Goal: Task Accomplishment & Management: Manage account settings

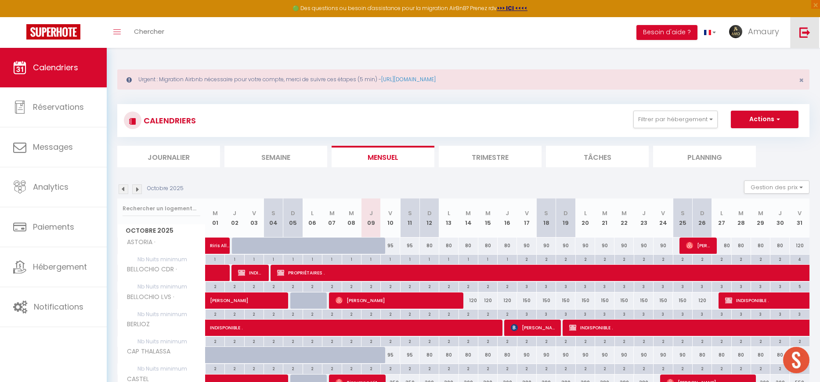
click at [798, 39] on link at bounding box center [804, 32] width 29 height 31
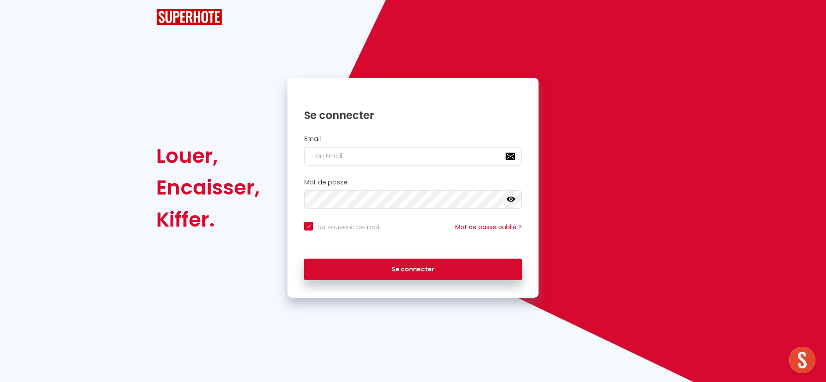
checkbox input "true"
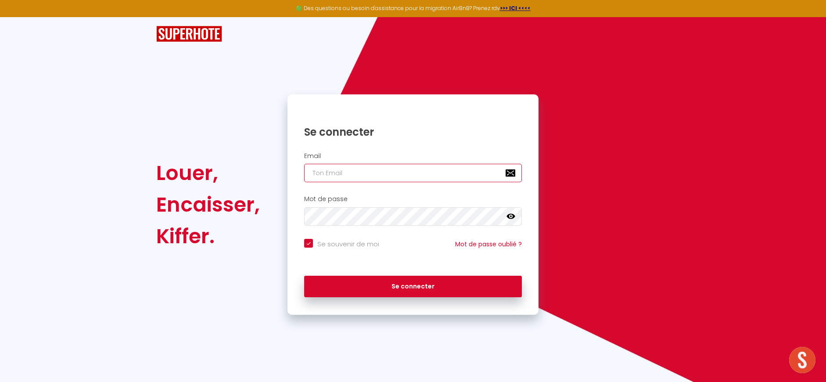
click at [330, 180] on input "email" at bounding box center [413, 173] width 218 height 18
type input "[EMAIL_ADDRESS][DOMAIN_NAME]"
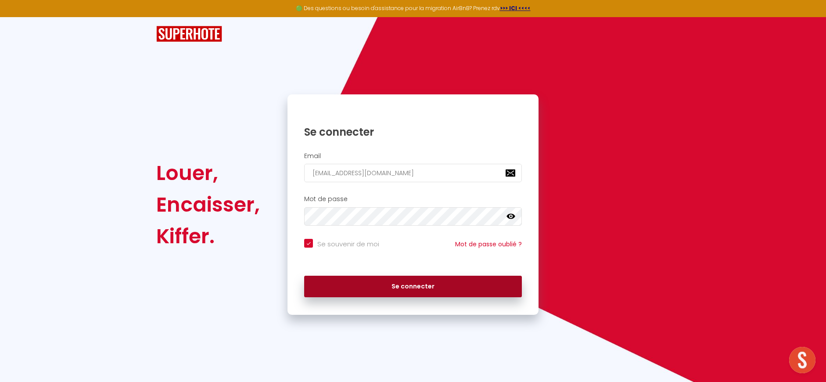
click at [423, 280] on button "Se connecter" at bounding box center [413, 287] width 218 height 22
checkbox input "true"
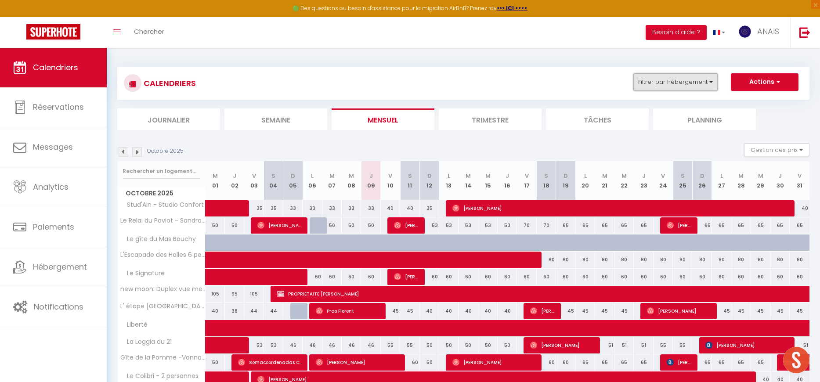
drag, startPoint x: 677, startPoint y: 81, endPoint x: 680, endPoint y: 85, distance: 5.0
click at [677, 81] on button "Filtrer par hébergement" at bounding box center [675, 82] width 84 height 18
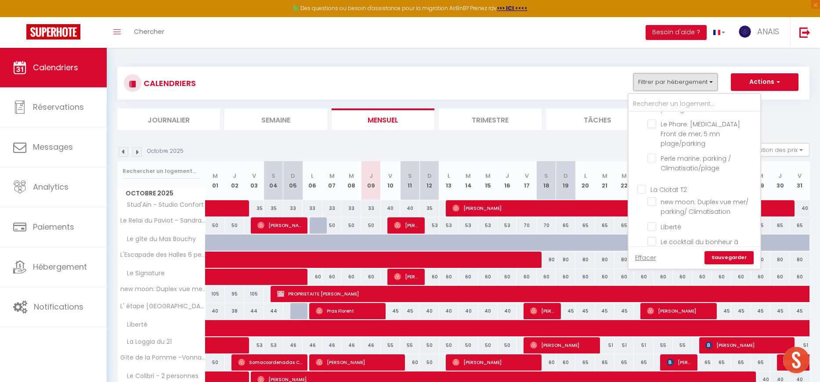
scroll to position [1041, 0]
click at [664, 204] on input "La Ciotat T2" at bounding box center [703, 208] width 132 height 9
checkbox input "true"
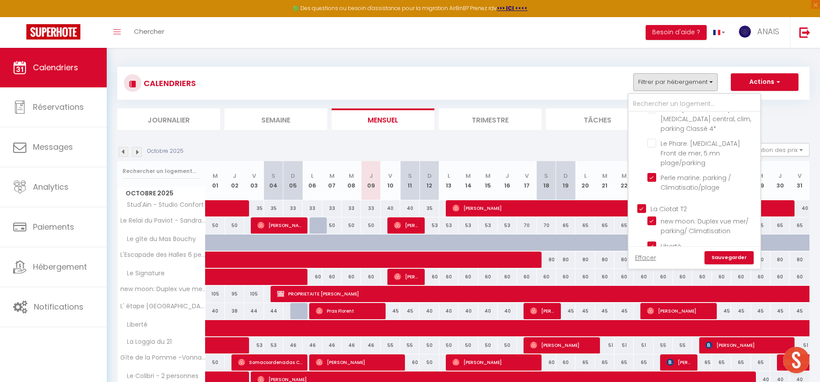
checkbox input "false"
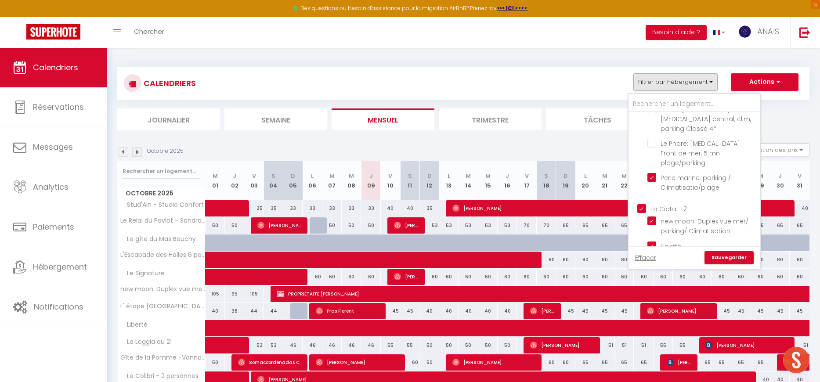
checkbox input "false"
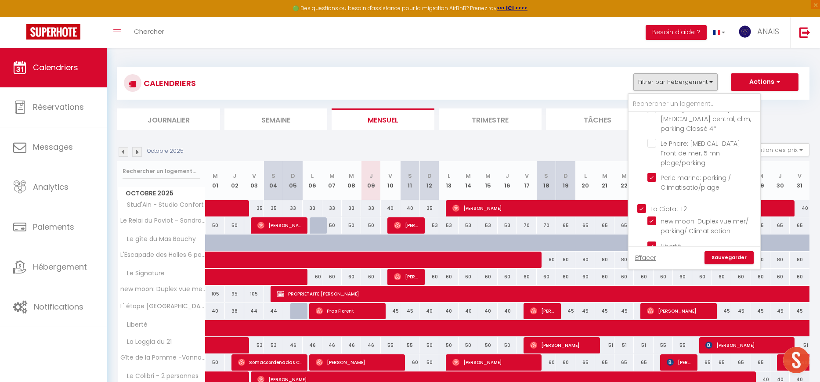
checkbox input "false"
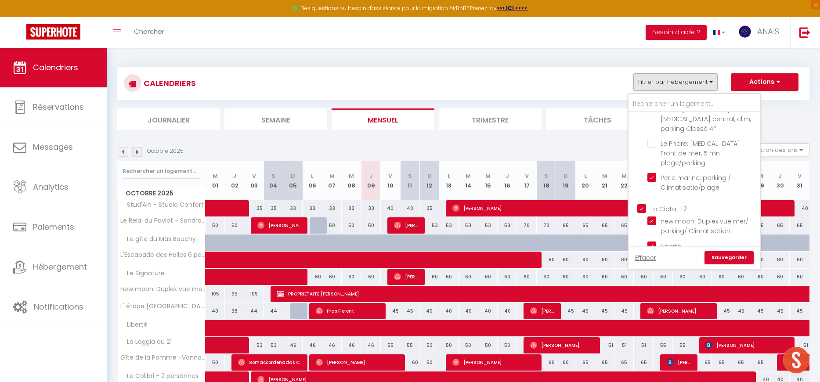
checkbox input "false"
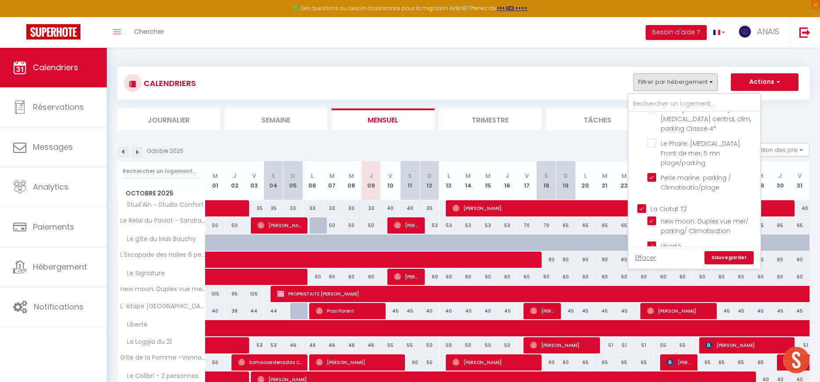
checkbox input "false"
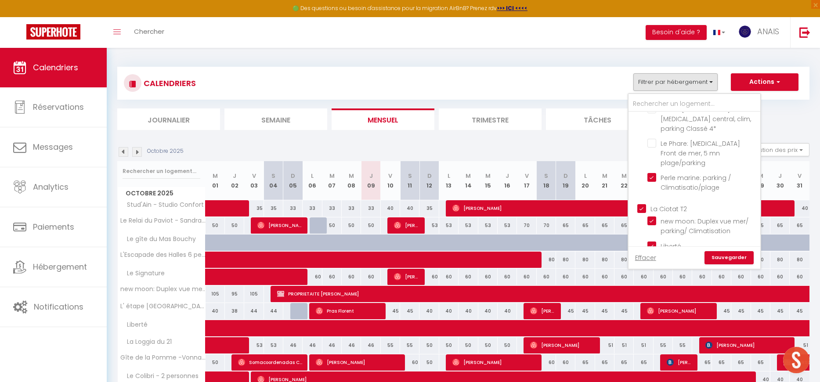
checkbox input "false"
checkbox input "true"
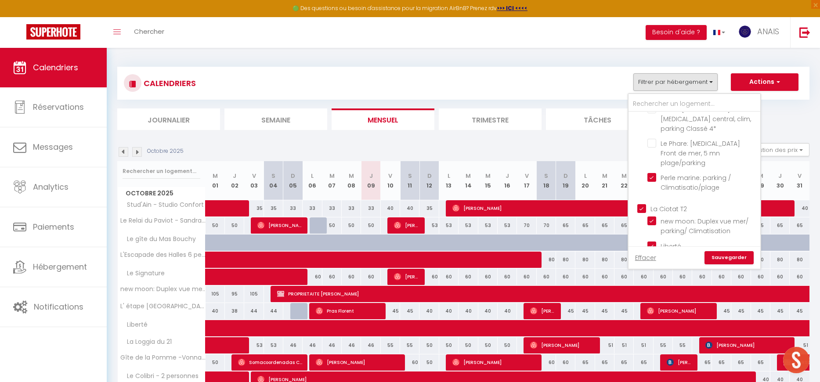
checkbox input "false"
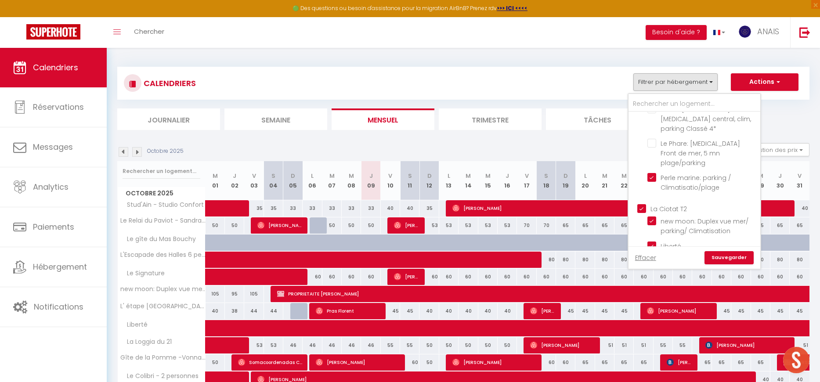
checkbox input "true"
checkbox input "false"
checkbox input "true"
checkbox input "false"
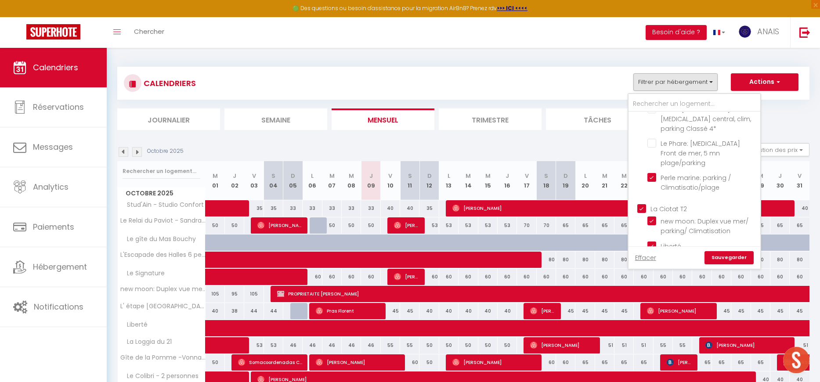
checkbox input "true"
checkbox input "false"
checkbox input "true"
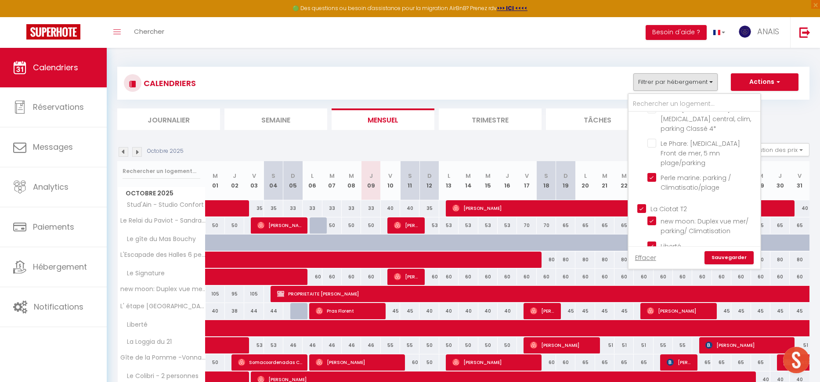
checkbox input "true"
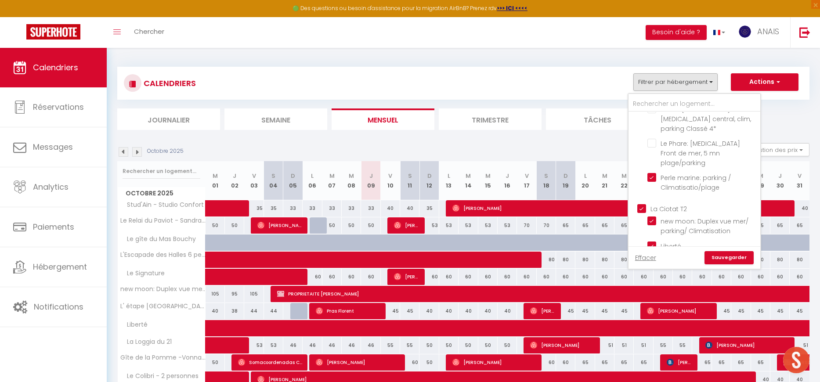
checkbox input "true"
checkbox input "false"
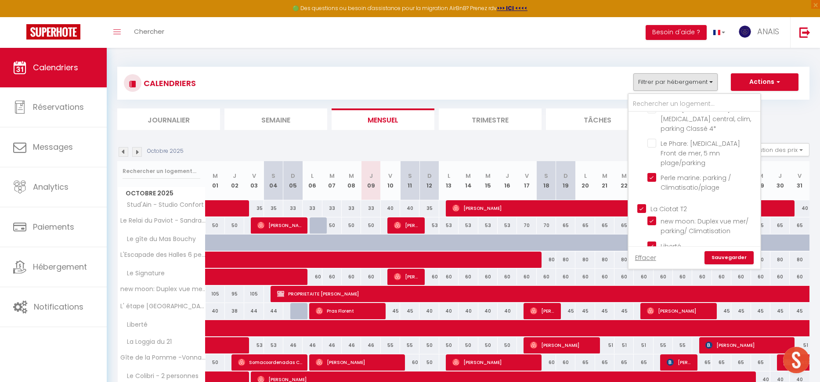
checkbox input "false"
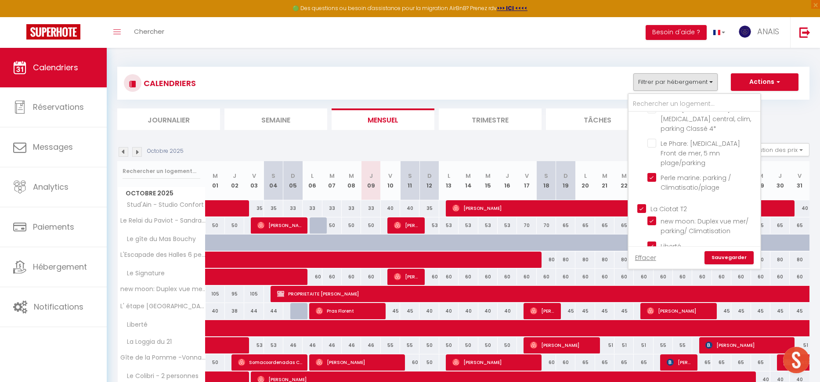
checkbox input "false"
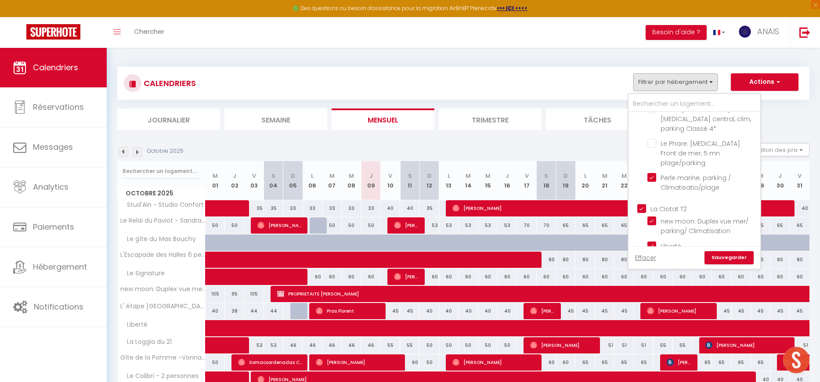
checkbox input "false"
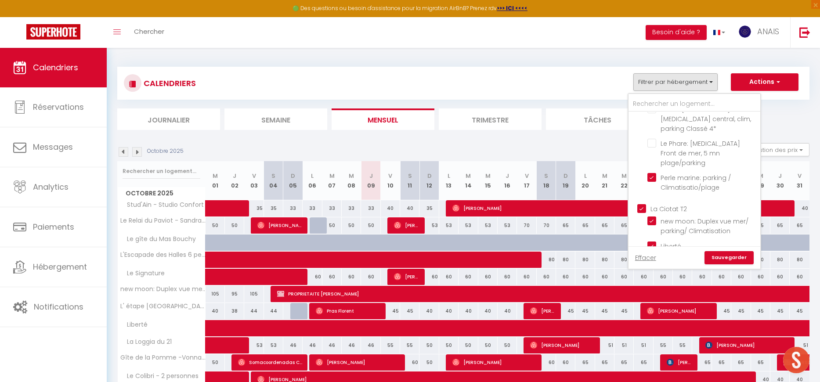
checkbox input "false"
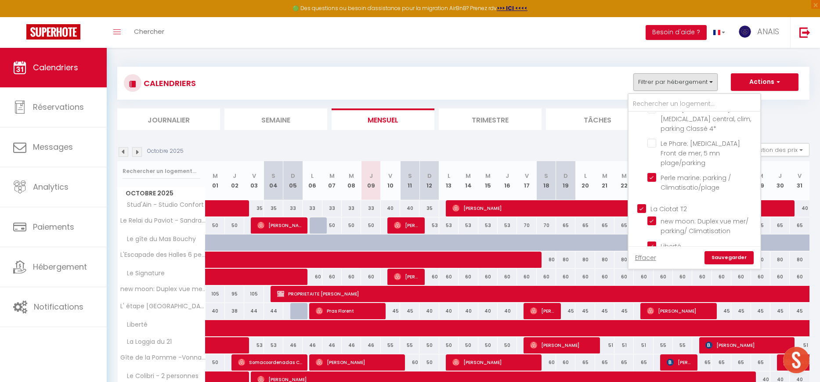
checkbox input "false"
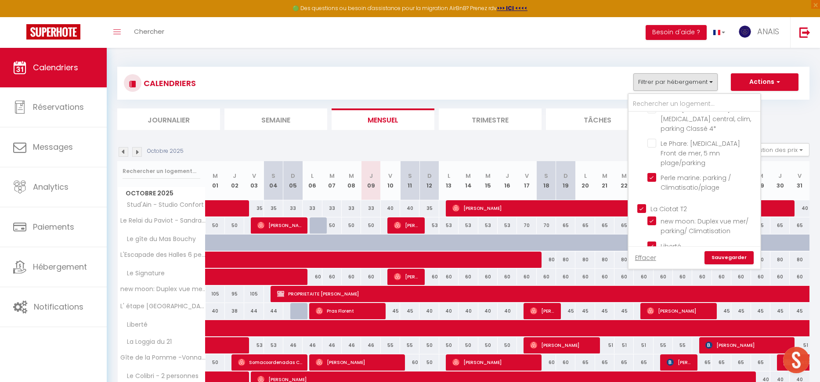
checkbox input "false"
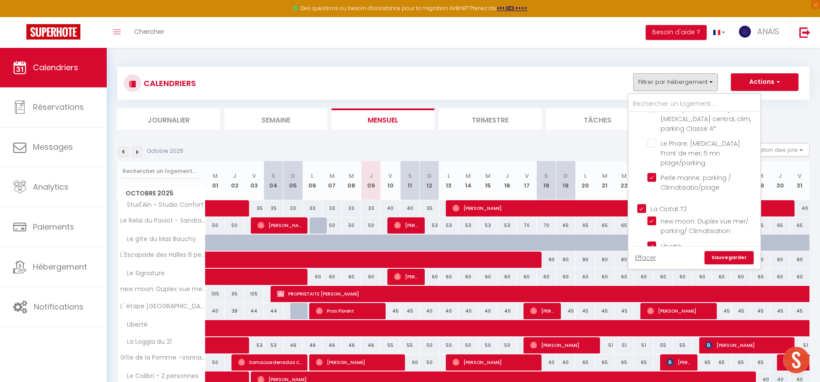
checkbox input "false"
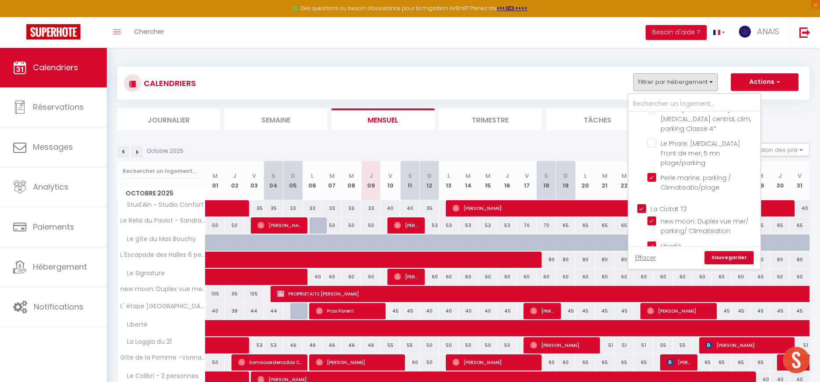
checkbox input "false"
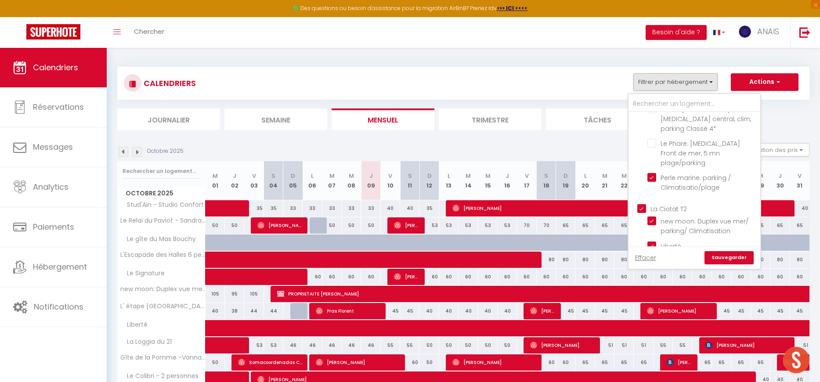
checkbox input "false"
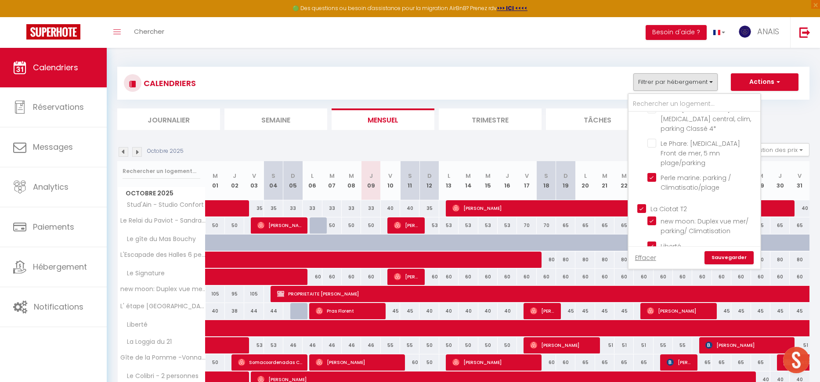
checkbox input "false"
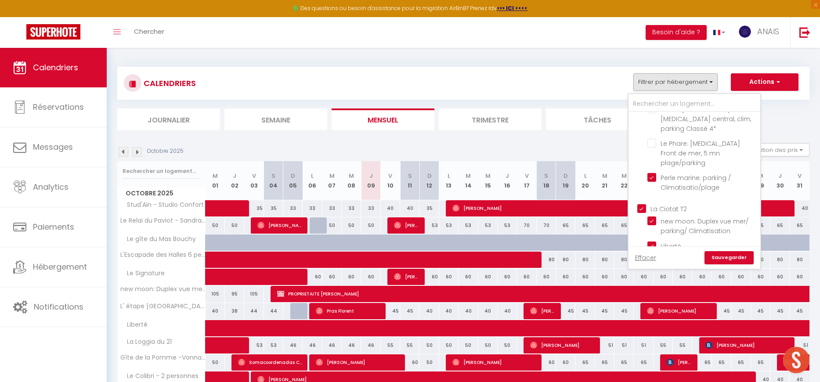
checkbox input "false"
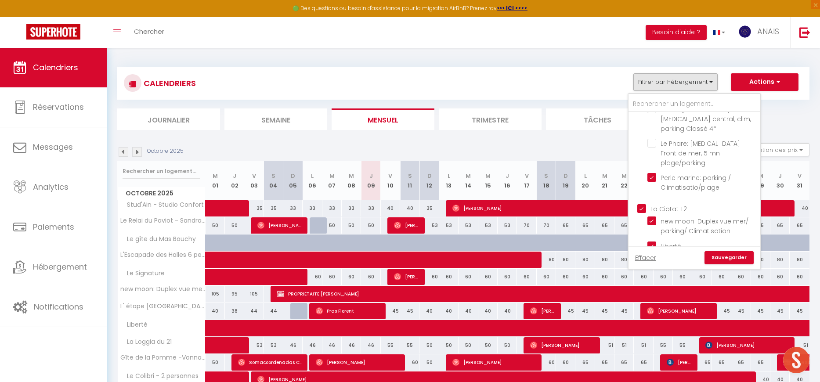
checkbox input "false"
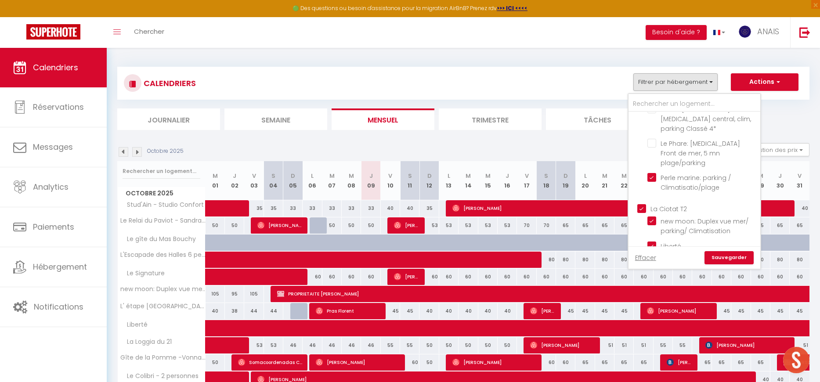
checkbox input "false"
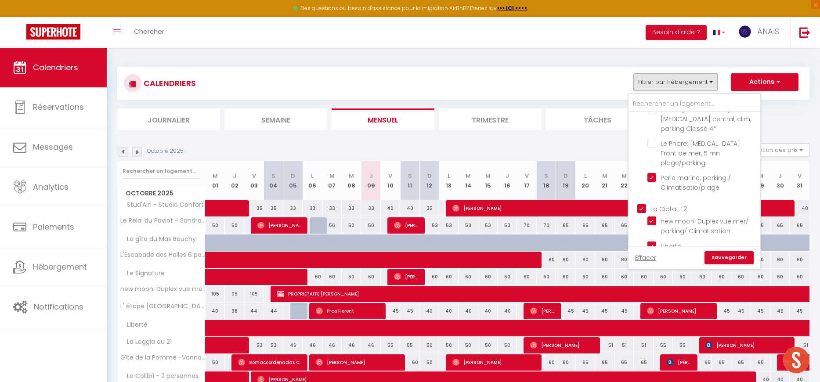
checkbox input "false"
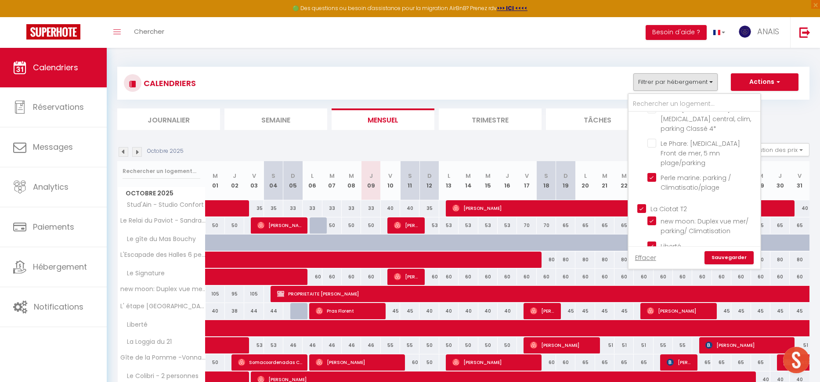
checkbox input "false"
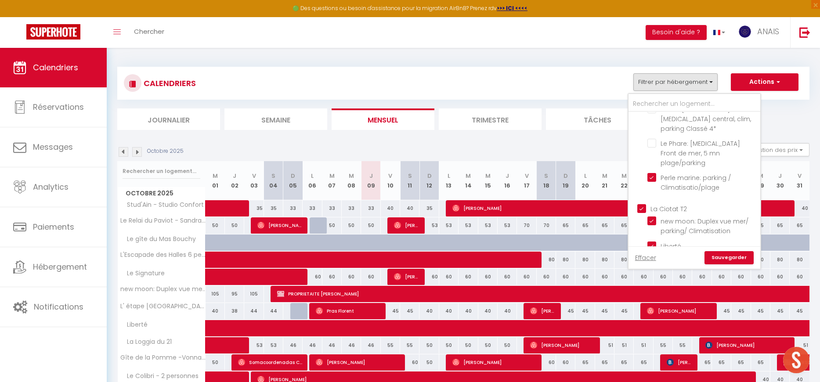
checkbox input "false"
click at [724, 253] on link "Sauvegarder" at bounding box center [728, 257] width 49 height 13
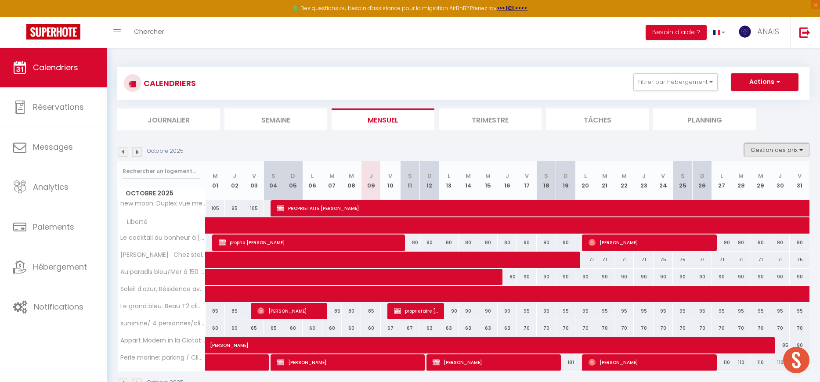
click at [775, 145] on button "Gestion des prix" at bounding box center [776, 149] width 65 height 13
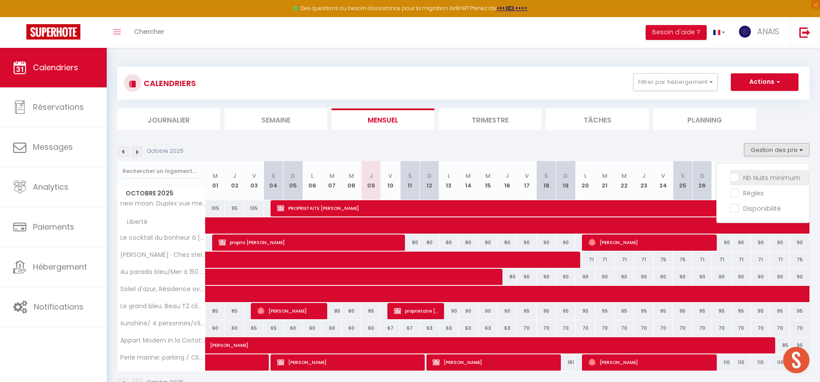
click at [759, 174] on input "Nb Nuits minimum" at bounding box center [769, 177] width 79 height 9
checkbox input "true"
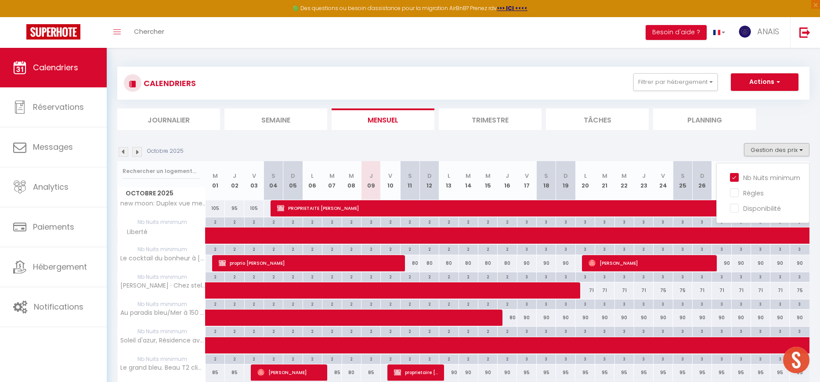
click at [561, 146] on div "Octobre 2025 Gestion des prix Nb Nuits minimum Règles Disponibilité" at bounding box center [463, 152] width 692 height 18
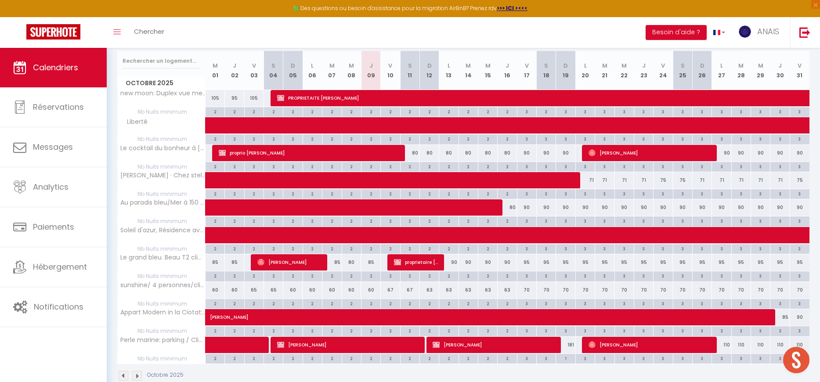
scroll to position [144, 0]
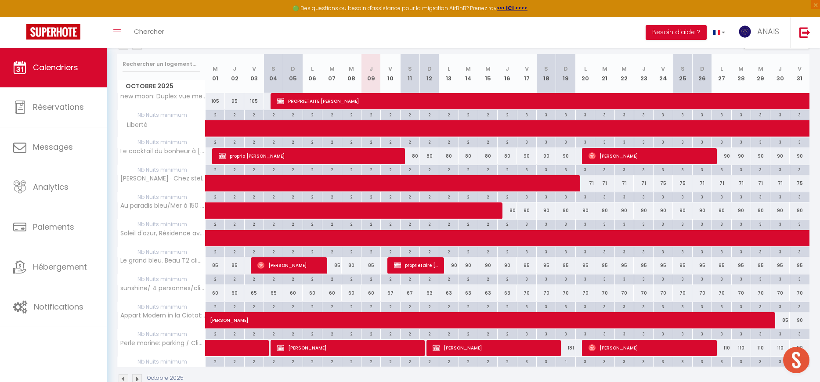
click at [415, 156] on div "80" at bounding box center [409, 156] width 19 height 16
type input "80"
type input "[DATE]"
type input "Dim 12 Octobre 2025"
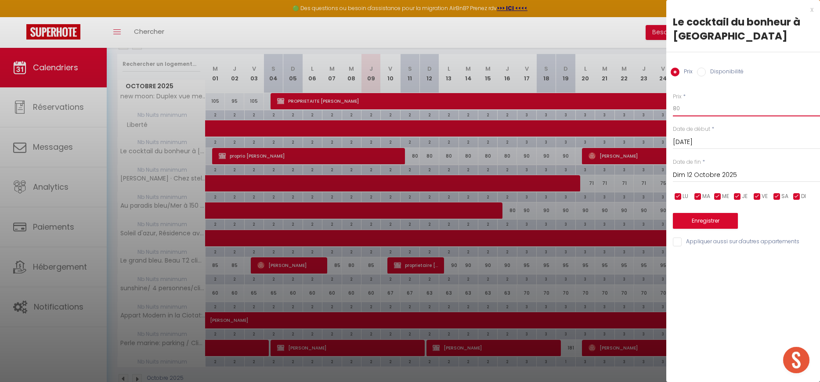
click at [686, 105] on input "80" at bounding box center [746, 109] width 147 height 16
type input "78"
click at [683, 219] on button "Enregistrer" at bounding box center [705, 221] width 65 height 16
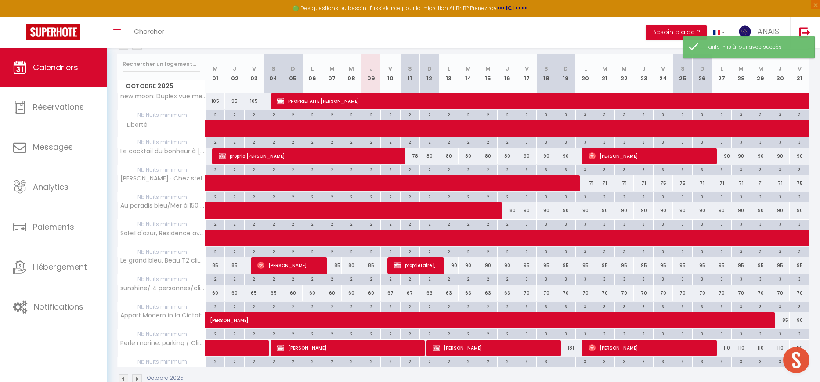
click at [430, 156] on div "80" at bounding box center [428, 156] width 19 height 16
type input "80"
type input "Dim 12 Octobre 2025"
type input "Lun 13 Octobre 2025"
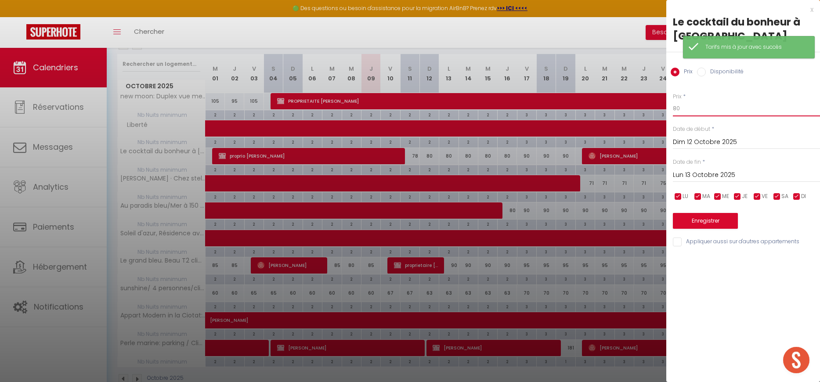
click at [687, 112] on input "80" at bounding box center [746, 109] width 147 height 16
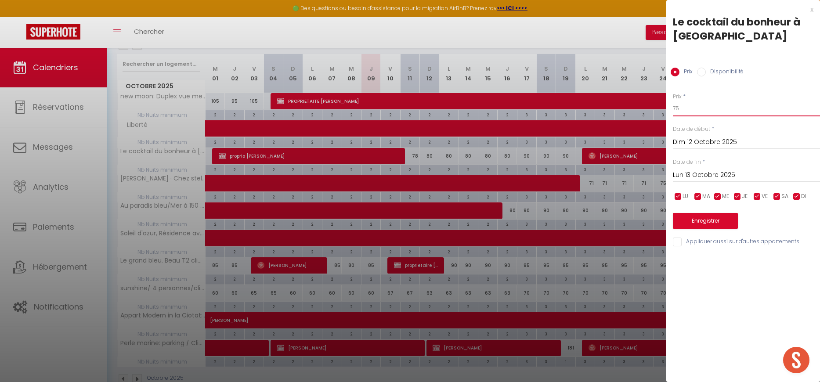
type input "75"
click at [704, 173] on input "Lun 13 Octobre 2025" at bounding box center [746, 174] width 147 height 11
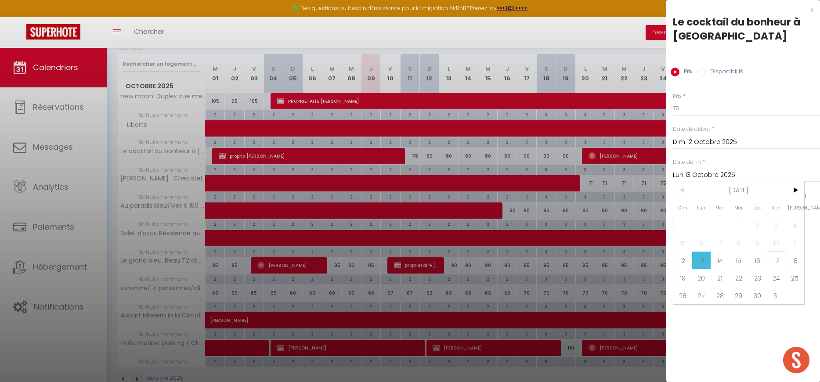
click at [772, 257] on span "17" at bounding box center [776, 261] width 19 height 18
type input "Ven 17 Octobre 2025"
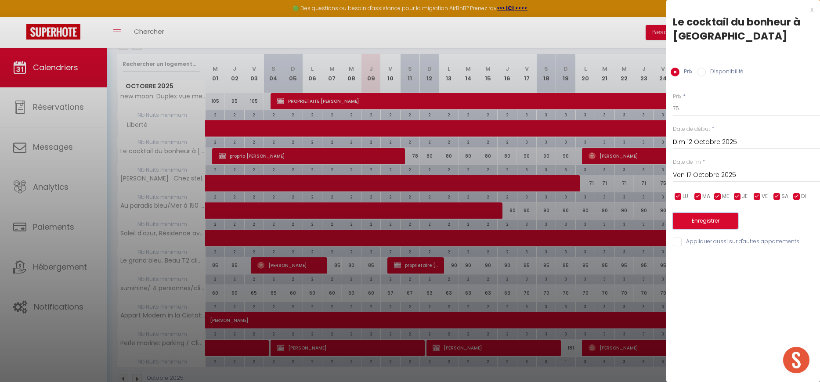
click at [707, 220] on button "Enregistrer" at bounding box center [705, 221] width 65 height 16
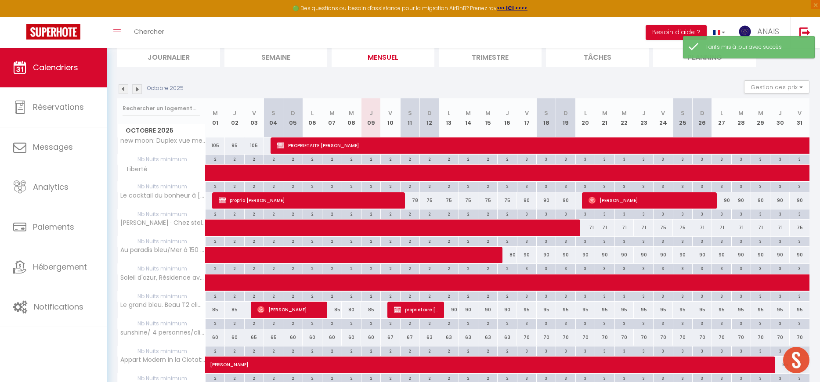
scroll to position [97, 0]
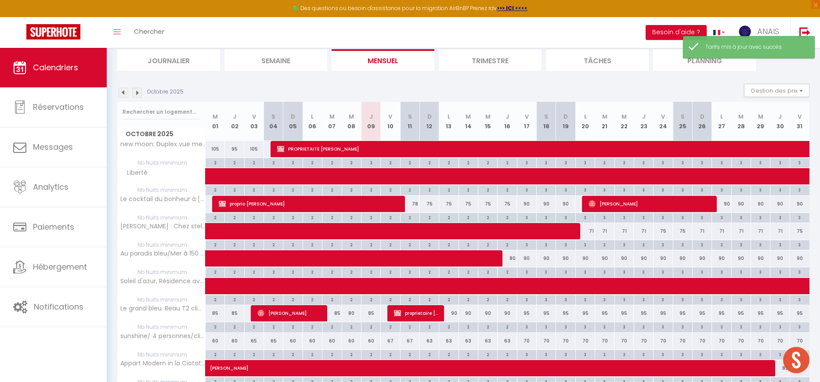
click at [135, 93] on img at bounding box center [137, 93] width 10 height 10
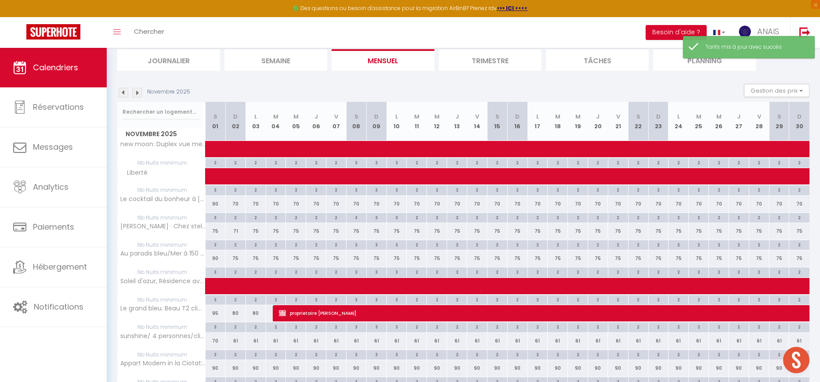
click at [124, 92] on img at bounding box center [124, 93] width 10 height 10
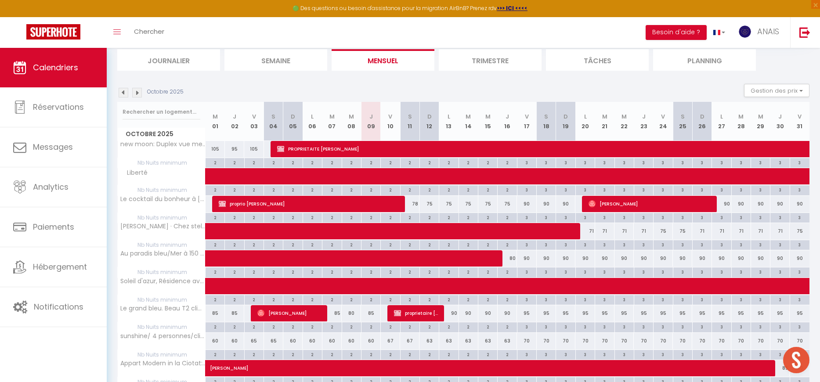
click at [136, 93] on img at bounding box center [137, 93] width 10 height 10
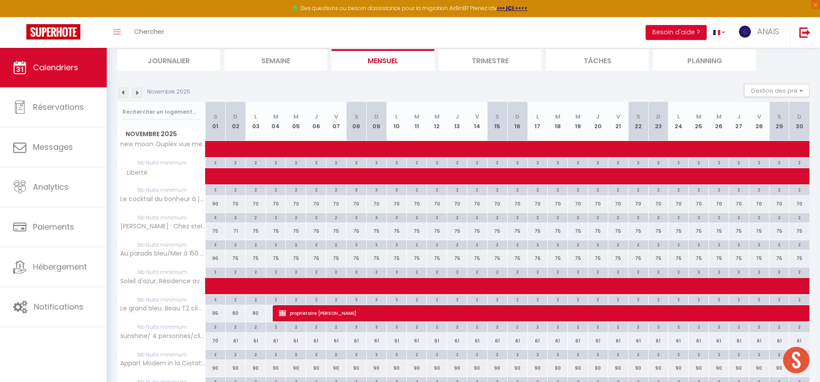
click at [122, 94] on img at bounding box center [124, 93] width 10 height 10
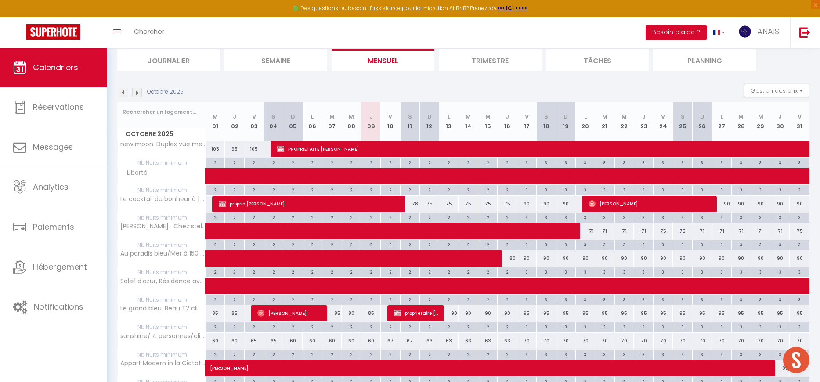
click at [526, 258] on div "90" at bounding box center [526, 258] width 19 height 16
type input "90"
type input "Ven 17 Octobre 2025"
type input "Sam 18 Octobre 2025"
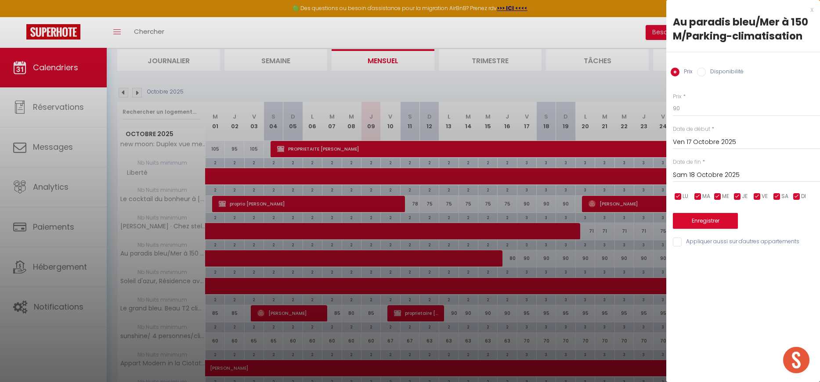
click at [685, 139] on input "Ven 17 Octobre 2025" at bounding box center [746, 142] width 147 height 11
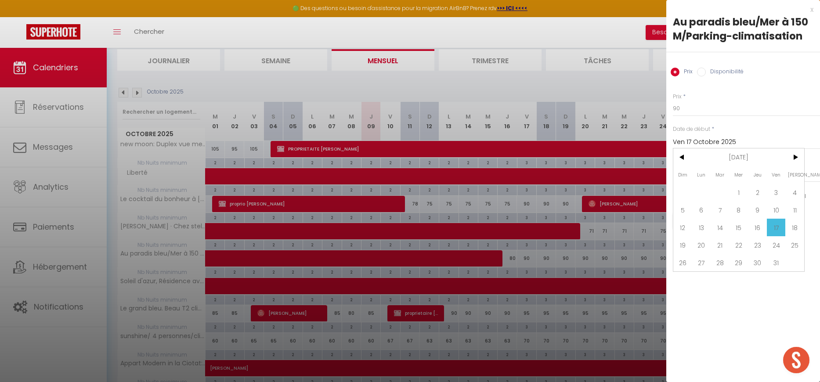
click at [763, 230] on span "16" at bounding box center [757, 228] width 19 height 18
type input "Jeu 16 Octobre 2025"
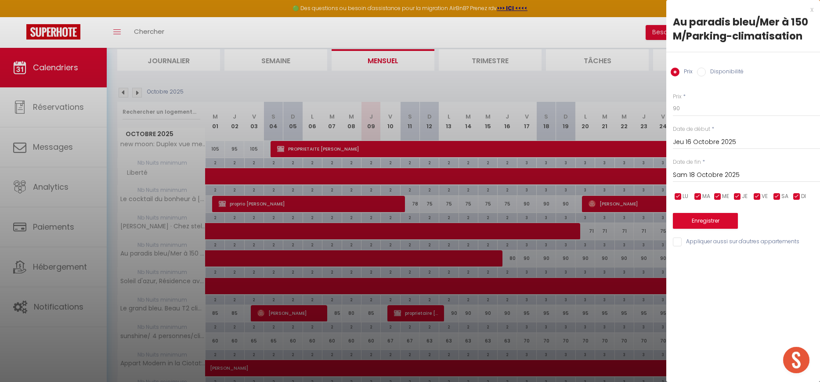
click at [713, 175] on input "Sam 18 Octobre 2025" at bounding box center [746, 174] width 147 height 11
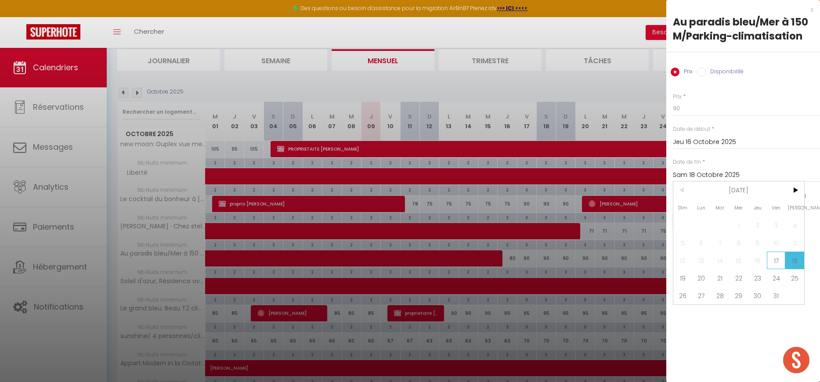
click at [771, 258] on span "17" at bounding box center [776, 261] width 19 height 18
type input "Ven 17 Octobre 2025"
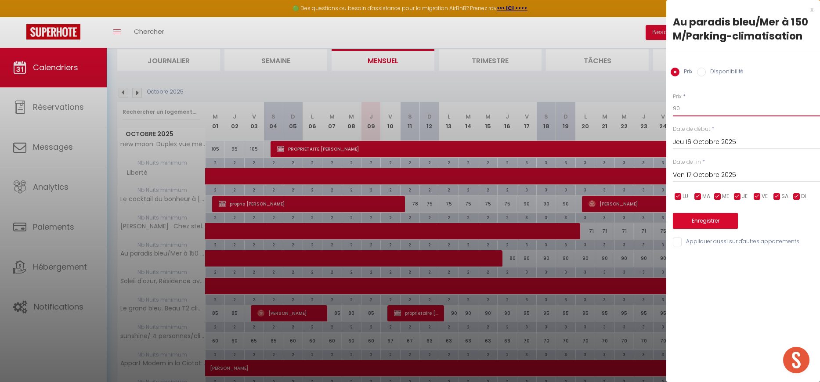
click at [692, 111] on input "90" at bounding box center [746, 109] width 147 height 16
type input "70"
click at [695, 219] on button "Enregistrer" at bounding box center [705, 221] width 65 height 16
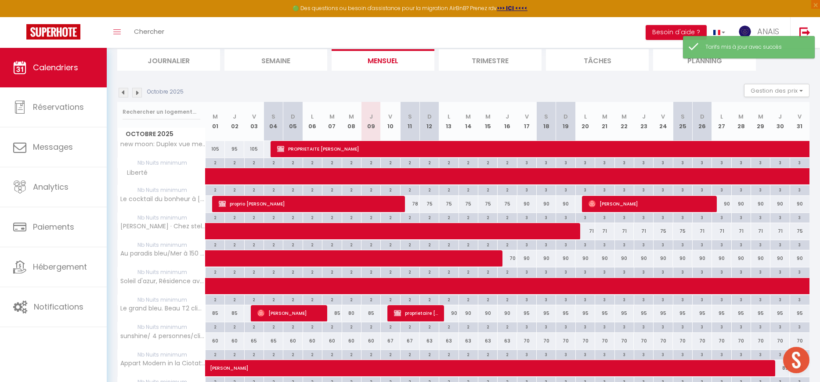
scroll to position [98, 0]
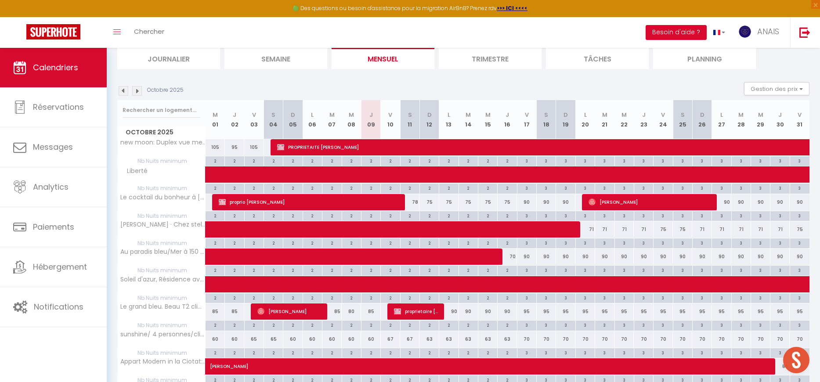
click at [134, 92] on img at bounding box center [137, 91] width 10 height 10
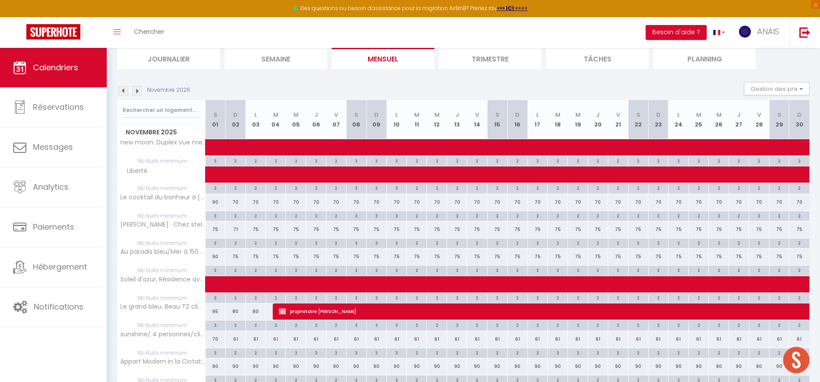
click at [127, 90] on img at bounding box center [124, 91] width 10 height 10
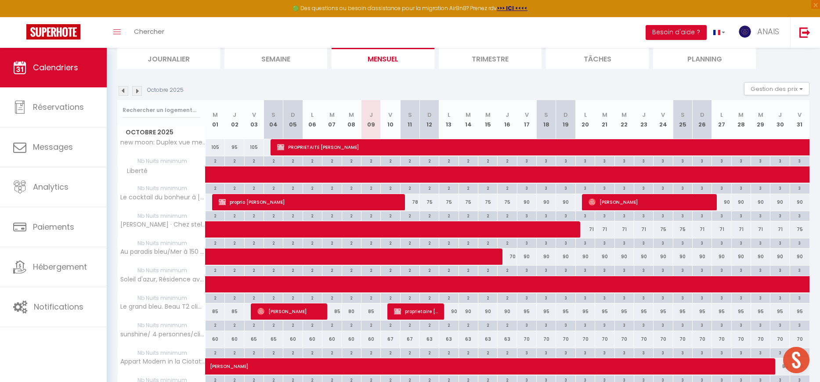
click at [454, 310] on div "90" at bounding box center [448, 311] width 19 height 16
type input "90"
type input "Lun 13 Octobre 2025"
type input "Mar 14 Octobre 2025"
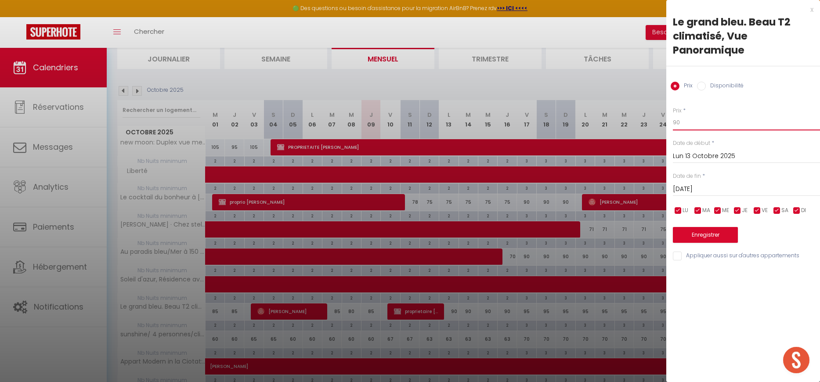
click at [700, 125] on input "90" at bounding box center [746, 123] width 147 height 16
click at [699, 126] on input "90" at bounding box center [746, 123] width 147 height 16
type input "80"
click at [690, 194] on input "Mar 14 Octobre 2025" at bounding box center [746, 189] width 147 height 11
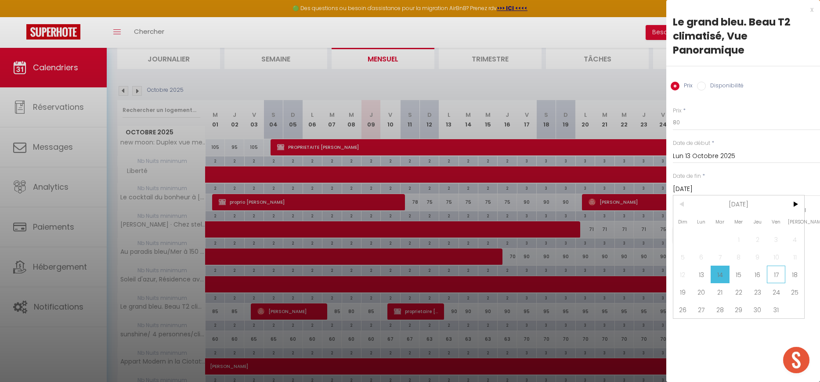
click at [778, 276] on span "17" at bounding box center [776, 275] width 19 height 18
type input "Ven 17 Octobre 2025"
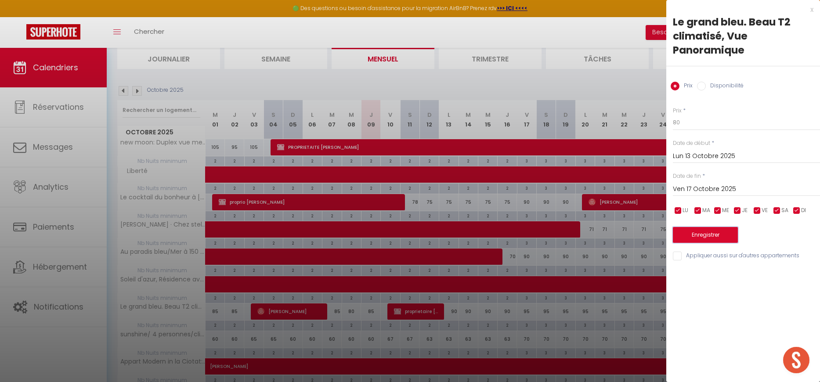
click at [713, 236] on button "Enregistrer" at bounding box center [705, 235] width 65 height 16
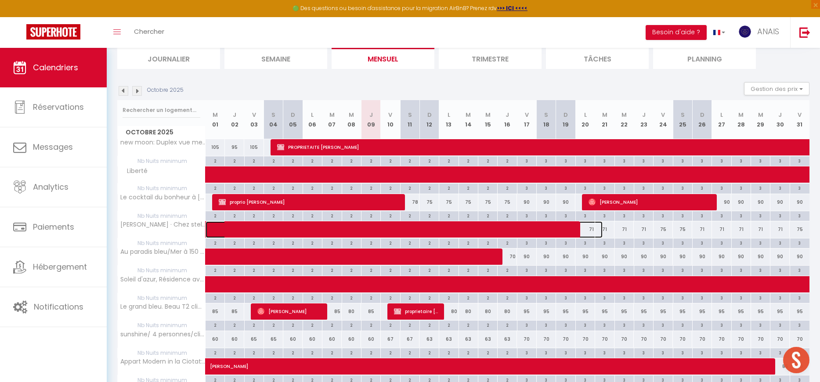
click at [481, 224] on span at bounding box center [411, 229] width 384 height 17
select select "OK"
select select "KO"
select select "0"
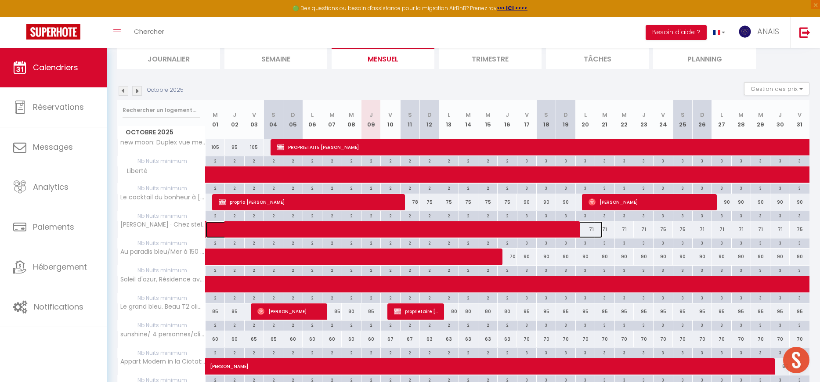
select select "1"
select select
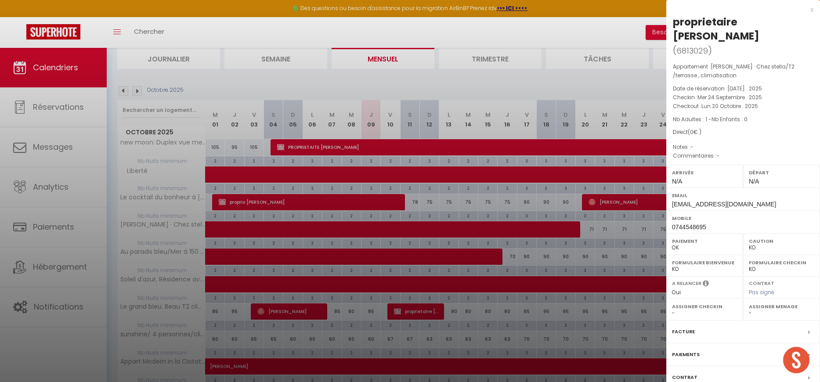
click at [479, 227] on div at bounding box center [410, 191] width 820 height 382
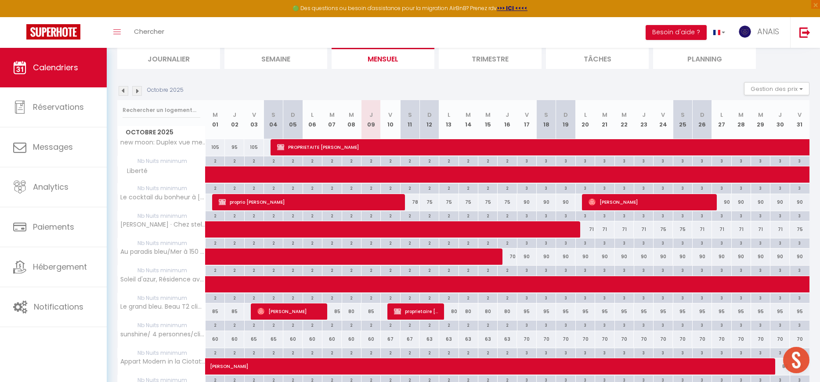
click at [391, 339] on div "67" at bounding box center [390, 339] width 19 height 16
type input "67"
type input "Ven 10 Octobre 2025"
type input "[DATE]"
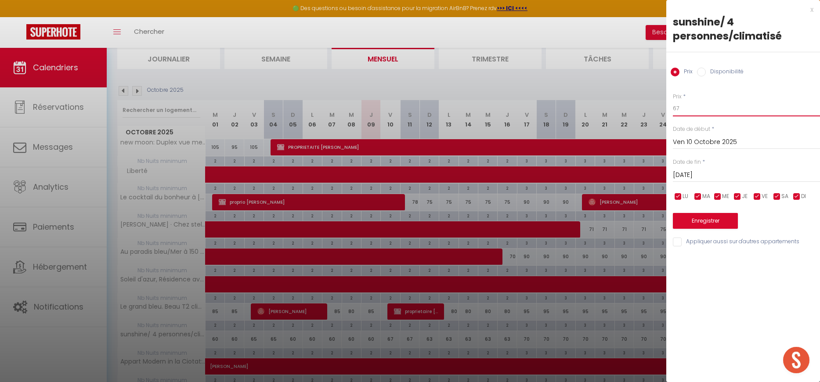
click at [697, 114] on input "67" at bounding box center [746, 109] width 147 height 16
type input "65"
click at [680, 169] on div "Sam 11 Octobre 2025 < Oct 2025 > Dim Lun Mar Mer Jeu Ven Sam 1 2 3 4 5 6 7 8 9 …" at bounding box center [746, 174] width 147 height 16
click at [692, 170] on input "[DATE]" at bounding box center [746, 174] width 147 height 11
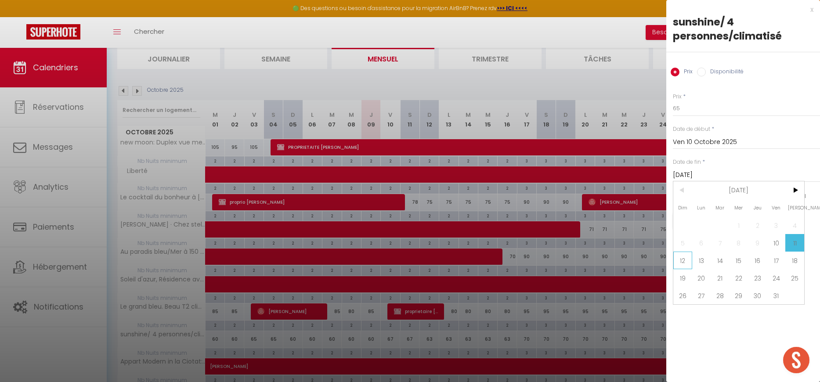
click at [684, 257] on span "12" at bounding box center [682, 261] width 19 height 18
type input "Dim 12 Octobre 2025"
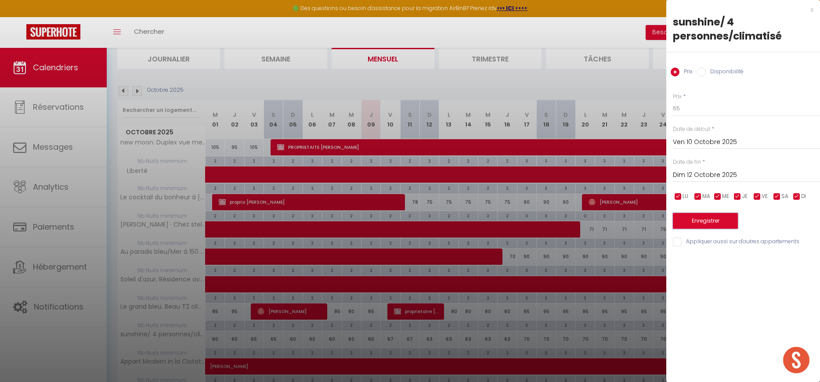
click at [692, 216] on button "Enregistrer" at bounding box center [705, 221] width 65 height 16
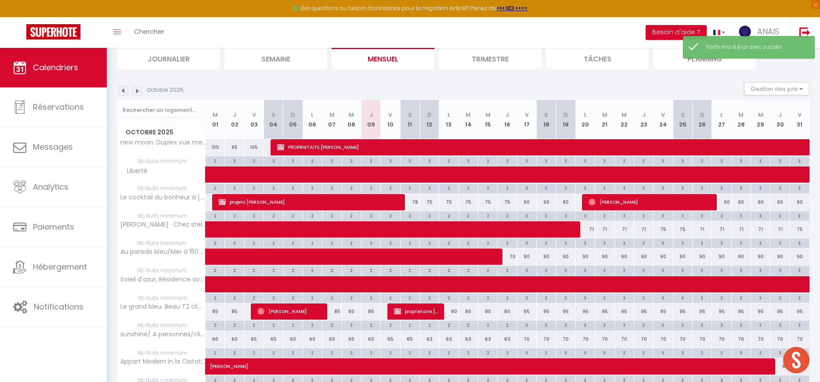
click at [136, 92] on img at bounding box center [137, 91] width 10 height 10
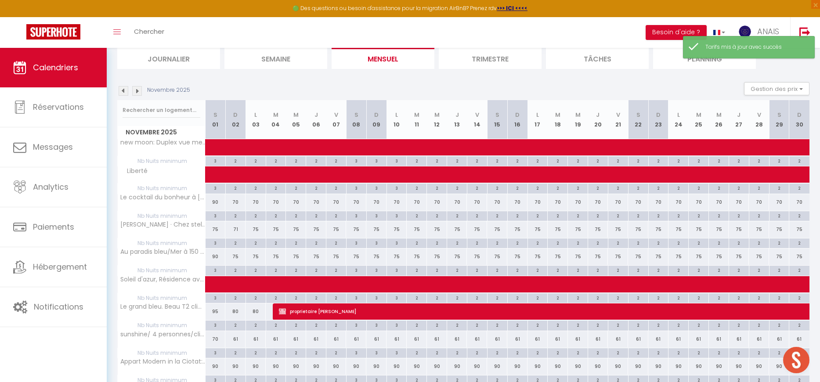
click at [128, 92] on img at bounding box center [124, 91] width 10 height 10
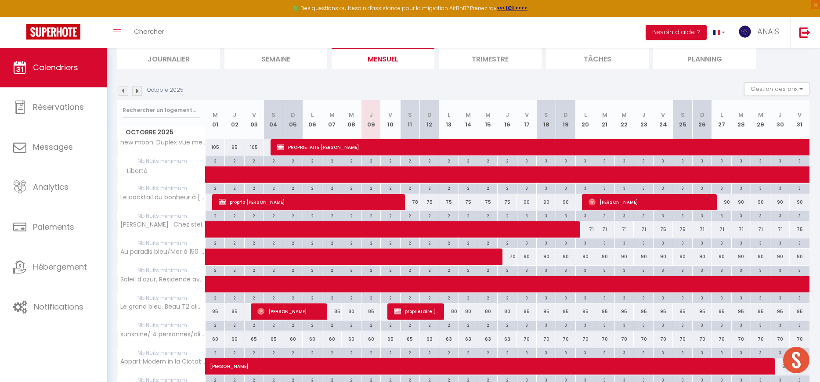
click at [428, 338] on div "63" at bounding box center [428, 339] width 19 height 16
type input "63"
type input "Dim 12 Octobre 2025"
type input "Lun 13 Octobre 2025"
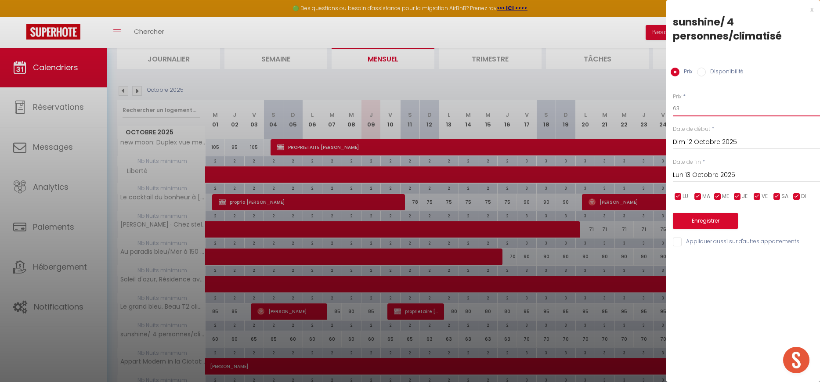
click at [683, 105] on input "63" at bounding box center [746, 109] width 147 height 16
type input "5"
type input "60"
click at [686, 176] on input "Lun 13 Octobre 2025" at bounding box center [746, 174] width 147 height 11
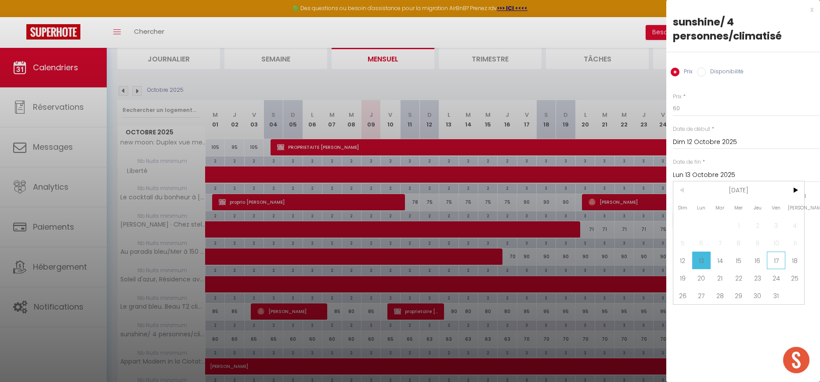
click at [777, 263] on span "17" at bounding box center [776, 261] width 19 height 18
type input "Ven 17 Octobre 2025"
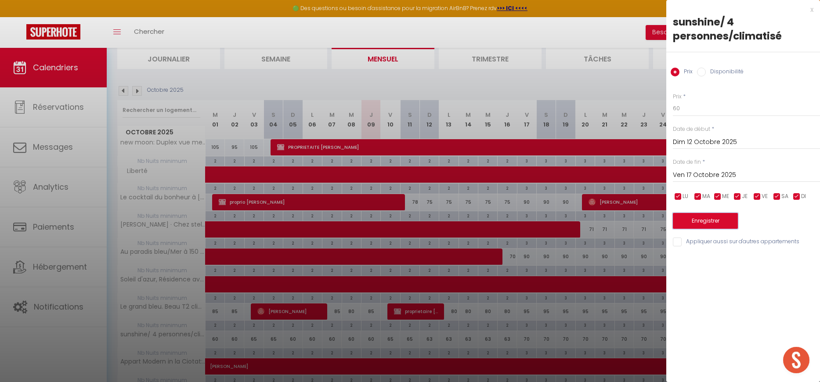
click at [702, 221] on button "Enregistrer" at bounding box center [705, 221] width 65 height 16
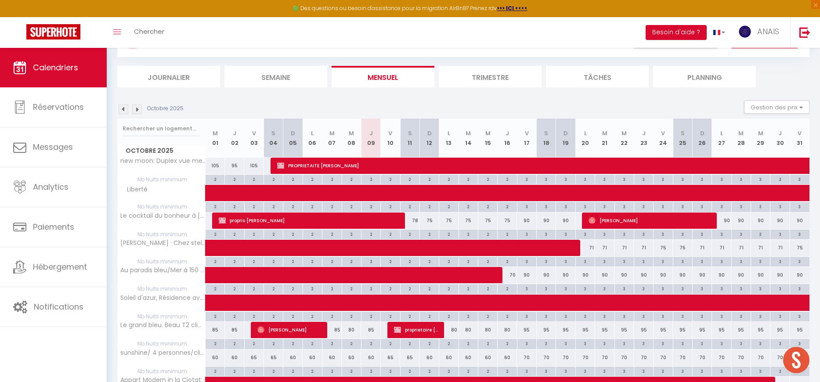
scroll to position [54, 0]
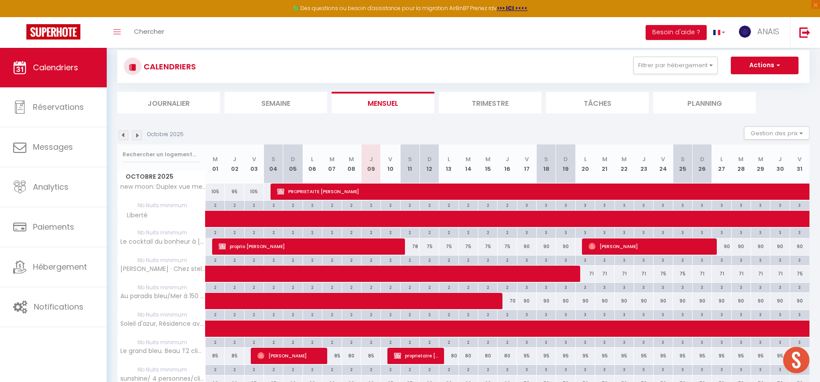
click at [139, 133] on img at bounding box center [137, 135] width 10 height 10
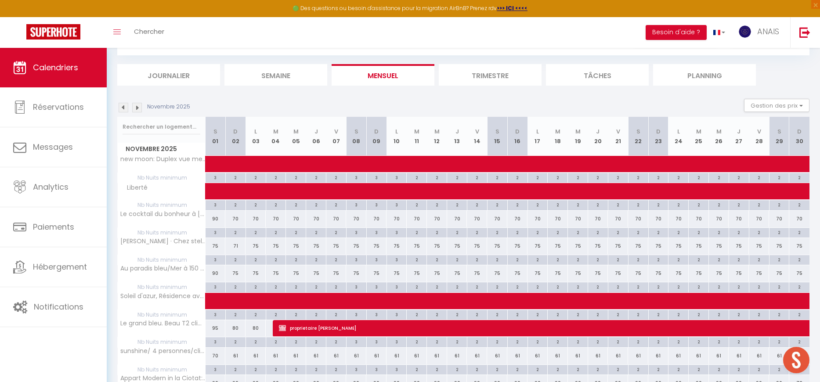
scroll to position [0, 0]
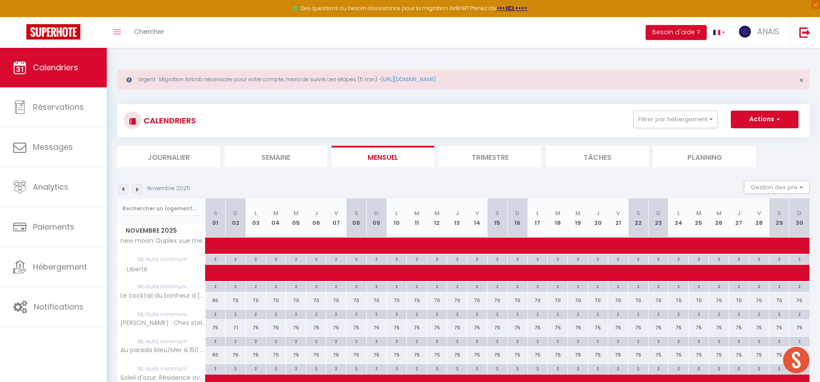
click at [121, 190] on img at bounding box center [124, 189] width 10 height 10
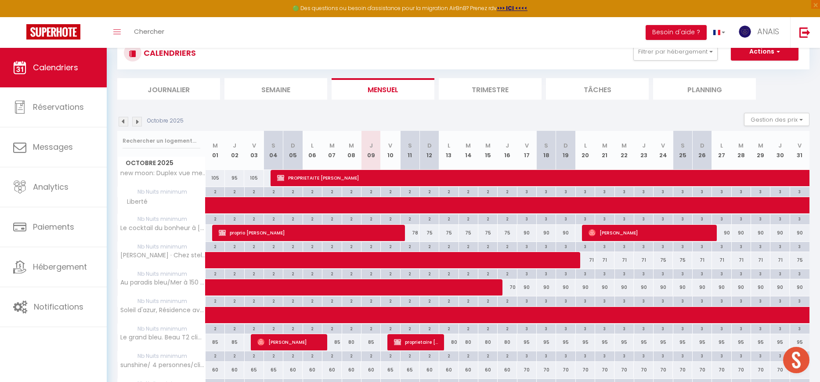
scroll to position [65, 0]
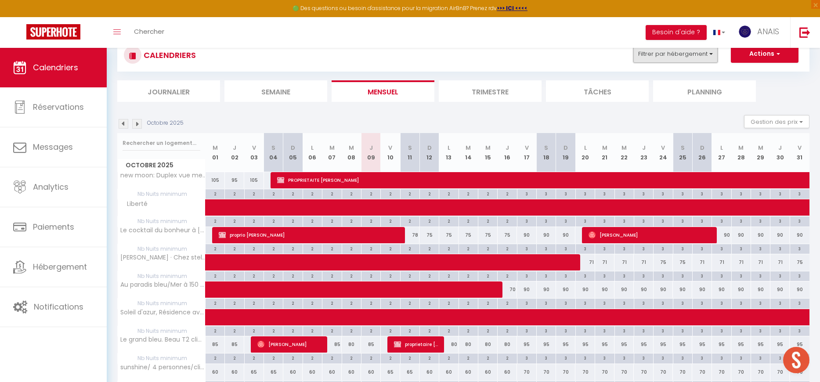
click at [674, 58] on button "Filtrer par hébergement" at bounding box center [675, 54] width 84 height 18
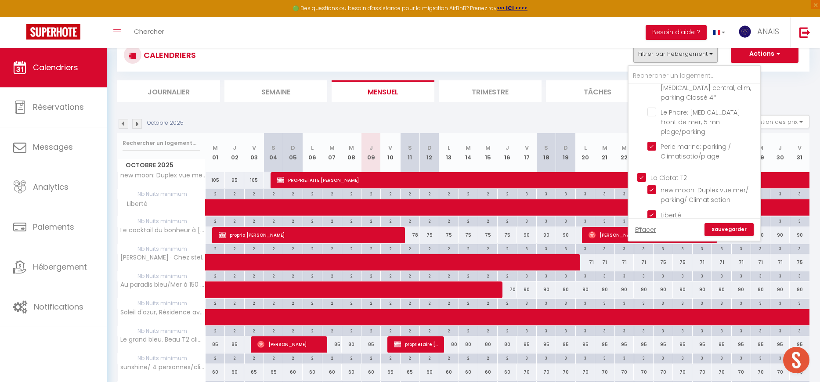
click at [640, 173] on input "La Ciotat T2" at bounding box center [703, 177] width 132 height 9
checkbox input "false"
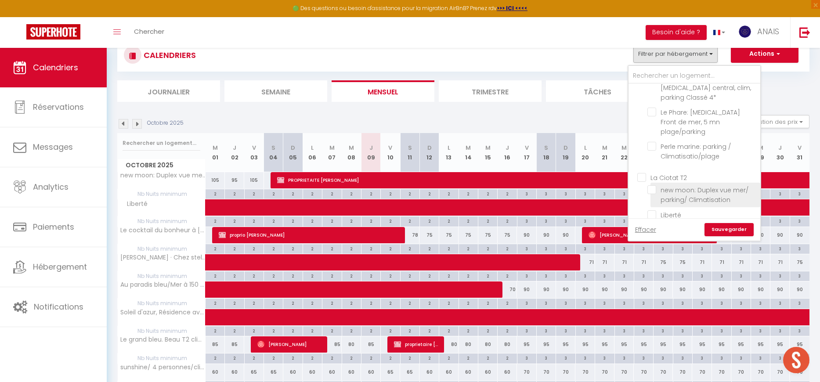
checkbox input "false"
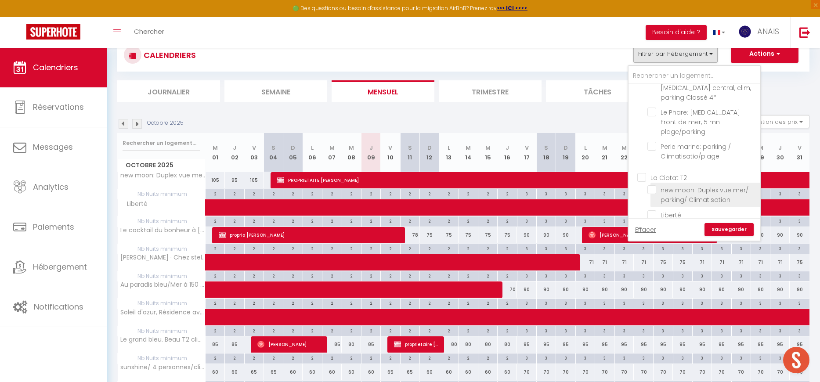
checkbox input "false"
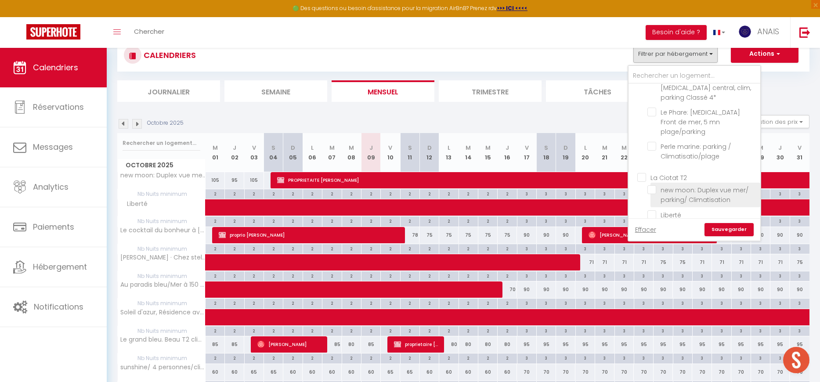
checkbox input "false"
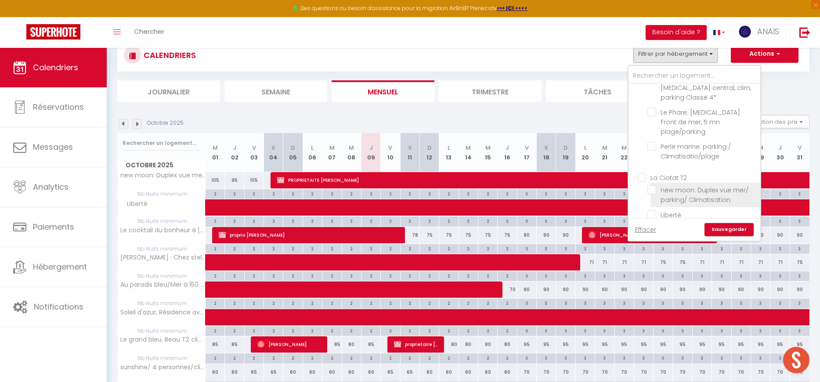
checkbox input "false"
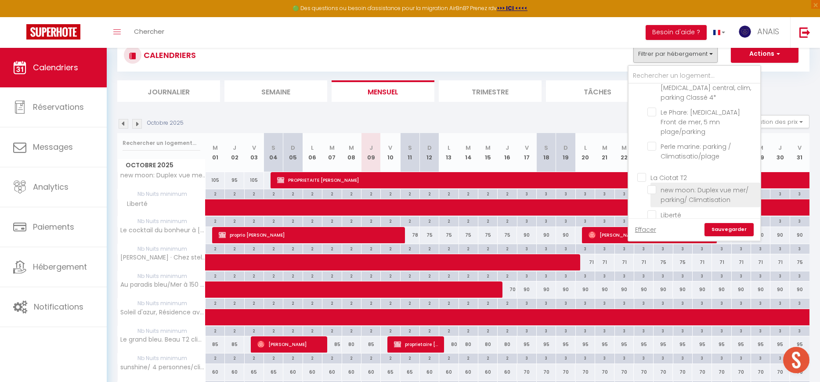
checkbox input "false"
click at [643, 169] on input "La Ciotat [MEDICAL_DATA]" at bounding box center [703, 173] width 132 height 9
click at [724, 227] on link "Sauvegarder" at bounding box center [728, 229] width 49 height 13
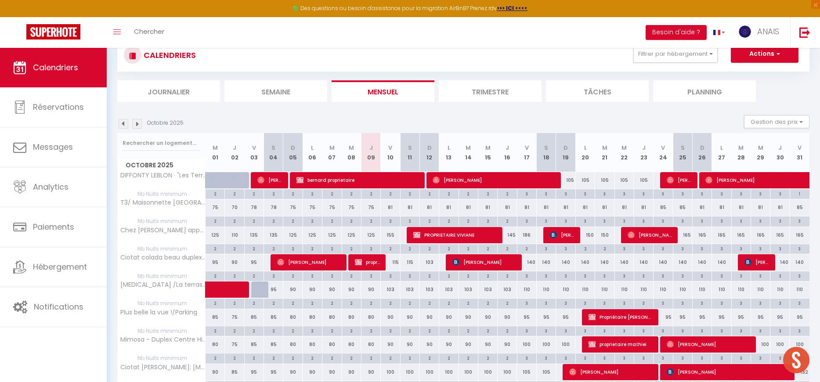
click at [135, 122] on img at bounding box center [137, 124] width 10 height 10
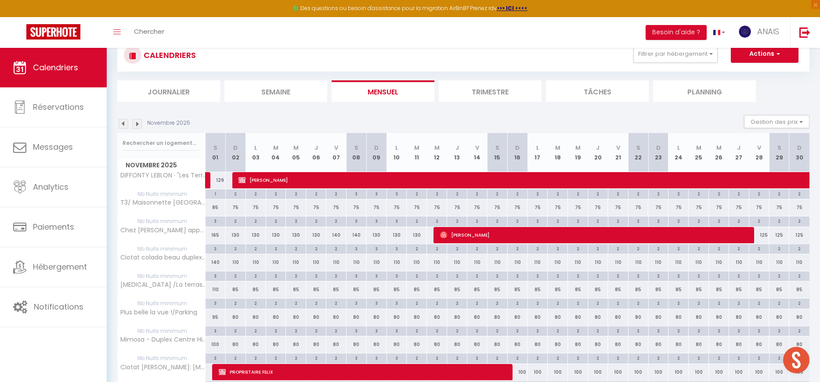
click at [126, 123] on img at bounding box center [124, 124] width 10 height 10
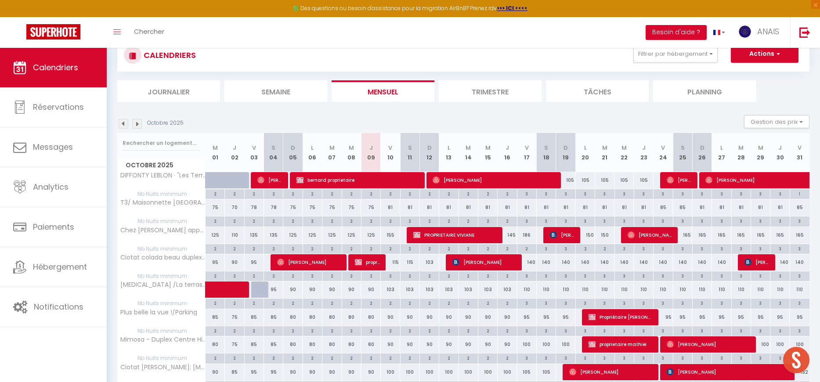
drag, startPoint x: 378, startPoint y: 211, endPoint x: 374, endPoint y: 210, distance: 4.6
click at [378, 211] on div "75" at bounding box center [370, 207] width 19 height 16
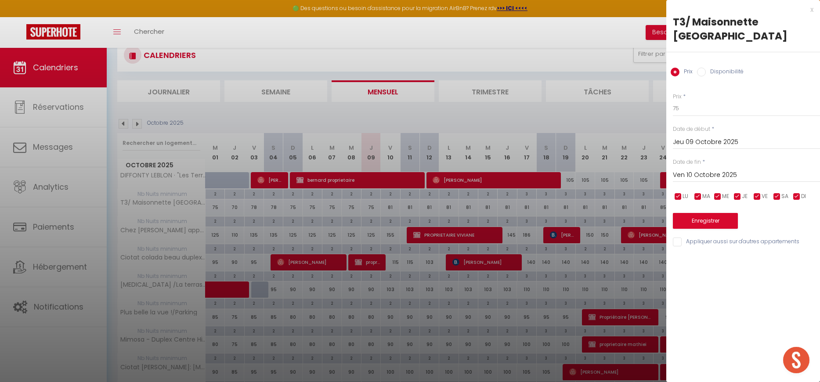
click at [371, 209] on div at bounding box center [410, 191] width 820 height 382
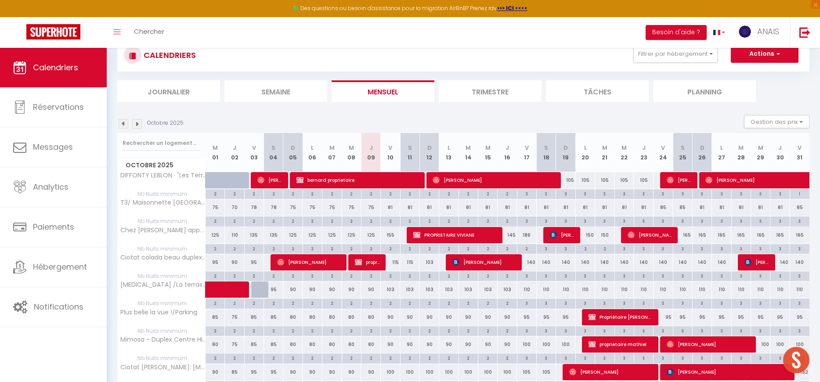
click at [371, 210] on div "75" at bounding box center [370, 207] width 19 height 16
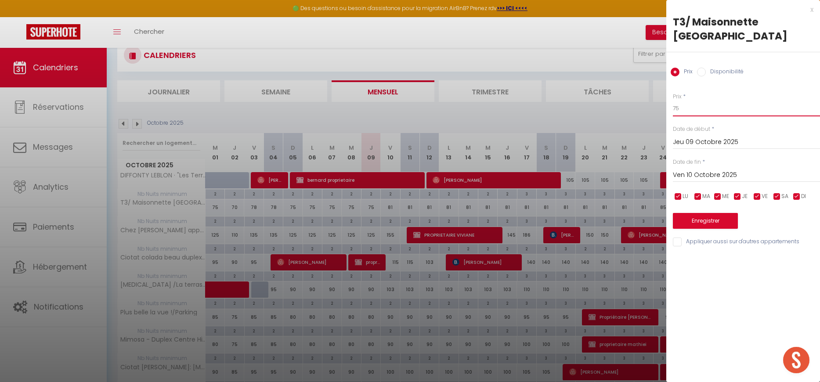
click at [688, 107] on input "75" at bounding box center [746, 109] width 147 height 16
click at [688, 107] on input "7" at bounding box center [746, 109] width 147 height 16
click at [695, 221] on button "Enregistrer" at bounding box center [705, 221] width 65 height 16
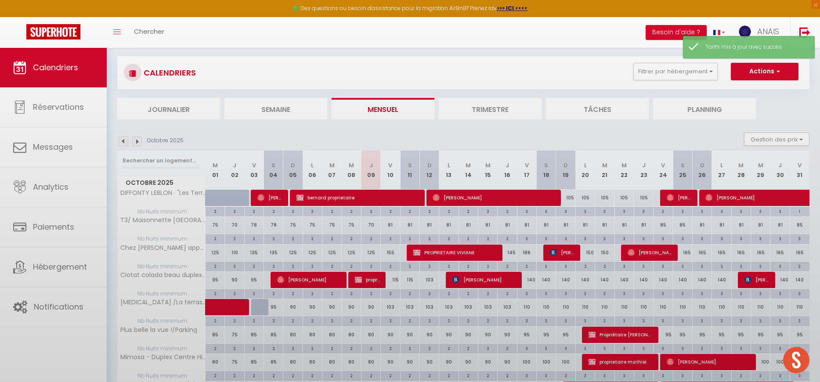
scroll to position [65, 0]
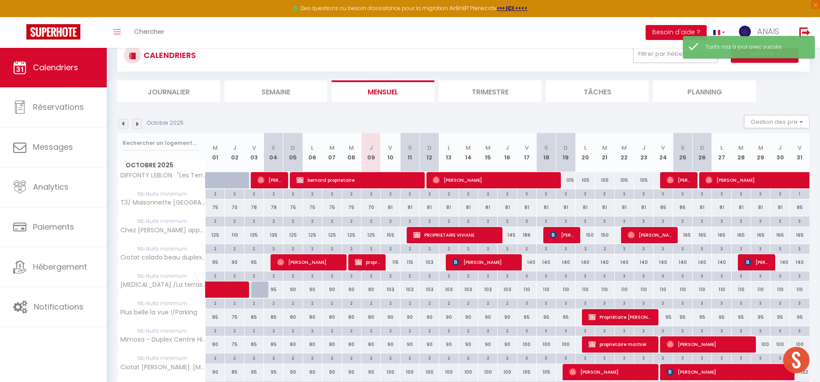
click at [391, 207] on div "81" at bounding box center [390, 207] width 19 height 16
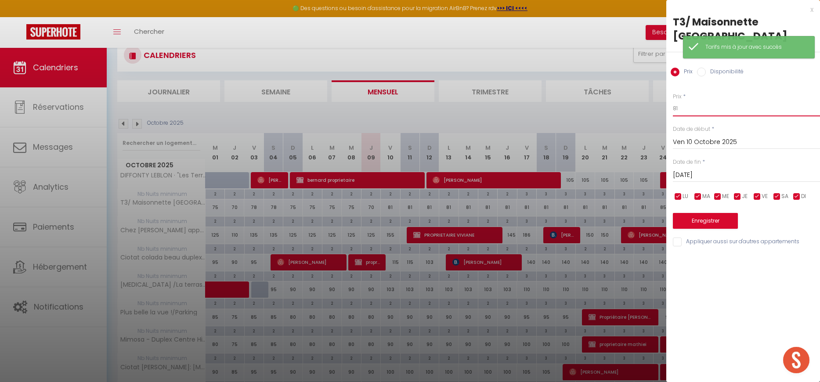
click at [677, 111] on input "81" at bounding box center [746, 109] width 147 height 16
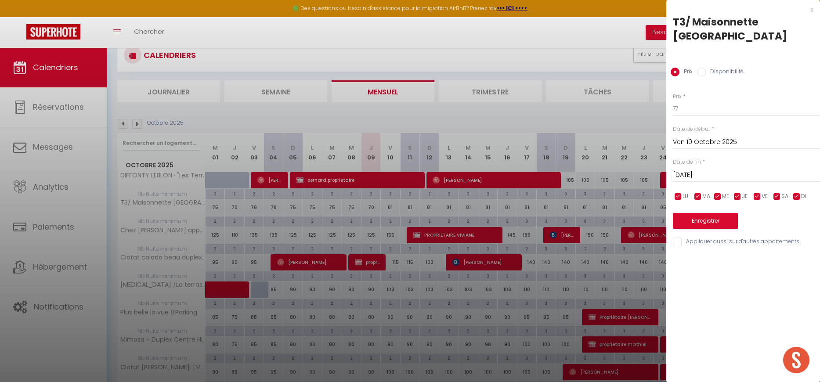
click at [689, 179] on input "[DATE]" at bounding box center [746, 174] width 147 height 11
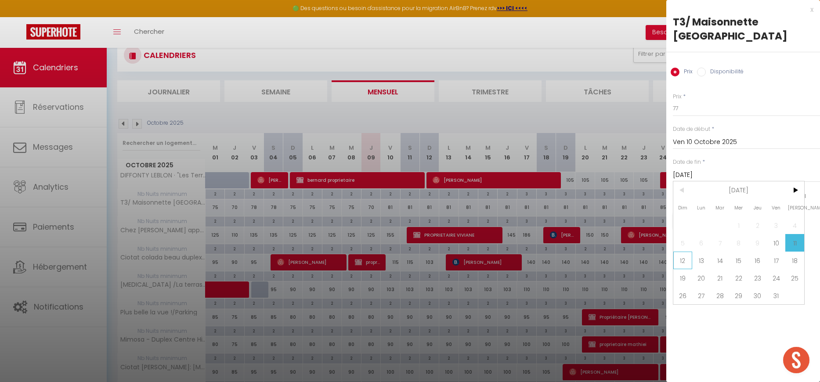
click at [686, 256] on span "12" at bounding box center [682, 261] width 19 height 18
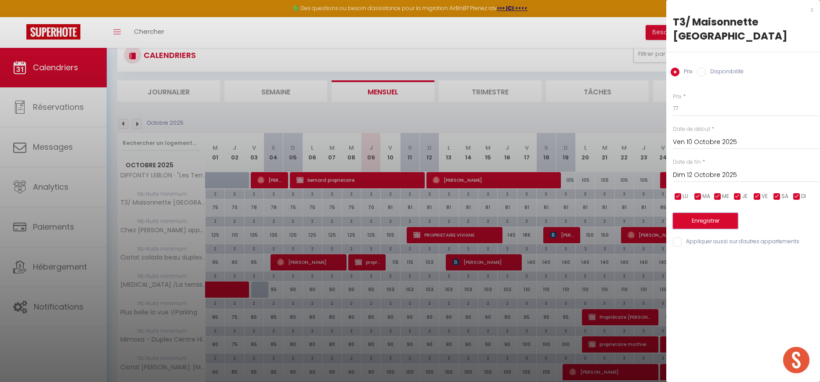
click at [689, 220] on button "Enregistrer" at bounding box center [705, 221] width 65 height 16
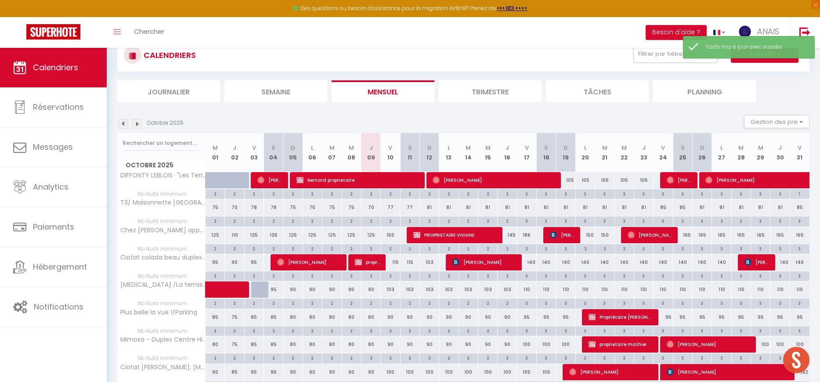
click at [428, 206] on div "81" at bounding box center [428, 207] width 19 height 16
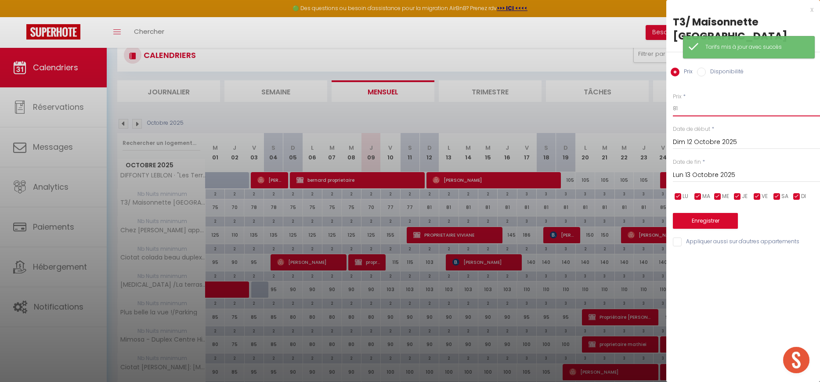
click at [678, 111] on input "81" at bounding box center [746, 109] width 147 height 16
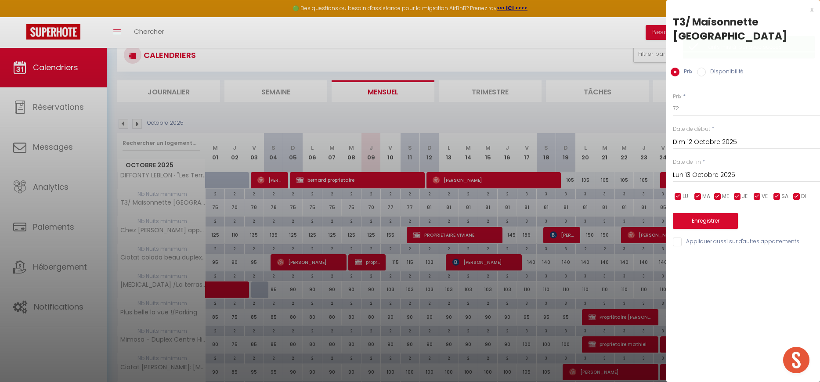
click at [692, 169] on div "Lun 13 Octobre 2025 < Oct 2025 > Dim Lun Mar Mer Jeu Ven Sam 1 2 3 4 5 6 7 8 9 …" at bounding box center [746, 174] width 147 height 16
click at [691, 174] on input "Lun 13 Octobre 2025" at bounding box center [746, 174] width 147 height 11
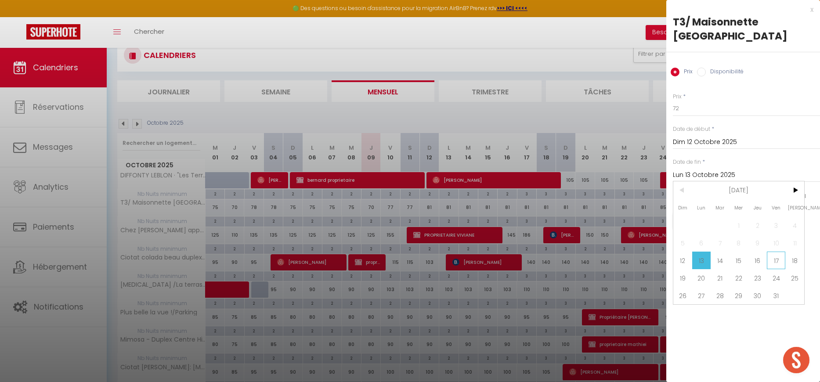
click at [771, 260] on span "17" at bounding box center [776, 261] width 19 height 18
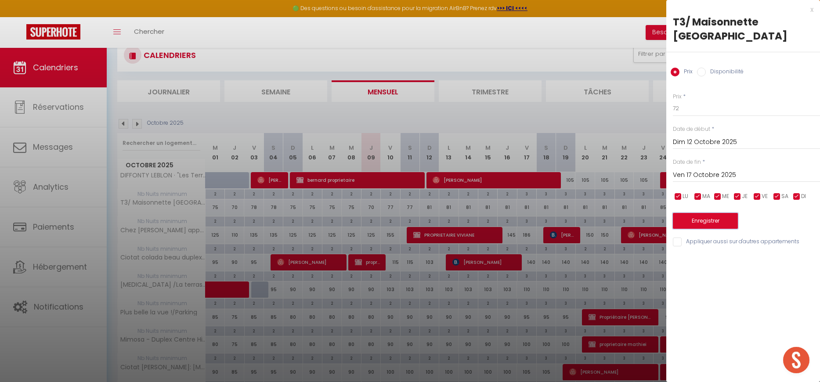
click at [716, 226] on button "Enregistrer" at bounding box center [705, 221] width 65 height 16
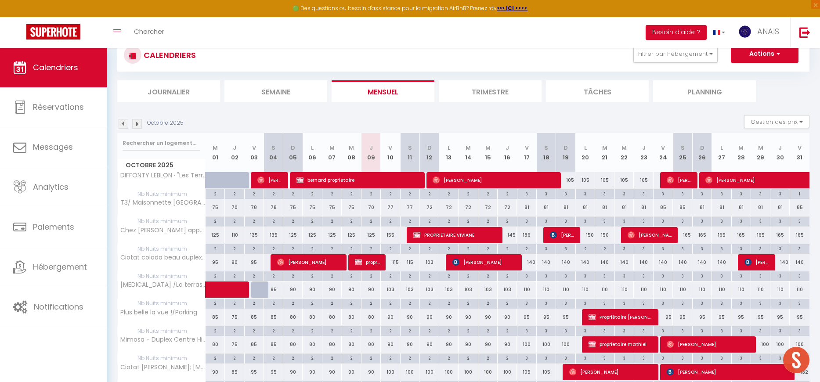
click at [527, 235] on div "186" at bounding box center [526, 235] width 19 height 16
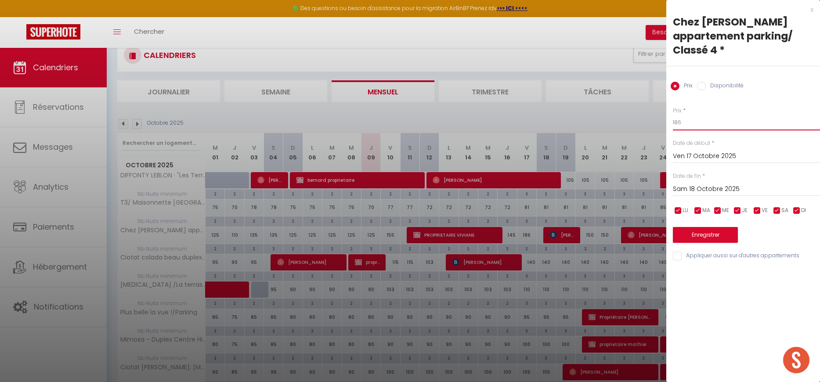
click at [694, 115] on input "186" at bounding box center [746, 123] width 147 height 16
click at [692, 227] on button "Enregistrer" at bounding box center [705, 235] width 65 height 16
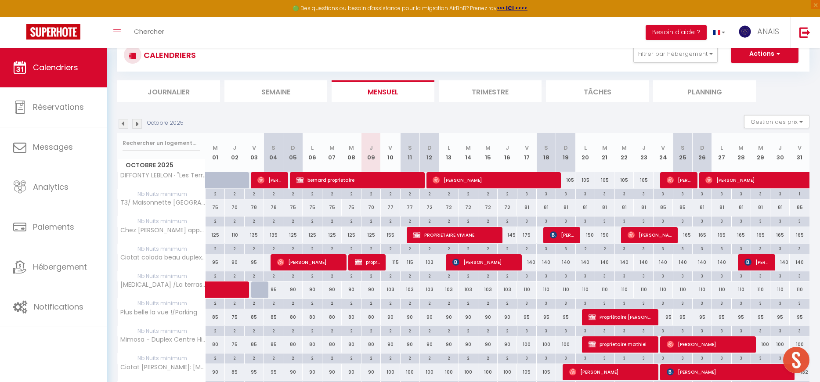
click at [137, 124] on img at bounding box center [137, 124] width 10 height 10
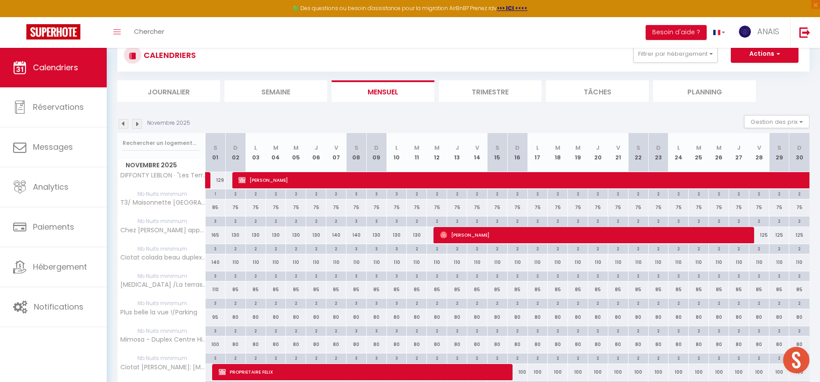
click at [125, 125] on img at bounding box center [124, 124] width 10 height 10
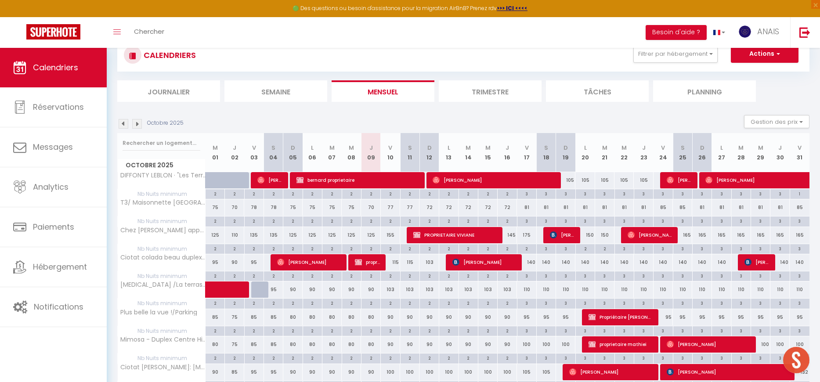
click at [396, 261] on div "115" at bounding box center [390, 262] width 19 height 16
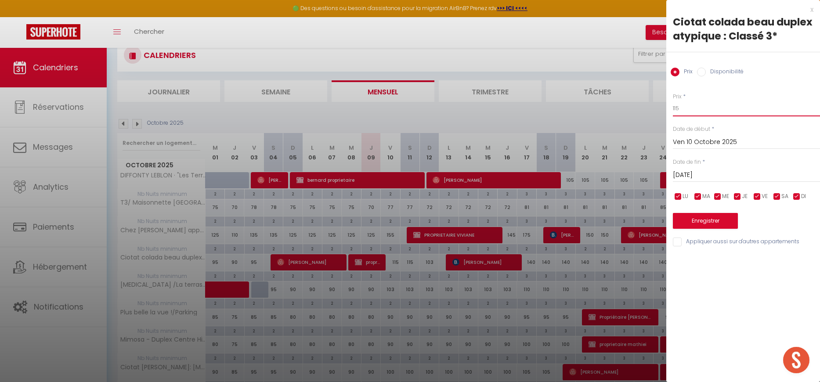
click at [695, 107] on input "115" at bounding box center [746, 109] width 147 height 16
click at [686, 175] on input "[DATE]" at bounding box center [746, 174] width 147 height 11
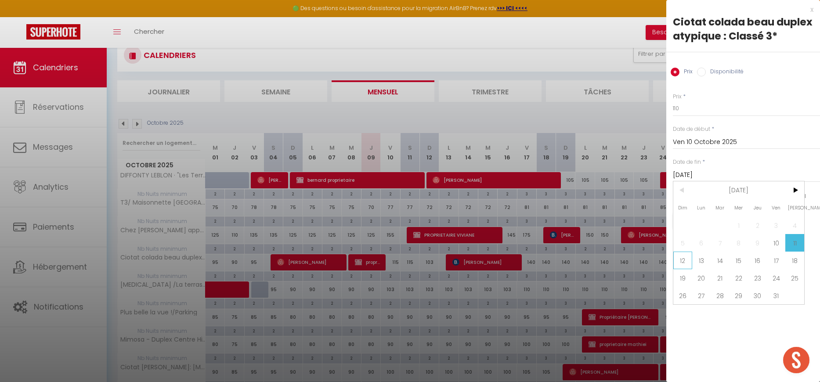
click at [684, 259] on span "12" at bounding box center [682, 261] width 19 height 18
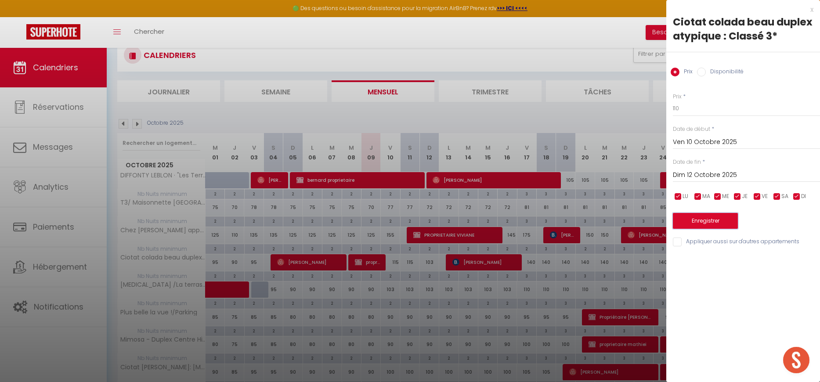
click at [699, 223] on button "Enregistrer" at bounding box center [705, 221] width 65 height 16
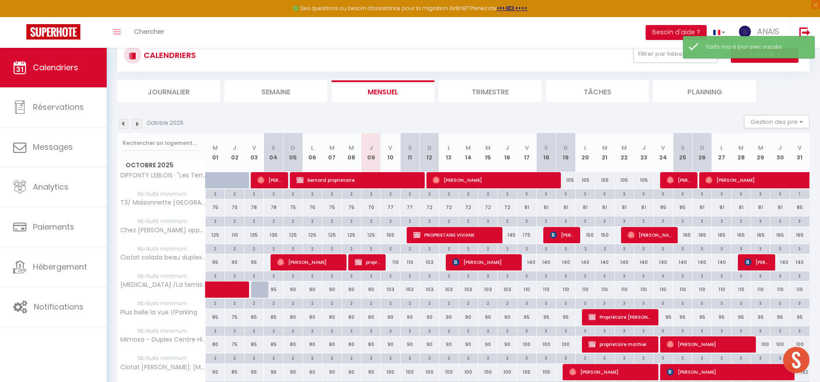
click at [431, 263] on div "103" at bounding box center [428, 262] width 19 height 16
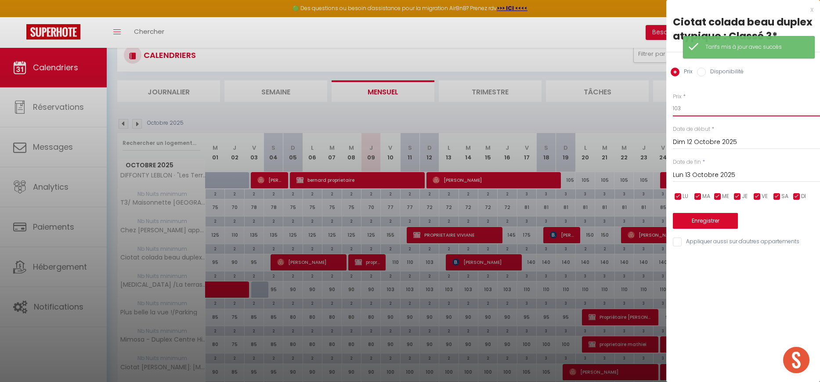
click at [708, 110] on input "103" at bounding box center [746, 109] width 147 height 16
click at [707, 218] on button "Enregistrer" at bounding box center [705, 221] width 65 height 16
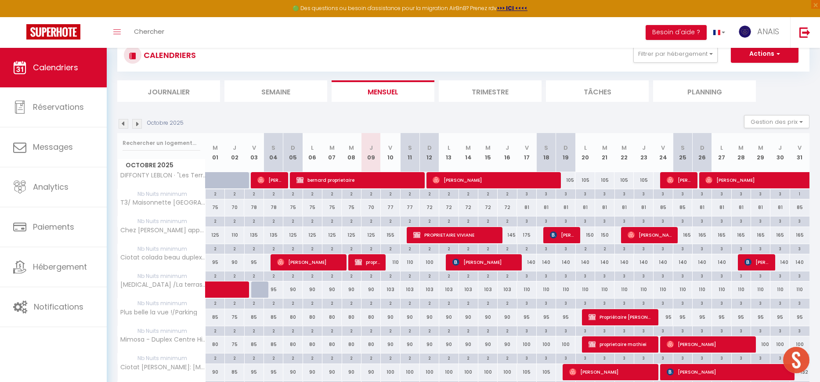
click at [138, 126] on img at bounding box center [137, 124] width 10 height 10
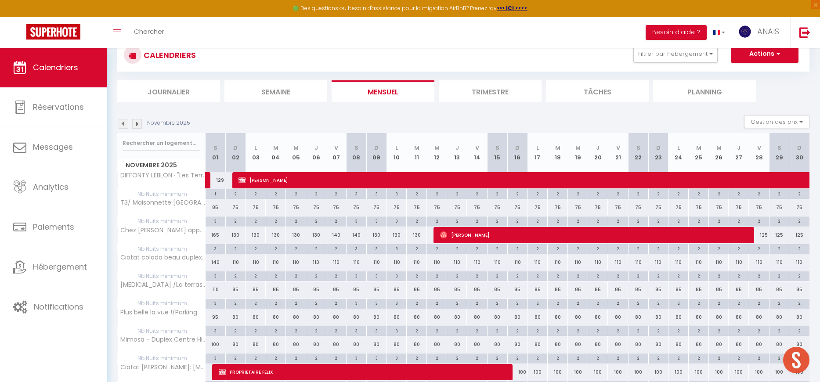
click at [126, 126] on img at bounding box center [124, 124] width 10 height 10
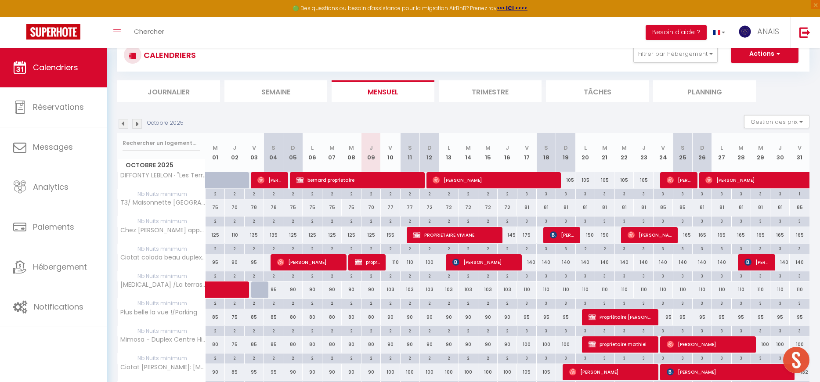
click at [370, 289] on div "90" at bounding box center [370, 289] width 19 height 16
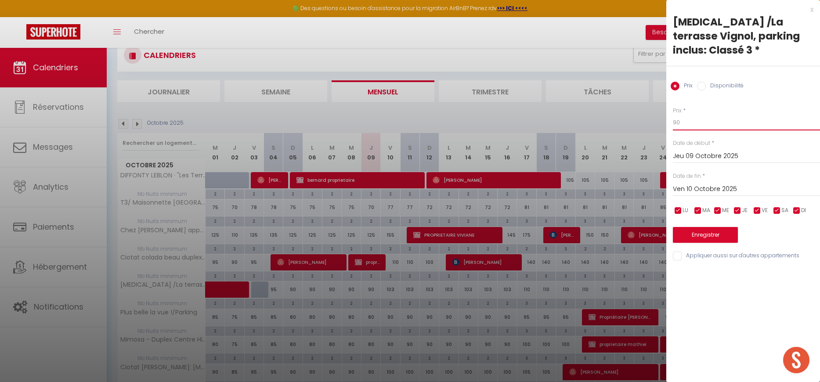
click at [692, 115] on input "90" at bounding box center [746, 123] width 147 height 16
click at [684, 227] on button "Enregistrer" at bounding box center [705, 235] width 65 height 16
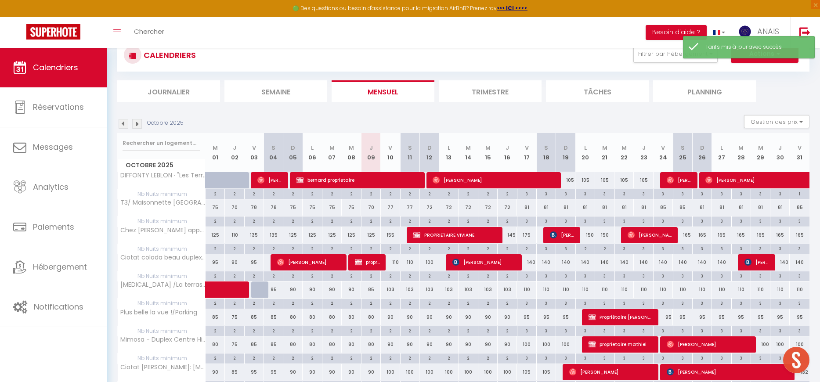
click at [392, 291] on div "103" at bounding box center [390, 289] width 19 height 16
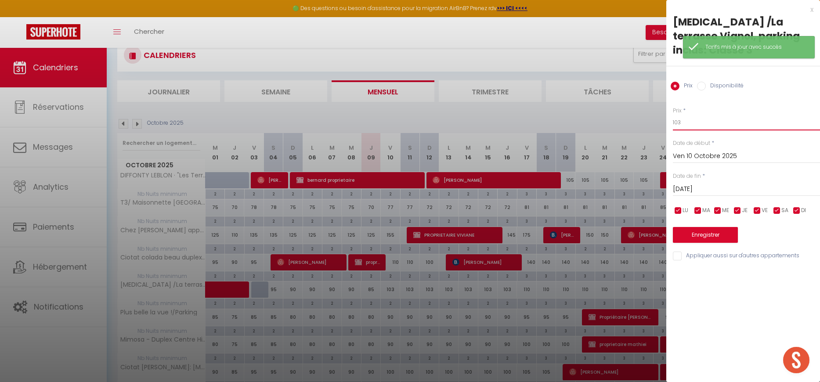
click at [700, 115] on input "103" at bounding box center [746, 123] width 147 height 16
click at [683, 184] on input "[DATE]" at bounding box center [746, 189] width 147 height 11
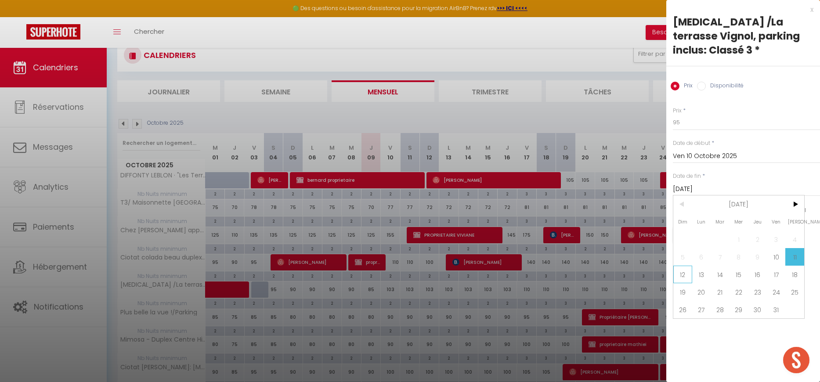
click at [682, 266] on span "12" at bounding box center [682, 275] width 19 height 18
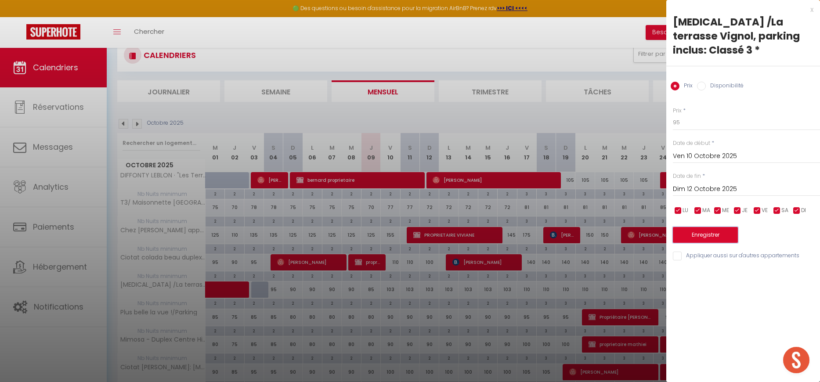
click at [687, 227] on button "Enregistrer" at bounding box center [705, 235] width 65 height 16
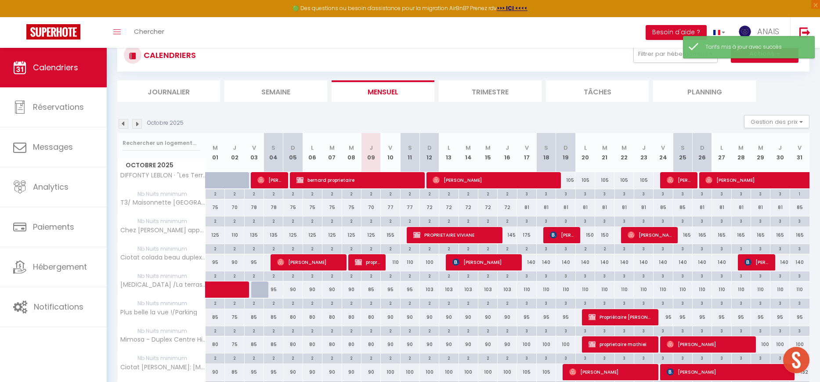
click at [430, 290] on div "103" at bounding box center [428, 289] width 19 height 16
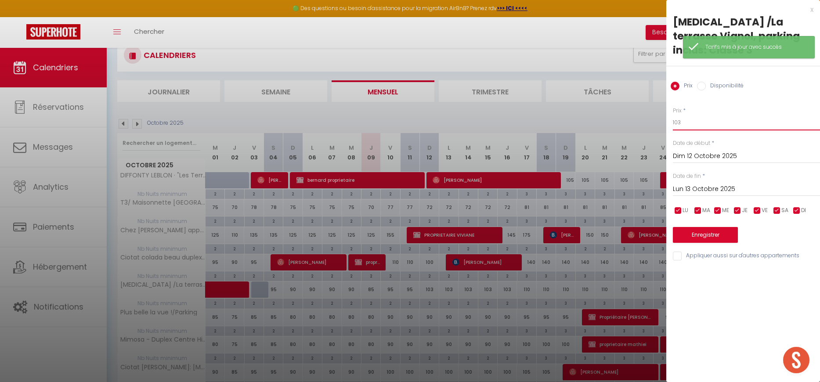
click at [680, 115] on input "103" at bounding box center [746, 123] width 147 height 16
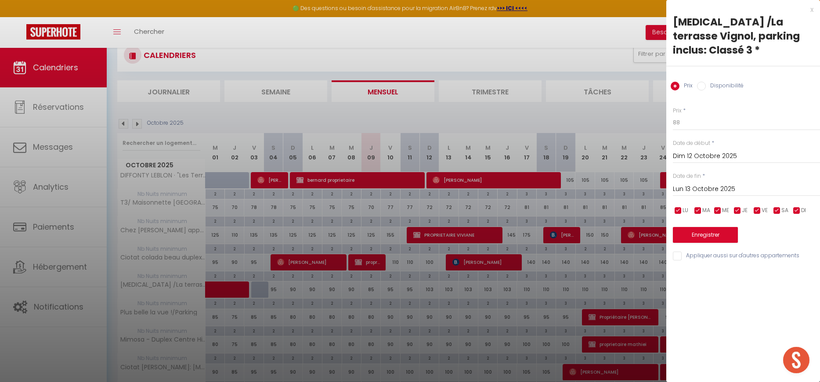
click at [685, 184] on input "Lun 13 Octobre 2025" at bounding box center [746, 189] width 147 height 11
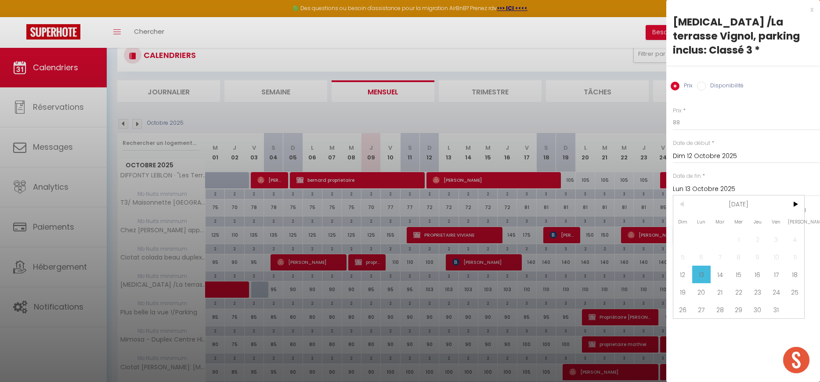
click at [776, 266] on span "17" at bounding box center [776, 275] width 19 height 18
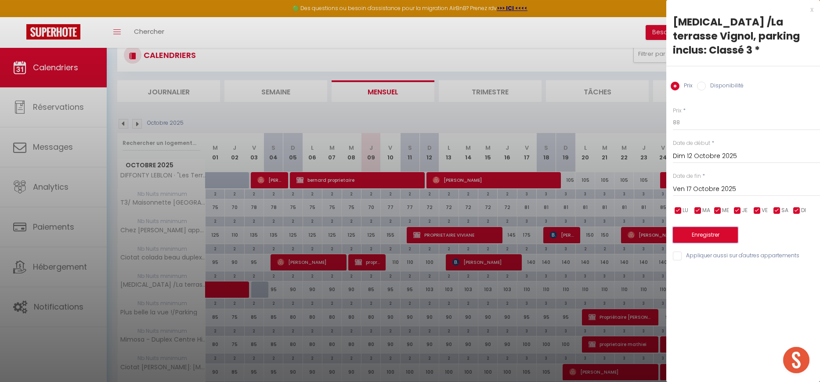
click at [697, 227] on button "Enregistrer" at bounding box center [705, 235] width 65 height 16
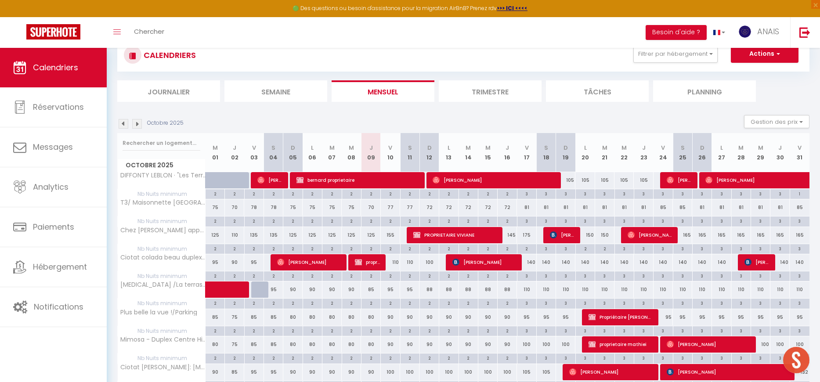
click at [139, 123] on img at bounding box center [137, 124] width 10 height 10
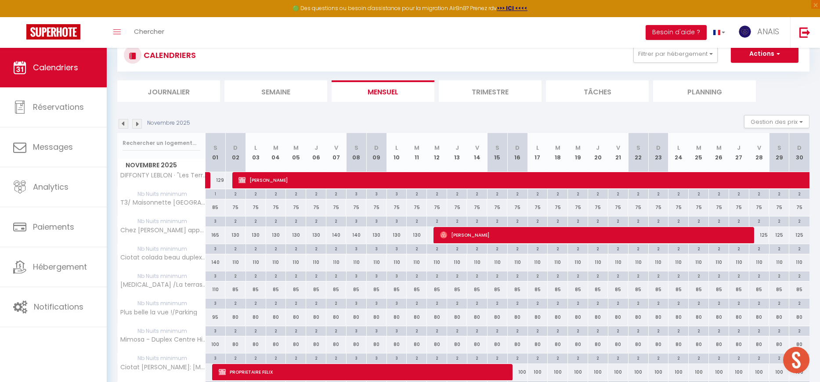
click at [123, 124] on img at bounding box center [124, 124] width 10 height 10
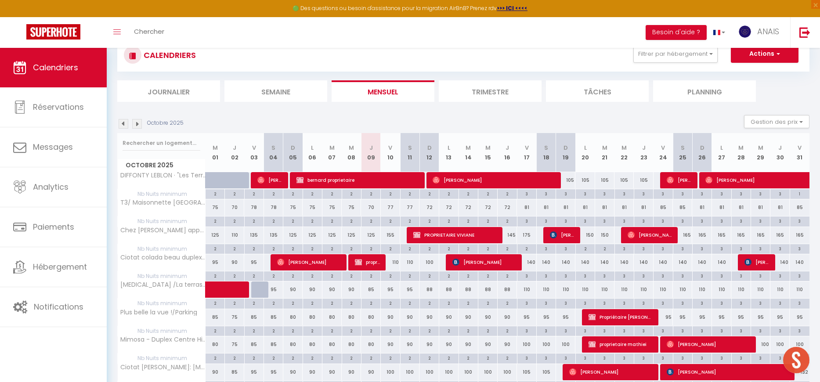
click at [371, 316] on div "80" at bounding box center [370, 317] width 19 height 16
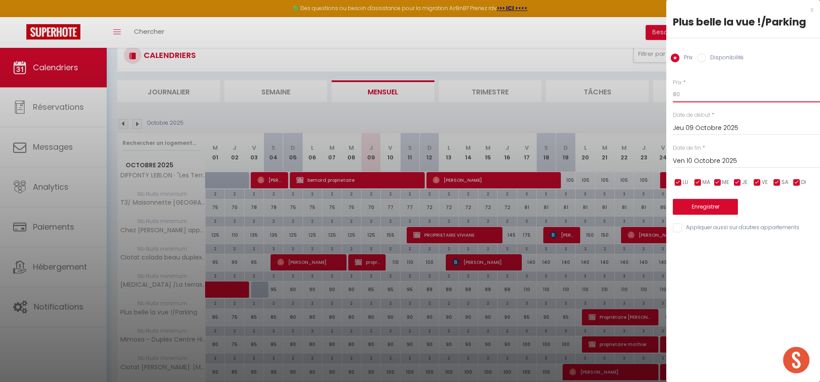
click at [684, 98] on input "80" at bounding box center [746, 94] width 147 height 16
drag, startPoint x: 692, startPoint y: 205, endPoint x: 672, endPoint y: 219, distance: 24.1
click at [692, 206] on button "Enregistrer" at bounding box center [705, 207] width 65 height 16
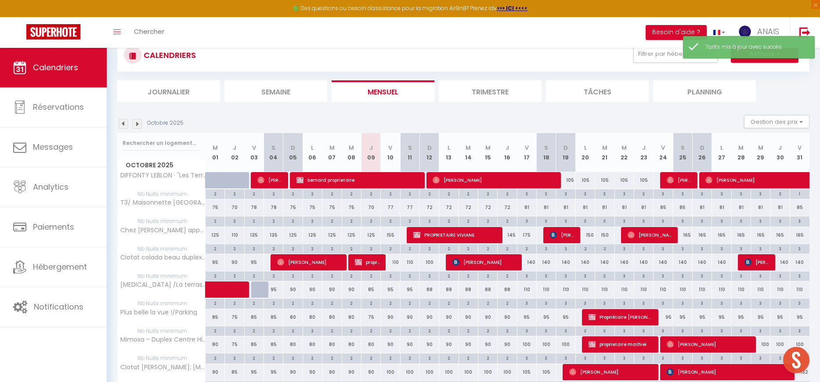
click at [389, 319] on div "90" at bounding box center [390, 317] width 19 height 16
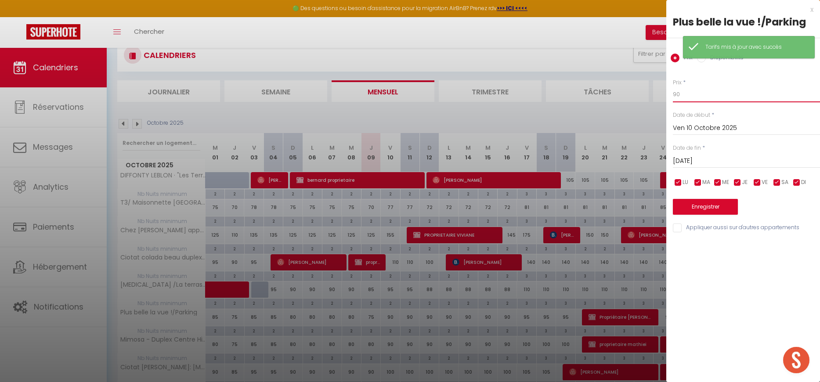
click at [684, 98] on input "90" at bounding box center [746, 94] width 147 height 16
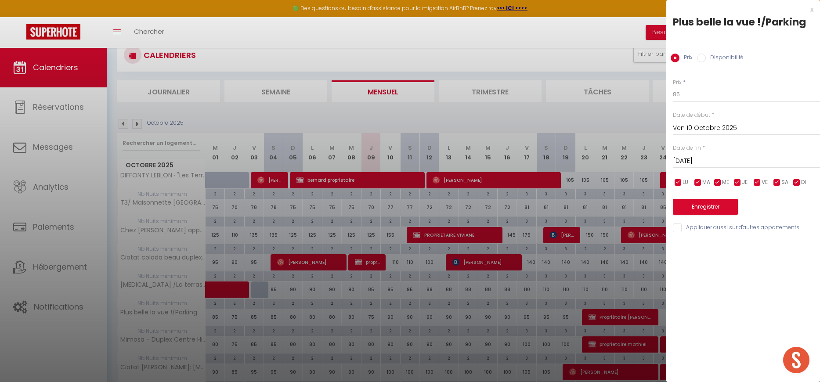
drag, startPoint x: 682, startPoint y: 151, endPoint x: 683, endPoint y: 156, distance: 4.8
click at [683, 151] on label "Date de fin" at bounding box center [687, 148] width 28 height 8
click at [683, 158] on input "[DATE]" at bounding box center [746, 160] width 147 height 11
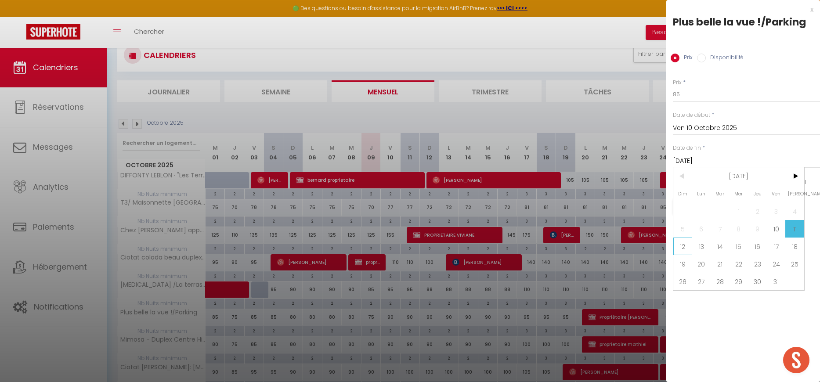
click at [680, 241] on span "12" at bounding box center [682, 247] width 19 height 18
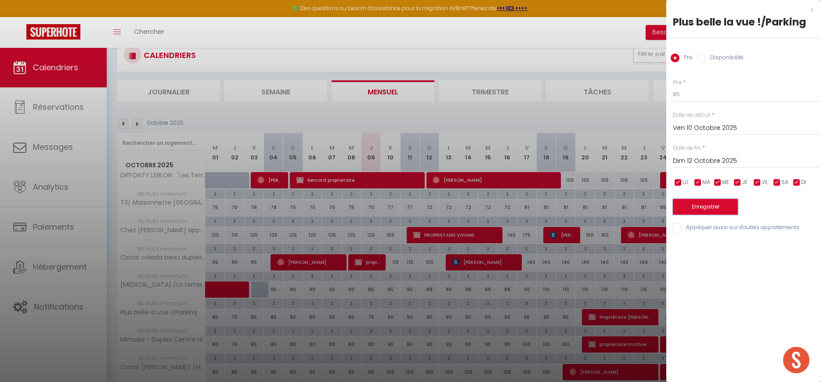
click at [692, 207] on button "Enregistrer" at bounding box center [705, 207] width 65 height 16
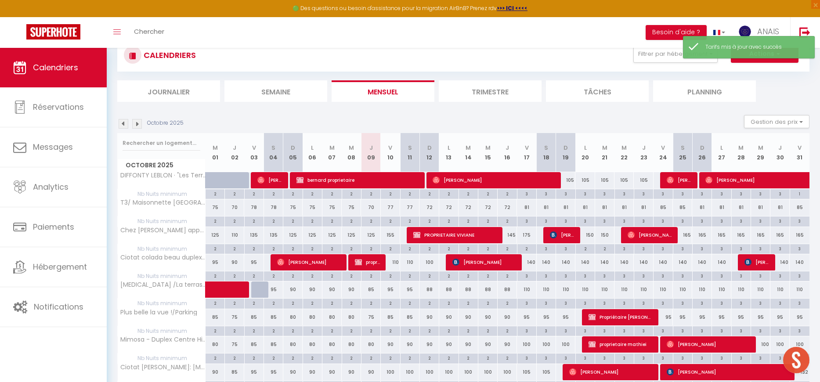
click at [430, 317] on div "90" at bounding box center [428, 317] width 19 height 16
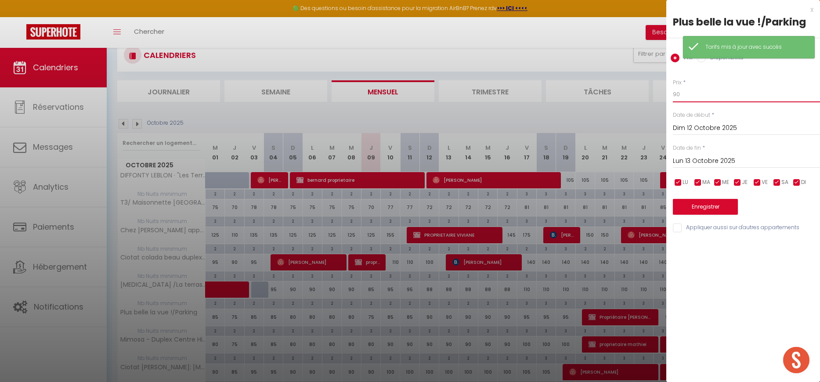
click at [680, 97] on input "90" at bounding box center [746, 94] width 147 height 16
click at [679, 97] on input "90" at bounding box center [746, 94] width 147 height 16
click at [685, 158] on input "Lun 13 Octobre 2025" at bounding box center [746, 160] width 147 height 11
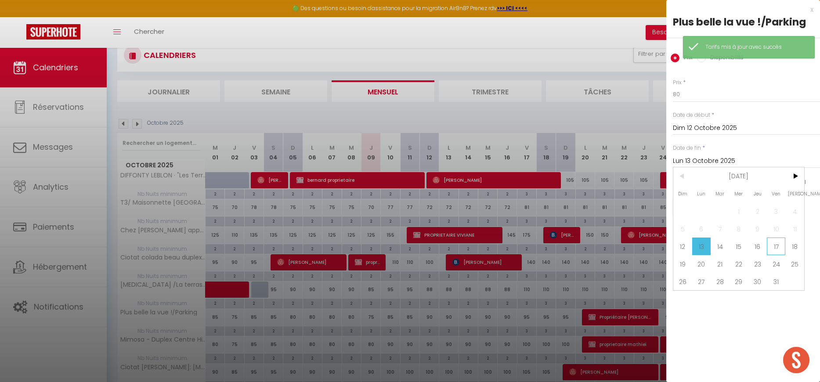
click at [775, 243] on span "17" at bounding box center [776, 247] width 19 height 18
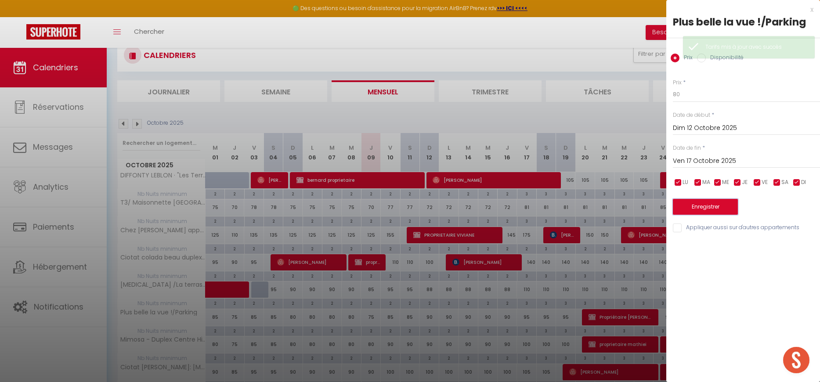
click at [706, 211] on button "Enregistrer" at bounding box center [705, 207] width 65 height 16
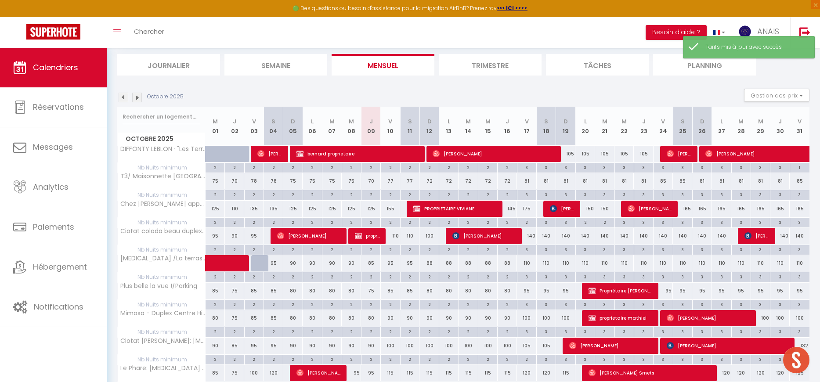
scroll to position [94, 0]
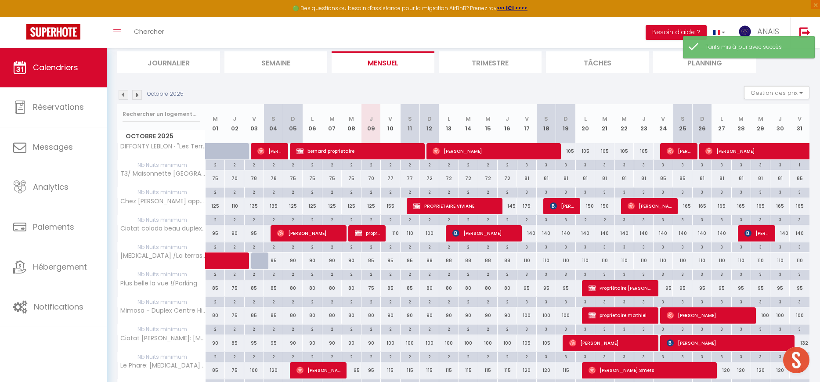
click at [137, 96] on img at bounding box center [137, 95] width 10 height 10
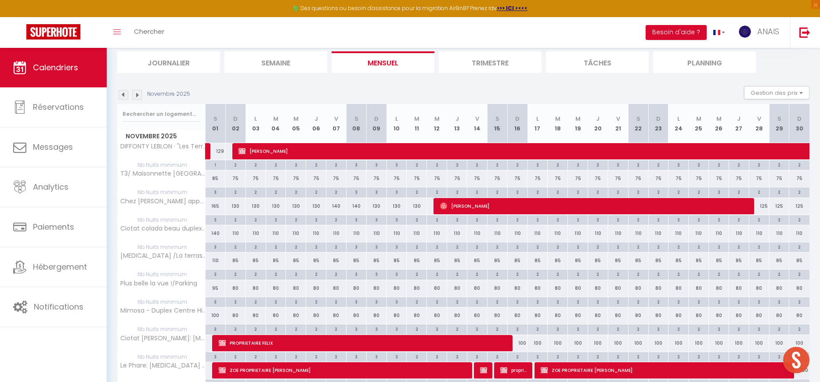
click at [121, 97] on img at bounding box center [124, 95] width 10 height 10
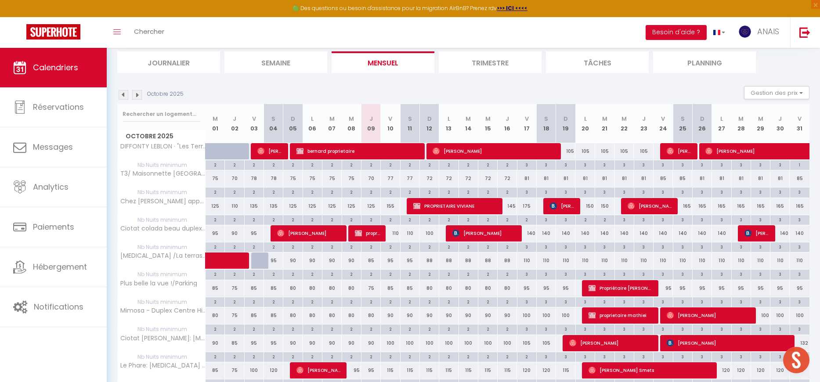
scroll to position [97, 0]
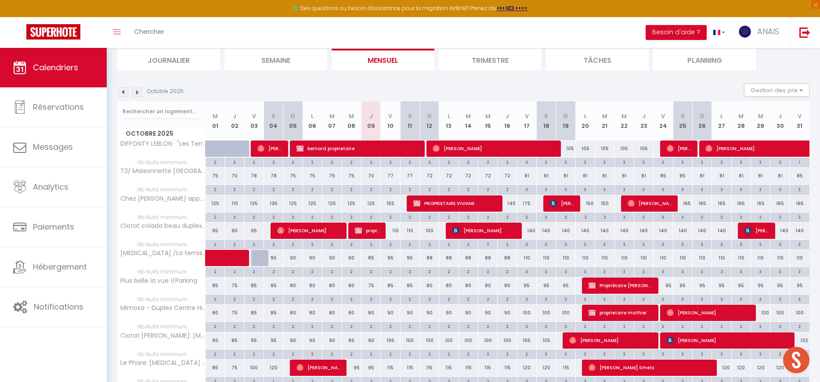
click at [373, 313] on div "80" at bounding box center [370, 313] width 19 height 16
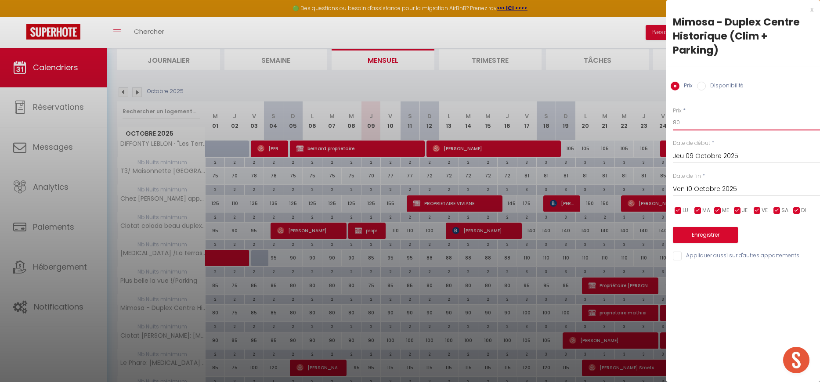
click at [701, 128] on input "80" at bounding box center [746, 123] width 147 height 16
click at [681, 236] on button "Enregistrer" at bounding box center [705, 235] width 65 height 16
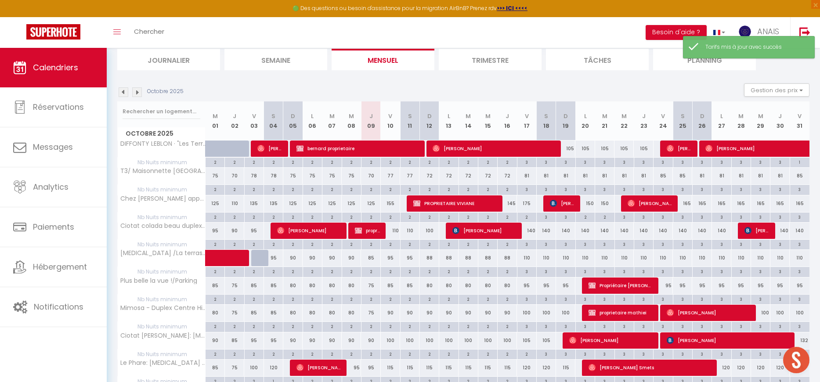
click at [392, 312] on div "90" at bounding box center [390, 313] width 19 height 16
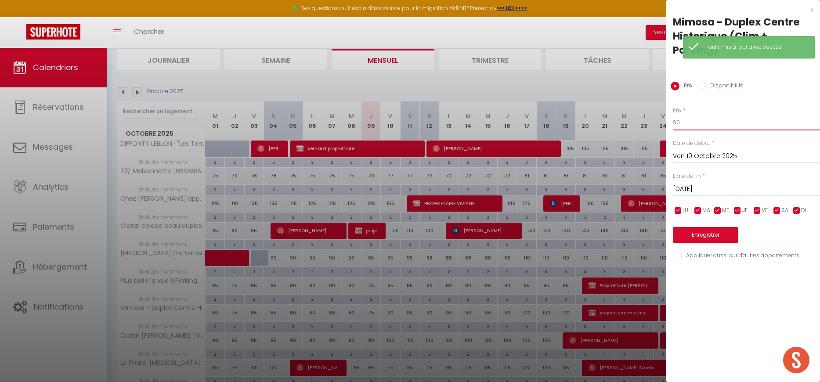
click at [687, 120] on input "90" at bounding box center [746, 123] width 147 height 16
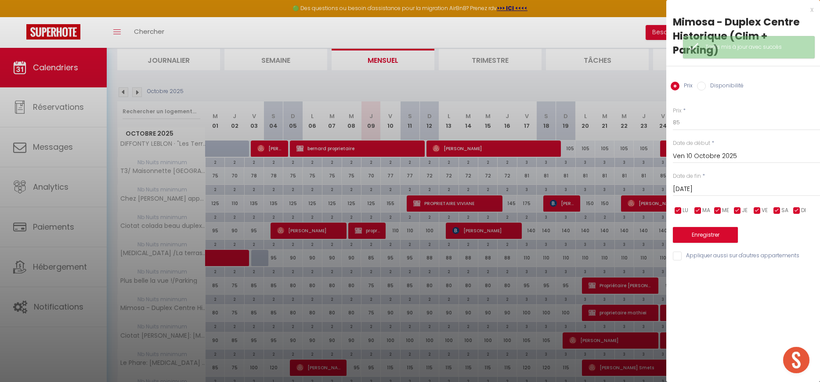
click at [673, 190] on input "[DATE]" at bounding box center [746, 189] width 147 height 11
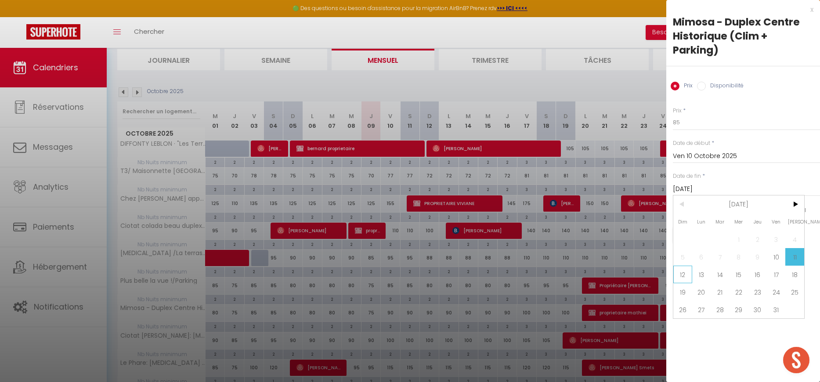
click at [680, 272] on span "12" at bounding box center [682, 275] width 19 height 18
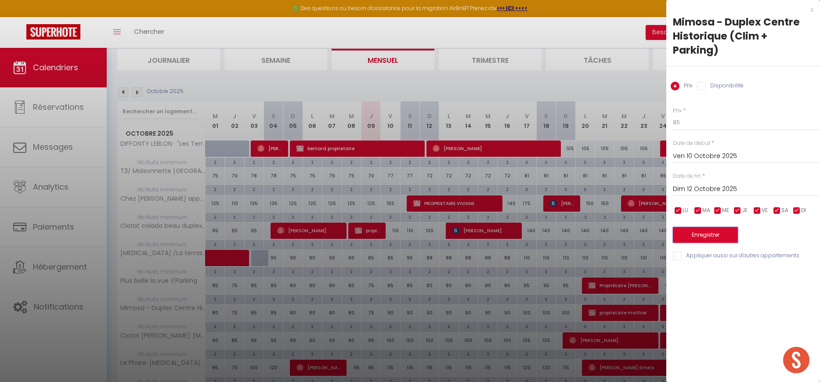
click at [693, 232] on button "Enregistrer" at bounding box center [705, 235] width 65 height 16
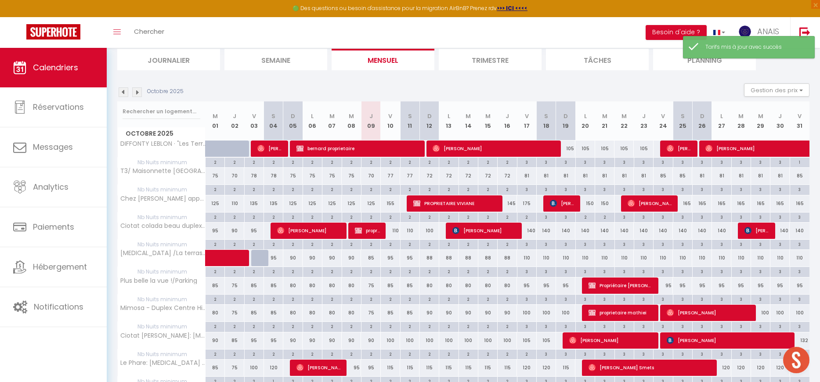
click at [426, 313] on div "90" at bounding box center [428, 313] width 19 height 16
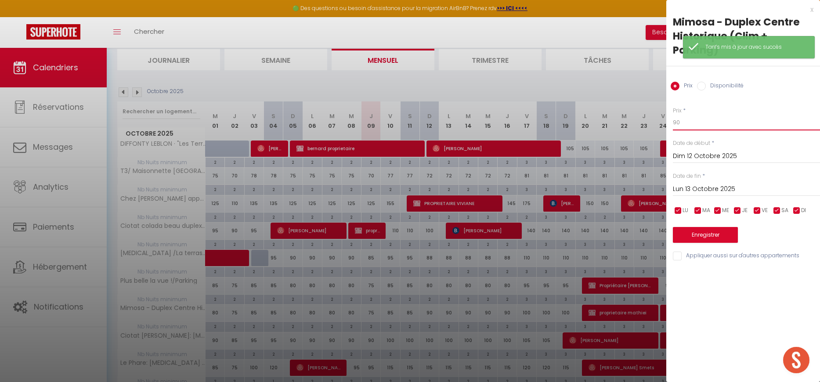
click at [695, 122] on input "90" at bounding box center [746, 123] width 147 height 16
drag, startPoint x: 226, startPoint y: 137, endPoint x: 183, endPoint y: 117, distance: 47.7
click at [219, 134] on div at bounding box center [410, 191] width 820 height 382
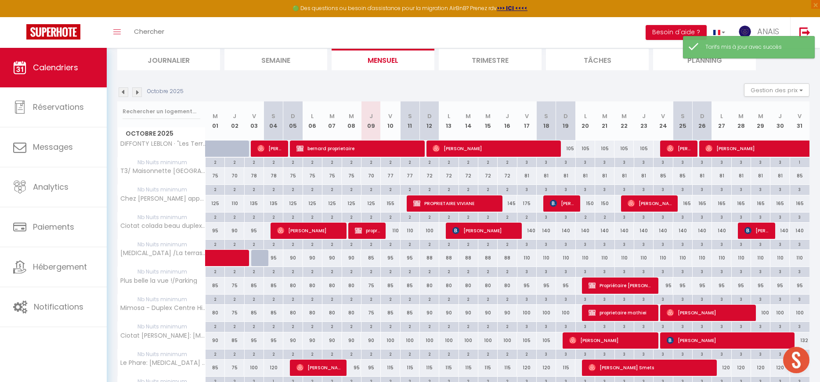
click at [137, 94] on img at bounding box center [137, 92] width 10 height 10
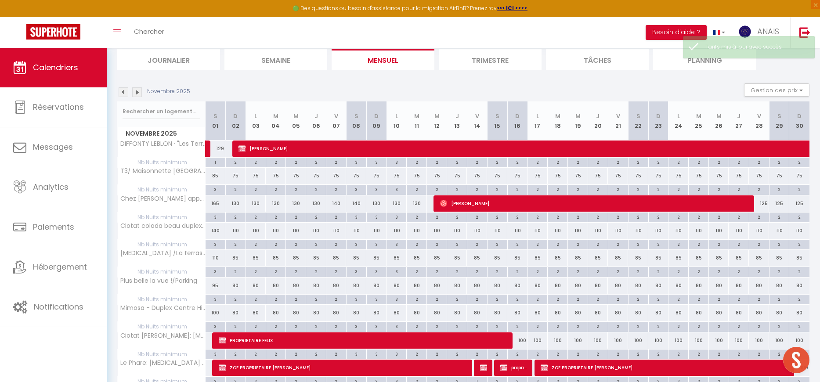
click at [128, 93] on img at bounding box center [124, 92] width 10 height 10
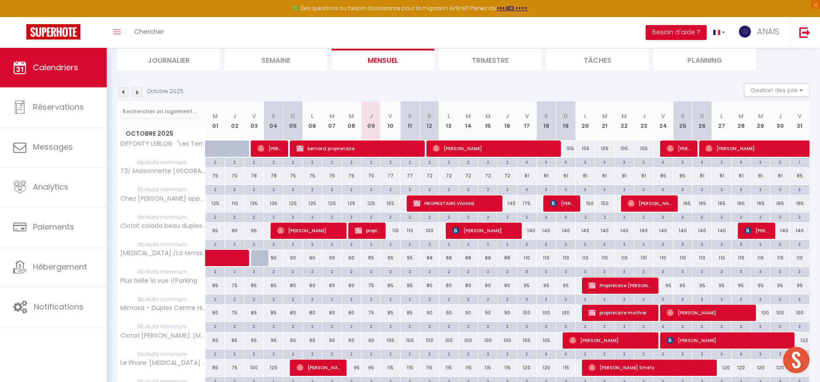
click at [429, 313] on div "90" at bounding box center [428, 313] width 19 height 16
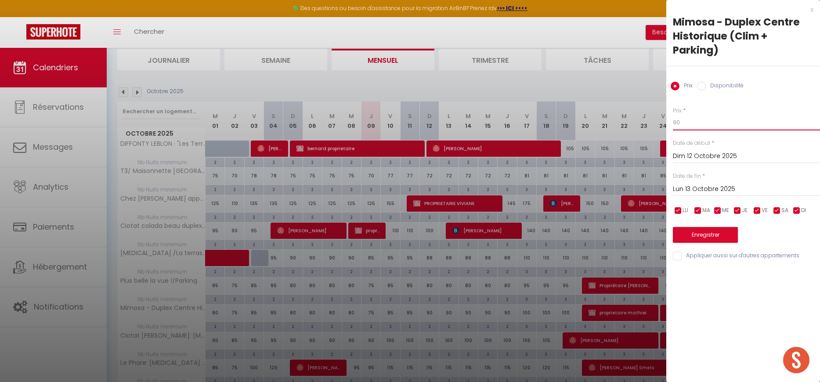
click at [680, 123] on input "90" at bounding box center [746, 123] width 147 height 16
click at [689, 191] on input "Lun 13 Octobre 2025" at bounding box center [746, 189] width 147 height 11
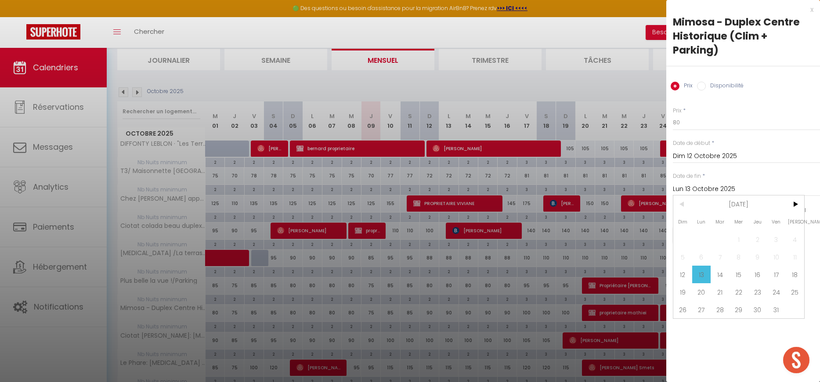
click at [781, 276] on span "17" at bounding box center [776, 275] width 19 height 18
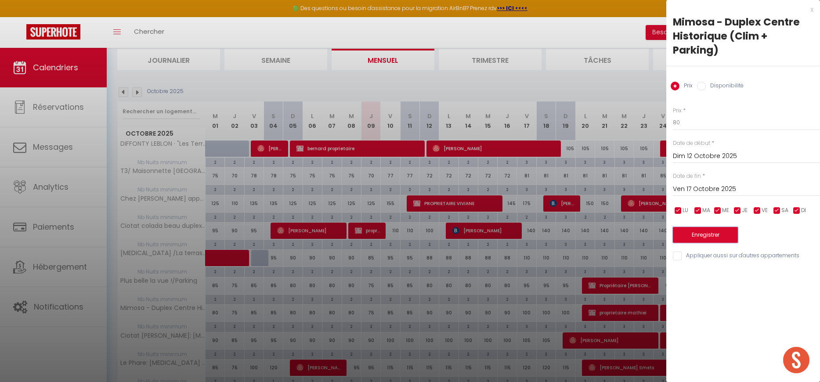
click at [693, 232] on button "Enregistrer" at bounding box center [705, 235] width 65 height 16
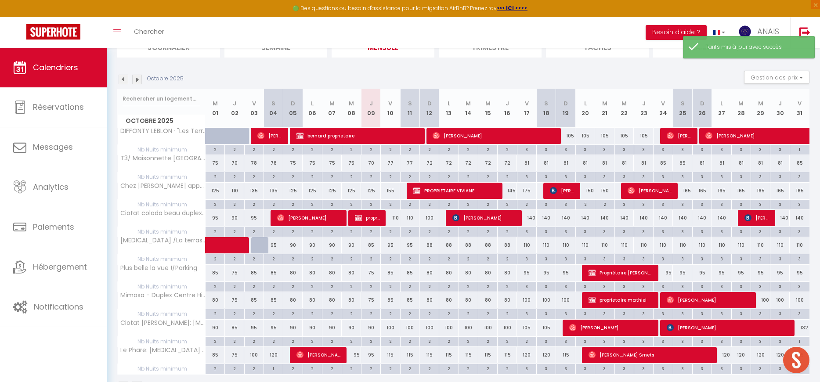
scroll to position [122, 0]
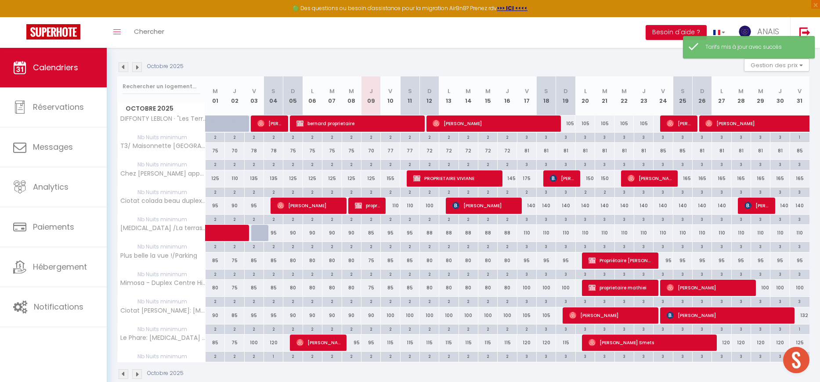
click at [138, 68] on img at bounding box center [137, 67] width 10 height 10
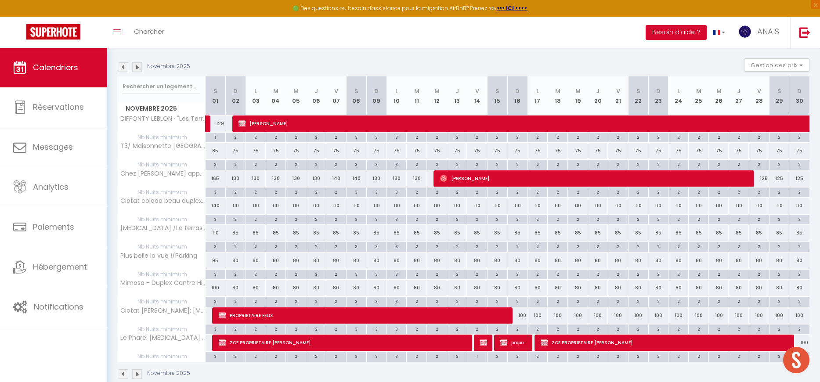
click at [126, 68] on img at bounding box center [124, 67] width 10 height 10
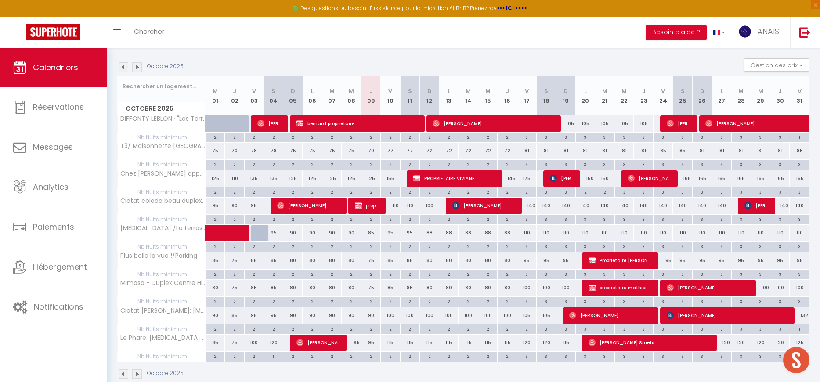
click at [372, 313] on div "90" at bounding box center [370, 315] width 19 height 16
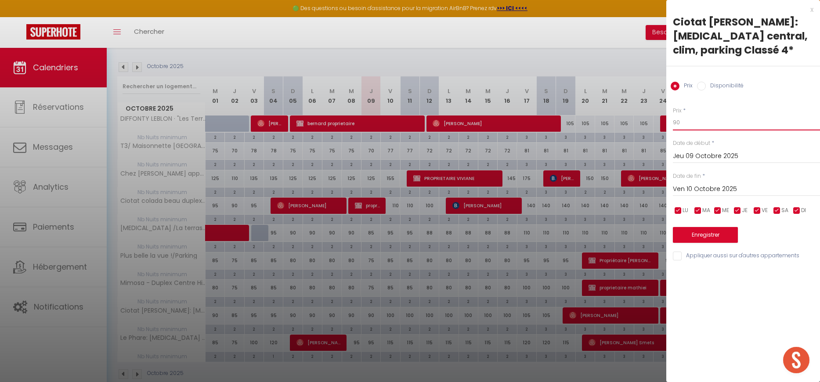
click at [674, 122] on input "90" at bounding box center [746, 123] width 147 height 16
click at [700, 233] on button "Enregistrer" at bounding box center [705, 235] width 65 height 16
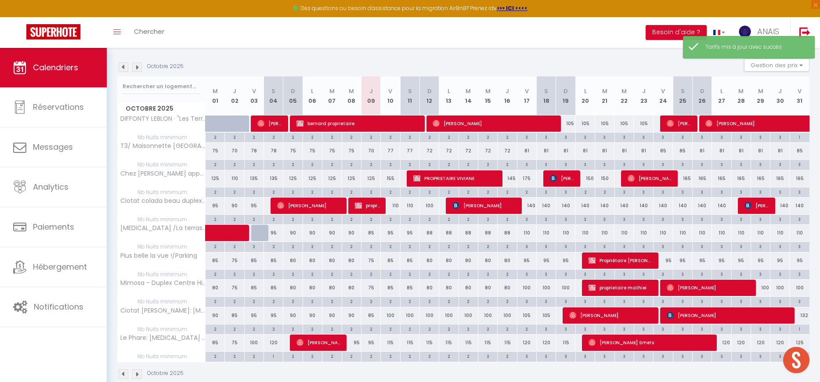
click at [388, 317] on div "100" at bounding box center [390, 315] width 19 height 16
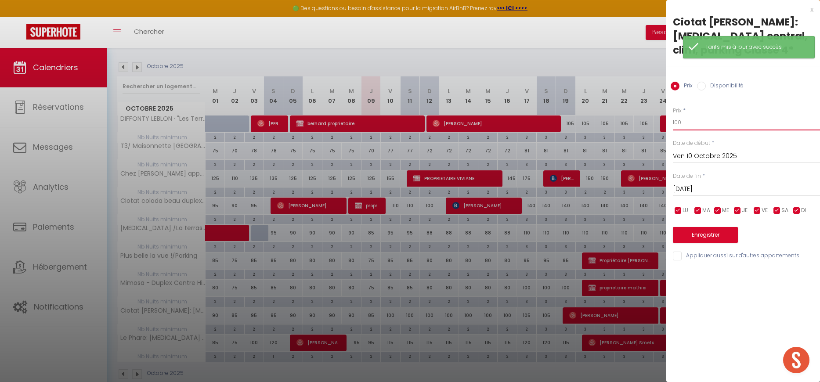
click at [694, 123] on input "100" at bounding box center [746, 123] width 147 height 16
click at [690, 186] on input "[DATE]" at bounding box center [746, 189] width 147 height 11
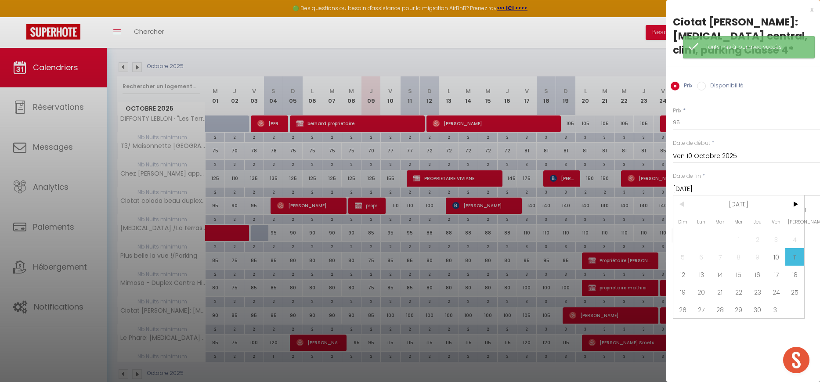
click at [684, 276] on span "12" at bounding box center [682, 275] width 19 height 18
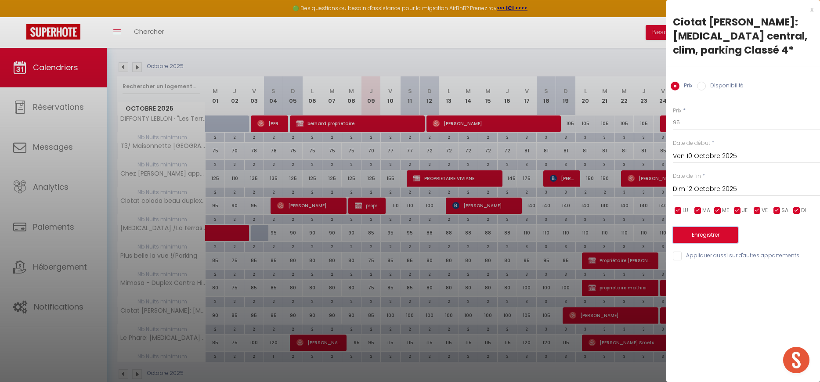
click at [700, 238] on button "Enregistrer" at bounding box center [705, 235] width 65 height 16
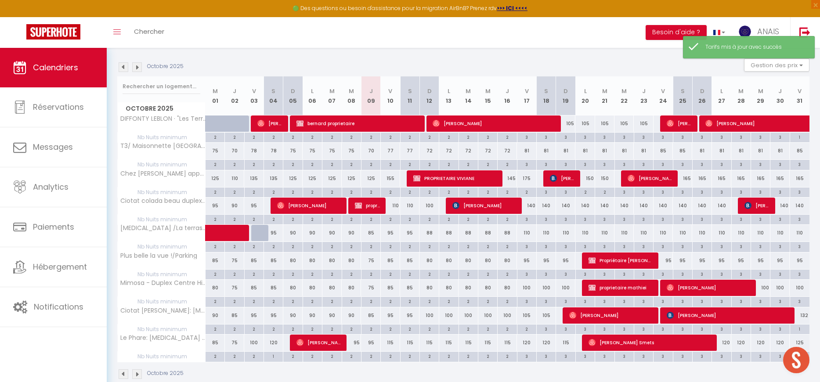
click at [427, 316] on div "100" at bounding box center [428, 315] width 19 height 16
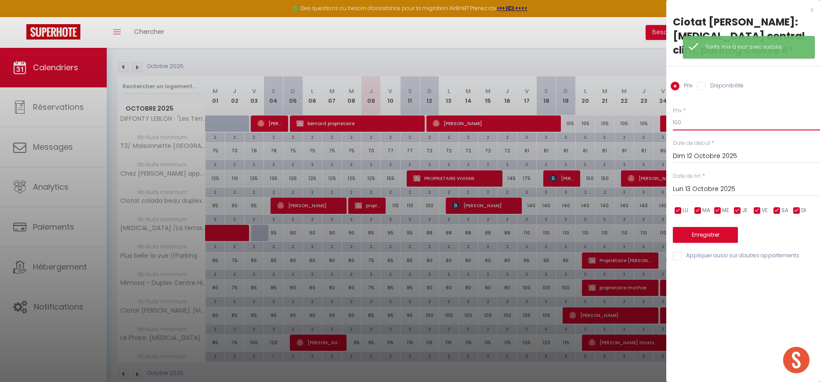
click at [692, 120] on input "100" at bounding box center [746, 123] width 147 height 16
click at [686, 184] on input "Lun 13 Octobre 2025" at bounding box center [746, 189] width 147 height 11
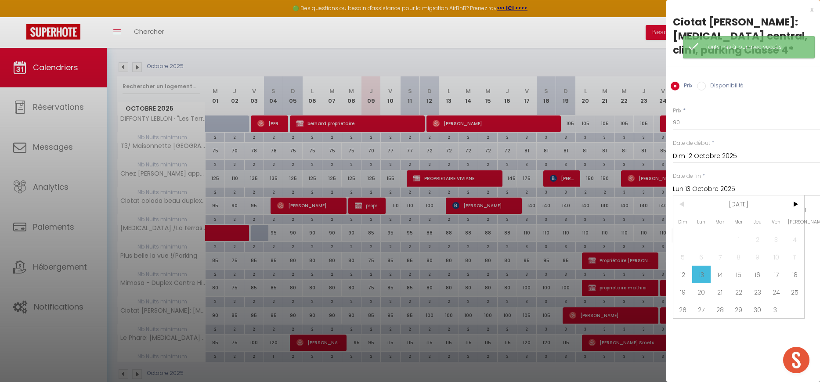
drag, startPoint x: 773, startPoint y: 271, endPoint x: 769, endPoint y: 264, distance: 7.5
click at [773, 271] on span "17" at bounding box center [776, 275] width 19 height 18
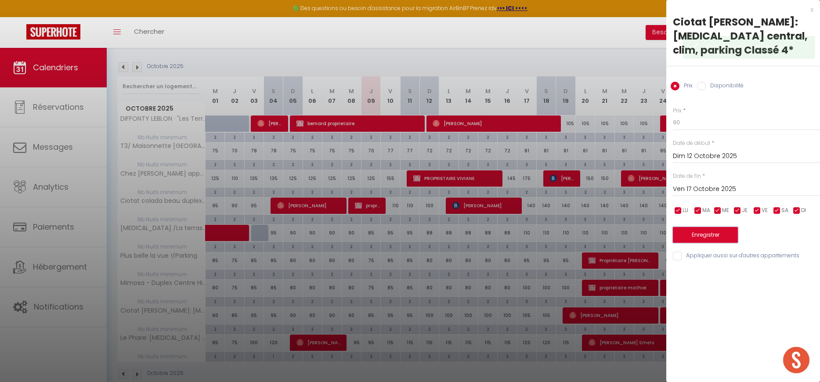
click at [724, 234] on button "Enregistrer" at bounding box center [705, 235] width 65 height 16
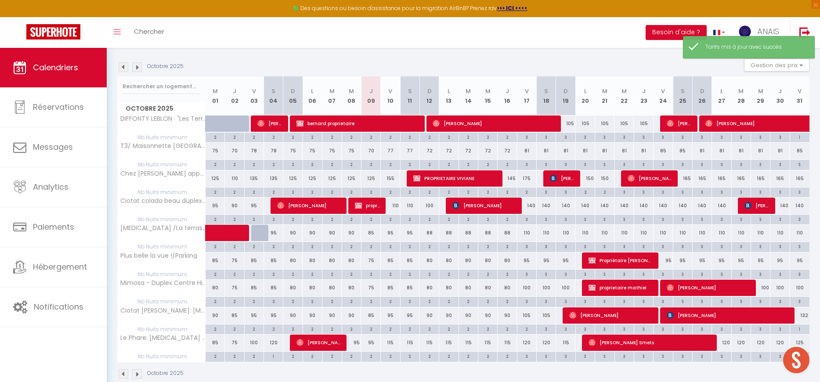
click at [139, 71] on img at bounding box center [137, 67] width 10 height 10
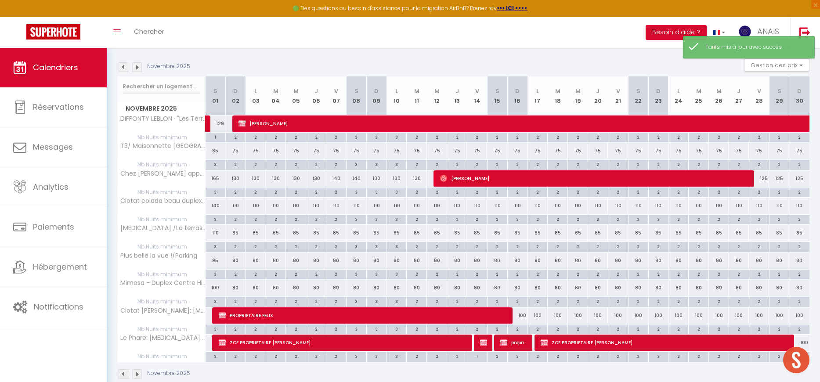
click at [139, 68] on img at bounding box center [137, 67] width 10 height 10
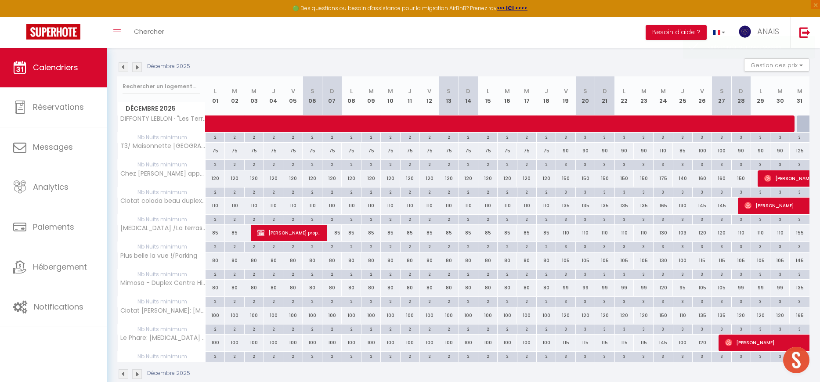
click at [122, 66] on img at bounding box center [124, 67] width 10 height 10
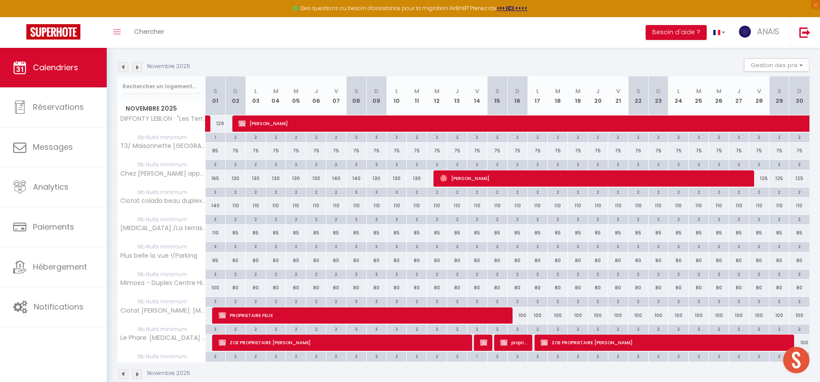
click at [122, 66] on img at bounding box center [124, 67] width 10 height 10
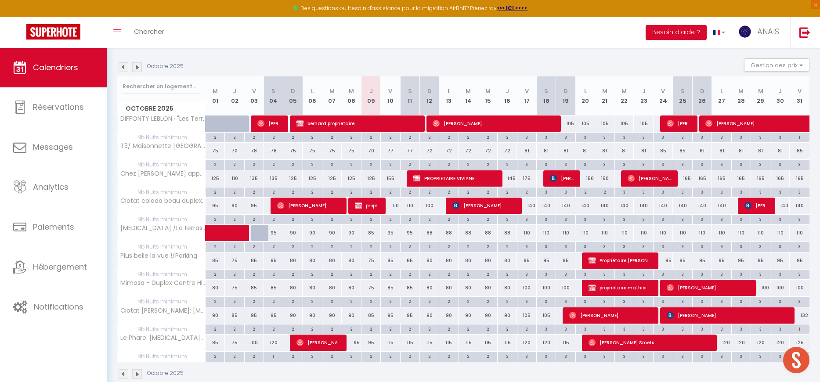
click at [371, 344] on div "95" at bounding box center [370, 343] width 19 height 16
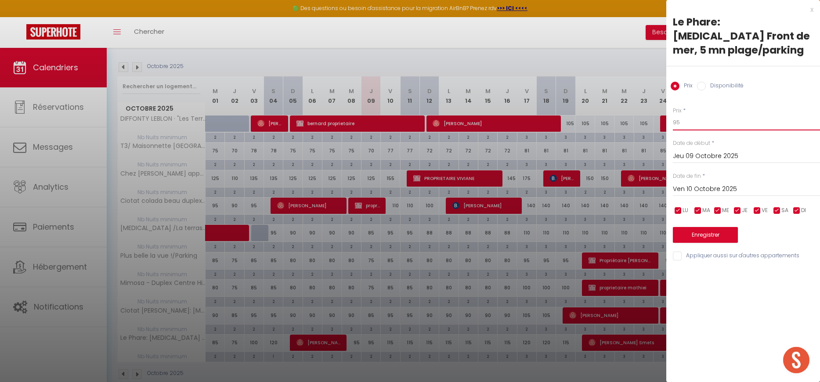
click at [691, 115] on input "95" at bounding box center [746, 123] width 147 height 16
click at [694, 227] on button "Enregistrer" at bounding box center [705, 235] width 65 height 16
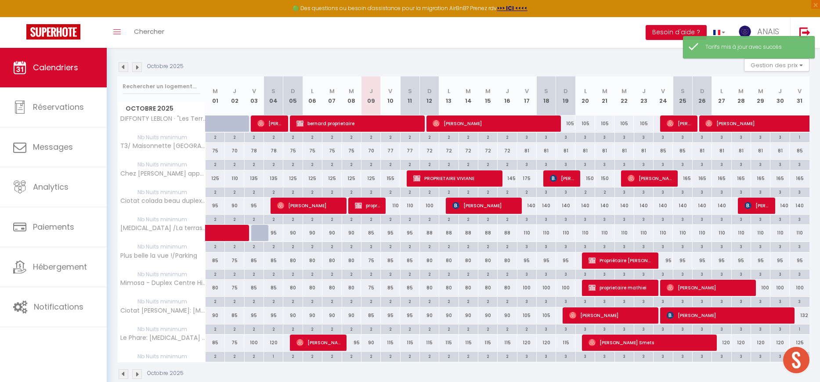
click at [389, 343] on div "115" at bounding box center [390, 343] width 19 height 16
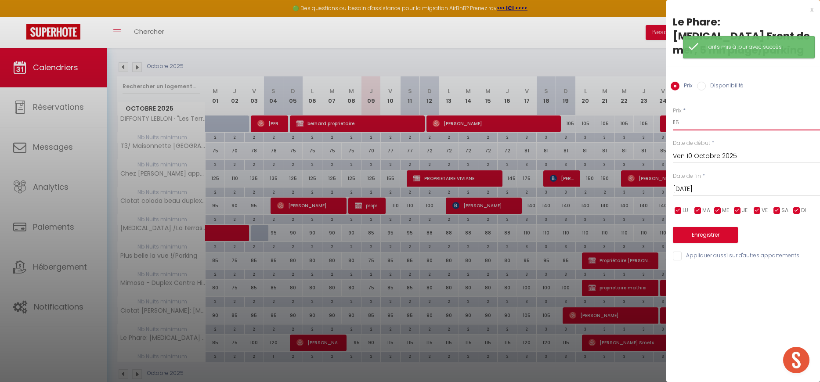
click at [685, 115] on input "115" at bounding box center [746, 123] width 147 height 16
click at [685, 180] on div "Sam 11 Octobre 2025 < Oct 2025 > Dim Lun Mar Mer Jeu Ven Sam 1 2 3 4 5 6 7 8 9 …" at bounding box center [746, 188] width 147 height 16
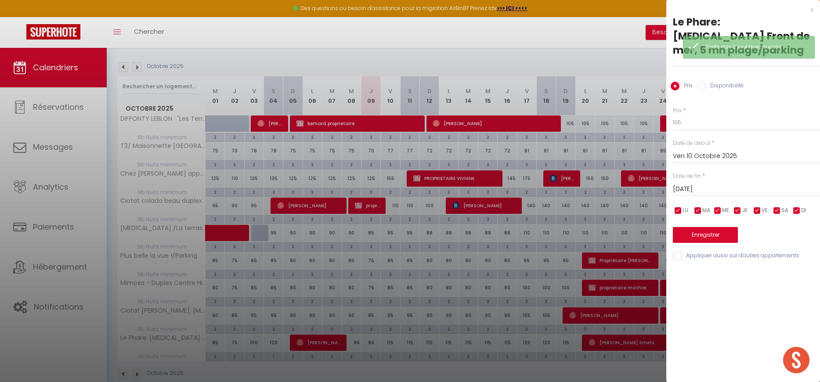
click at [684, 184] on input "[DATE]" at bounding box center [746, 189] width 147 height 11
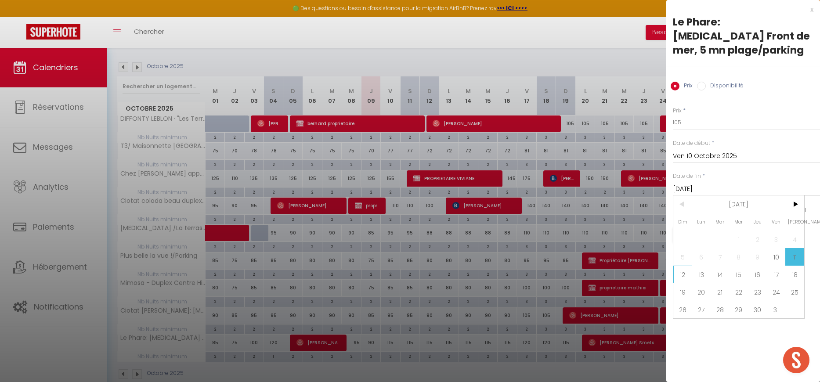
click at [684, 266] on span "12" at bounding box center [682, 275] width 19 height 18
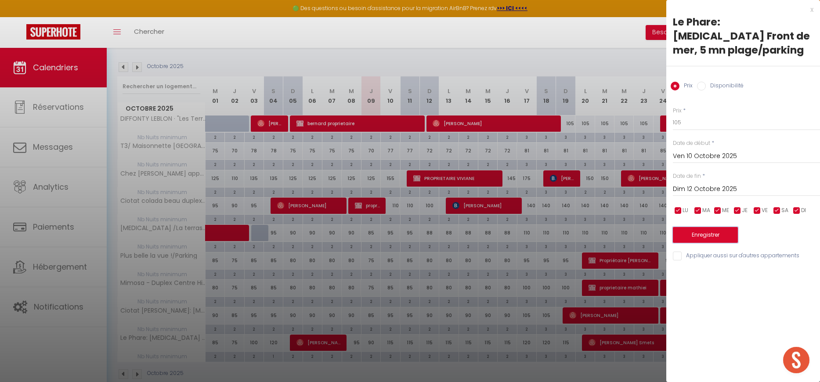
click at [697, 227] on button "Enregistrer" at bounding box center [705, 235] width 65 height 16
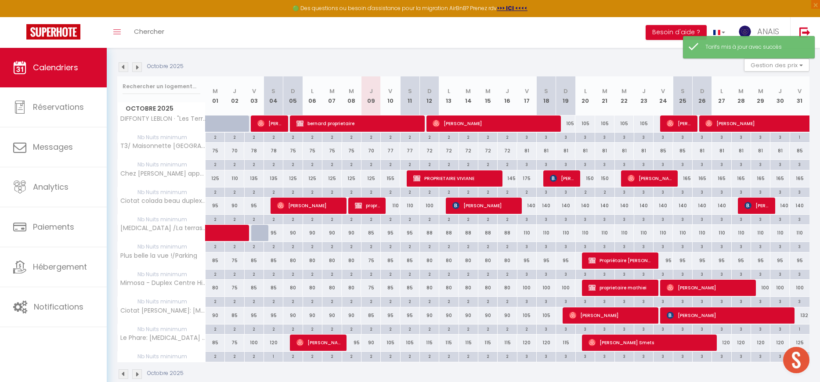
click at [428, 345] on div "115" at bounding box center [428, 343] width 19 height 16
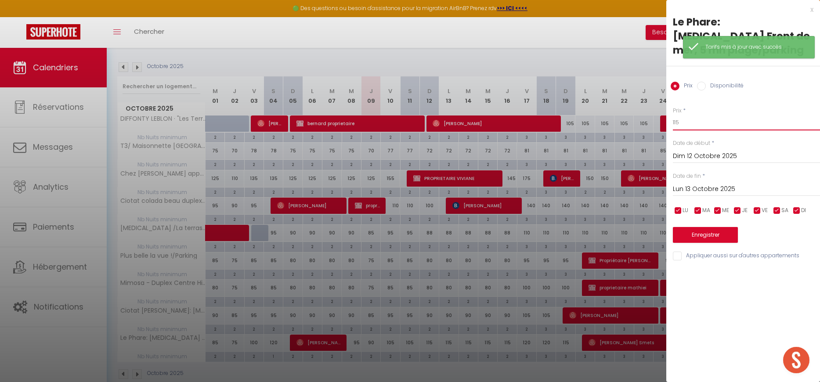
click at [680, 115] on input "115" at bounding box center [746, 123] width 147 height 16
click at [681, 184] on input "Lun 13 Octobre 2025" at bounding box center [746, 189] width 147 height 11
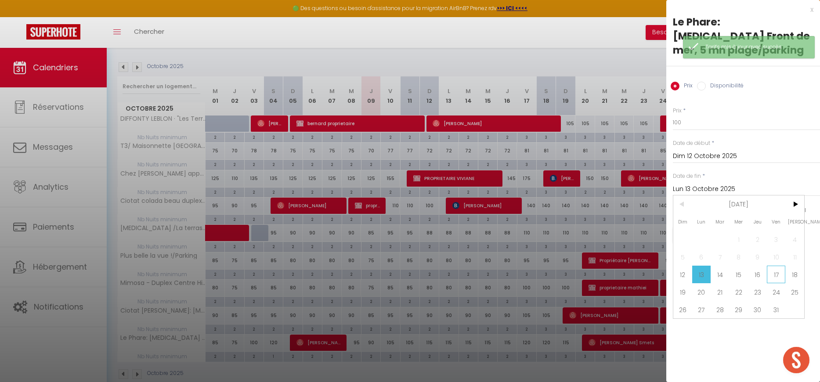
click at [771, 266] on span "17" at bounding box center [776, 275] width 19 height 18
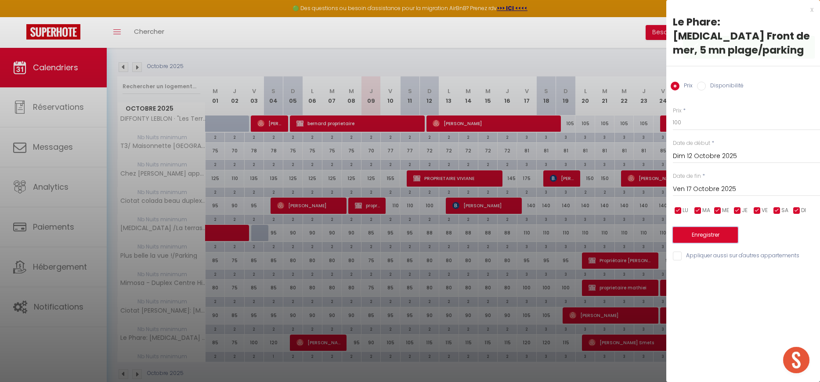
click at [701, 227] on button "Enregistrer" at bounding box center [705, 235] width 65 height 16
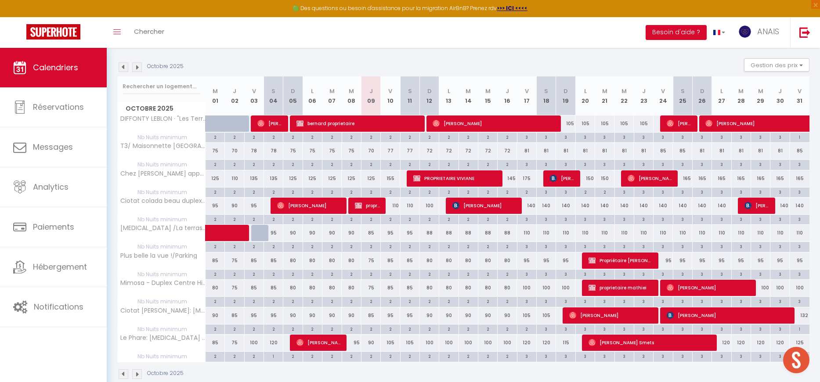
scroll to position [126, 0]
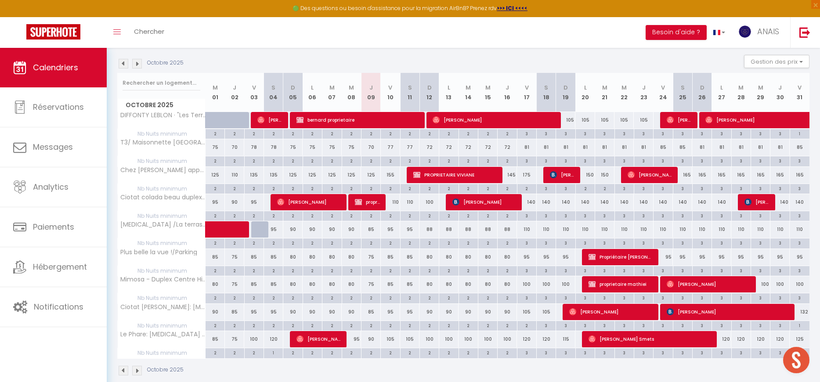
click at [802, 285] on div "100" at bounding box center [799, 284] width 20 height 16
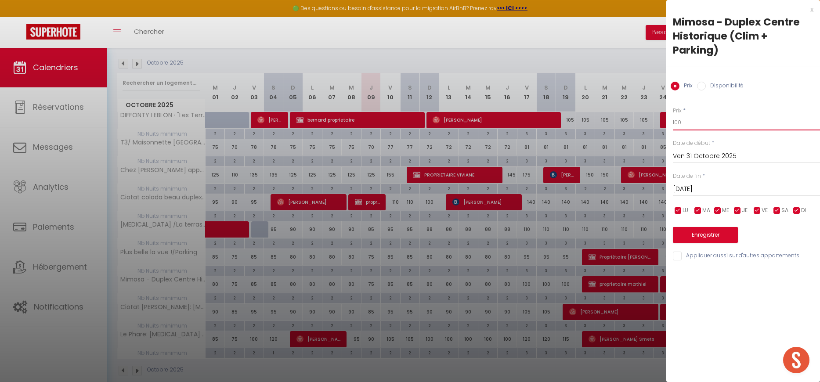
click at [691, 118] on input "100" at bounding box center [746, 123] width 147 height 16
drag, startPoint x: 680, startPoint y: 186, endPoint x: 685, endPoint y: 189, distance: 6.3
click at [681, 186] on input "[DATE]" at bounding box center [746, 189] width 147 height 11
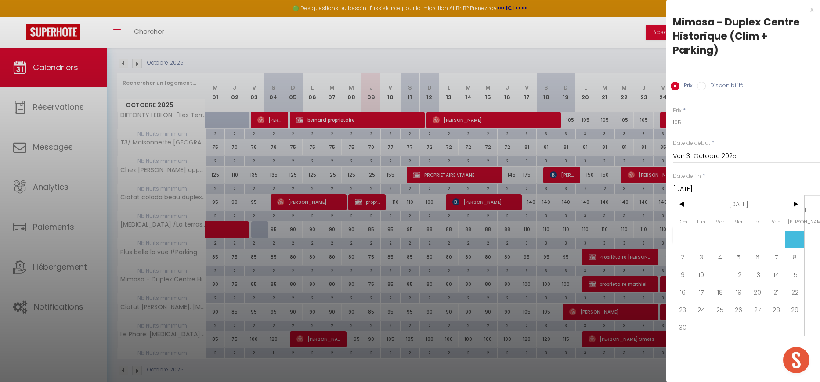
click at [684, 262] on span "2" at bounding box center [682, 257] width 19 height 18
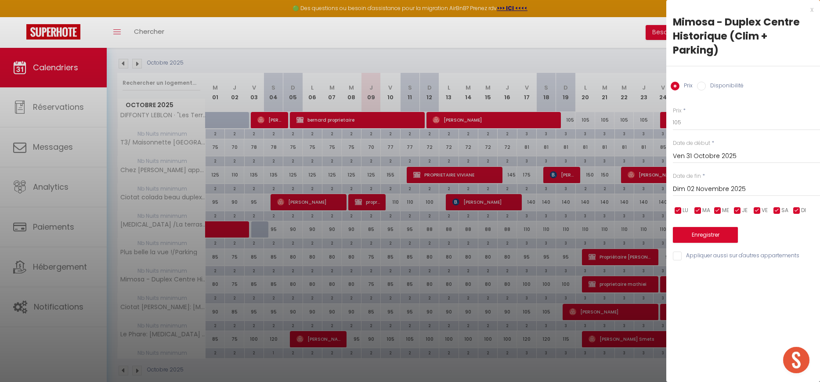
click at [681, 227] on div "Enregistrer" at bounding box center [746, 229] width 147 height 27
click at [684, 232] on button "Enregistrer" at bounding box center [705, 235] width 65 height 16
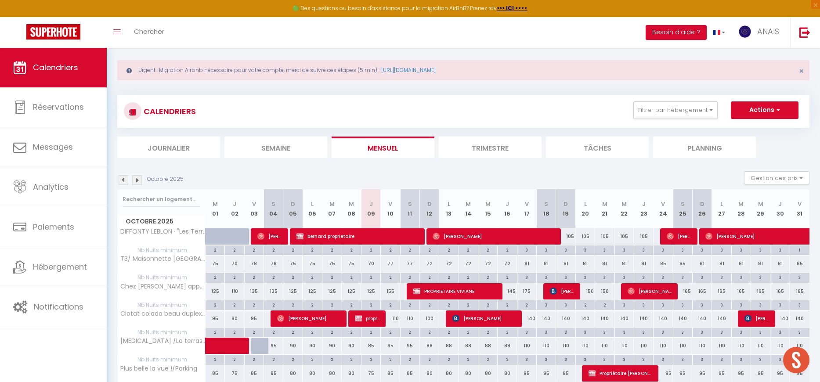
scroll to position [2, 0]
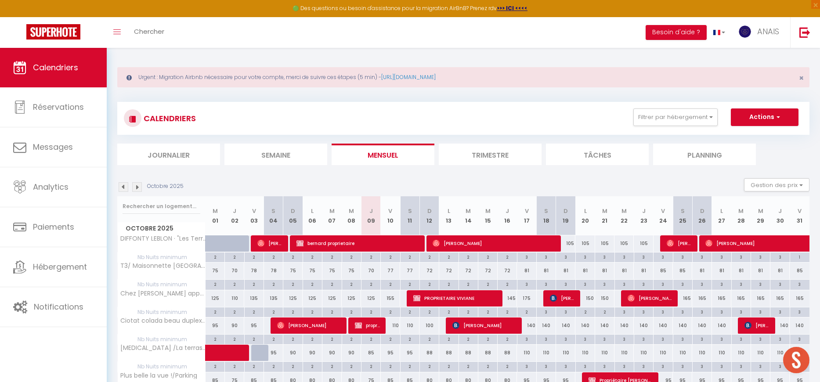
click at [137, 185] on img at bounding box center [137, 187] width 10 height 10
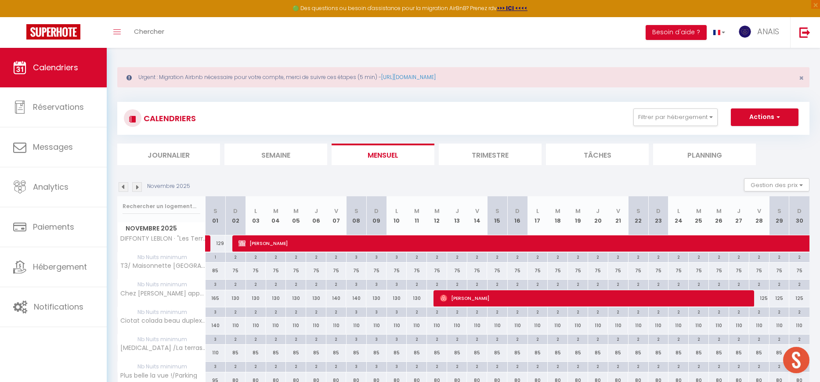
click at [136, 186] on img at bounding box center [137, 187] width 10 height 10
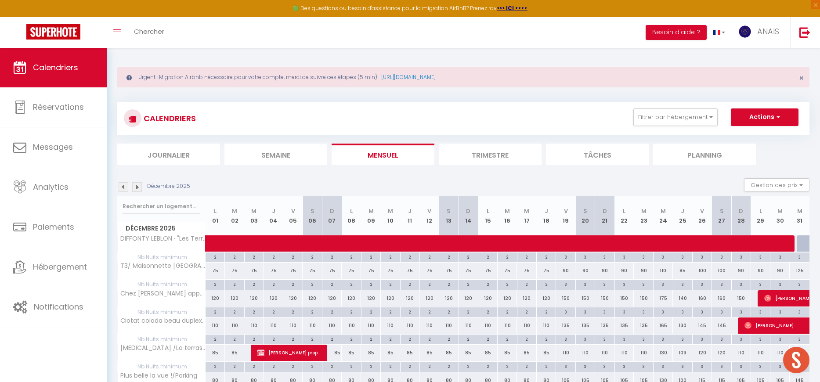
click at [135, 188] on img at bounding box center [137, 187] width 10 height 10
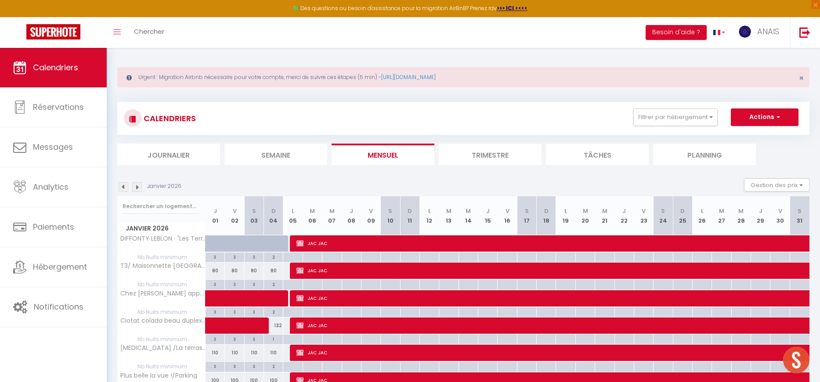
click at [125, 186] on img at bounding box center [124, 187] width 10 height 10
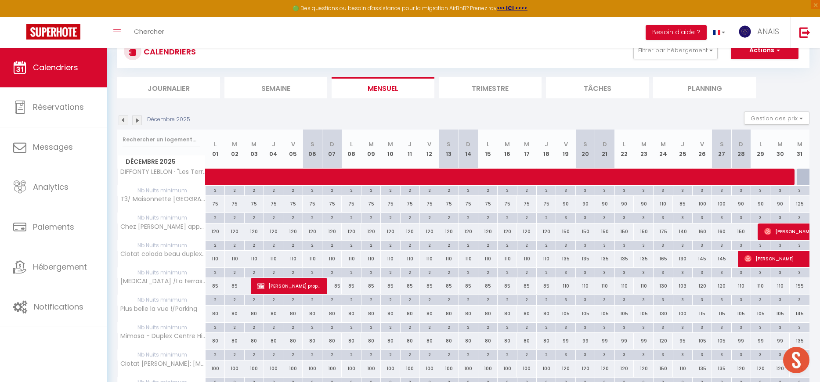
scroll to position [72, 0]
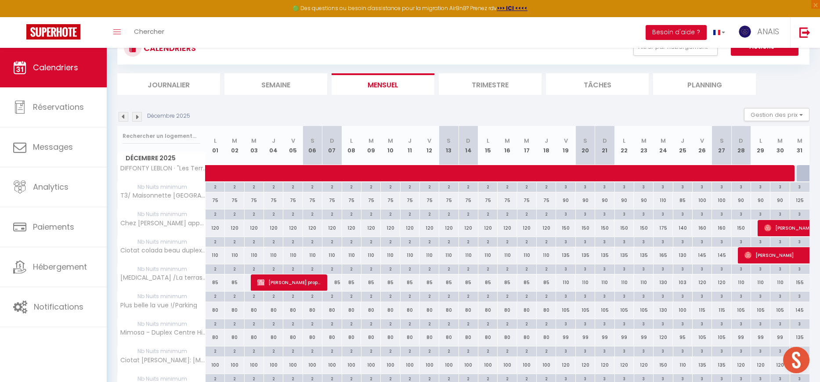
click at [567, 228] on div "150" at bounding box center [565, 228] width 19 height 16
type input "150"
type input "Ven 19 Décembre 2025"
type input "Sam 20 Décembre 2025"
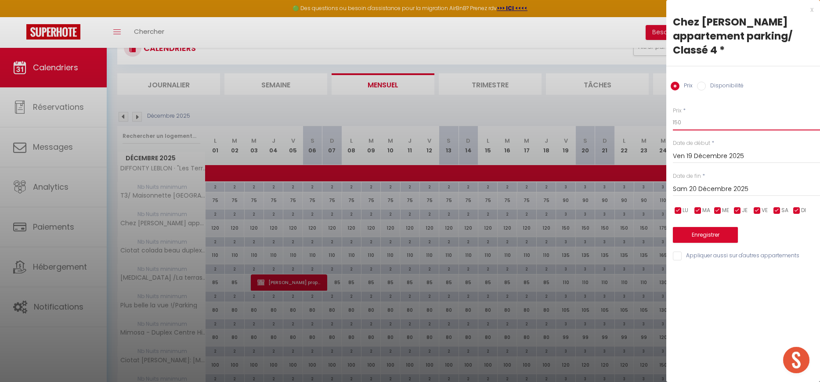
click at [703, 115] on input "150" at bounding box center [746, 123] width 147 height 16
type input "160"
click at [689, 184] on input "Sam 20 Décembre 2025" at bounding box center [746, 189] width 147 height 11
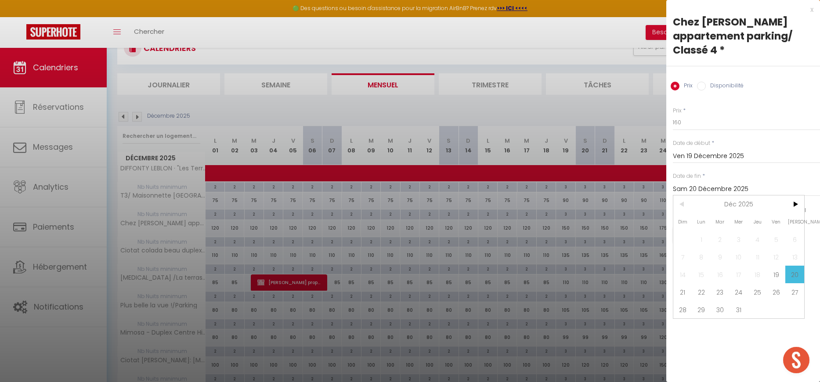
drag, startPoint x: 679, startPoint y: 277, endPoint x: 683, endPoint y: 255, distance: 22.8
click at [679, 283] on span "21" at bounding box center [682, 292] width 19 height 18
type input "Dim 21 Décembre 2025"
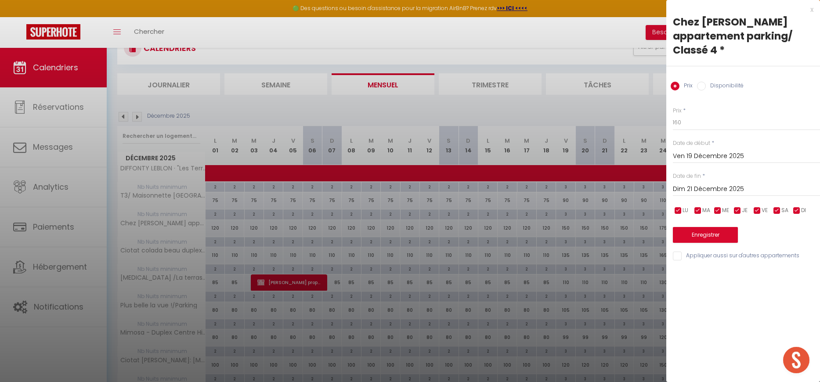
click at [698, 184] on input "Dim 21 Décembre 2025" at bounding box center [746, 189] width 147 height 11
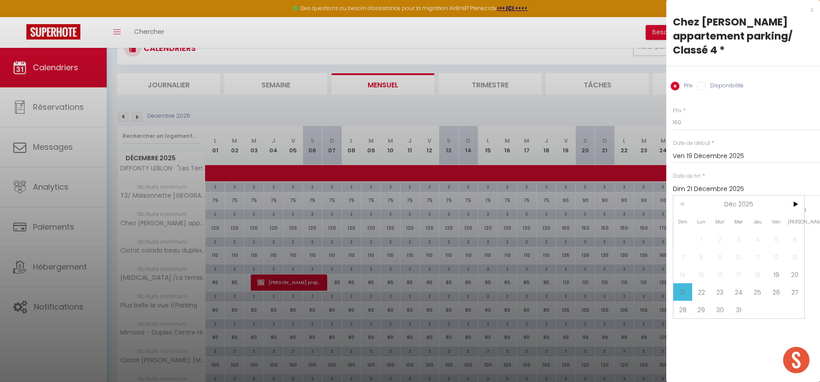
click at [684, 283] on span "21" at bounding box center [682, 292] width 19 height 18
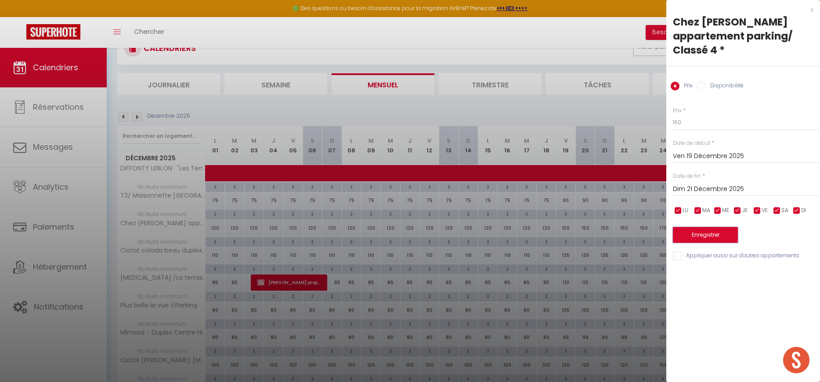
click at [706, 227] on button "Enregistrer" at bounding box center [705, 235] width 65 height 16
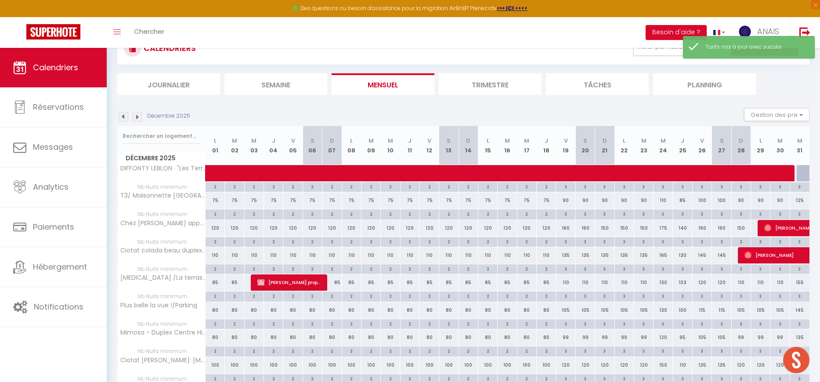
click at [605, 227] on div "150" at bounding box center [604, 228] width 19 height 16
type input "150"
type input "Dim 21 Décembre 2025"
type input "Lun 22 Décembre 2025"
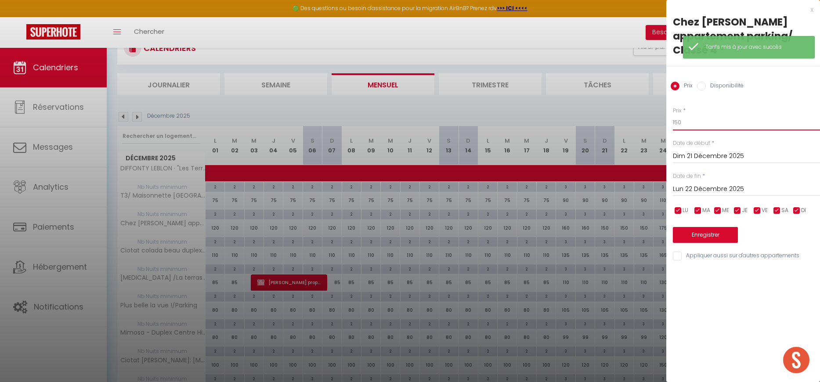
click at [700, 115] on input "150" at bounding box center [746, 123] width 147 height 16
type input "155"
click at [681, 184] on input "Lun 22 Décembre 2025" at bounding box center [746, 189] width 147 height 11
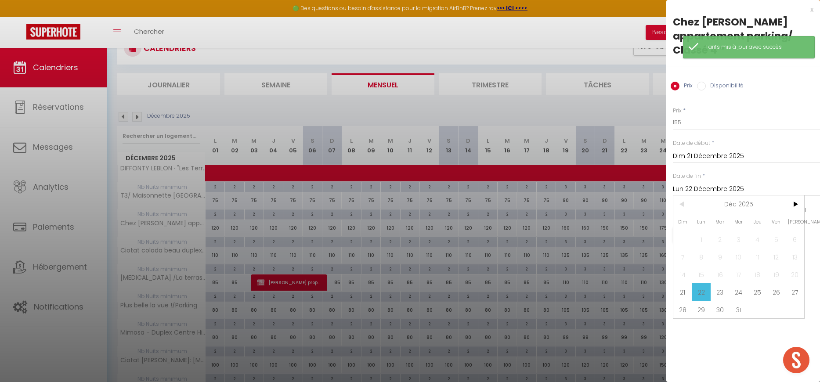
drag, startPoint x: 739, startPoint y: 278, endPoint x: 734, endPoint y: 262, distance: 16.7
click at [739, 283] on span "24" at bounding box center [738, 292] width 19 height 18
type input "Mer 24 Décembre 2025"
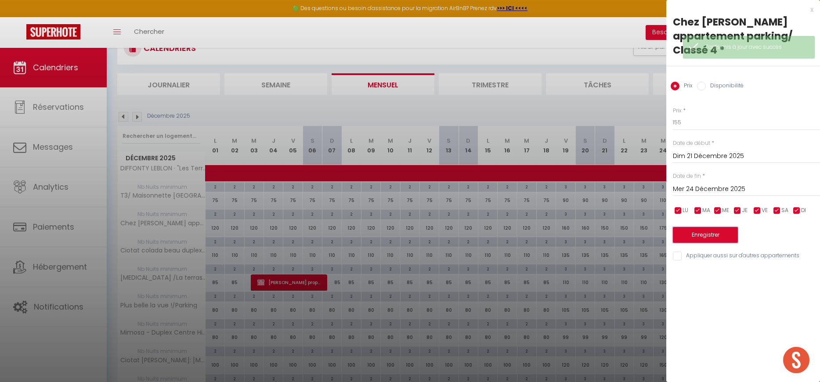
click at [723, 227] on button "Enregistrer" at bounding box center [705, 235] width 65 height 16
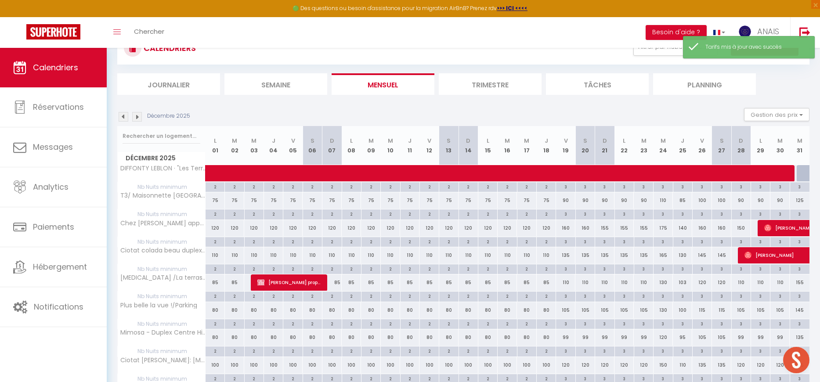
click at [664, 229] on div "175" at bounding box center [662, 228] width 19 height 16
type input "175"
type input "Mer 24 Décembre 2025"
type input "Jeu 25 Décembre 2025"
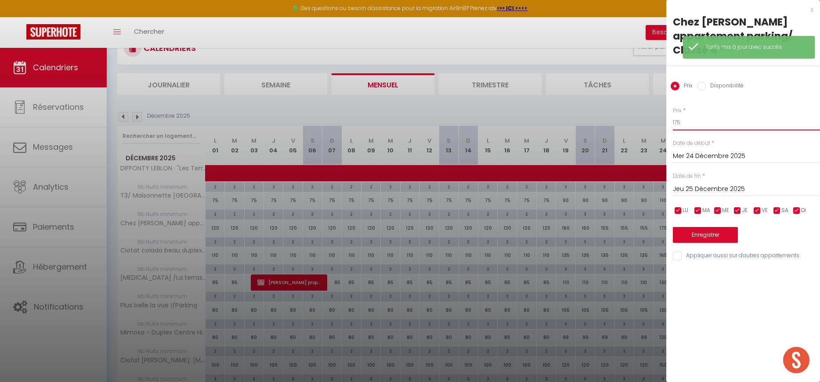
click at [707, 115] on input "175" at bounding box center [746, 123] width 147 height 16
type input "185"
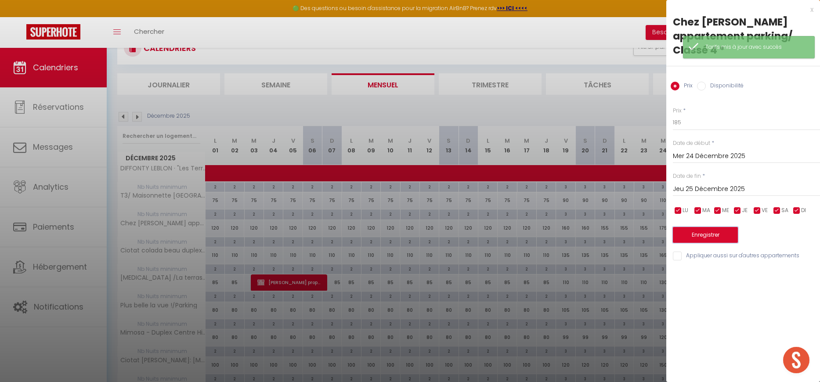
click at [692, 227] on button "Enregistrer" at bounding box center [705, 235] width 65 height 16
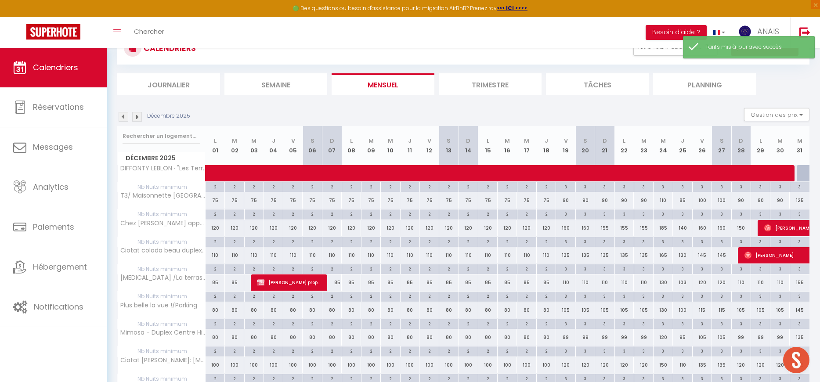
click at [681, 229] on div "140" at bounding box center [682, 228] width 19 height 16
type input "140"
type input "Jeu 25 Décembre 2025"
type input "Ven 26 Décembre 2025"
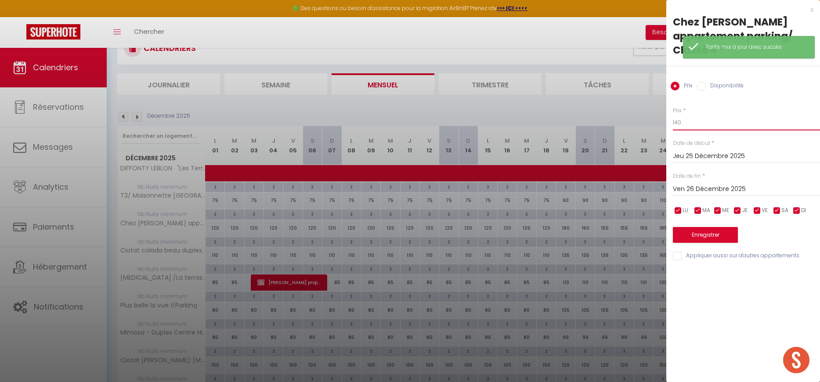
click at [689, 115] on input "140" at bounding box center [746, 123] width 147 height 16
type input "145"
click at [685, 227] on button "Enregistrer" at bounding box center [705, 235] width 65 height 16
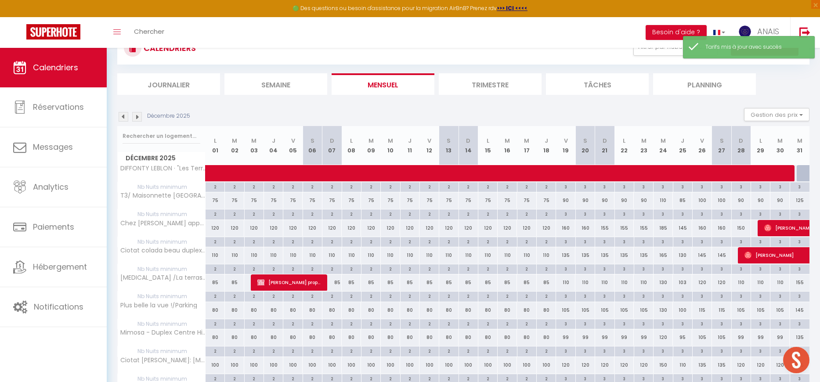
click at [702, 229] on div "160" at bounding box center [701, 228] width 19 height 16
type input "160"
type input "Ven 26 Décembre 2025"
type input "Sam 27 Décembre 2025"
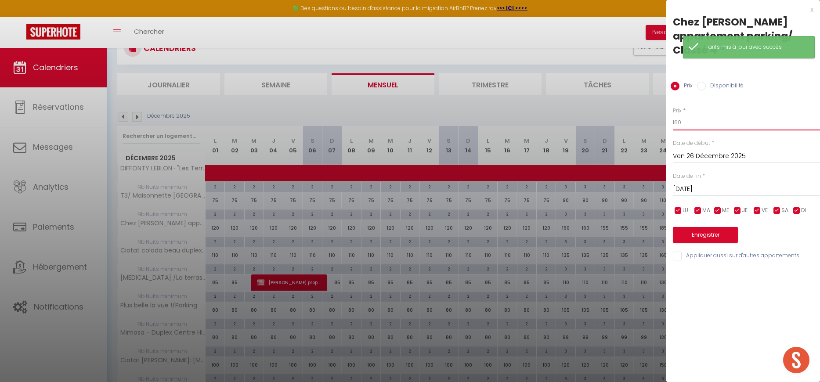
click at [695, 115] on input "160" at bounding box center [746, 123] width 147 height 16
type input "165"
click at [681, 184] on input "Sam 27 Décembre 2025" at bounding box center [746, 189] width 147 height 11
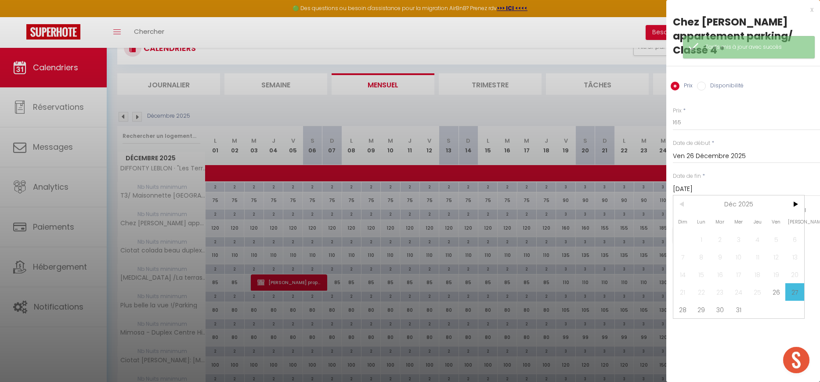
drag, startPoint x: 677, startPoint y: 297, endPoint x: 686, endPoint y: 281, distance: 18.1
click at [677, 301] on span "28" at bounding box center [682, 310] width 19 height 18
type input "Dim 28 Décembre 2025"
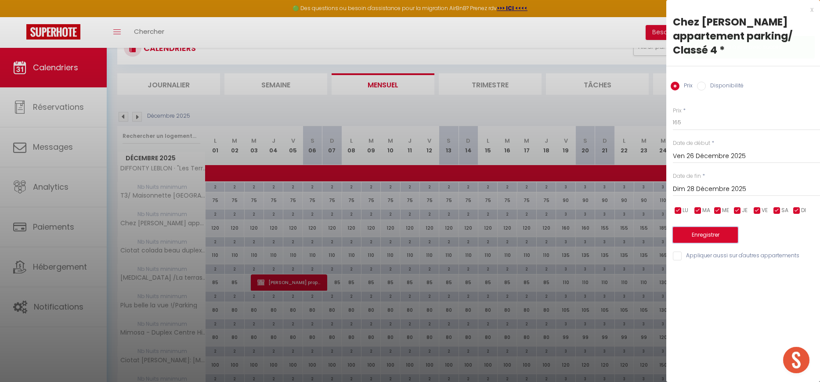
click at [701, 227] on button "Enregistrer" at bounding box center [705, 235] width 65 height 16
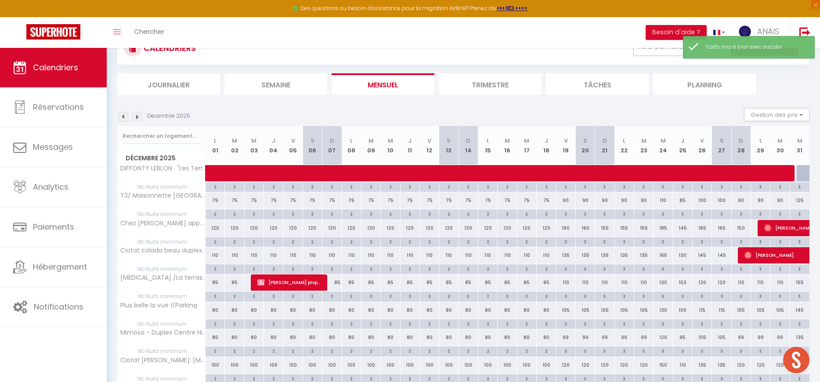
click at [742, 228] on div "150" at bounding box center [740, 228] width 19 height 16
type input "150"
type input "Dim 28 Décembre 2025"
type input "Lun 29 Décembre 2025"
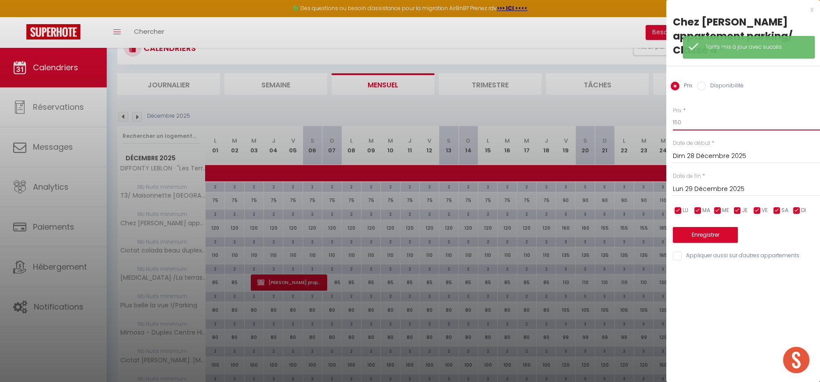
click at [695, 115] on input "150" at bounding box center [746, 123] width 147 height 16
type input "155"
click at [689, 227] on button "Enregistrer" at bounding box center [705, 235] width 65 height 16
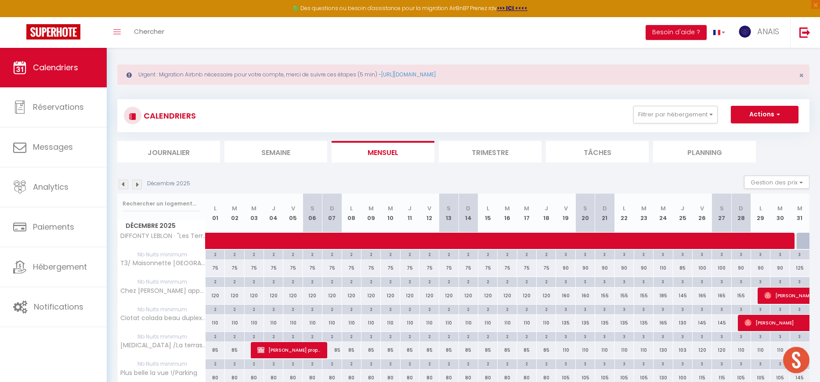
scroll to position [0, 0]
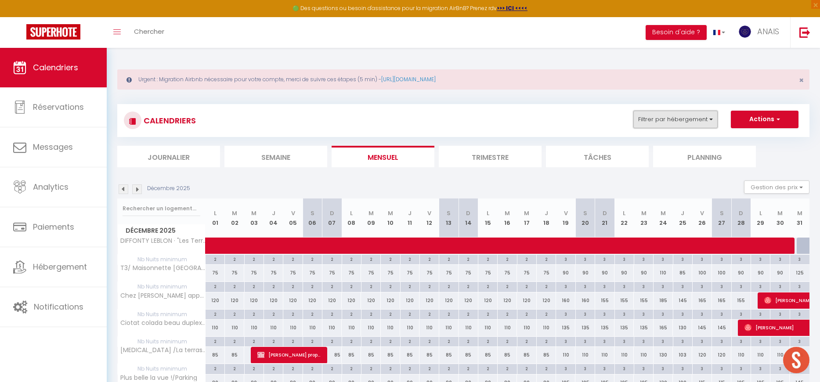
click at [666, 124] on button "Filtrer par hébergement" at bounding box center [675, 120] width 84 height 18
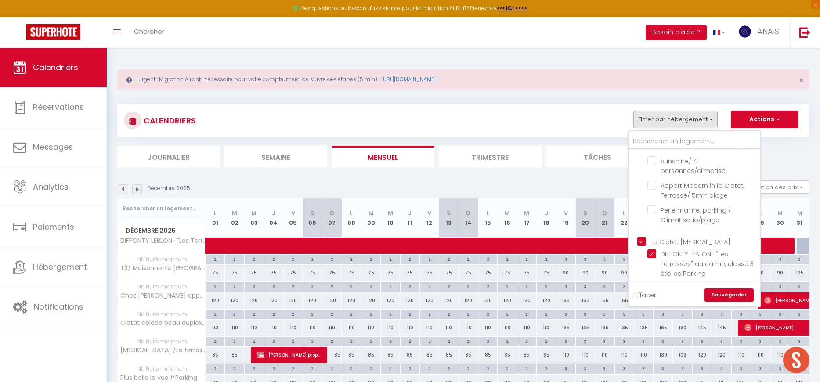
click at [645, 236] on input "La Ciotat T3" at bounding box center [703, 240] width 132 height 9
checkbox input "false"
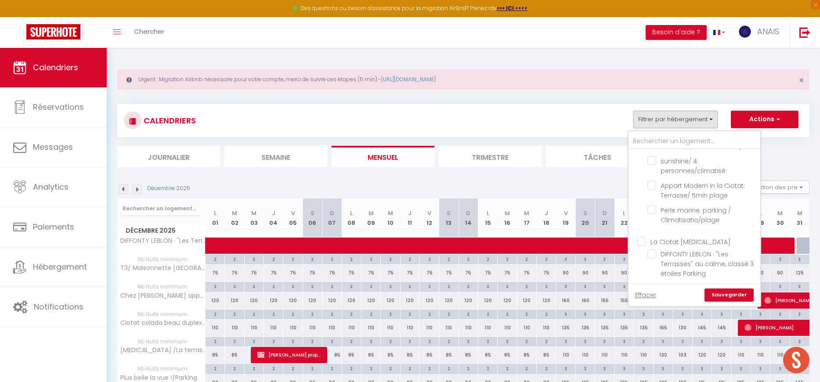
checkbox input "false"
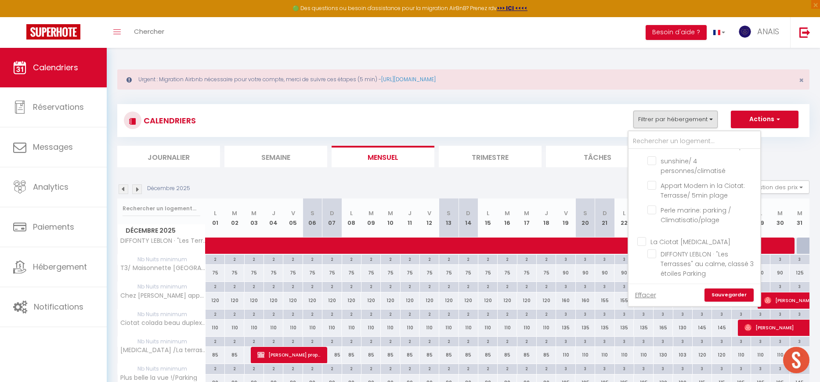
checkbox input "false"
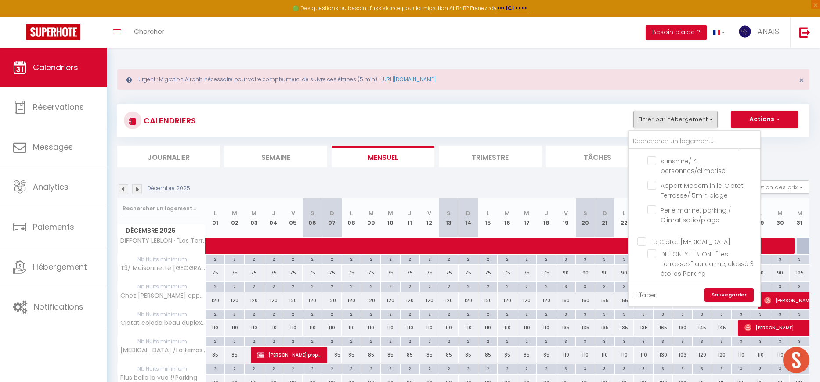
checkbox input "false"
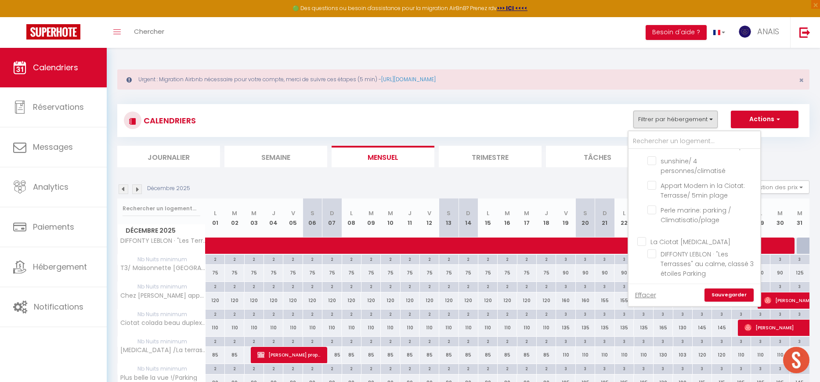
checkbox input "false"
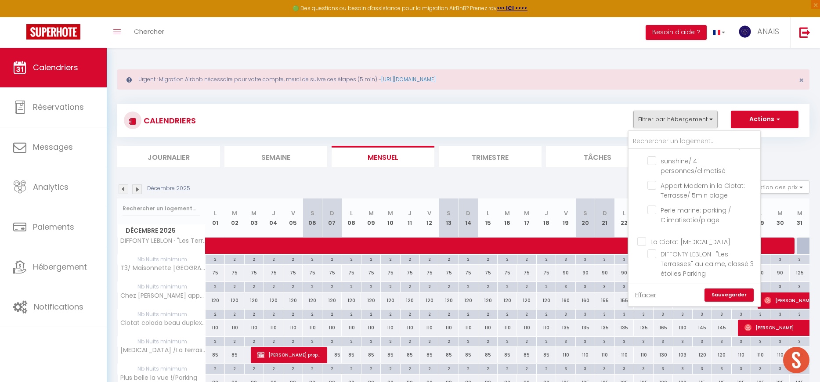
checkbox input "false"
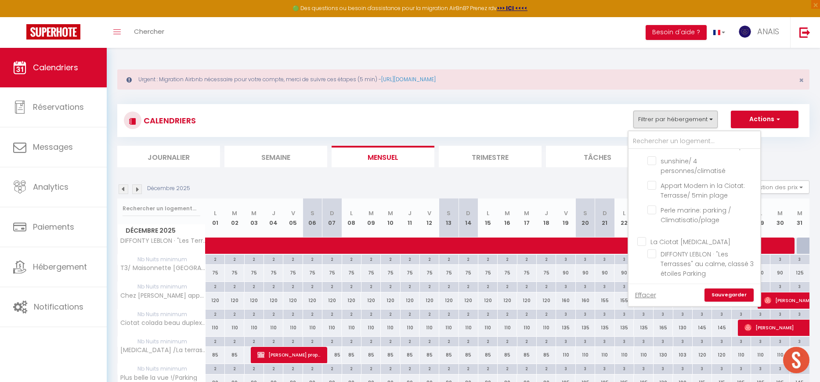
checkbox input "false"
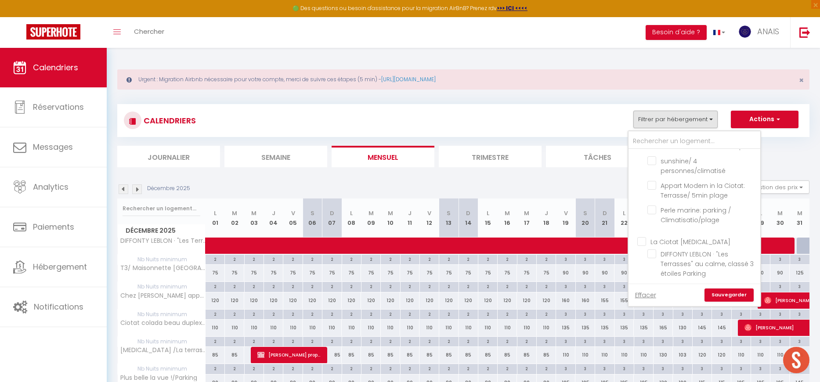
checkbox input "false"
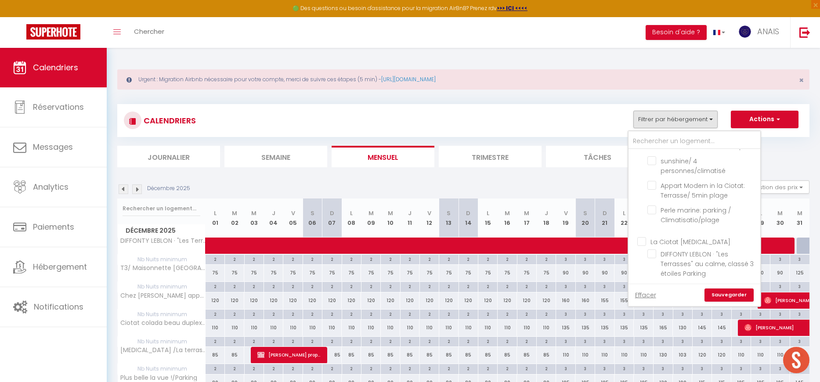
checkbox input "false"
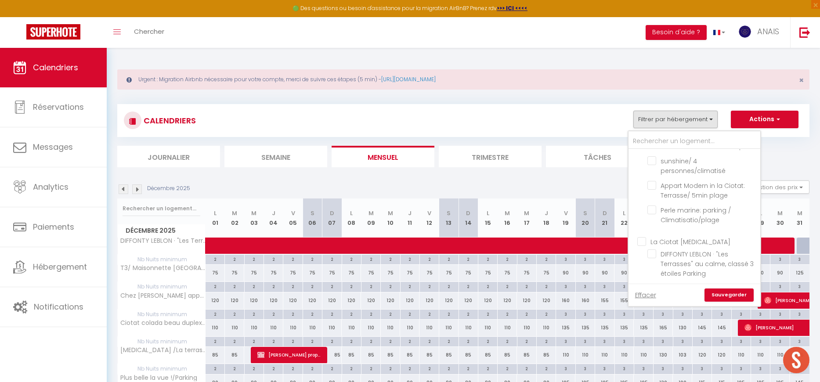
checkbox input "false"
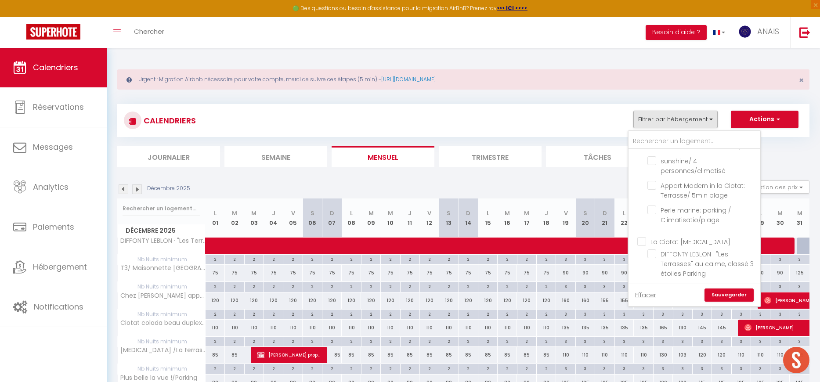
checkbox input "false"
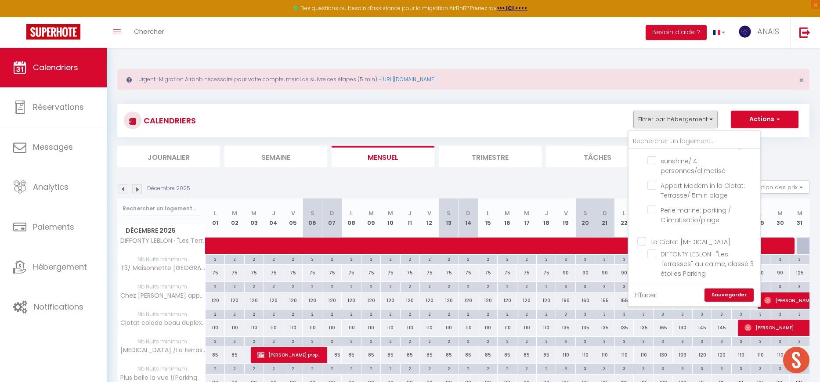
checkbox input "false"
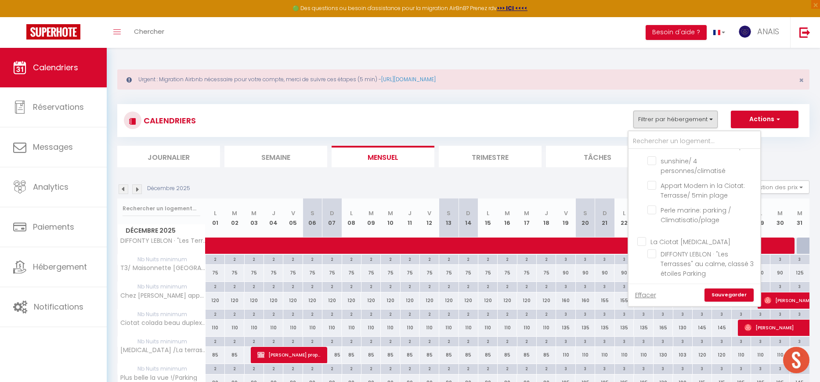
checkbox input "false"
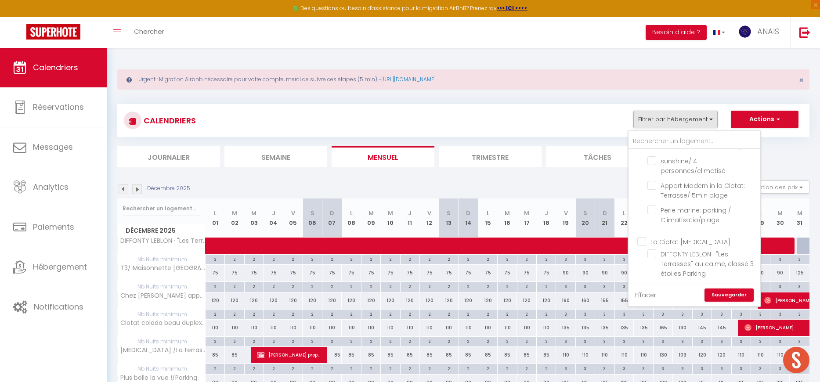
checkbox input "false"
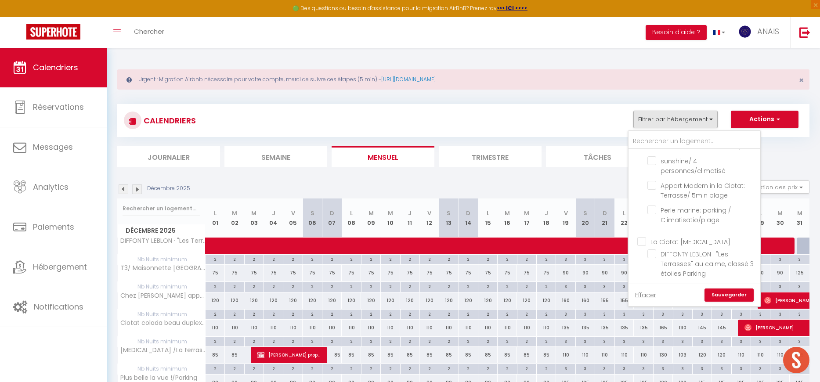
checkbox input "false"
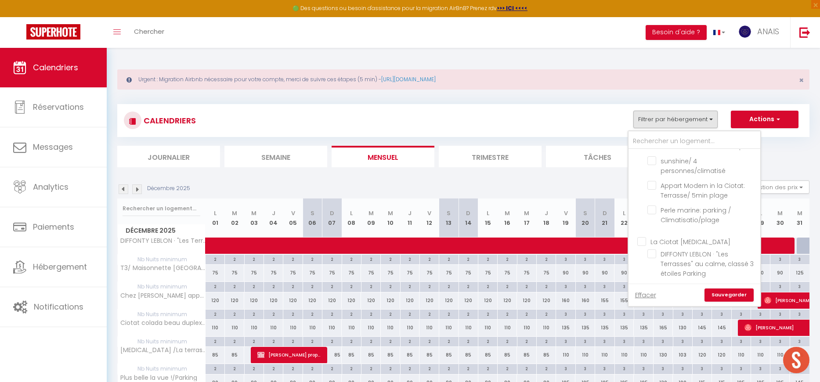
checkbox input "false"
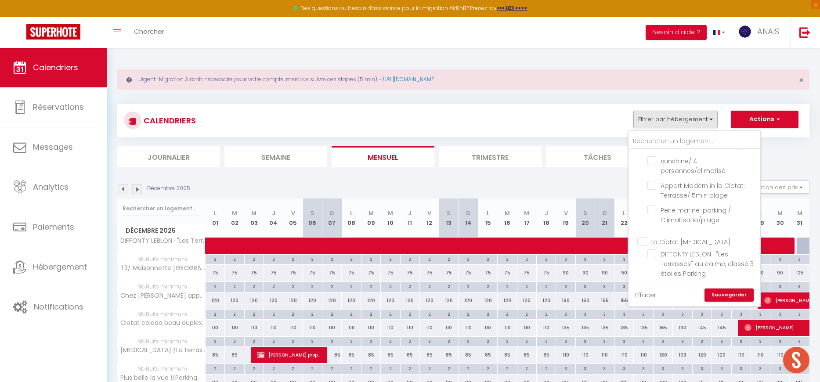
checkbox input "false"
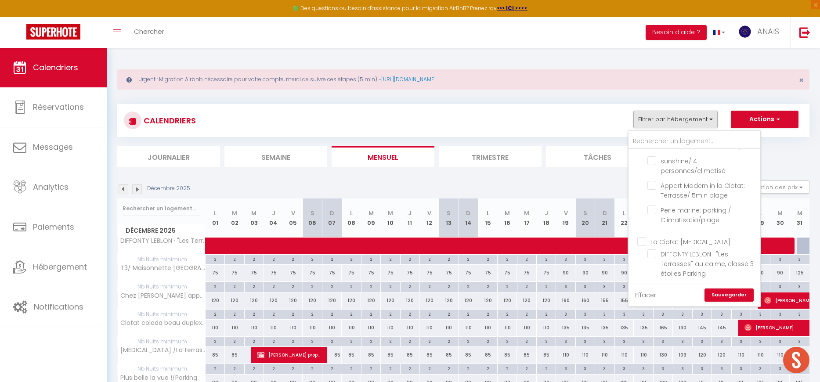
checkbox input "false"
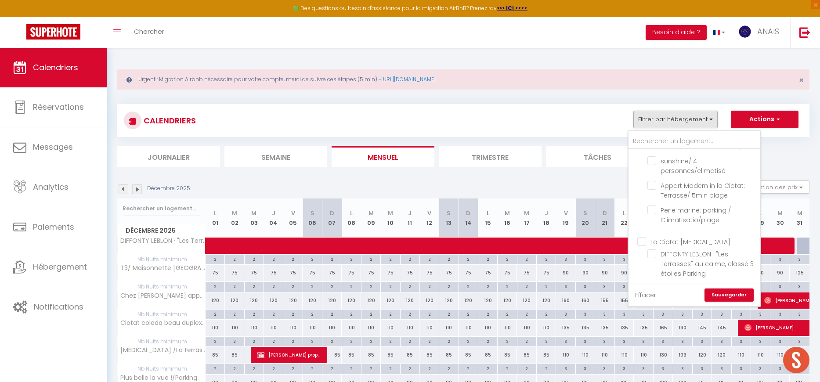
checkbox input "false"
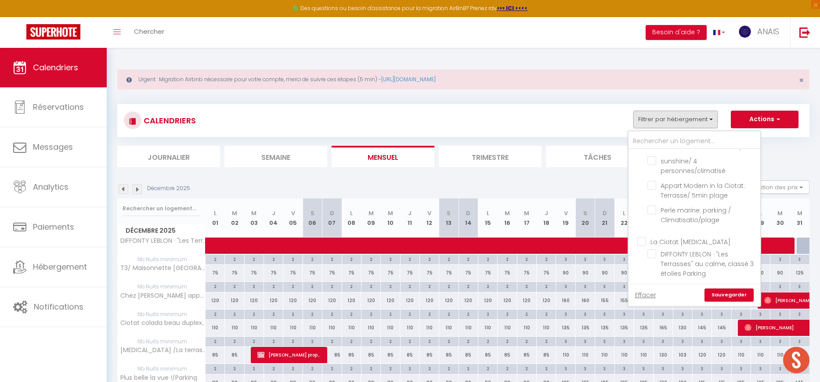
checkbox input "false"
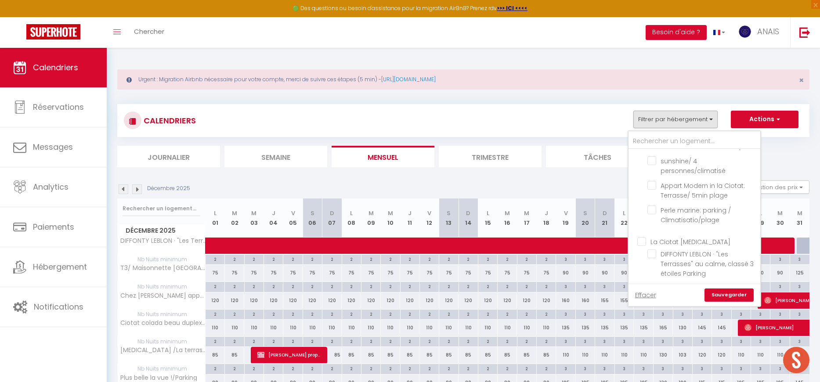
checkbox input "false"
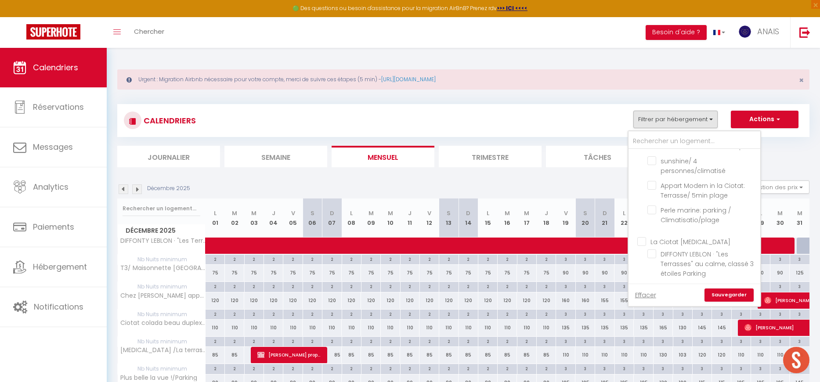
checkbox input "false"
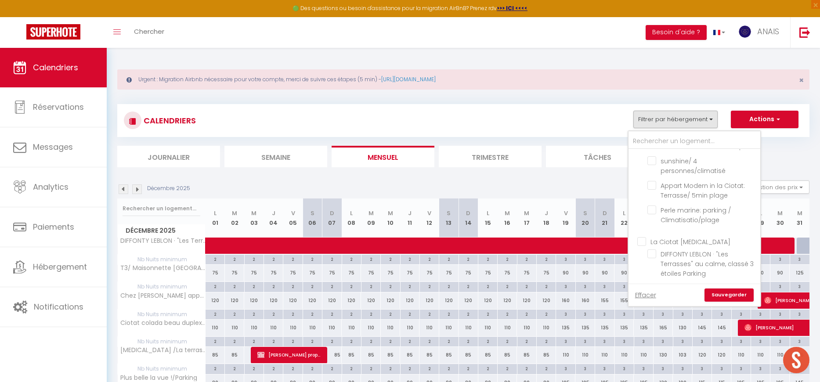
checkbox input "false"
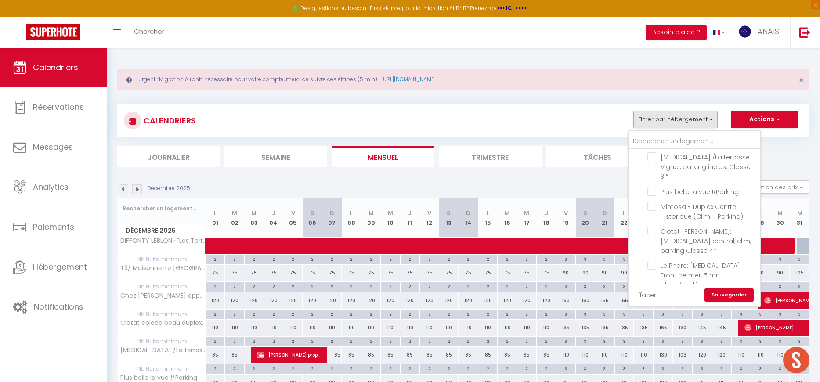
scroll to position [1527, 0]
click at [639, 300] on input "La Ciotat T4" at bounding box center [703, 304] width 132 height 9
checkbox input "true"
checkbox input "false"
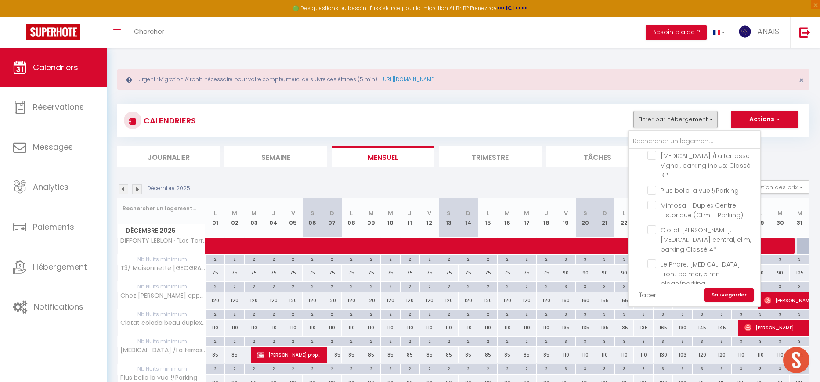
checkbox input "false"
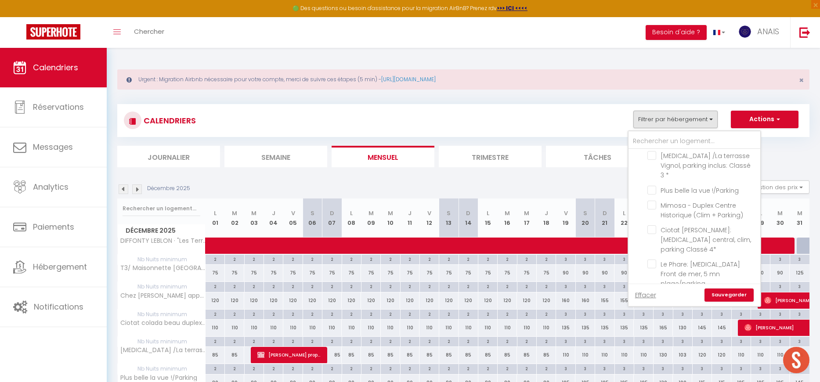
checkbox input "false"
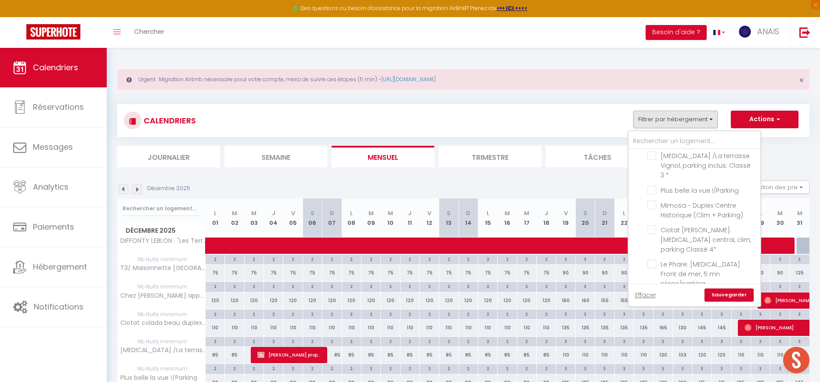
checkbox input "false"
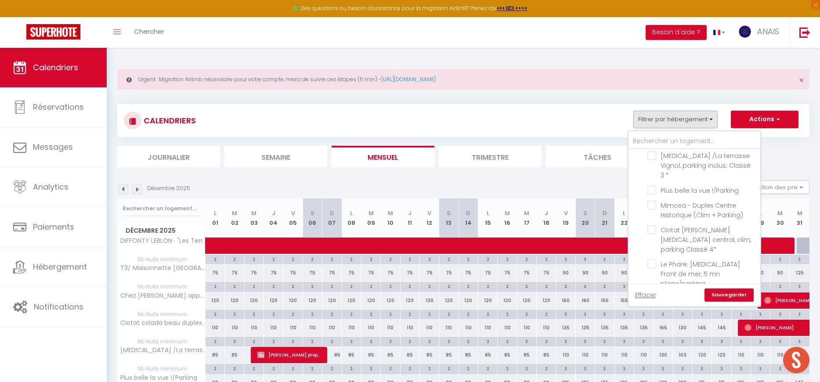
checkbox input "false"
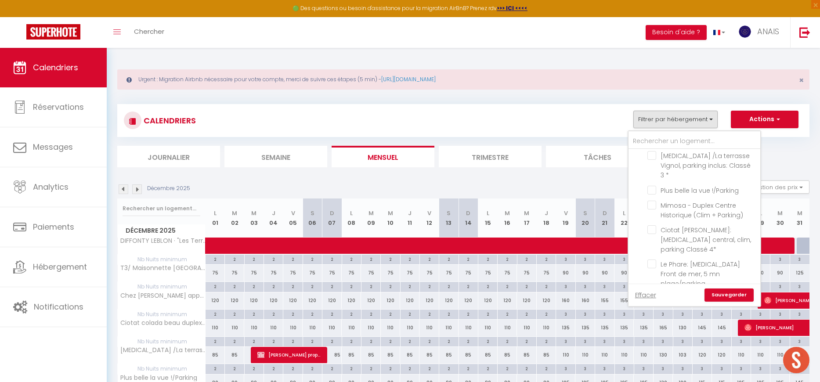
checkbox input "false"
checkbox input "true"
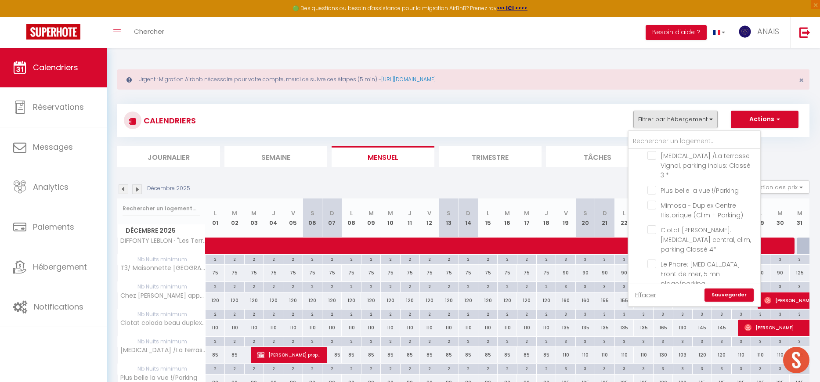
checkbox input "true"
checkbox input "false"
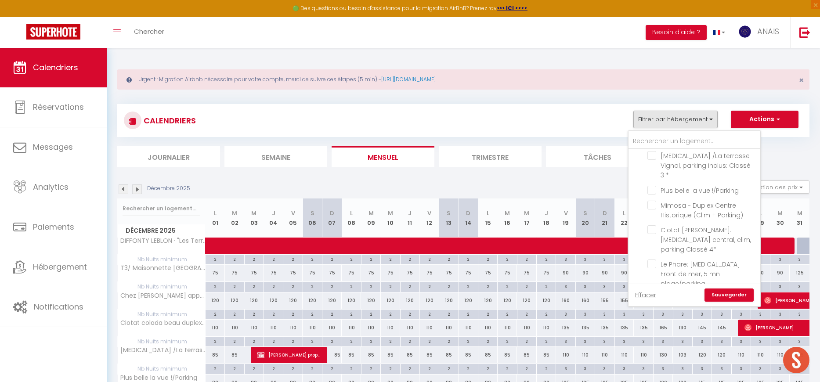
checkbox input "false"
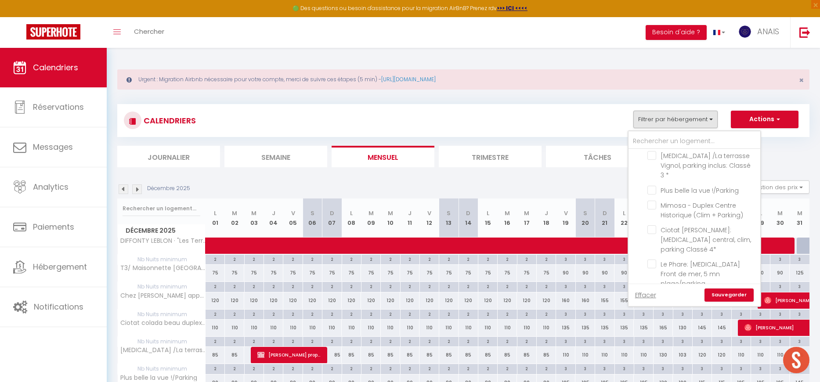
checkbox input "false"
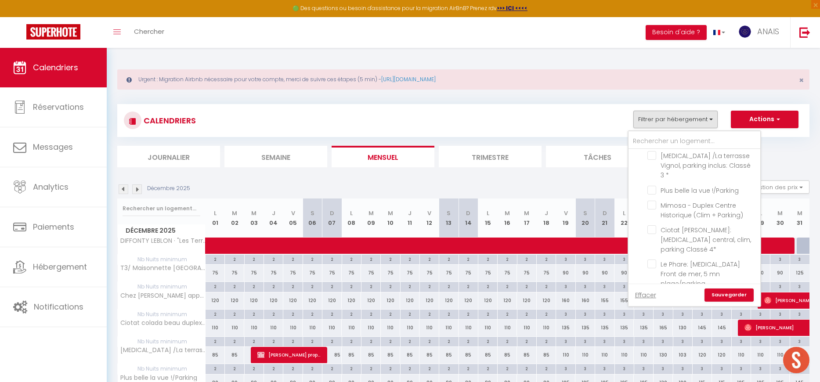
checkbox input "false"
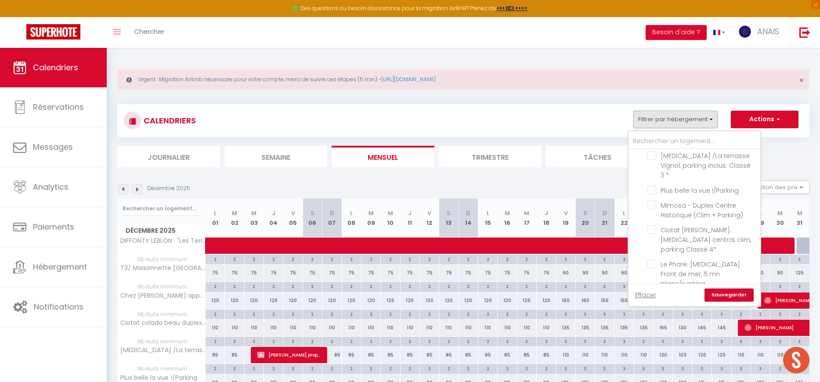
checkbox input "false"
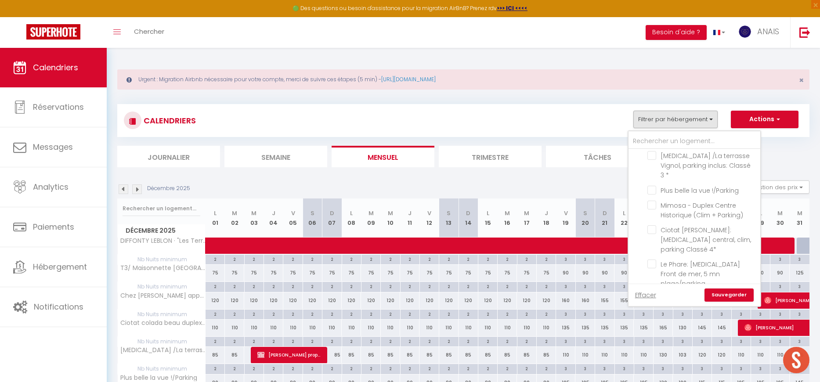
checkbox input "false"
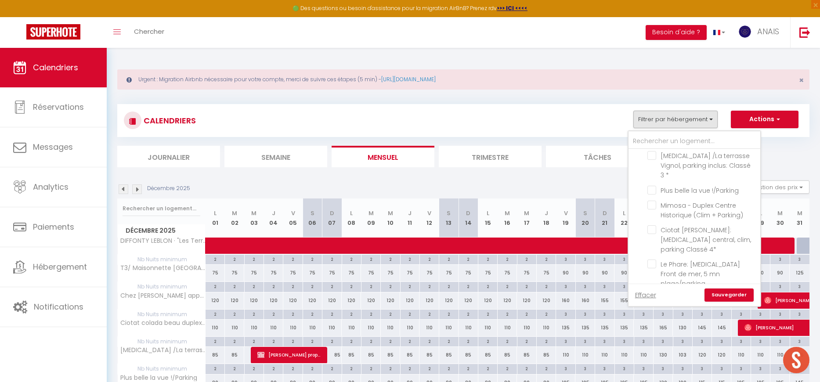
checkbox input "false"
click at [720, 288] on link "Sauvegarder" at bounding box center [728, 294] width 49 height 13
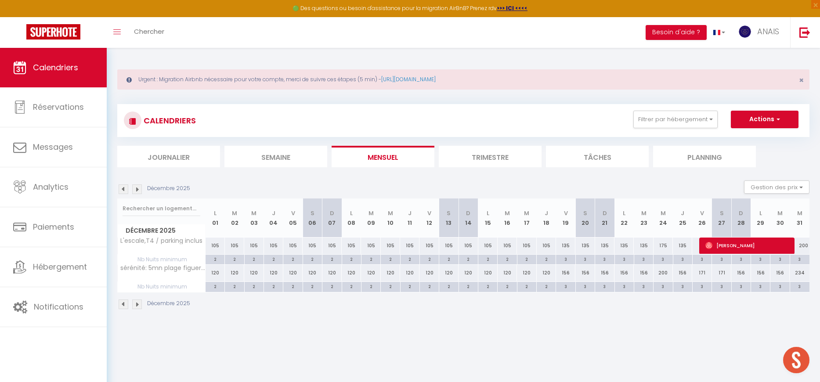
click at [285, 157] on li "Semaine" at bounding box center [275, 157] width 103 height 22
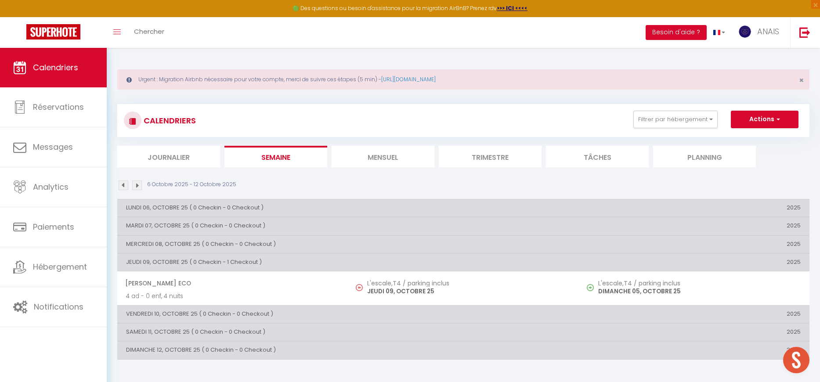
click at [382, 155] on li "Mensuel" at bounding box center [382, 157] width 103 height 22
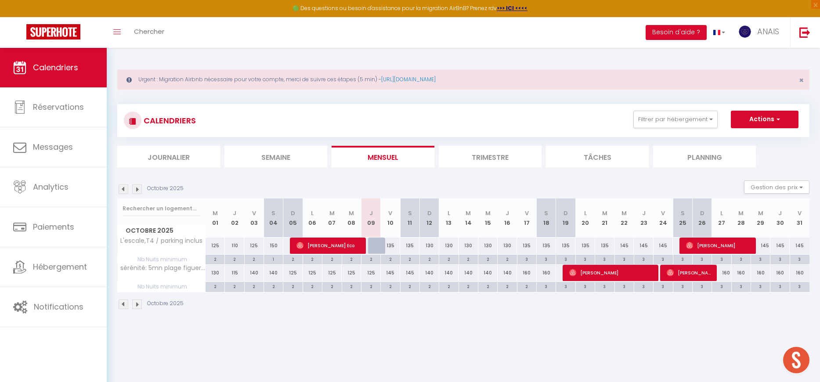
click at [139, 190] on img at bounding box center [137, 189] width 10 height 10
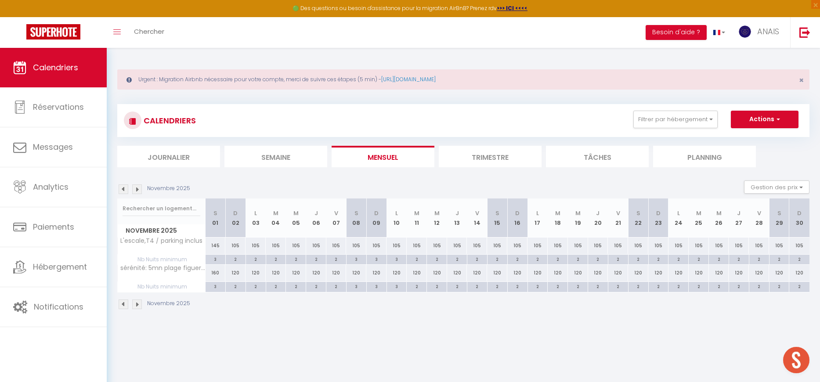
click at [122, 190] on img at bounding box center [124, 189] width 10 height 10
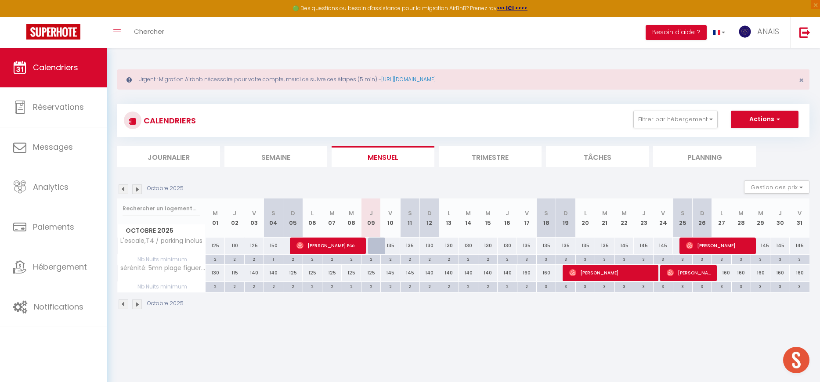
click at [369, 273] on div "125" at bounding box center [370, 273] width 19 height 16
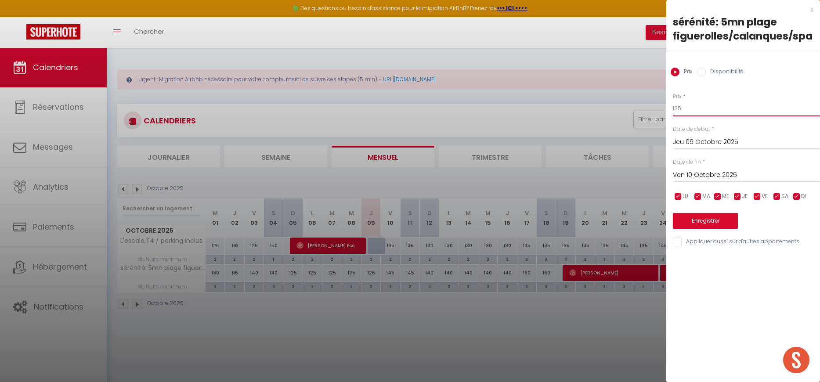
click at [686, 109] on input "125" at bounding box center [746, 109] width 147 height 16
click at [697, 214] on button "Enregistrer" at bounding box center [705, 221] width 65 height 16
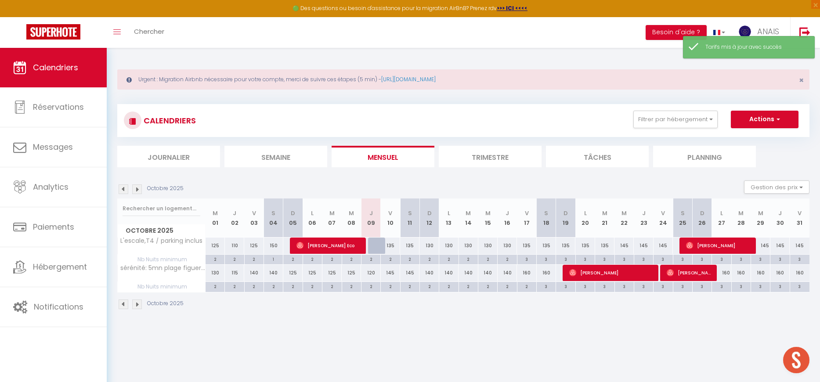
click at [389, 243] on div "135" at bounding box center [390, 246] width 19 height 16
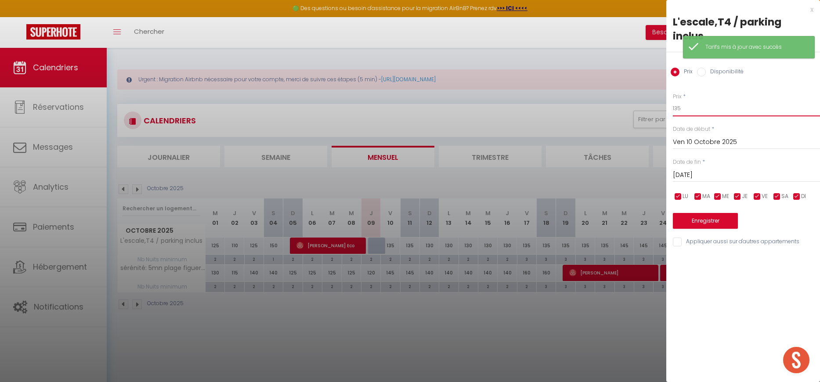
click at [685, 101] on input "135" at bounding box center [746, 109] width 147 height 16
click at [685, 169] on input "[DATE]" at bounding box center [746, 174] width 147 height 11
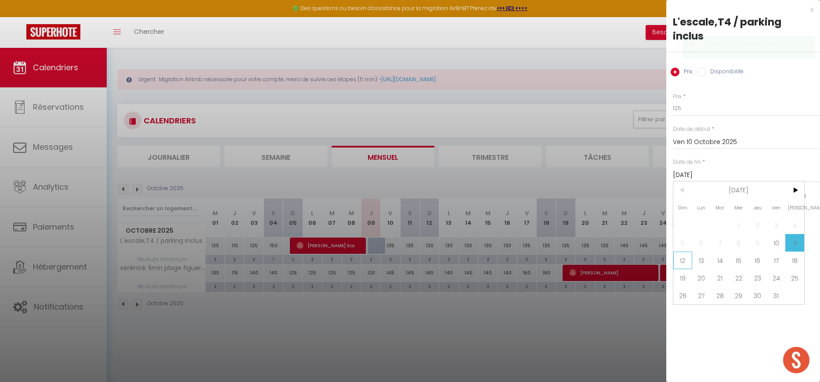
click at [681, 252] on span "12" at bounding box center [682, 261] width 19 height 18
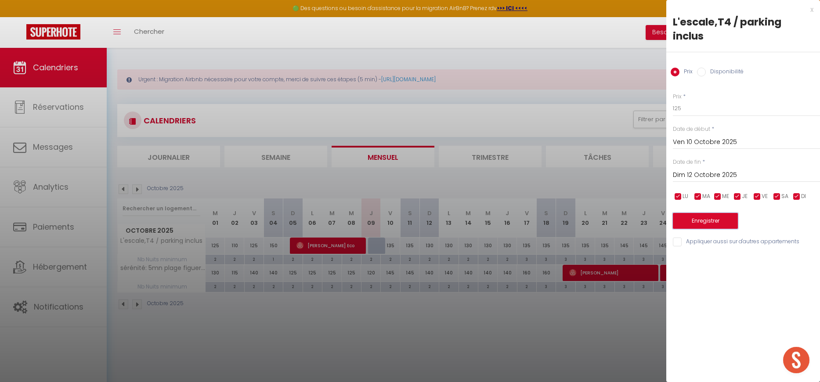
click at [693, 213] on button "Enregistrer" at bounding box center [705, 221] width 65 height 16
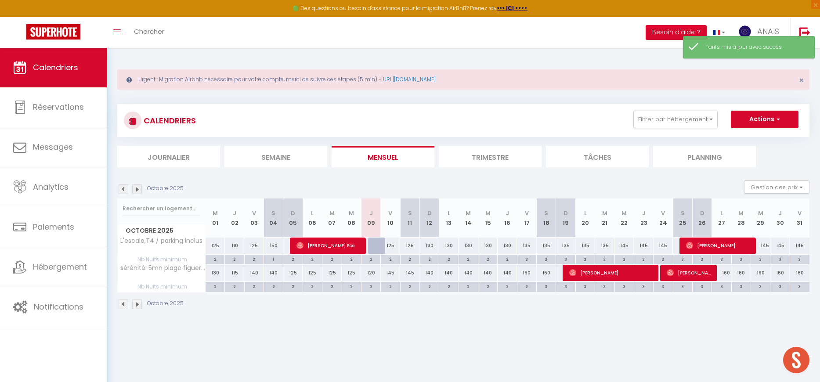
click at [431, 246] on div "130" at bounding box center [428, 246] width 19 height 16
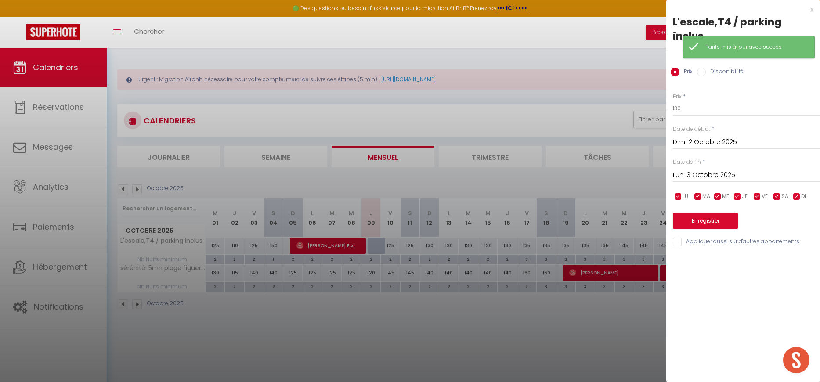
drag, startPoint x: 384, startPoint y: 242, endPoint x: 379, endPoint y: 245, distance: 5.4
click at [384, 243] on div at bounding box center [410, 191] width 820 height 382
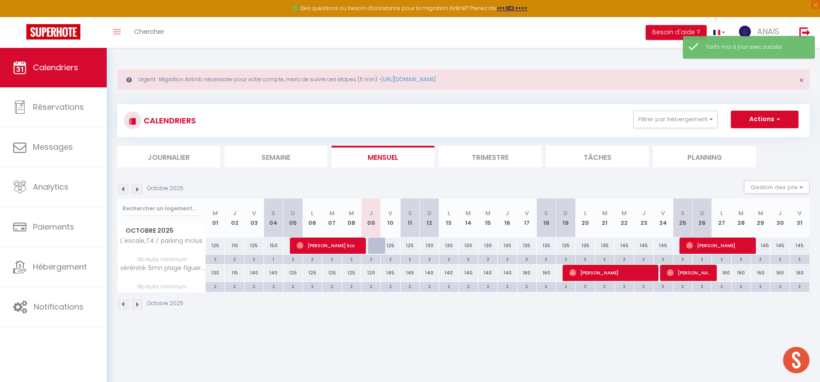
click at [374, 245] on div at bounding box center [377, 246] width 19 height 17
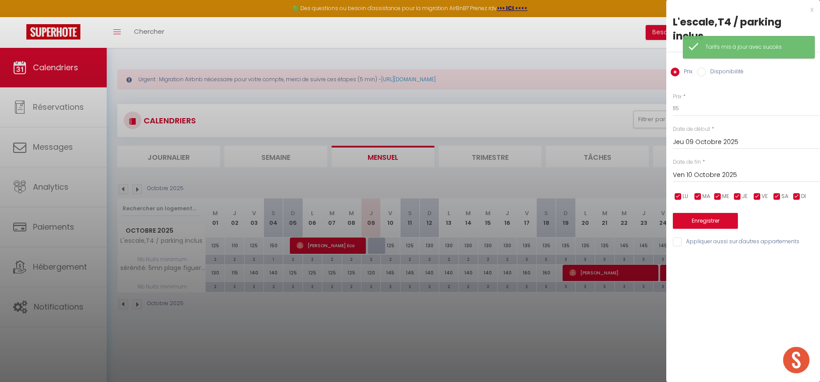
click at [374, 245] on div at bounding box center [410, 191] width 820 height 382
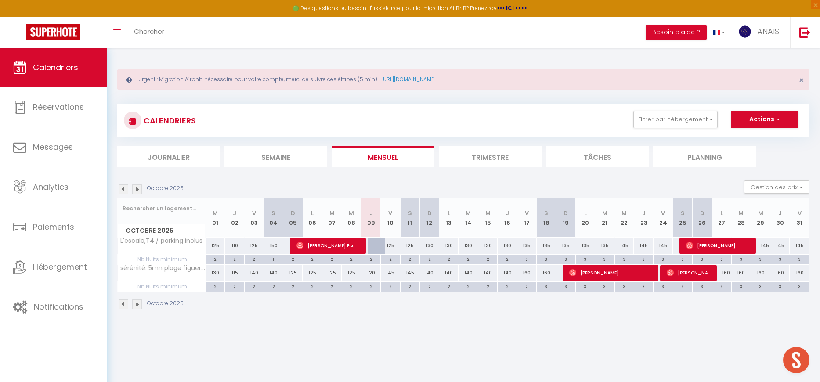
click at [429, 247] on div "130" at bounding box center [428, 246] width 19 height 16
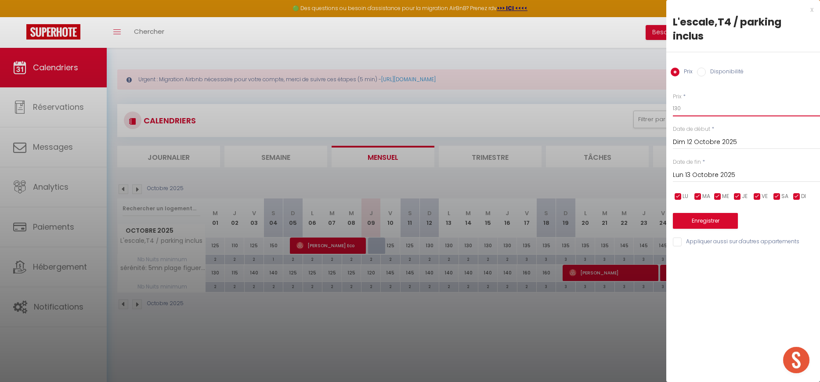
click at [700, 101] on input "130" at bounding box center [746, 109] width 147 height 16
click at [691, 169] on input "Lun 13 Octobre 2025" at bounding box center [746, 174] width 147 height 11
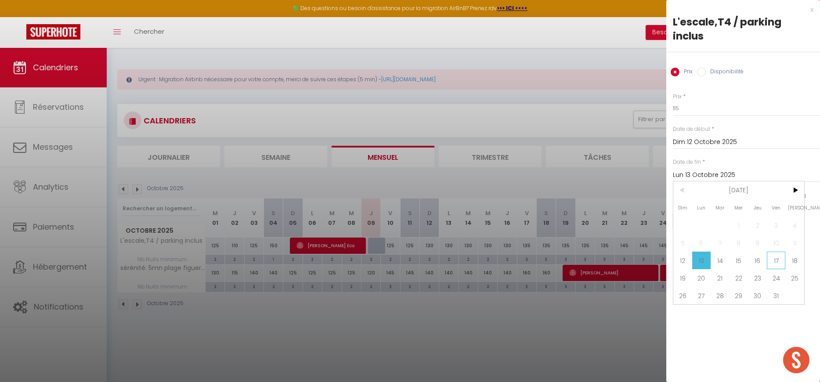
click at [772, 252] on span "17" at bounding box center [776, 261] width 19 height 18
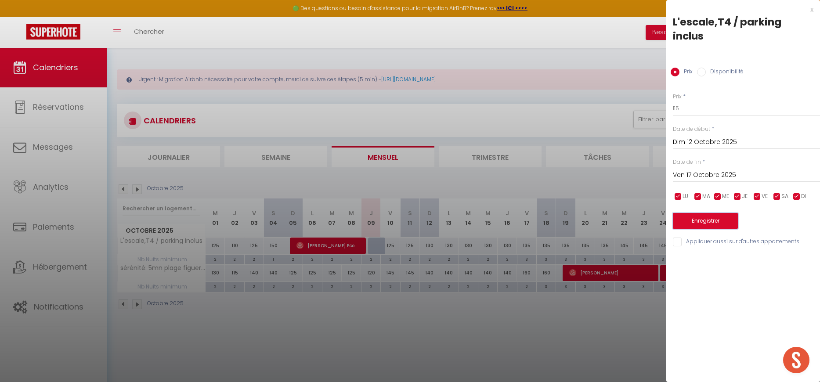
click at [697, 213] on button "Enregistrer" at bounding box center [705, 221] width 65 height 16
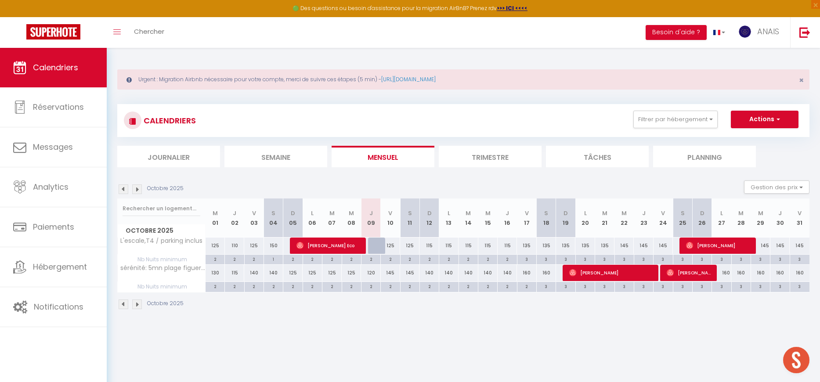
click at [390, 273] on div "145" at bounding box center [390, 273] width 19 height 16
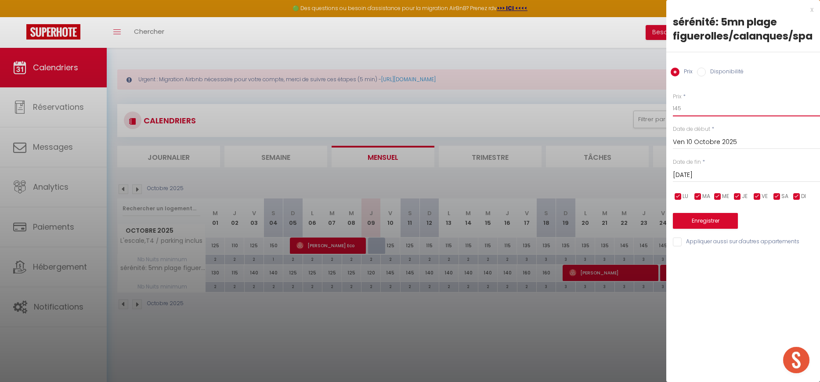
click at [698, 105] on input "145" at bounding box center [746, 109] width 147 height 16
click at [688, 169] on input "[DATE]" at bounding box center [746, 174] width 147 height 11
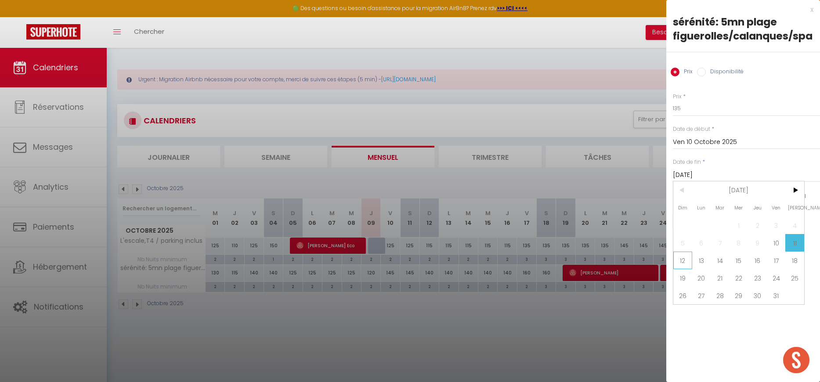
click at [684, 261] on span "12" at bounding box center [682, 261] width 19 height 18
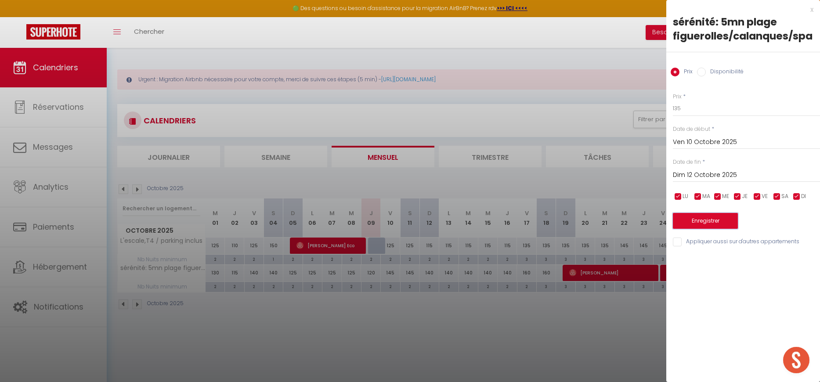
click at [685, 222] on button "Enregistrer" at bounding box center [705, 221] width 65 height 16
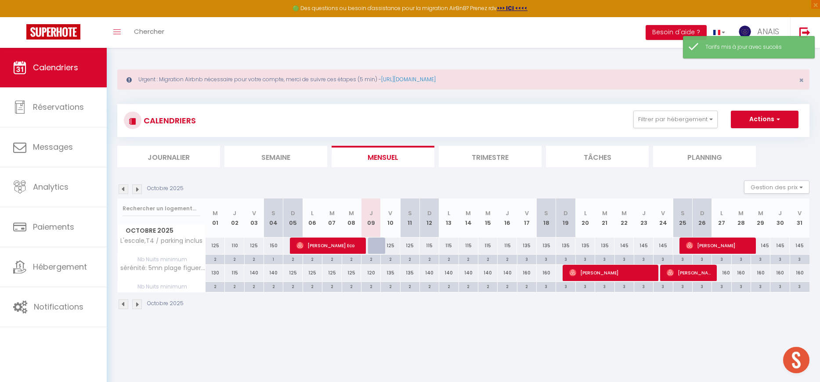
click at [431, 271] on div "140" at bounding box center [428, 273] width 19 height 16
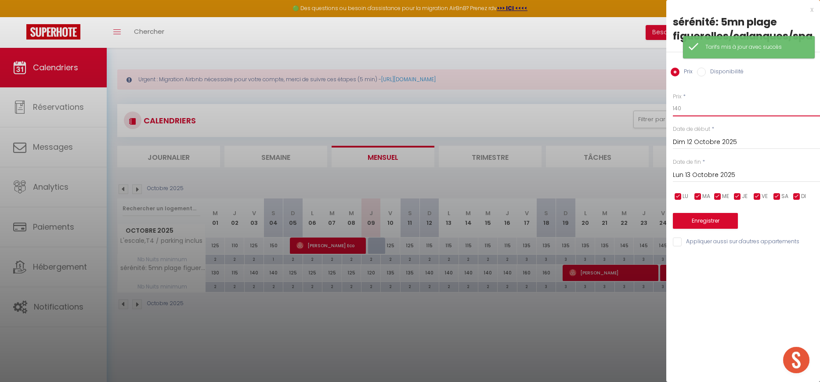
click at [704, 109] on input "140" at bounding box center [746, 109] width 147 height 16
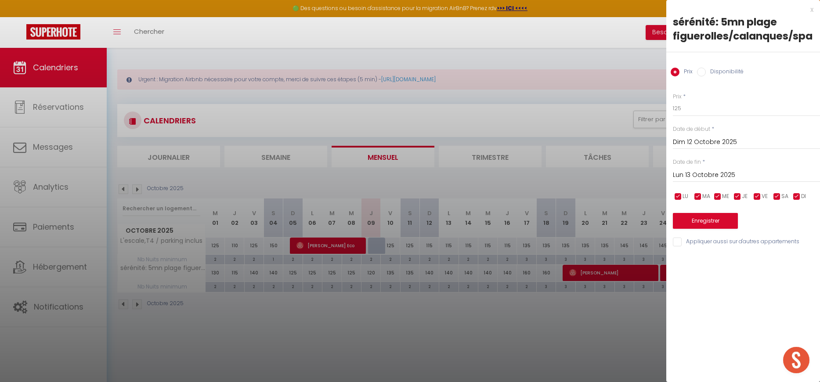
click at [689, 171] on input "Lun 13 Octobre 2025" at bounding box center [746, 174] width 147 height 11
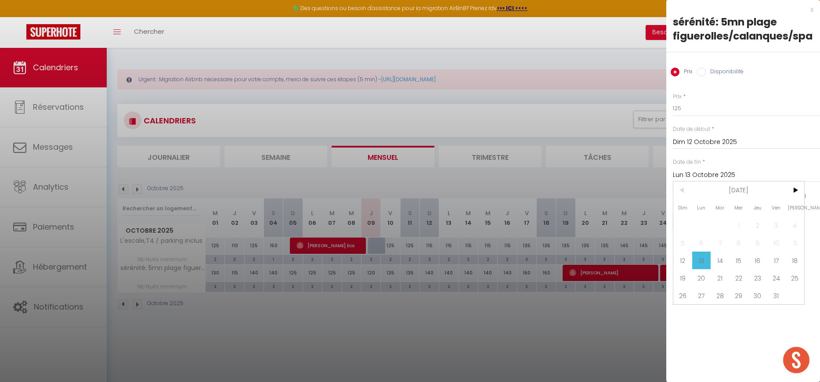
click at [776, 255] on span "17" at bounding box center [776, 261] width 19 height 18
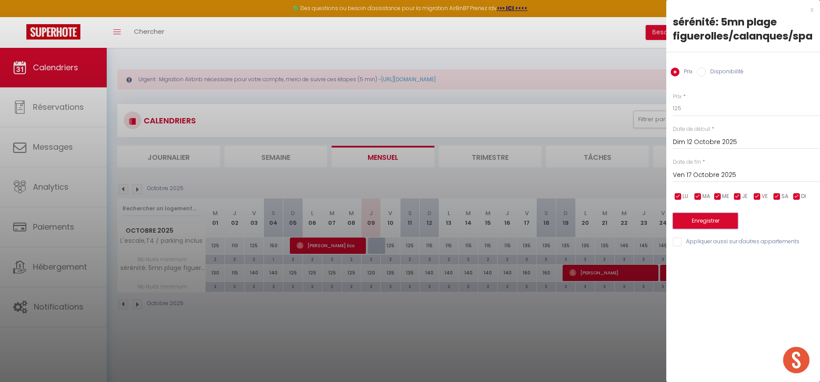
click at [716, 220] on button "Enregistrer" at bounding box center [705, 221] width 65 height 16
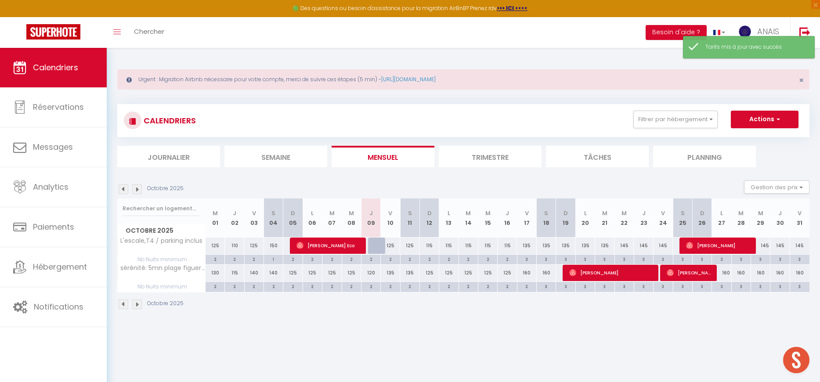
click at [529, 272] on div "160" at bounding box center [526, 273] width 19 height 16
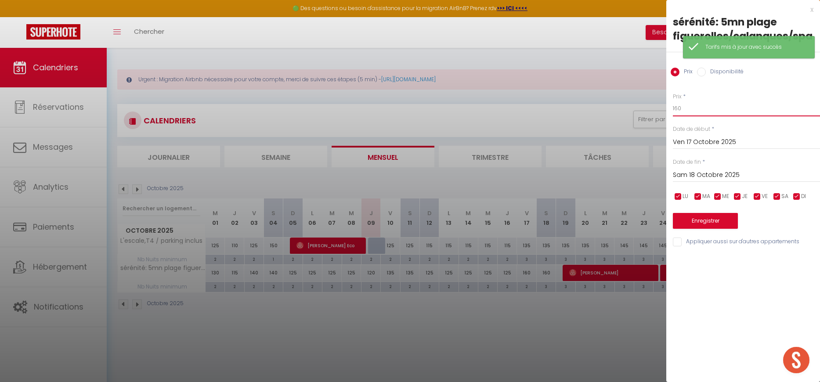
click at [706, 108] on input "160" at bounding box center [746, 109] width 147 height 16
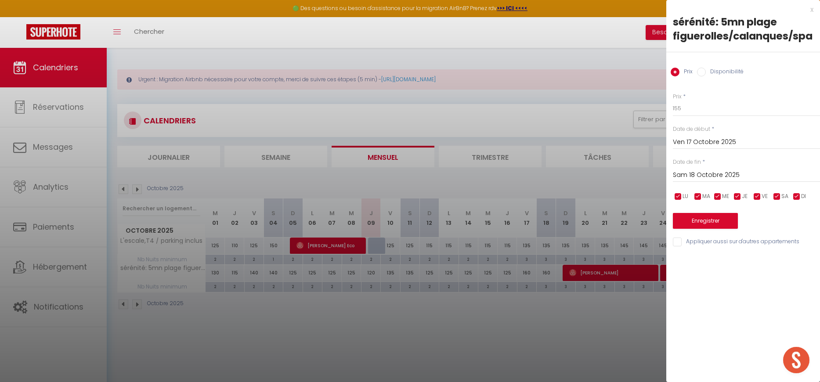
click at [688, 171] on input "Sam 18 Octobre 2025" at bounding box center [746, 174] width 147 height 11
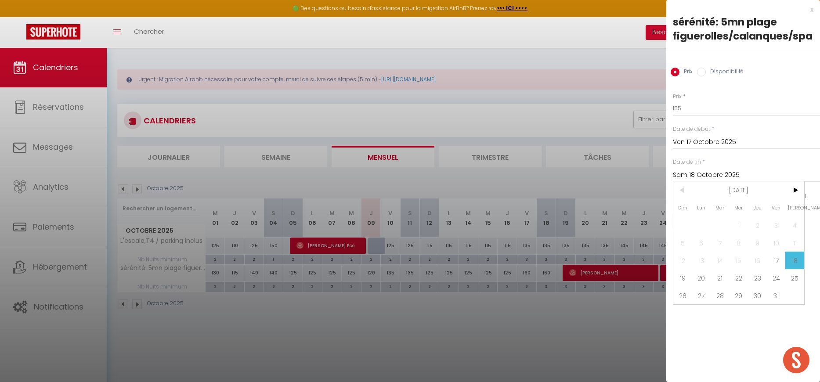
click at [684, 271] on span "19" at bounding box center [682, 278] width 19 height 18
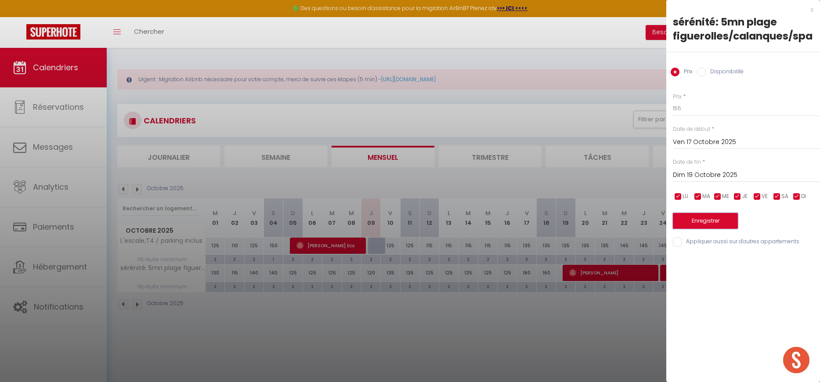
click at [686, 213] on button "Enregistrer" at bounding box center [705, 221] width 65 height 16
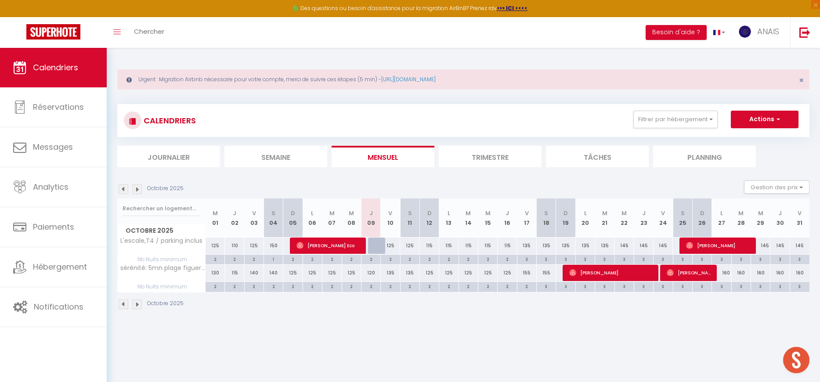
click at [137, 191] on img at bounding box center [137, 189] width 10 height 10
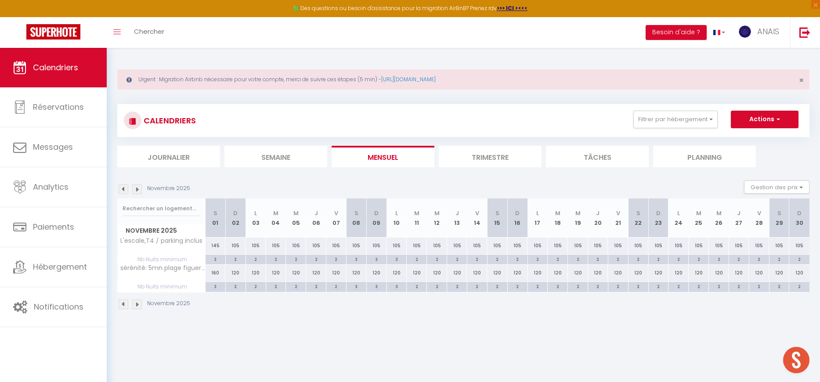
click at [137, 191] on img at bounding box center [137, 189] width 10 height 10
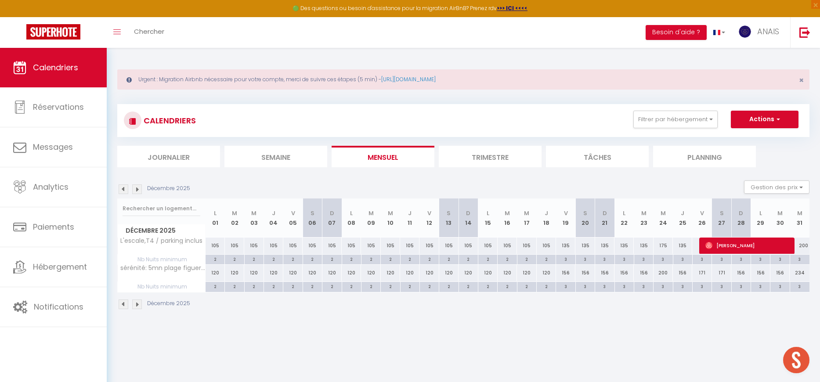
click at [137, 188] on img at bounding box center [137, 189] width 10 height 10
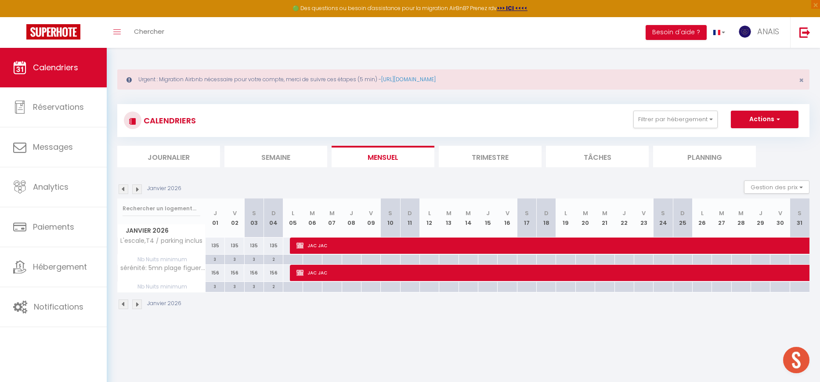
click at [122, 193] on img at bounding box center [124, 189] width 10 height 10
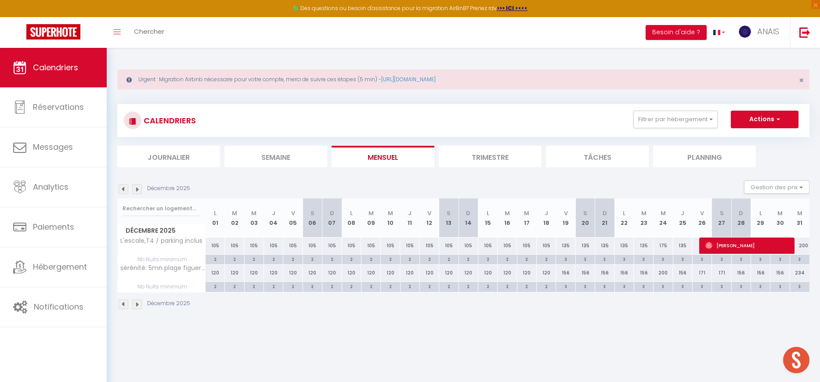
click at [565, 246] on div "135" at bounding box center [565, 246] width 19 height 16
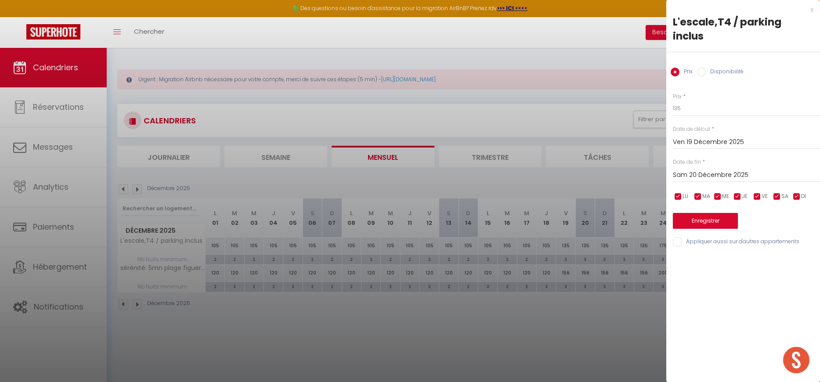
click at [568, 246] on div at bounding box center [410, 191] width 820 height 382
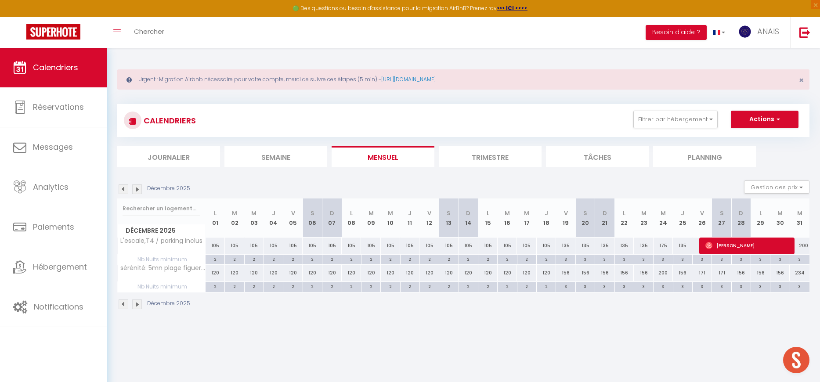
click at [566, 244] on div "135" at bounding box center [565, 246] width 19 height 16
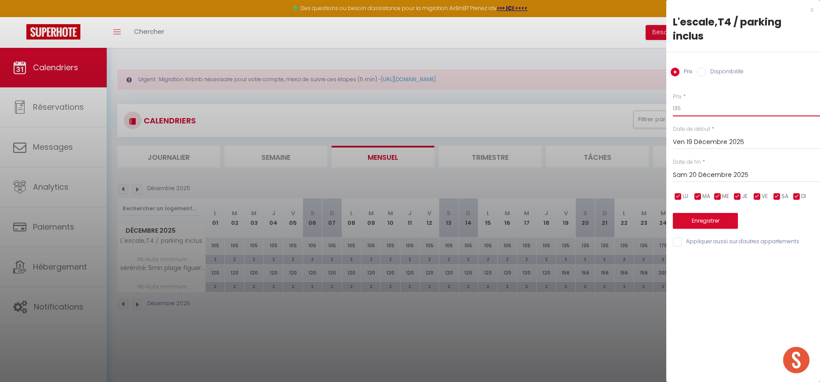
click at [685, 101] on input "135" at bounding box center [746, 109] width 147 height 16
click at [688, 169] on input "Sam 20 Décembre 2025" at bounding box center [746, 174] width 147 height 11
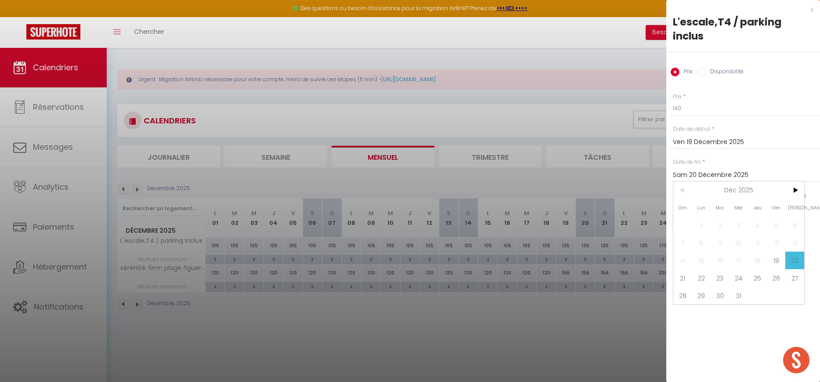
drag, startPoint x: 680, startPoint y: 264, endPoint x: 681, endPoint y: 260, distance: 4.4
click at [680, 269] on span "21" at bounding box center [682, 278] width 19 height 18
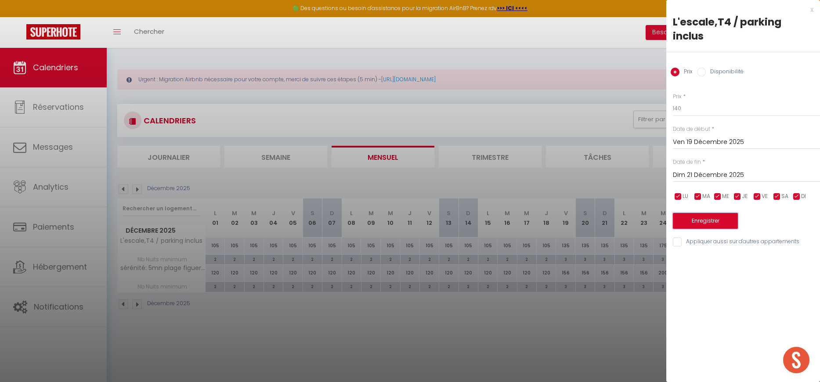
click at [688, 213] on button "Enregistrer" at bounding box center [705, 221] width 65 height 16
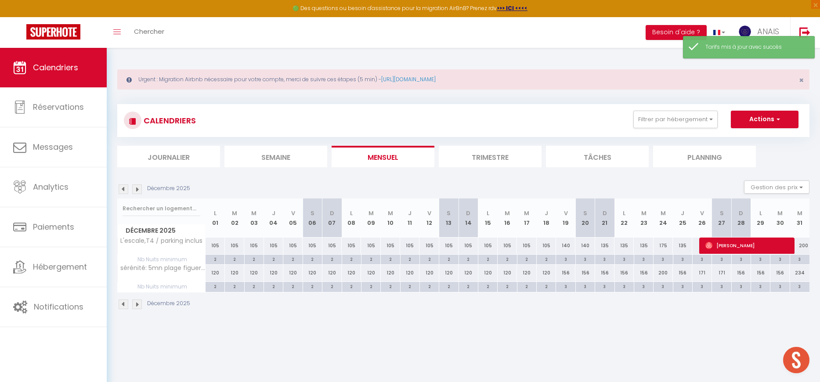
click at [606, 245] on div "135" at bounding box center [604, 246] width 19 height 16
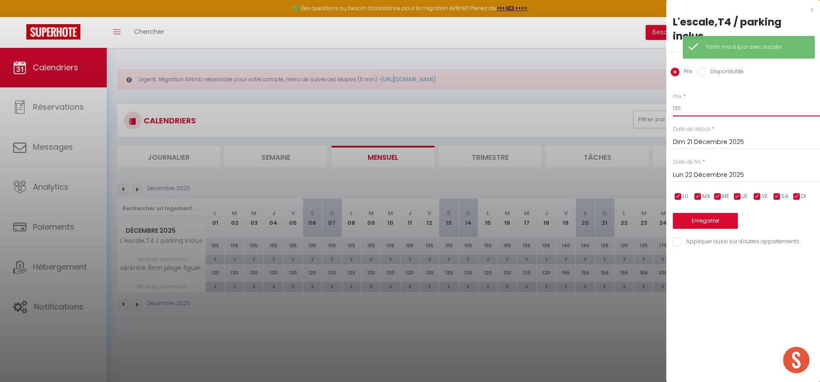
click at [683, 101] on input "135" at bounding box center [746, 109] width 147 height 16
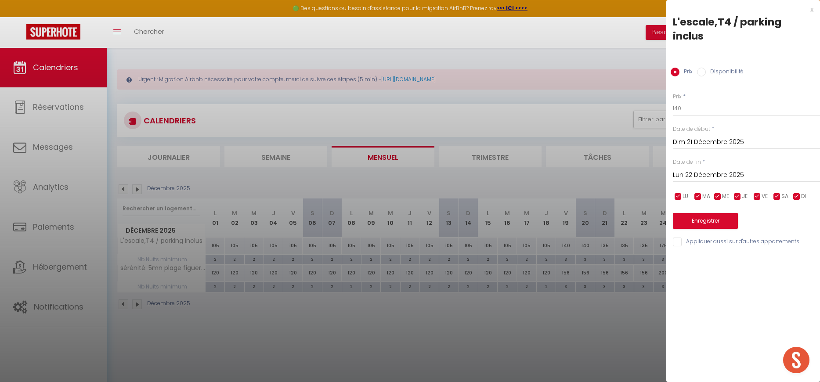
click at [685, 169] on input "Lun 22 Décembre 2025" at bounding box center [746, 174] width 147 height 11
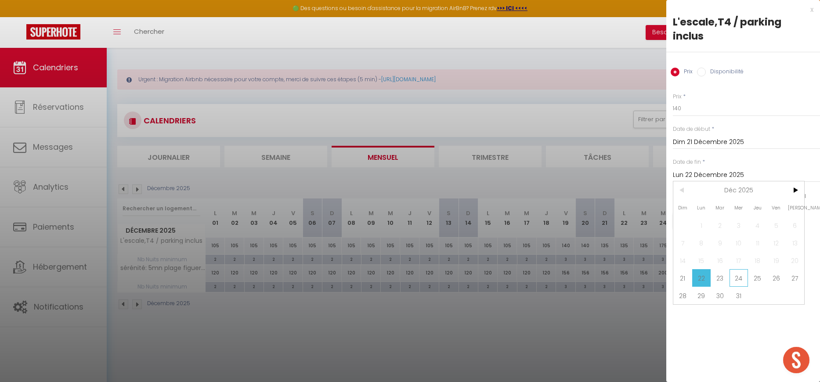
click at [742, 269] on span "24" at bounding box center [738, 278] width 19 height 18
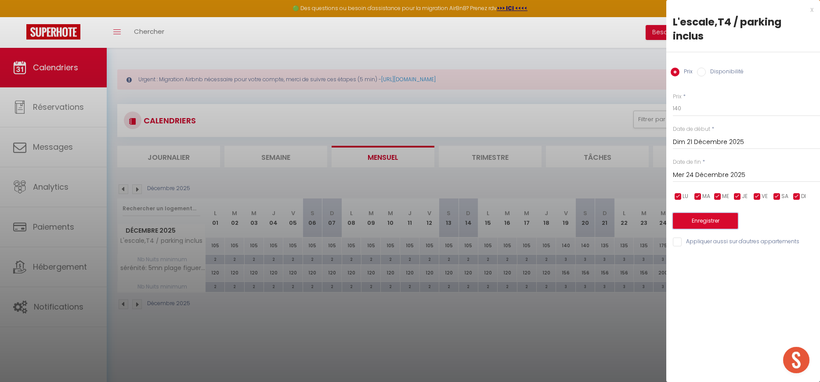
click at [694, 213] on button "Enregistrer" at bounding box center [705, 221] width 65 height 16
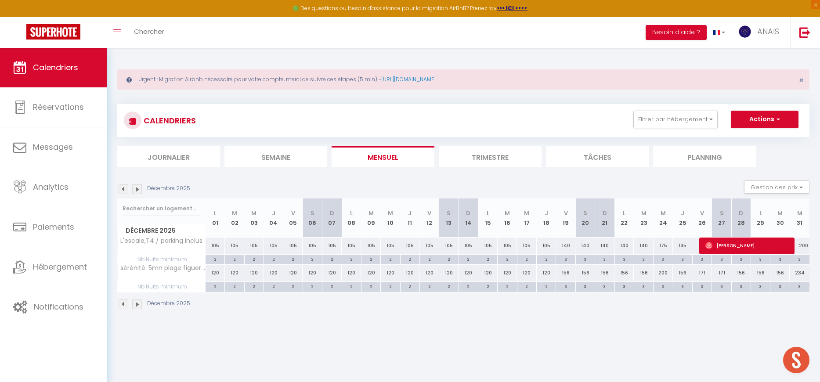
click at [565, 247] on div "140" at bounding box center [565, 246] width 19 height 16
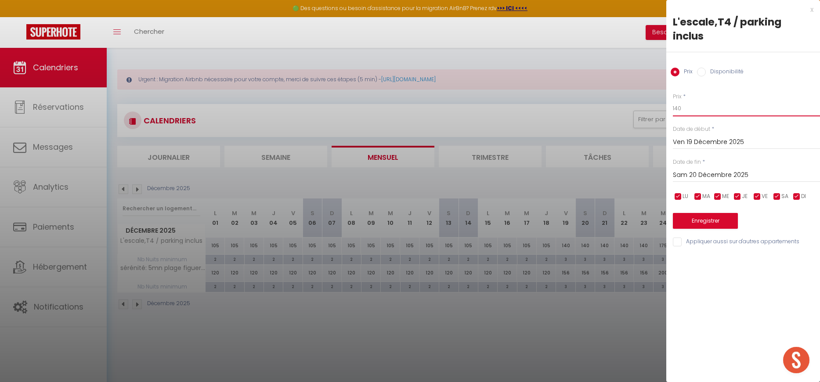
click at [700, 101] on input "140" at bounding box center [746, 109] width 147 height 16
click at [688, 169] on input "Sam 20 Décembre 2025" at bounding box center [746, 174] width 147 height 11
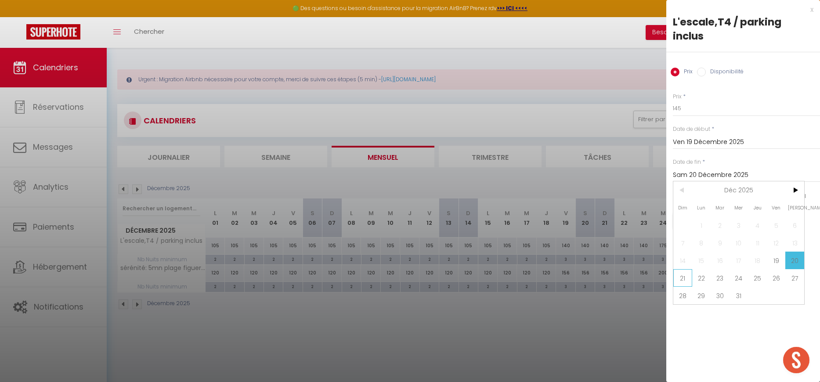
click at [684, 269] on span "21" at bounding box center [682, 278] width 19 height 18
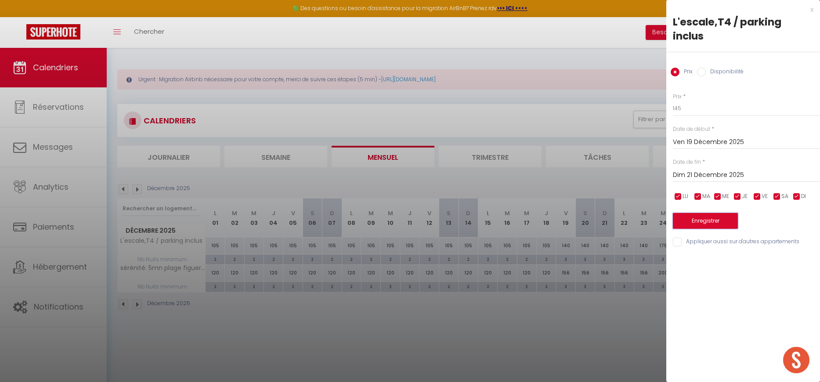
click at [689, 213] on button "Enregistrer" at bounding box center [705, 221] width 65 height 16
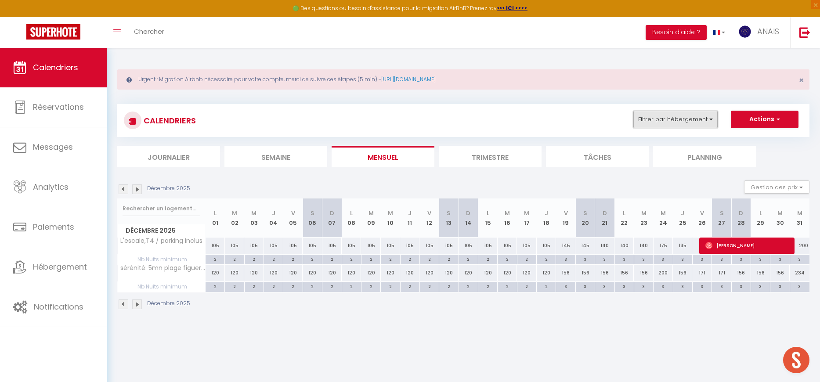
click at [675, 115] on button "Filtrer par hébergement" at bounding box center [675, 120] width 84 height 18
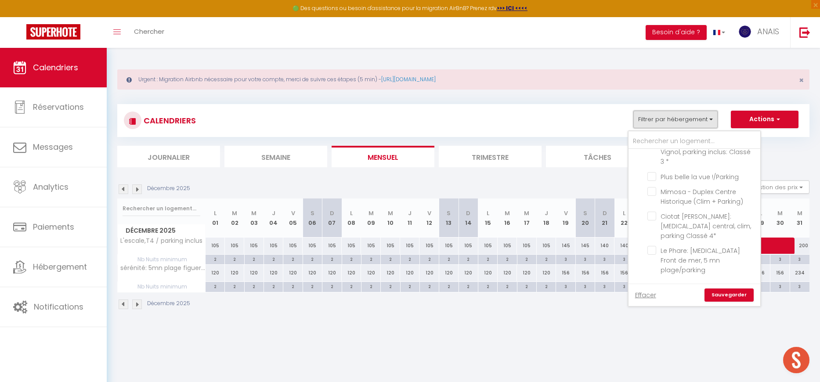
scroll to position [1544, 0]
click at [641, 278] on ul "La Ciotat T4 L'escale,T4 / parking inclus sérénité: 5mn plage figuerolles/calan…" at bounding box center [694, 307] width 132 height 59
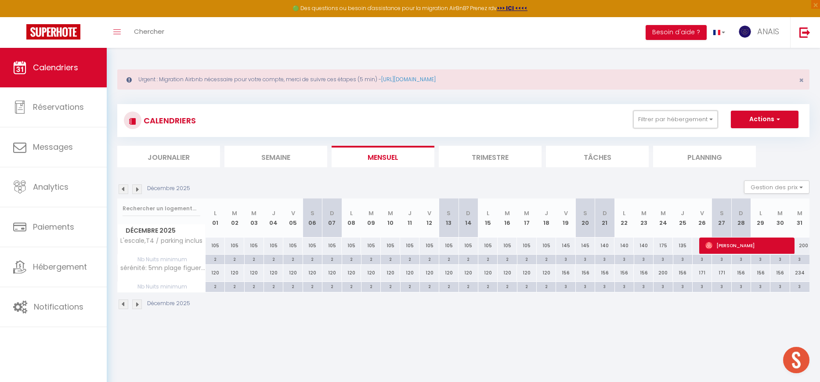
drag, startPoint x: 658, startPoint y: 120, endPoint x: 659, endPoint y: 136, distance: 15.9
click at [658, 120] on button "Filtrer par hébergement" at bounding box center [675, 120] width 84 height 18
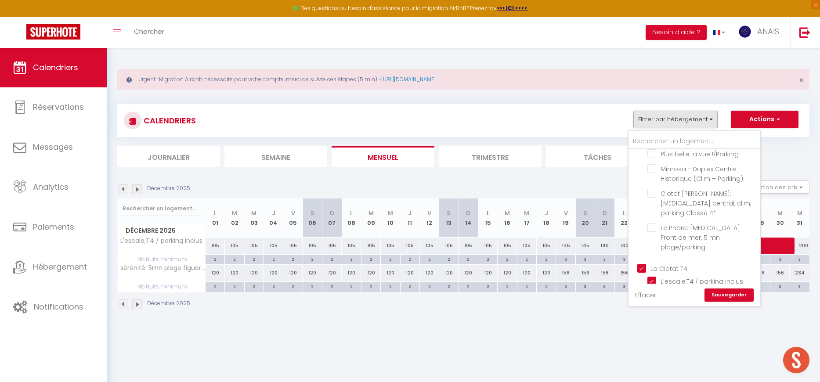
click at [643, 263] on input "La Ciotat T4" at bounding box center [703, 267] width 132 height 9
drag, startPoint x: 643, startPoint y: 240, endPoint x: 664, endPoint y: 258, distance: 27.1
click at [643, 322] on input "Bourg-en-Bresse Love Room" at bounding box center [703, 326] width 132 height 9
click at [715, 295] on link "Sauvegarder" at bounding box center [728, 294] width 49 height 13
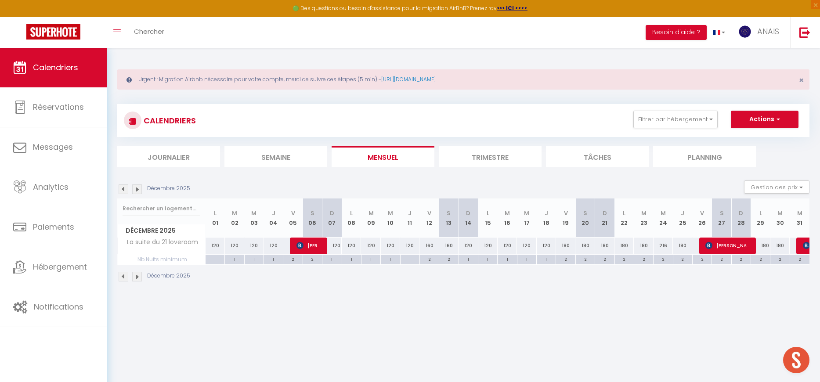
click at [300, 158] on li "Semaine" at bounding box center [275, 157] width 103 height 22
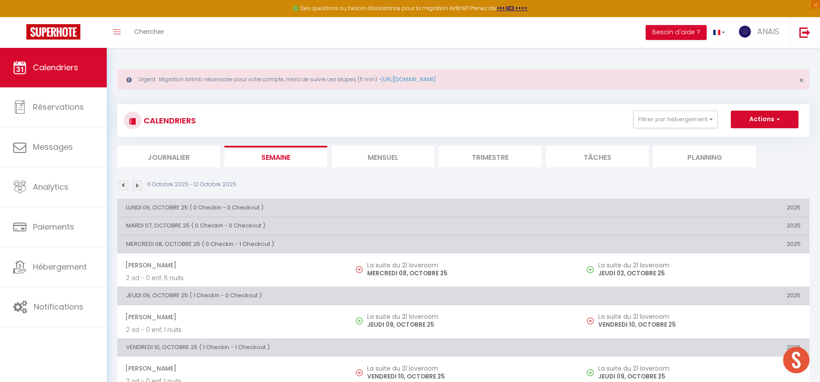
click at [374, 158] on li "Mensuel" at bounding box center [382, 157] width 103 height 22
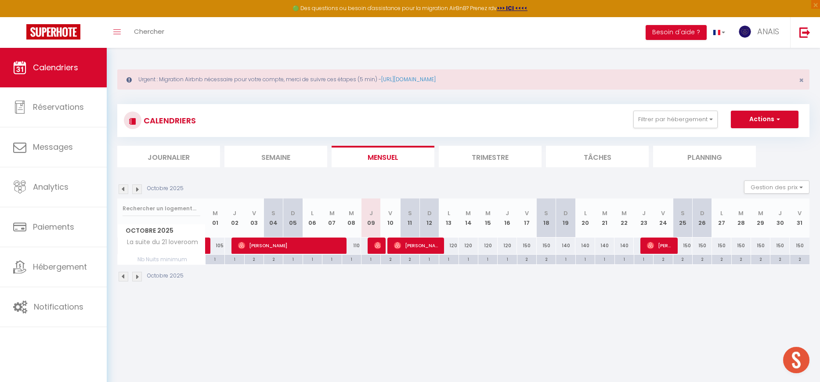
click at [357, 246] on div "110" at bounding box center [351, 246] width 19 height 16
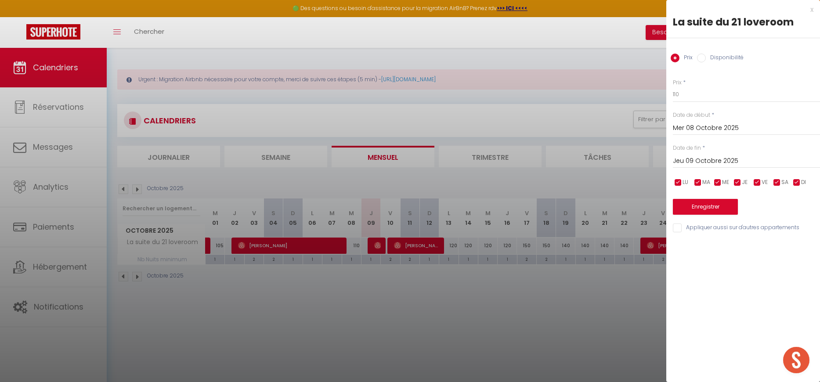
click at [357, 246] on div at bounding box center [410, 191] width 820 height 382
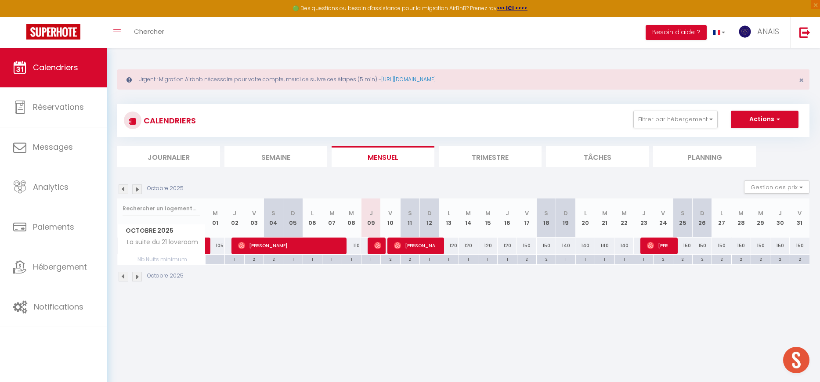
click at [382, 246] on div at bounding box center [375, 246] width 19 height 17
click at [378, 247] on img at bounding box center [377, 245] width 7 height 7
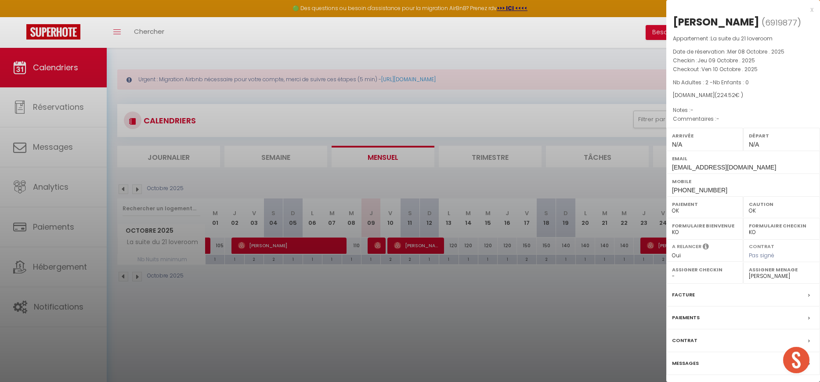
click at [378, 247] on div at bounding box center [410, 191] width 820 height 382
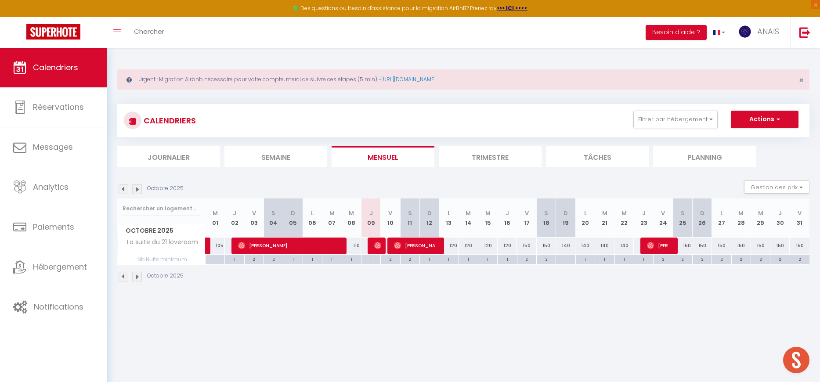
click at [507, 259] on div "1" at bounding box center [506, 259] width 19 height 8
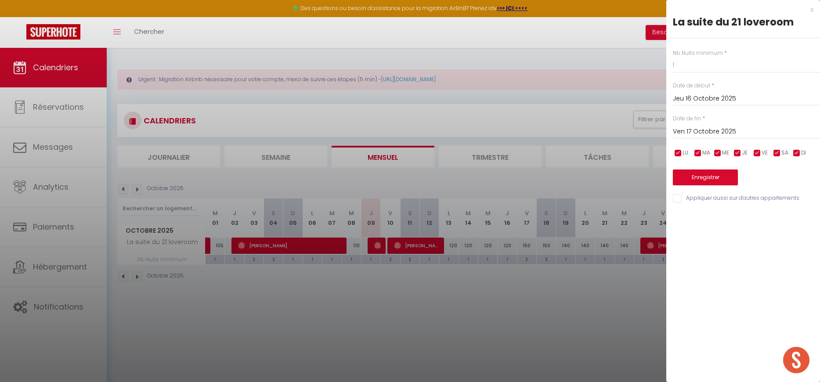
click at [699, 129] on input "Ven 17 Octobre 2025" at bounding box center [746, 131] width 147 height 11
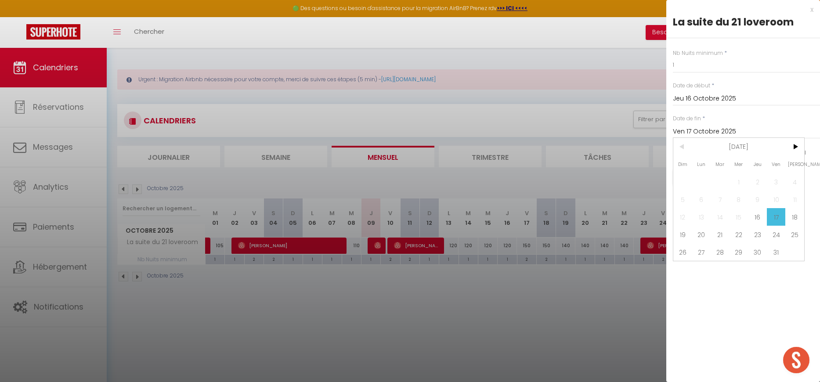
click at [545, 315] on div at bounding box center [410, 191] width 820 height 382
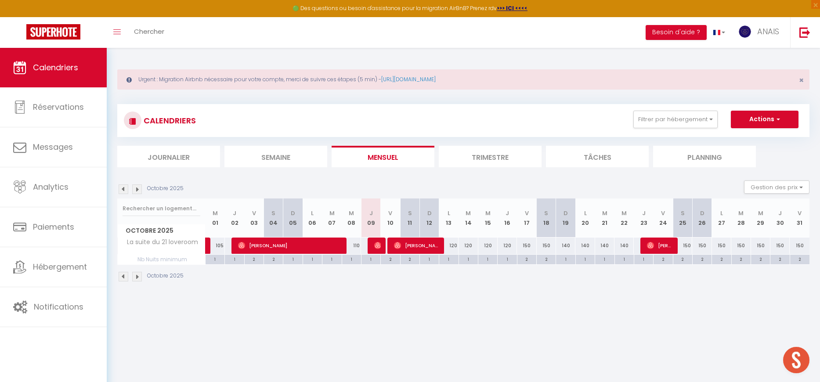
click at [505, 259] on div "1" at bounding box center [506, 259] width 19 height 8
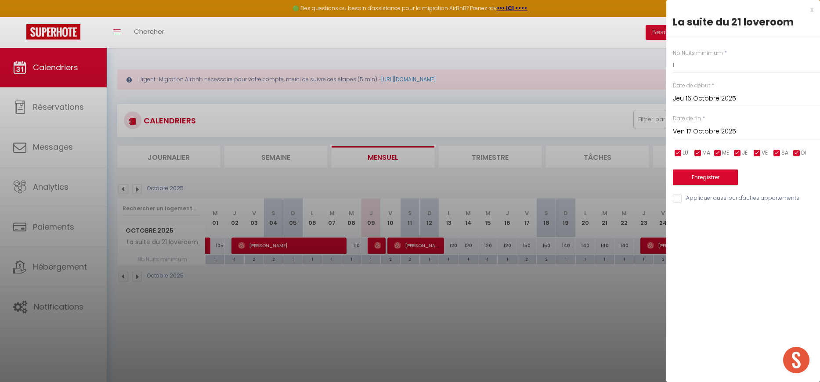
click at [713, 127] on input "Ven 17 Octobre 2025" at bounding box center [746, 131] width 147 height 11
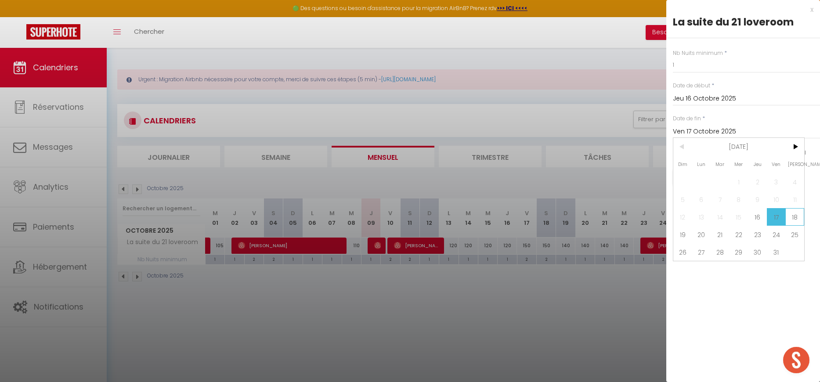
click at [801, 219] on span "18" at bounding box center [794, 217] width 19 height 18
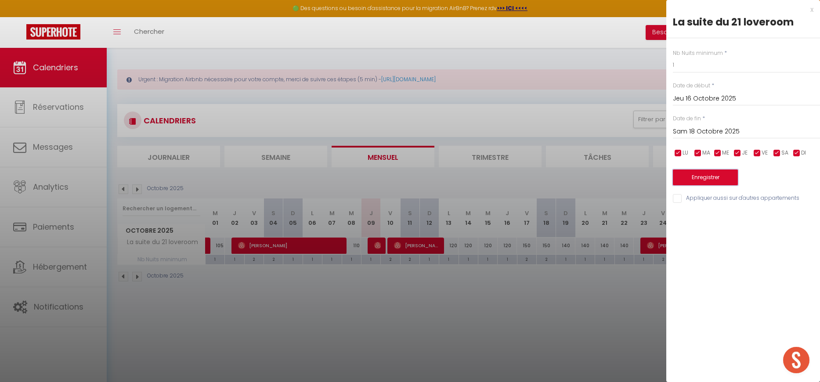
click at [696, 181] on button "Enregistrer" at bounding box center [705, 177] width 65 height 16
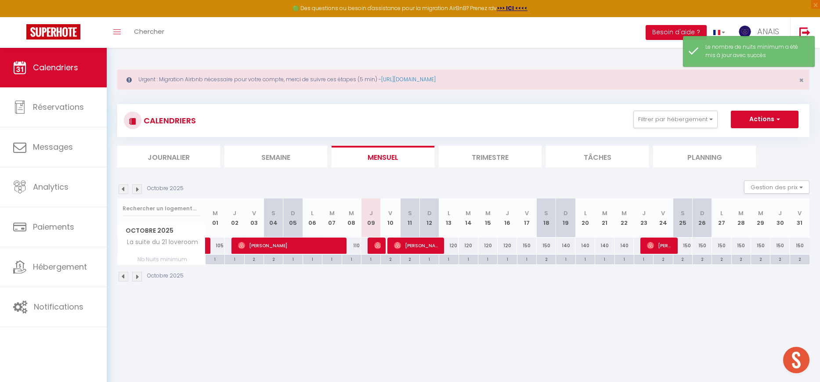
click at [526, 260] on div "1" at bounding box center [526, 259] width 19 height 8
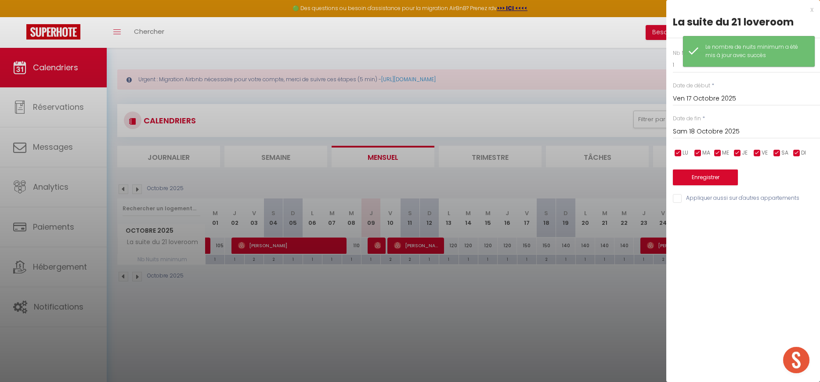
click at [705, 131] on input "Sam 18 Octobre 2025" at bounding box center [746, 131] width 147 height 11
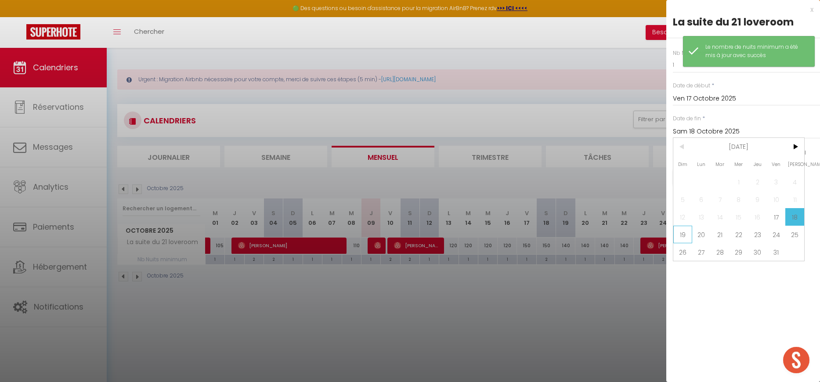
click at [683, 236] on span "19" at bounding box center [682, 235] width 19 height 18
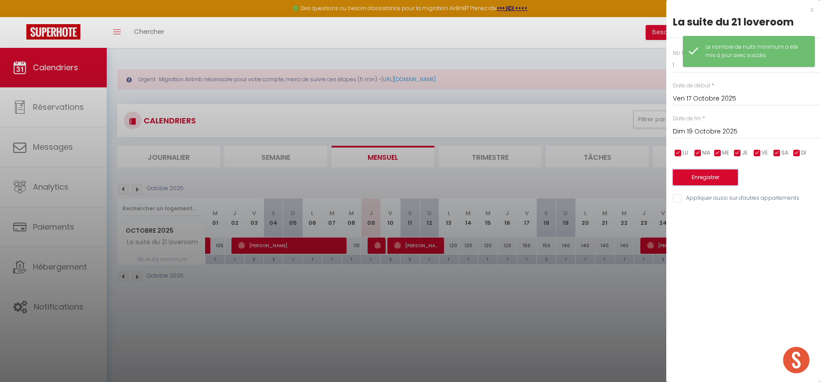
click at [699, 174] on button "Enregistrer" at bounding box center [705, 177] width 65 height 16
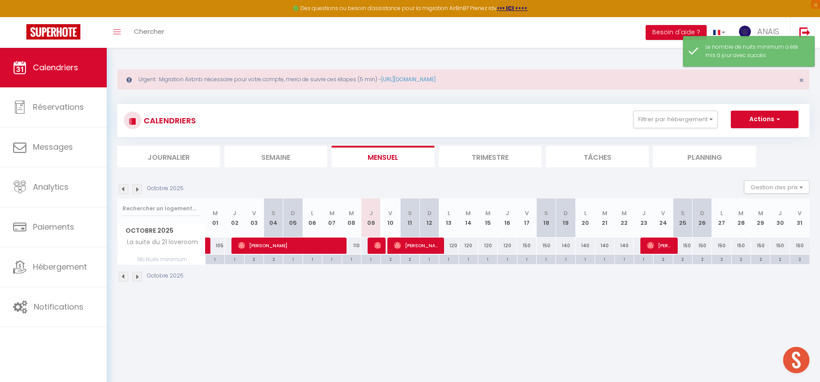
click at [700, 261] on div "2" at bounding box center [701, 259] width 19 height 8
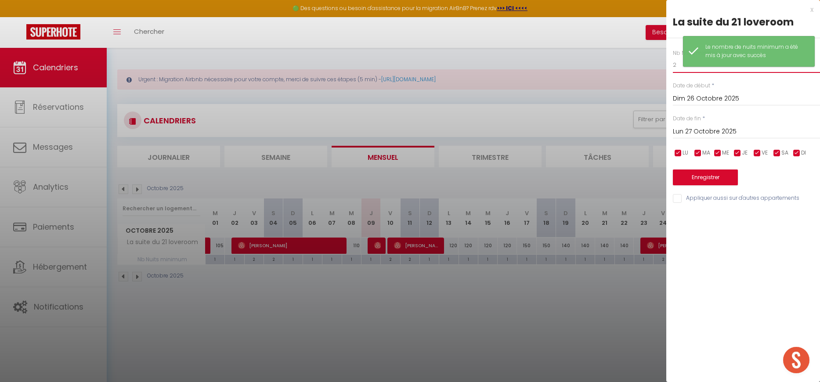
click at [682, 69] on input "2" at bounding box center [746, 65] width 147 height 16
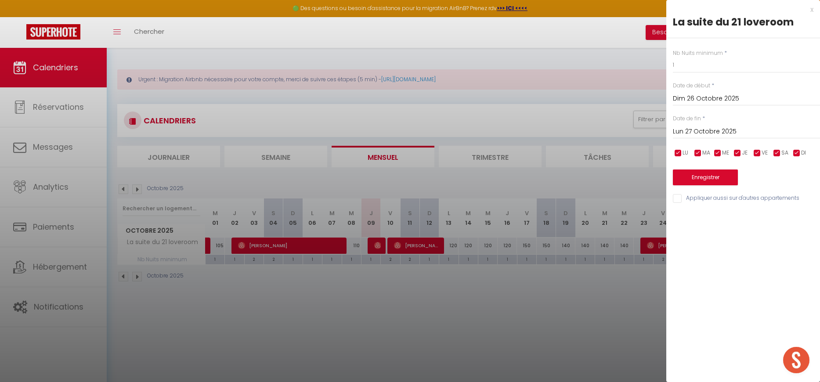
click at [690, 128] on input "Lun 27 Octobre 2025" at bounding box center [746, 131] width 147 height 11
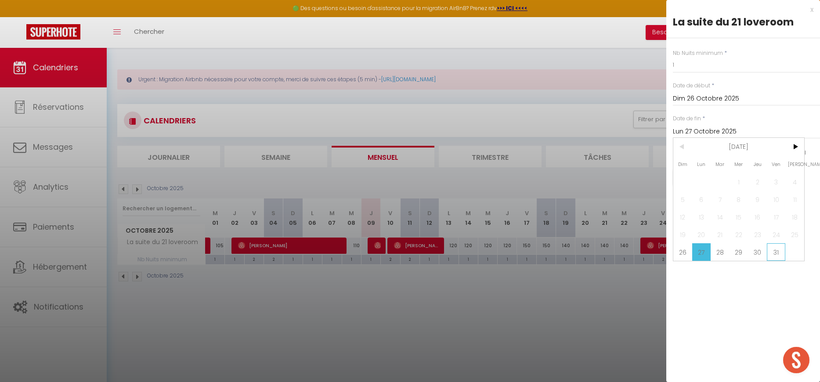
click at [777, 249] on span "31" at bounding box center [776, 252] width 19 height 18
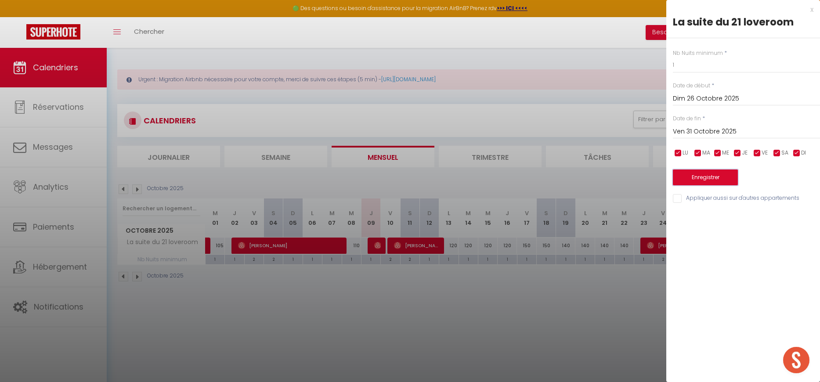
click at [702, 180] on button "Enregistrer" at bounding box center [705, 177] width 65 height 16
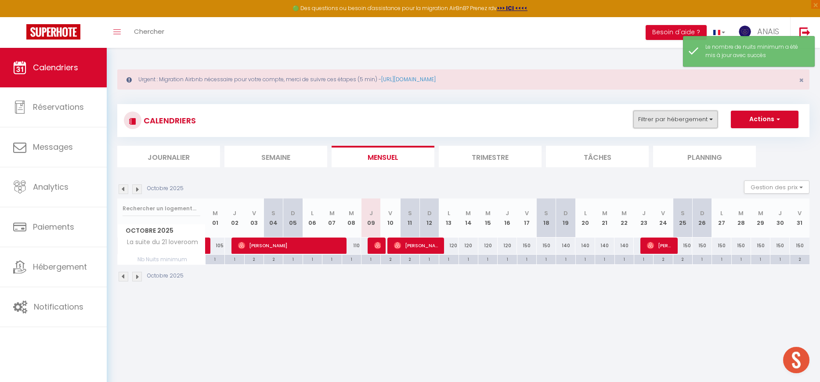
click at [675, 119] on button "Filtrer par hébergement" at bounding box center [675, 120] width 84 height 18
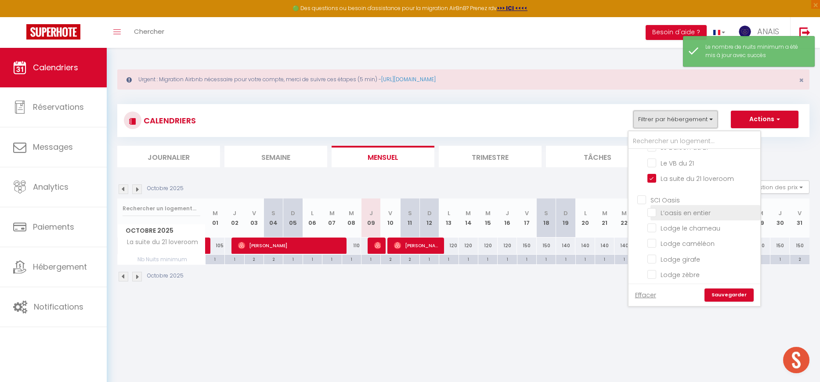
scroll to position [191, 0]
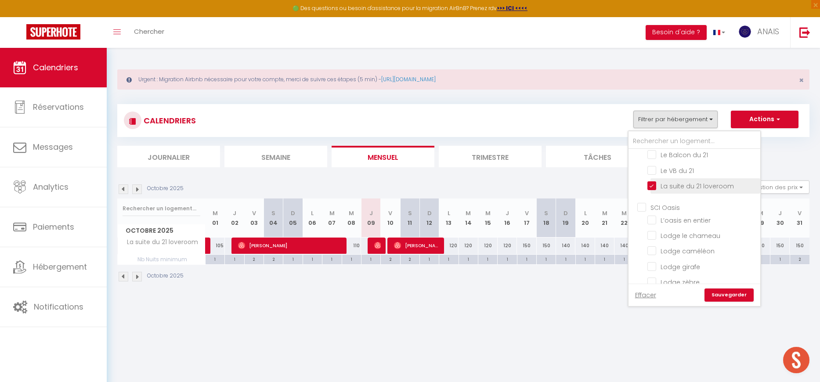
click at [655, 184] on input "La suite du 21 loveroom" at bounding box center [702, 185] width 110 height 9
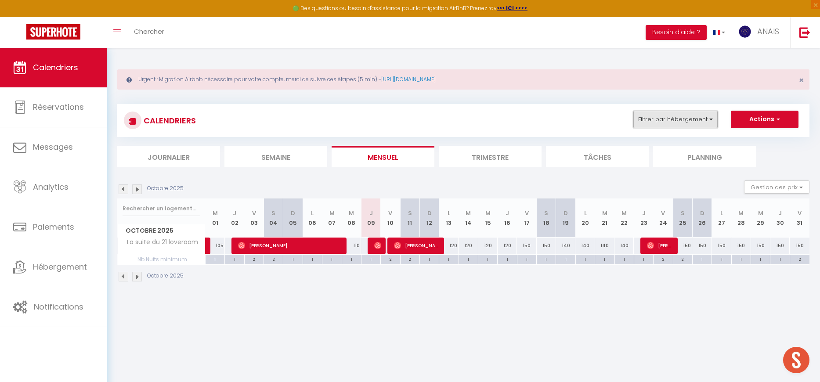
click at [654, 124] on button "Filtrer par hébergement" at bounding box center [675, 120] width 84 height 18
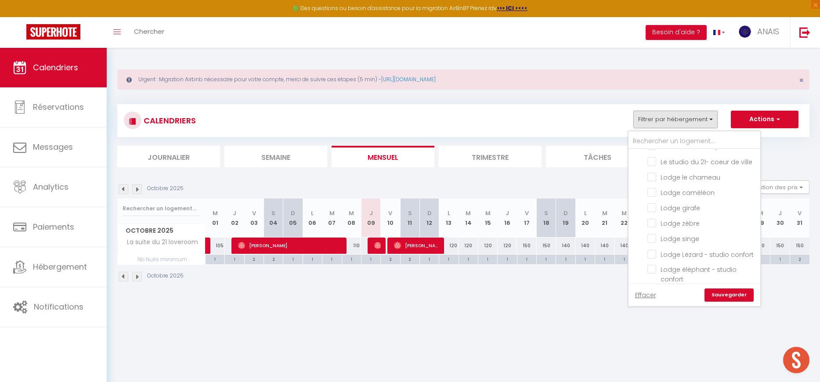
drag, startPoint x: 646, startPoint y: 211, endPoint x: 650, endPoint y: 220, distance: 9.6
click at [645, 295] on input "Bourg-en-Bresse T2" at bounding box center [703, 299] width 132 height 9
click at [722, 291] on link "Sauvegarder" at bounding box center [728, 294] width 49 height 13
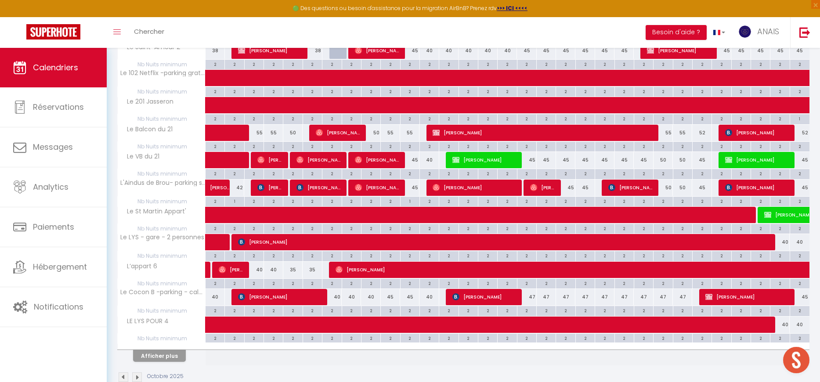
scroll to position [461, 0]
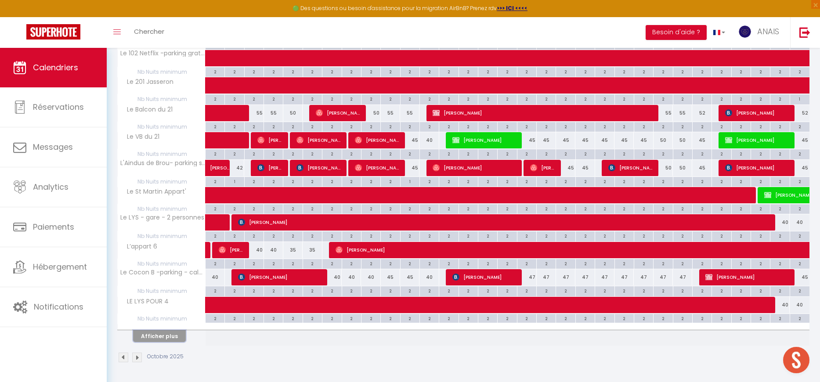
click at [166, 337] on button "Afficher plus" at bounding box center [159, 336] width 53 height 12
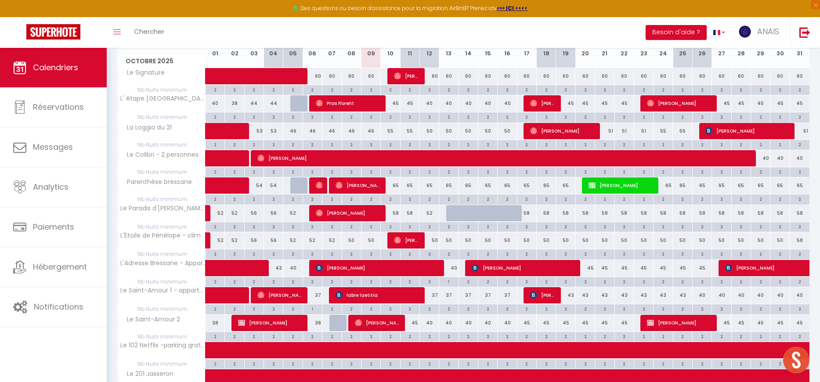
scroll to position [0, 0]
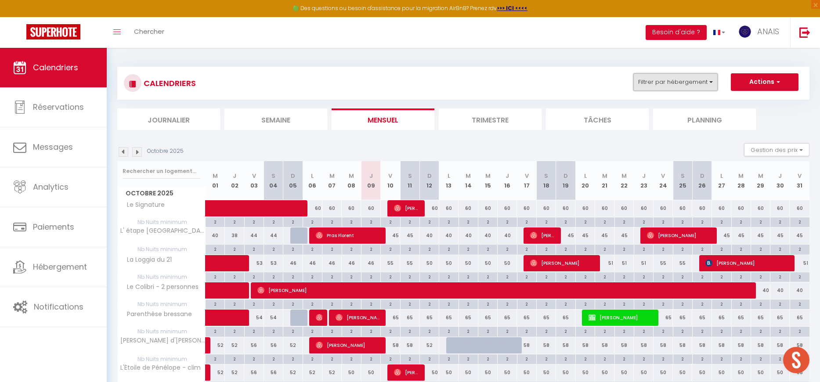
click at [653, 80] on button "Filtrer par hébergement" at bounding box center [675, 82] width 84 height 18
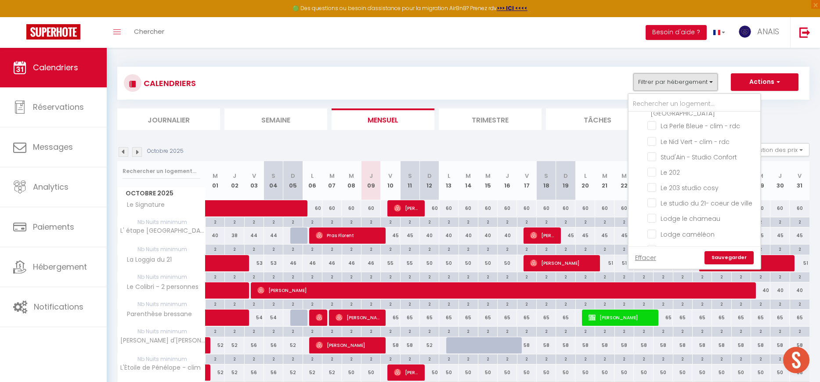
scroll to position [1815, 0]
click at [643, 334] on input "Bourg-en-Bresse T2" at bounding box center [703, 338] width 132 height 9
checkbox input "true"
checkbox input "false"
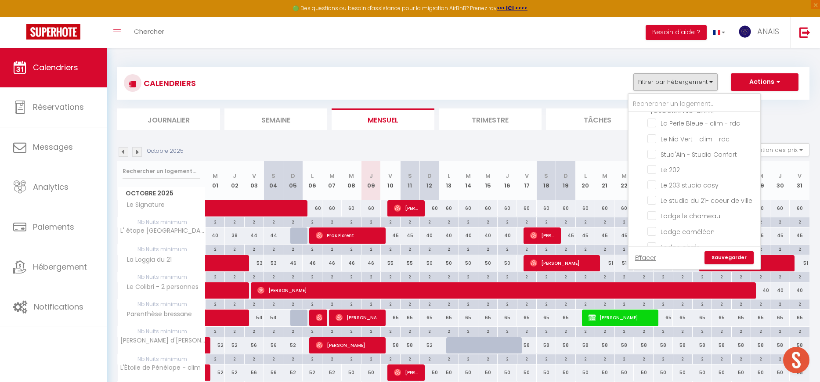
checkbox input "false"
checkbox input "true"
checkbox input "false"
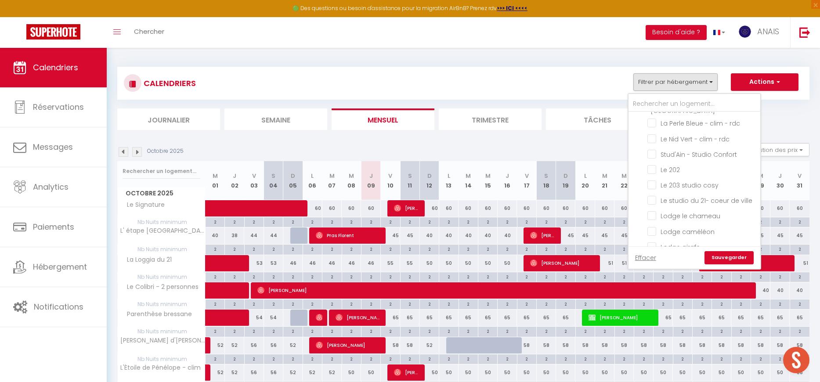
checkbox input "false"
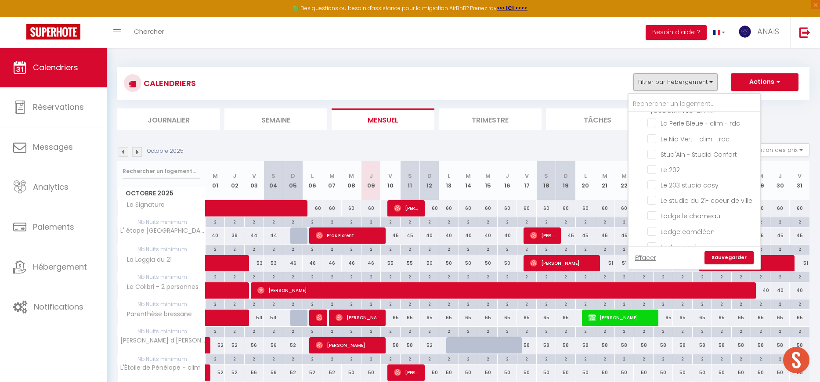
checkbox input "false"
checkbox input "true"
checkbox input "false"
checkbox input "true"
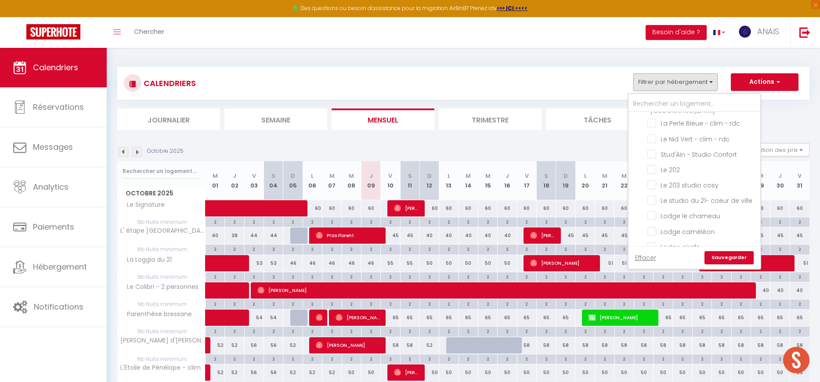
checkbox input "false"
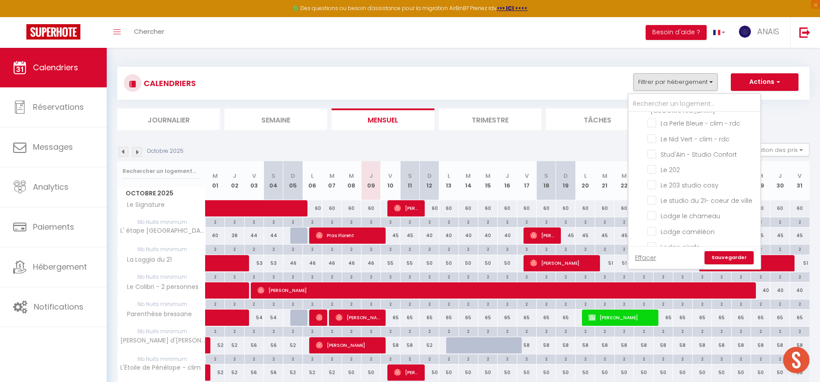
checkbox input "false"
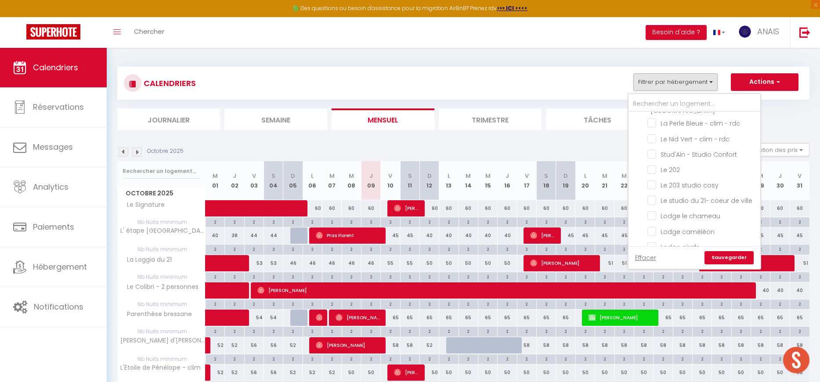
checkbox input "false"
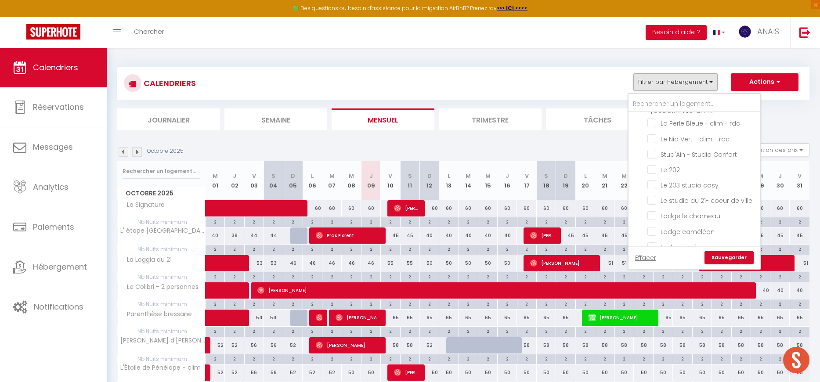
checkbox input "false"
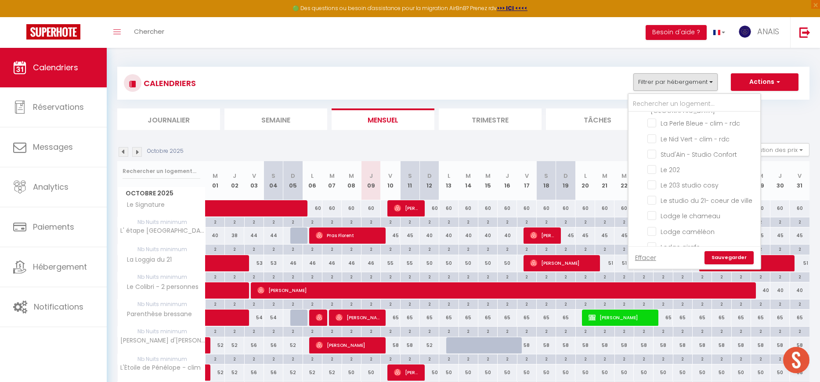
checkbox input "false"
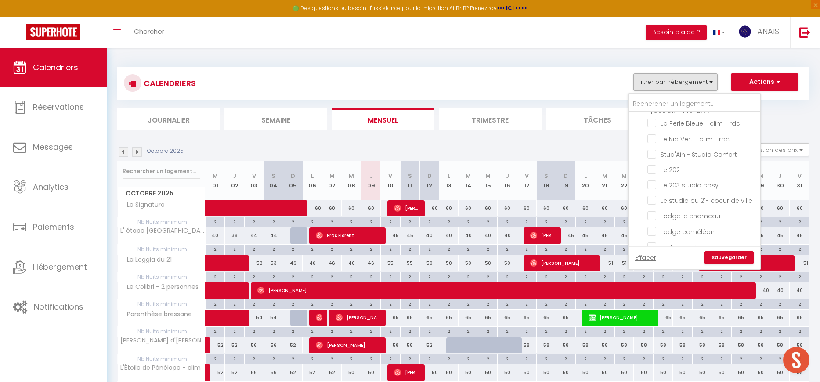
checkbox input "false"
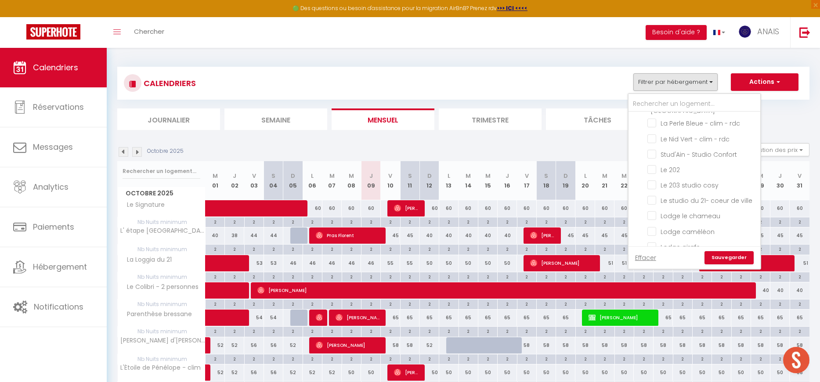
checkbox input "false"
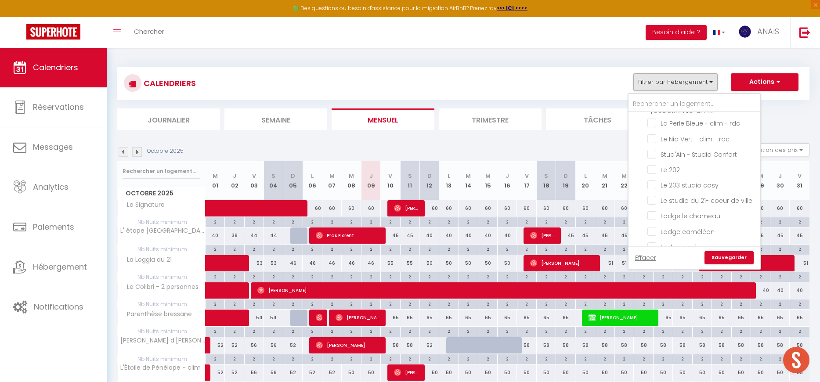
checkbox input "false"
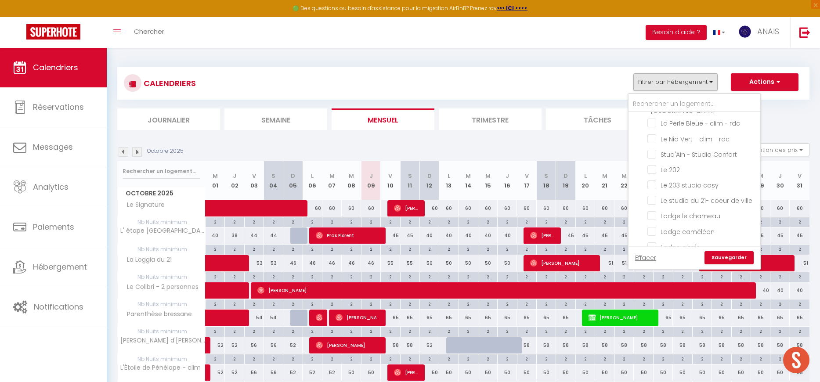
checkbox input "false"
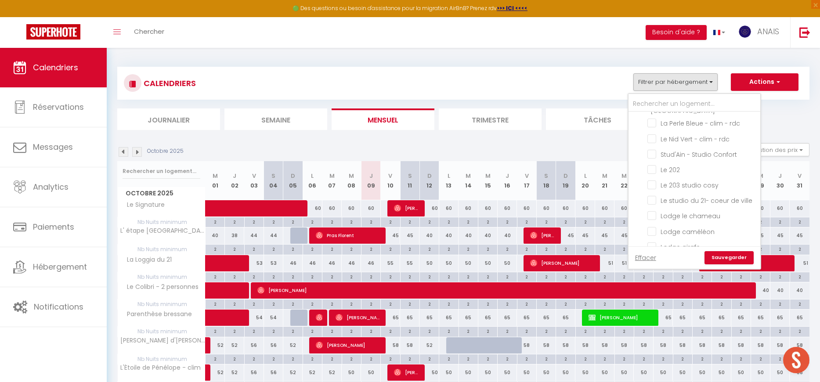
checkbox input "false"
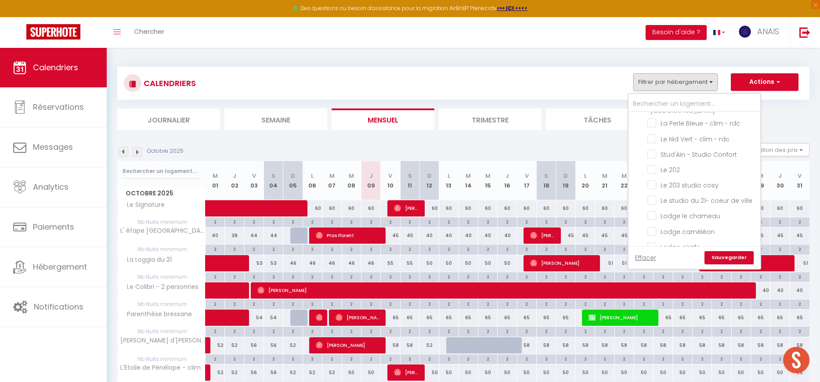
checkbox input "false"
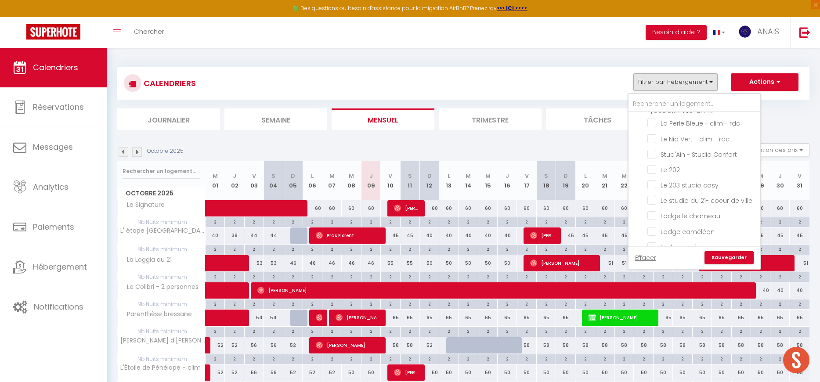
checkbox input "false"
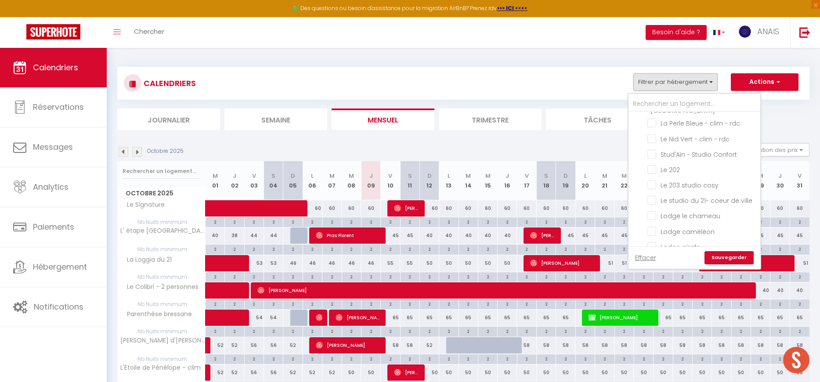
checkbox input "false"
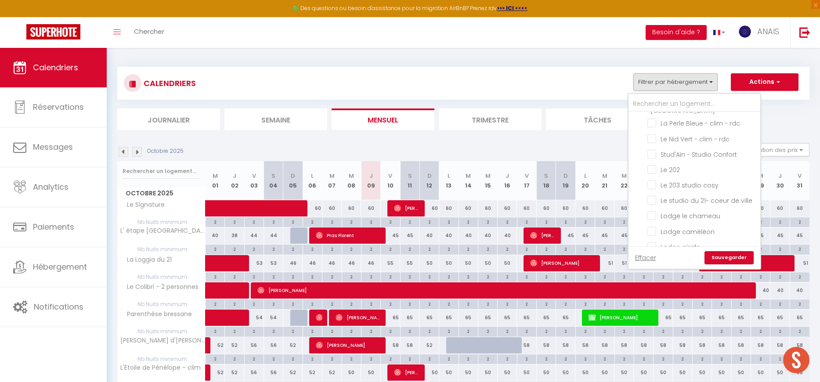
checkbox input "false"
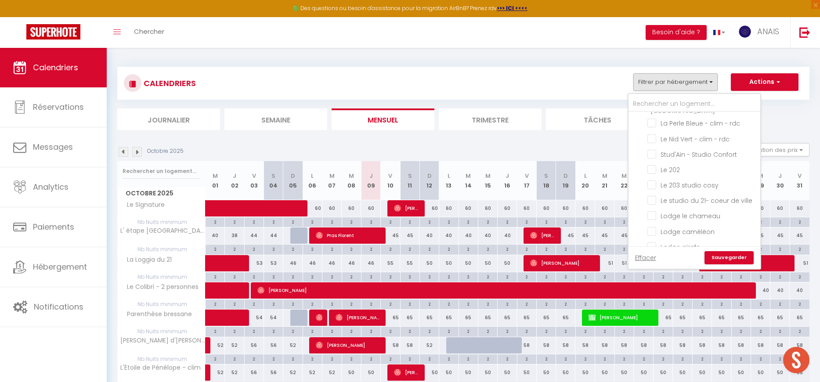
checkbox input "false"
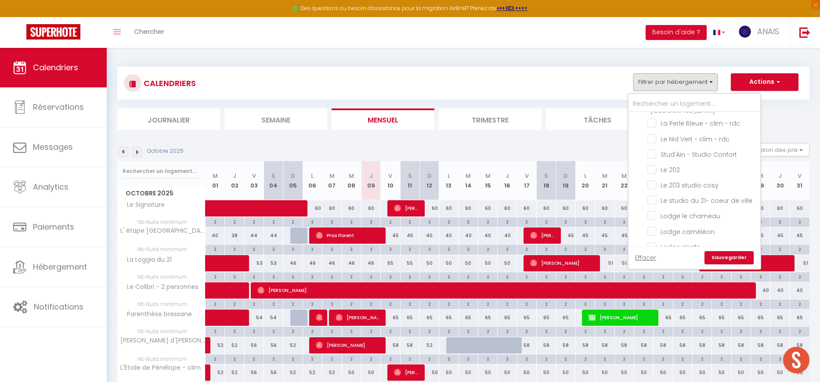
checkbox input "false"
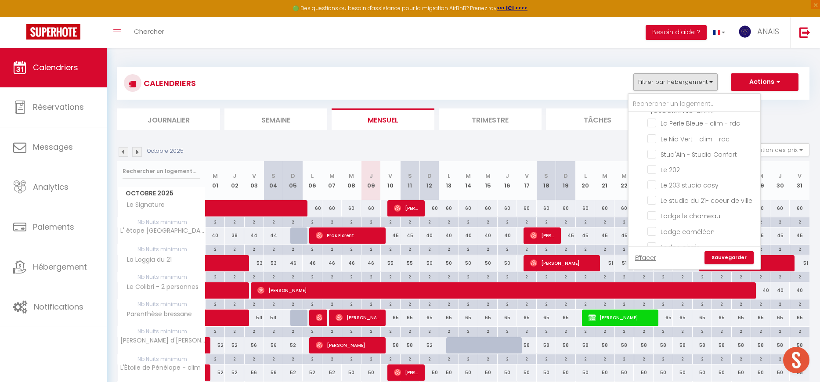
click at [643, 334] on input "Bourg-en-Bresse T2" at bounding box center [703, 338] width 132 height 9
checkbox input "false"
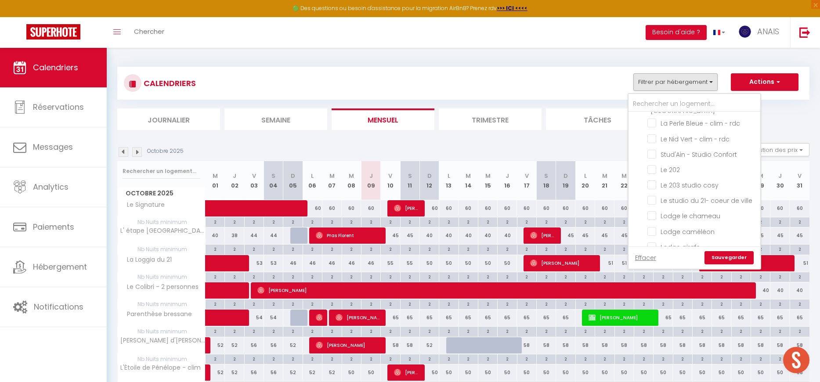
checkbox input "false"
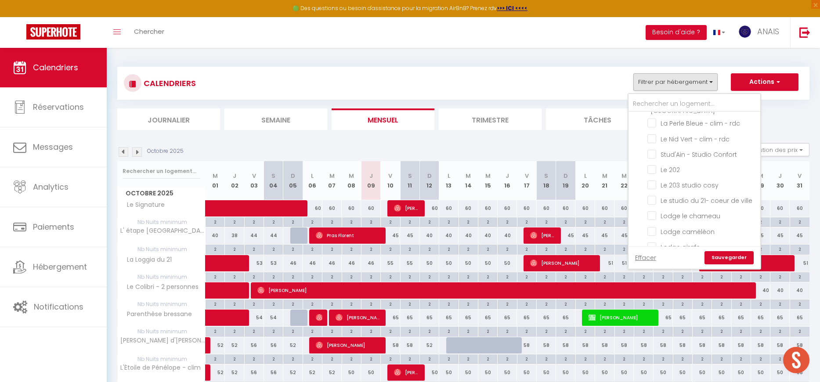
checkbox input "false"
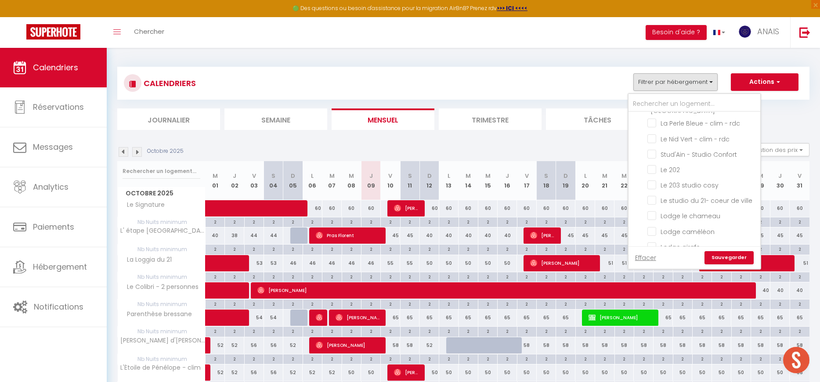
checkbox input "false"
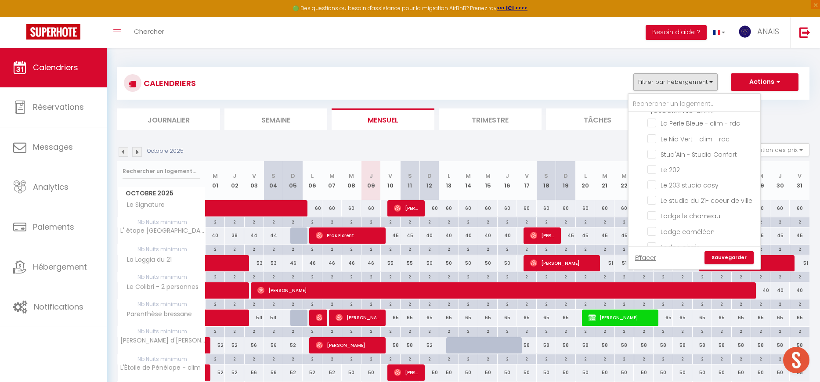
checkbox input "false"
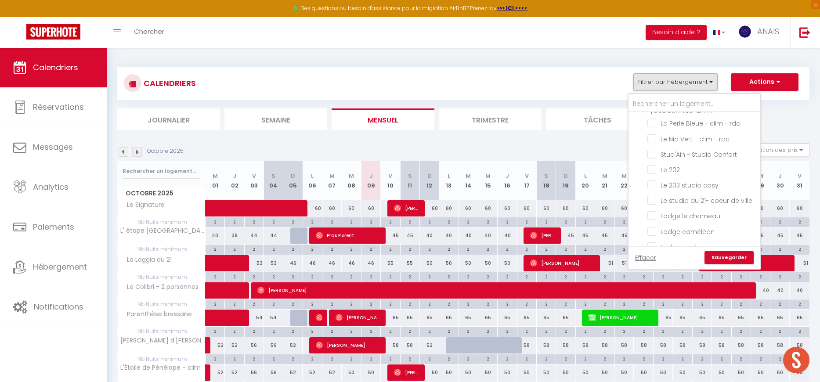
checkbox input "false"
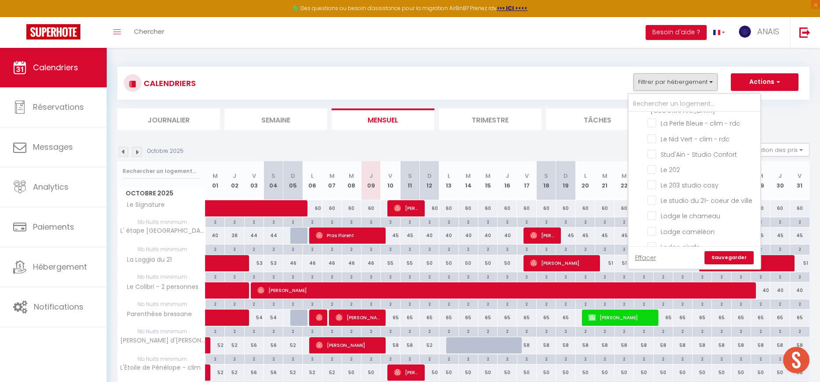
checkbox input "false"
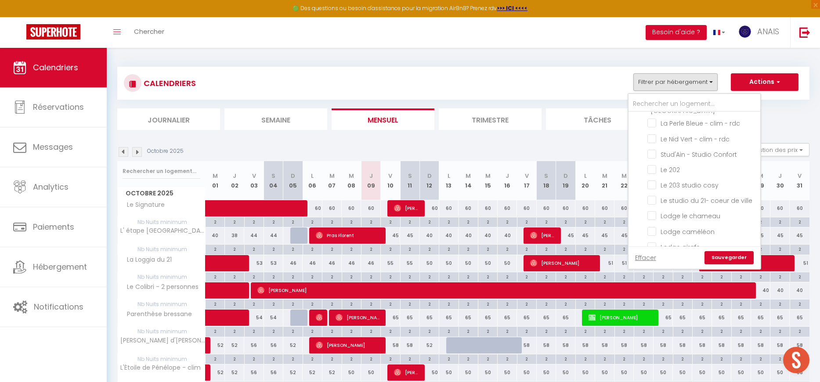
checkbox input "false"
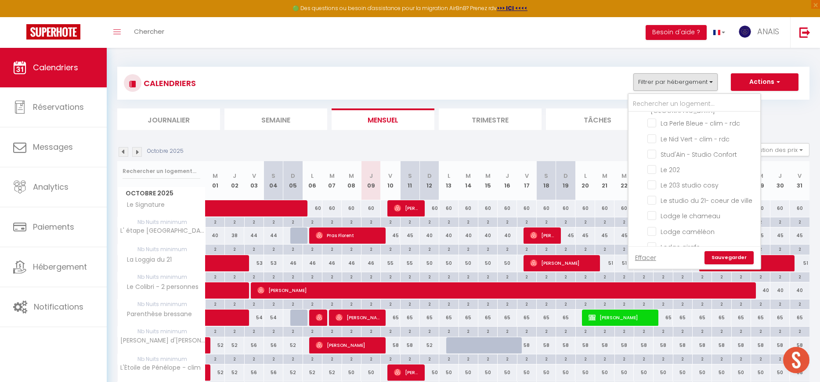
checkbox input "false"
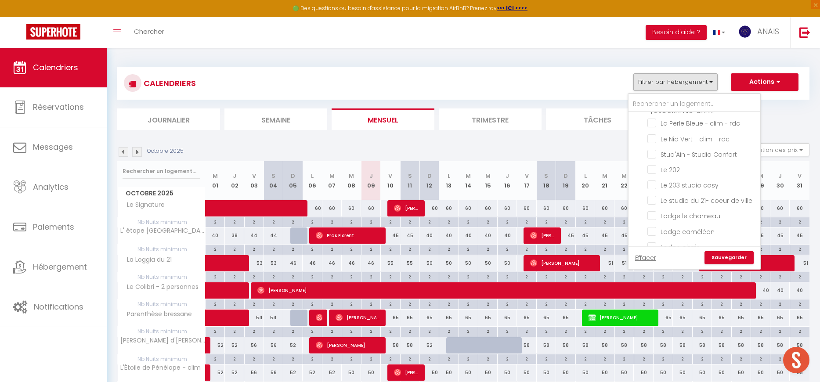
checkbox input "false"
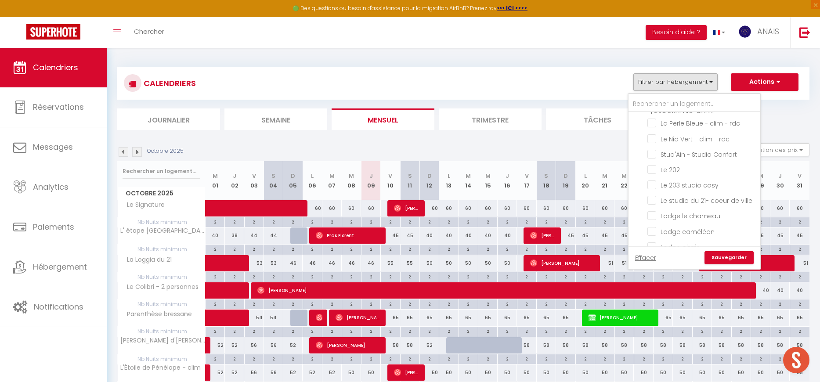
checkbox input "false"
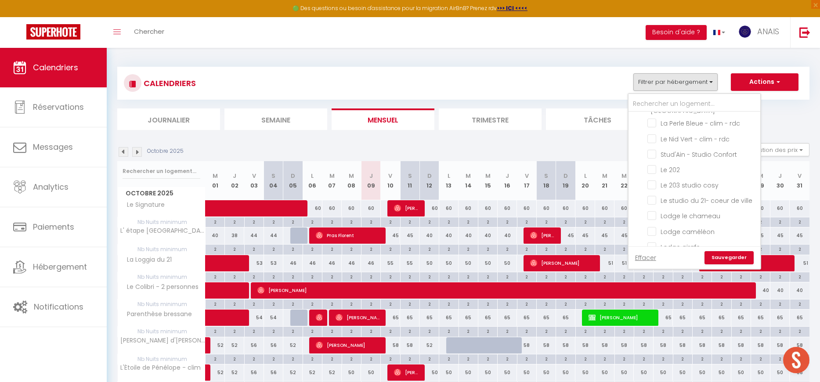
checkbox input "false"
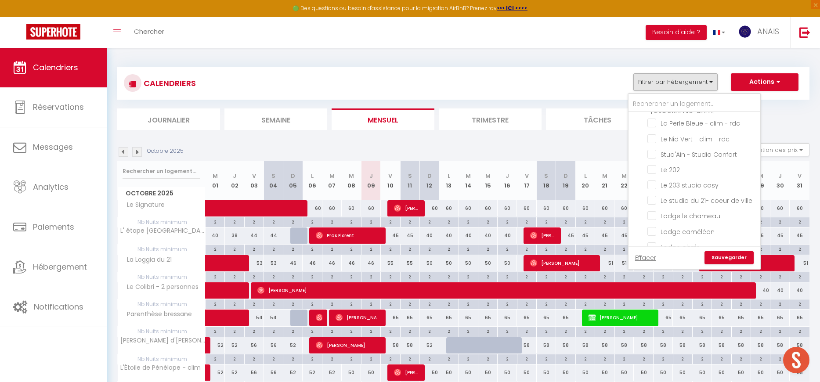
checkbox input "false"
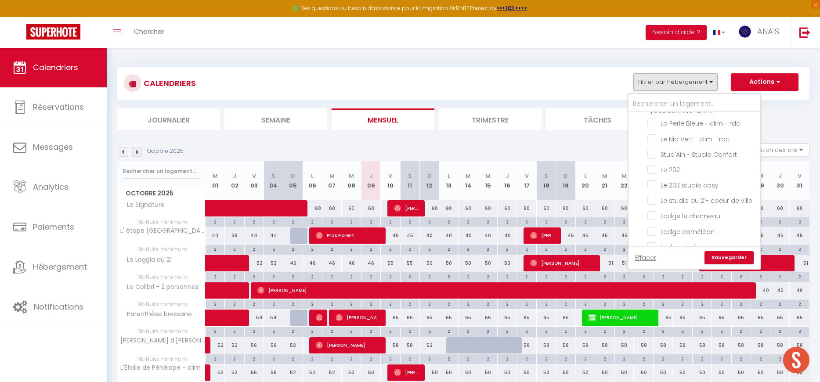
checkbox input "false"
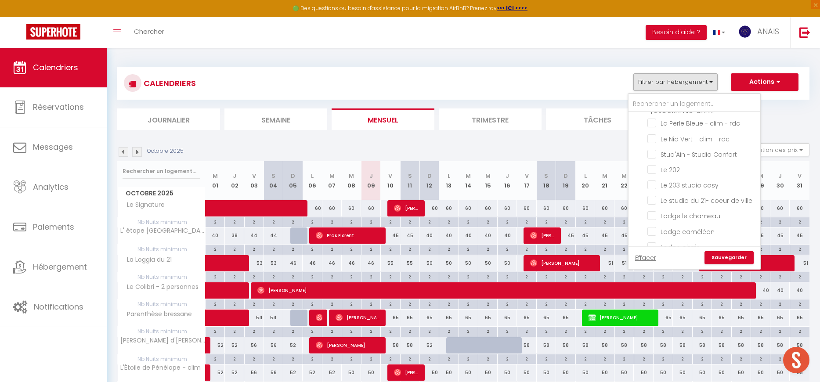
checkbox input "false"
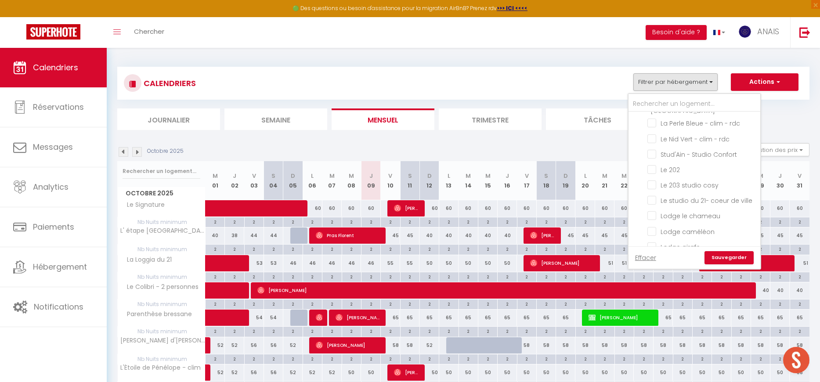
checkbox input "false"
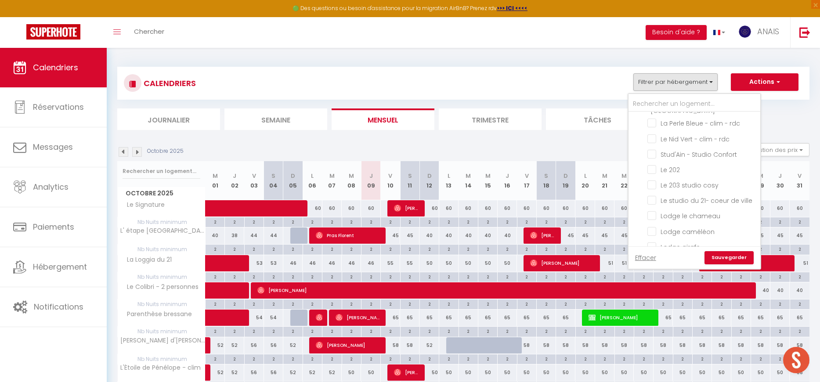
checkbox input "false"
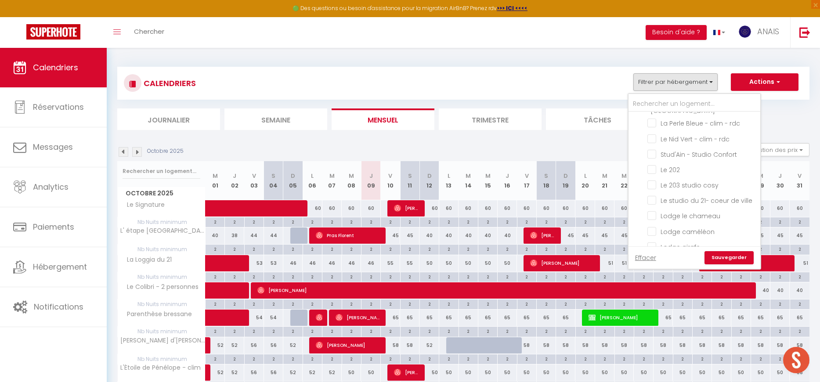
checkbox input "false"
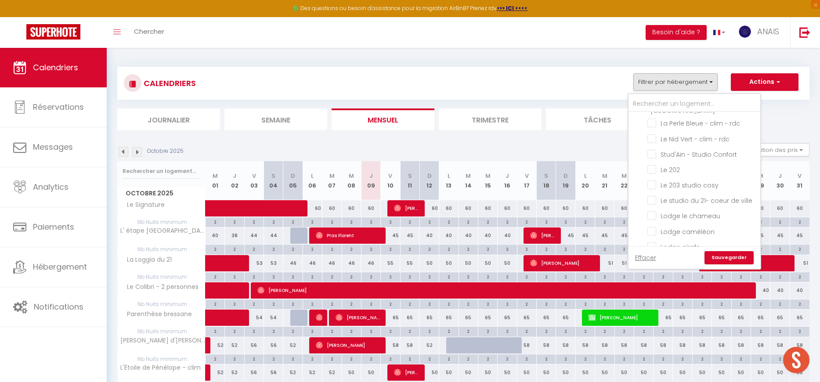
checkbox input "false"
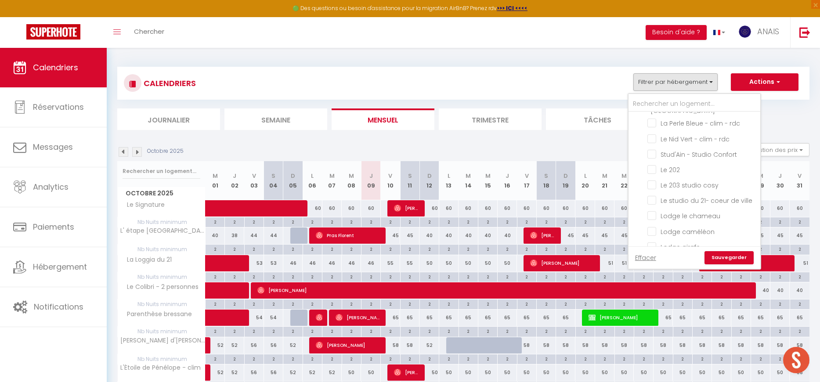
checkbox input "false"
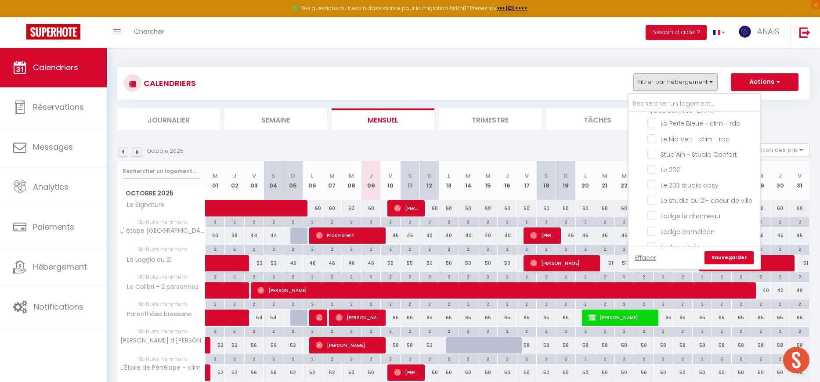
checkbox input "false"
click at [643, 326] on input "La Ciotat T4" at bounding box center [703, 330] width 132 height 9
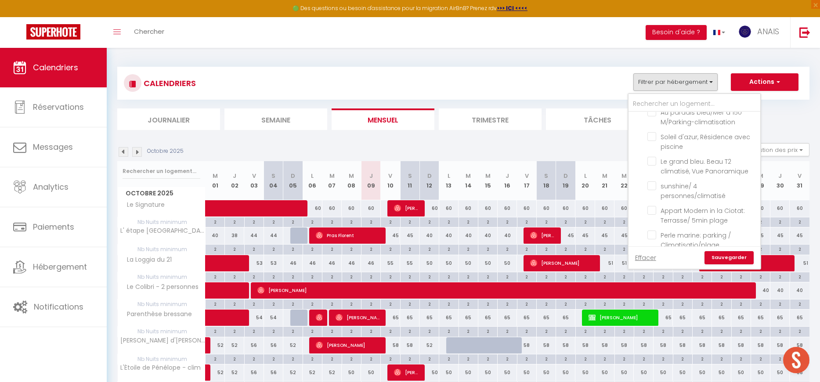
click at [644, 261] on input "La Ciotat [MEDICAL_DATA]" at bounding box center [703, 265] width 132 height 9
click at [642, 259] on input "La Ciotat T2" at bounding box center [703, 263] width 132 height 9
click at [725, 254] on link "Sauvegarder" at bounding box center [728, 257] width 49 height 13
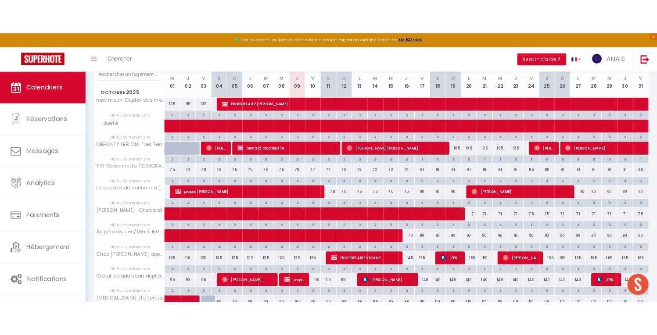
scroll to position [155, 0]
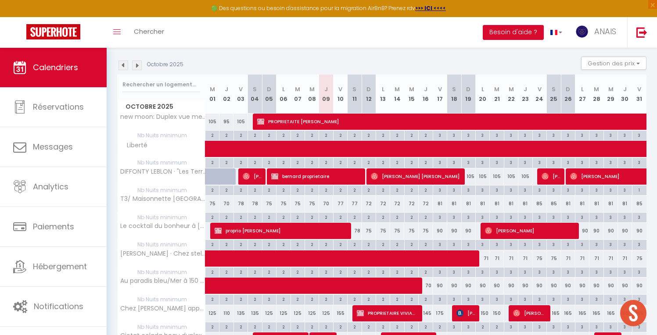
click at [137, 65] on img at bounding box center [137, 66] width 10 height 10
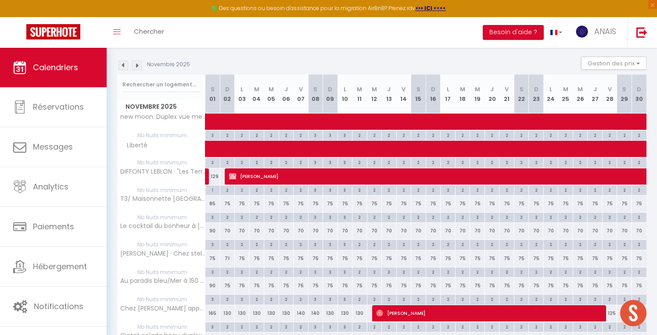
click at [137, 65] on img at bounding box center [137, 66] width 10 height 10
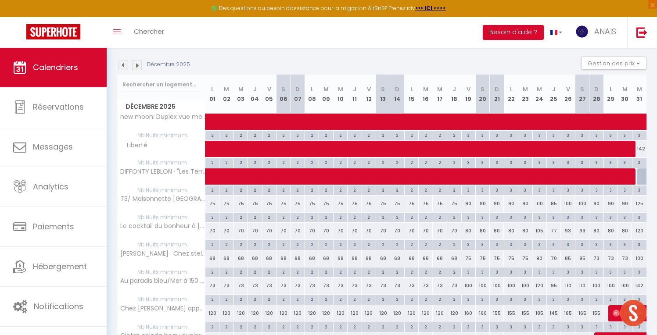
click at [137, 65] on img at bounding box center [137, 66] width 10 height 10
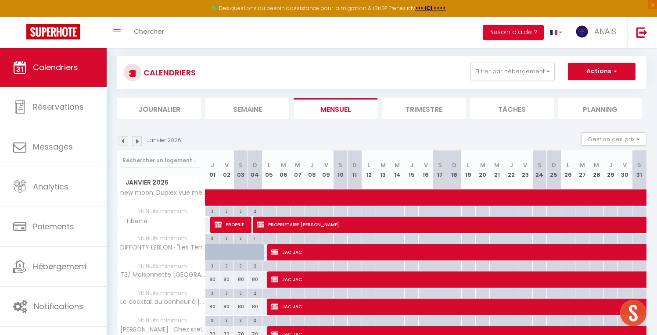
scroll to position [124, 0]
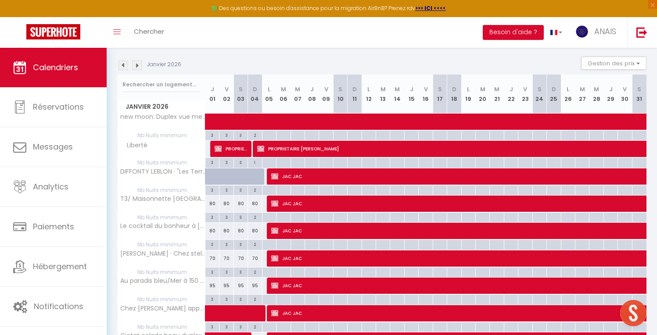
click at [124, 67] on img at bounding box center [124, 66] width 10 height 10
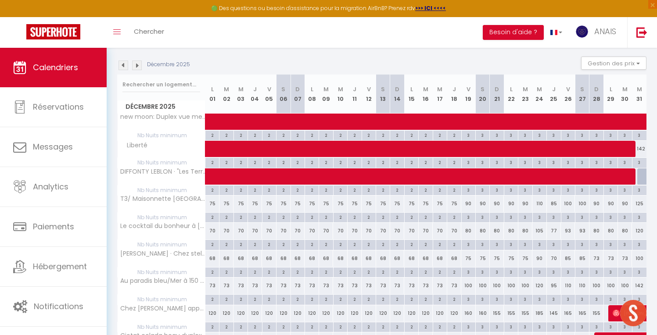
click at [124, 67] on img at bounding box center [124, 66] width 10 height 10
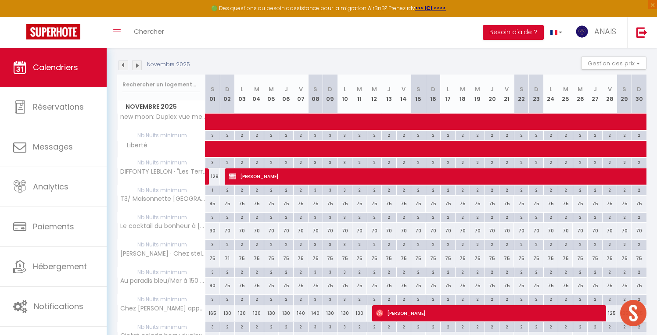
click at [124, 67] on img at bounding box center [124, 66] width 10 height 10
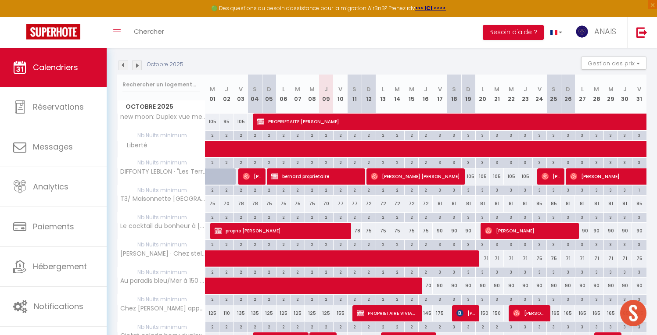
click at [124, 67] on img at bounding box center [124, 66] width 10 height 10
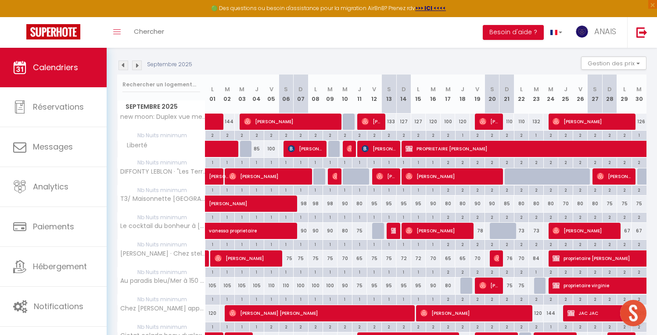
click at [124, 67] on img at bounding box center [124, 66] width 10 height 10
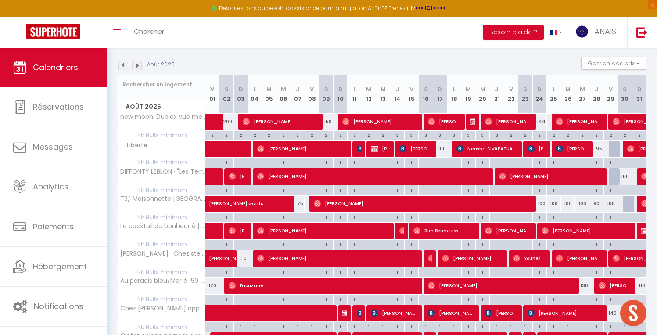
click at [124, 67] on img at bounding box center [124, 66] width 10 height 10
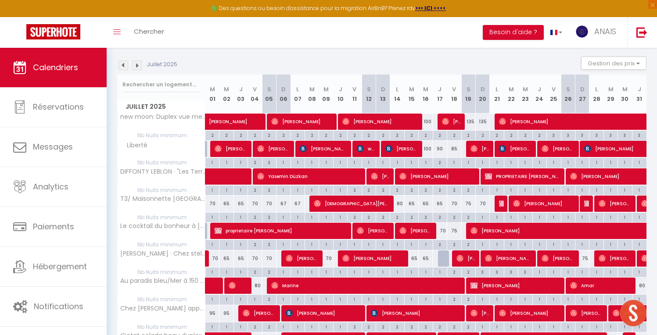
click at [124, 67] on img at bounding box center [124, 66] width 10 height 10
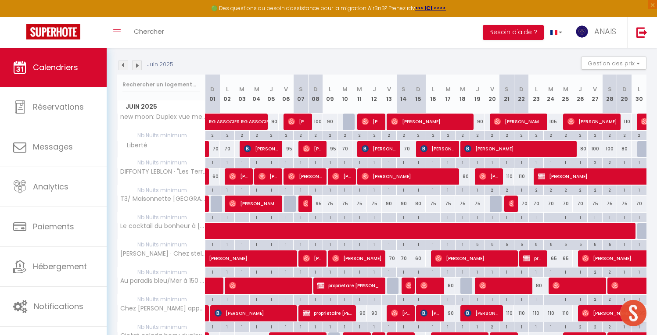
click at [124, 67] on img at bounding box center [124, 66] width 10 height 10
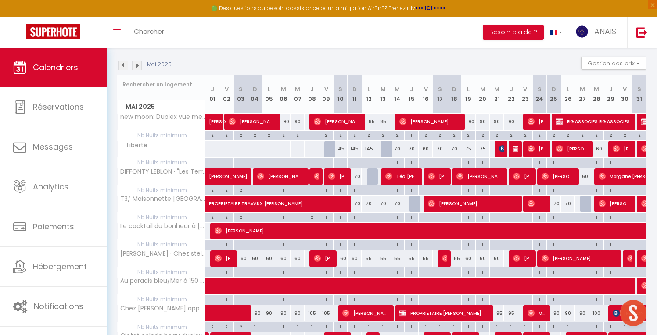
click at [137, 68] on img at bounding box center [137, 66] width 10 height 10
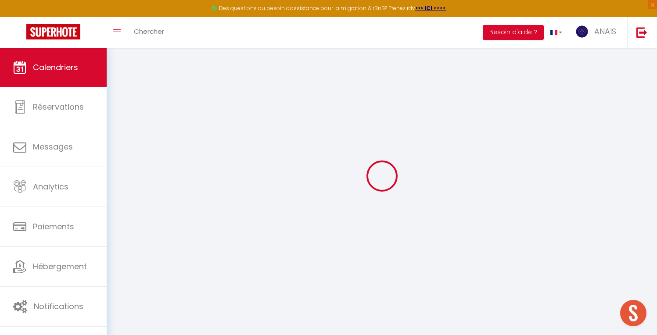
click at [137, 68] on div at bounding box center [381, 176] width 529 height 256
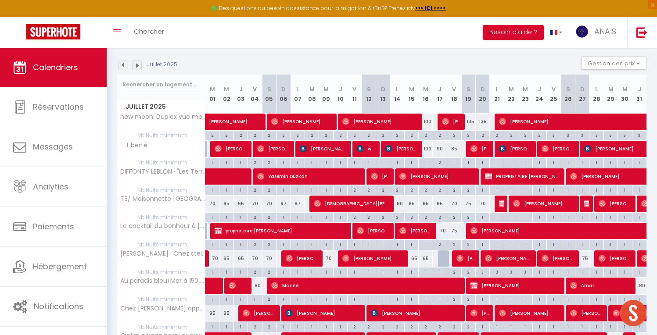
click at [138, 68] on img at bounding box center [137, 66] width 10 height 10
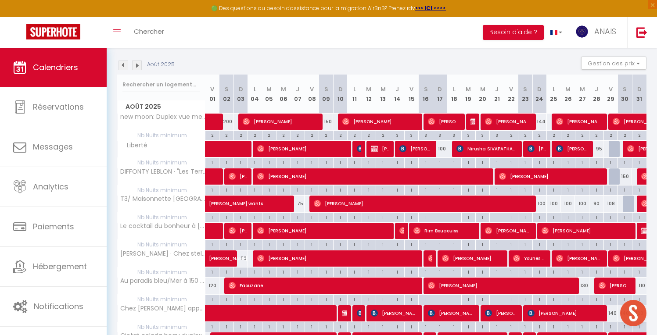
click at [138, 68] on img at bounding box center [137, 66] width 10 height 10
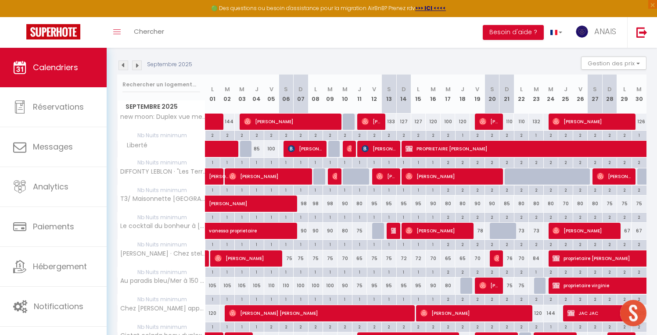
click at [138, 68] on img at bounding box center [137, 66] width 10 height 10
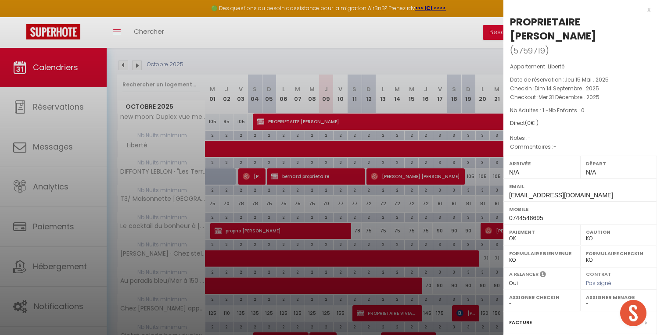
click at [292, 148] on div at bounding box center [328, 167] width 657 height 335
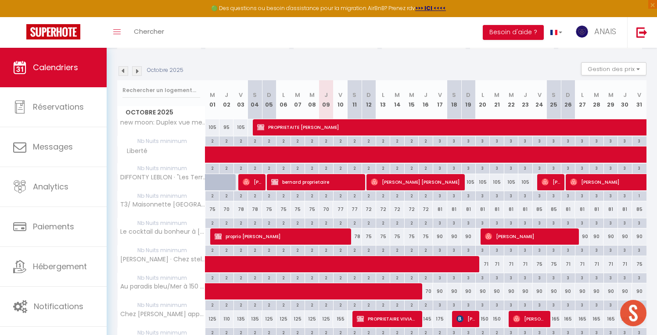
scroll to position [112, 0]
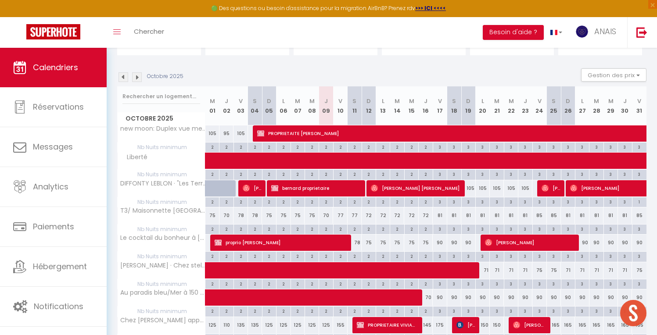
click at [137, 78] on img at bounding box center [137, 77] width 10 height 10
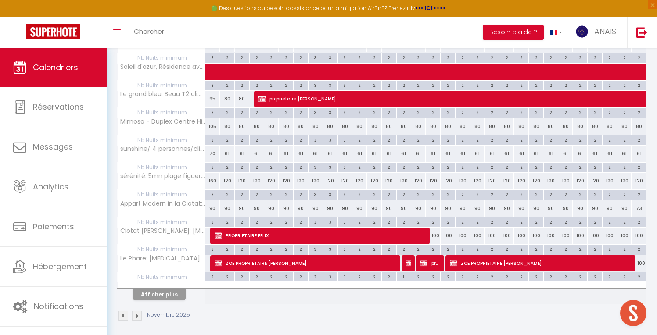
scroll to position [508, 0]
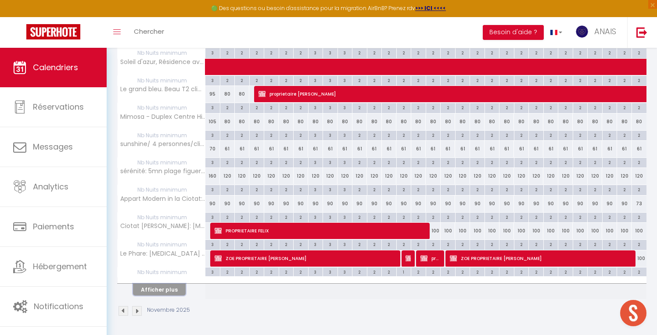
click at [172, 289] on button "Afficher plus" at bounding box center [159, 290] width 53 height 12
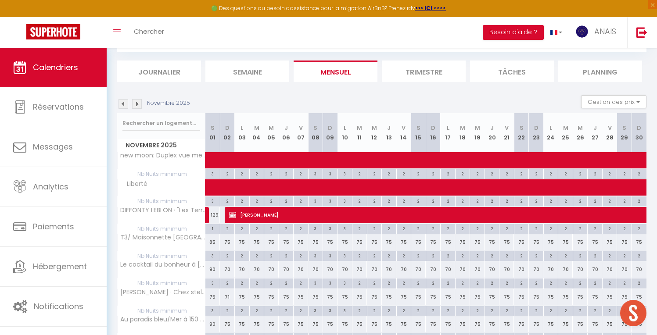
scroll to position [50, 0]
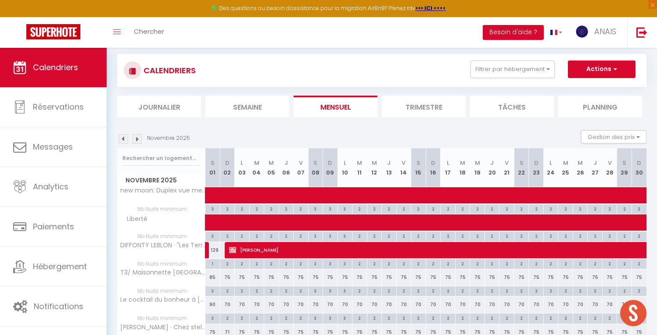
click at [134, 139] on img at bounding box center [137, 139] width 10 height 10
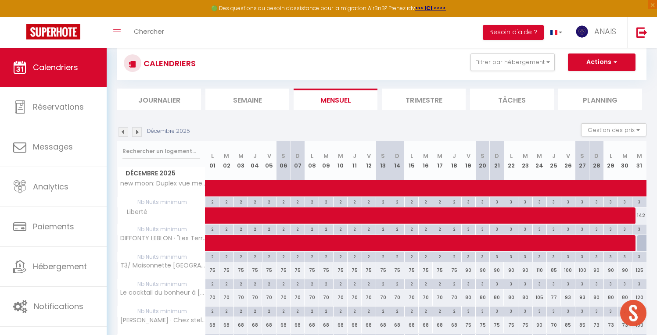
click at [121, 138] on div "Décembre 2025 Gestion des prix Nb Nuits minimum Règles Disponibilité" at bounding box center [381, 132] width 529 height 18
click at [123, 135] on img at bounding box center [124, 132] width 10 height 10
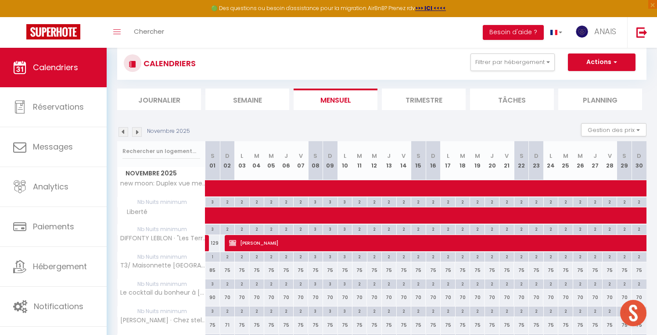
click at [123, 134] on img at bounding box center [124, 132] width 10 height 10
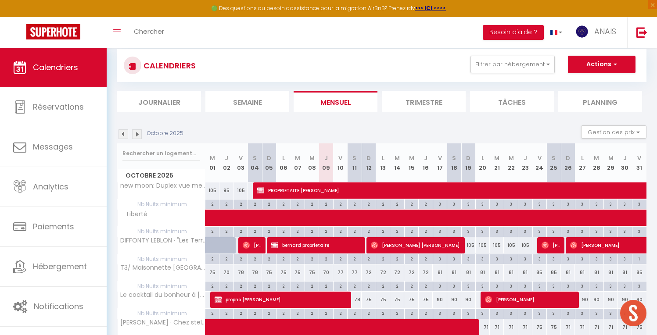
scroll to position [0, 0]
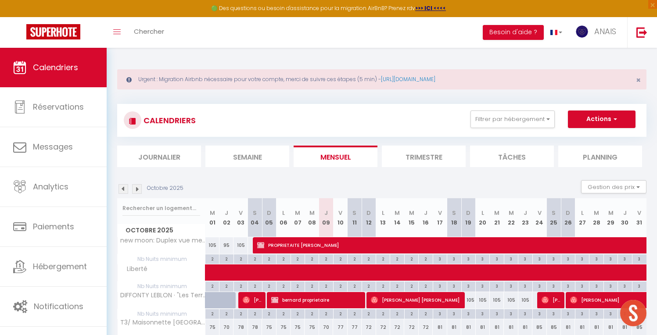
click at [139, 189] on img at bounding box center [137, 189] width 10 height 10
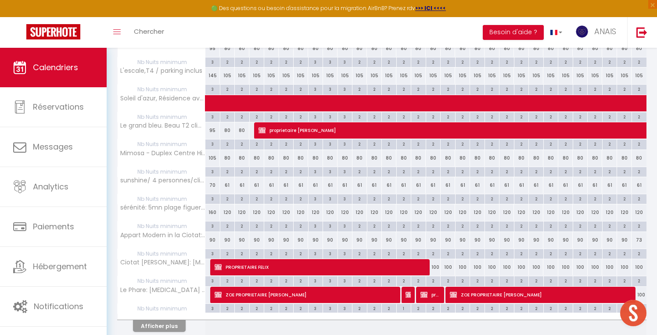
scroll to position [472, 0]
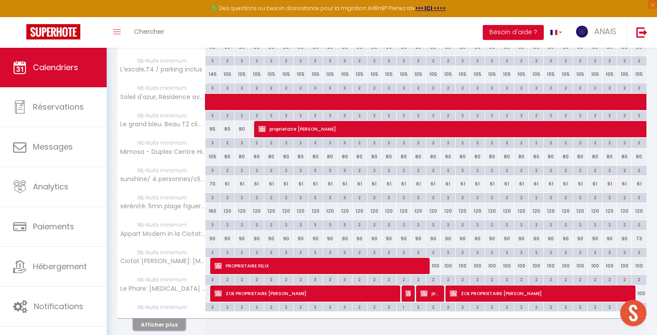
click at [158, 326] on button "Afficher plus" at bounding box center [159, 325] width 53 height 12
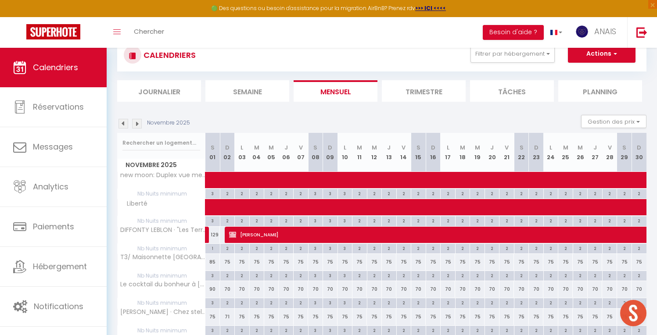
scroll to position [53, 0]
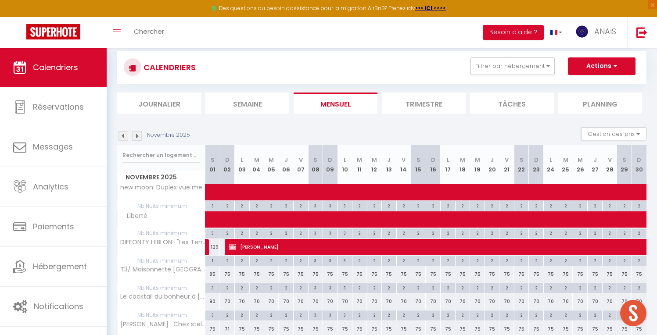
click at [137, 137] on img at bounding box center [137, 136] width 10 height 10
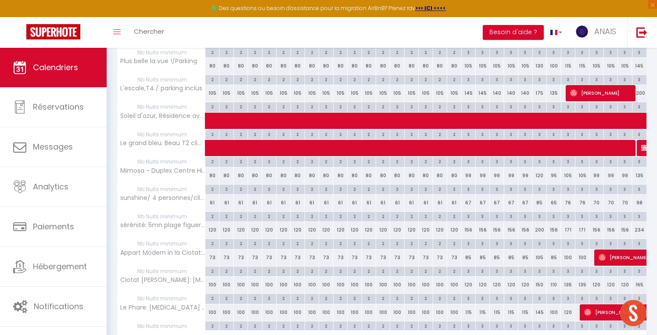
scroll to position [469, 0]
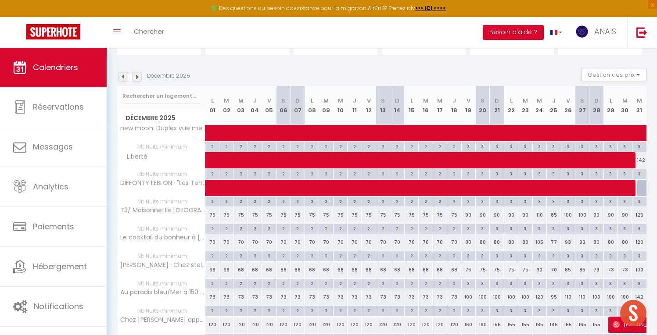
click at [127, 76] on img at bounding box center [124, 77] width 10 height 10
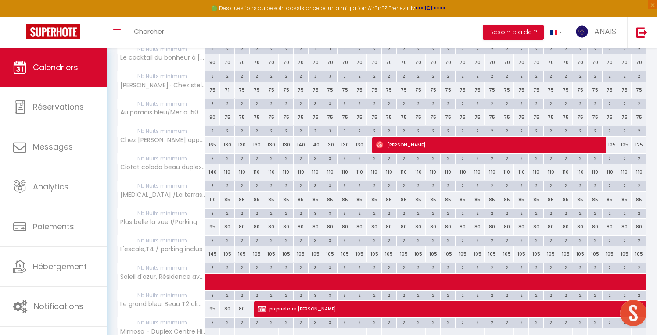
scroll to position [294, 0]
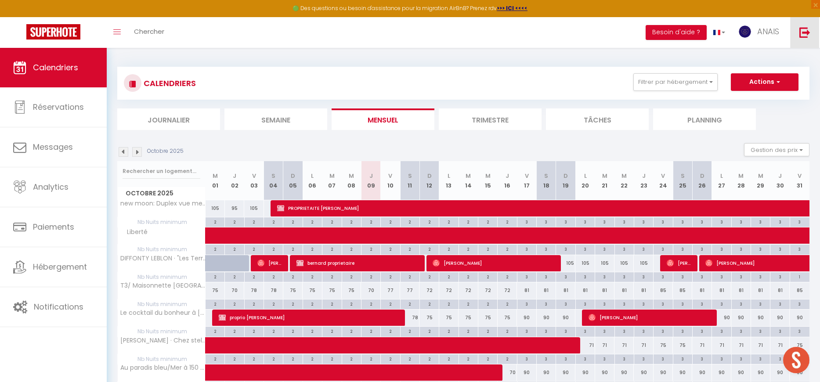
click at [808, 33] on img at bounding box center [804, 32] width 11 height 11
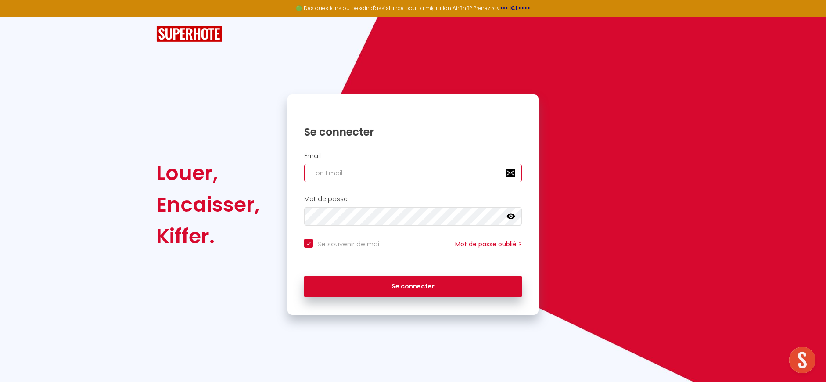
click at [365, 181] on input "email" at bounding box center [413, 173] width 218 height 18
type input "[EMAIL_ADDRESS][DOMAIN_NAME]"
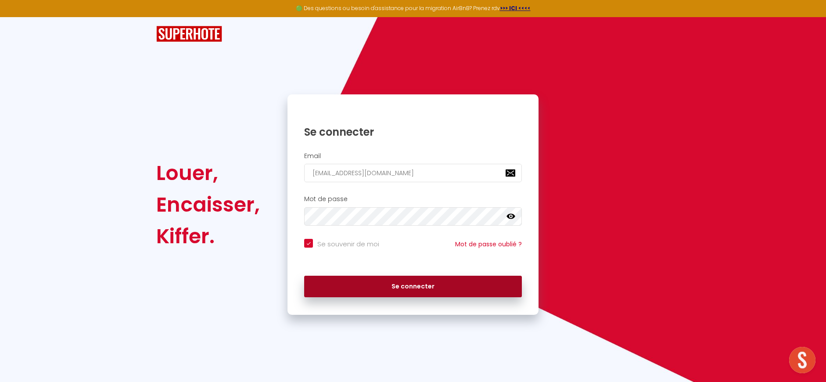
click at [451, 296] on button "Se connecter" at bounding box center [413, 287] width 218 height 22
checkbox input "true"
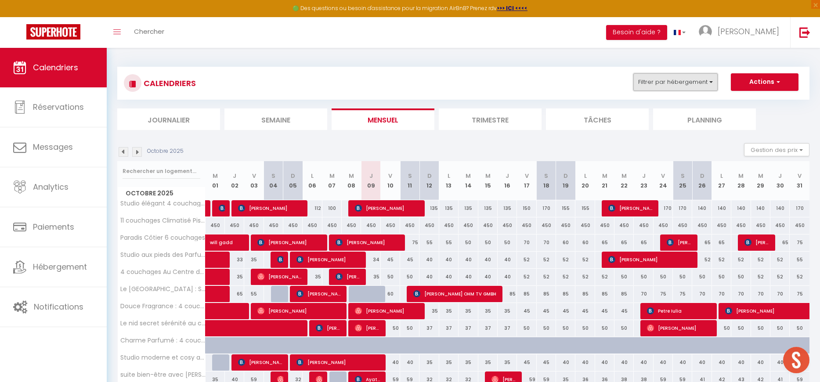
drag, startPoint x: 666, startPoint y: 75, endPoint x: 666, endPoint y: 81, distance: 6.2
click at [666, 75] on button "Filtrer par hébergement" at bounding box center [675, 82] width 84 height 18
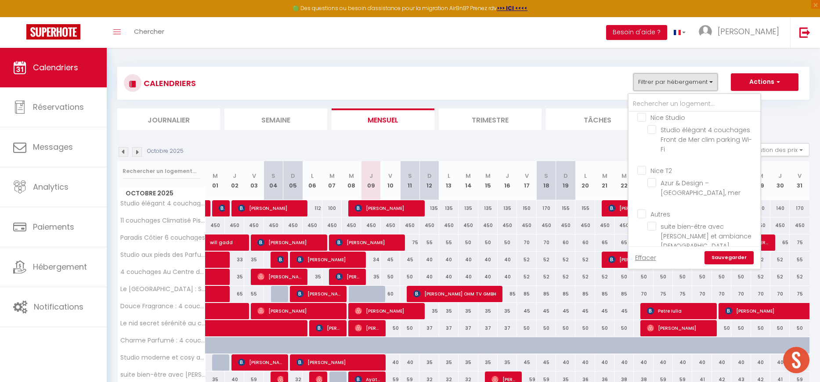
scroll to position [410, 0]
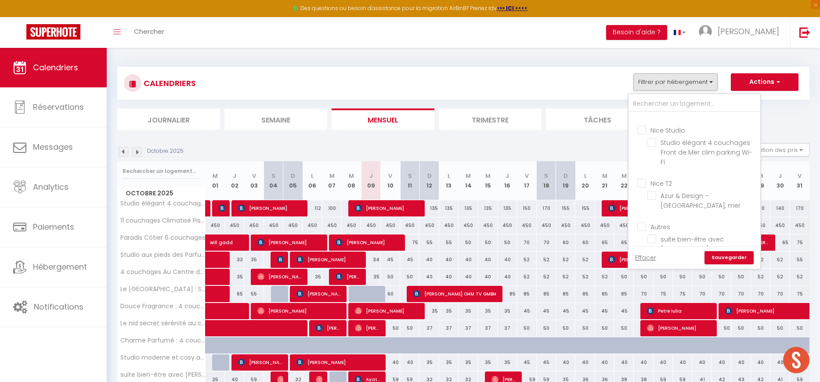
click at [645, 185] on input "Nice T2" at bounding box center [703, 182] width 132 height 9
checkbox input "true"
checkbox input "false"
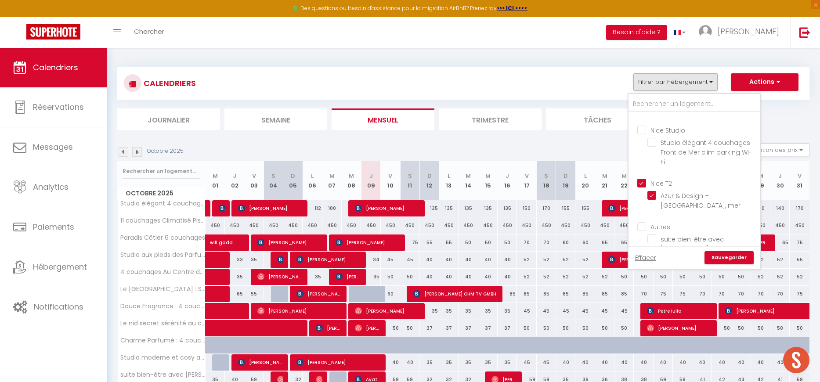
checkbox input "false"
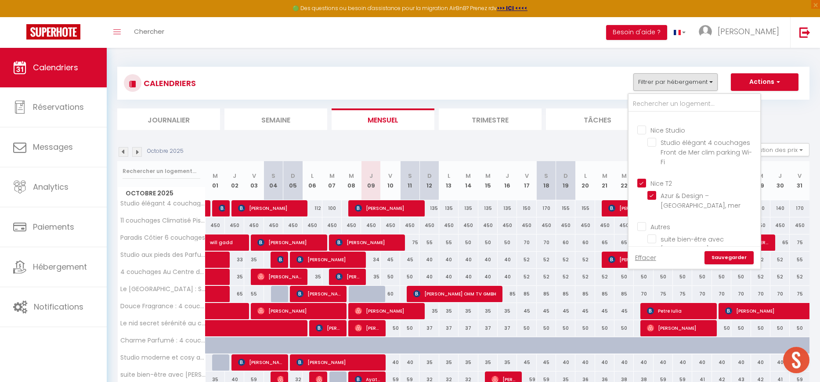
checkbox input "false"
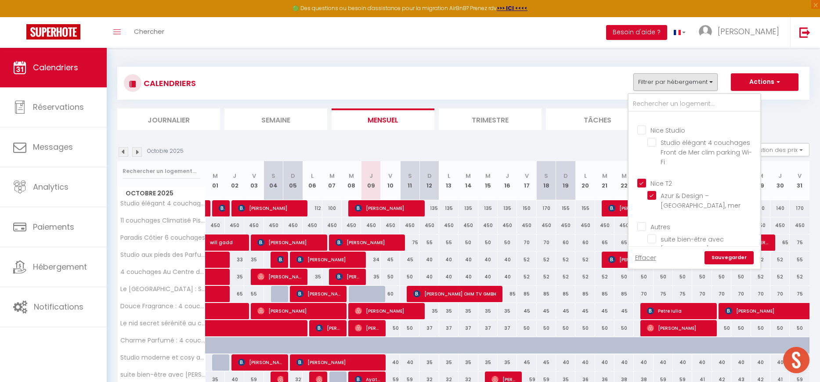
checkbox input "true"
checkbox input "false"
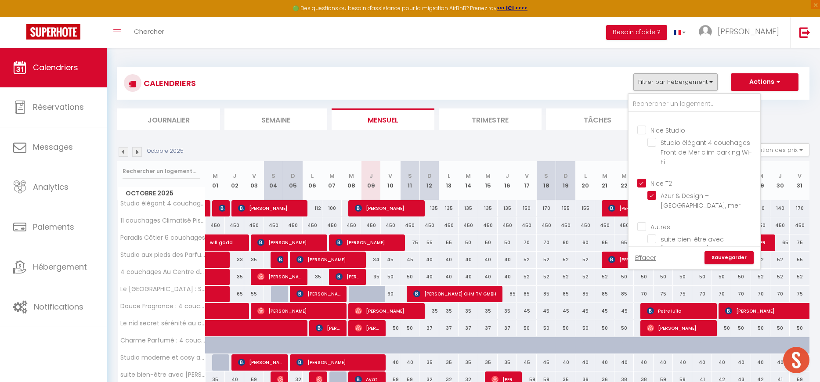
checkbox input "false"
click at [644, 127] on input "Nice Studio" at bounding box center [703, 129] width 132 height 9
checkbox input "true"
checkbox input "false"
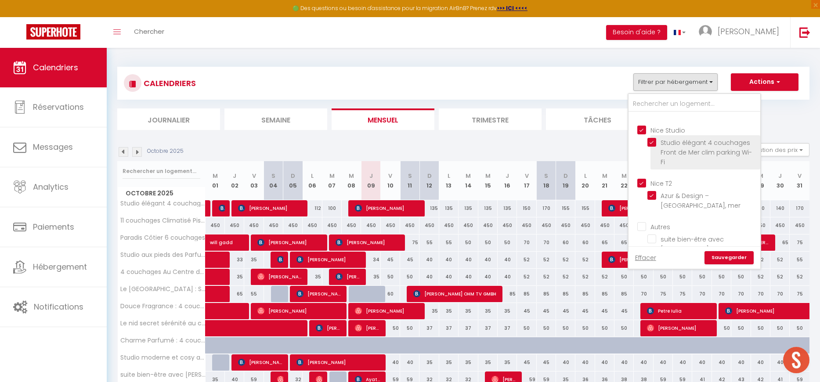
checkbox input "false"
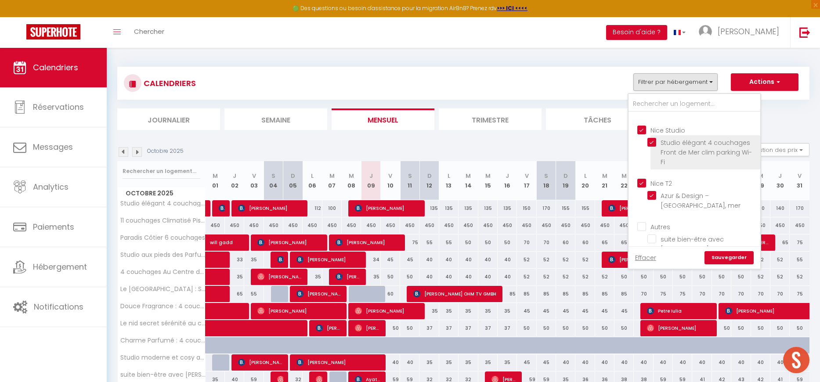
checkbox input "false"
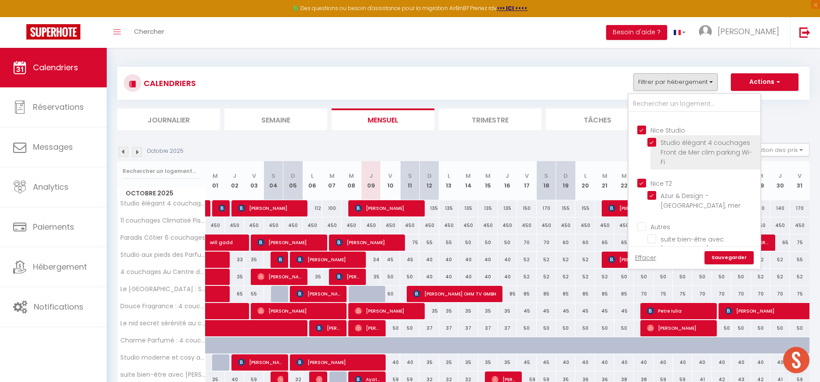
checkbox input "true"
checkbox input "false"
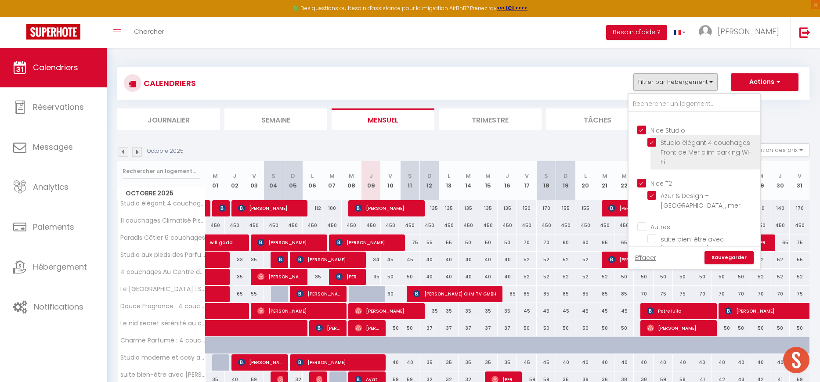
checkbox input "false"
click at [717, 258] on link "Sauvegarder" at bounding box center [728, 257] width 49 height 13
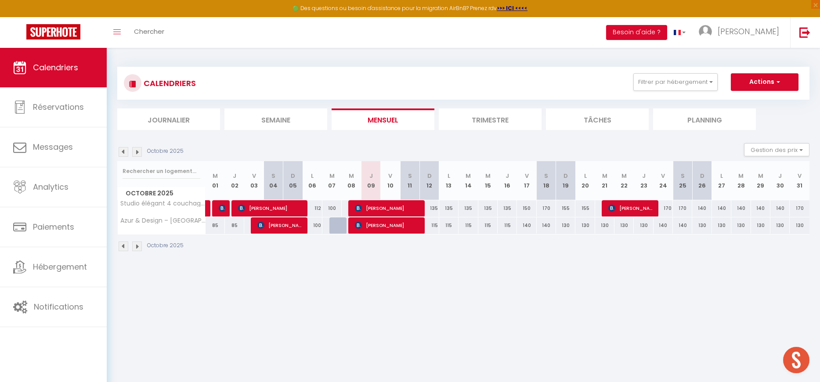
click at [124, 154] on img at bounding box center [124, 152] width 10 height 10
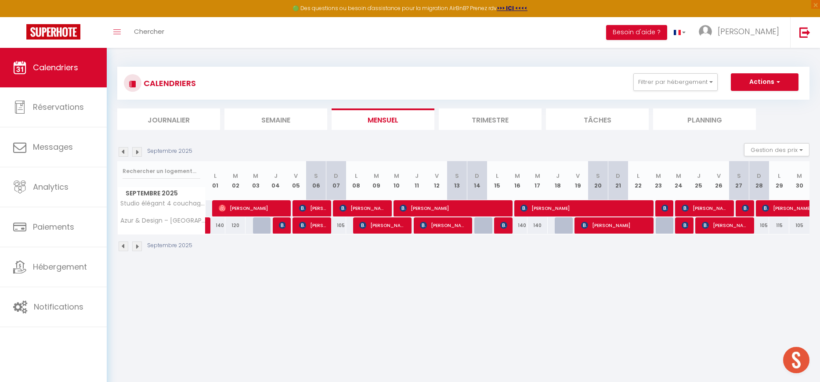
click at [124, 154] on img at bounding box center [124, 152] width 10 height 10
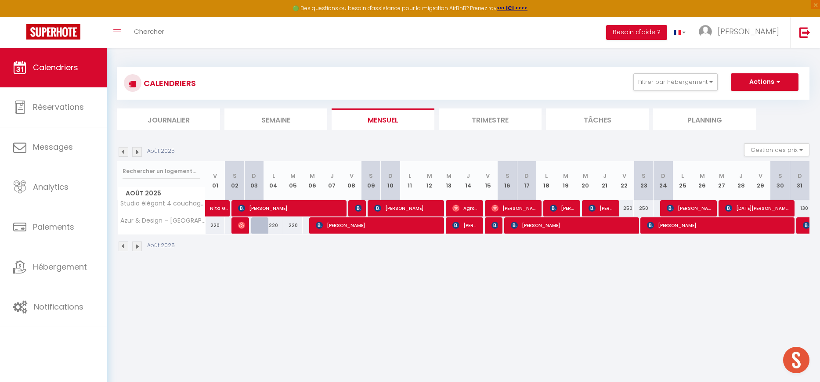
click at [124, 154] on img at bounding box center [124, 152] width 10 height 10
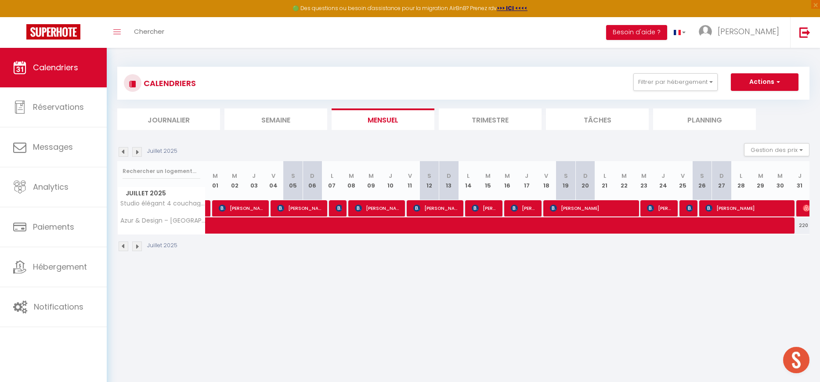
click at [138, 154] on img at bounding box center [137, 152] width 10 height 10
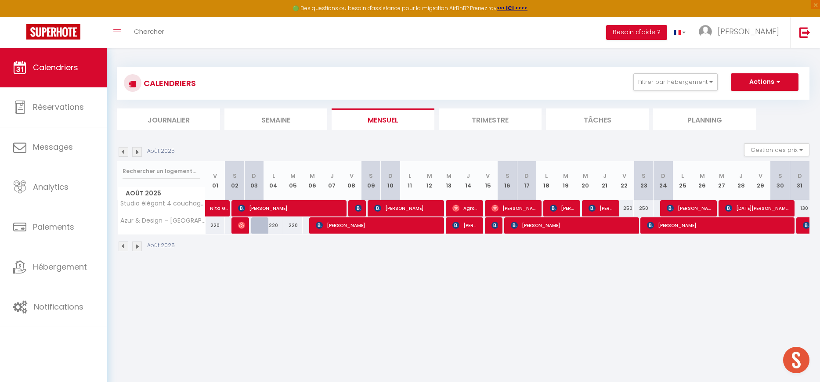
click at [138, 154] on img at bounding box center [137, 152] width 10 height 10
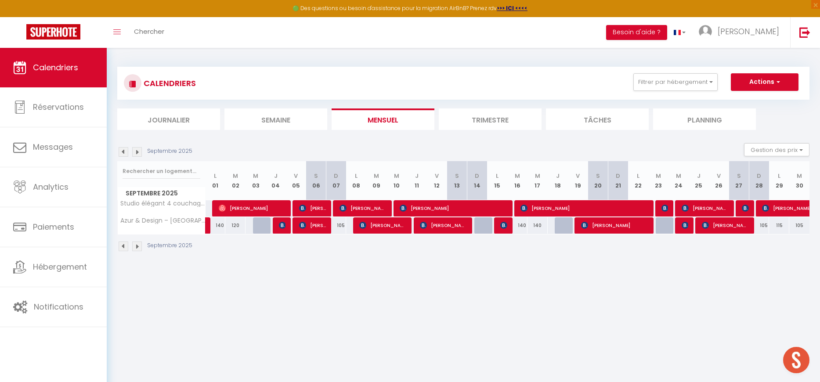
click at [138, 154] on img at bounding box center [137, 152] width 10 height 10
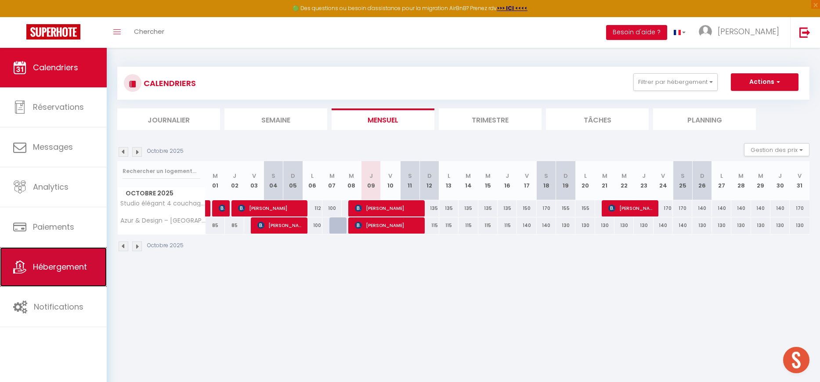
click at [49, 262] on span "Hébergement" at bounding box center [60, 266] width 54 height 11
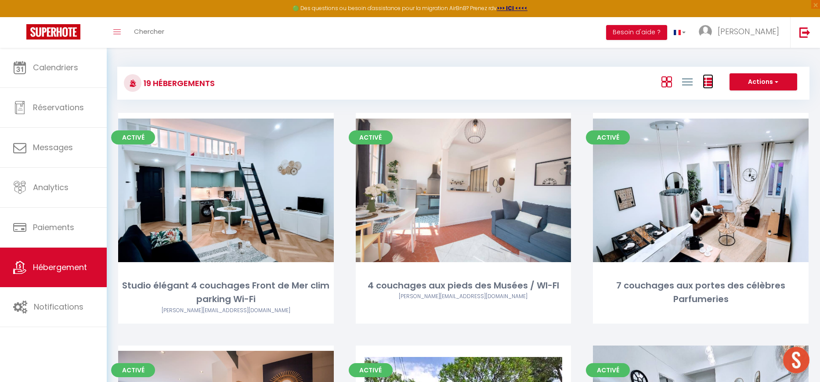
click at [711, 80] on icon at bounding box center [707, 82] width 11 height 11
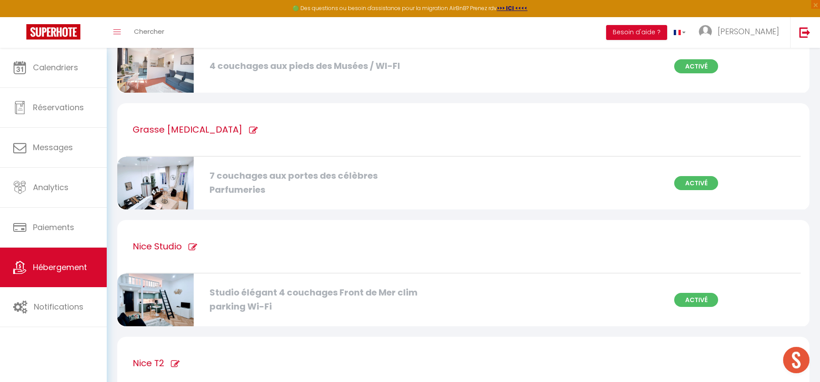
scroll to position [1124, 0]
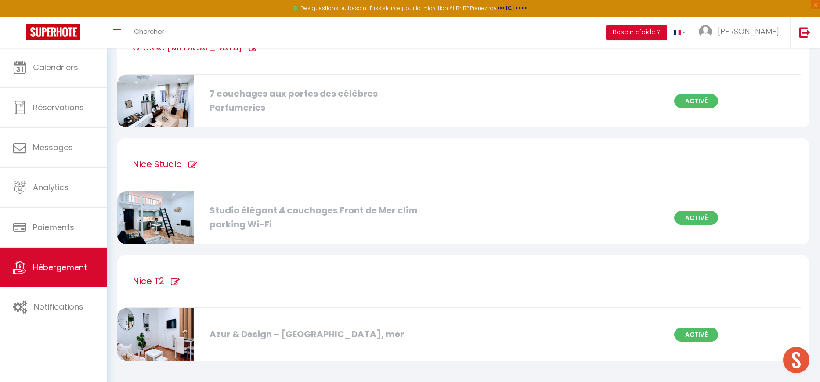
click at [321, 218] on div "Studio élégant 4 couchages Front de Mer clim parking Wi-Fi" at bounding box center [316, 218] width 223 height 28
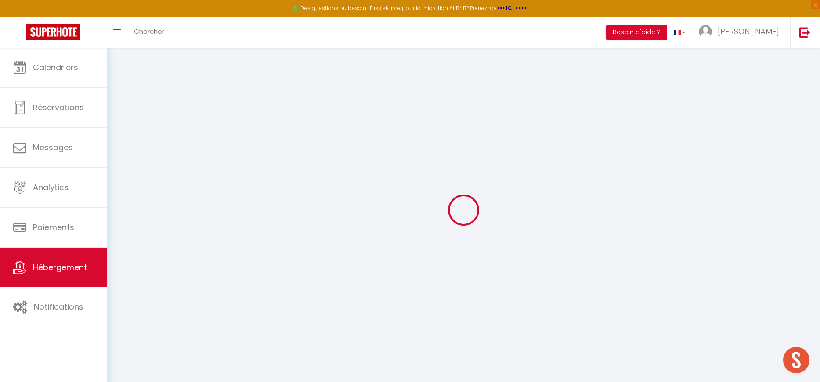
select select "+ 18 %"
select select "+ 25 %"
select select "+ 10 %"
select select "16413-902944739238401535"
select select
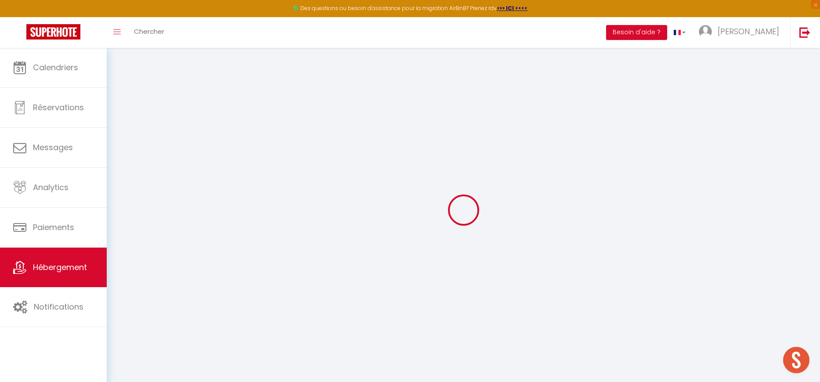
checkbox input "true"
checkbox input "false"
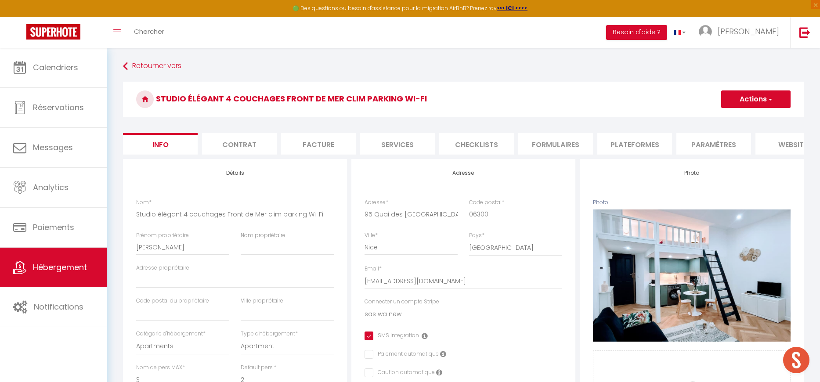
select select
checkbox input "true"
checkbox input "false"
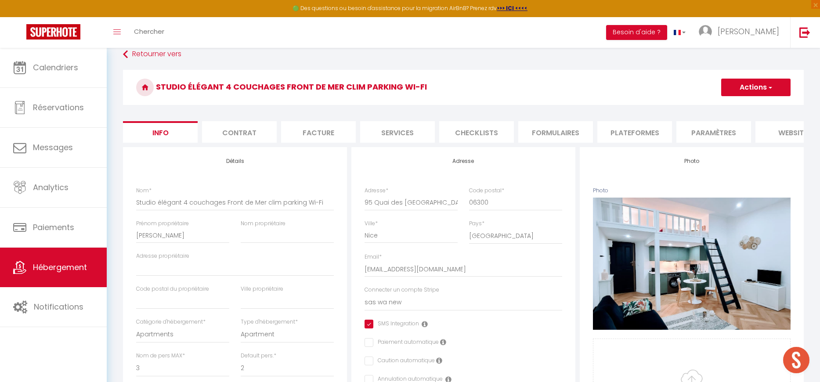
scroll to position [1, 0]
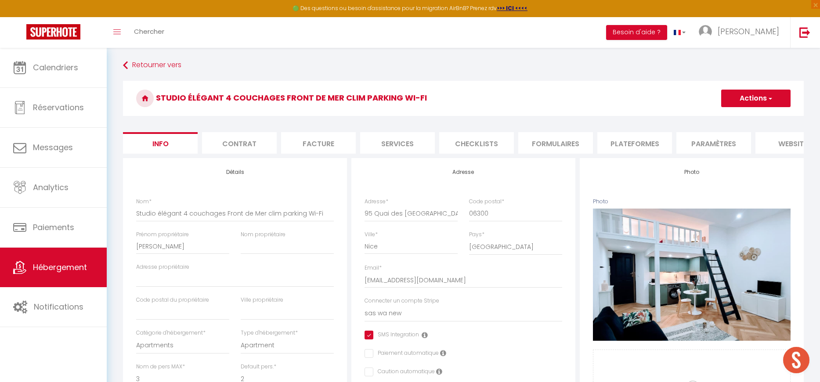
click at [239, 145] on li "Contrat" at bounding box center [239, 143] width 75 height 22
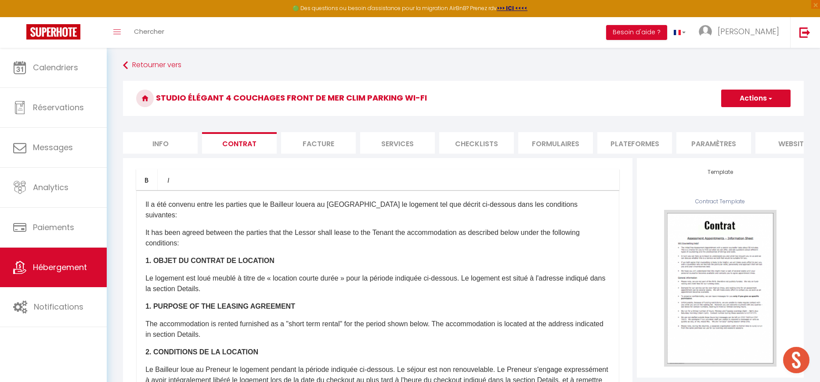
click at [336, 146] on li "Facture" at bounding box center [318, 143] width 75 height 22
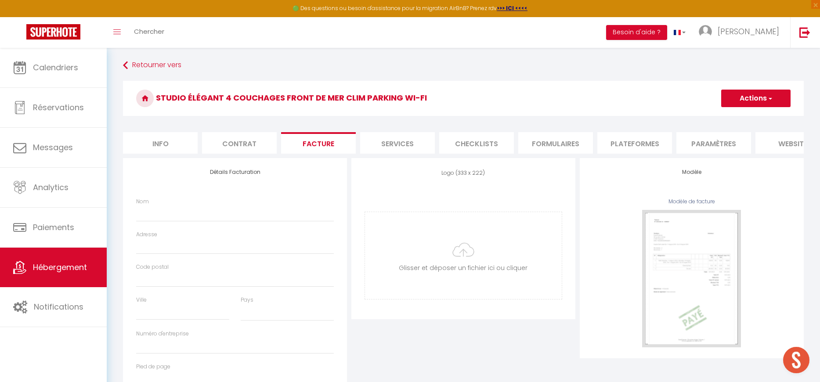
select select
click at [578, 141] on li "Formulaires" at bounding box center [555, 143] width 75 height 22
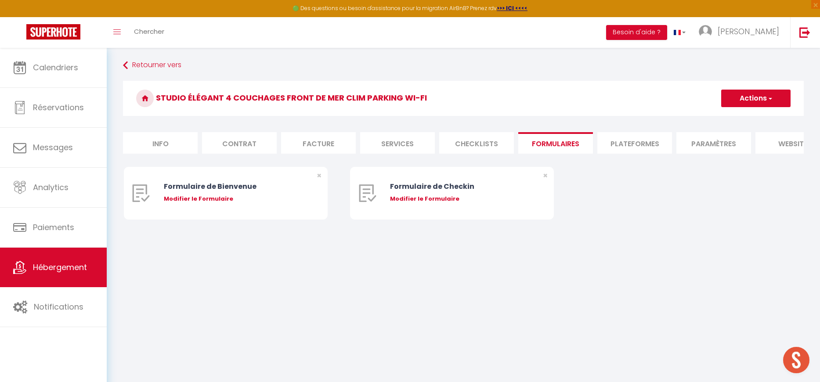
select select "EUR"
click at [636, 141] on li "Plateformes" at bounding box center [634, 143] width 75 height 22
select select
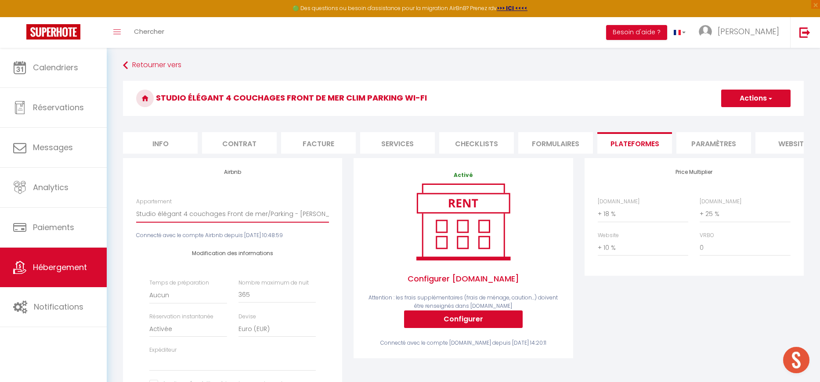
click at [181, 220] on select "Studio élégant 4 couchages Front de mer/Parking - [PERSON_NAME][EMAIL_ADDRESS][…" at bounding box center [232, 213] width 193 height 17
click at [185, 0] on html "🟢 Des questions ou besoin d'assistance pour la migration AirBnB? Prenez rdv >>>…" at bounding box center [410, 190] width 820 height 382
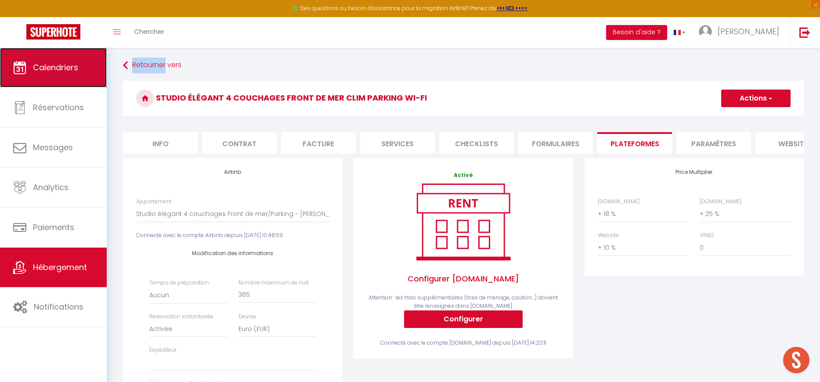
click at [66, 75] on link "Calendriers" at bounding box center [53, 68] width 107 height 40
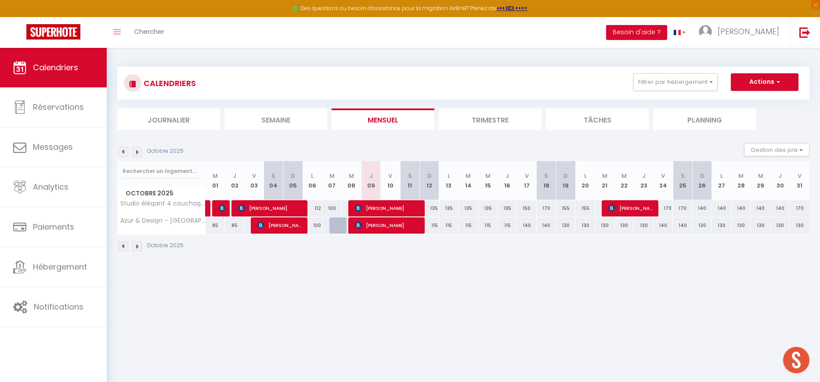
click at [126, 152] on img at bounding box center [124, 152] width 10 height 10
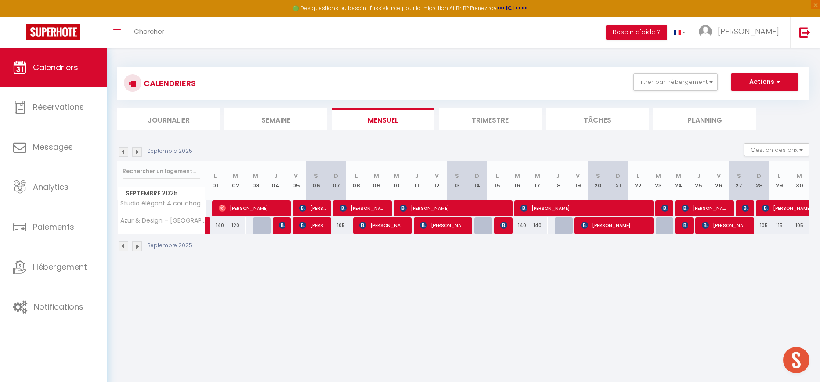
click at [125, 154] on img at bounding box center [124, 152] width 10 height 10
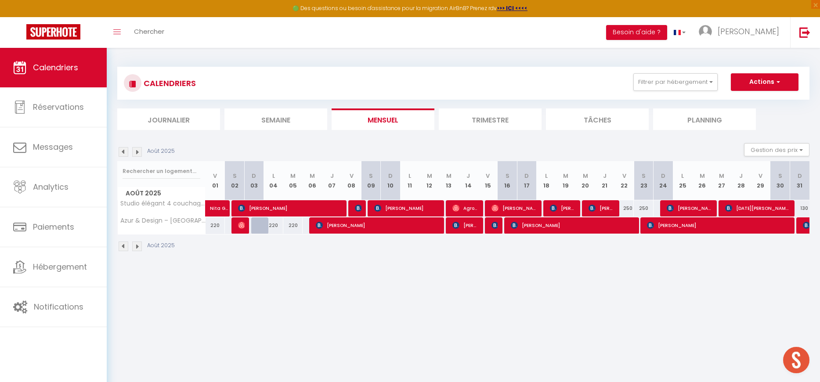
click at [125, 154] on img at bounding box center [124, 152] width 10 height 10
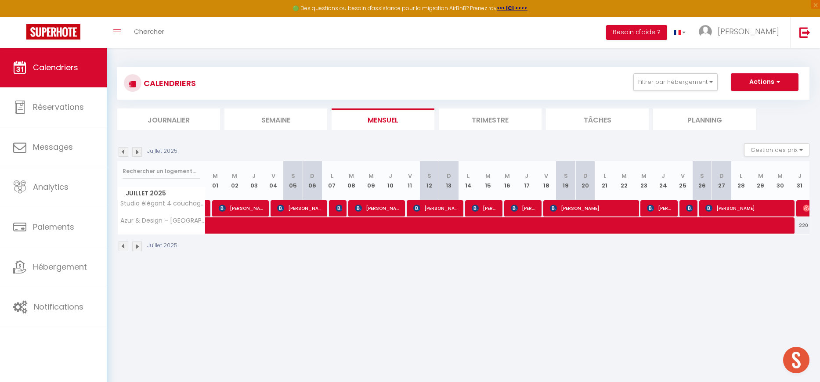
click at [139, 155] on img at bounding box center [137, 152] width 10 height 10
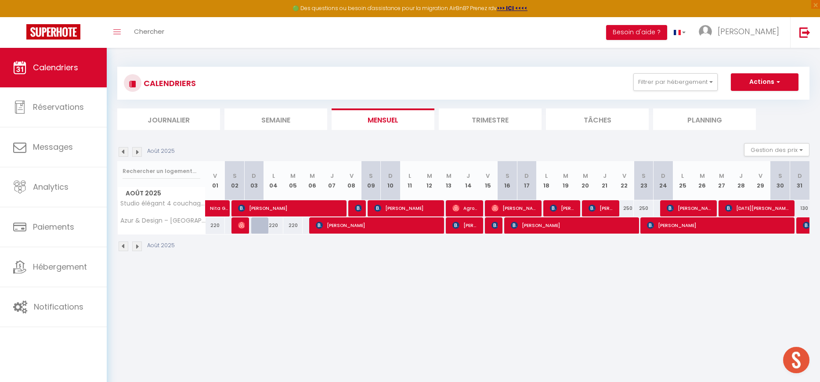
click at [124, 151] on img at bounding box center [124, 152] width 10 height 10
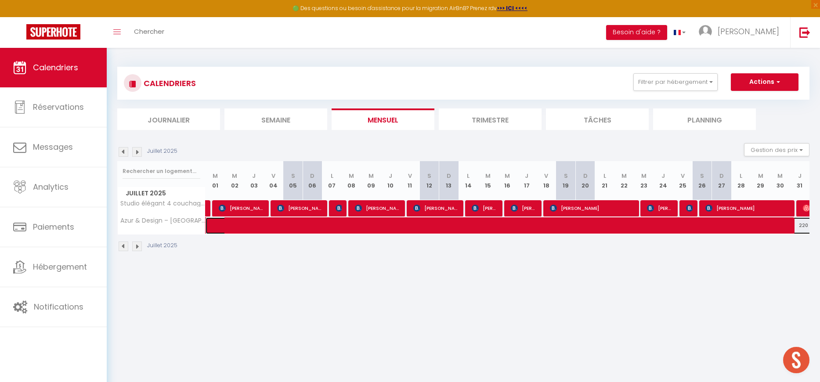
click at [294, 224] on span at bounding box center [522, 225] width 606 height 17
select select "OK"
select select "KO"
select select "0"
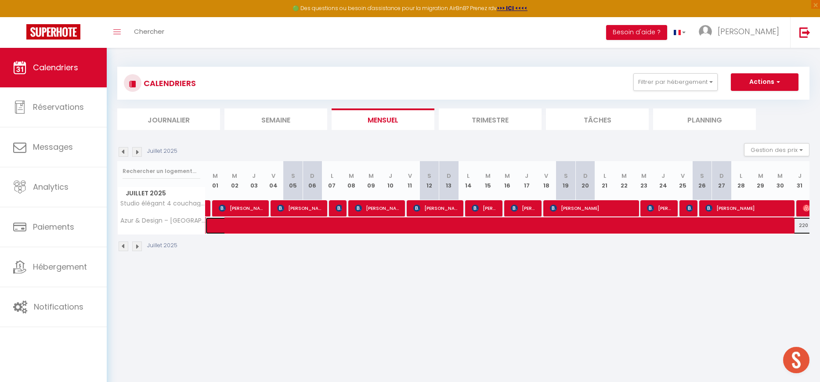
select select "1"
select select
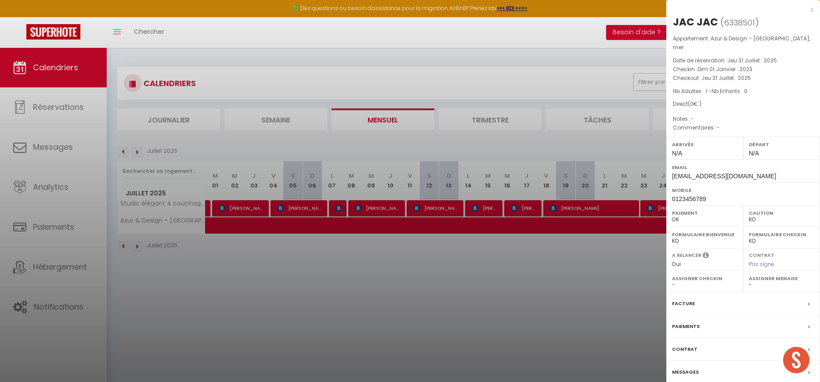
drag, startPoint x: 276, startPoint y: 303, endPoint x: 270, endPoint y: 298, distance: 8.1
click at [276, 303] on div at bounding box center [410, 191] width 820 height 382
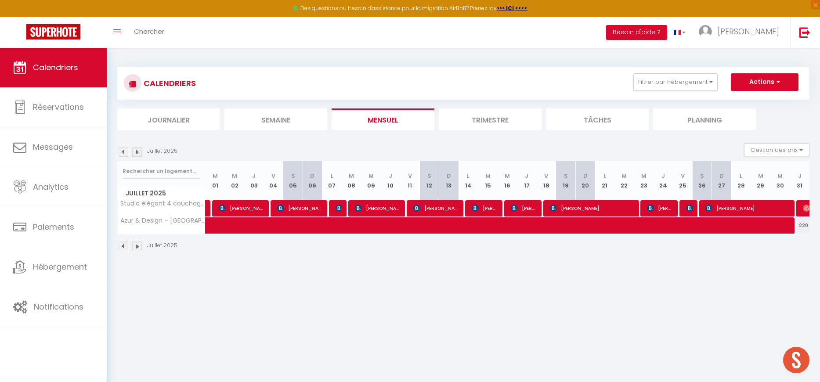
click at [139, 152] on img at bounding box center [137, 152] width 10 height 10
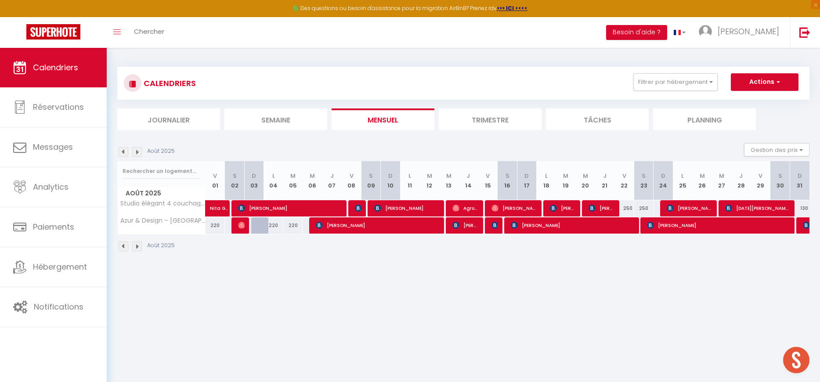
click at [139, 152] on img at bounding box center [137, 152] width 10 height 10
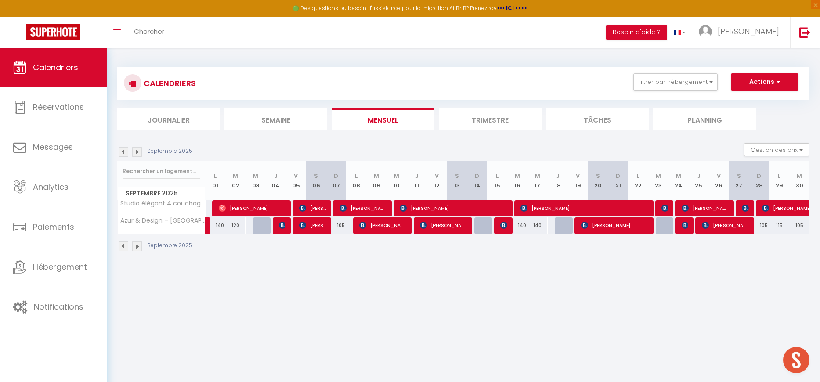
click at [138, 149] on img at bounding box center [137, 152] width 10 height 10
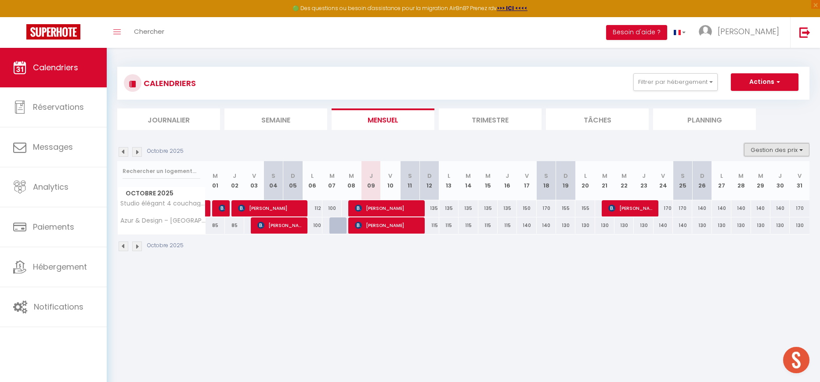
click at [785, 149] on button "Gestion des prix" at bounding box center [776, 149] width 65 height 13
click at [753, 177] on input "Nb Nuits minimum" at bounding box center [769, 177] width 79 height 9
checkbox input "true"
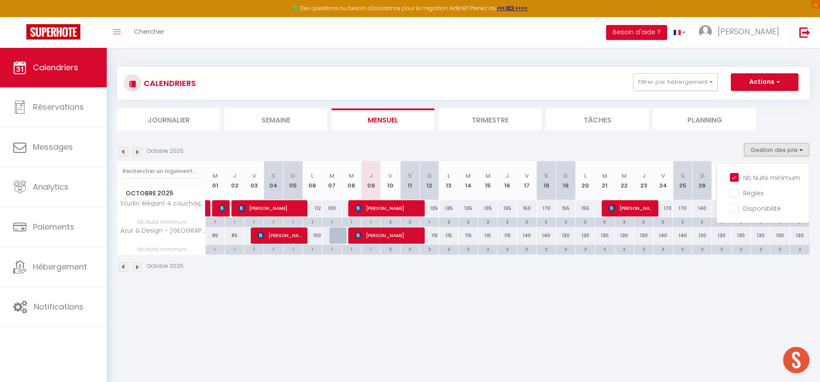
click at [371, 222] on div "1" at bounding box center [370, 221] width 19 height 8
type input "1"
type input "Jeu 09 Octobre 2025"
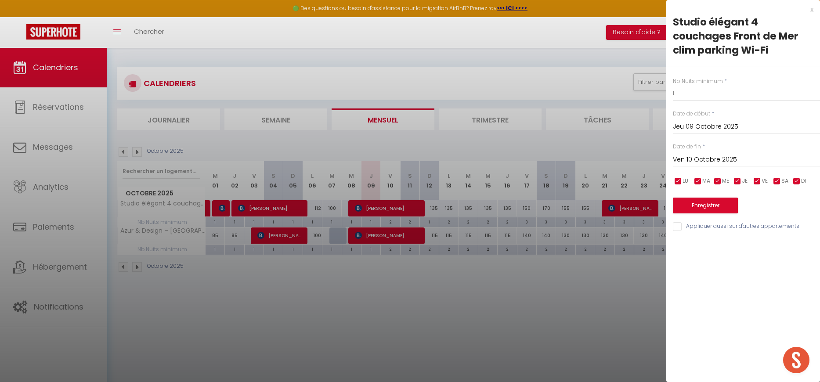
click at [709, 161] on input "Ven 10 Octobre 2025" at bounding box center [746, 159] width 147 height 11
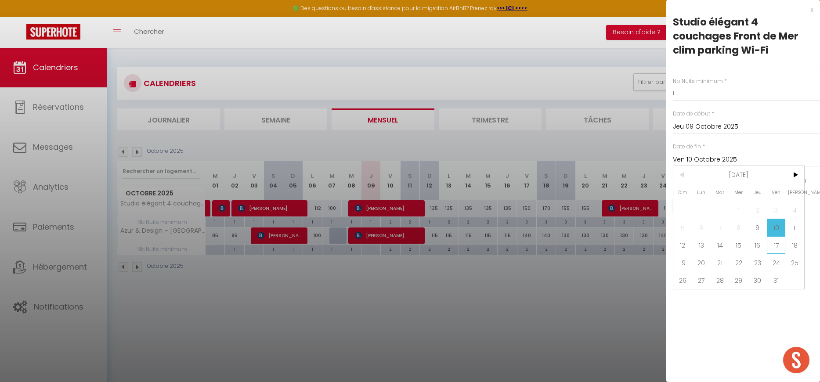
click at [778, 244] on span "17" at bounding box center [776, 245] width 19 height 18
type input "Ven 17 Octobre 2025"
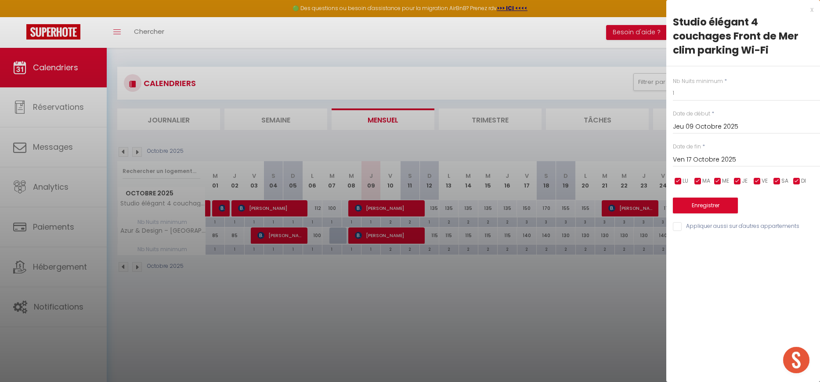
click at [678, 224] on input "Appliquer aussi sur d'autres appartements" at bounding box center [746, 226] width 147 height 9
checkbox input "true"
click at [686, 209] on button "Enregistrer" at bounding box center [705, 206] width 65 height 16
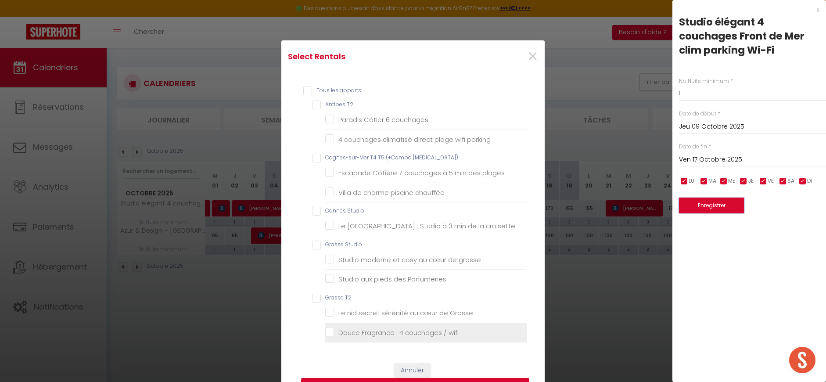
scroll to position [133, 0]
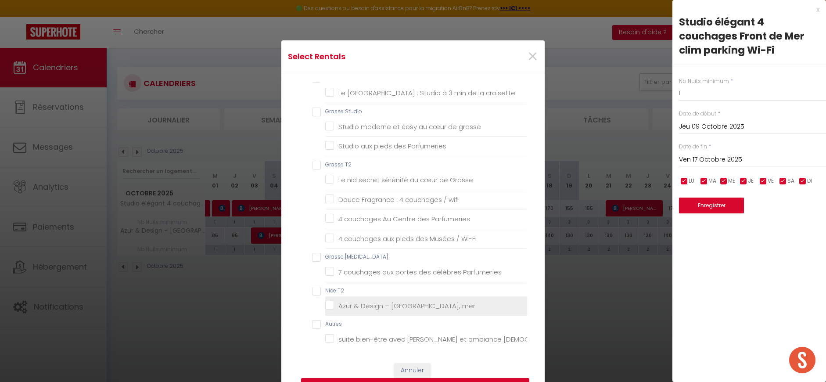
click at [326, 306] on mer "Azur & Design – [GEOGRAPHIC_DATA], mer" at bounding box center [426, 306] width 202 height 9
checkbox mer "true"
checkbox couchages "false"
checkbox parking "false"
checkbox plages "false"
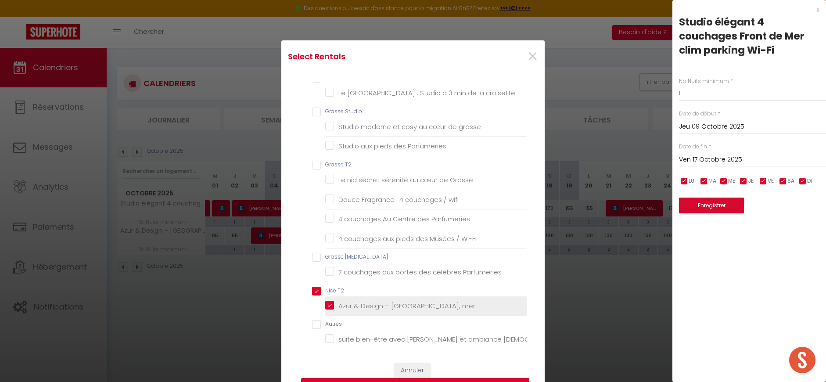
checkbox chauffée "false"
checkbox croisette "false"
checkbox grasse "false"
checkbox Parfumeries "false"
checkbox Grasse "false"
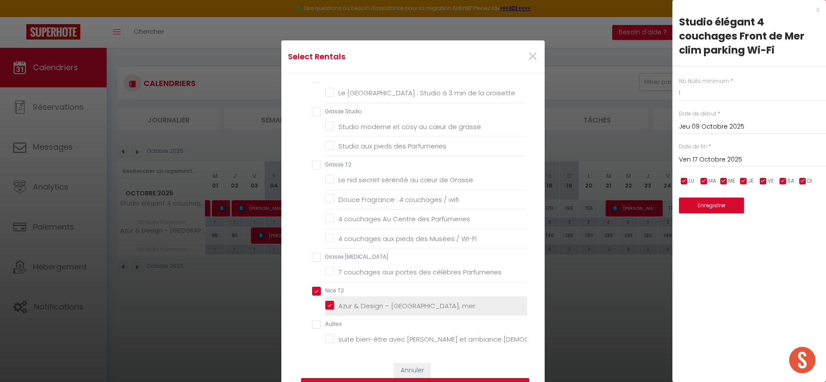
checkbox wifi "false"
checkbox Parfumeries "false"
checkbox WI-FI "false"
checkbox Parfumeries "false"
checkbox T2 "true"
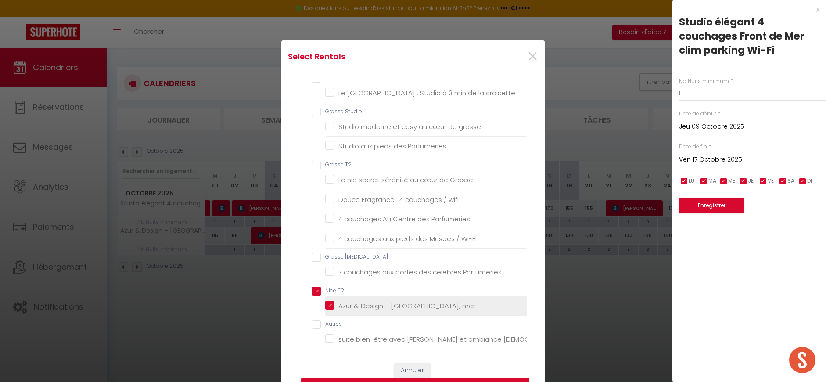
checkbox zen "false"
checkbox clim "false"
checkbox Wifi "false"
checkbox Authentique "false"
checkbox couchages "false"
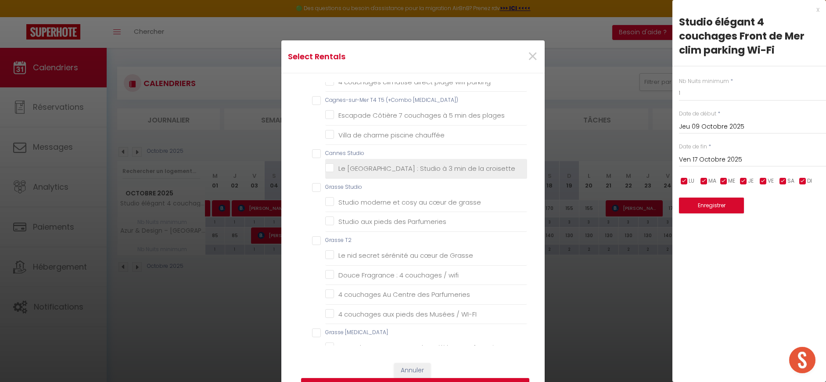
click at [330, 168] on croisette "Le [GEOGRAPHIC_DATA] : Studio à 3 min de la croisette" at bounding box center [426, 168] width 202 height 9
checkbox croisette "true"
checkbox couchages "false"
checkbox parking "false"
checkbox plages "false"
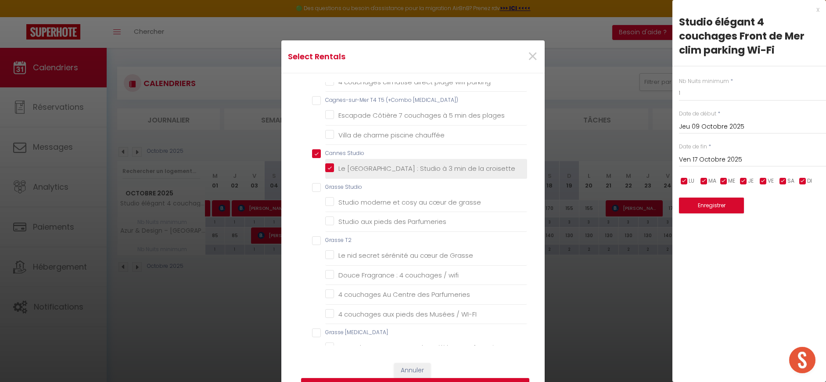
checkbox chauffée "false"
checkbox Studio "true"
checkbox grasse "false"
checkbox Parfumeries "false"
checkbox Grasse "false"
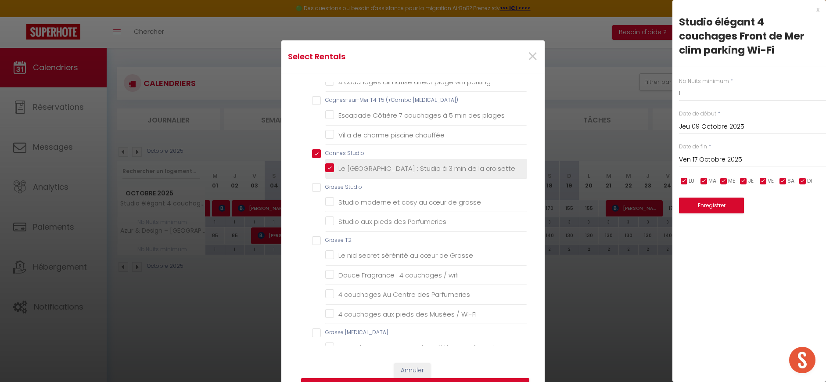
checkbox wifi "false"
checkbox Parfumeries "false"
checkbox WI-FI "false"
checkbox Parfumeries "false"
checkbox zen "false"
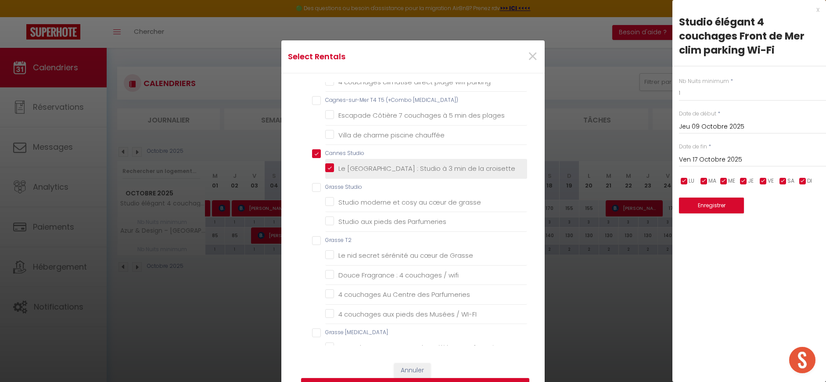
checkbox clim "false"
checkbox Wifi "false"
checkbox Authentique "false"
checkbox couchages "false"
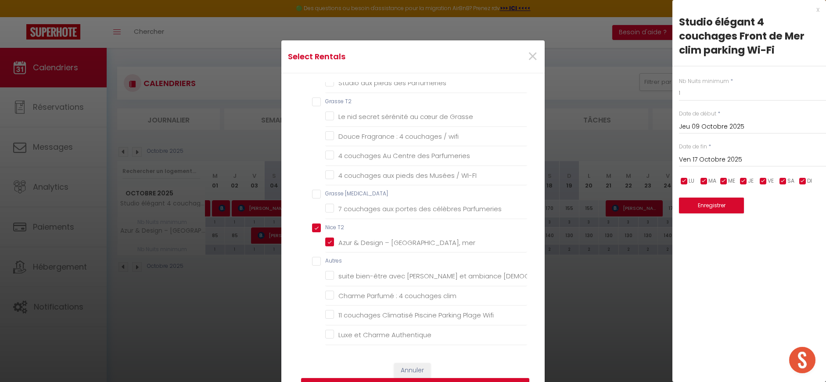
scroll to position [207, 0]
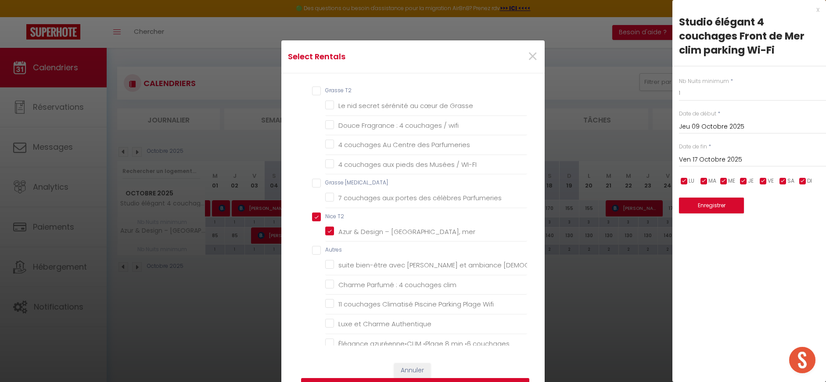
click at [478, 378] on button "Enregistrer" at bounding box center [415, 386] width 228 height 17
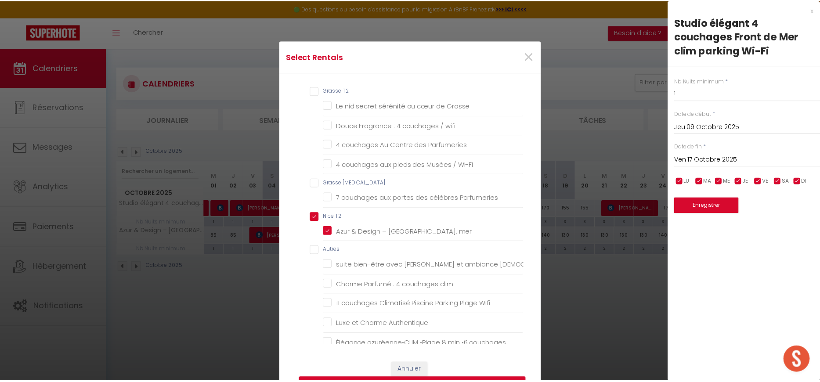
scroll to position [0, 0]
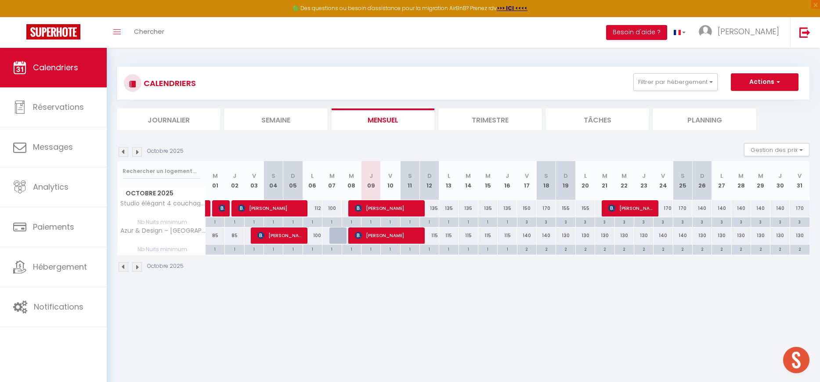
click at [138, 154] on img at bounding box center [137, 152] width 10 height 10
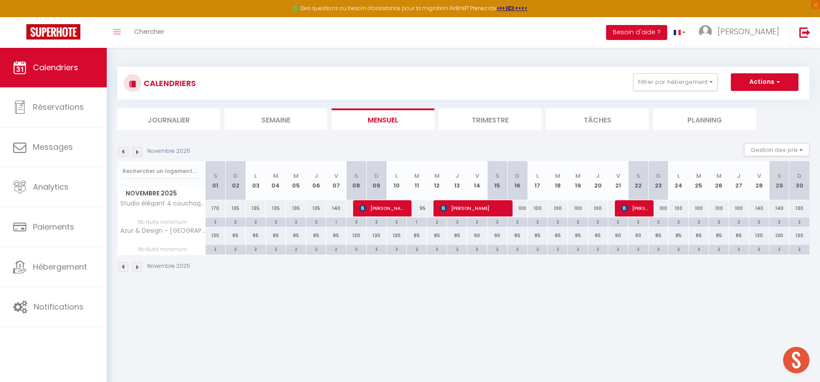
click at [124, 152] on img at bounding box center [124, 152] width 10 height 10
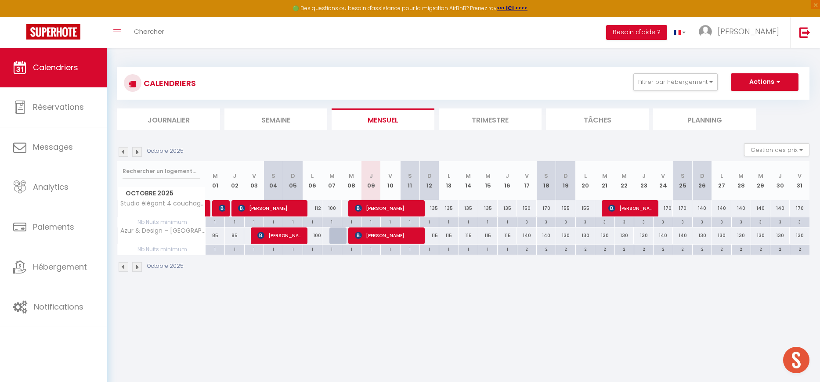
click at [433, 209] on div "135" at bounding box center [428, 208] width 19 height 16
type input "135"
type input "Dim 12 Octobre 2025"
type input "Lun 13 Octobre 2025"
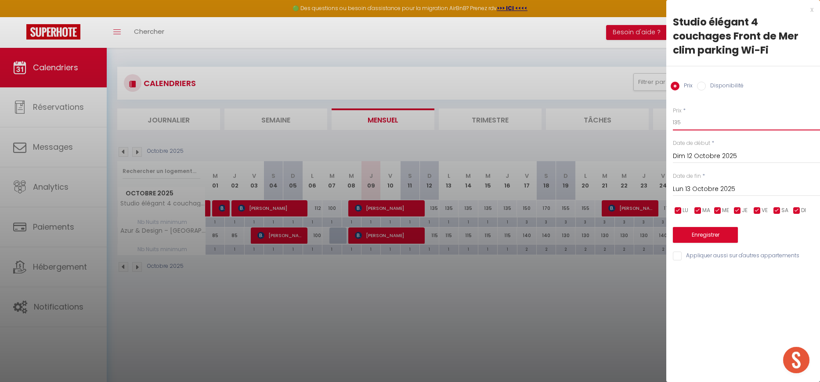
click at [679, 126] on input "135" at bounding box center [746, 123] width 147 height 16
type input "125"
click at [680, 188] on input "Lun 13 Octobre 2025" at bounding box center [746, 189] width 147 height 11
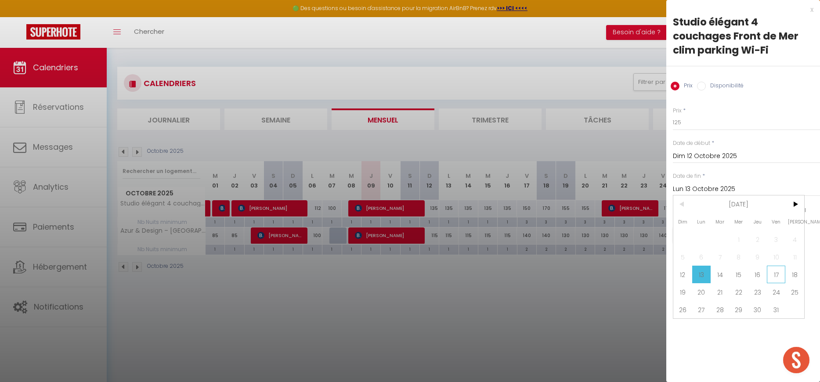
click at [771, 275] on span "17" at bounding box center [776, 275] width 19 height 18
type input "Ven 17 Octobre 2025"
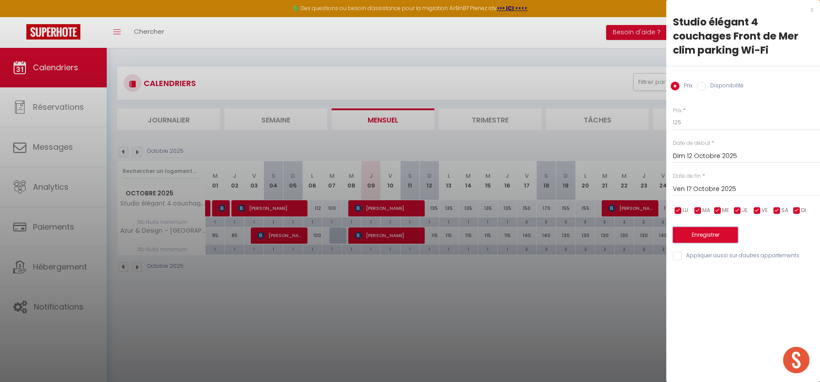
click at [711, 235] on button "Enregistrer" at bounding box center [705, 235] width 65 height 16
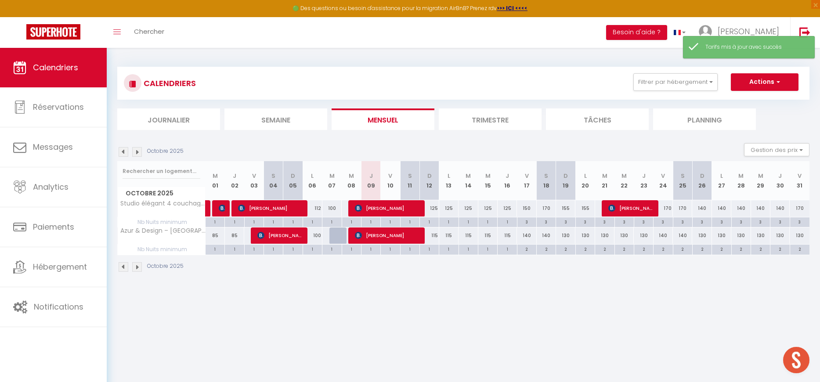
click at [530, 209] on div "150" at bounding box center [526, 208] width 19 height 16
type input "150"
type input "Ven 17 Octobre 2025"
type input "Sam 18 Octobre 2025"
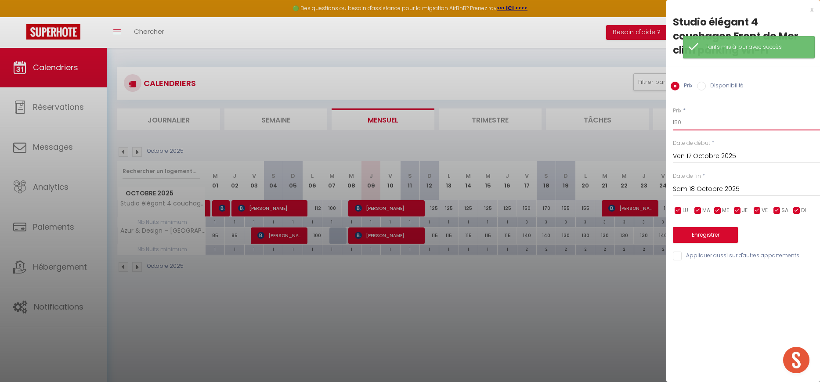
click at [687, 116] on input "150" at bounding box center [746, 123] width 147 height 16
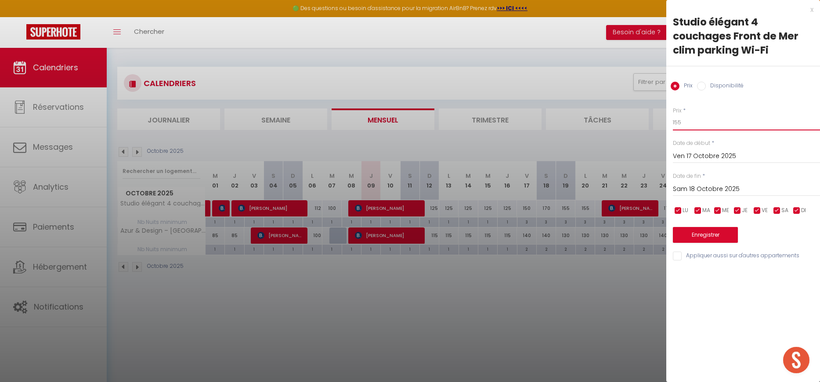
type input "155"
click at [685, 189] on input "Sam 18 Octobre 2025" at bounding box center [746, 189] width 147 height 11
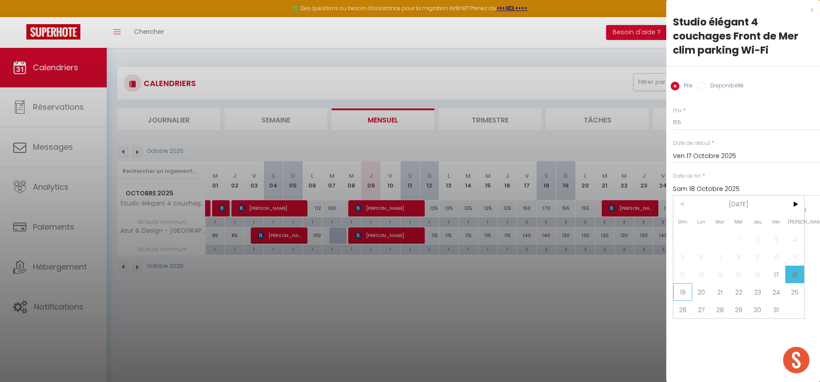
click at [683, 286] on span "19" at bounding box center [682, 292] width 19 height 18
type input "Dim 19 Octobre 2025"
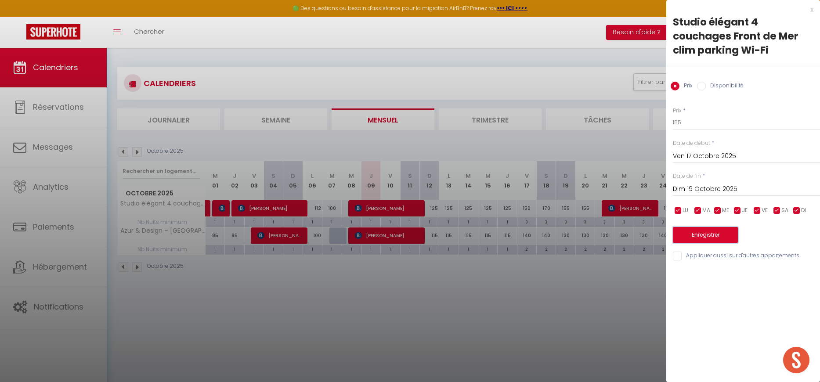
click at [685, 236] on button "Enregistrer" at bounding box center [705, 235] width 65 height 16
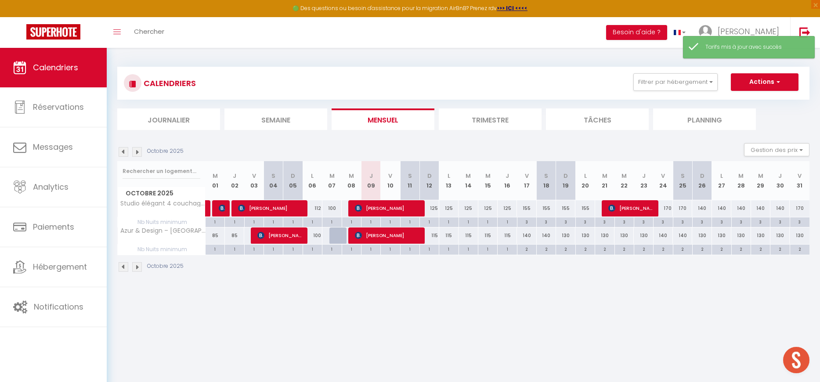
click at [569, 209] on div "155" at bounding box center [565, 208] width 19 height 16
type input "155"
type input "Dim 19 Octobre 2025"
type input "Lun 20 Octobre 2025"
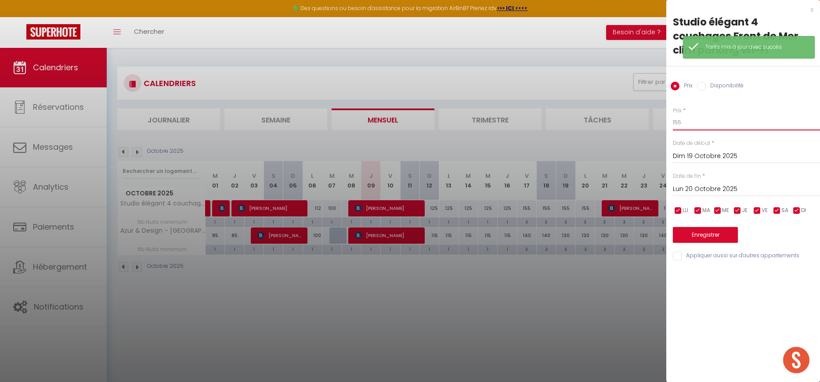
click at [685, 125] on input "155" at bounding box center [746, 123] width 147 height 16
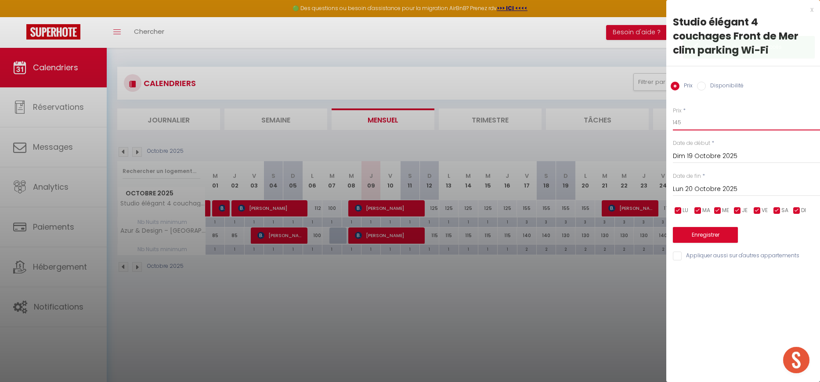
type input "145"
click at [684, 194] on input "Lun 20 Octobre 2025" at bounding box center [746, 189] width 147 height 11
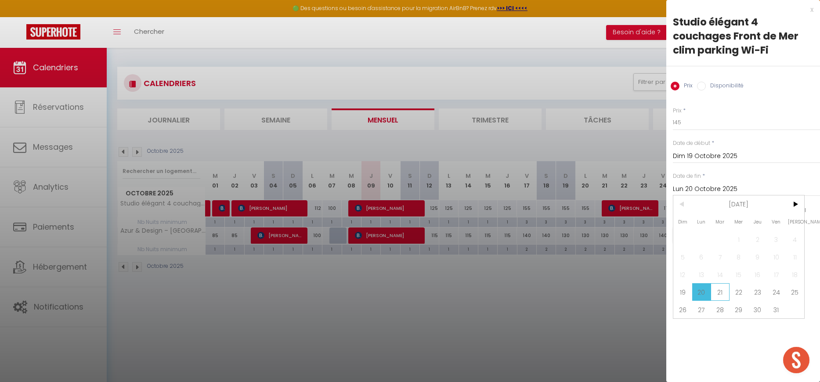
click at [723, 293] on span "21" at bounding box center [719, 292] width 19 height 18
type input "[DATE]"
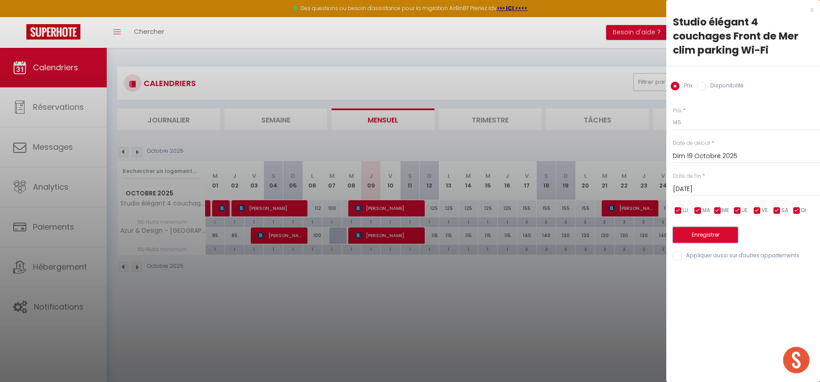
click at [705, 233] on button "Enregistrer" at bounding box center [705, 235] width 65 height 16
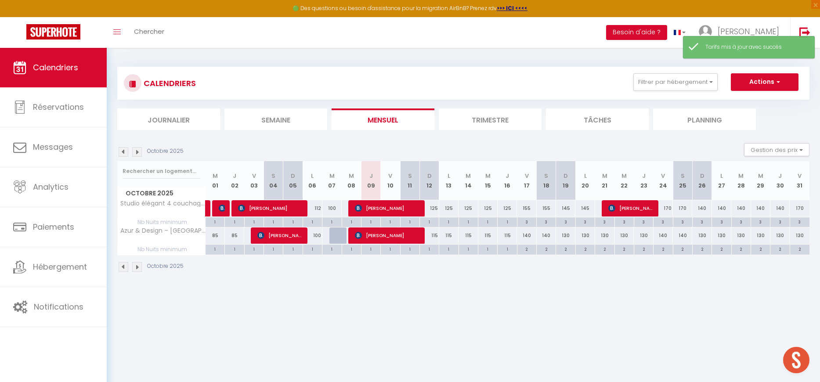
click at [339, 238] on div at bounding box center [338, 235] width 19 height 17
type input "85"
type input "[DATE]"
type input "Mer 08 Octobre 2025"
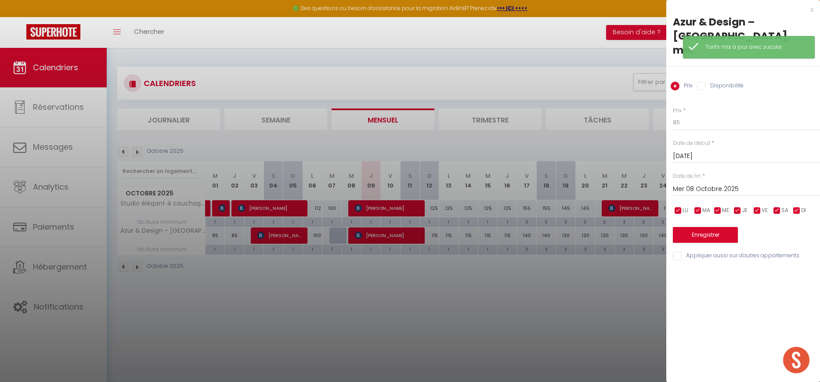
click at [339, 238] on div at bounding box center [410, 191] width 820 height 382
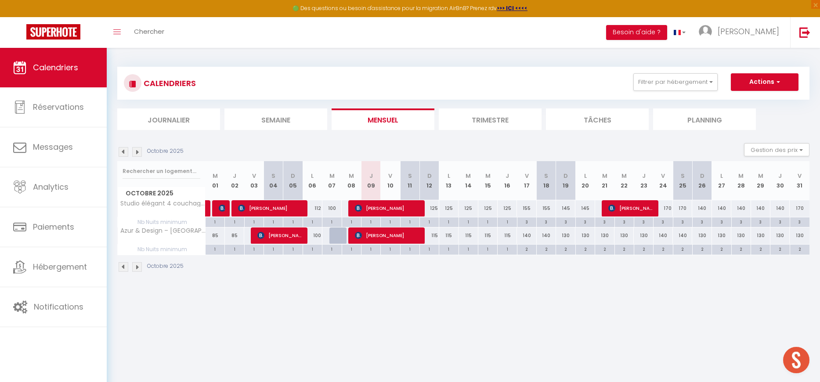
click at [123, 154] on img at bounding box center [124, 152] width 10 height 10
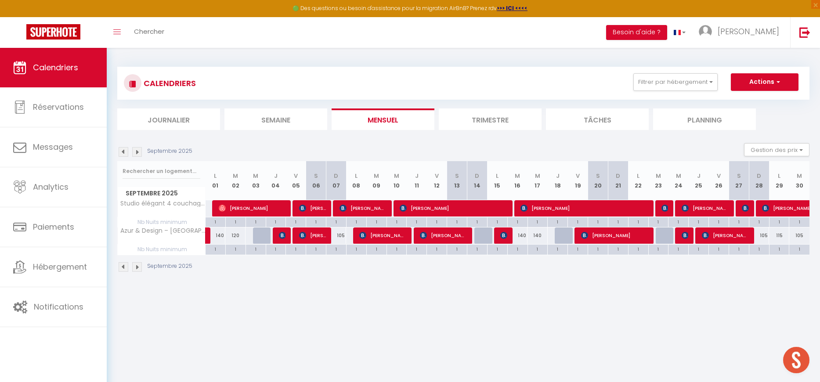
click at [123, 154] on img at bounding box center [124, 152] width 10 height 10
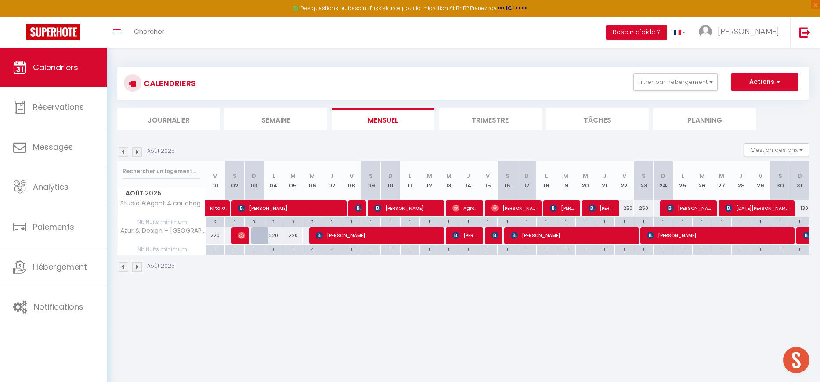
click at [139, 155] on img at bounding box center [137, 152] width 10 height 10
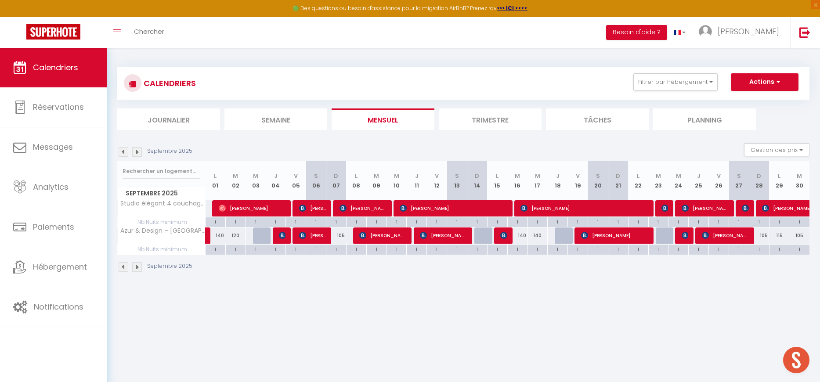
click at [138, 155] on img at bounding box center [137, 152] width 10 height 10
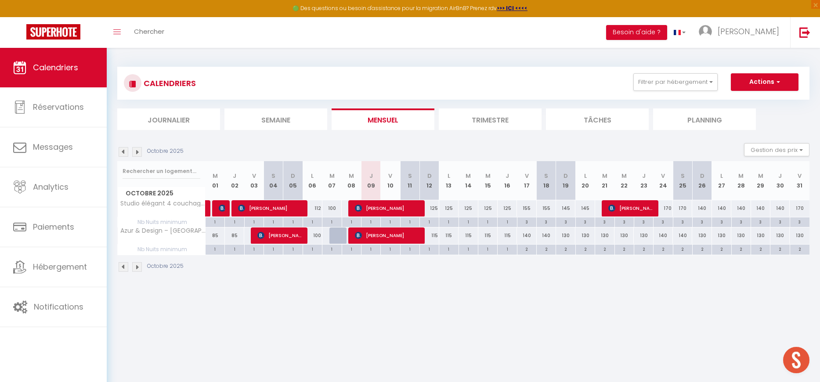
click at [436, 236] on div "115" at bounding box center [428, 235] width 19 height 16
type input "115"
type input "Dim 12 Octobre 2025"
type input "Lun 13 Octobre 2025"
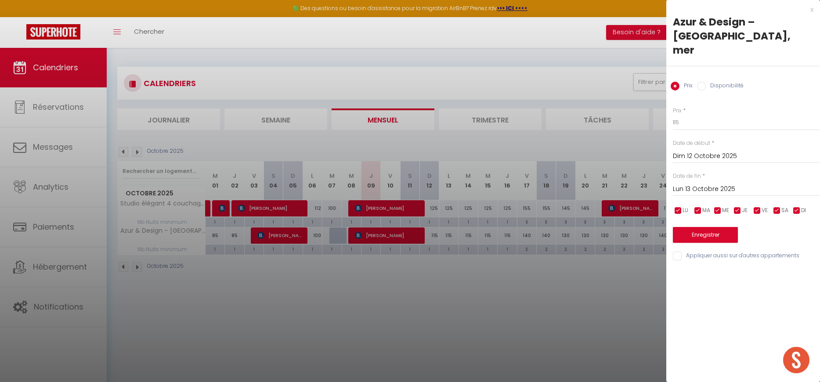
click at [703, 117] on div "Prix * 115 Statut * Disponible Indisponible Date de début * [DATE] < [DATE] > D…" at bounding box center [743, 179] width 154 height 166
click at [703, 116] on div "Prix * 115 Statut * Disponible Indisponible Date de début * [DATE] < [DATE] > D…" at bounding box center [743, 179] width 154 height 166
click at [702, 115] on input "115" at bounding box center [746, 123] width 147 height 16
drag, startPoint x: 696, startPoint y: 109, endPoint x: 659, endPoint y: 118, distance: 38.9
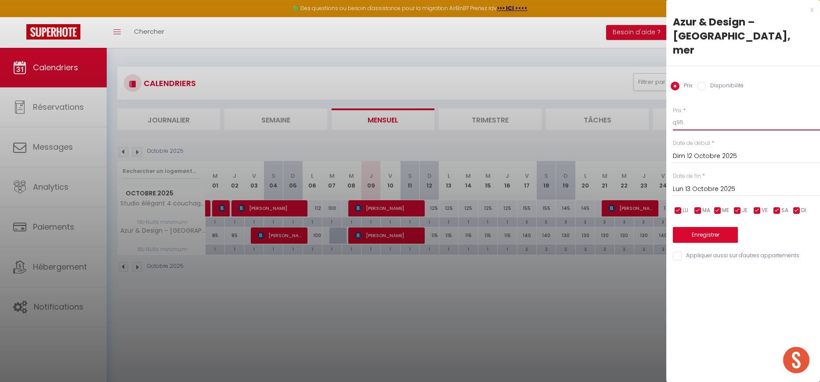
click at [645, 108] on body "🟢 Des questions ou besoin d'assistance pour la migration AirBnB? Prenez rdv >>>…" at bounding box center [410, 239] width 820 height 382
type input "95"
click at [681, 184] on input "Lun 13 Octobre 2025" at bounding box center [746, 189] width 147 height 11
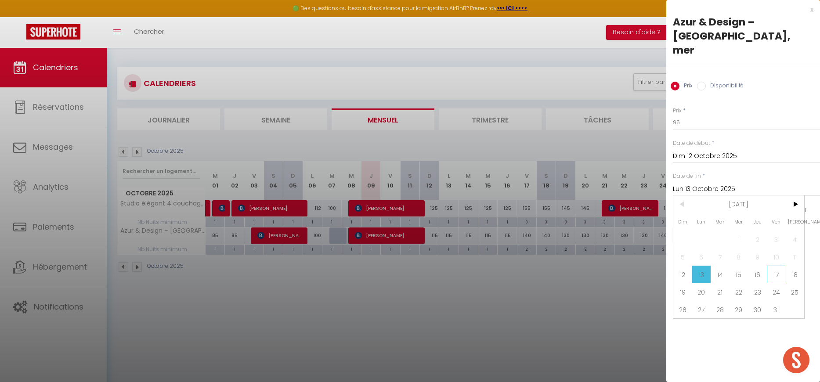
click at [777, 266] on span "17" at bounding box center [776, 275] width 19 height 18
type input "Ven 17 Octobre 2025"
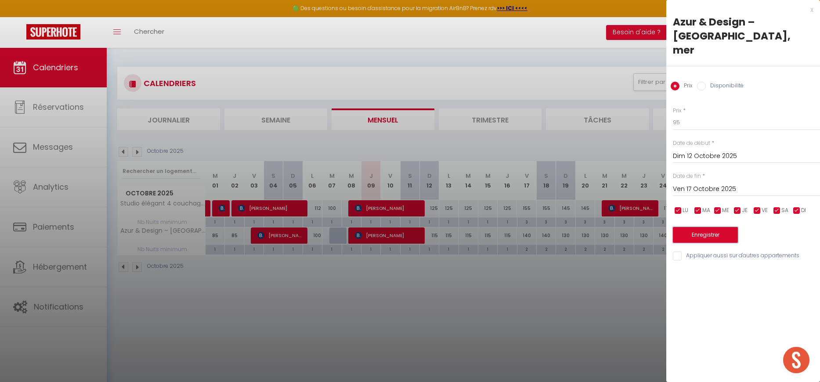
click at [712, 227] on button "Enregistrer" at bounding box center [705, 235] width 65 height 16
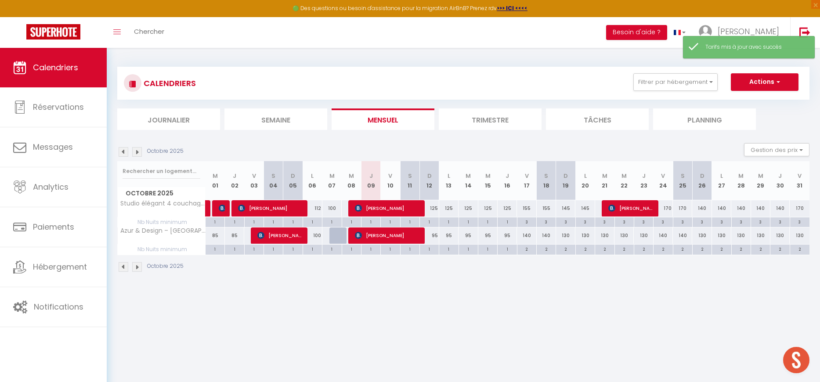
click at [434, 208] on div "125" at bounding box center [428, 208] width 19 height 16
type input "125"
type input "Dim 12 Octobre 2025"
type input "Lun 13 Octobre 2025"
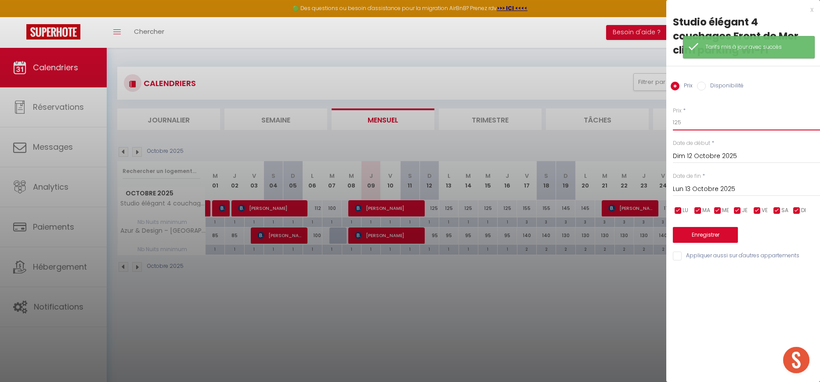
click at [688, 124] on input "125" at bounding box center [746, 123] width 147 height 16
type input "120"
click at [684, 191] on input "Lun 13 Octobre 2025" at bounding box center [746, 189] width 147 height 11
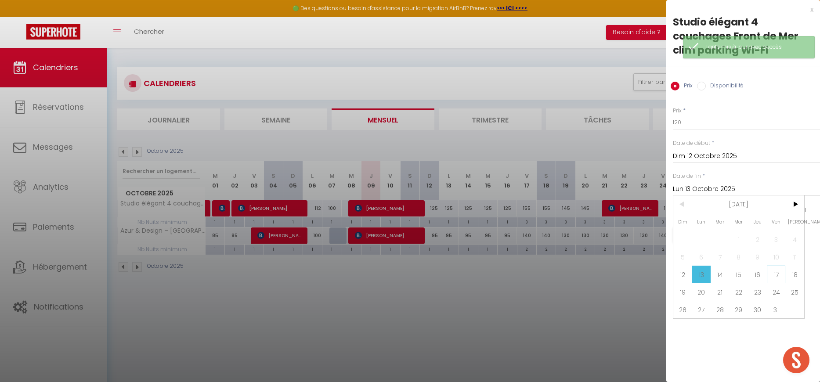
click at [774, 272] on span "17" at bounding box center [776, 275] width 19 height 18
type input "Ven 17 Octobre 2025"
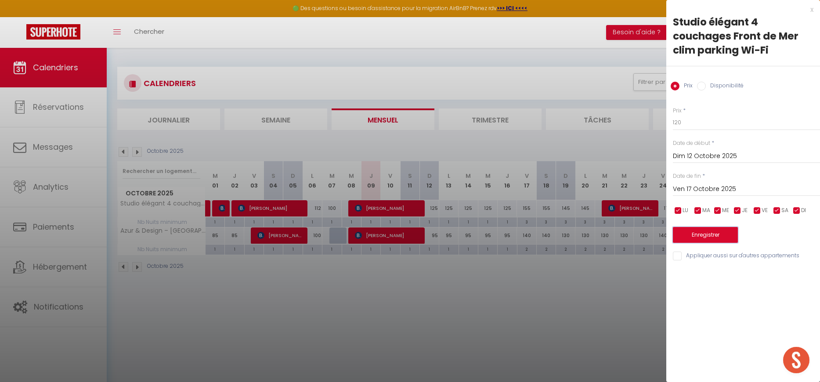
click at [699, 233] on button "Enregistrer" at bounding box center [705, 235] width 65 height 16
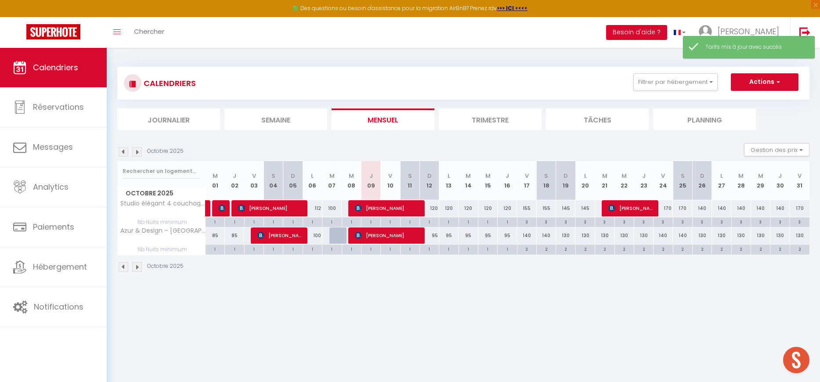
click at [526, 236] on div "140" at bounding box center [526, 235] width 19 height 16
type input "140"
type input "Ven 17 Octobre 2025"
type input "Sam 18 Octobre 2025"
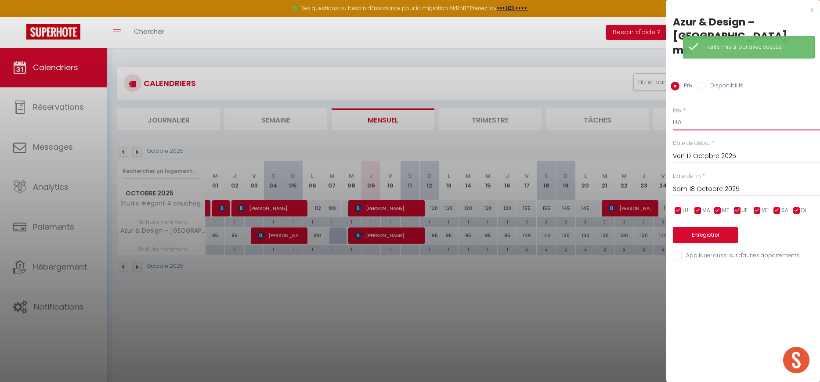
click at [700, 115] on input "140" at bounding box center [746, 123] width 147 height 16
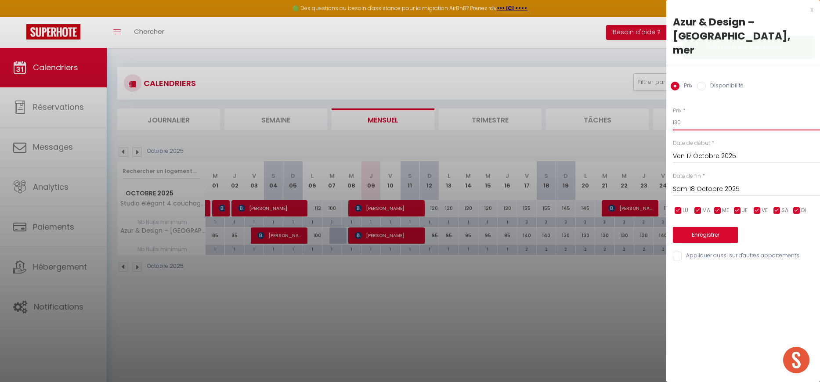
type input "130"
click at [687, 184] on input "Sam 18 Octobre 2025" at bounding box center [746, 189] width 147 height 11
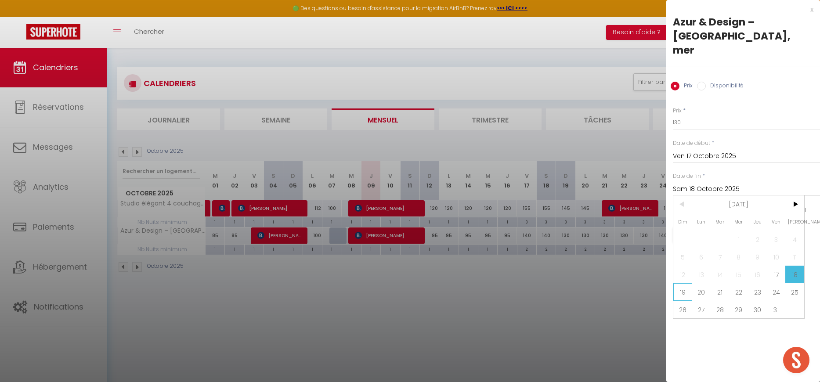
click at [684, 283] on span "19" at bounding box center [682, 292] width 19 height 18
type input "Dim 19 Octobre 2025"
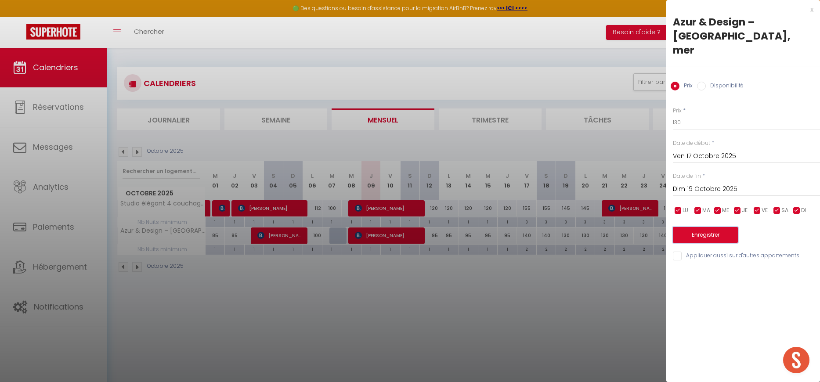
click at [699, 227] on button "Enregistrer" at bounding box center [705, 235] width 65 height 16
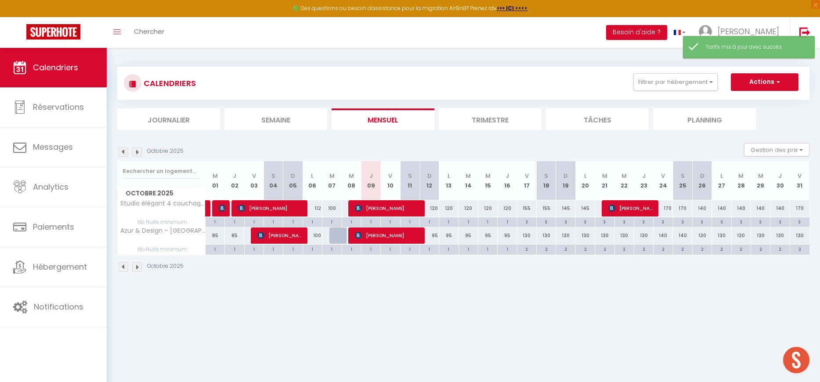
click at [566, 234] on div "130" at bounding box center [565, 235] width 19 height 16
type input "130"
type input "Dim 19 Octobre 2025"
type input "Lun 20 Octobre 2025"
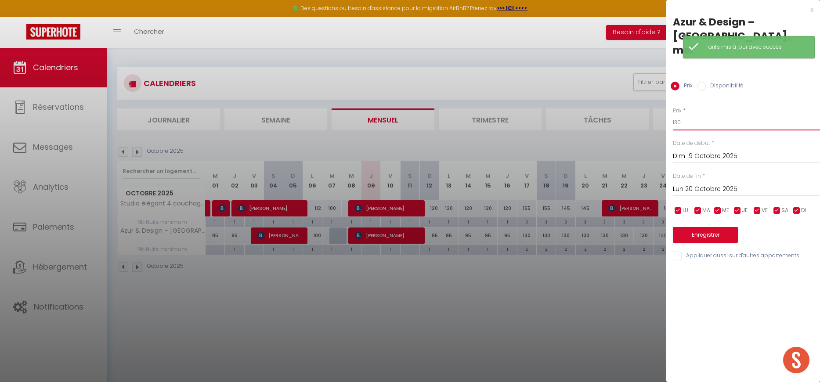
click at [679, 115] on input "130" at bounding box center [746, 123] width 147 height 16
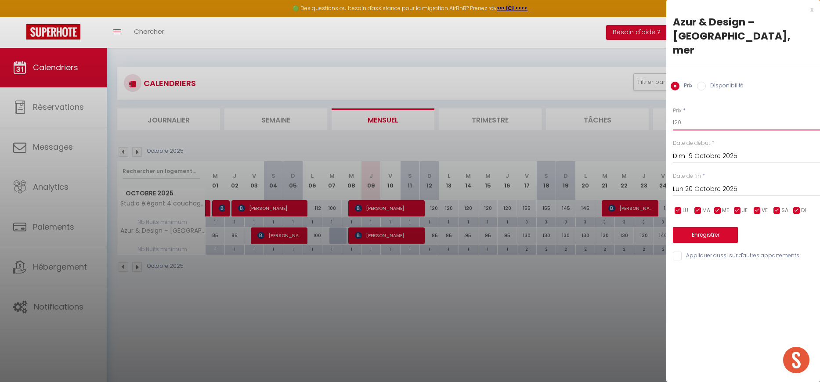
type input "120"
click at [678, 184] on input "Lun 20 Octobre 2025" at bounding box center [746, 189] width 147 height 11
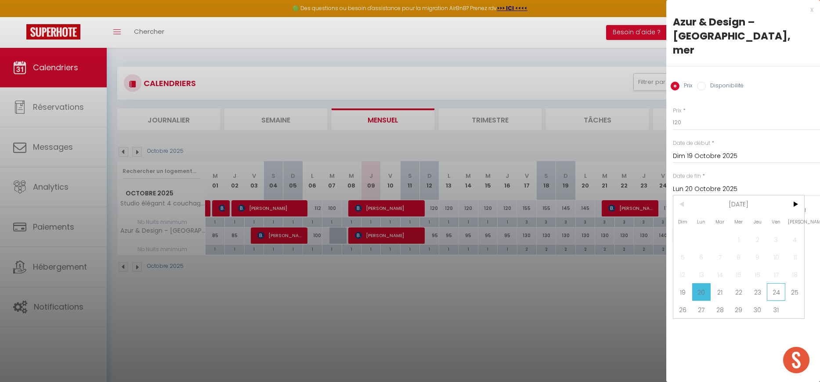
click at [776, 283] on span "24" at bounding box center [776, 292] width 19 height 18
type input "Ven 24 Octobre 2025"
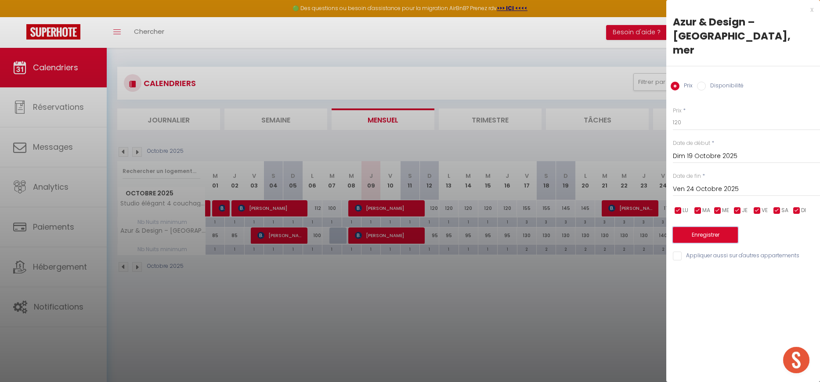
click at [702, 227] on button "Enregistrer" at bounding box center [705, 235] width 65 height 16
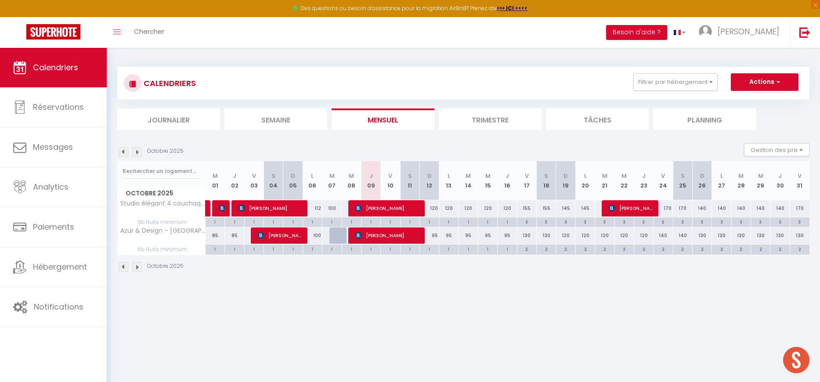
click at [140, 154] on img at bounding box center [137, 152] width 10 height 10
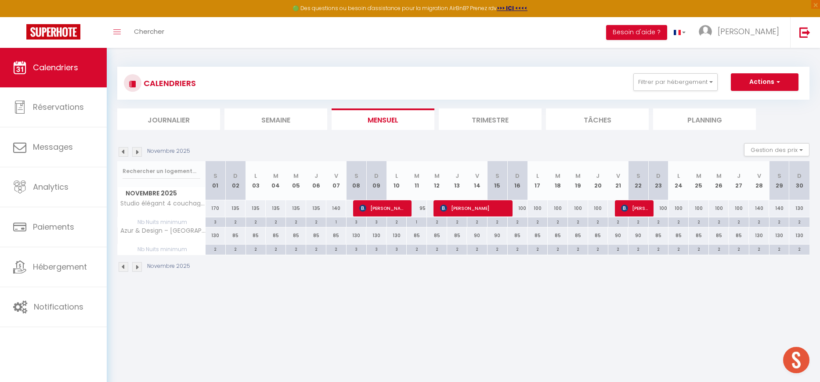
click at [123, 153] on img at bounding box center [124, 152] width 10 height 10
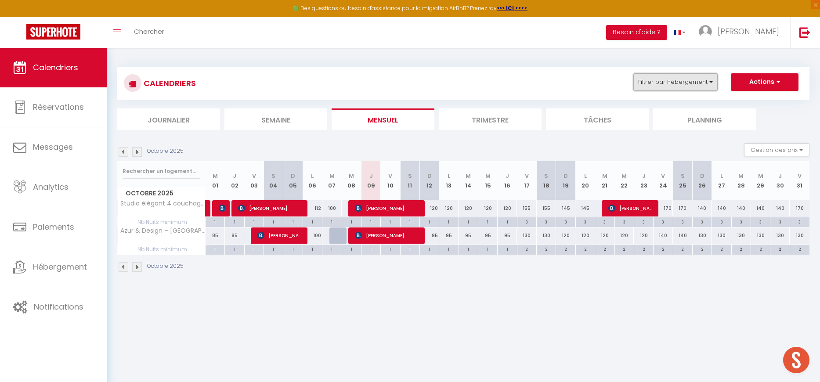
click at [651, 84] on button "Filtrer par hébergement" at bounding box center [675, 82] width 84 height 18
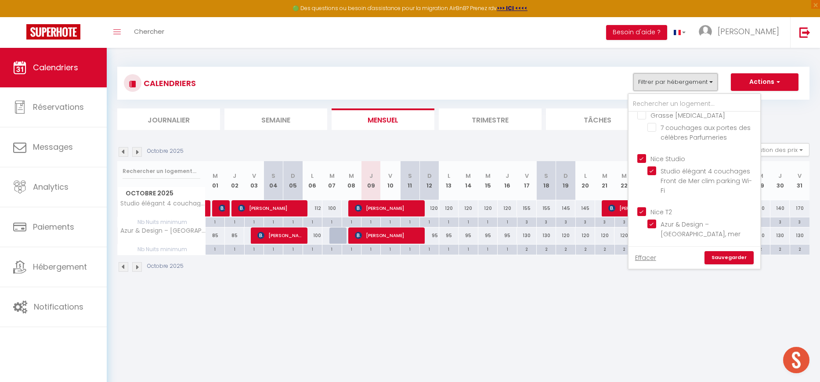
scroll to position [385, 0]
drag, startPoint x: 640, startPoint y: 153, endPoint x: 642, endPoint y: 181, distance: 28.6
click at [640, 153] on input "Nice Studio" at bounding box center [703, 153] width 132 height 9
checkbox input "false"
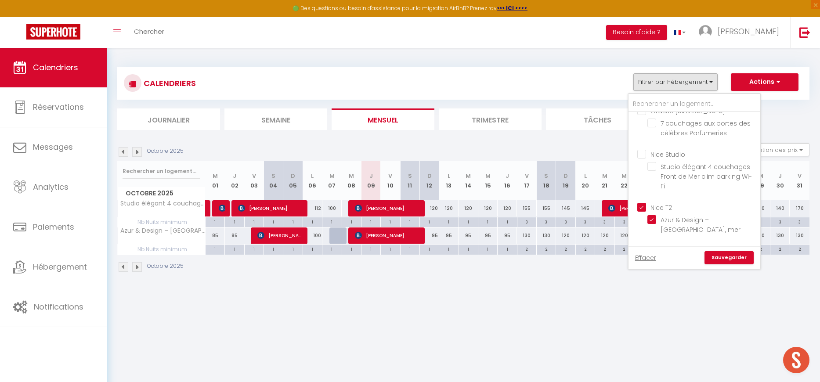
checkbox input "false"
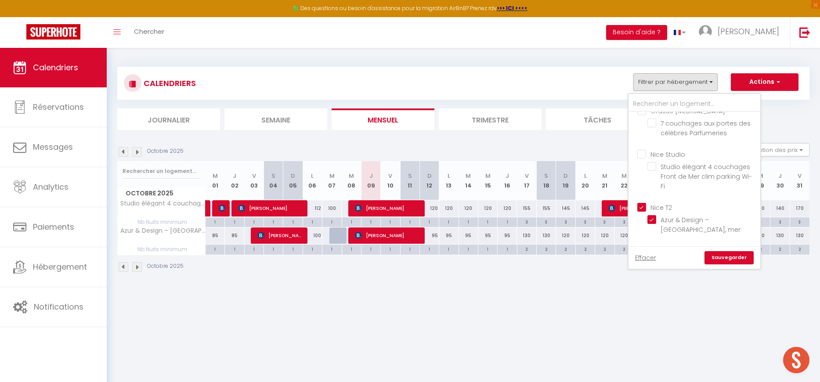
checkbox input "false"
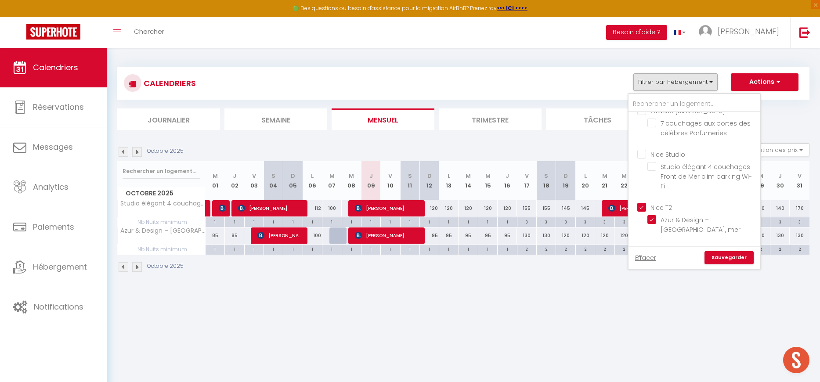
checkbox input "false"
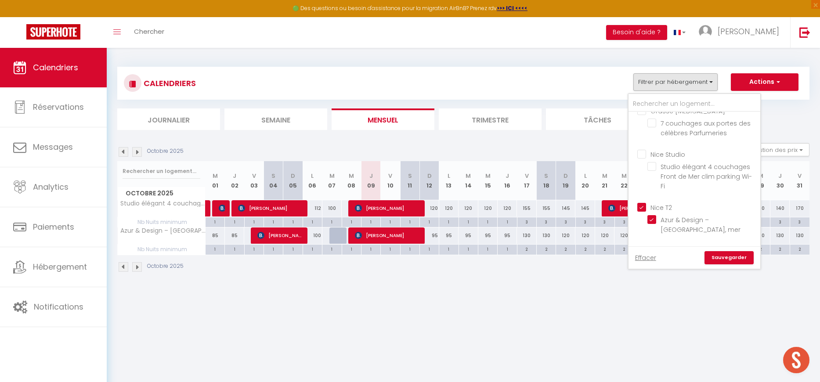
checkbox input "false"
click at [642, 204] on input "Nice T2" at bounding box center [703, 206] width 132 height 9
checkbox input "false"
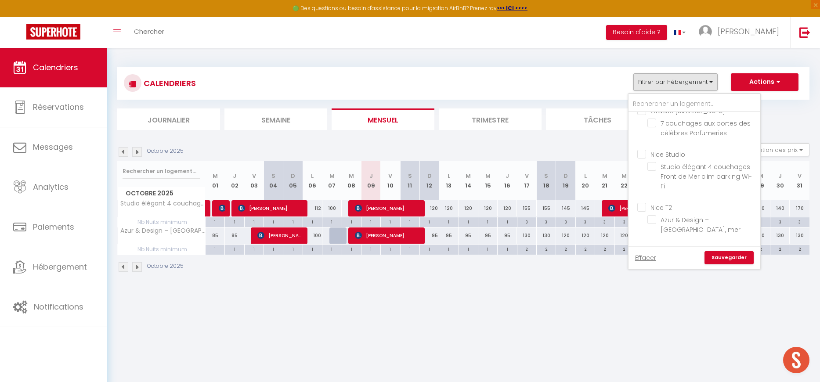
checkbox input "false"
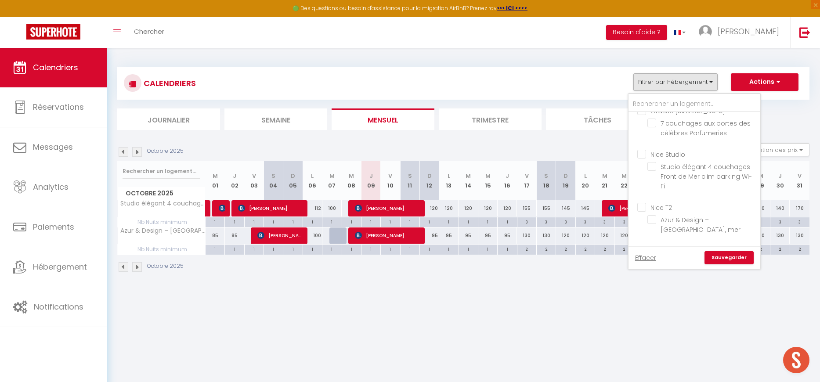
checkbox input "false"
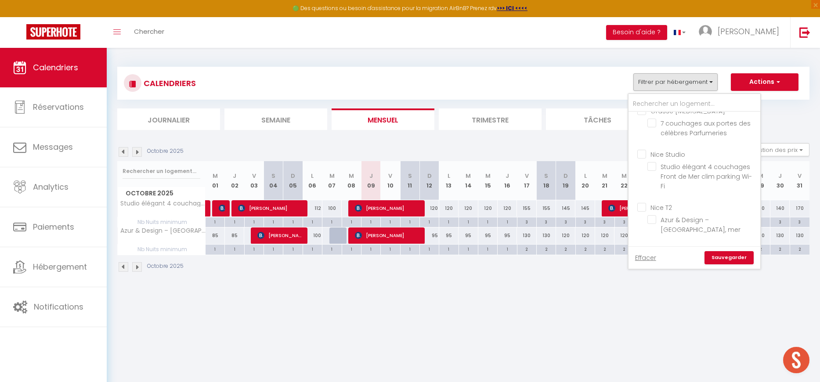
checkbox input "false"
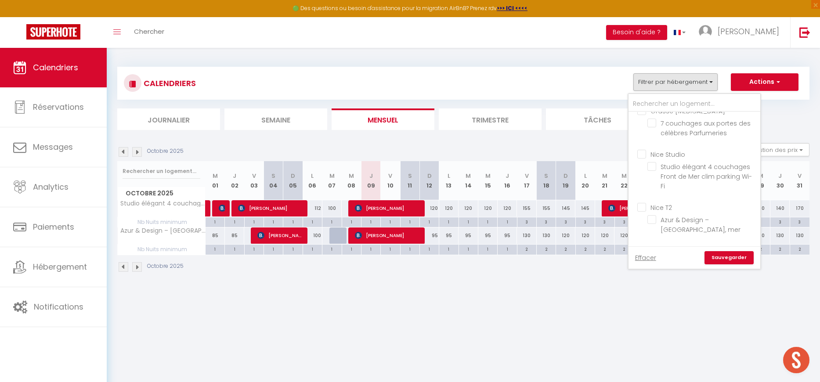
checkbox input "false"
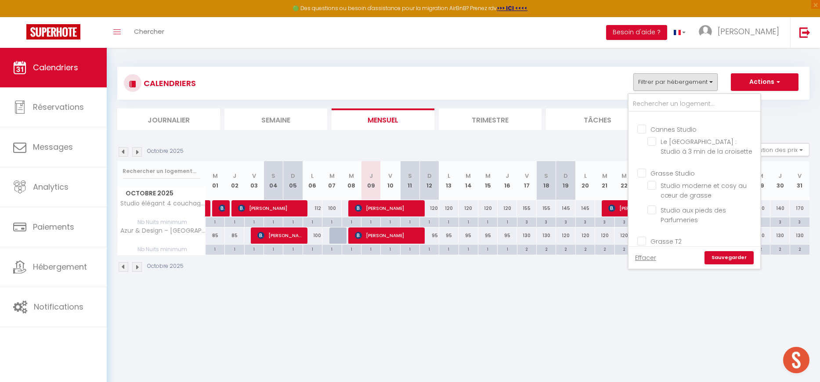
scroll to position [127, 0]
click at [644, 181] on input "Grasse Studio" at bounding box center [703, 182] width 132 height 9
checkbox input "true"
checkbox input "false"
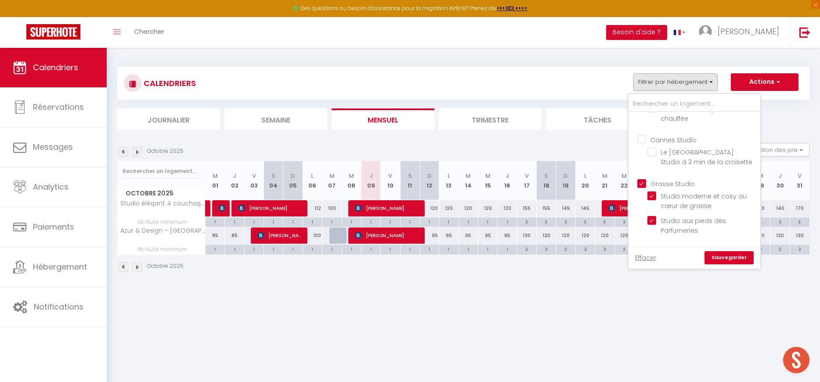
checkbox input "false"
checkbox input "true"
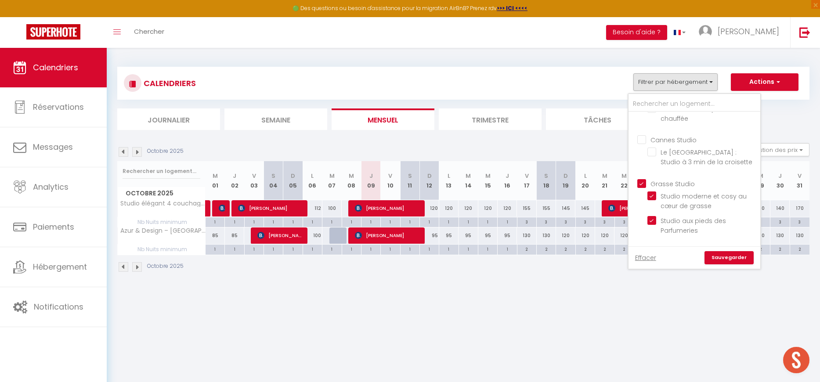
checkbox input "false"
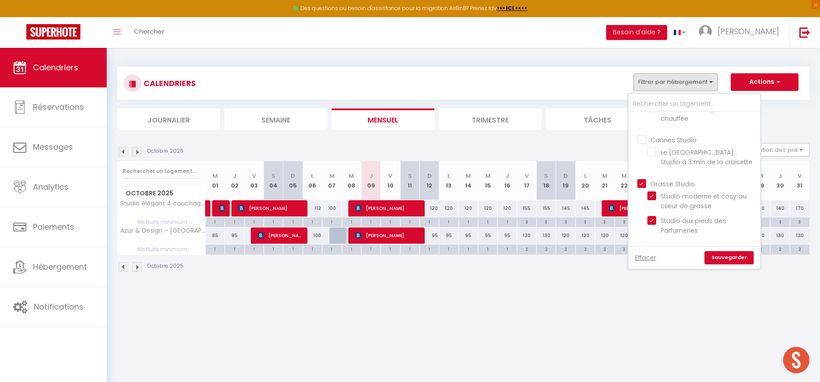
checkbox input "false"
click at [642, 183] on input "Grasse Studio" at bounding box center [703, 182] width 132 height 9
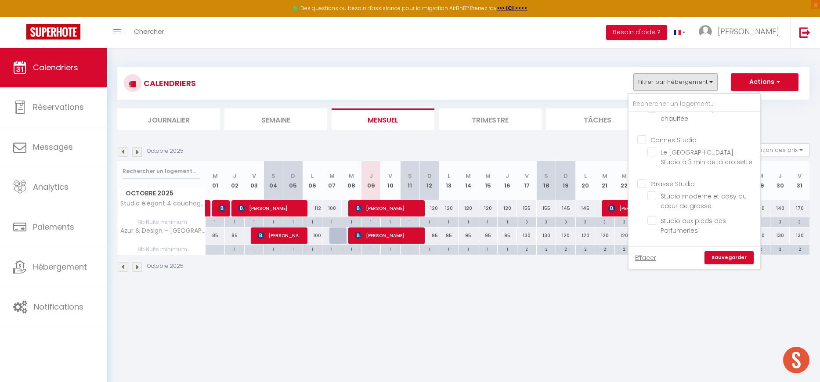
click at [639, 140] on input "Cannes Studio" at bounding box center [703, 139] width 132 height 9
click at [719, 256] on link "Sauvegarder" at bounding box center [728, 257] width 49 height 13
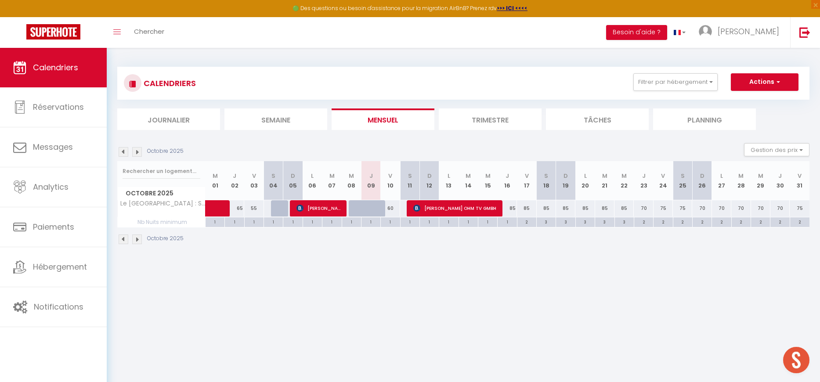
click at [369, 209] on div at bounding box center [377, 213] width 19 height 17
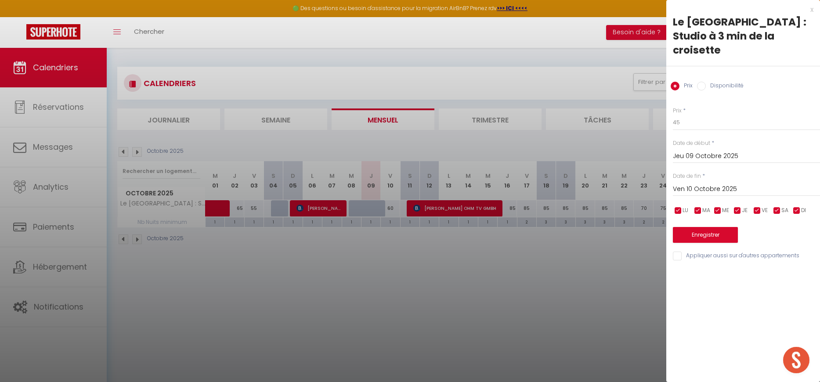
click at [369, 209] on div at bounding box center [410, 191] width 820 height 382
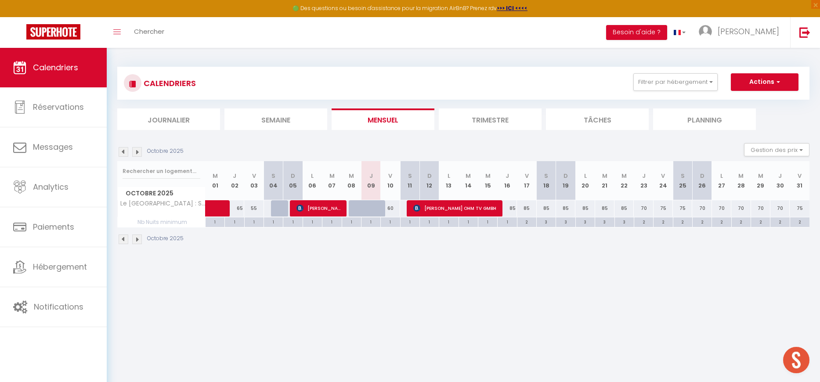
click at [526, 222] on div "2" at bounding box center [526, 221] width 19 height 8
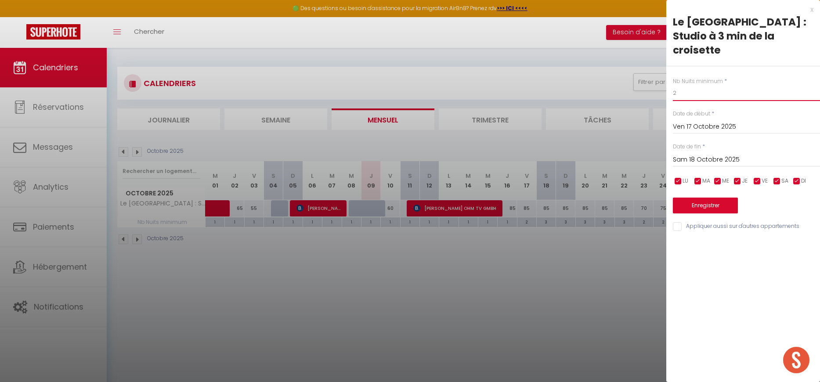
click at [704, 85] on input "2" at bounding box center [746, 93] width 147 height 16
click at [710, 198] on button "Enregistrer" at bounding box center [705, 206] width 65 height 16
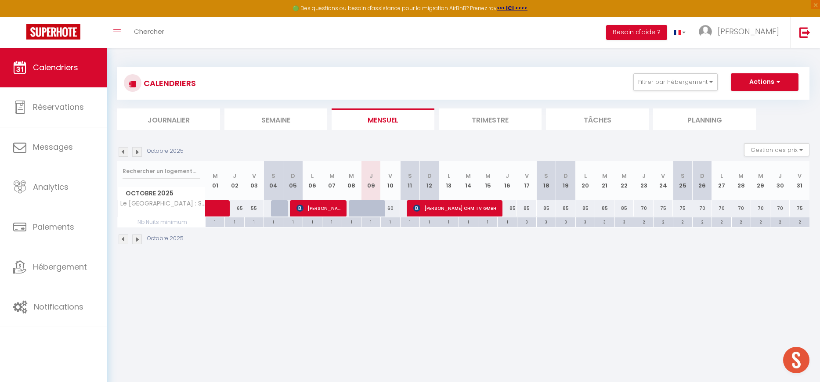
click at [138, 153] on img at bounding box center [137, 152] width 10 height 10
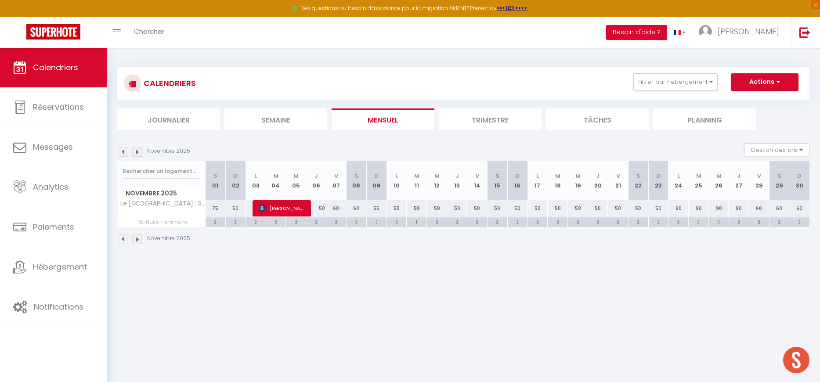
click at [120, 151] on img at bounding box center [124, 152] width 10 height 10
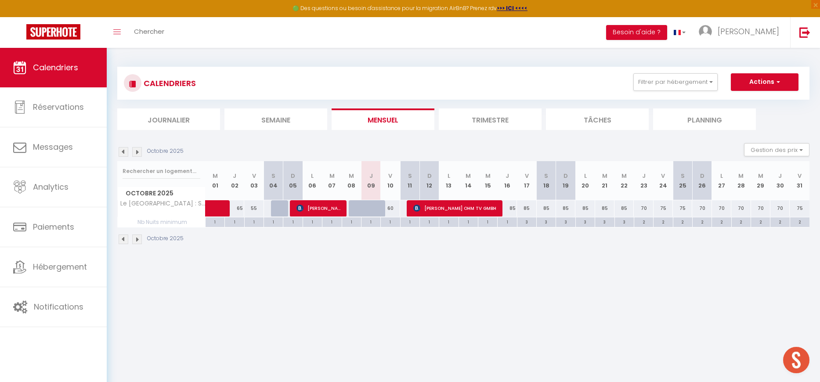
click at [642, 208] on div "70" at bounding box center [643, 208] width 19 height 16
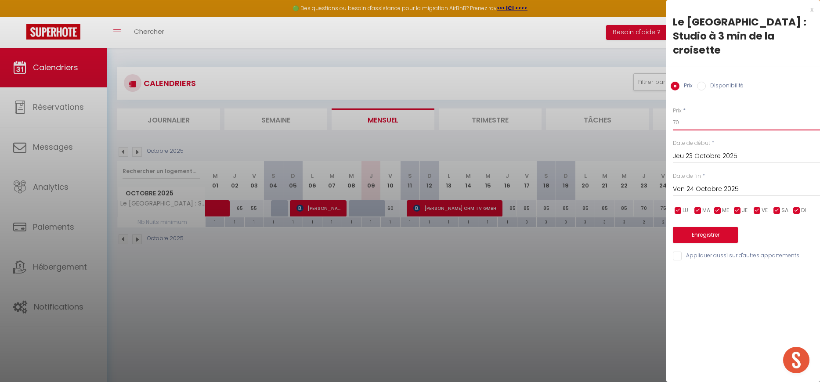
click at [687, 115] on input "70" at bounding box center [746, 123] width 147 height 16
drag, startPoint x: 393, startPoint y: 209, endPoint x: 347, endPoint y: 222, distance: 47.3
click at [393, 209] on div at bounding box center [410, 191] width 820 height 382
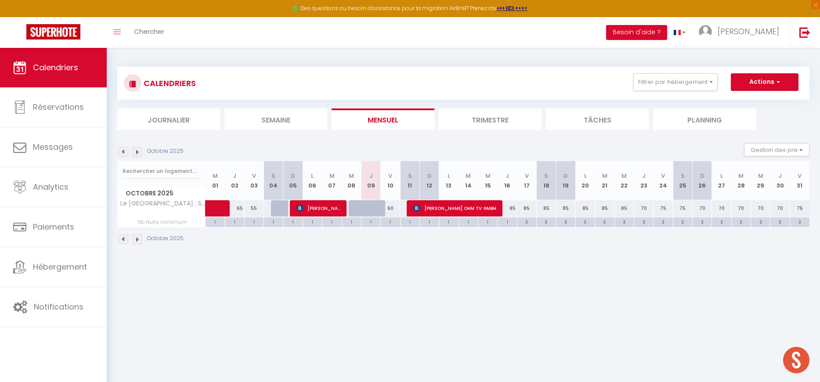
click at [391, 208] on div "60" at bounding box center [390, 208] width 19 height 16
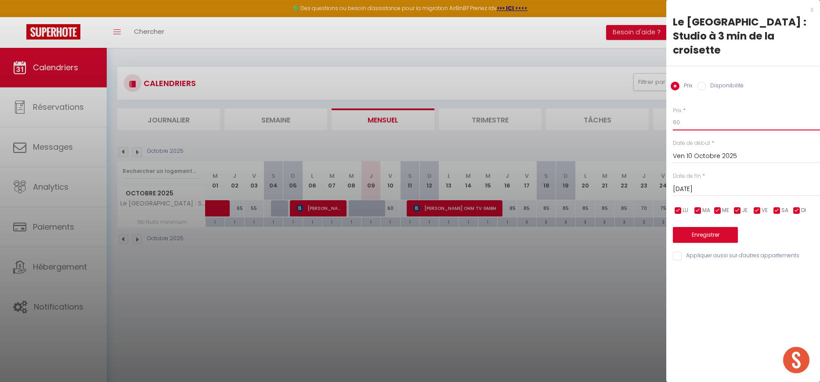
click at [689, 115] on input "60" at bounding box center [746, 123] width 147 height 16
click at [691, 227] on button "Enregistrer" at bounding box center [705, 235] width 65 height 16
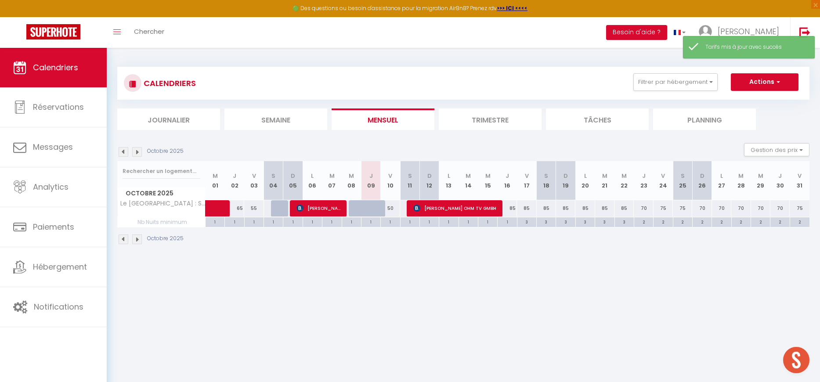
click at [274, 209] on div at bounding box center [280, 208] width 19 height 17
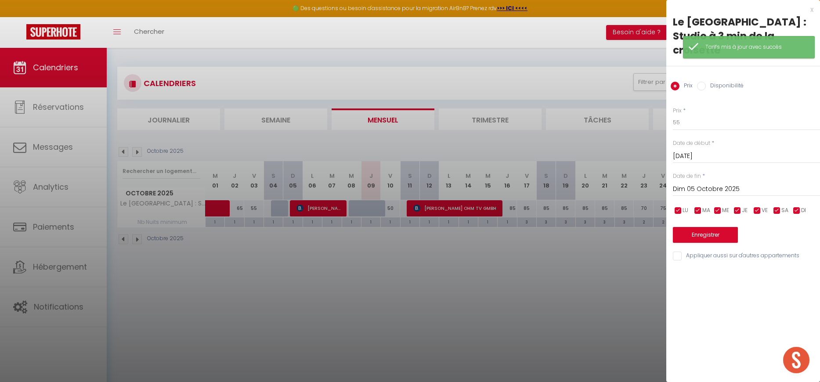
click at [274, 209] on div at bounding box center [410, 191] width 820 height 382
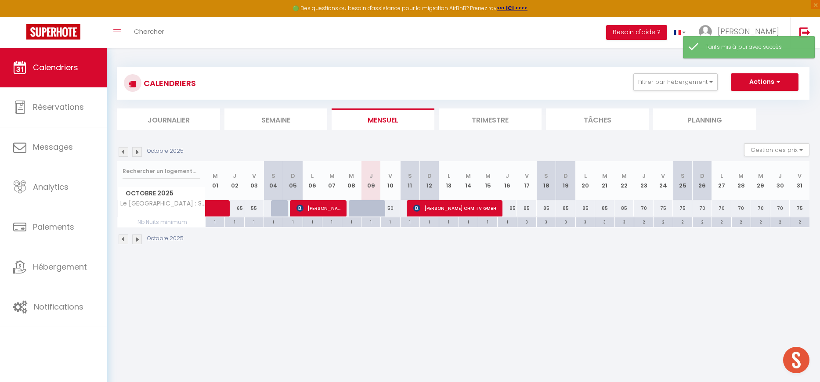
click at [515, 209] on div "85" at bounding box center [506, 208] width 19 height 16
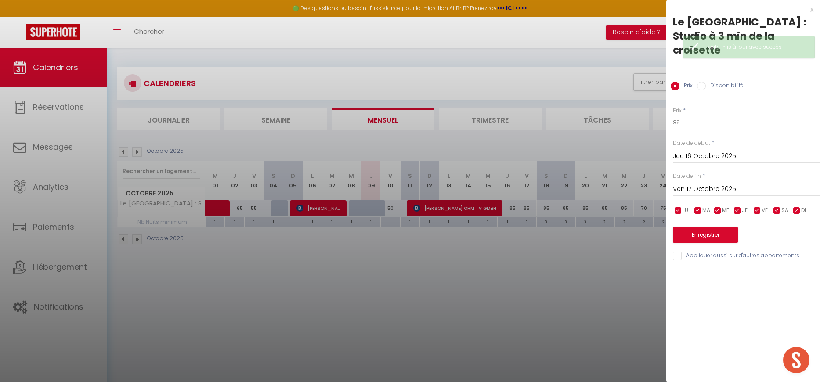
click at [711, 115] on input "85" at bounding box center [746, 123] width 147 height 16
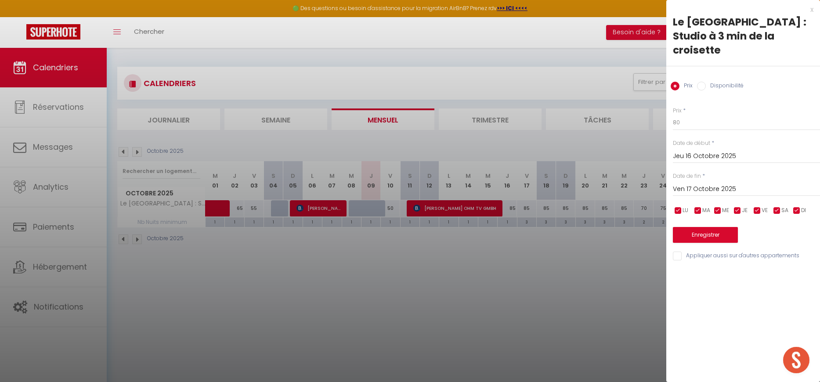
click at [688, 184] on input "Ven 17 Octobre 2025" at bounding box center [746, 189] width 147 height 11
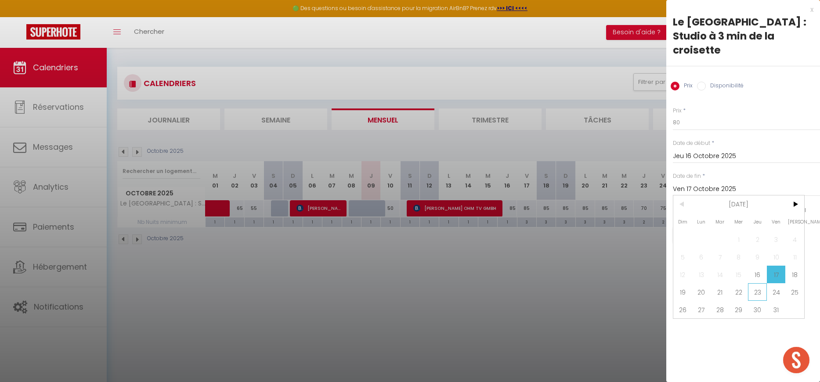
click at [759, 283] on span "23" at bounding box center [757, 292] width 19 height 18
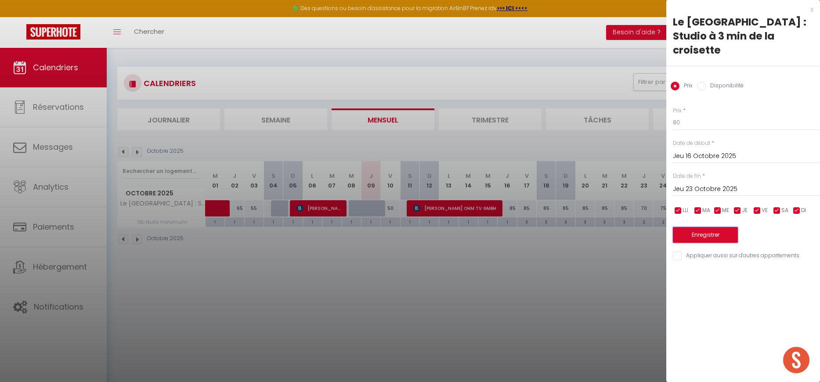
click at [700, 227] on button "Enregistrer" at bounding box center [705, 235] width 65 height 16
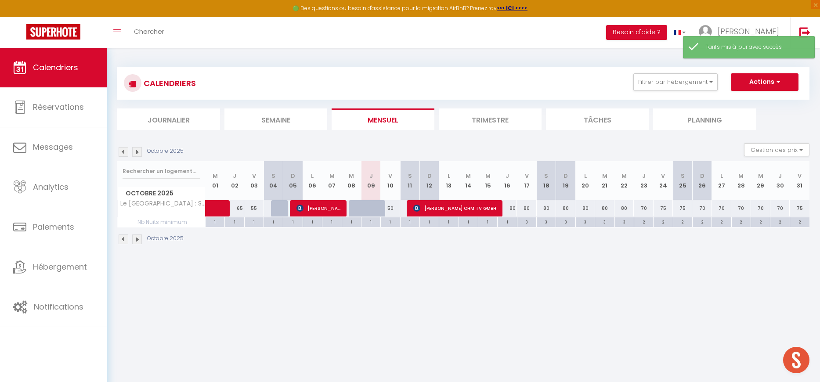
click at [645, 207] on div "70" at bounding box center [643, 208] width 19 height 16
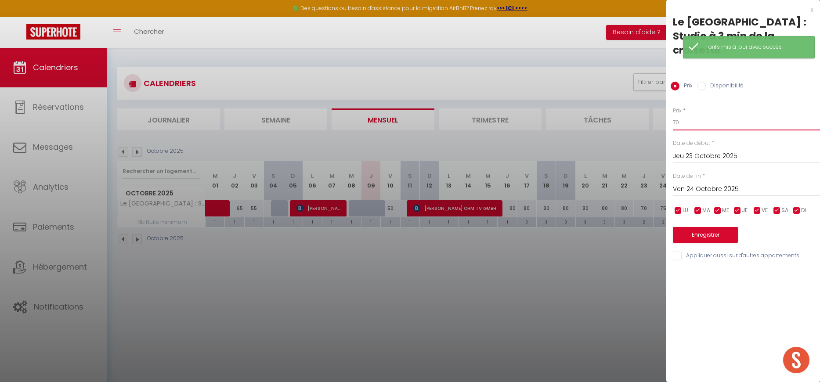
click at [697, 115] on input "70" at bounding box center [746, 123] width 147 height 16
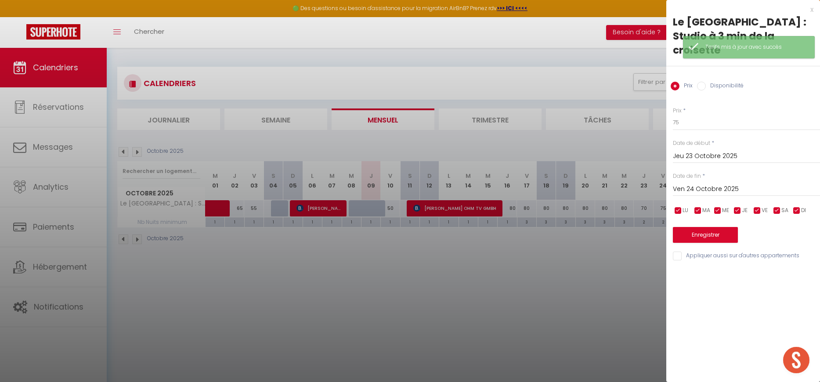
click at [695, 180] on div "Ven 24 Octobre 2025 < Oct 2025 > Dim Lun Mar Mer Jeu Ven Sam 1 2 3 4 5 6 7 8 9 …" at bounding box center [746, 188] width 147 height 16
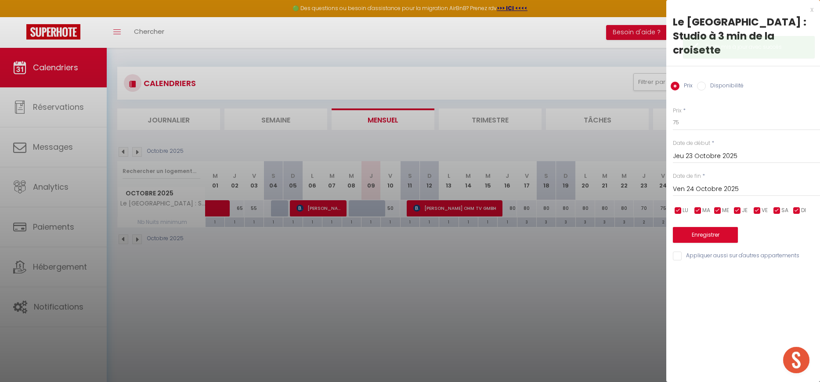
click at [695, 184] on input "Ven 24 Octobre 2025" at bounding box center [746, 189] width 147 height 11
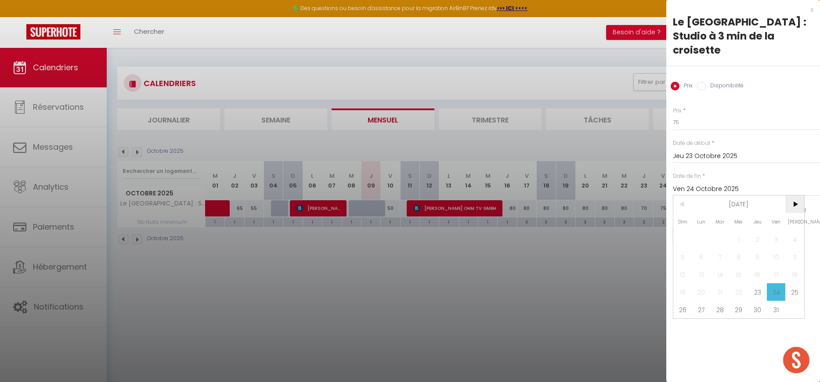
click at [798, 195] on span ">" at bounding box center [794, 204] width 19 height 18
click at [678, 248] on span "2" at bounding box center [682, 257] width 19 height 18
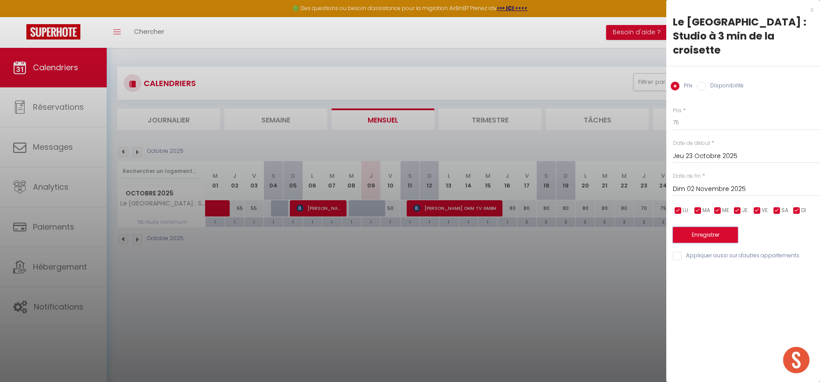
click at [687, 227] on button "Enregistrer" at bounding box center [705, 235] width 65 height 16
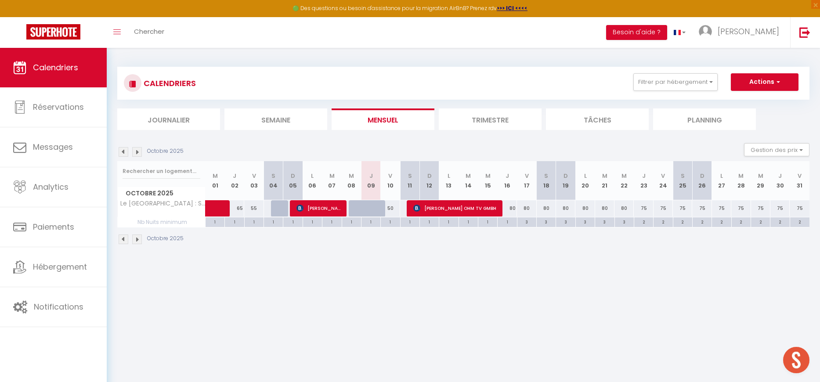
click at [134, 151] on img at bounding box center [137, 152] width 10 height 10
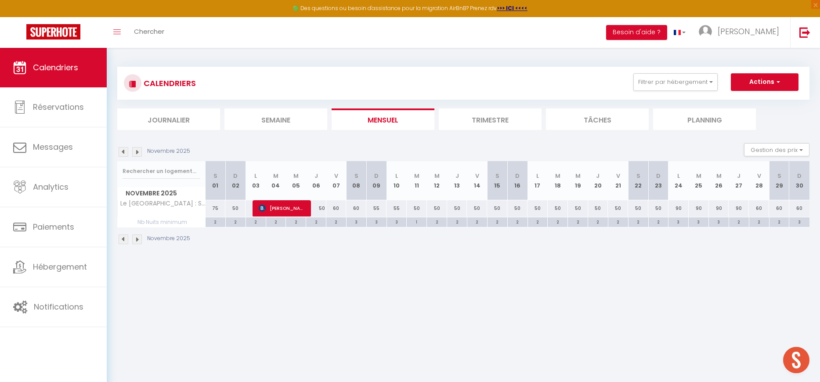
click at [123, 154] on img at bounding box center [124, 152] width 10 height 10
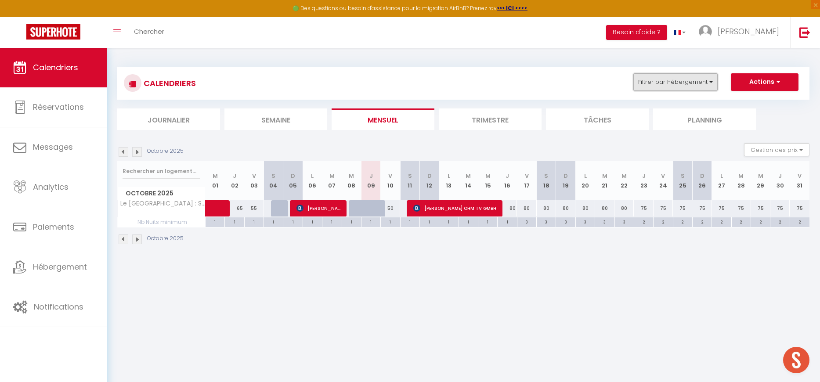
click at [677, 78] on button "Filtrer par hébergement" at bounding box center [675, 82] width 84 height 18
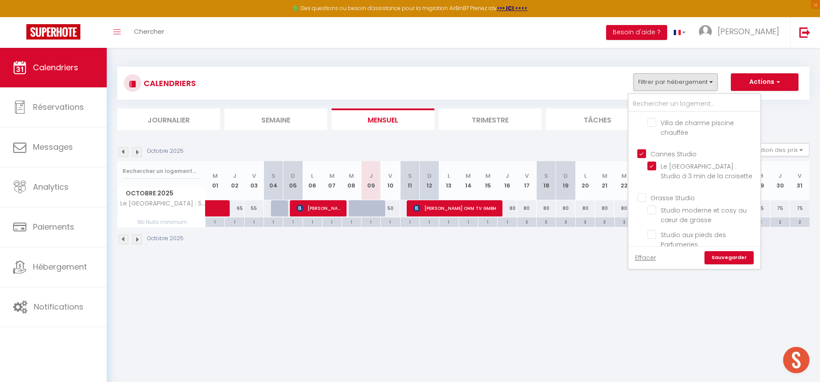
click at [644, 155] on input "Cannes Studio" at bounding box center [703, 153] width 132 height 9
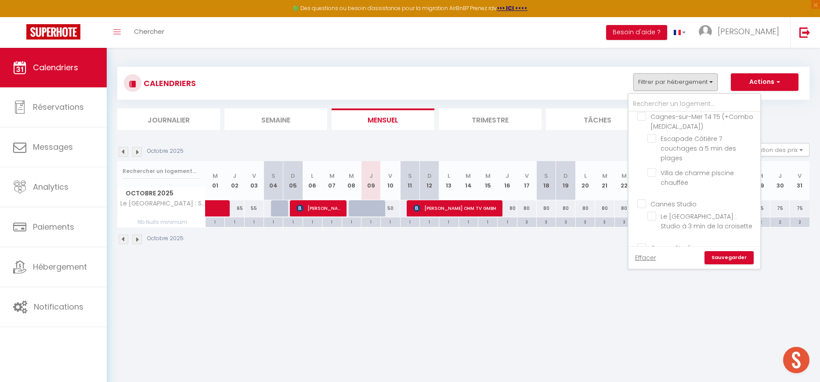
scroll to position [64, 0]
click at [643, 119] on input "Cagnes-sur-Mer T4 T5 (+Combo [MEDICAL_DATA])" at bounding box center [703, 116] width 132 height 9
click at [716, 261] on link "Sauvegarder" at bounding box center [728, 257] width 49 height 13
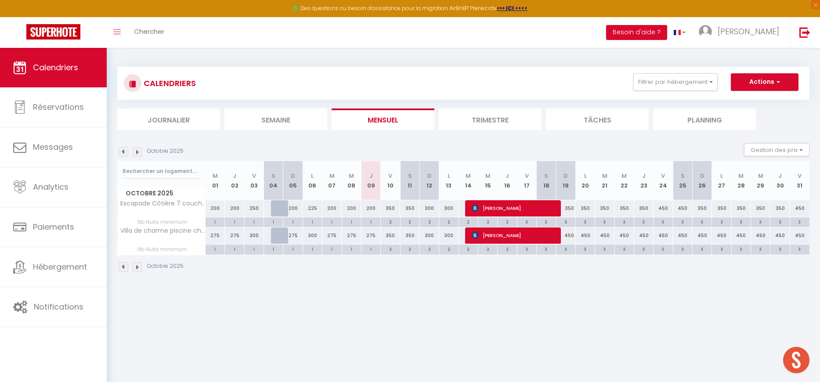
click at [431, 210] on div "300" at bounding box center [428, 208] width 19 height 16
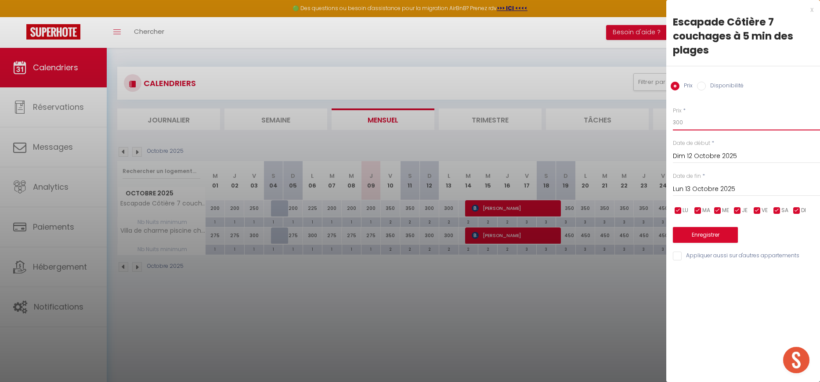
click at [695, 117] on input "300" at bounding box center [746, 123] width 147 height 16
click at [689, 191] on input "Lun 13 Octobre 2025" at bounding box center [746, 189] width 147 height 11
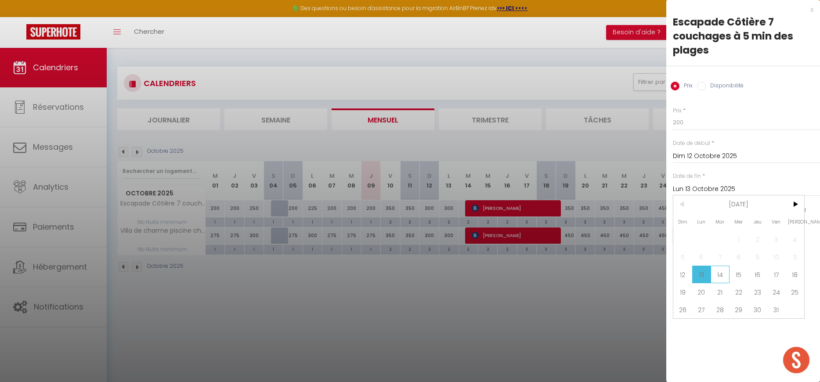
click at [718, 275] on span "14" at bounding box center [719, 275] width 19 height 18
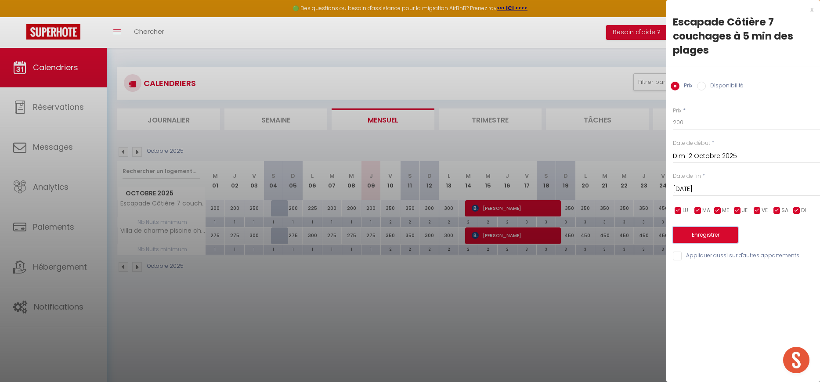
click at [713, 238] on button "Enregistrer" at bounding box center [705, 235] width 65 height 16
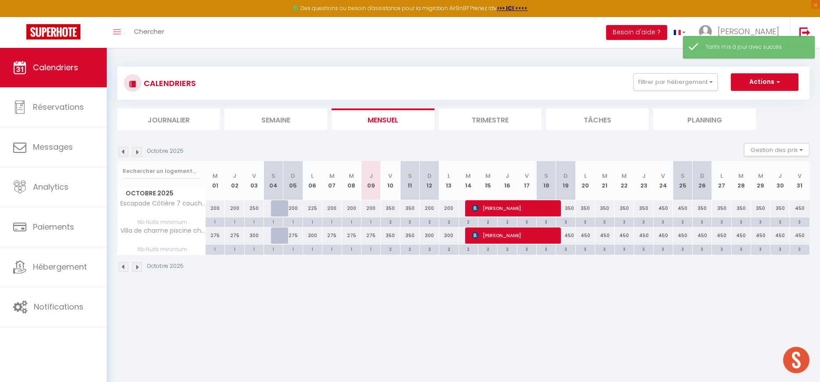
click at [389, 210] on div "350" at bounding box center [390, 208] width 19 height 16
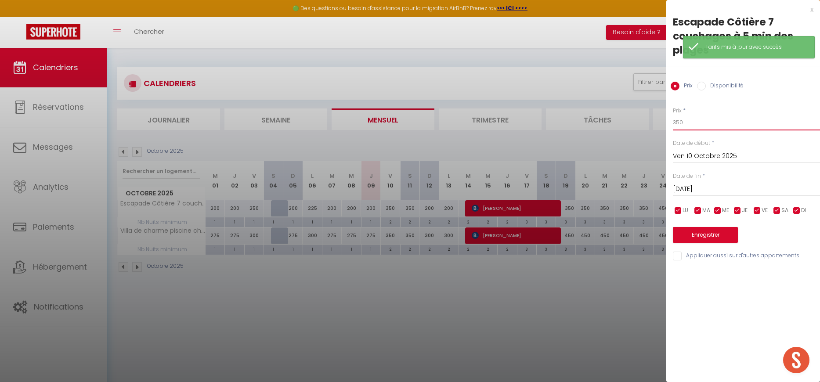
click at [693, 125] on input "350" at bounding box center [746, 123] width 147 height 16
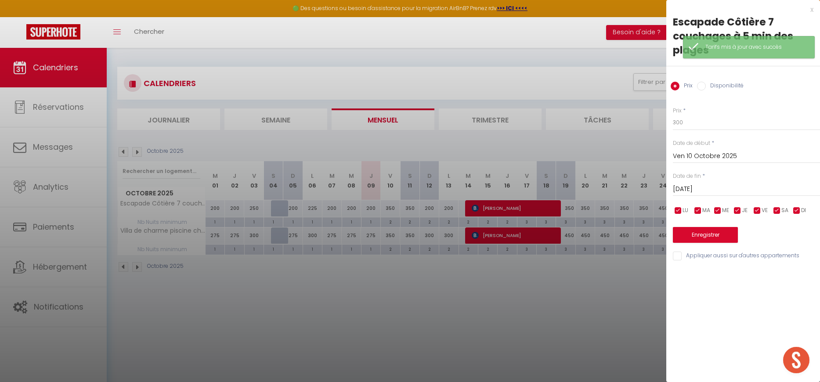
click at [696, 188] on input "[DATE]" at bounding box center [746, 189] width 147 height 11
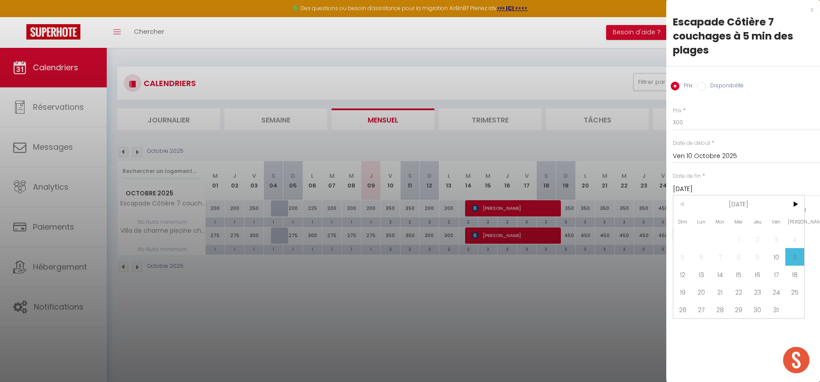
click at [686, 273] on span "12" at bounding box center [682, 275] width 19 height 18
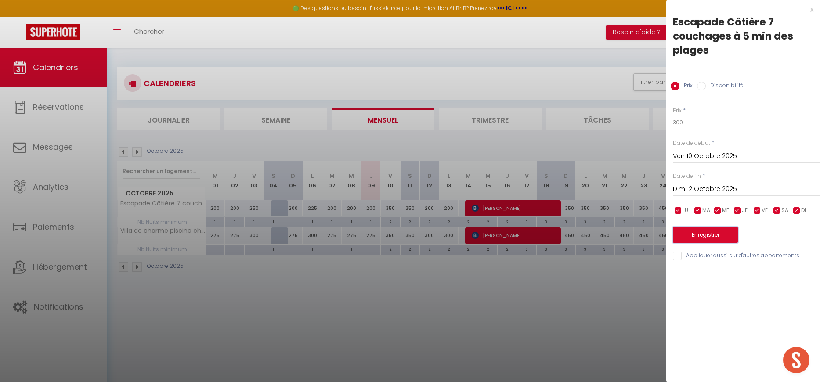
click at [693, 235] on button "Enregistrer" at bounding box center [705, 235] width 65 height 16
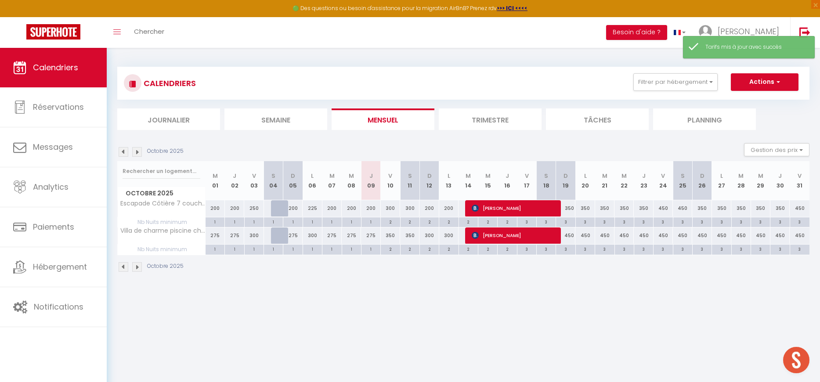
click at [374, 238] on div "275" at bounding box center [370, 235] width 19 height 16
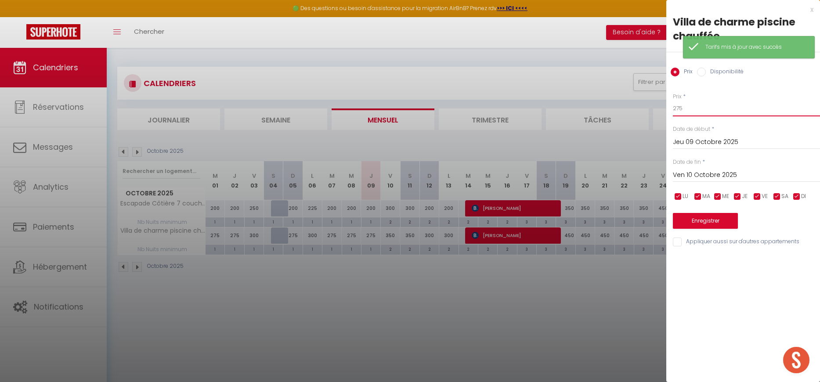
click at [688, 104] on input "275" at bounding box center [746, 109] width 147 height 16
click at [696, 216] on button "Enregistrer" at bounding box center [705, 221] width 65 height 16
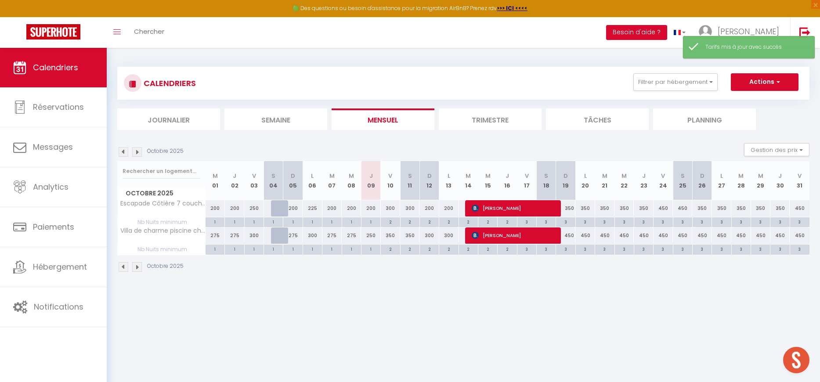
click at [393, 236] on div "350" at bounding box center [390, 235] width 19 height 16
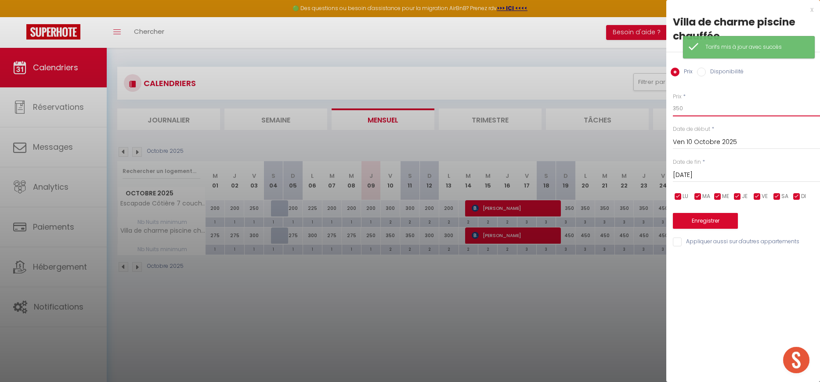
click at [681, 104] on input "350" at bounding box center [746, 109] width 147 height 16
click at [681, 170] on input "[DATE]" at bounding box center [746, 174] width 147 height 11
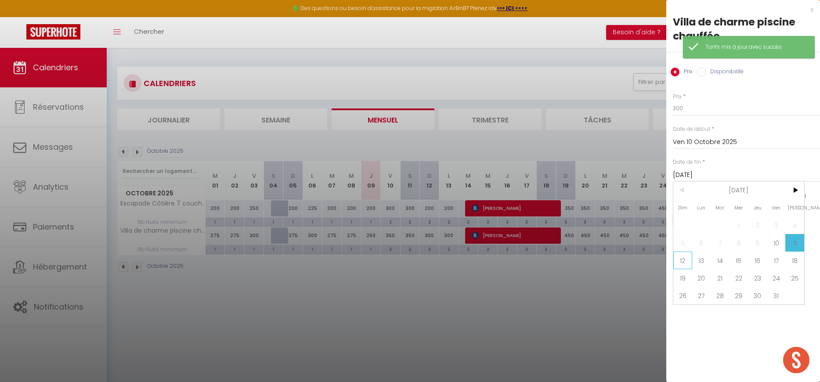
click at [688, 262] on span "12" at bounding box center [682, 261] width 19 height 18
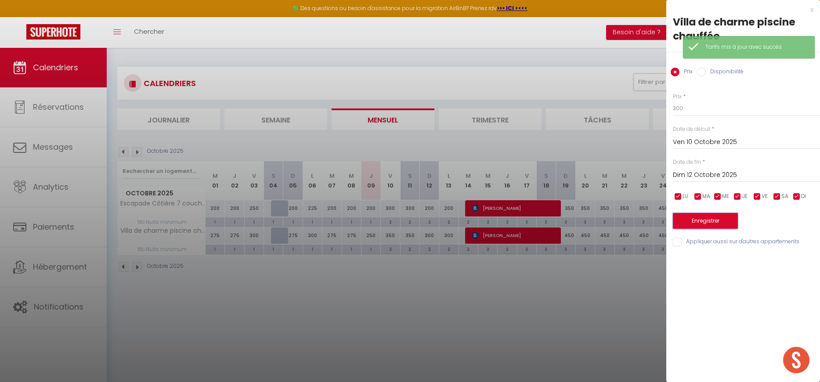
click at [689, 216] on button "Enregistrer" at bounding box center [705, 221] width 65 height 16
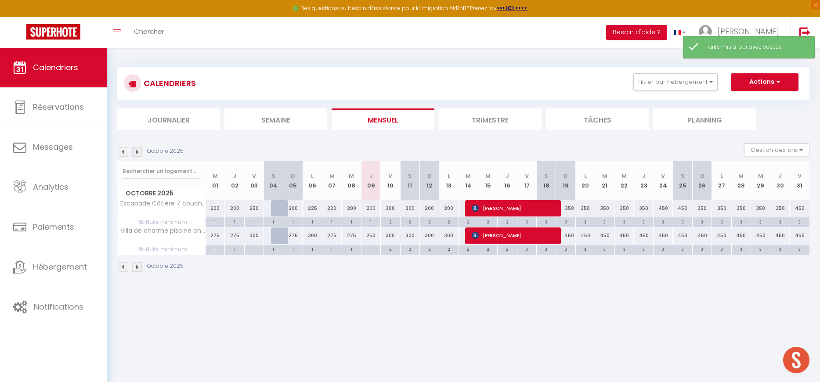
click at [431, 238] on div "300" at bounding box center [428, 235] width 19 height 16
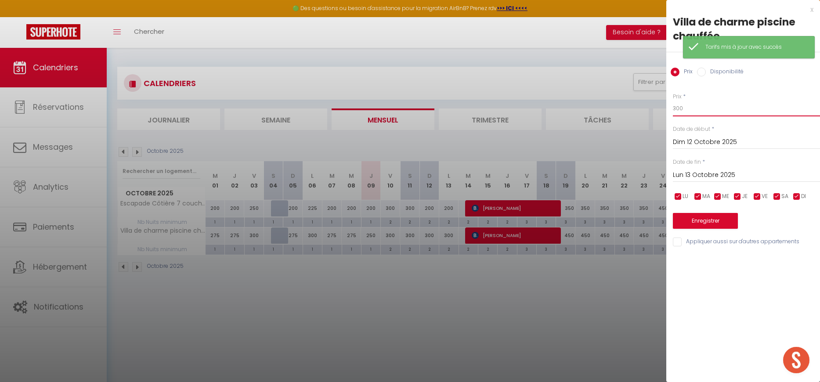
click at [684, 110] on input "300" at bounding box center [746, 109] width 147 height 16
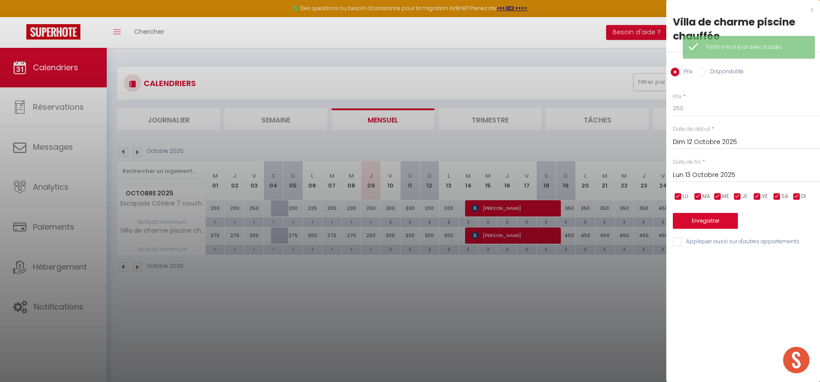
click at [696, 178] on input "Lun 13 Octobre 2025" at bounding box center [746, 174] width 147 height 11
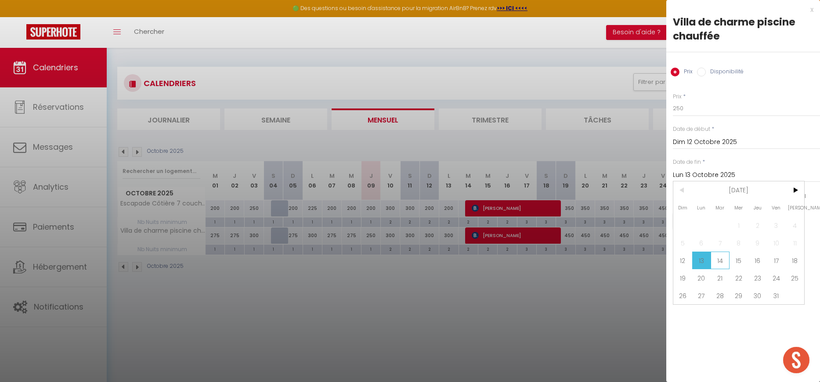
click at [719, 259] on span "14" at bounding box center [719, 261] width 19 height 18
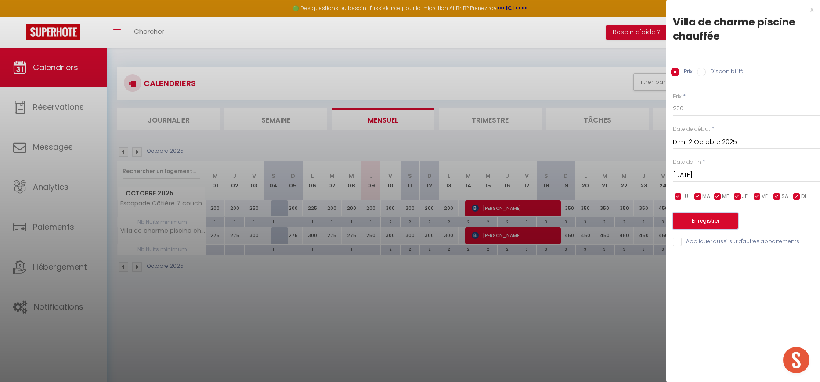
click at [697, 221] on button "Enregistrer" at bounding box center [705, 221] width 65 height 16
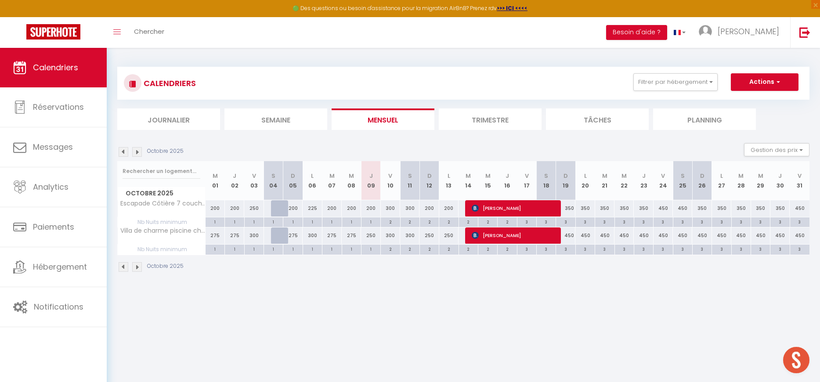
click at [570, 234] on div "450" at bounding box center [565, 235] width 19 height 16
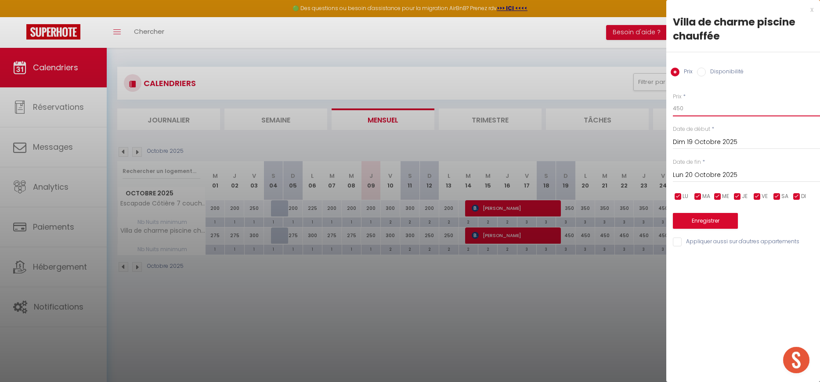
click at [698, 109] on input "450" at bounding box center [746, 109] width 147 height 16
click at [695, 169] on input "Lun 20 Octobre 2025" at bounding box center [746, 174] width 147 height 11
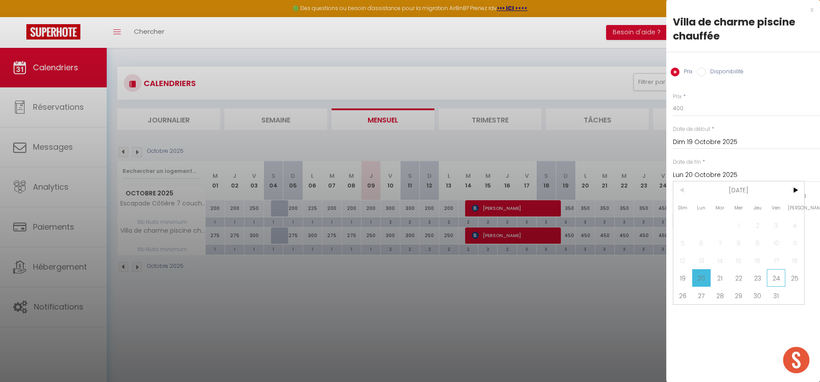
click at [778, 277] on span "24" at bounding box center [776, 278] width 19 height 18
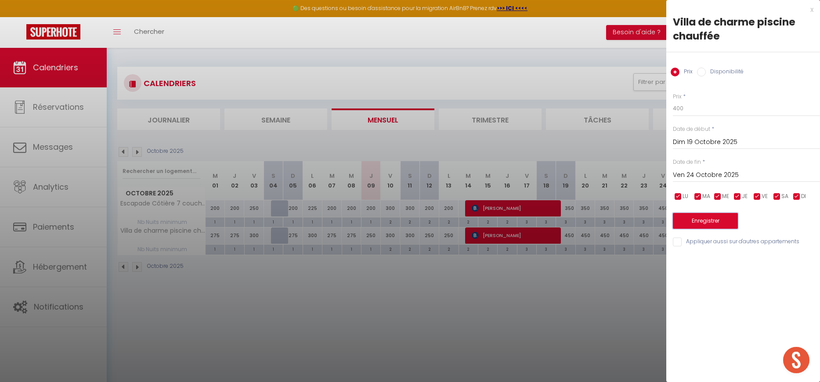
click at [706, 221] on button "Enregistrer" at bounding box center [705, 221] width 65 height 16
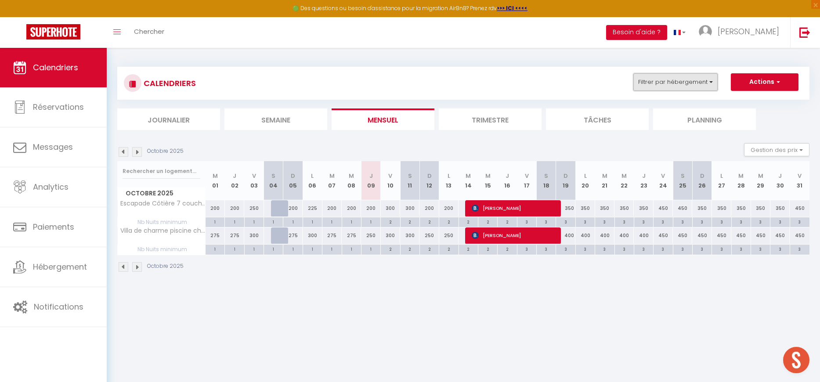
click at [648, 79] on button "Filtrer par hébergement" at bounding box center [675, 82] width 84 height 18
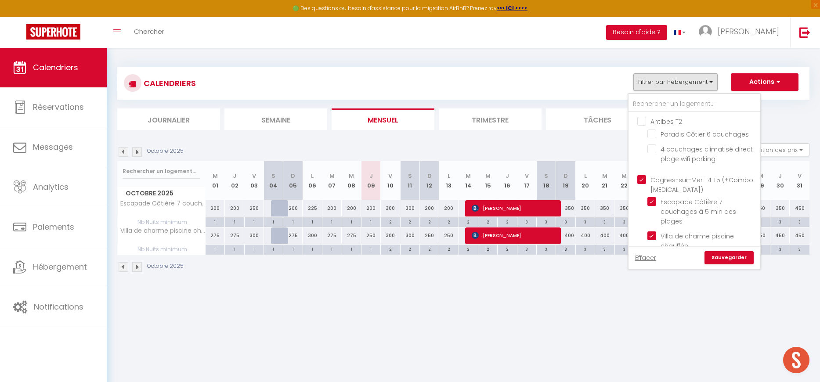
click at [642, 178] on input "Cagnes-sur-Mer T4 T5 (+Combo [MEDICAL_DATA])" at bounding box center [703, 179] width 132 height 9
click at [643, 121] on input "Antibes T2" at bounding box center [703, 120] width 132 height 9
click at [736, 252] on link "Sauvegarder" at bounding box center [728, 257] width 49 height 13
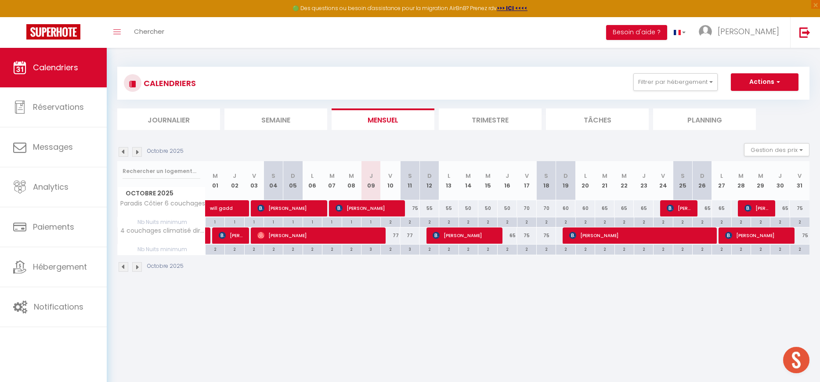
click at [372, 221] on div "1" at bounding box center [370, 221] width 19 height 8
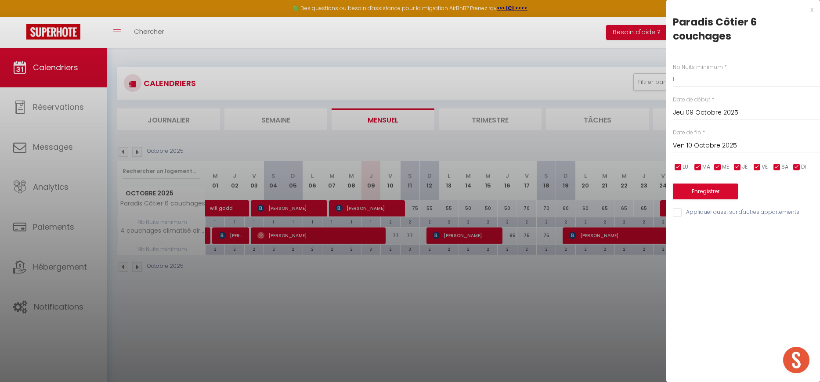
click at [680, 145] on input "Ven 10 Octobre 2025" at bounding box center [746, 145] width 147 height 11
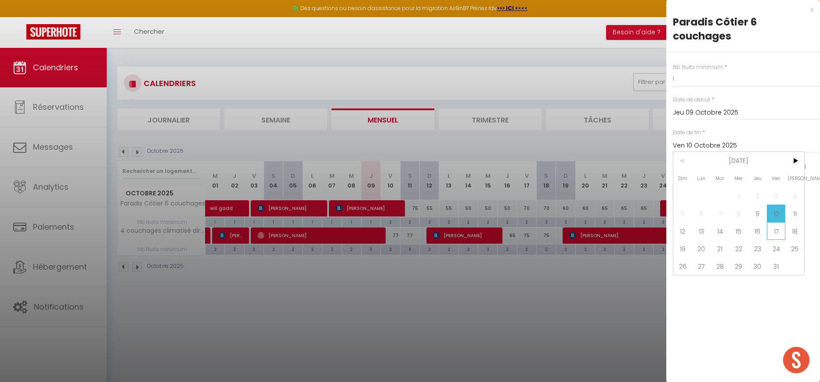
click at [774, 231] on span "17" at bounding box center [776, 231] width 19 height 18
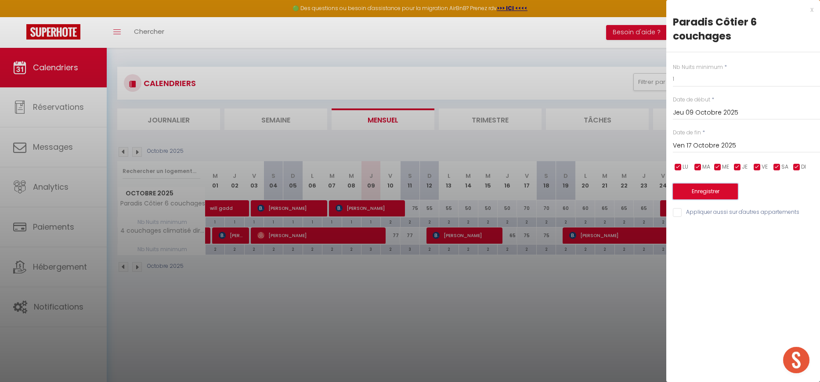
click at [701, 193] on button "Enregistrer" at bounding box center [705, 192] width 65 height 16
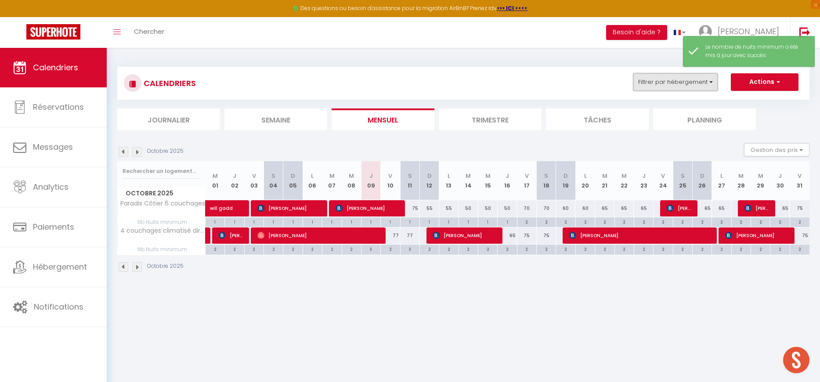
click at [680, 89] on button "Filtrer par hébergement" at bounding box center [675, 82] width 84 height 18
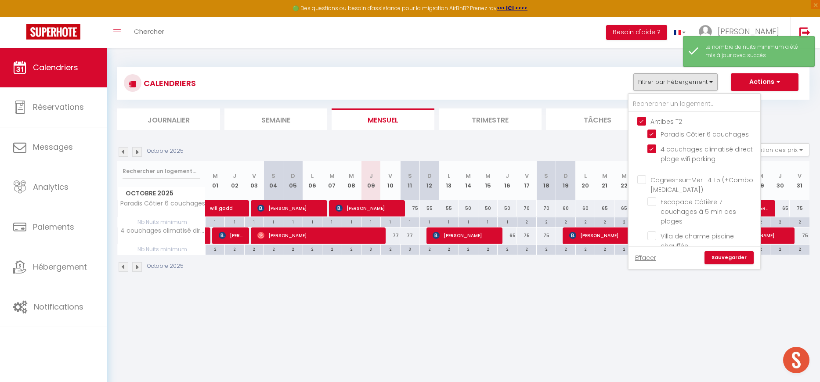
click at [670, 182] on input "Cagnes-sur-Mer T4 T5 (+Combo [MEDICAL_DATA])" at bounding box center [703, 179] width 132 height 9
click at [741, 259] on link "Sauvegarder" at bounding box center [728, 257] width 49 height 13
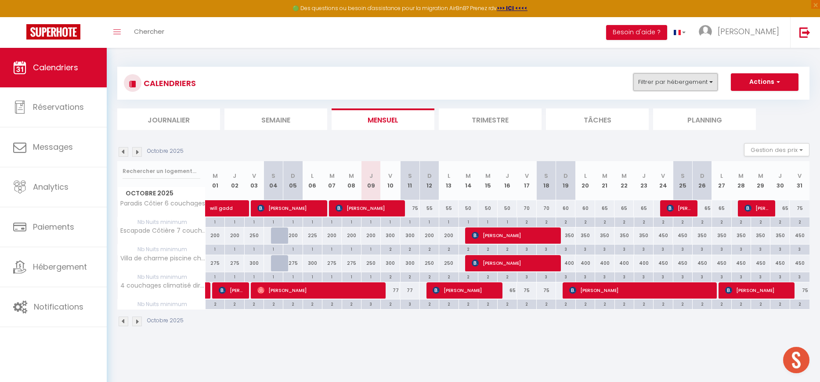
click at [667, 78] on button "Filtrer par hébergement" at bounding box center [675, 82] width 84 height 18
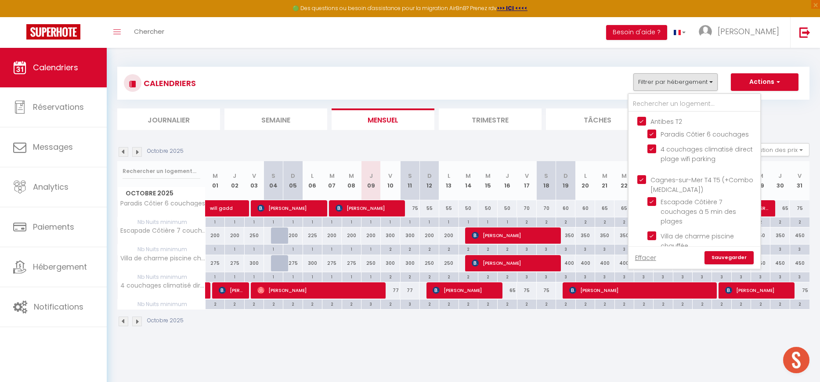
click at [642, 124] on input "Antibes T2" at bounding box center [703, 120] width 132 height 9
click at [731, 256] on link "Sauvegarder" at bounding box center [728, 257] width 49 height 13
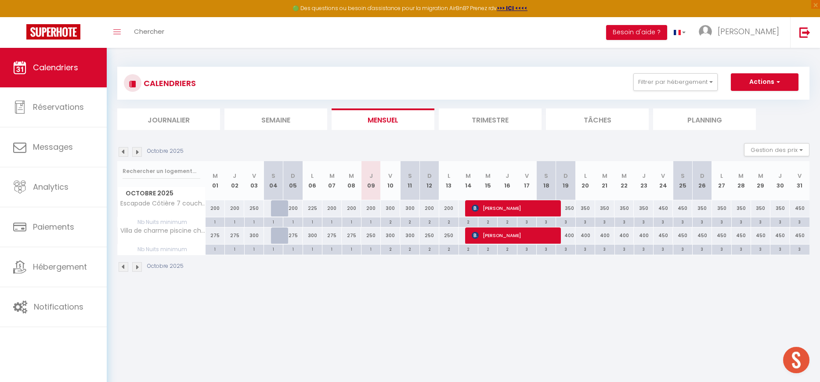
click at [372, 223] on div "1" at bounding box center [370, 221] width 19 height 8
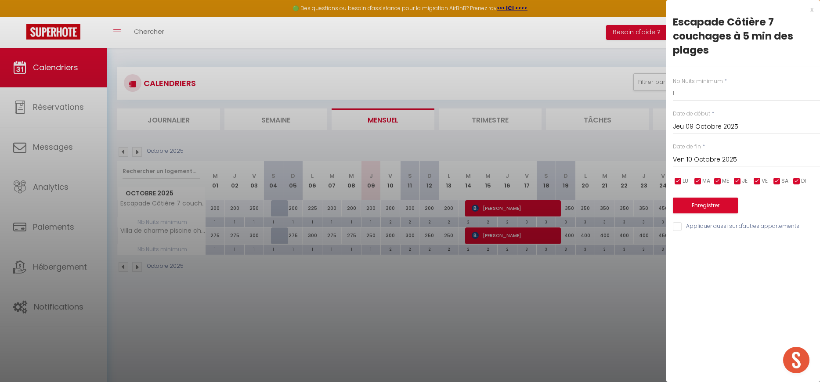
click at [692, 151] on div "Ven 10 Octobre 2025 < Oct 2025 > Dim Lun Mar Mer Jeu Ven Sam 1 2 3 4 5 6 7 8 9 …" at bounding box center [746, 159] width 147 height 16
drag, startPoint x: 692, startPoint y: 156, endPoint x: 707, endPoint y: 173, distance: 23.0
click at [692, 156] on input "Ven 10 Octobre 2025" at bounding box center [746, 159] width 147 height 11
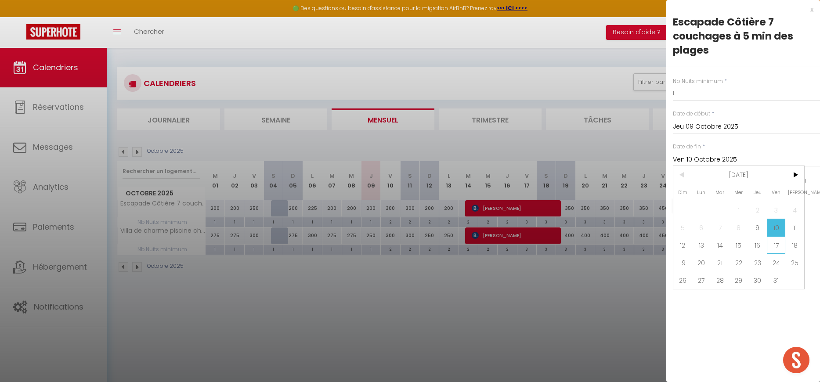
click at [779, 244] on span "17" at bounding box center [776, 245] width 19 height 18
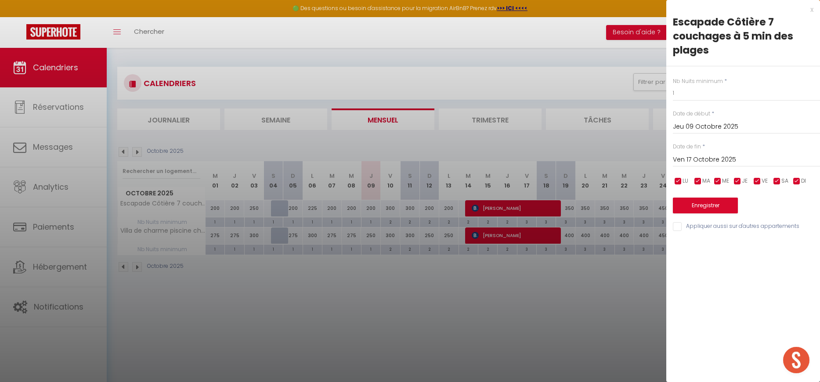
click at [684, 223] on input "Appliquer aussi sur d'autres appartements" at bounding box center [746, 226] width 147 height 9
click at [700, 209] on button "Enregistrer" at bounding box center [705, 206] width 65 height 16
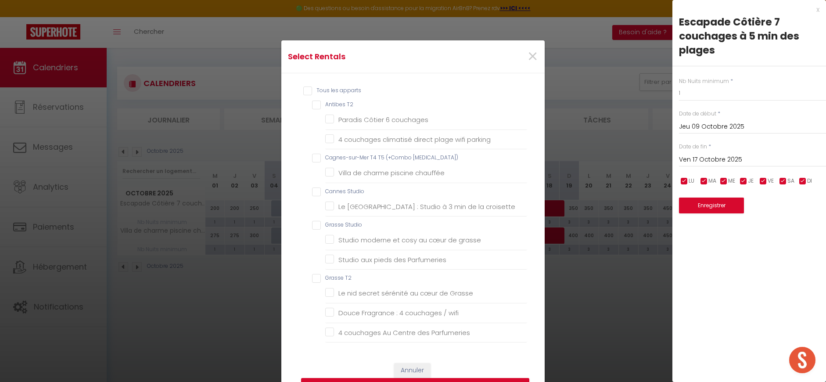
click at [362, 158] on T3\) "Cagnes-sur-Mer T4 T5 (+Combo [MEDICAL_DATA])" at bounding box center [419, 158] width 215 height 9
click at [508, 379] on button "Enregistrer" at bounding box center [415, 386] width 228 height 17
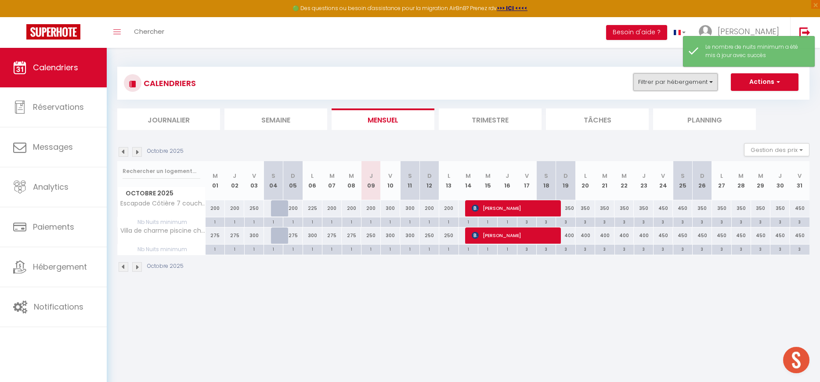
click at [686, 81] on button "Filtrer par hébergement" at bounding box center [675, 82] width 84 height 18
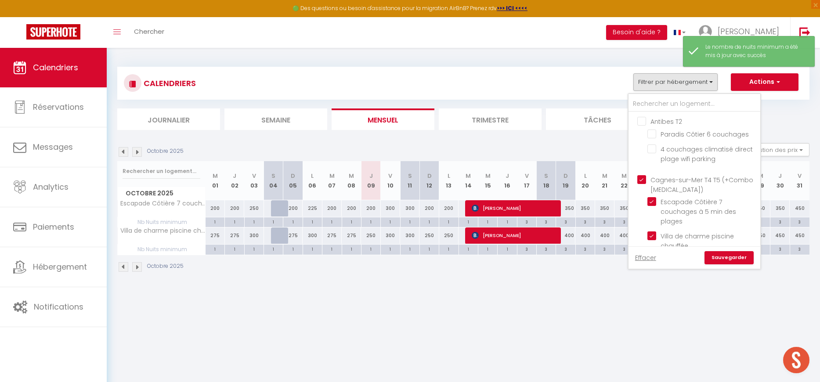
click at [645, 177] on input "Cagnes-sur-Mer T4 T5 (+Combo [MEDICAL_DATA])" at bounding box center [703, 179] width 132 height 9
click at [644, 120] on input "Antibes T2" at bounding box center [703, 120] width 132 height 9
click at [733, 261] on link "Sauvegarder" at bounding box center [728, 257] width 49 height 13
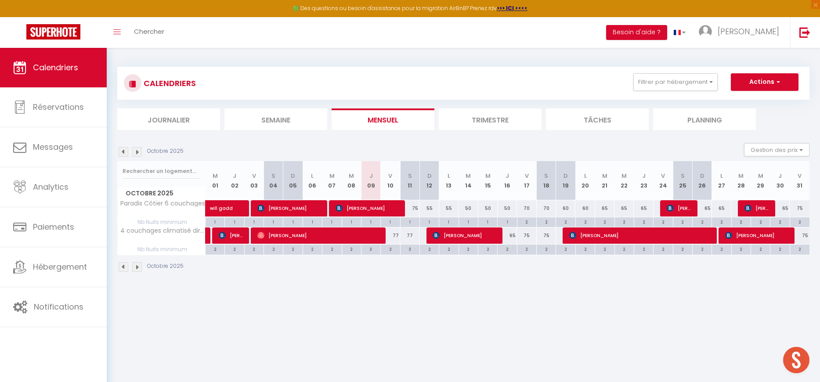
click at [398, 235] on div "77" at bounding box center [390, 235] width 19 height 16
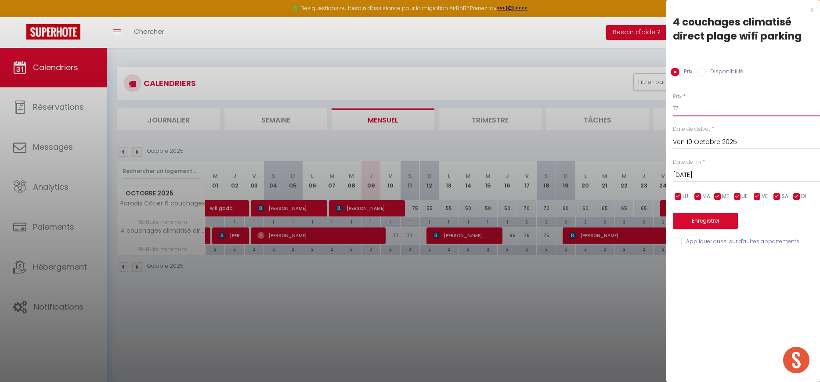
click at [709, 111] on input "77" at bounding box center [746, 109] width 147 height 16
click at [689, 172] on input "[DATE]" at bounding box center [746, 174] width 147 height 11
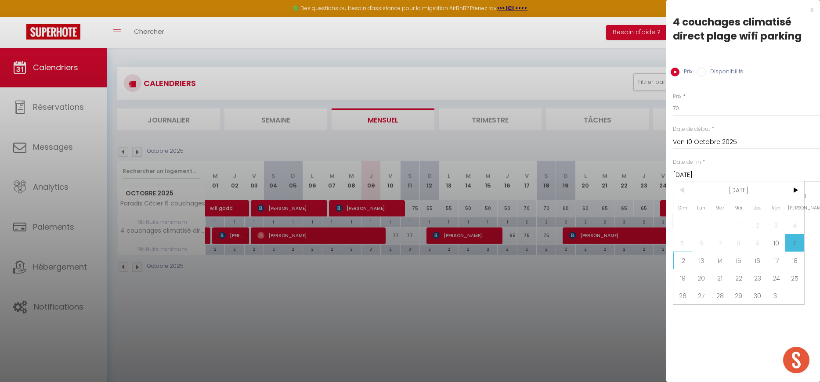
click at [685, 257] on span "12" at bounding box center [682, 261] width 19 height 18
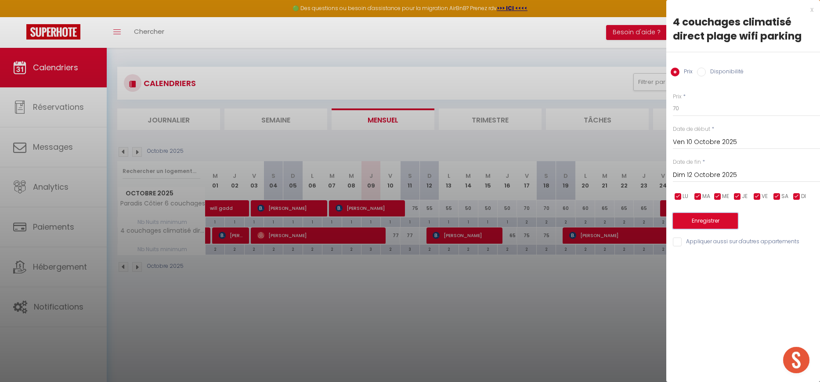
click at [683, 225] on button "Enregistrer" at bounding box center [705, 221] width 65 height 16
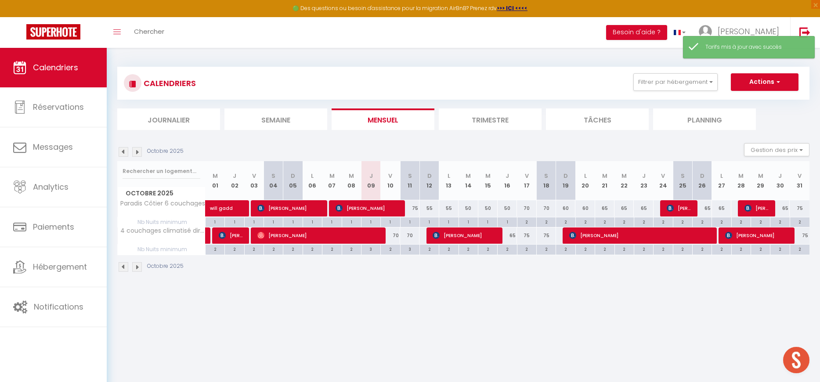
click at [417, 208] on div "75" at bounding box center [409, 208] width 19 height 16
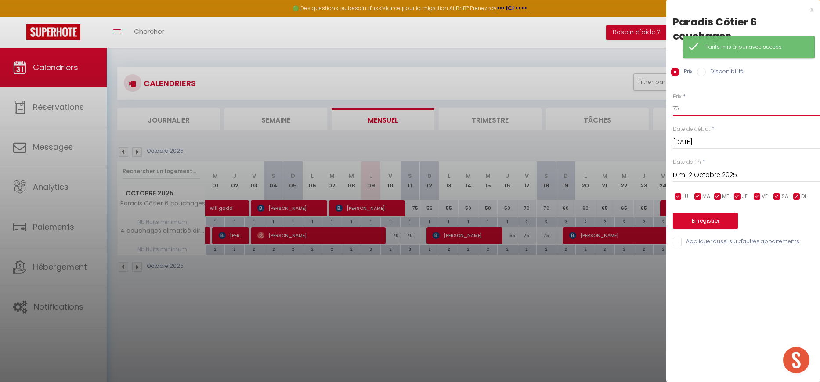
click at [689, 111] on input "75" at bounding box center [746, 109] width 147 height 16
click at [690, 218] on button "Enregistrer" at bounding box center [705, 221] width 65 height 16
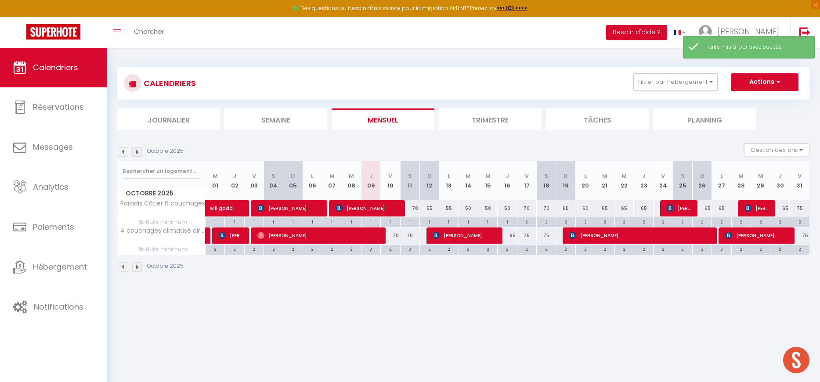
click at [431, 208] on div "55" at bounding box center [428, 208] width 19 height 16
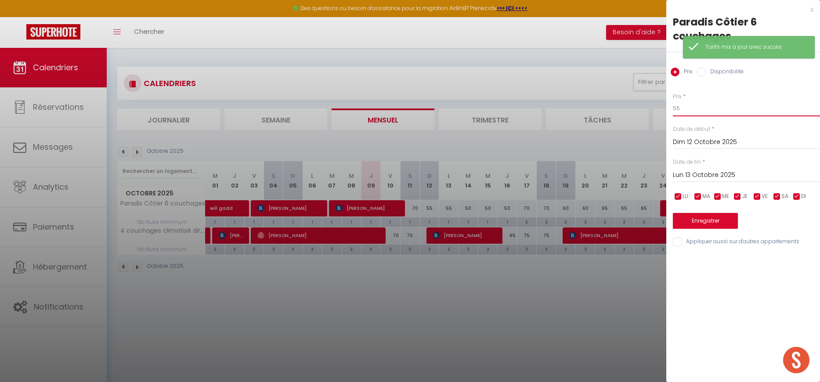
click at [719, 107] on input "55" at bounding box center [746, 109] width 147 height 16
click at [687, 176] on input "Lun 13 Octobre 2025" at bounding box center [746, 174] width 147 height 11
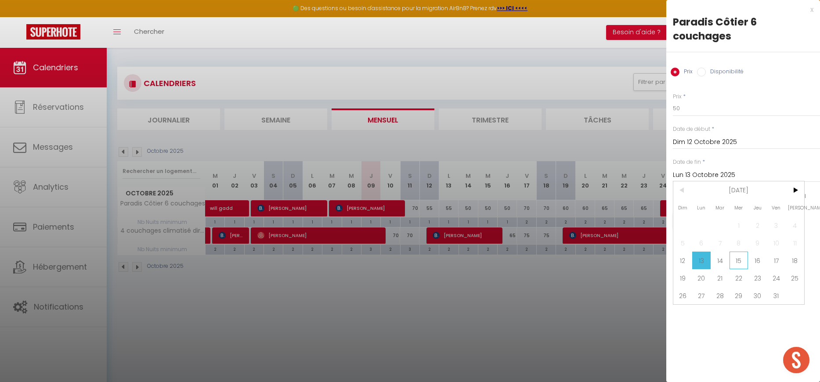
click at [740, 260] on span "15" at bounding box center [738, 261] width 19 height 18
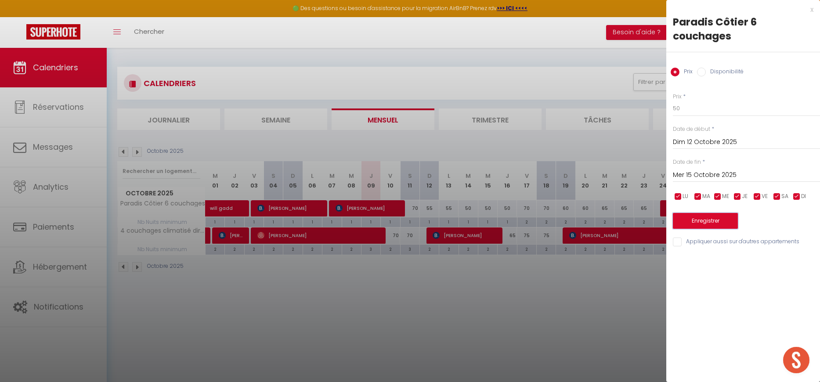
drag, startPoint x: 707, startPoint y: 220, endPoint x: 646, endPoint y: 218, distance: 61.1
click at [707, 220] on button "Enregistrer" at bounding box center [705, 221] width 65 height 16
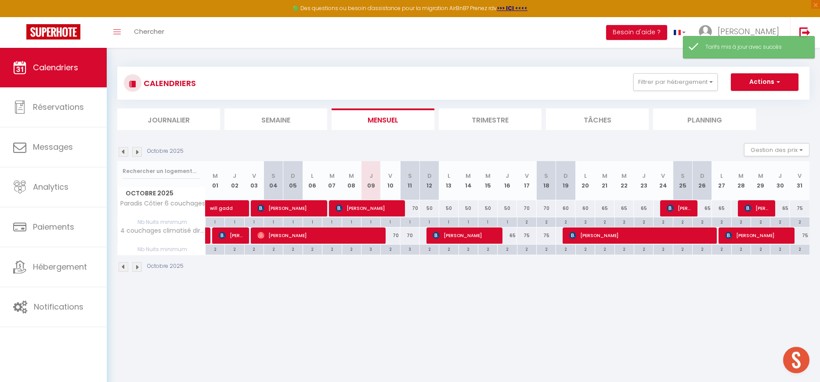
click at [513, 237] on div "65" at bounding box center [506, 235] width 19 height 16
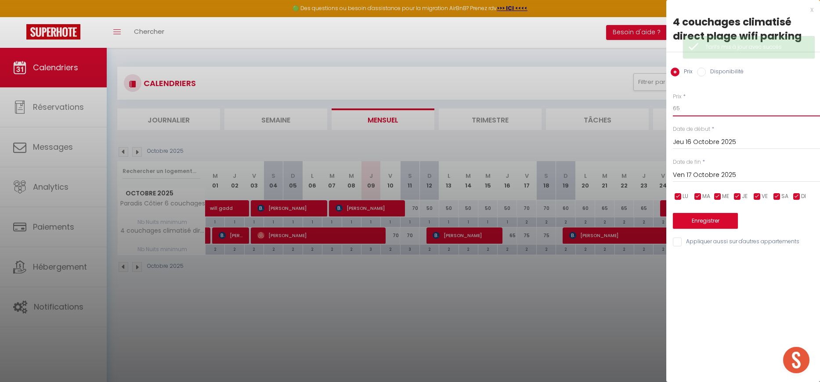
click at [690, 111] on input "65" at bounding box center [746, 109] width 147 height 16
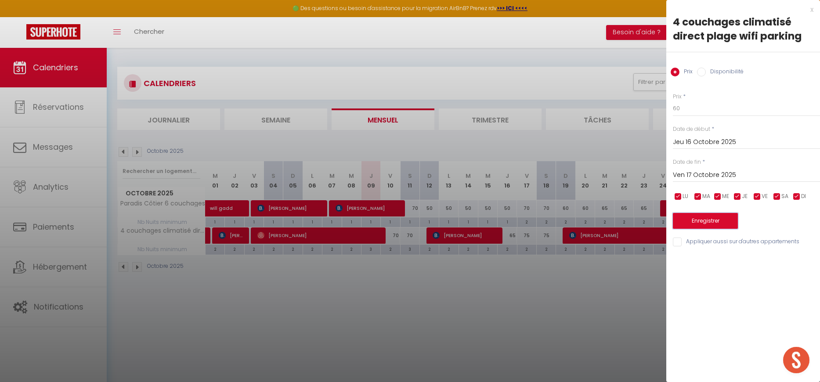
click at [684, 219] on button "Enregistrer" at bounding box center [705, 221] width 65 height 16
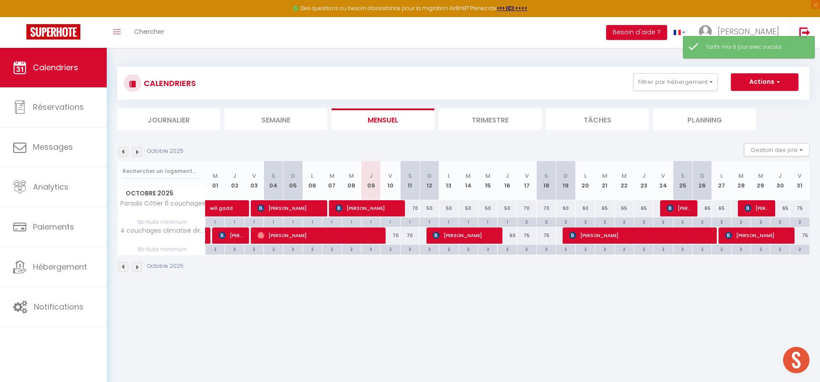
click at [567, 209] on div "60" at bounding box center [565, 208] width 19 height 16
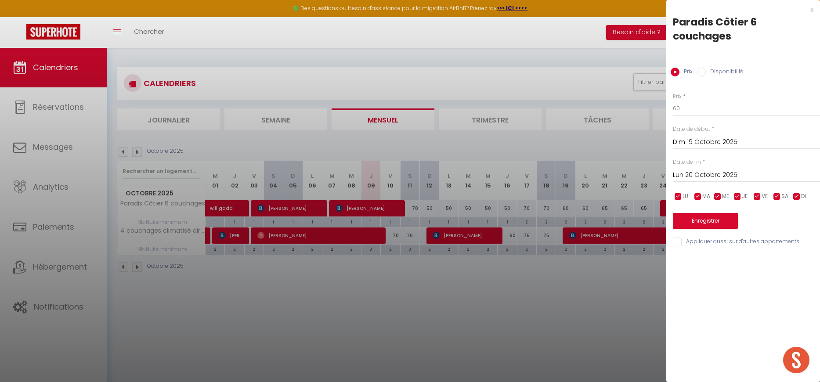
click at [526, 213] on div at bounding box center [410, 191] width 820 height 382
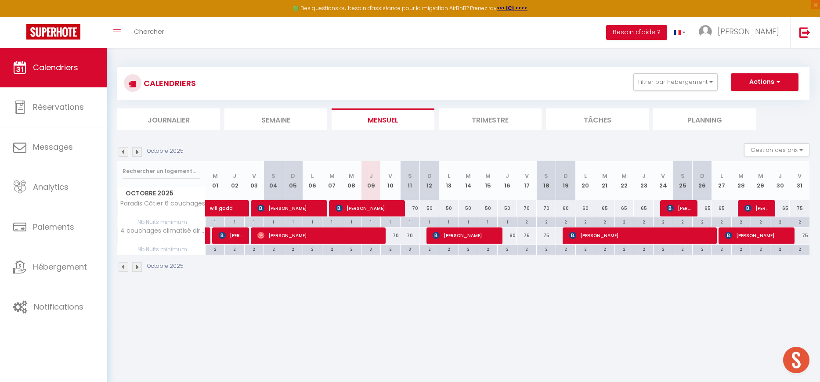
click at [528, 207] on div "70" at bounding box center [526, 208] width 19 height 16
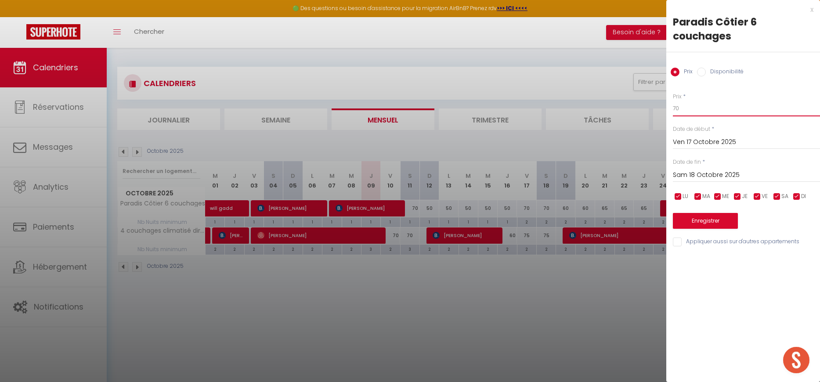
click at [687, 112] on input "70" at bounding box center [746, 109] width 147 height 16
click at [678, 172] on input "Sam 18 Octobre 2025" at bounding box center [746, 174] width 147 height 11
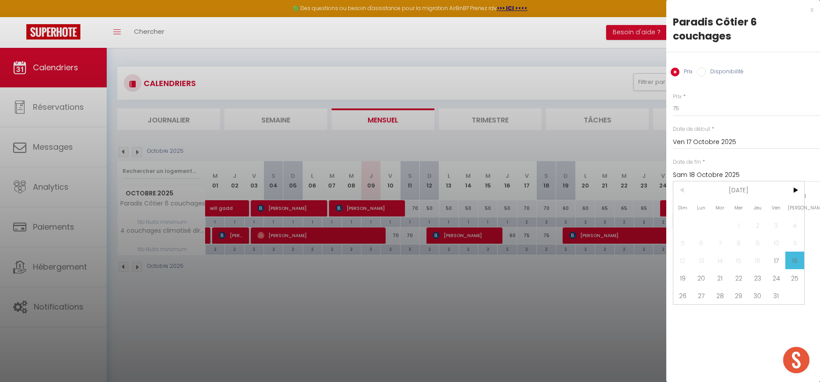
click at [684, 273] on span "19" at bounding box center [682, 278] width 19 height 18
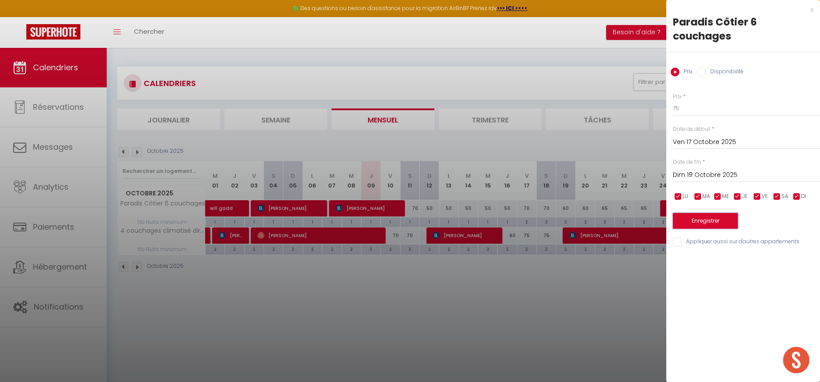
drag, startPoint x: 697, startPoint y: 220, endPoint x: 673, endPoint y: 223, distance: 23.9
click at [697, 220] on button "Enregistrer" at bounding box center [705, 221] width 65 height 16
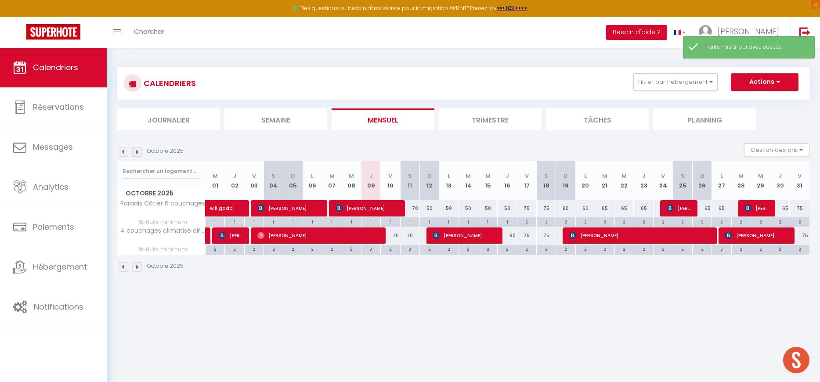
click at [566, 210] on div "60" at bounding box center [565, 208] width 19 height 16
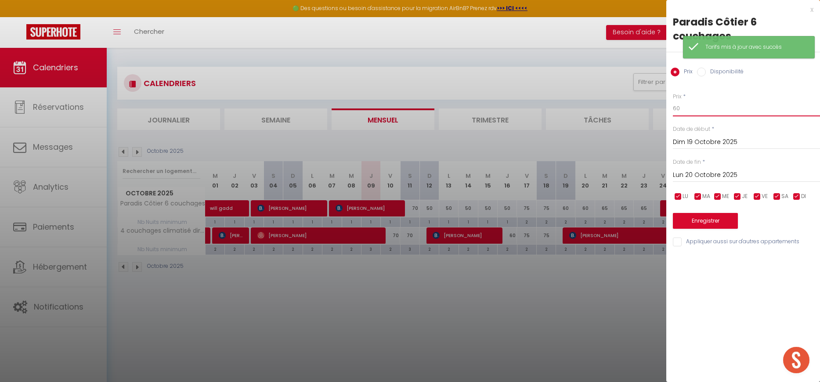
click at [687, 106] on input "60" at bounding box center [746, 109] width 147 height 16
click at [683, 170] on input "Lun 20 Octobre 2025" at bounding box center [746, 174] width 147 height 11
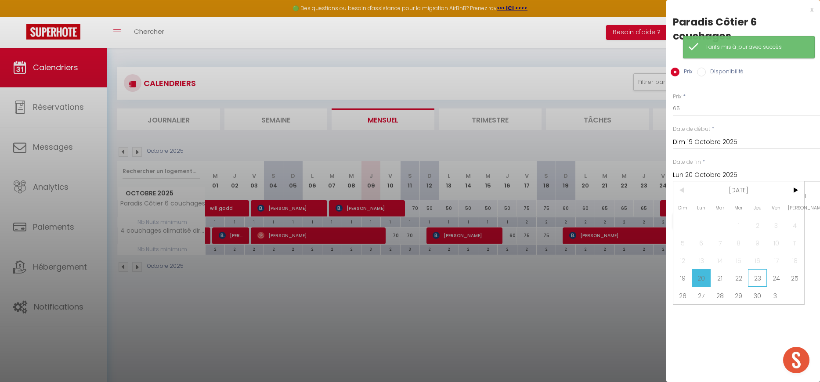
click at [754, 281] on span "23" at bounding box center [757, 278] width 19 height 18
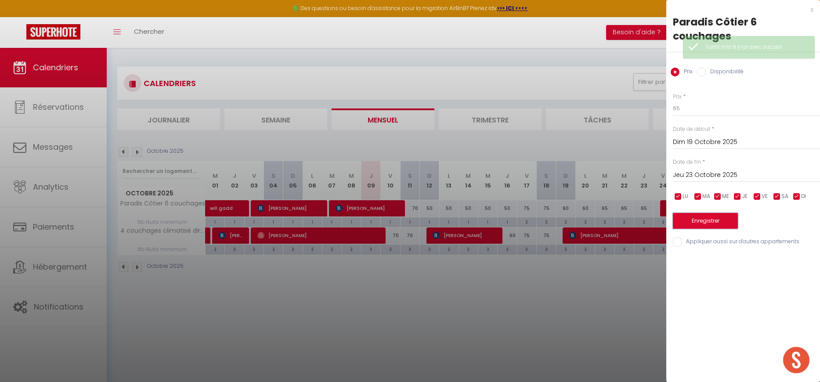
click at [700, 218] on button "Enregistrer" at bounding box center [705, 221] width 65 height 16
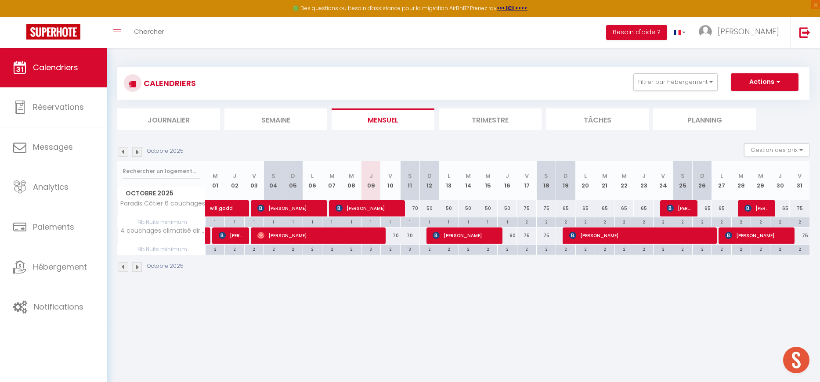
click at [136, 155] on img at bounding box center [137, 152] width 10 height 10
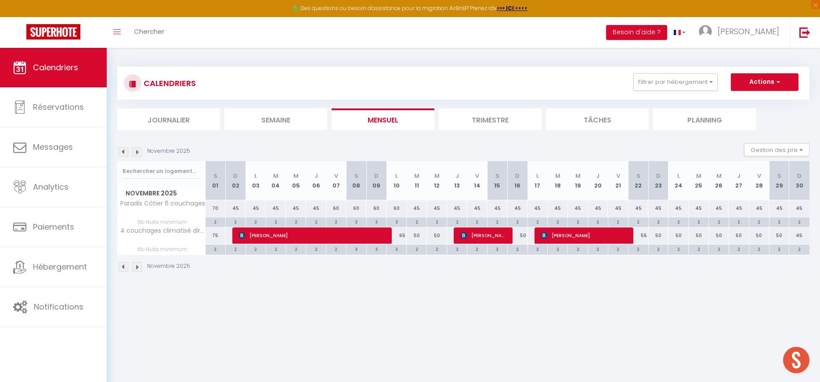
click at [402, 234] on div "65" at bounding box center [396, 235] width 20 height 16
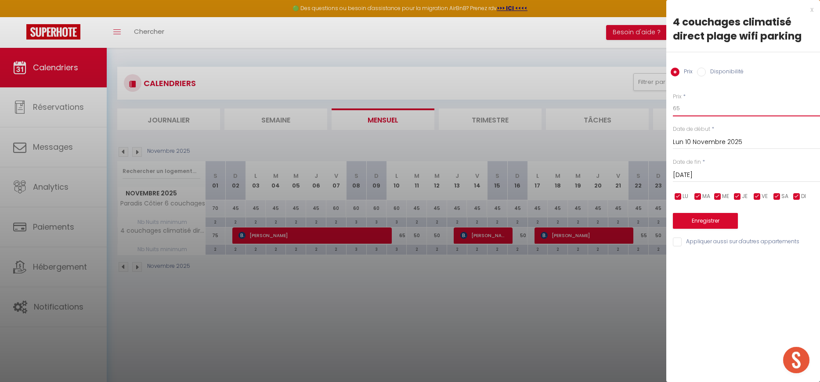
click at [688, 108] on input "65" at bounding box center [746, 109] width 147 height 16
click at [693, 216] on button "Enregistrer" at bounding box center [705, 221] width 65 height 16
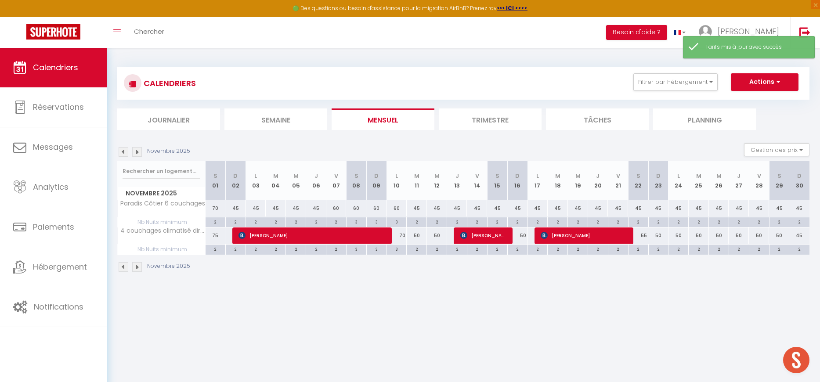
click at [417, 235] on div "50" at bounding box center [417, 235] width 20 height 16
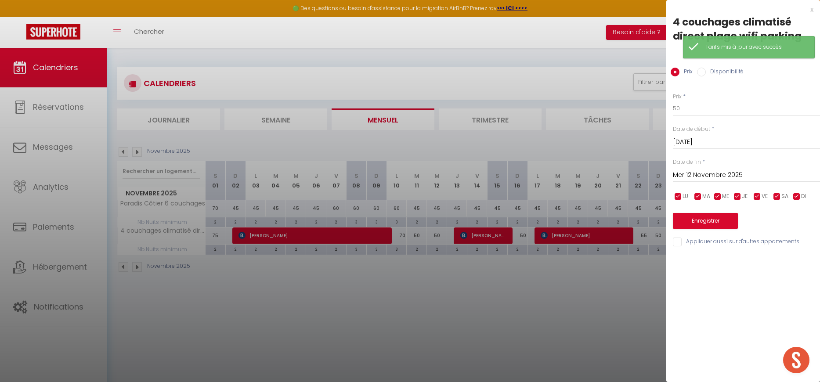
click at [684, 99] on span "*" at bounding box center [684, 96] width 3 height 7
click at [681, 108] on input "50" at bounding box center [746, 109] width 147 height 16
click at [683, 173] on input "Mer 12 Novembre 2025" at bounding box center [746, 174] width 147 height 11
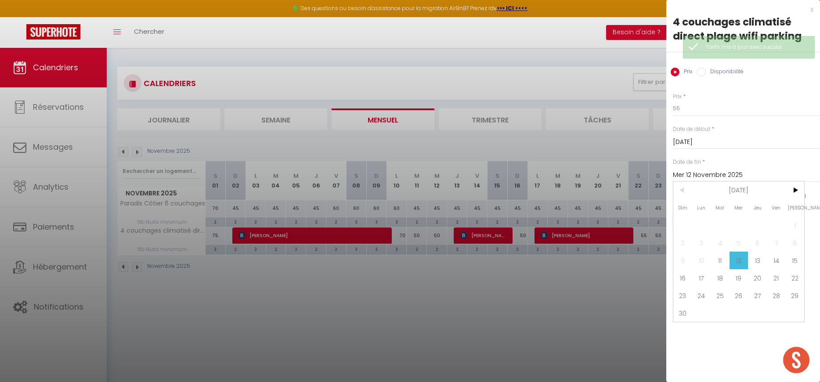
click at [754, 262] on span "13" at bounding box center [757, 261] width 19 height 18
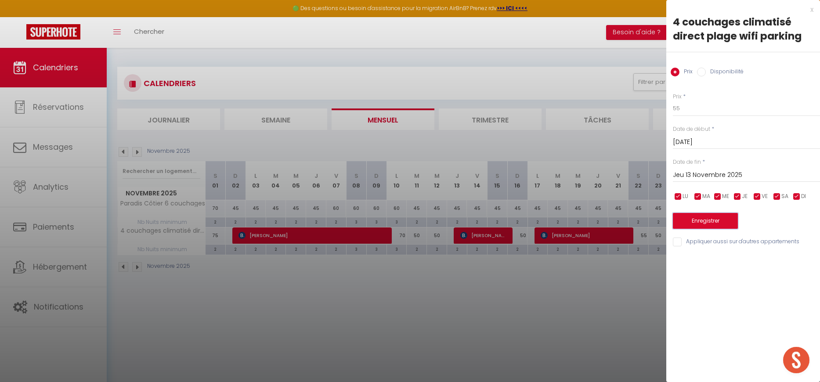
drag, startPoint x: 700, startPoint y: 223, endPoint x: 640, endPoint y: 226, distance: 60.6
click at [700, 223] on button "Enregistrer" at bounding box center [705, 221] width 65 height 16
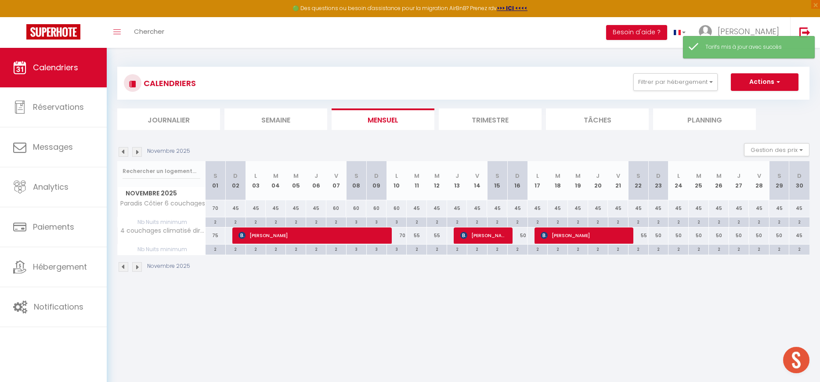
click at [396, 251] on div "3" at bounding box center [397, 249] width 20 height 8
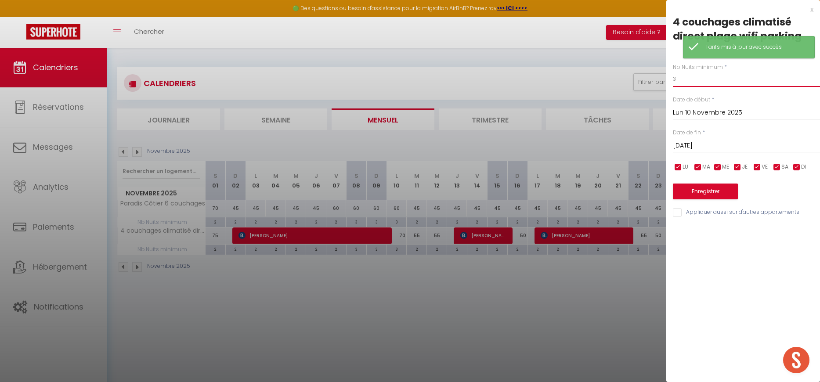
click at [693, 81] on input "3" at bounding box center [746, 79] width 147 height 16
click at [706, 188] on button "Enregistrer" at bounding box center [705, 192] width 65 height 16
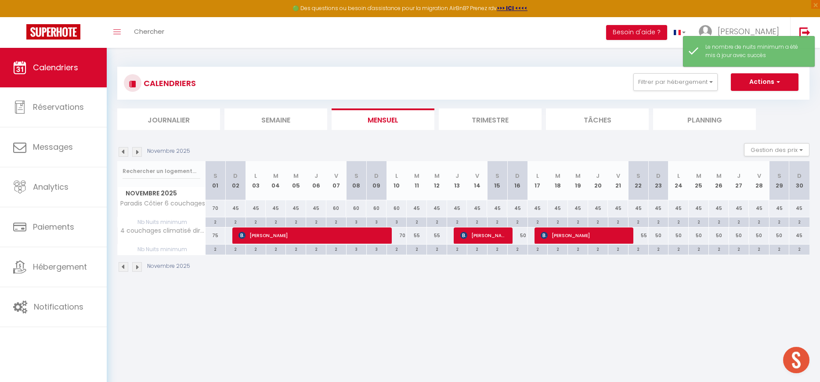
click at [645, 236] on div "55" at bounding box center [638, 235] width 20 height 16
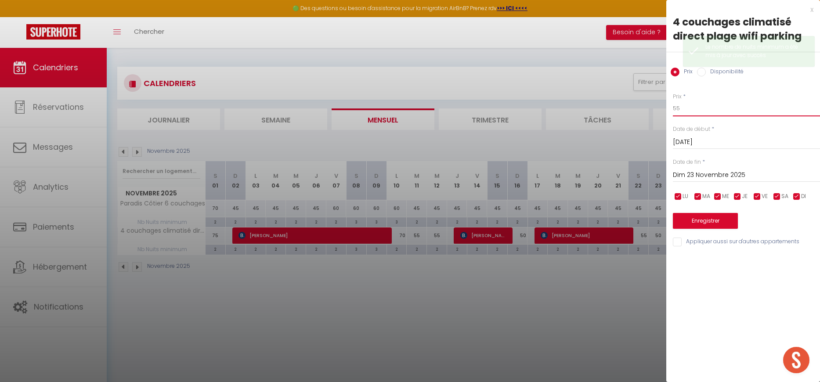
click at [682, 110] on input "55" at bounding box center [746, 109] width 147 height 16
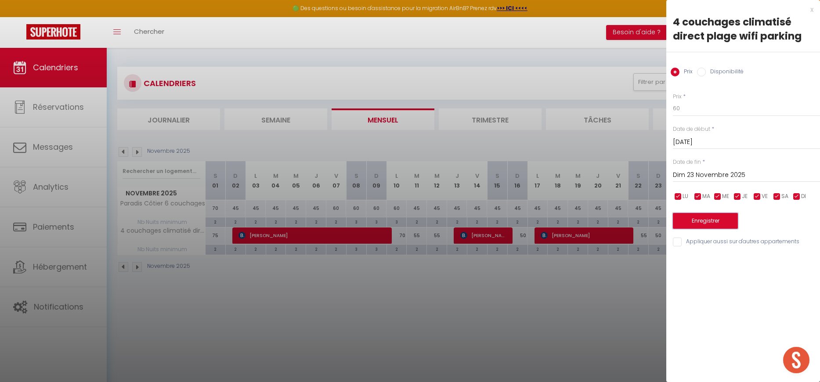
click at [685, 216] on button "Enregistrer" at bounding box center [705, 221] width 65 height 16
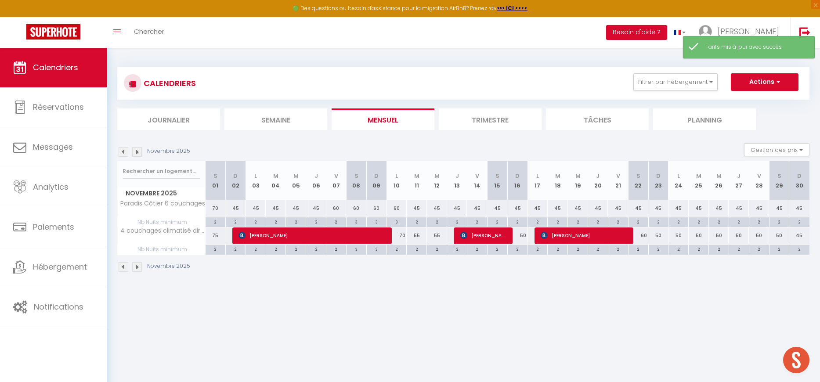
click at [659, 235] on div "50" at bounding box center [658, 235] width 20 height 16
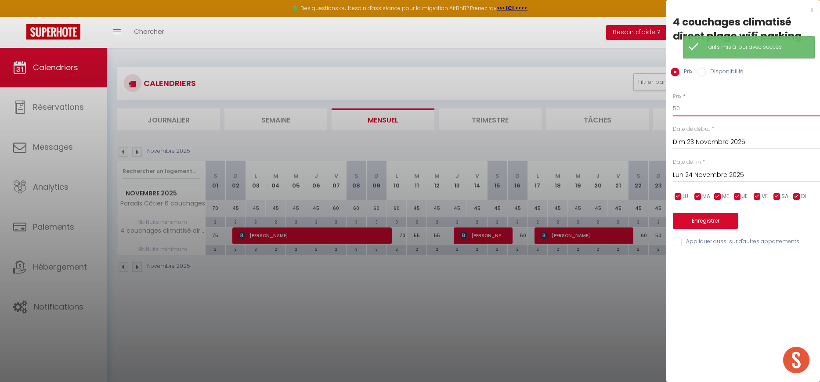
click at [696, 109] on input "50" at bounding box center [746, 109] width 147 height 16
click at [685, 174] on input "Lun 24 Novembre 2025" at bounding box center [746, 174] width 147 height 11
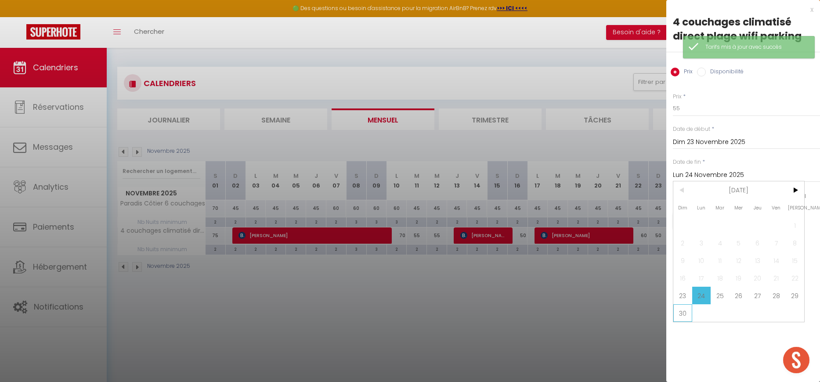
click at [679, 310] on span "30" at bounding box center [682, 313] width 19 height 18
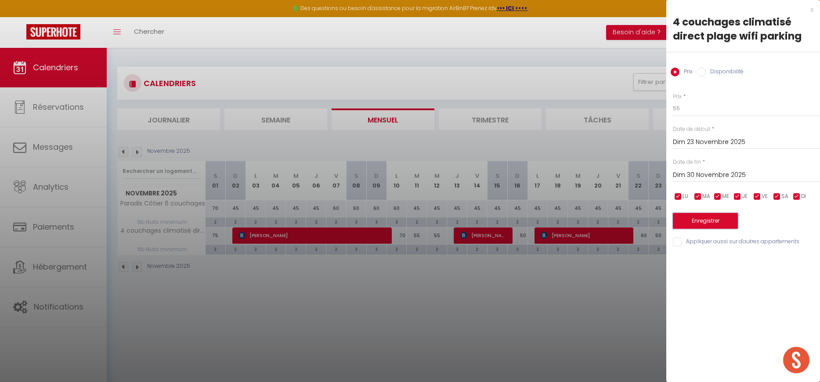
click at [693, 222] on button "Enregistrer" at bounding box center [705, 221] width 65 height 16
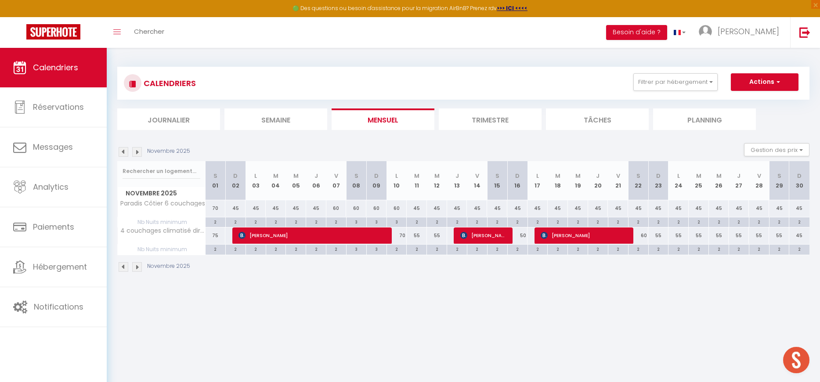
click at [124, 154] on img at bounding box center [124, 152] width 10 height 10
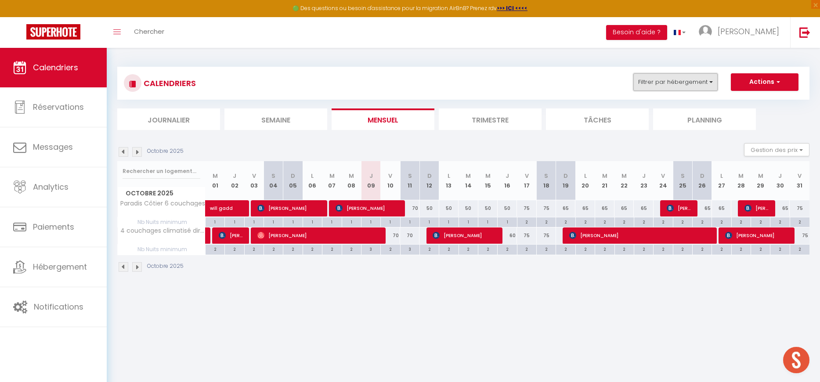
click at [684, 86] on button "Filtrer par hébergement" at bounding box center [675, 82] width 84 height 18
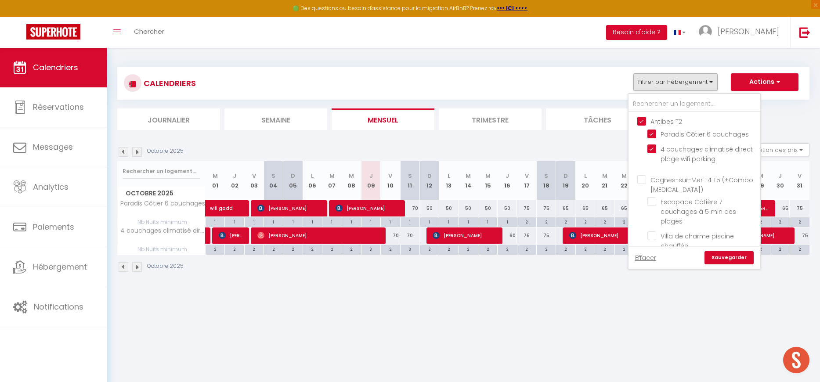
click at [647, 121] on input "Antibes T2" at bounding box center [703, 120] width 132 height 9
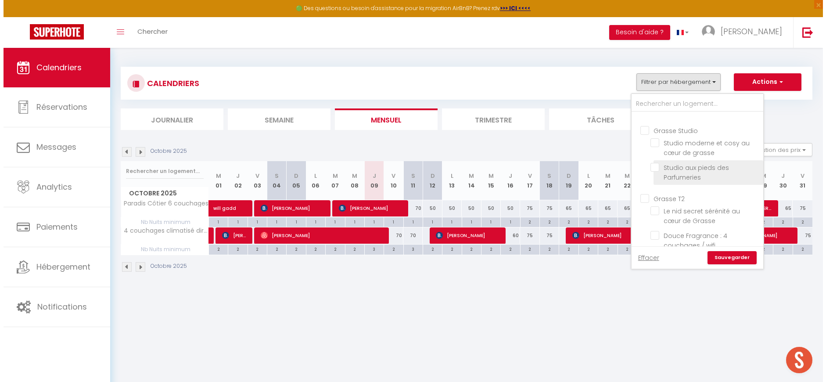
scroll to position [189, 0]
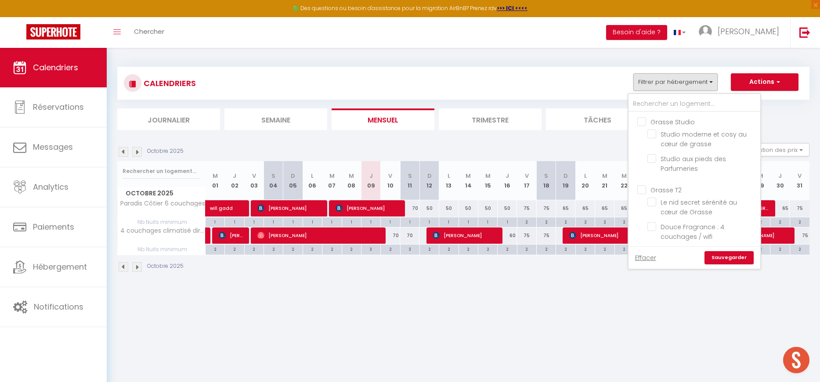
click at [656, 119] on input "Grasse Studio" at bounding box center [703, 120] width 132 height 9
click at [724, 258] on link "Sauvegarder" at bounding box center [728, 257] width 49 height 13
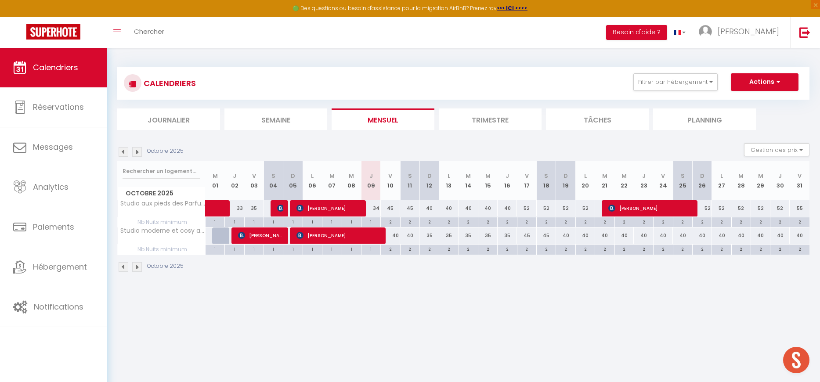
click at [370, 222] on div "1" at bounding box center [370, 221] width 19 height 8
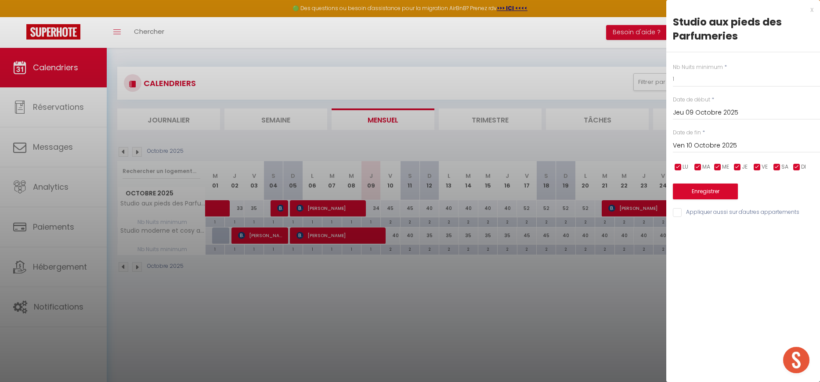
click at [684, 152] on div "Ven 10 Octobre 2025 < Oct 2025 > Dim Lun Mar Mer Jeu Ven Sam 1 2 3 4 5 6 7 8 9 …" at bounding box center [746, 145] width 147 height 16
click at [685, 147] on input "Ven 10 Octobre 2025" at bounding box center [746, 145] width 147 height 11
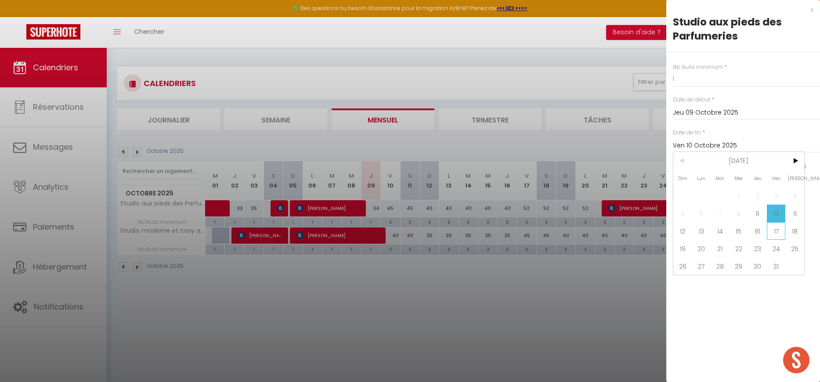
click at [770, 230] on span "17" at bounding box center [776, 231] width 19 height 18
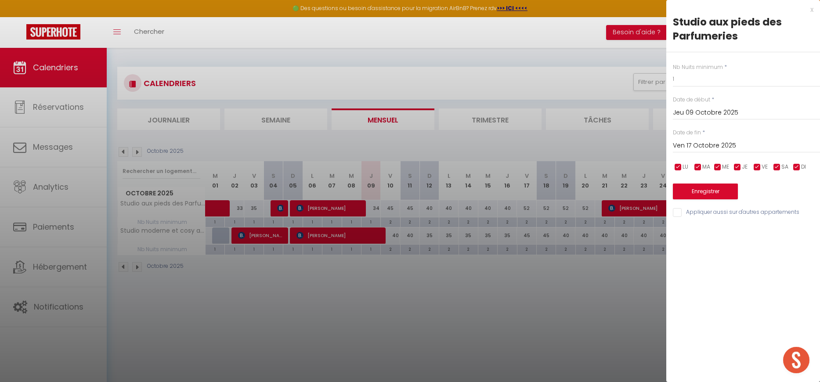
click at [682, 214] on input "Appliquer aussi sur d'autres appartements" at bounding box center [746, 212] width 147 height 9
click at [687, 192] on button "Enregistrer" at bounding box center [705, 192] width 65 height 16
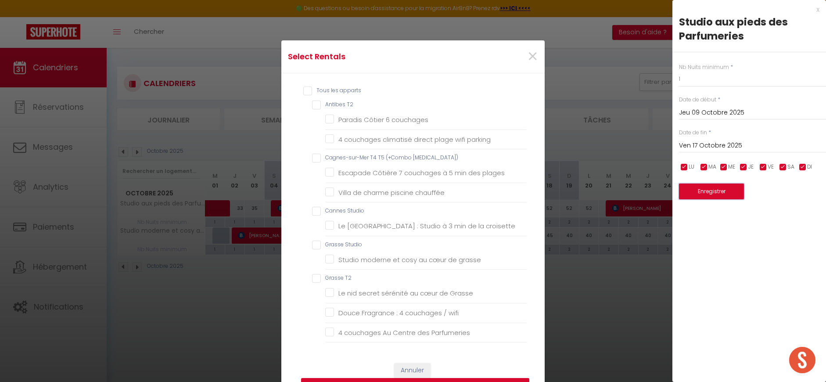
scroll to position [240, 0]
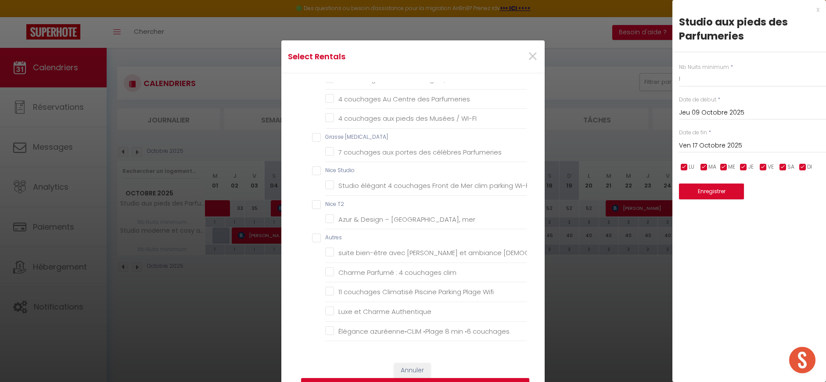
click at [312, 133] on T3 "Grasse [MEDICAL_DATA]" at bounding box center [419, 137] width 215 height 9
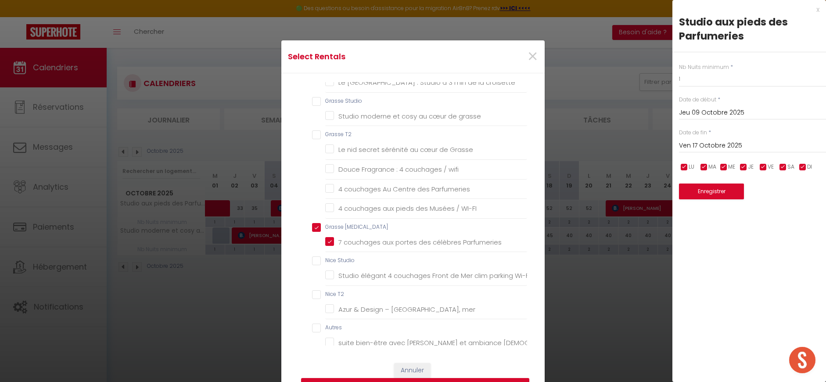
scroll to position [142, 0]
click at [316, 135] on T2 "Grasse T2" at bounding box center [419, 136] width 215 height 9
click at [312, 101] on Studio "Grasse Studio" at bounding box center [419, 102] width 215 height 9
click at [491, 379] on button "Enregistrer" at bounding box center [415, 386] width 228 height 17
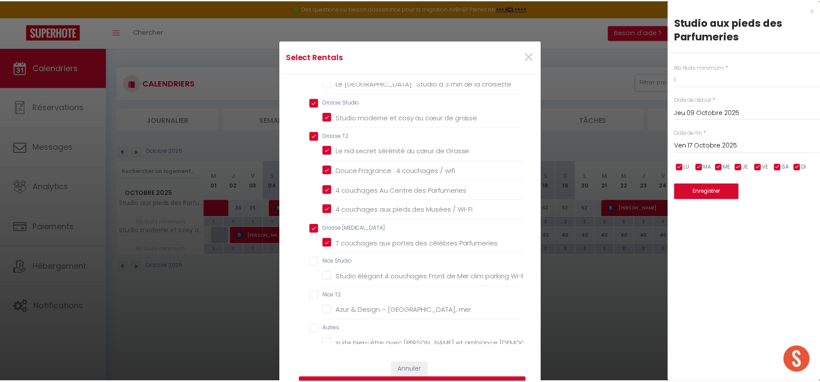
scroll to position [0, 0]
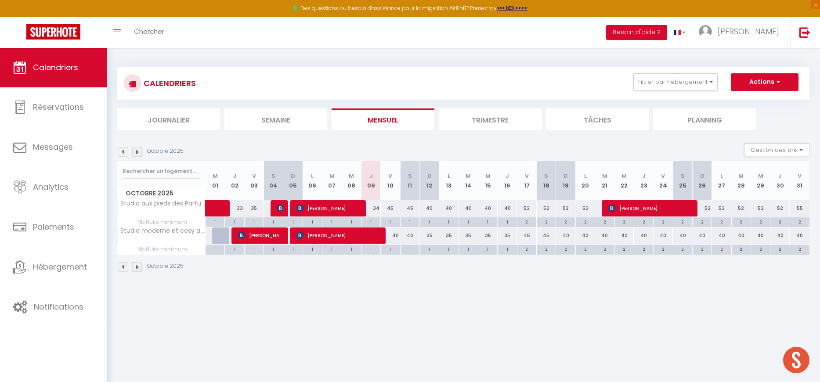
click at [125, 151] on img at bounding box center [124, 152] width 10 height 10
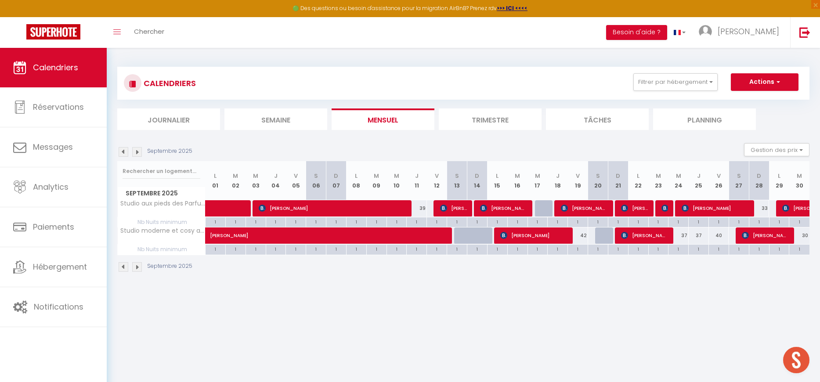
click at [124, 151] on img at bounding box center [124, 152] width 10 height 10
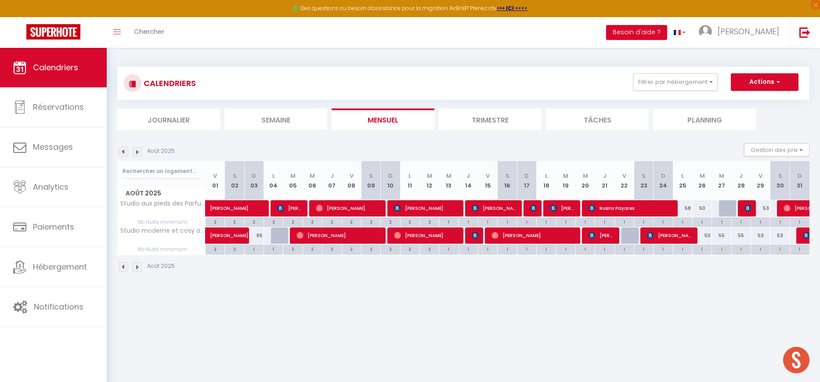
click at [124, 151] on img at bounding box center [124, 152] width 10 height 10
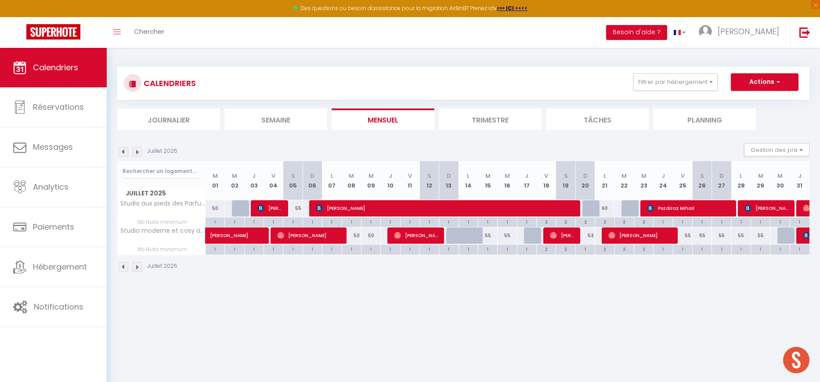
click at [126, 153] on img at bounding box center [124, 152] width 10 height 10
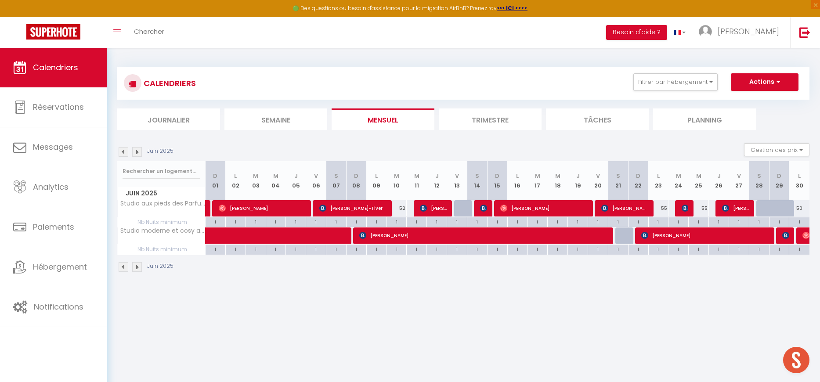
click at [126, 154] on img at bounding box center [124, 152] width 10 height 10
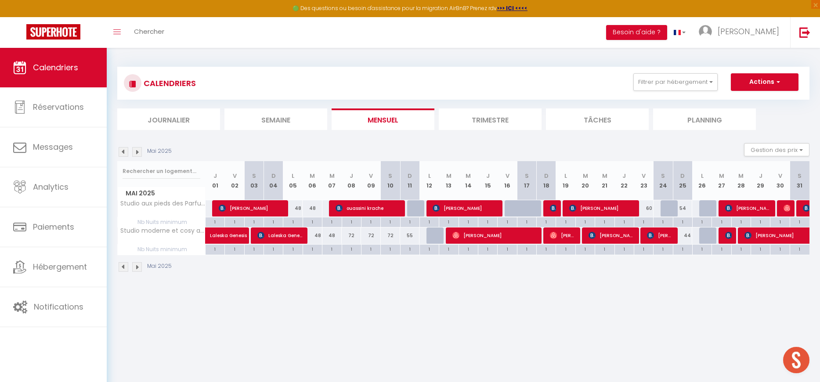
click at [126, 154] on img at bounding box center [124, 152] width 10 height 10
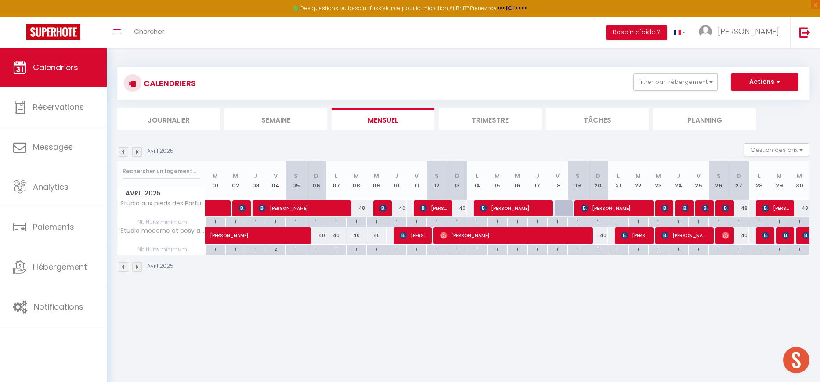
click at [139, 152] on img at bounding box center [137, 152] width 10 height 10
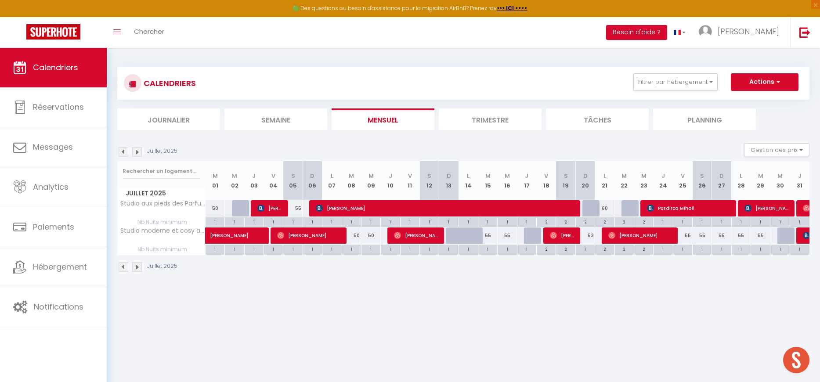
click at [139, 152] on img at bounding box center [137, 152] width 10 height 10
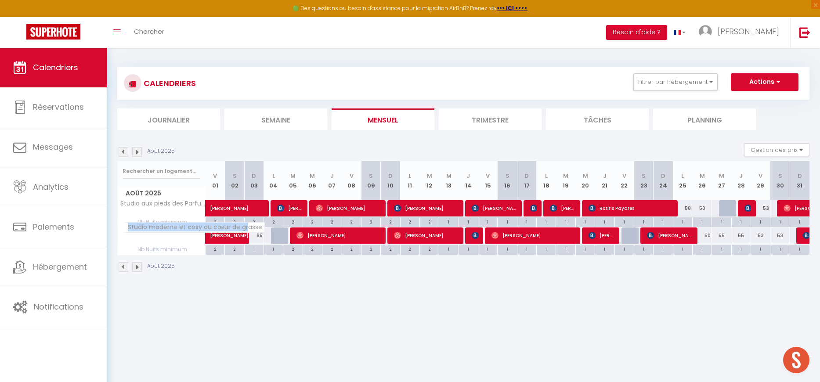
drag, startPoint x: 128, startPoint y: 228, endPoint x: 247, endPoint y: 231, distance: 118.6
click at [247, 231] on span "Studio moderne et cosy au cœur de grasse" at bounding box center [194, 227] width 140 height 11
click at [249, 231] on span "Studio moderne et cosy au cœur de grasse" at bounding box center [194, 227] width 140 height 11
drag, startPoint x: 128, startPoint y: 228, endPoint x: 260, endPoint y: 229, distance: 132.6
click at [259, 228] on span "Studio moderne et cosy au cœur de grasse" at bounding box center [194, 227] width 140 height 11
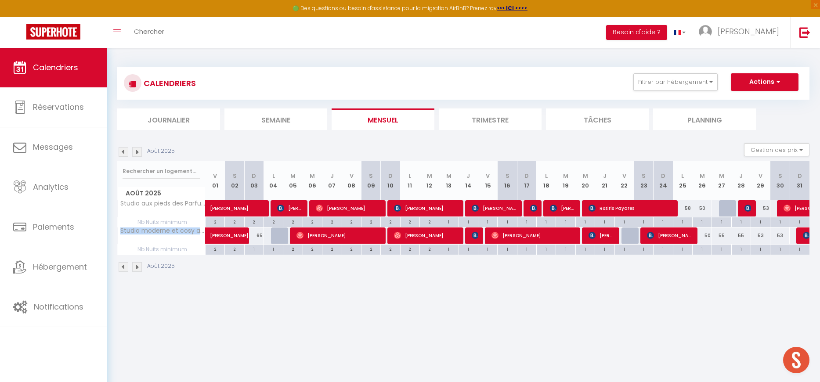
copy span "Studio moderne et cosy au cœur de grasse"
click at [139, 154] on img at bounding box center [137, 152] width 10 height 10
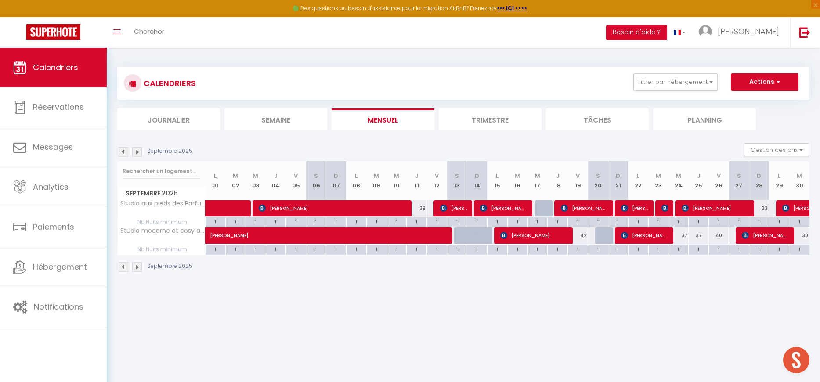
click at [139, 154] on img at bounding box center [137, 152] width 10 height 10
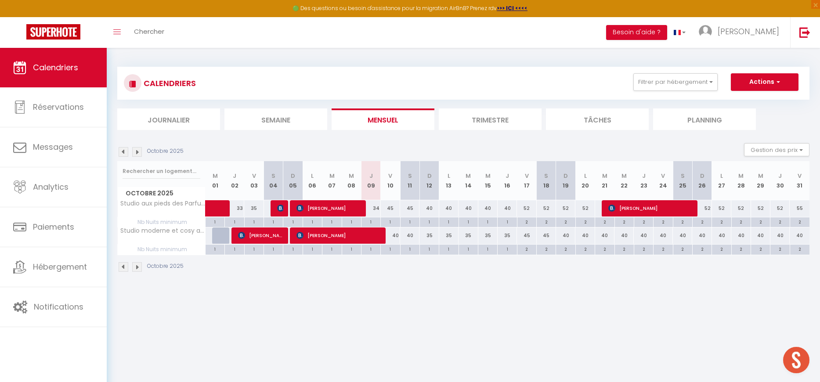
click at [127, 153] on img at bounding box center [124, 152] width 10 height 10
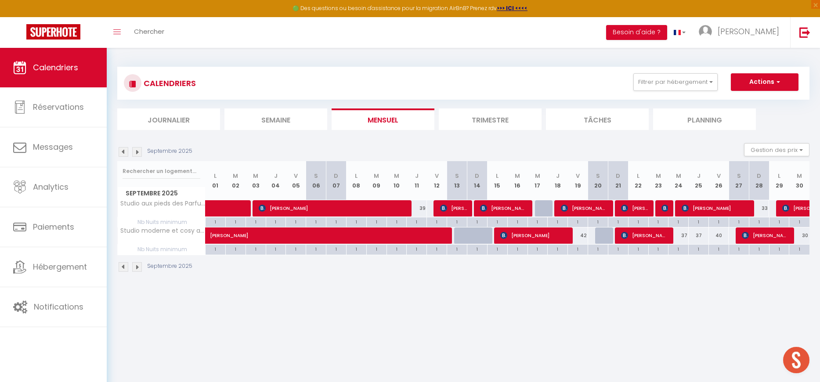
click at [127, 153] on img at bounding box center [124, 152] width 10 height 10
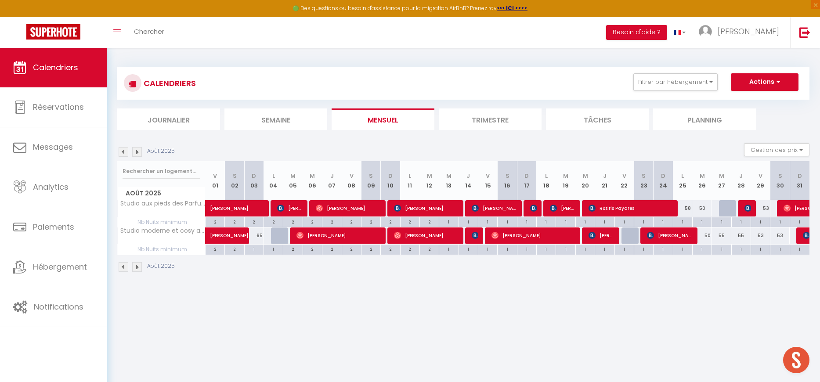
click at [126, 152] on img at bounding box center [124, 152] width 10 height 10
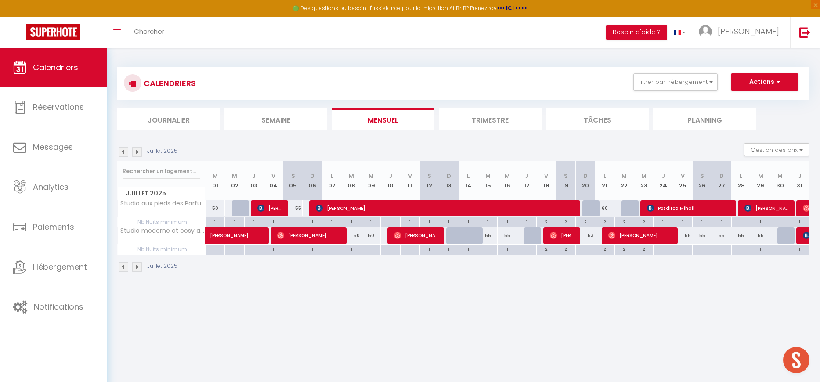
click at [139, 152] on img at bounding box center [137, 152] width 10 height 10
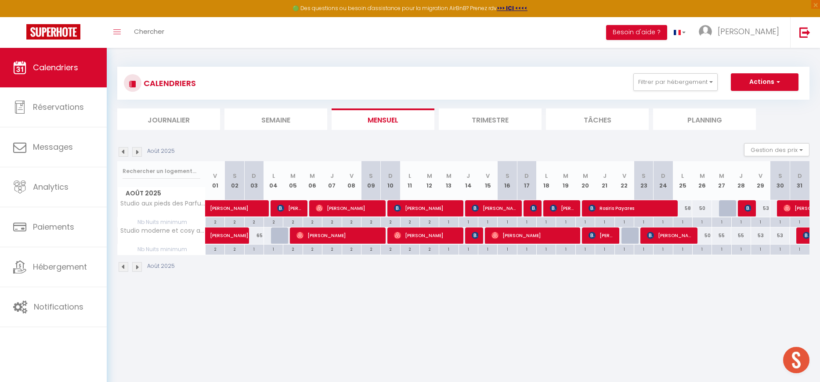
click at [139, 152] on img at bounding box center [137, 152] width 10 height 10
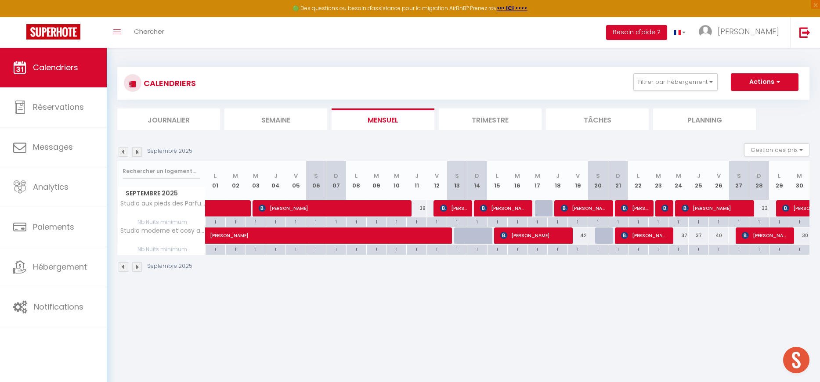
click at [139, 152] on img at bounding box center [137, 152] width 10 height 10
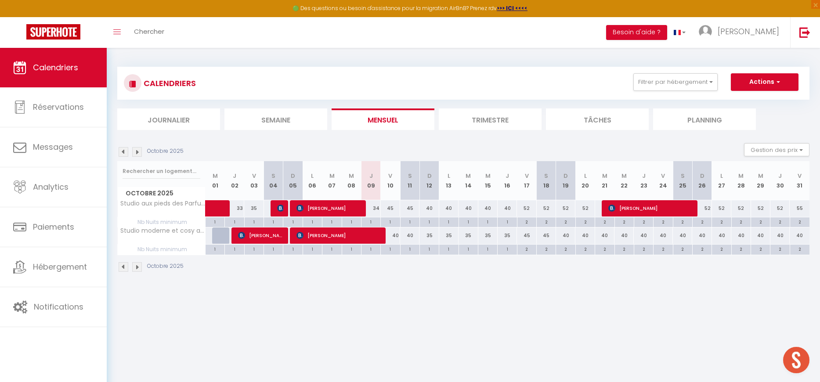
click at [376, 208] on div "34" at bounding box center [370, 208] width 19 height 16
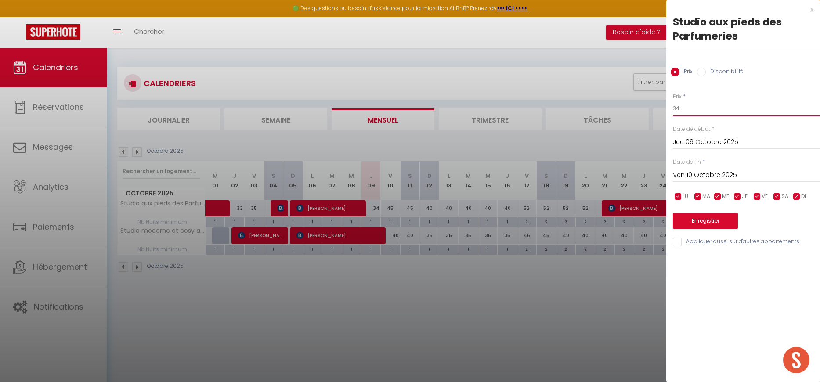
click at [690, 102] on input "34" at bounding box center [746, 109] width 147 height 16
click at [692, 223] on button "Enregistrer" at bounding box center [705, 221] width 65 height 16
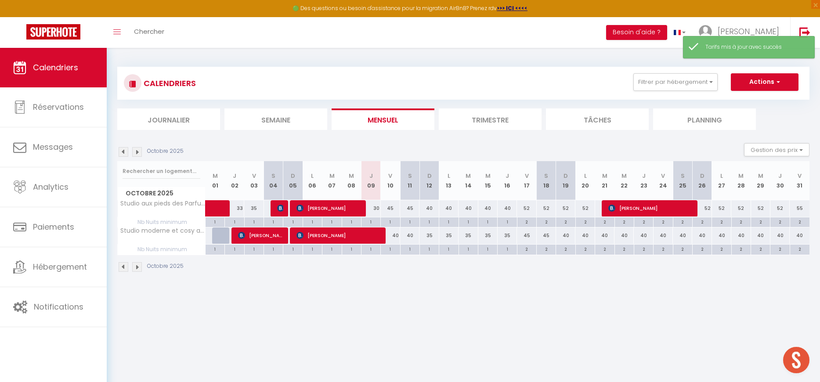
click at [397, 236] on div "40" at bounding box center [390, 235] width 19 height 16
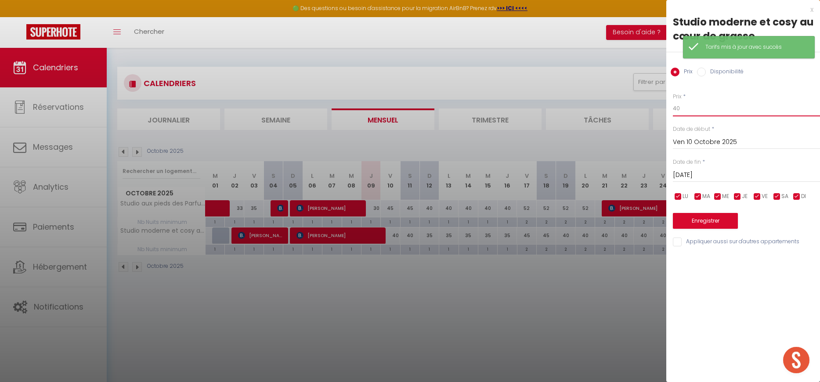
click at [688, 106] on input "40" at bounding box center [746, 109] width 147 height 16
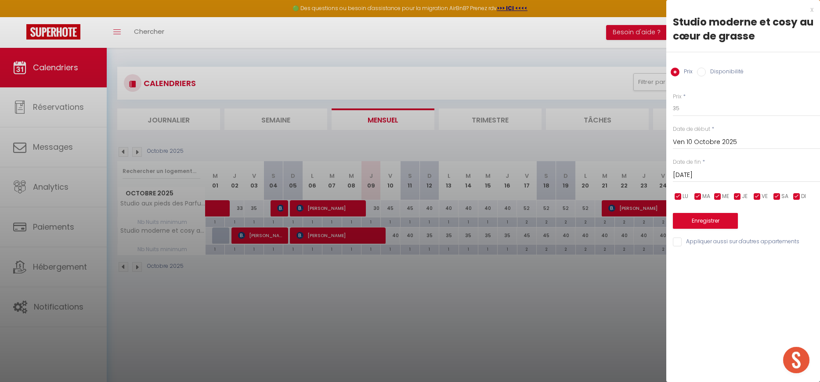
click at [688, 174] on input "[DATE]" at bounding box center [746, 174] width 147 height 11
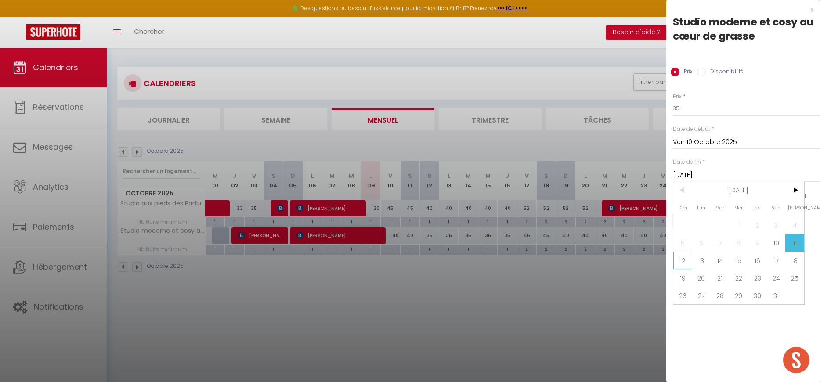
click at [686, 256] on span "12" at bounding box center [682, 261] width 19 height 18
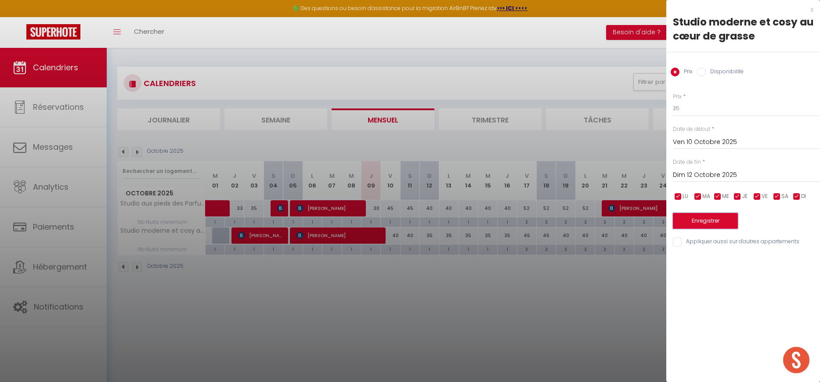
click at [694, 227] on button "Enregistrer" at bounding box center [705, 221] width 65 height 16
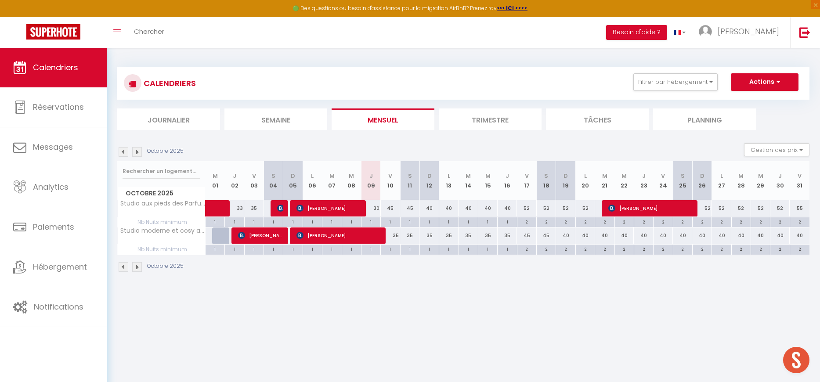
click at [448, 236] on div "35" at bounding box center [448, 235] width 19 height 16
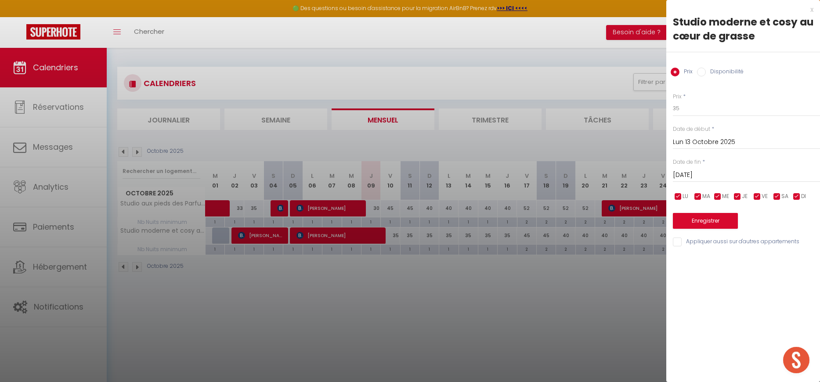
click at [418, 239] on div at bounding box center [410, 191] width 820 height 382
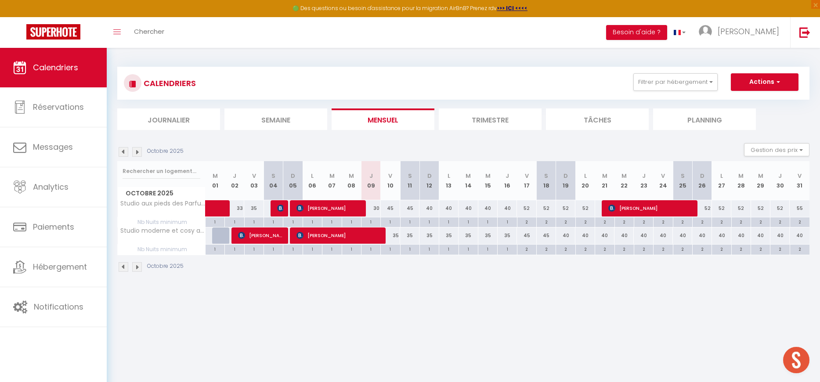
click at [431, 237] on div "35" at bounding box center [428, 235] width 19 height 16
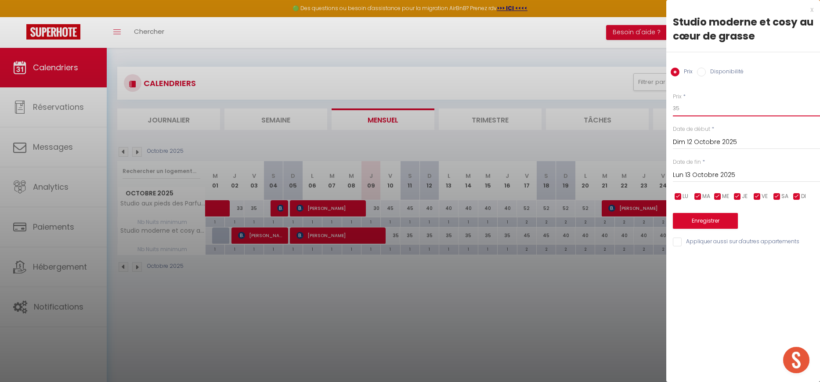
click at [684, 109] on input "35" at bounding box center [746, 109] width 147 height 16
drag, startPoint x: 695, startPoint y: 175, endPoint x: 704, endPoint y: 187, distance: 14.8
click at [695, 175] on input "Lun 13 Octobre 2025" at bounding box center [746, 174] width 147 height 11
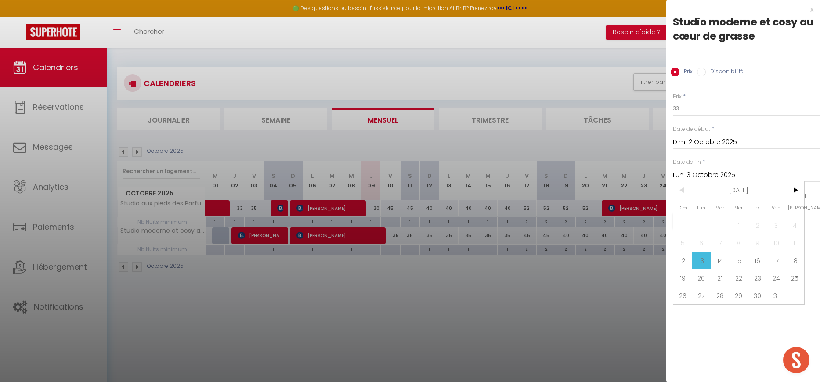
click at [774, 262] on span "17" at bounding box center [776, 261] width 19 height 18
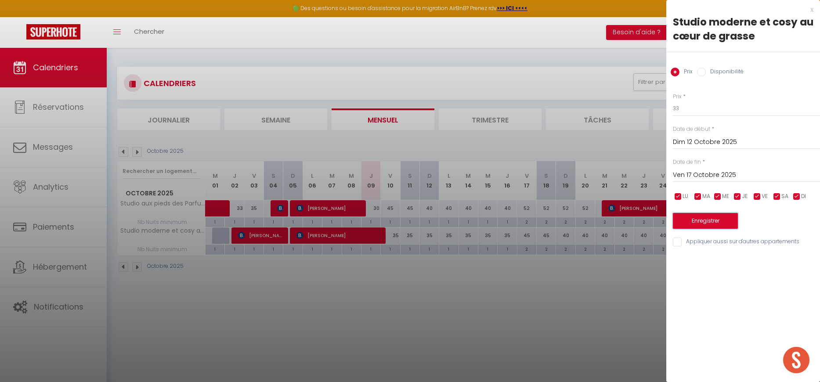
click at [702, 218] on button "Enregistrer" at bounding box center [705, 221] width 65 height 16
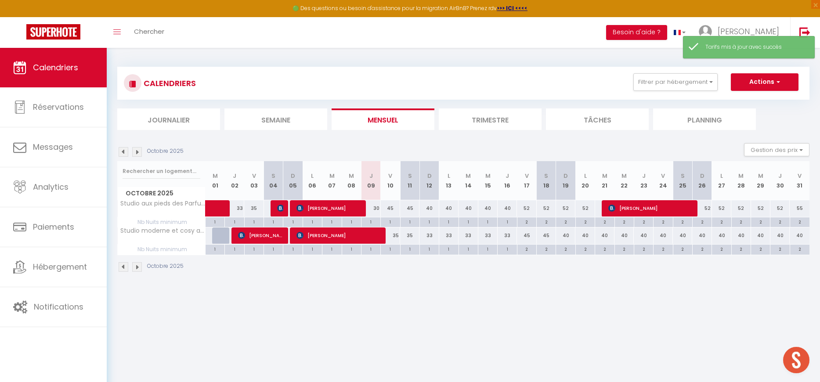
click at [389, 207] on div "45" at bounding box center [390, 208] width 19 height 16
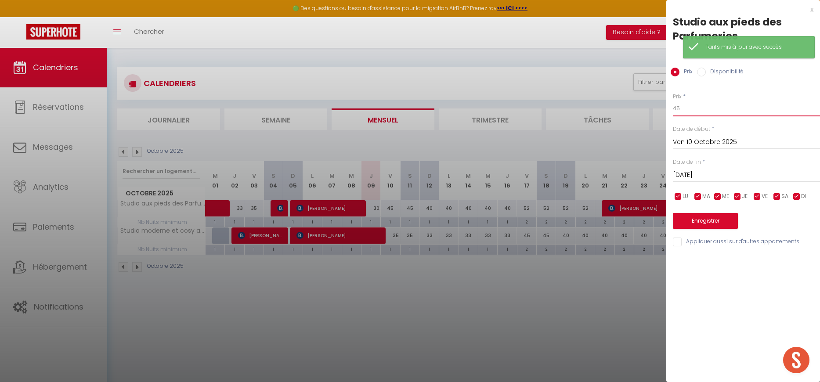
click at [681, 108] on input "45" at bounding box center [746, 109] width 147 height 16
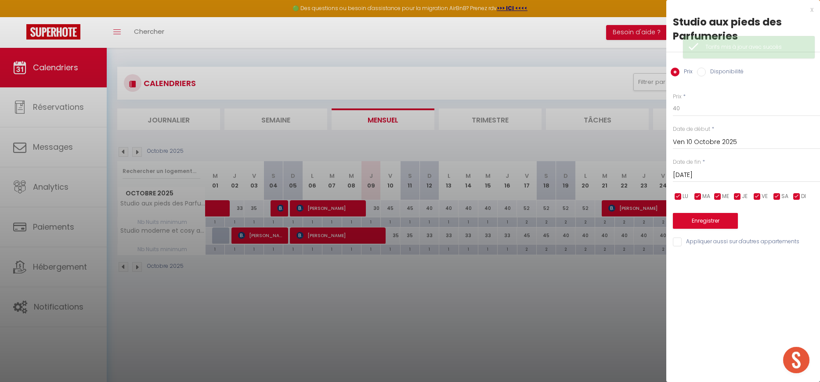
click at [685, 175] on input "[DATE]" at bounding box center [746, 174] width 147 height 11
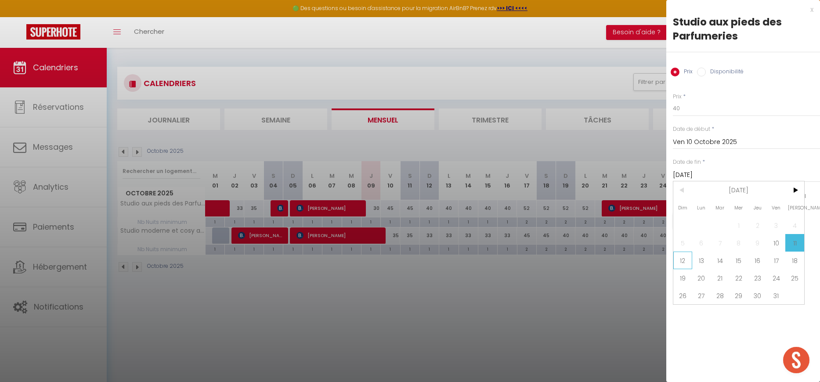
drag, startPoint x: 680, startPoint y: 262, endPoint x: 684, endPoint y: 256, distance: 6.7
click at [680, 262] on span "12" at bounding box center [682, 261] width 19 height 18
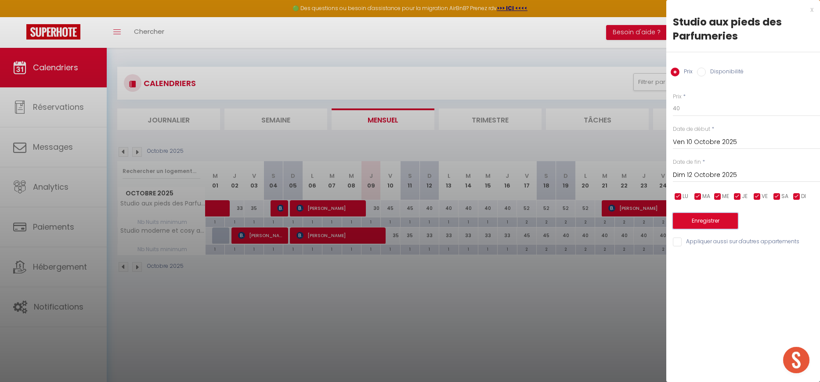
click at [702, 224] on button "Enregistrer" at bounding box center [705, 221] width 65 height 16
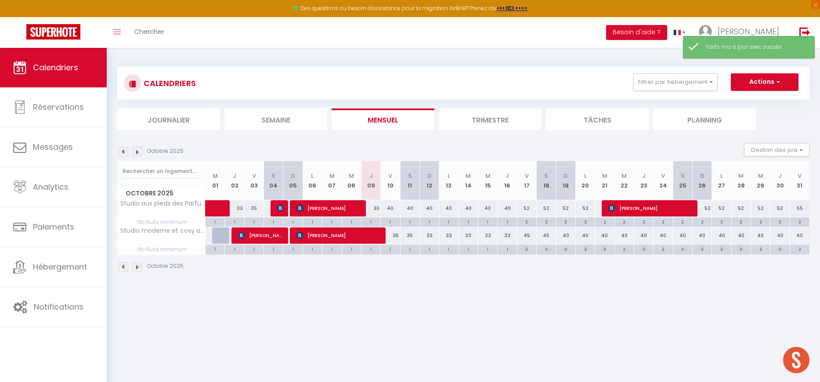
click at [430, 209] on div "40" at bounding box center [428, 208] width 19 height 16
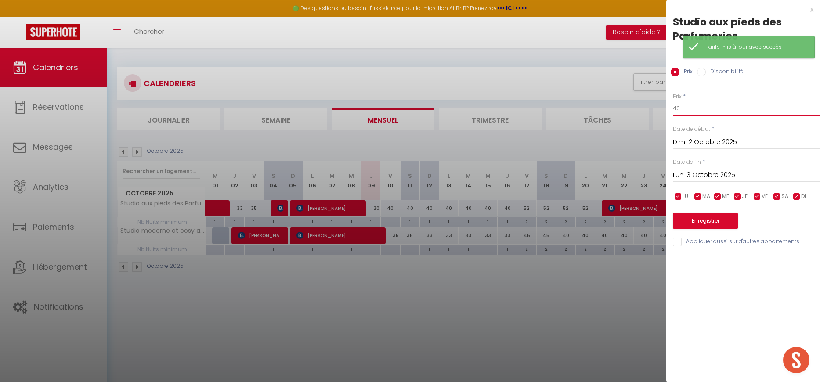
click at [684, 112] on input "40" at bounding box center [746, 109] width 147 height 16
click at [682, 176] on input "Lun 13 Octobre 2025" at bounding box center [746, 174] width 147 height 11
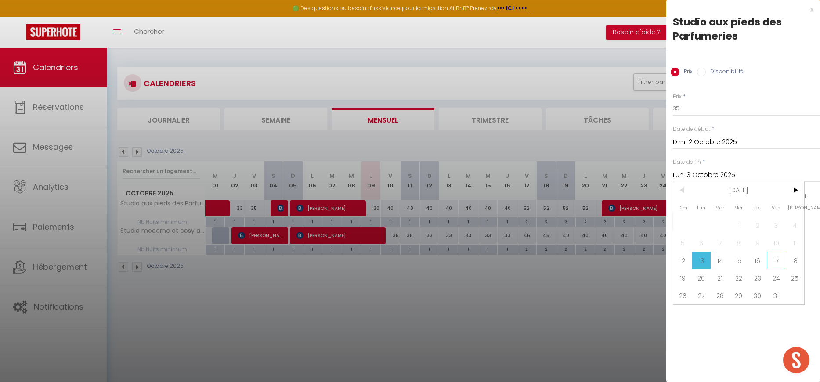
click at [779, 257] on span "17" at bounding box center [776, 261] width 19 height 18
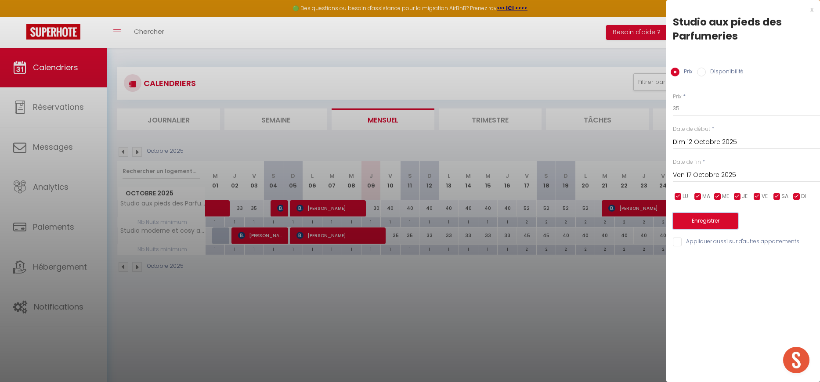
click at [702, 222] on button "Enregistrer" at bounding box center [705, 221] width 65 height 16
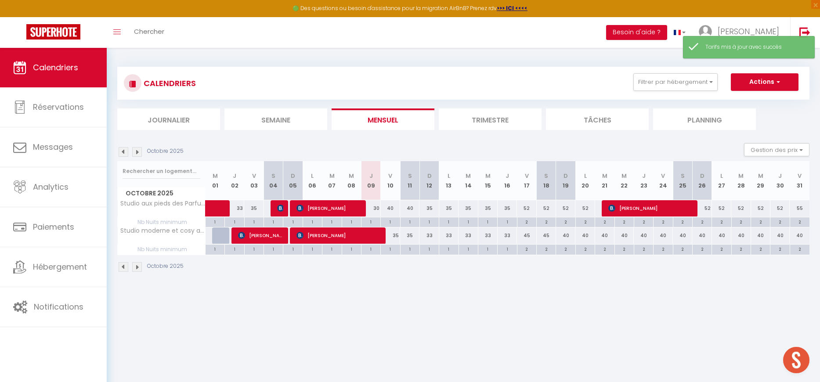
click at [429, 234] on div "33" at bounding box center [428, 235] width 19 height 16
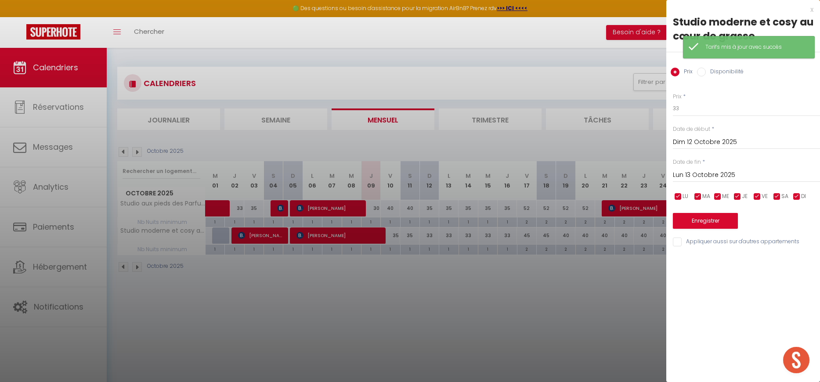
click at [700, 99] on div "Prix * 33" at bounding box center [746, 105] width 147 height 24
click at [698, 108] on input "33" at bounding box center [746, 109] width 147 height 16
click at [211, 240] on div at bounding box center [410, 191] width 820 height 382
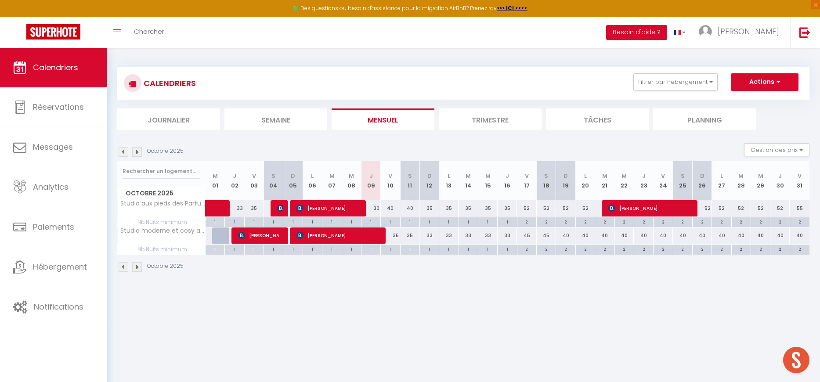
click at [218, 238] on div at bounding box center [221, 235] width 19 height 17
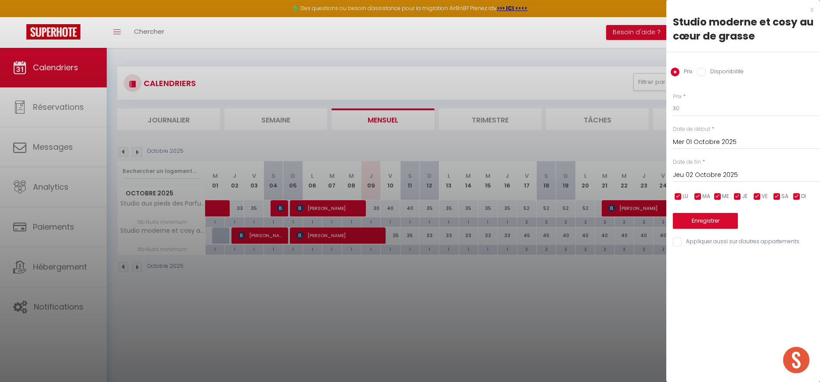
click at [218, 238] on div at bounding box center [410, 191] width 820 height 382
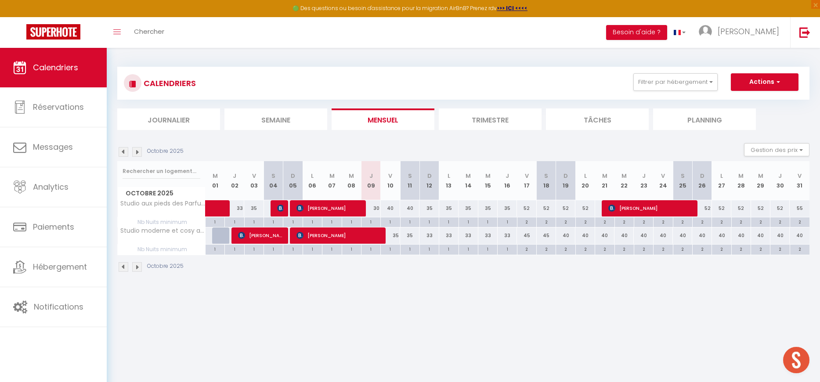
click at [428, 237] on div "33" at bounding box center [428, 235] width 19 height 16
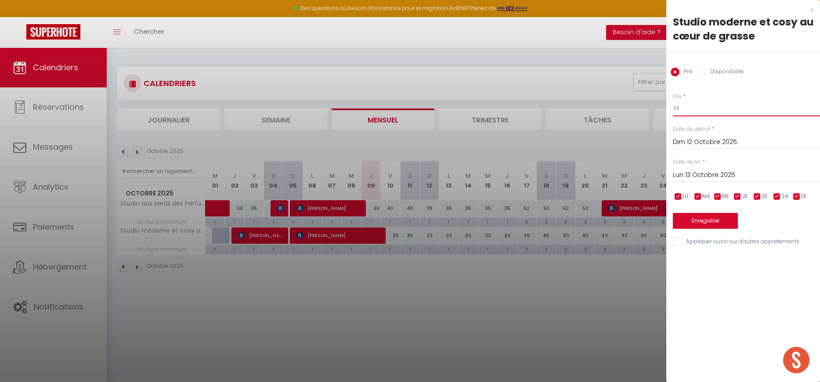
click at [684, 109] on input "33" at bounding box center [746, 109] width 147 height 16
click at [684, 110] on input "33" at bounding box center [746, 109] width 147 height 16
click at [688, 173] on input "Lun 13 Octobre 2025" at bounding box center [746, 174] width 147 height 11
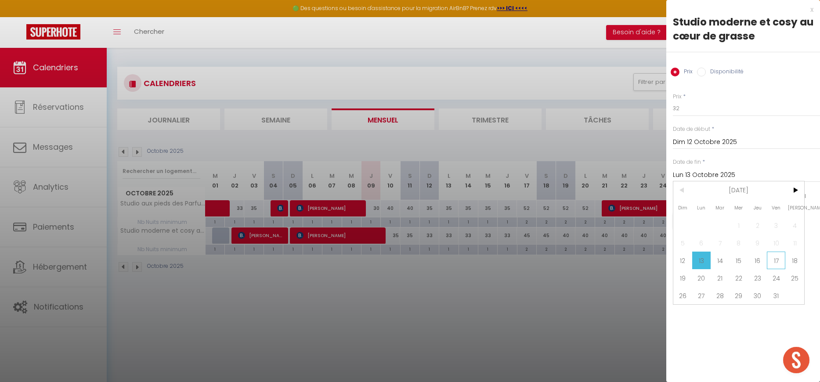
click at [775, 257] on span "17" at bounding box center [776, 261] width 19 height 18
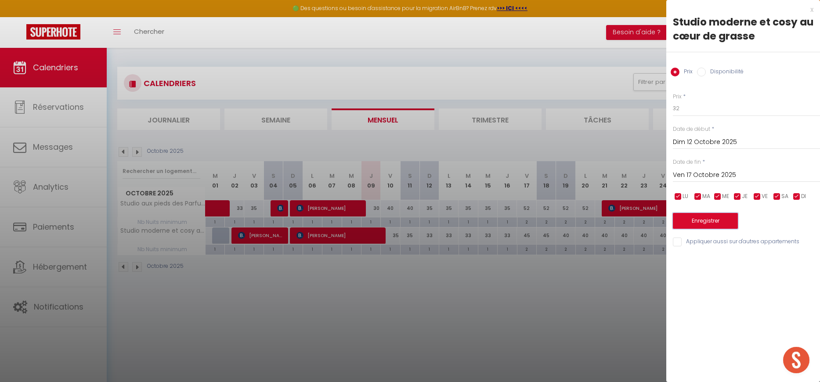
click at [724, 220] on button "Enregistrer" at bounding box center [705, 221] width 65 height 16
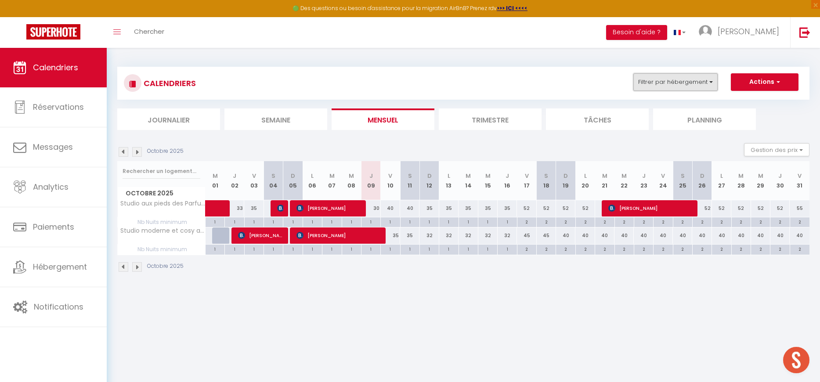
click at [687, 81] on button "Filtrer par hébergement" at bounding box center [675, 82] width 84 height 18
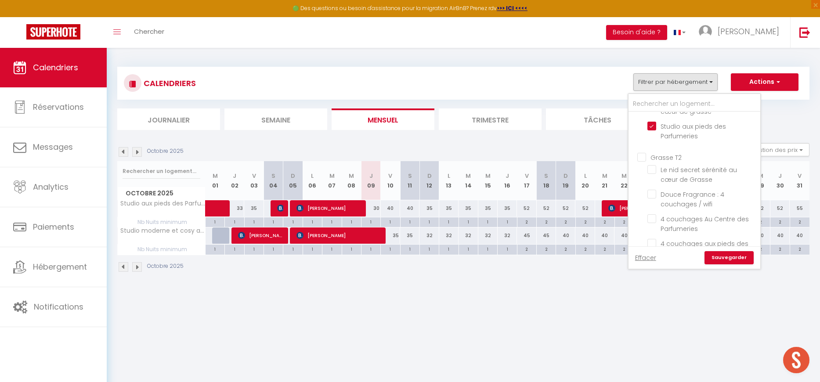
click at [646, 157] on input "Grasse T2" at bounding box center [703, 156] width 132 height 9
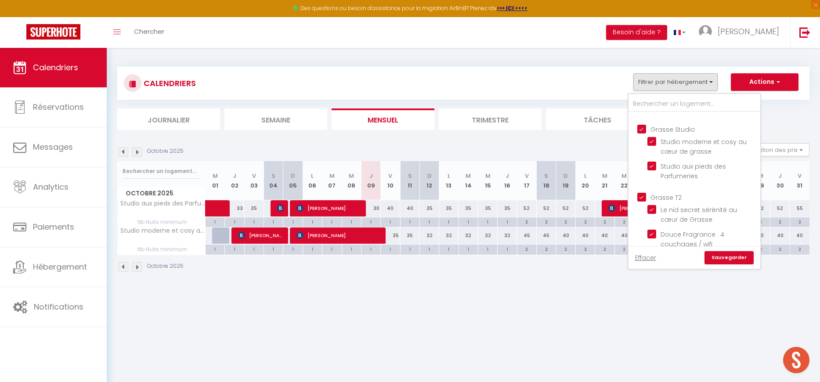
scroll to position [179, 0]
click at [645, 131] on input "Grasse Studio" at bounding box center [703, 131] width 132 height 9
click at [728, 257] on link "Sauvegarder" at bounding box center [728, 257] width 49 height 13
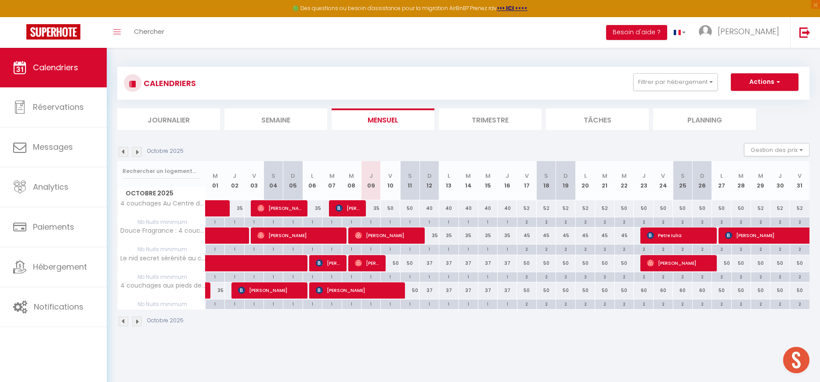
click at [375, 208] on div "35" at bounding box center [370, 208] width 19 height 16
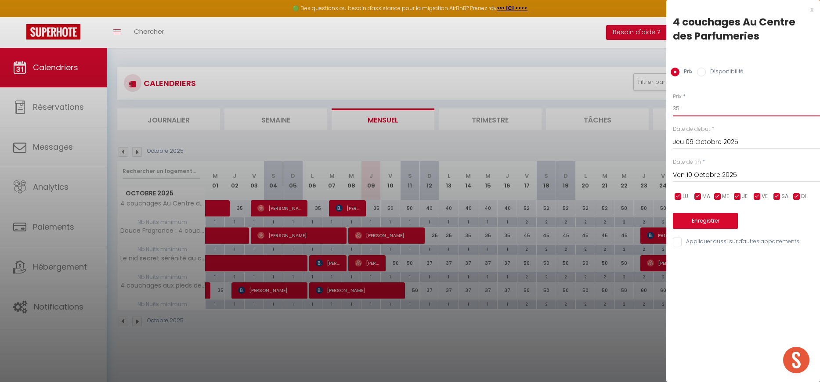
click at [682, 108] on input "35" at bounding box center [746, 109] width 147 height 16
click at [688, 219] on button "Enregistrer" at bounding box center [705, 221] width 65 height 16
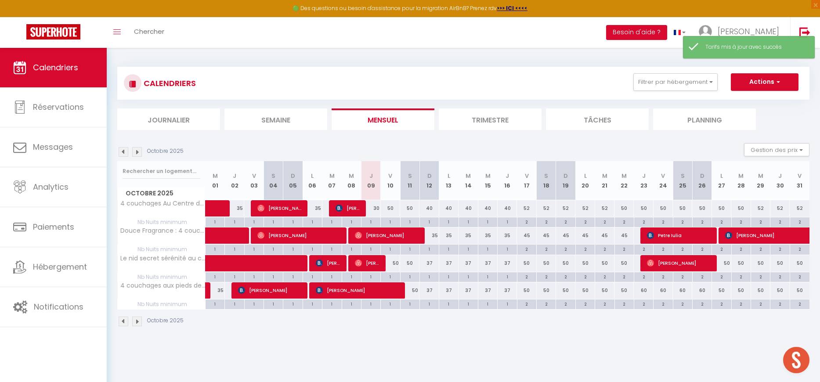
click at [392, 208] on div "50" at bounding box center [390, 208] width 19 height 16
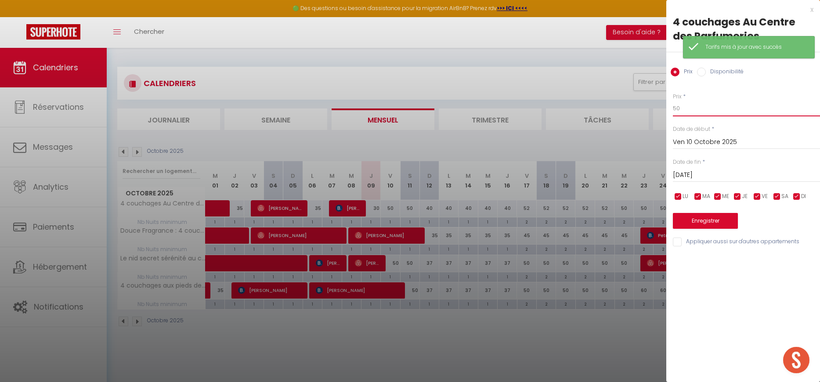
click at [687, 108] on input "50" at bounding box center [746, 109] width 147 height 16
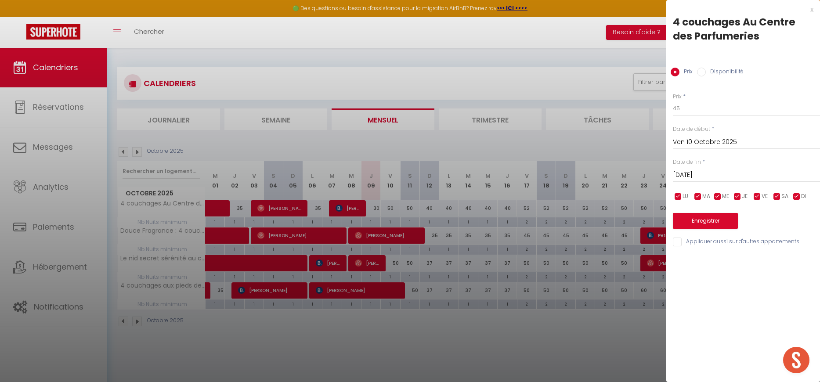
click at [683, 174] on input "[DATE]" at bounding box center [746, 174] width 147 height 11
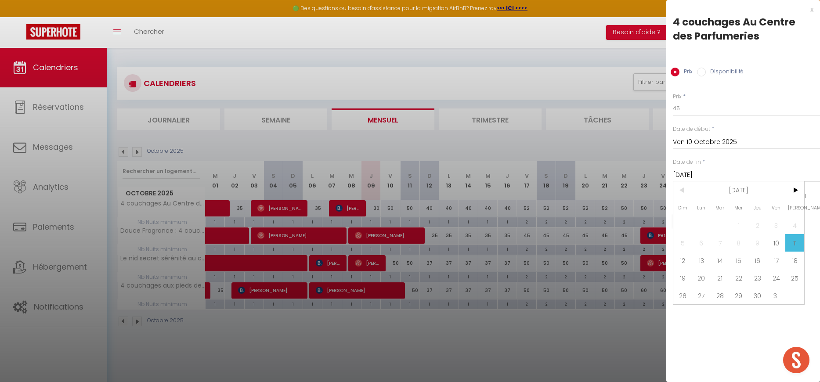
click at [678, 265] on span "12" at bounding box center [682, 261] width 19 height 18
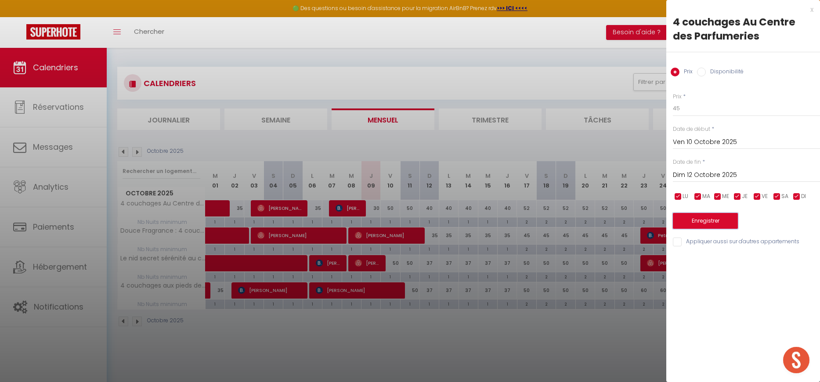
click at [692, 221] on button "Enregistrer" at bounding box center [705, 221] width 65 height 16
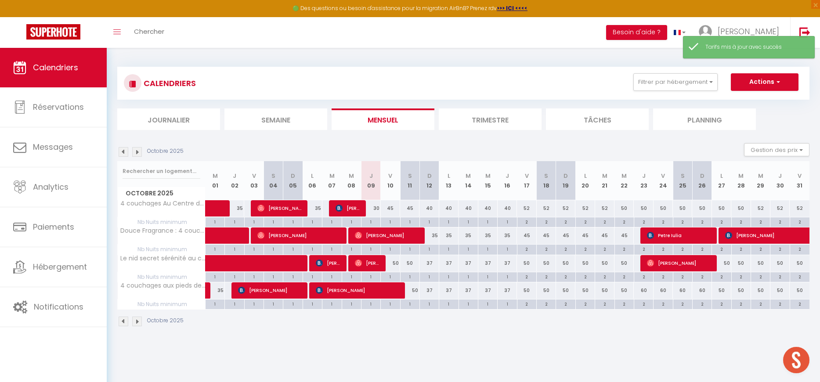
click at [432, 209] on div "40" at bounding box center [428, 208] width 19 height 16
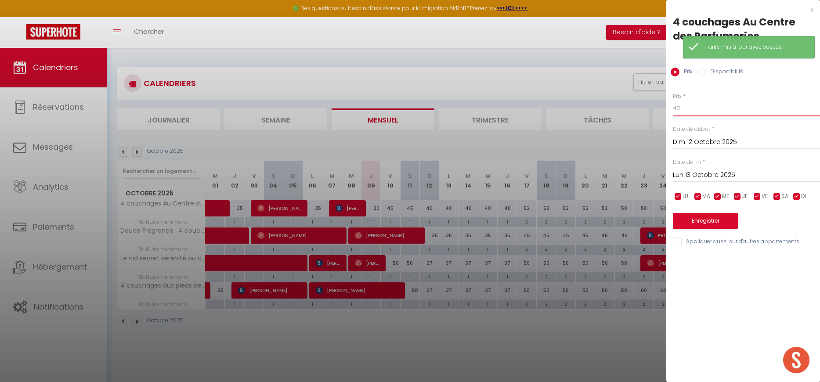
click at [683, 113] on input "40" at bounding box center [746, 109] width 147 height 16
click at [680, 171] on input "Lun 13 Octobre 2025" at bounding box center [746, 174] width 147 height 11
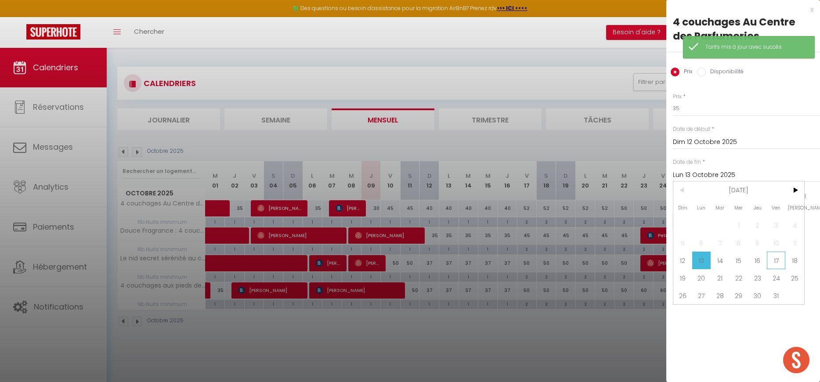
click at [778, 257] on span "17" at bounding box center [776, 261] width 19 height 18
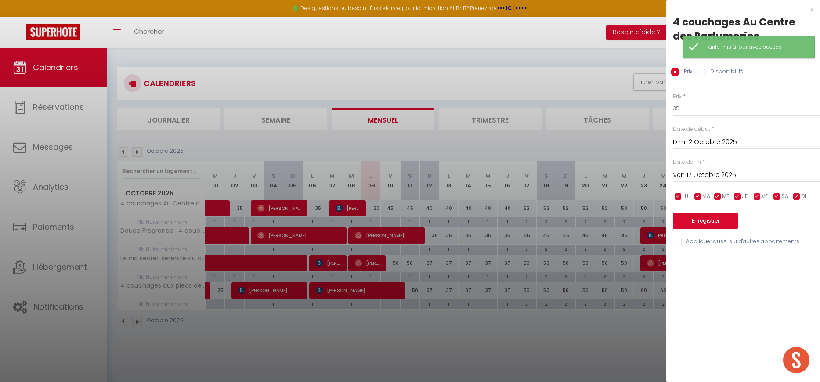
click at [709, 212] on div "Enregistrer" at bounding box center [746, 215] width 147 height 27
click at [706, 219] on button "Enregistrer" at bounding box center [705, 221] width 65 height 16
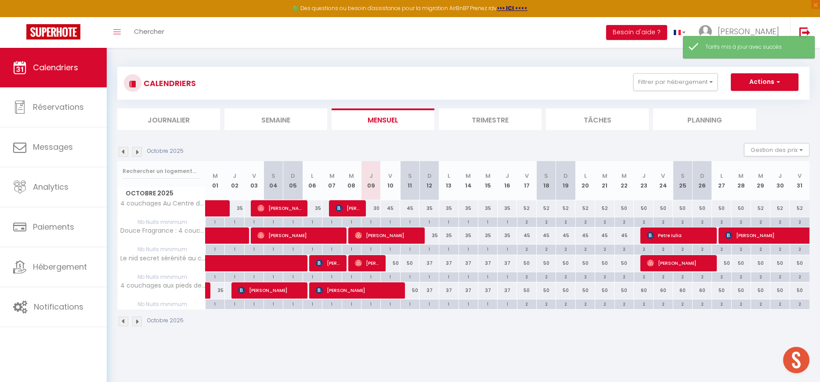
click at [436, 235] on div "35" at bounding box center [428, 235] width 19 height 16
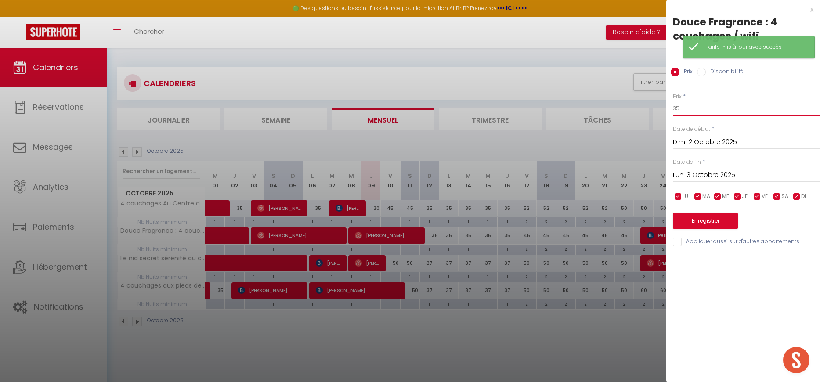
click at [689, 109] on input "35" at bounding box center [746, 109] width 147 height 16
click at [689, 178] on input "Lun 13 Octobre 2025" at bounding box center [746, 174] width 147 height 11
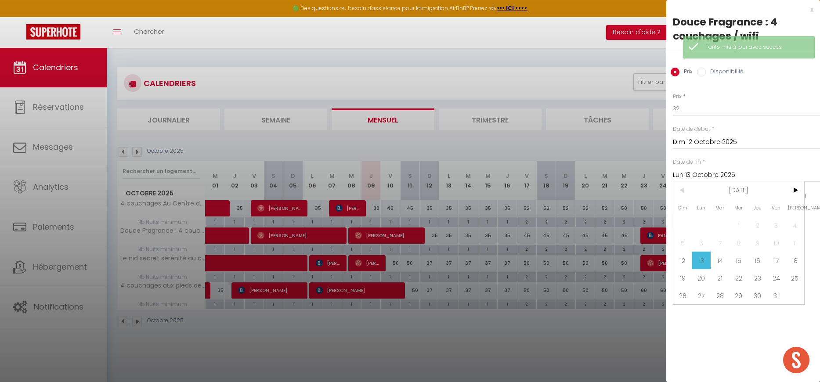
drag, startPoint x: 778, startPoint y: 260, endPoint x: 769, endPoint y: 256, distance: 9.8
click at [778, 260] on span "17" at bounding box center [776, 261] width 19 height 18
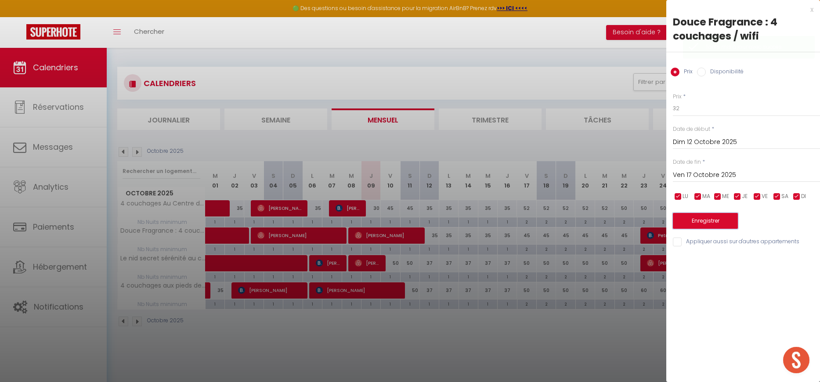
click at [707, 223] on button "Enregistrer" at bounding box center [705, 221] width 65 height 16
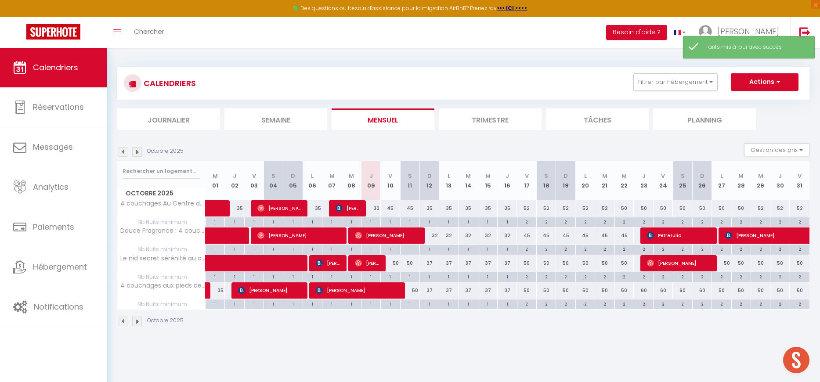
click at [396, 263] on div "50" at bounding box center [390, 263] width 19 height 16
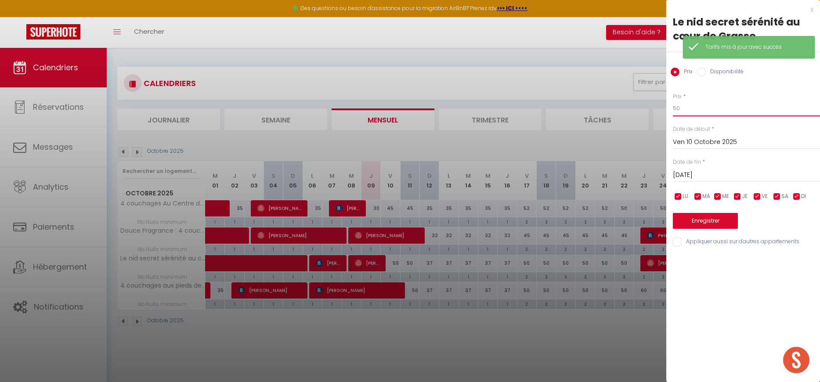
click at [686, 110] on input "50" at bounding box center [746, 109] width 147 height 16
click at [686, 110] on input "2" at bounding box center [746, 109] width 147 height 16
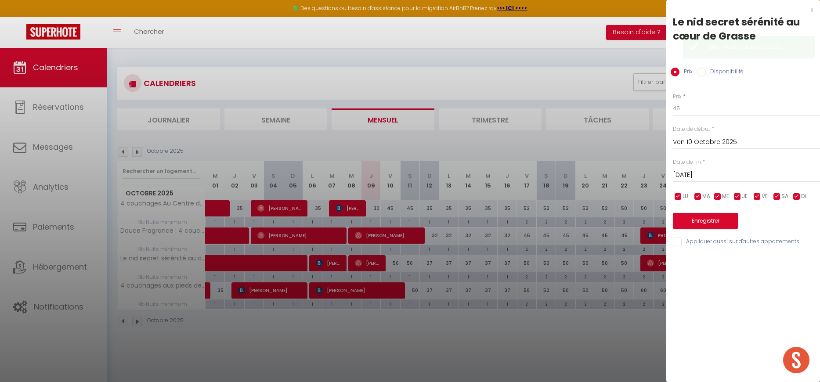
click at [683, 175] on input "[DATE]" at bounding box center [746, 174] width 147 height 11
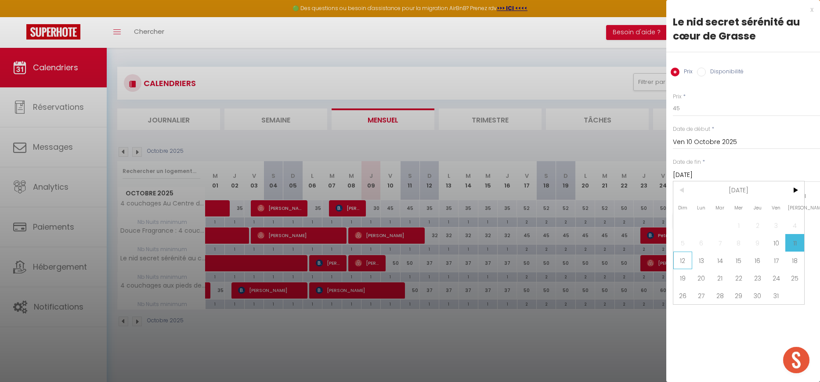
click at [681, 256] on span "12" at bounding box center [682, 261] width 19 height 18
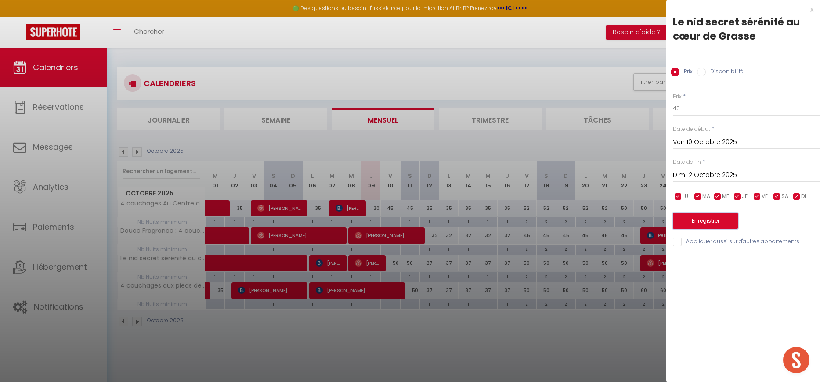
click at [689, 221] on button "Enregistrer" at bounding box center [705, 221] width 65 height 16
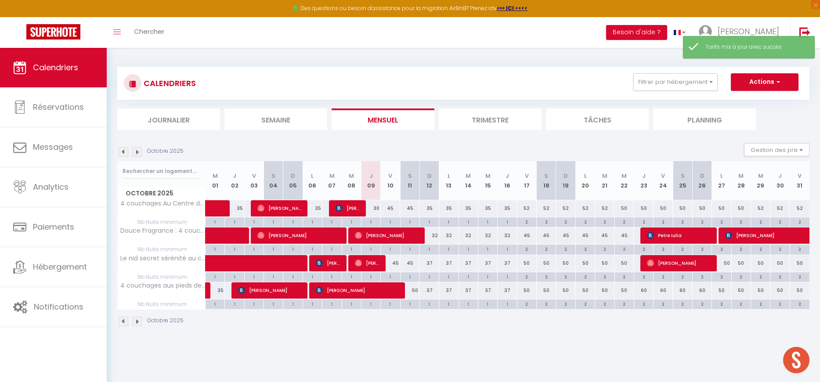
click at [430, 263] on div "37" at bounding box center [428, 263] width 19 height 16
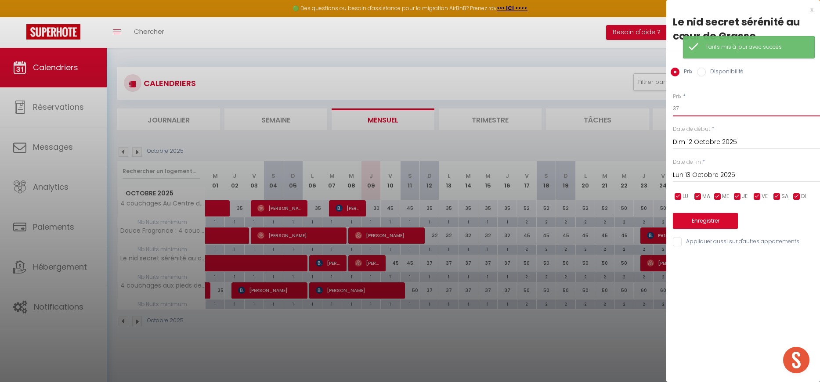
click at [685, 112] on input "37" at bounding box center [746, 109] width 147 height 16
click at [676, 175] on input "Lun 13 Octobre 2025" at bounding box center [746, 174] width 147 height 11
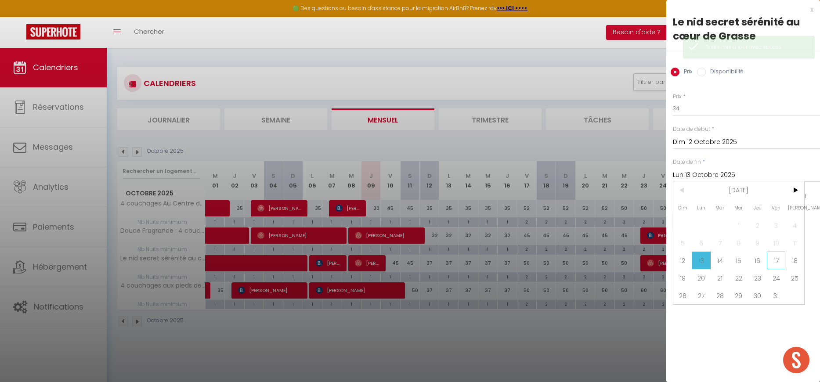
click at [773, 260] on span "17" at bounding box center [776, 261] width 19 height 18
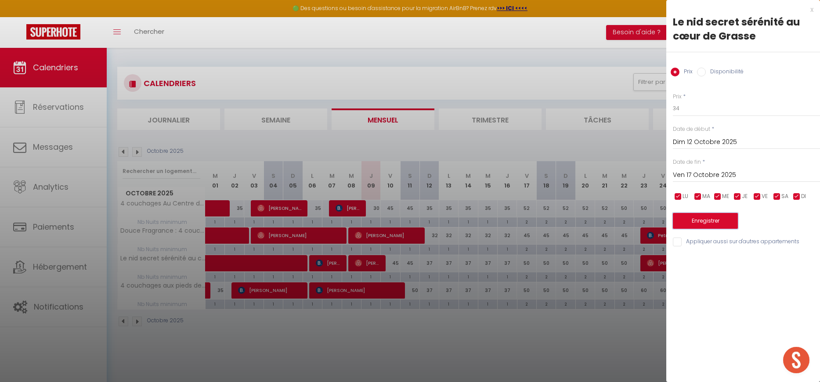
click at [713, 220] on button "Enregistrer" at bounding box center [705, 221] width 65 height 16
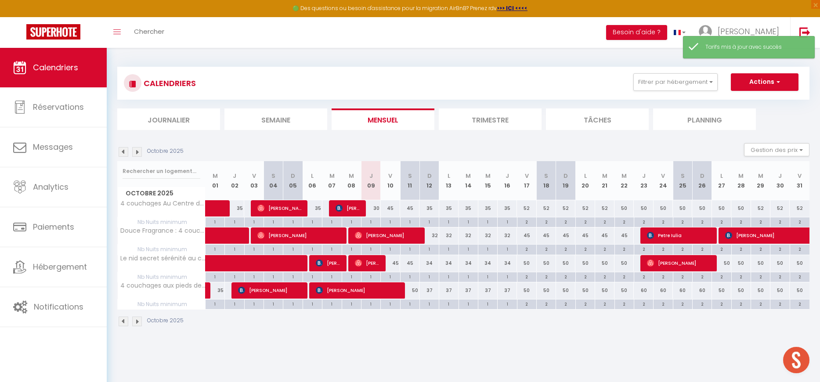
click at [416, 291] on div "50" at bounding box center [409, 290] width 19 height 16
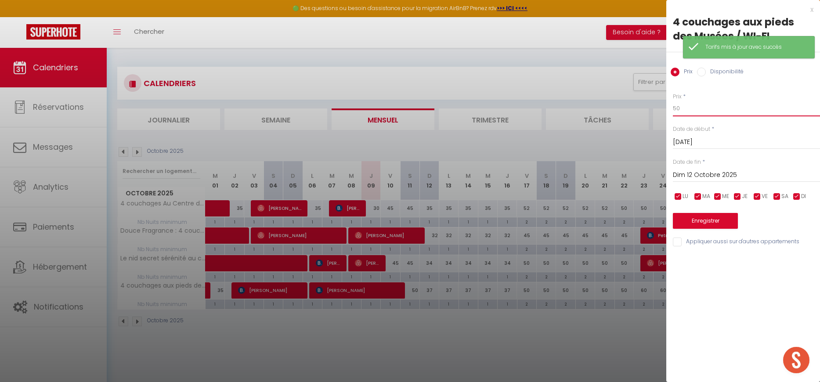
click at [699, 101] on input "50" at bounding box center [746, 109] width 147 height 16
click at [692, 110] on input "50" at bounding box center [746, 109] width 147 height 16
click at [686, 220] on button "Enregistrer" at bounding box center [705, 221] width 65 height 16
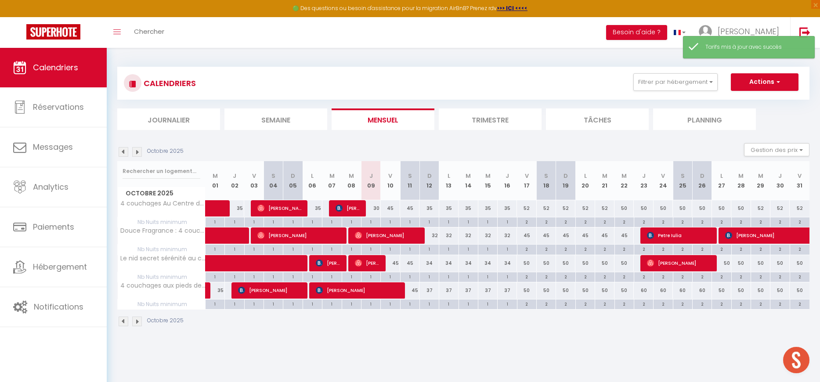
click at [429, 289] on div "37" at bounding box center [428, 290] width 19 height 16
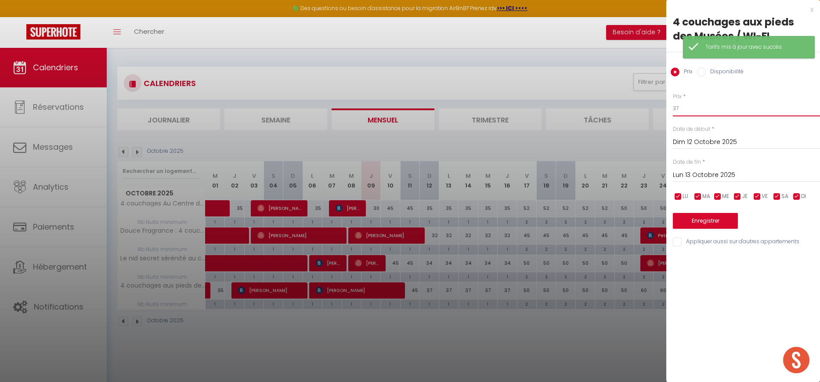
click at [686, 112] on input "37" at bounding box center [746, 109] width 147 height 16
type input "35"
drag, startPoint x: 687, startPoint y: 172, endPoint x: 691, endPoint y: 176, distance: 5.9
click at [687, 173] on input "Lun 13 Octobre 2025" at bounding box center [746, 174] width 147 height 11
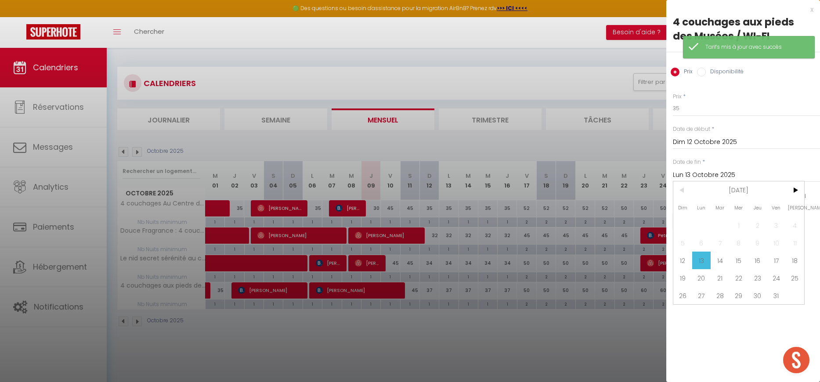
click at [779, 259] on span "17" at bounding box center [776, 261] width 19 height 18
type input "Ven 17 Octobre 2025"
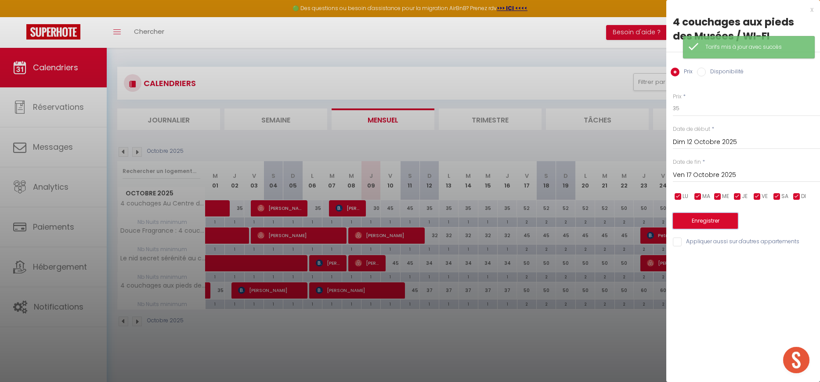
click at [707, 221] on button "Enregistrer" at bounding box center [705, 221] width 65 height 16
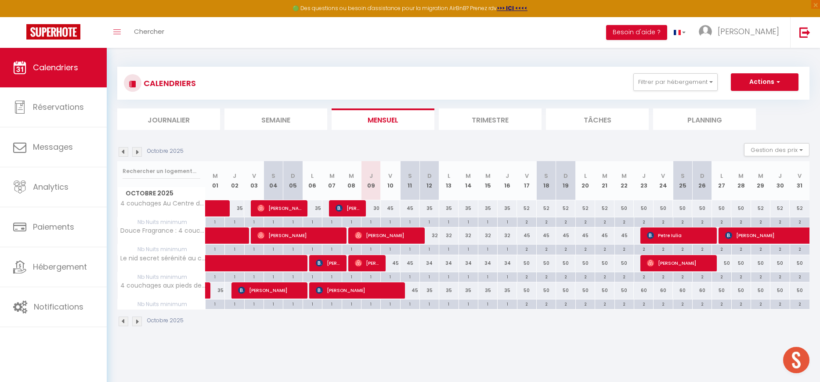
click at [526, 236] on div "45" at bounding box center [526, 235] width 19 height 16
type input "45"
type input "Ven 17 Octobre 2025"
type input "Sam 18 Octobre 2025"
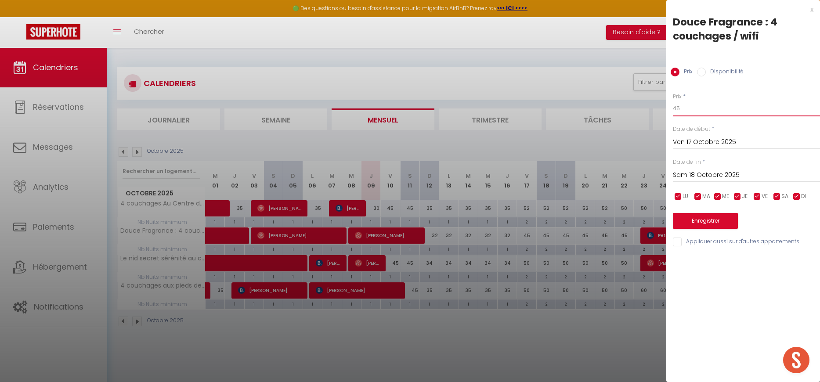
click at [691, 109] on input "45" at bounding box center [746, 109] width 147 height 16
type input "50"
click at [684, 167] on div "[DATE] < [DATE] > Dim Lun Mar Mer Jeu Ven Sam 1 2 3 4 5 6 7 8 9 10 11 12 13 14 …" at bounding box center [746, 174] width 147 height 16
click at [693, 172] on input "Sam 18 Octobre 2025" at bounding box center [746, 174] width 147 height 11
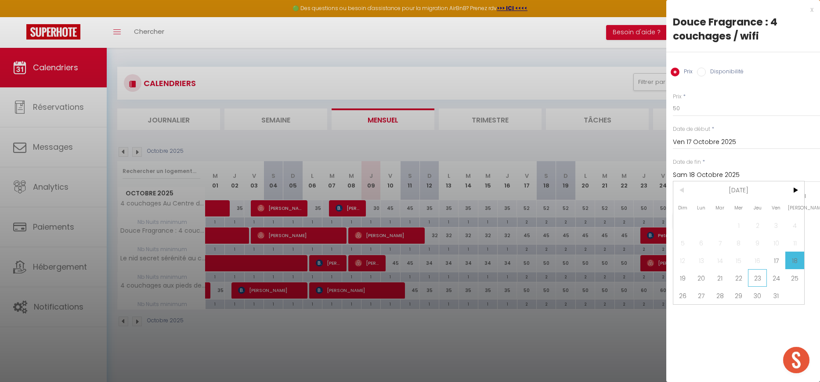
click at [761, 280] on span "23" at bounding box center [757, 278] width 19 height 18
type input "Jeu 23 Octobre 2025"
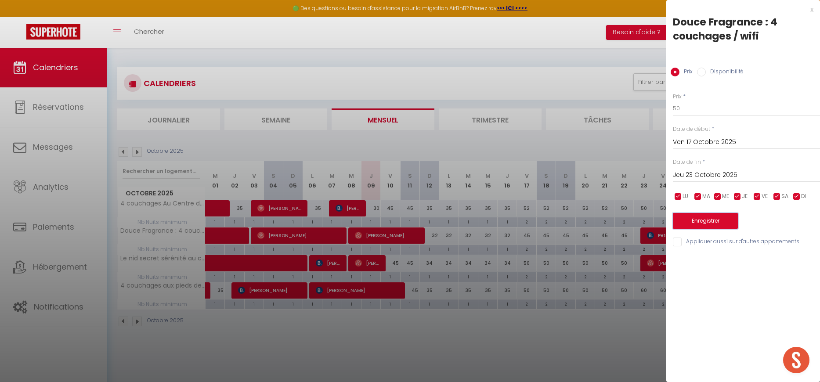
click at [713, 222] on button "Enregistrer" at bounding box center [705, 221] width 65 height 16
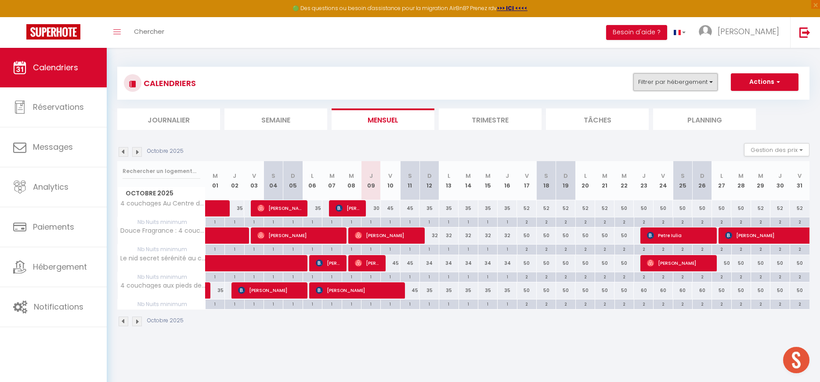
click at [691, 83] on button "Filtrer par hébergement" at bounding box center [675, 82] width 84 height 18
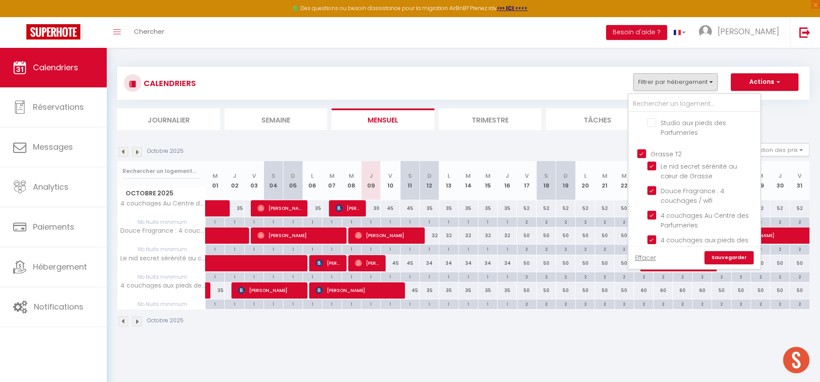
click at [656, 151] on input "Grasse T2" at bounding box center [703, 153] width 132 height 9
checkbox input "false"
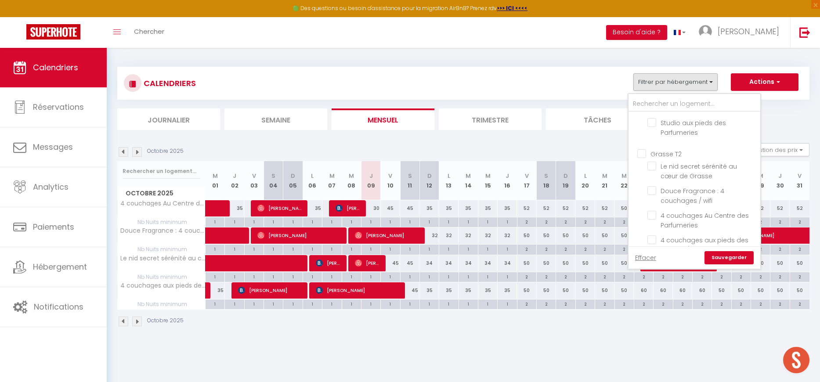
checkbox input "false"
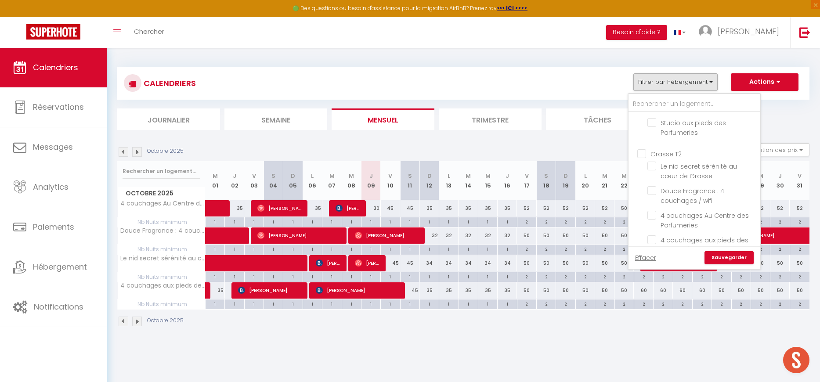
checkbox input "false"
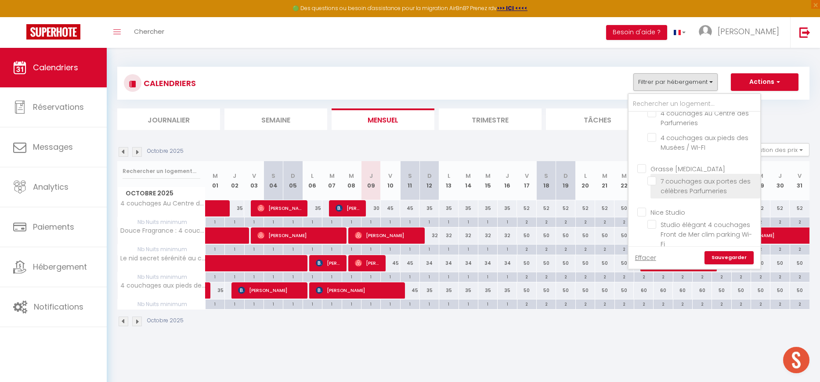
scroll to position [331, 0]
click at [663, 166] on input "Grasse [MEDICAL_DATA]" at bounding box center [703, 164] width 132 height 9
checkbox input "true"
checkbox input "false"
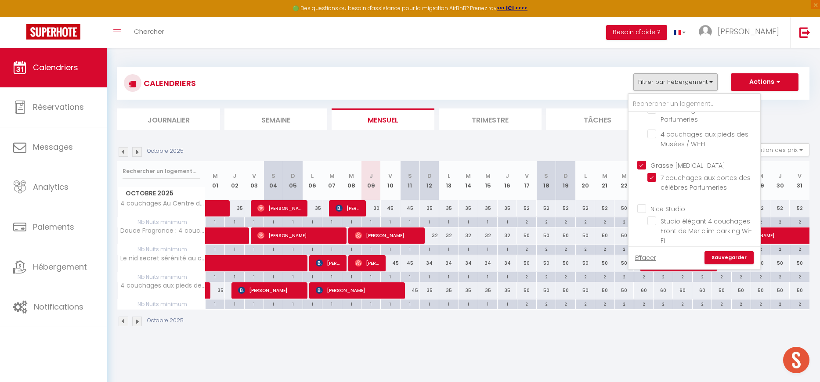
checkbox input "false"
click at [729, 259] on link "Sauvegarder" at bounding box center [728, 257] width 49 height 13
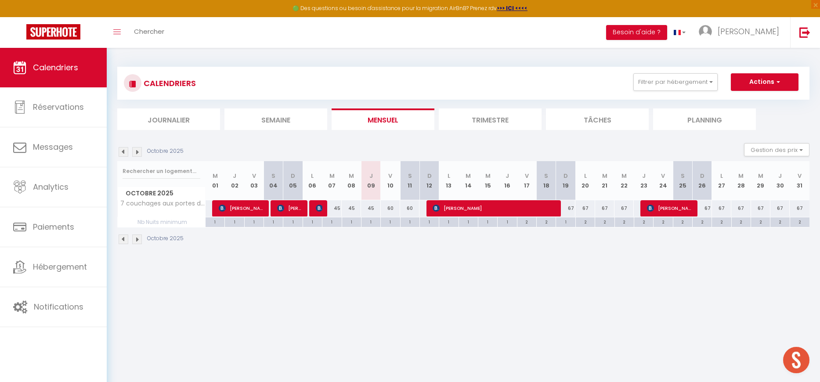
click at [372, 209] on div "45" at bounding box center [370, 208] width 19 height 16
type input "45"
type input "Jeu 09 Octobre 2025"
type input "Ven 10 Octobre 2025"
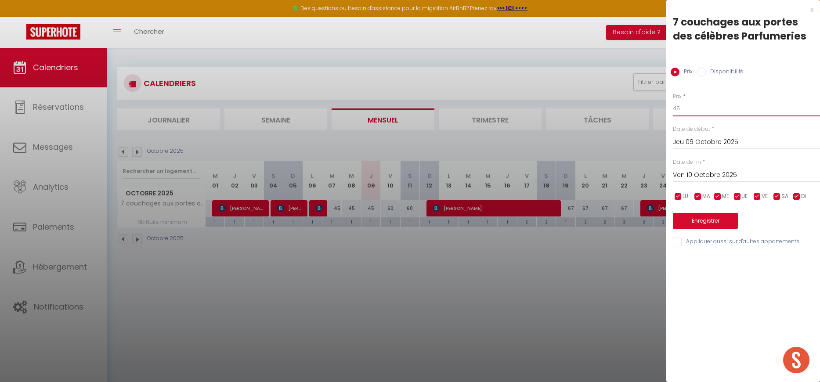
click at [678, 112] on input "45" at bounding box center [746, 109] width 147 height 16
type input "40"
click at [691, 217] on button "Enregistrer" at bounding box center [705, 221] width 65 height 16
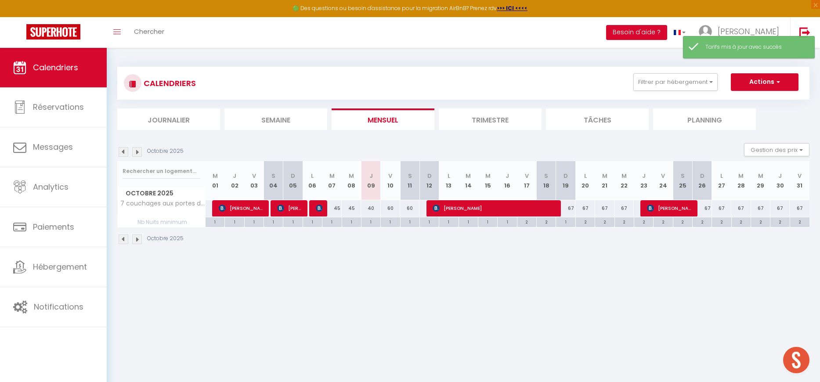
click at [391, 209] on div "60" at bounding box center [390, 208] width 19 height 16
type input "60"
type input "Ven 10 Octobre 2025"
type input "[DATE]"
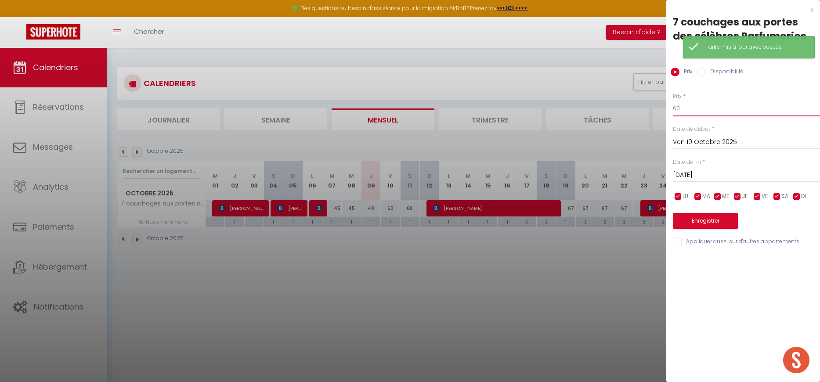
click at [689, 112] on input "60" at bounding box center [746, 109] width 147 height 16
type input "55"
click at [686, 173] on input "[DATE]" at bounding box center [746, 174] width 147 height 11
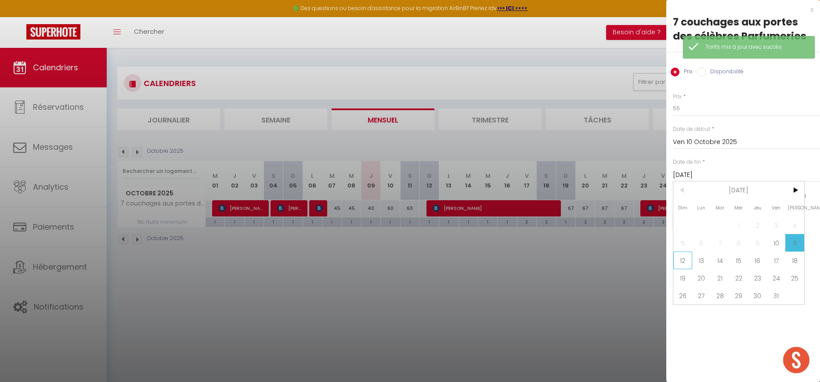
click at [684, 263] on span "12" at bounding box center [682, 261] width 19 height 18
type input "Dim 12 Octobre 2025"
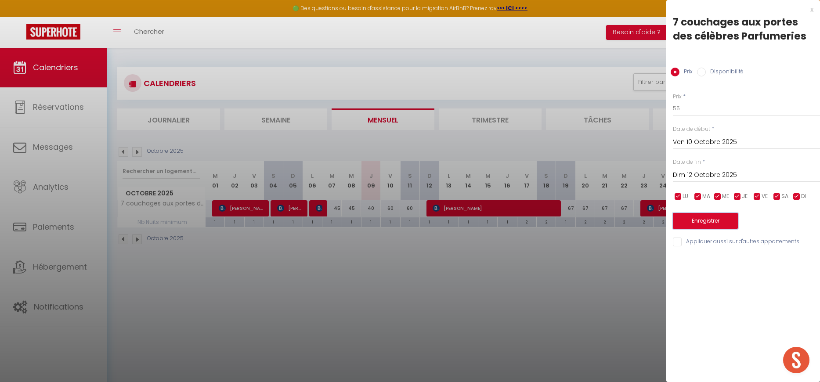
click at [685, 218] on button "Enregistrer" at bounding box center [705, 221] width 65 height 16
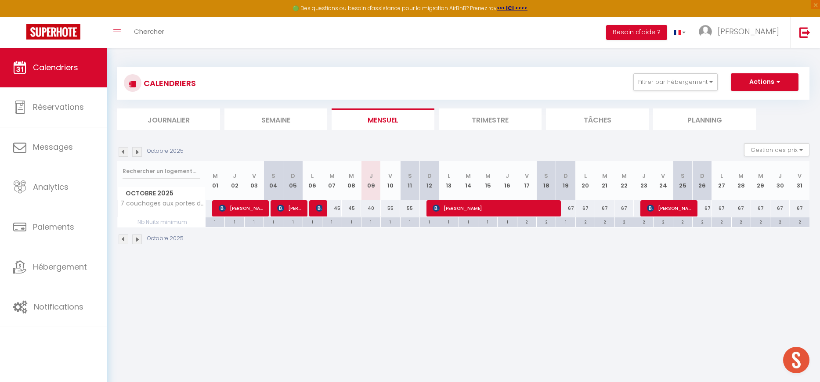
click at [389, 210] on div "55" at bounding box center [390, 208] width 19 height 16
type input "55"
type input "Ven 10 Octobre 2025"
type input "[DATE]"
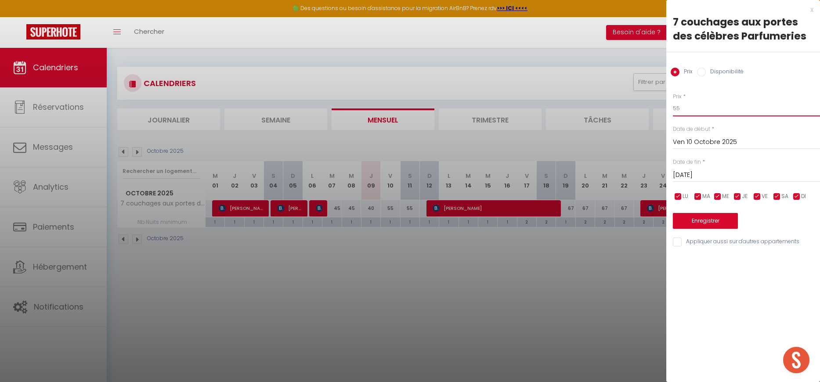
click at [688, 110] on input "55" at bounding box center [746, 109] width 147 height 16
type input "53"
click at [691, 173] on input "[DATE]" at bounding box center [746, 174] width 147 height 11
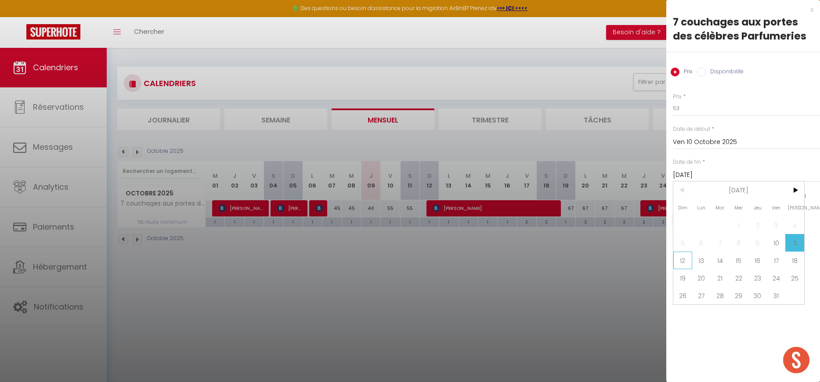
click at [690, 259] on span "12" at bounding box center [682, 261] width 19 height 18
type input "Dim 12 Octobre 2025"
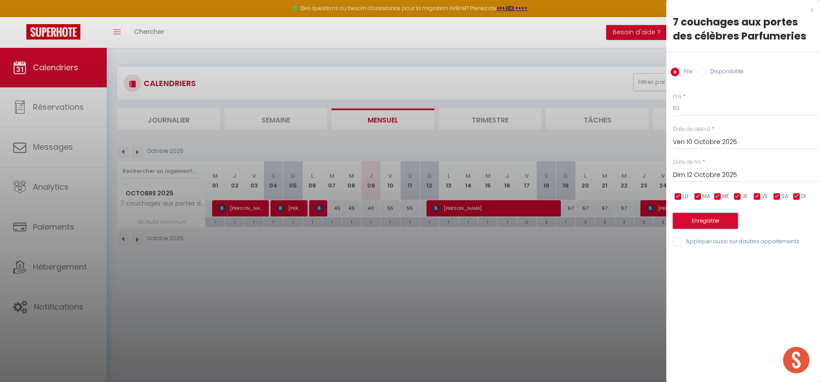
click at [683, 219] on button "Enregistrer" at bounding box center [705, 221] width 65 height 16
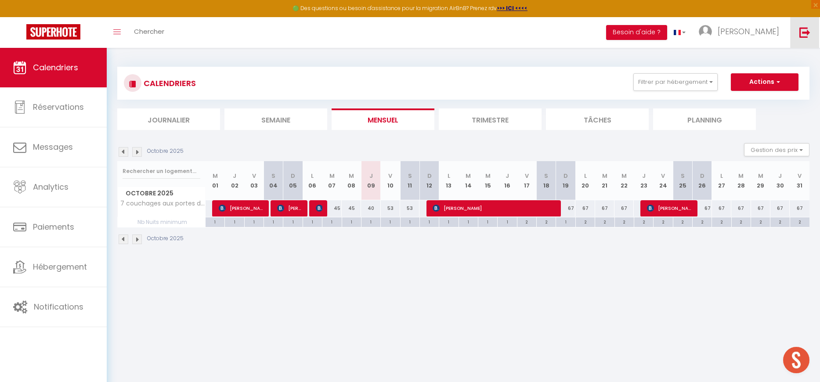
click at [809, 32] on img at bounding box center [804, 32] width 11 height 11
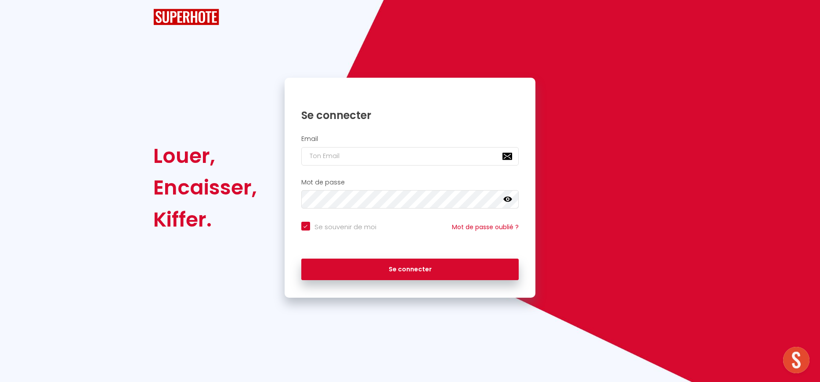
checkbox input "true"
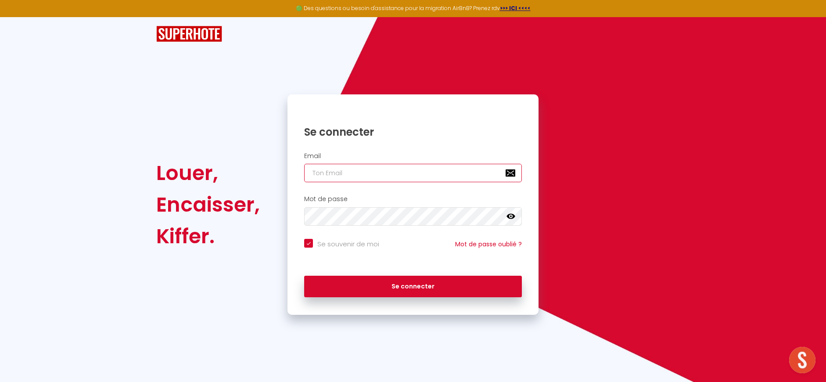
click at [407, 174] on input "email" at bounding box center [413, 173] width 218 height 18
type input "[EMAIL_ADDRESS][DOMAIN_NAME]"
click at [425, 300] on div "Se connecter" at bounding box center [413, 287] width 251 height 40
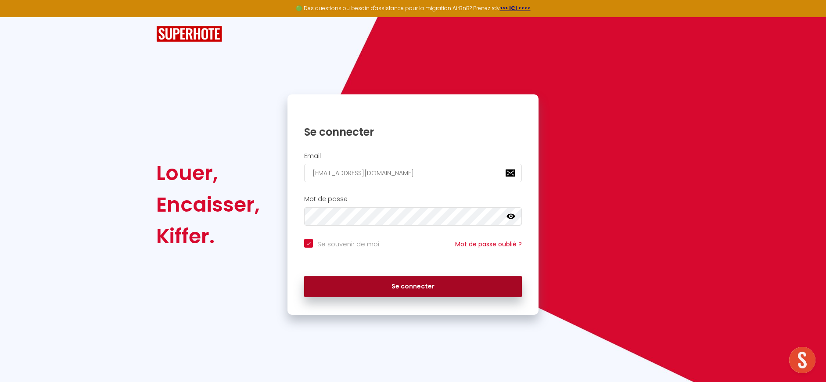
click at [423, 294] on button "Se connecter" at bounding box center [413, 287] width 218 height 22
checkbox input "true"
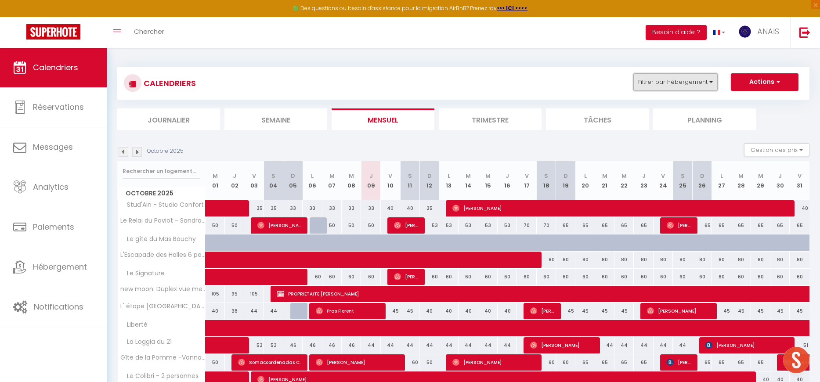
click at [688, 83] on button "Filtrer par hébergement" at bounding box center [675, 82] width 84 height 18
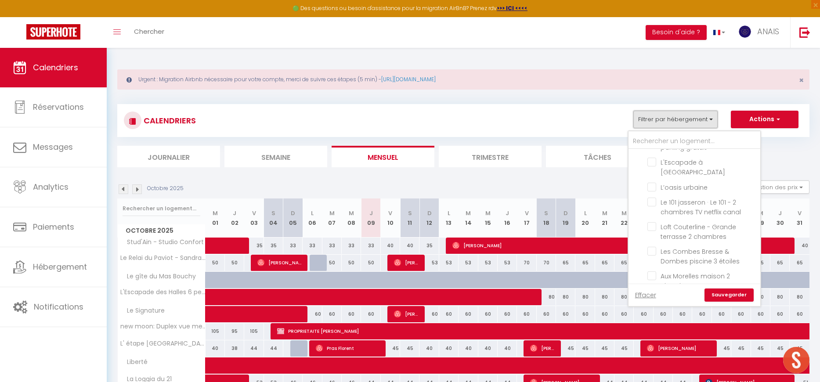
scroll to position [2619, 0]
click at [672, 292] on input "[GEOGRAPHIC_DATA] T4" at bounding box center [703, 296] width 132 height 9
checkbox input "true"
checkbox input "false"
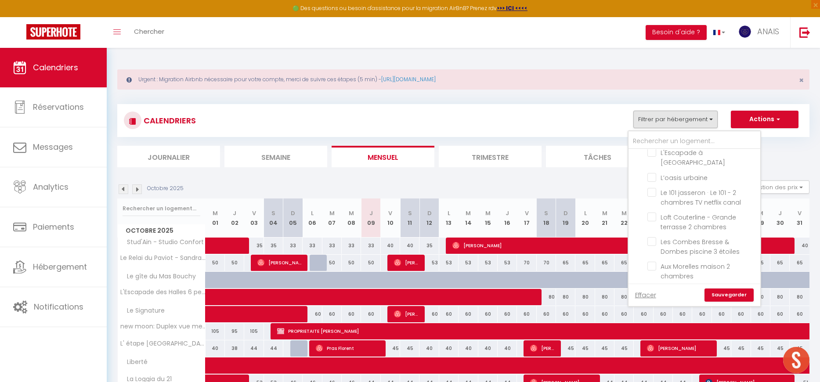
checkbox input "false"
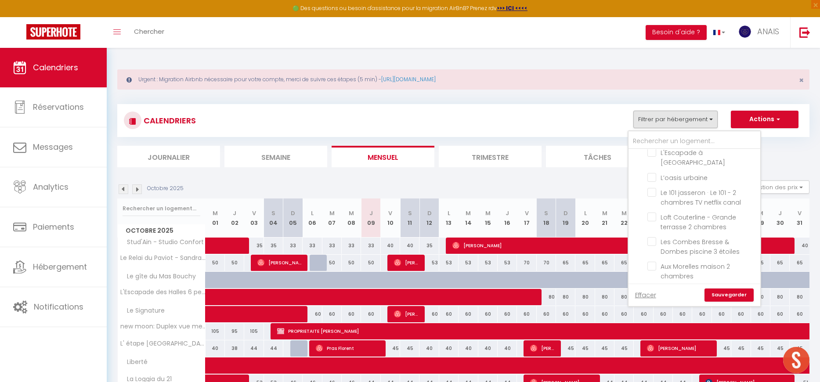
checkbox input "false"
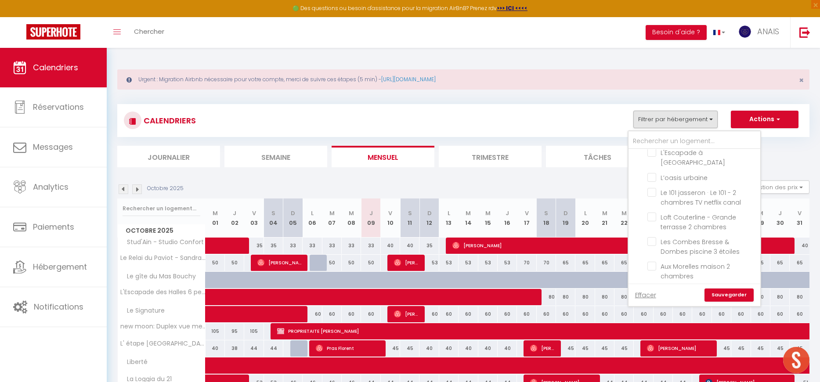
checkbox input "false"
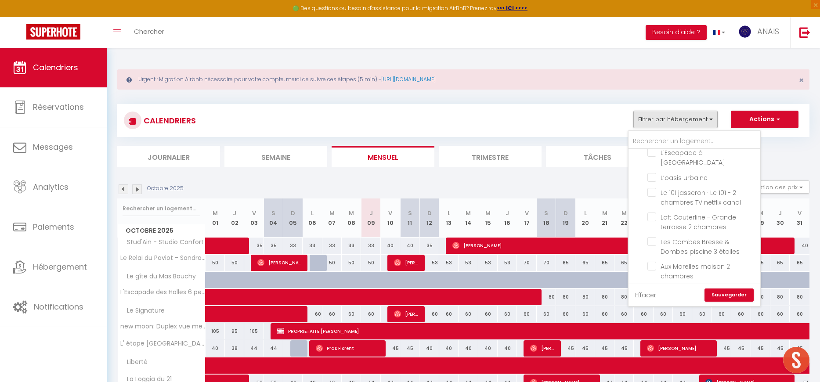
checkbox input "false"
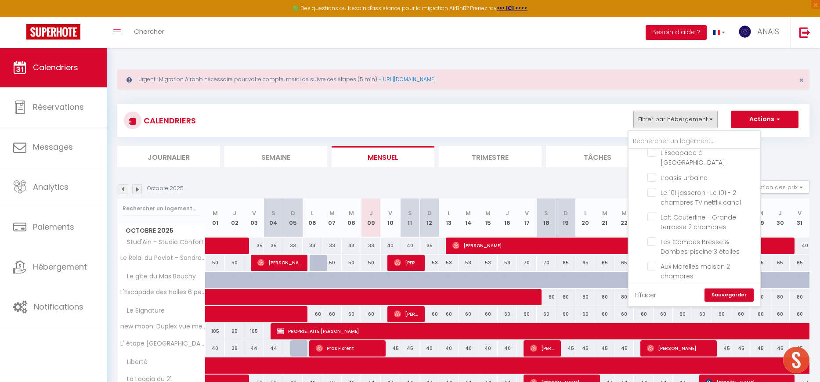
checkbox input "false"
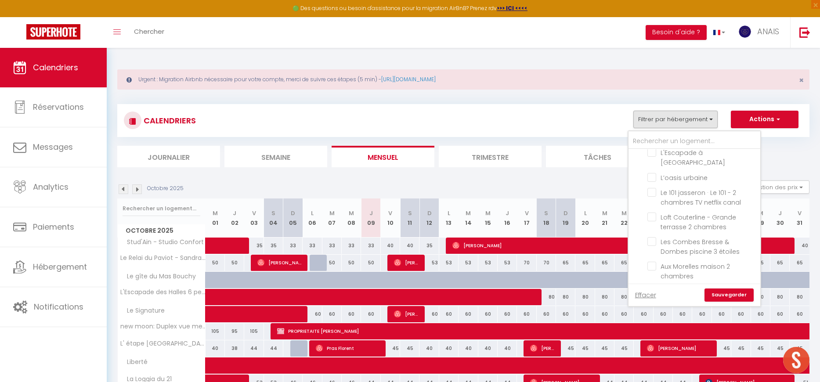
checkbox input "false"
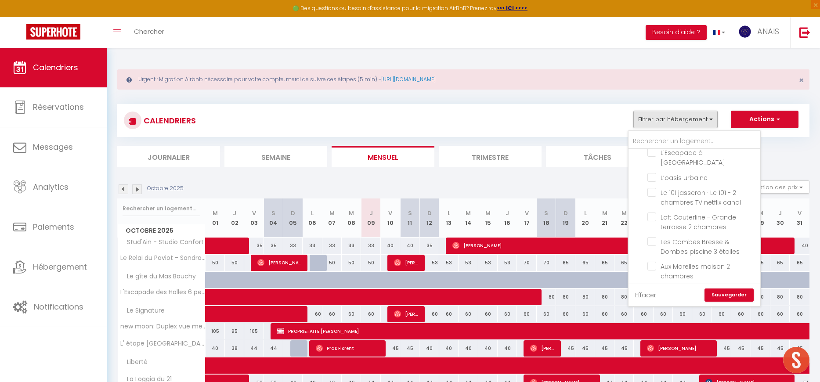
checkbox input "false"
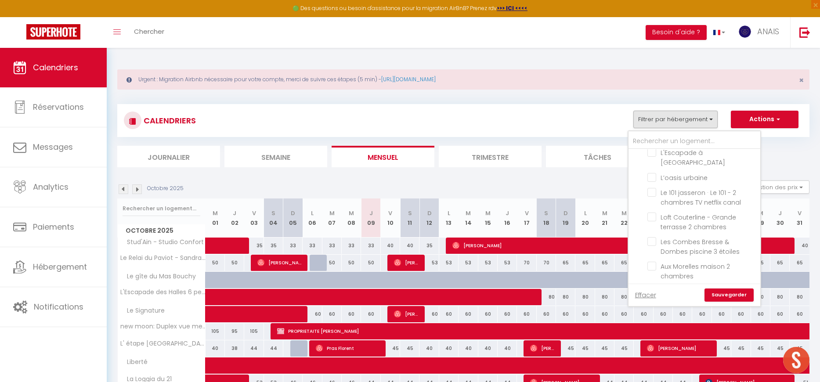
checkbox input "false"
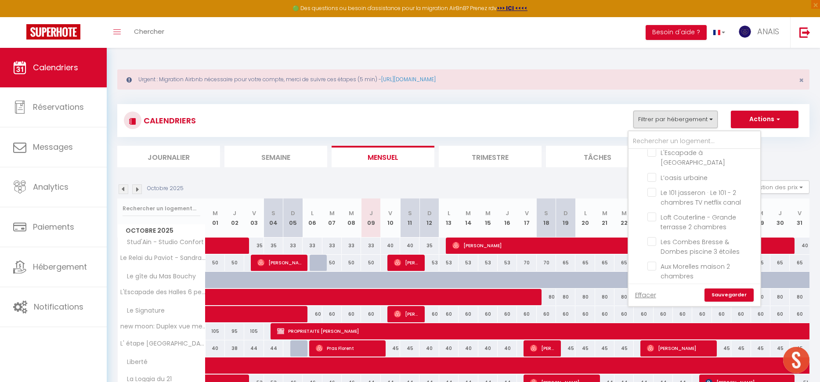
checkbox input "false"
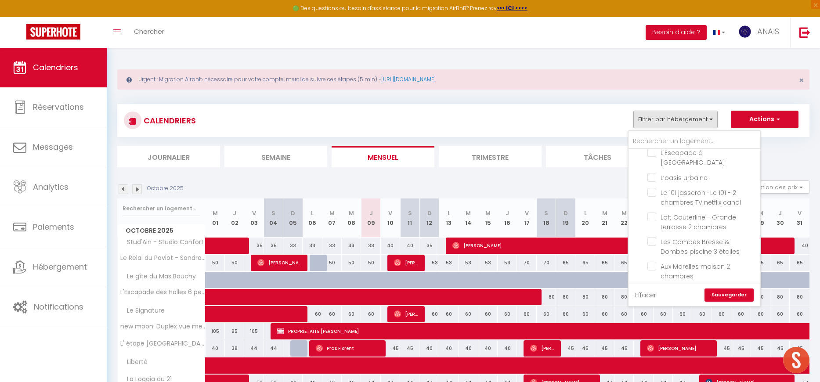
checkbox input "false"
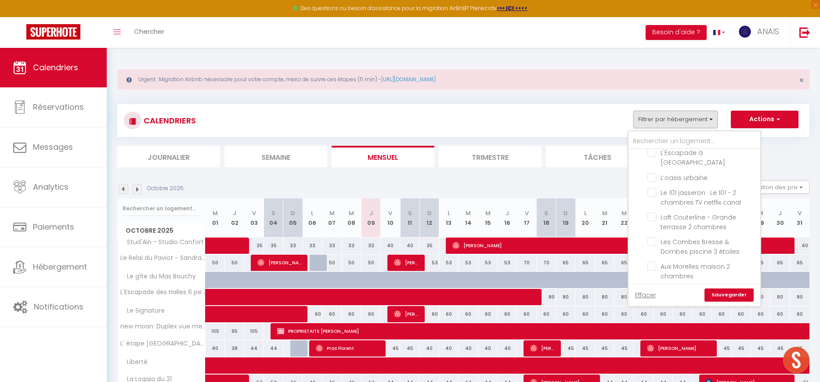
checkbox input "false"
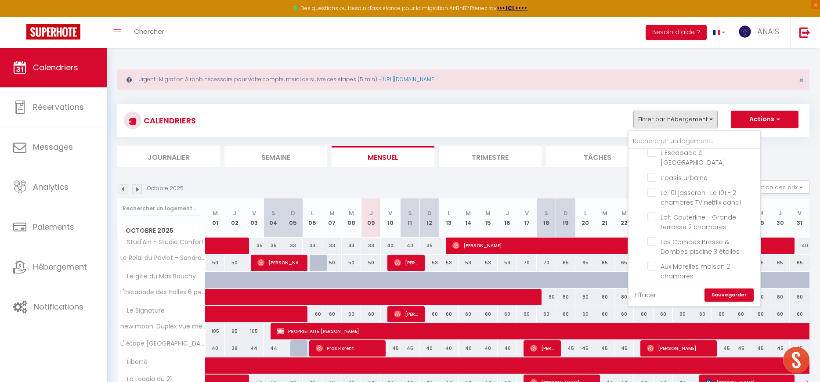
checkbox input "false"
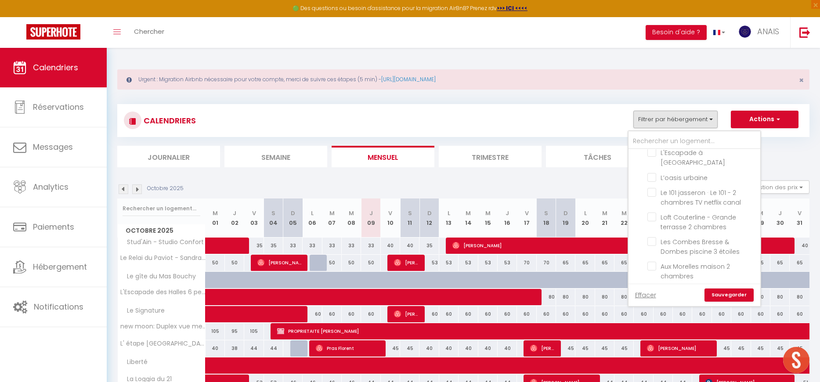
checkbox input "false"
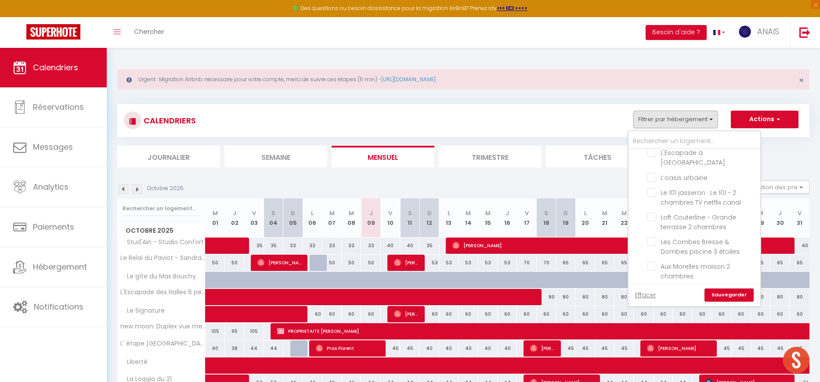
checkbox input "false"
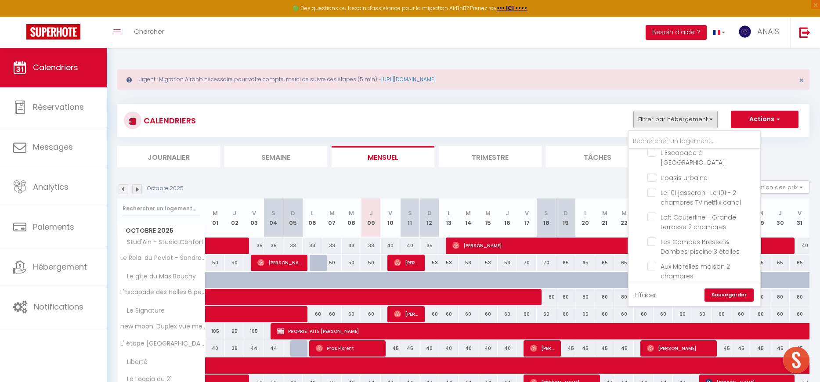
checkbox input "false"
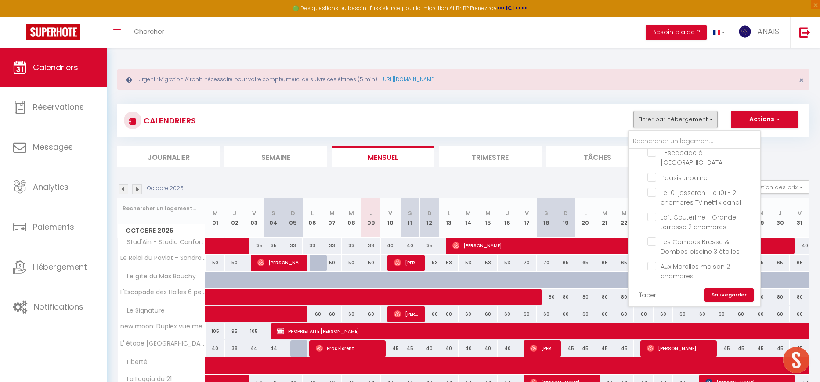
checkbox input "false"
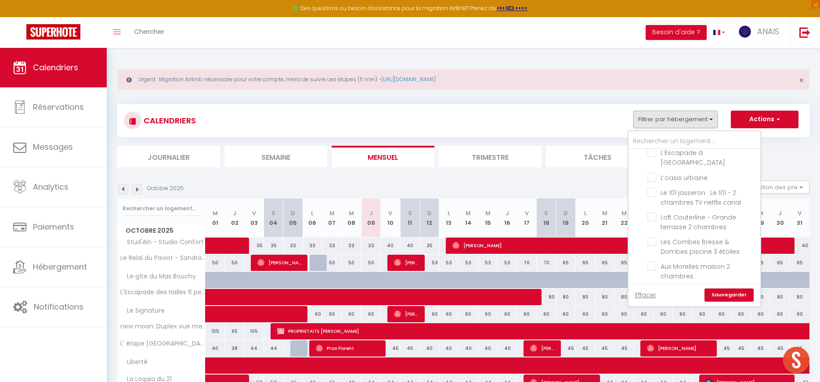
checkbox input "false"
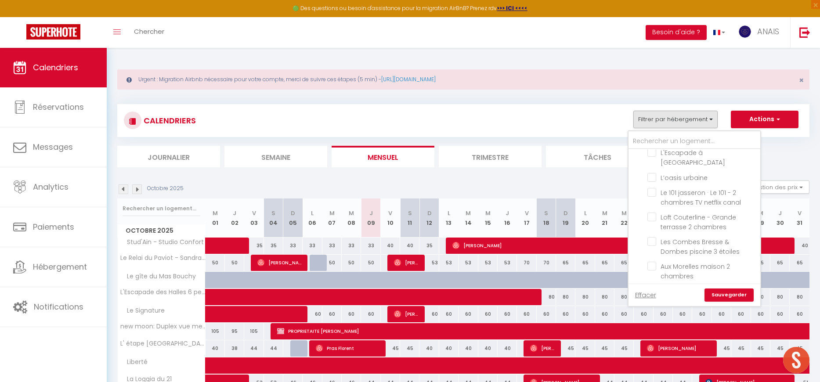
checkbox input "false"
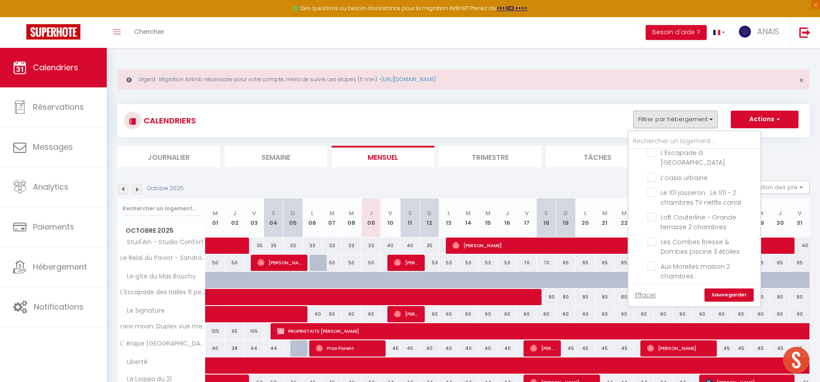
checkbox input "false"
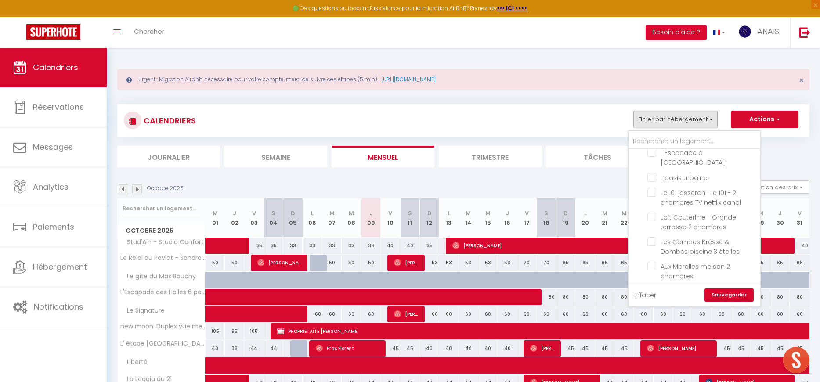
checkbox input "false"
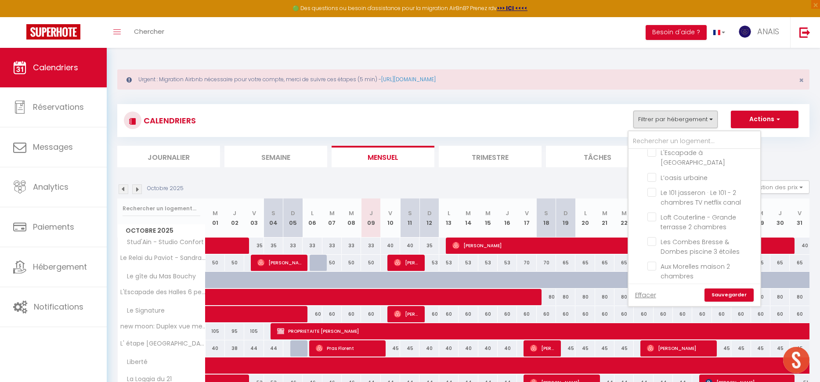
checkbox input "false"
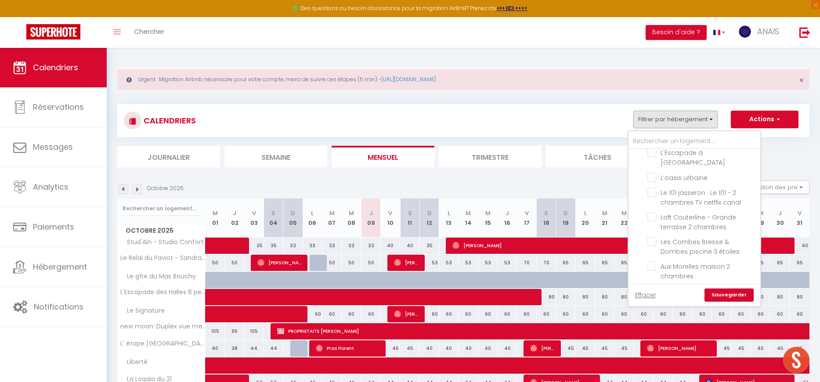
checkbox input "false"
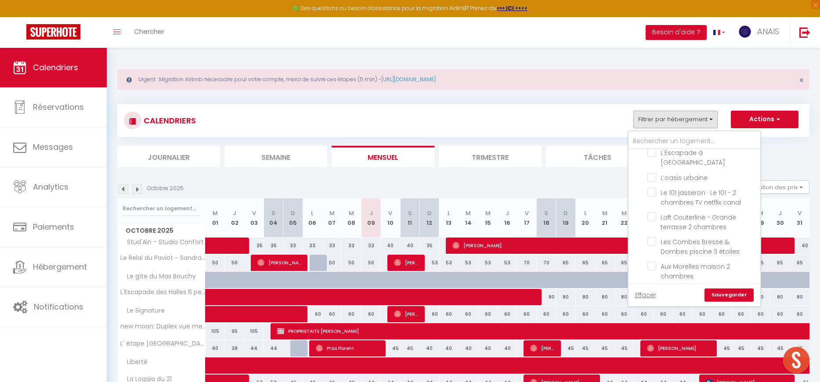
checkbox input "false"
checkbox input "true"
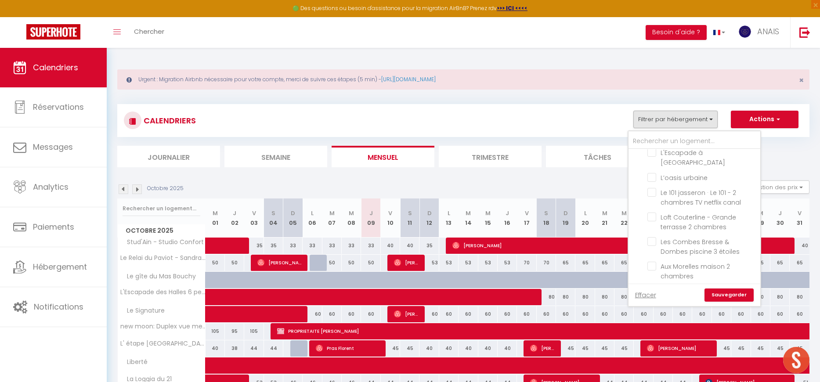
checkbox input "true"
checkbox input "false"
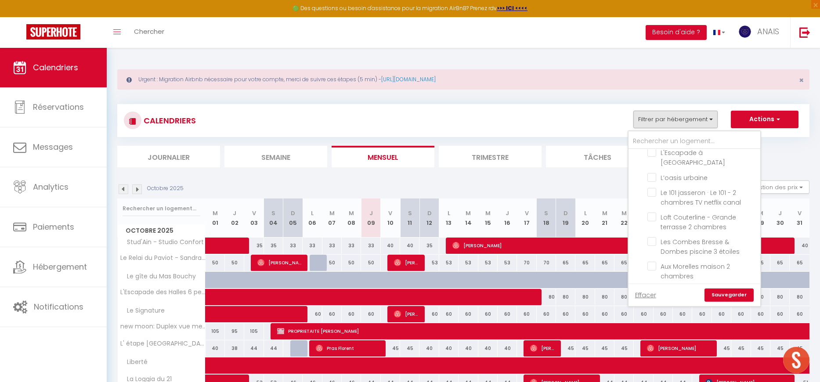
checkbox input "false"
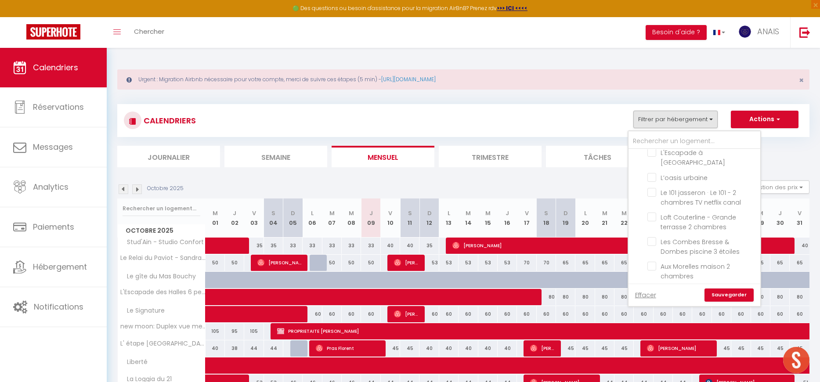
checkbox input "false"
click at [722, 293] on link "Sauvegarder" at bounding box center [728, 294] width 49 height 13
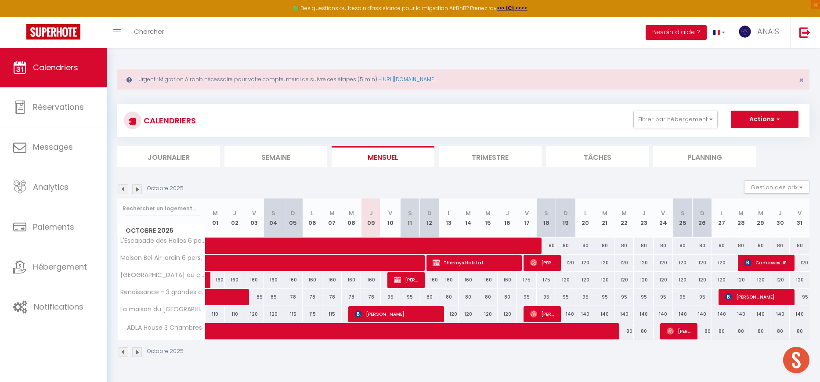
click at [137, 190] on img at bounding box center [137, 189] width 10 height 10
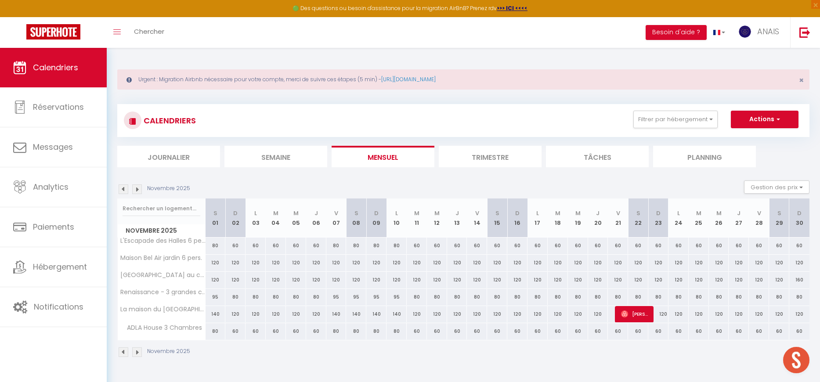
click at [137, 191] on img at bounding box center [137, 189] width 10 height 10
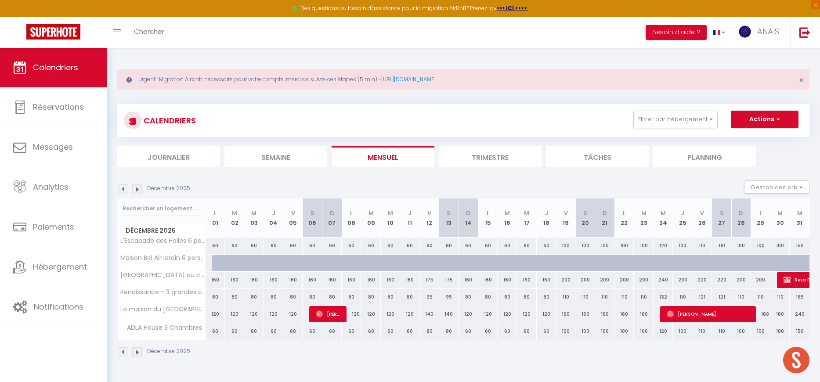
click at [121, 190] on img at bounding box center [124, 189] width 10 height 10
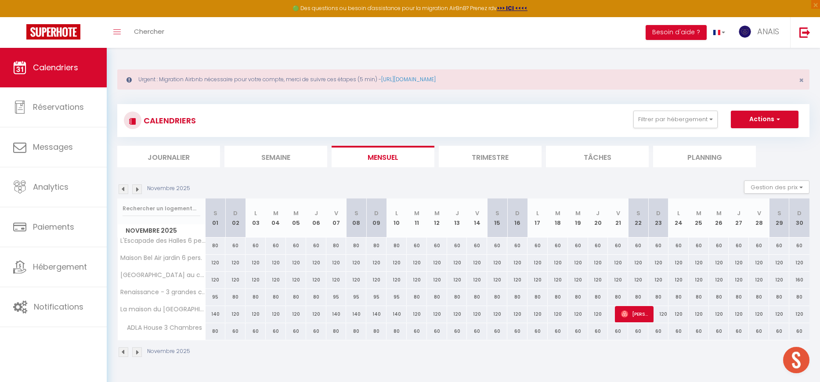
click at [121, 190] on img at bounding box center [124, 189] width 10 height 10
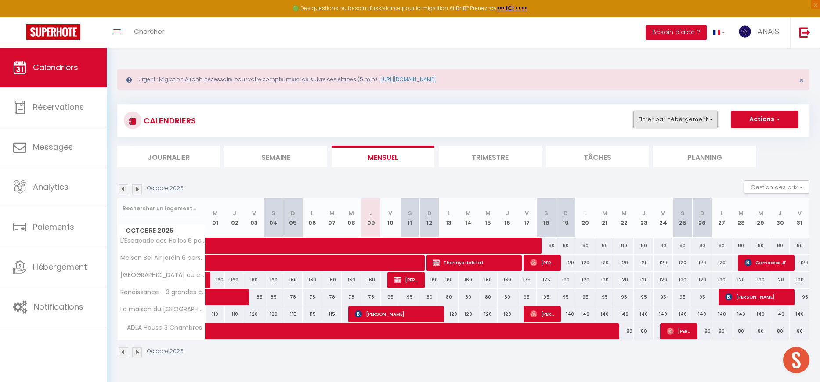
click at [691, 122] on button "Filtrer par hébergement" at bounding box center [675, 120] width 84 height 18
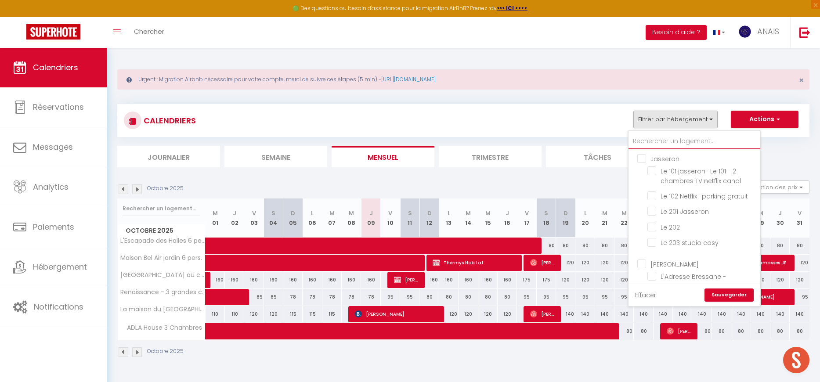
click at [661, 144] on input "text" at bounding box center [694, 141] width 132 height 16
type input "b"
checkbox input "false"
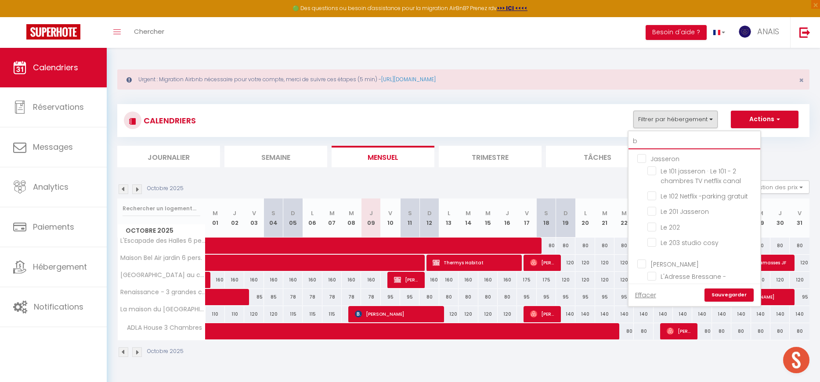
checkbox input "false"
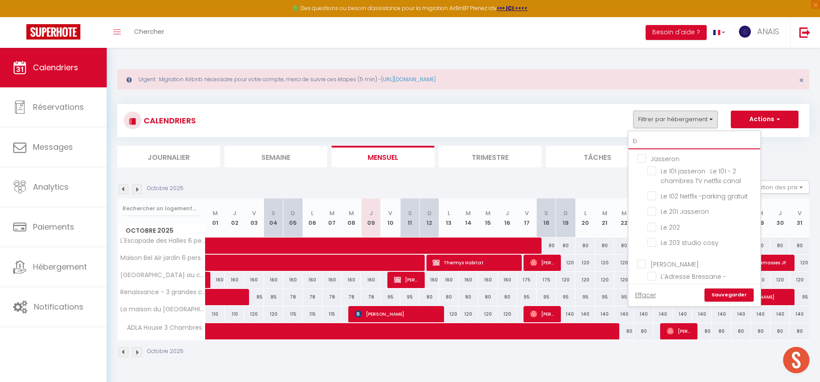
checkbox input "false"
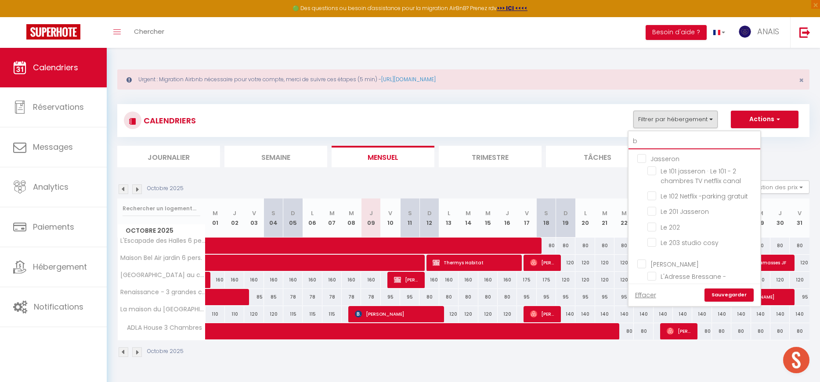
checkbox input "false"
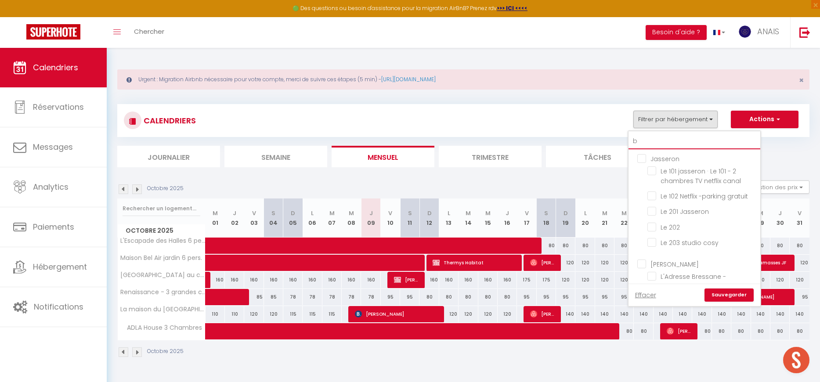
checkbox input "false"
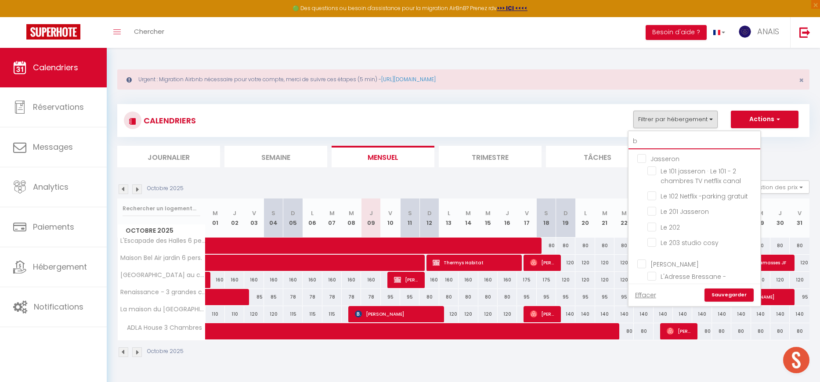
checkbox input "false"
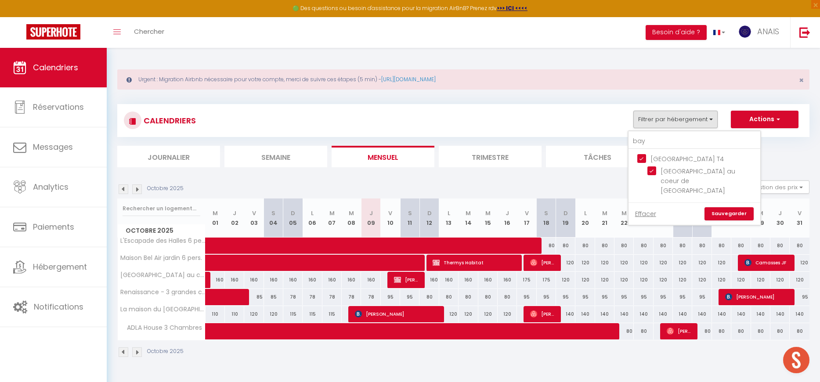
click at [668, 155] on input "[GEOGRAPHIC_DATA] T4" at bounding box center [703, 158] width 132 height 9
click at [666, 170] on input "[GEOGRAPHIC_DATA] au coeur de [GEOGRAPHIC_DATA]" at bounding box center [702, 170] width 110 height 9
click at [663, 144] on input "bay" at bounding box center [694, 141] width 132 height 16
click at [677, 176] on input "Loft Couterline - Grande terrasse 2 chambres" at bounding box center [702, 180] width 110 height 9
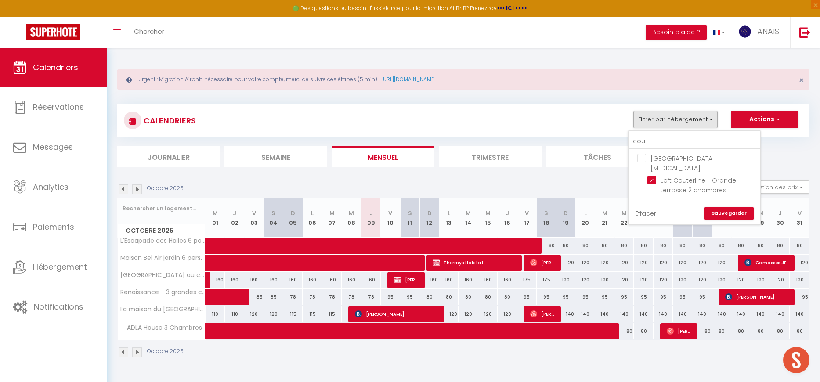
click at [739, 207] on link "Sauvegarder" at bounding box center [728, 213] width 49 height 13
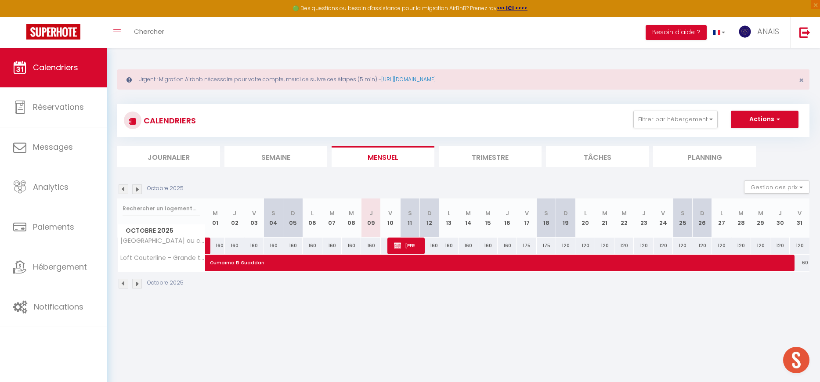
click at [134, 188] on img at bounding box center [137, 189] width 10 height 10
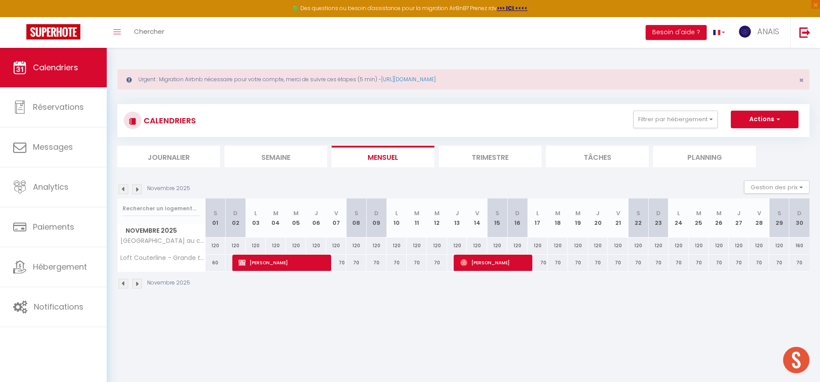
click at [137, 191] on img at bounding box center [137, 189] width 10 height 10
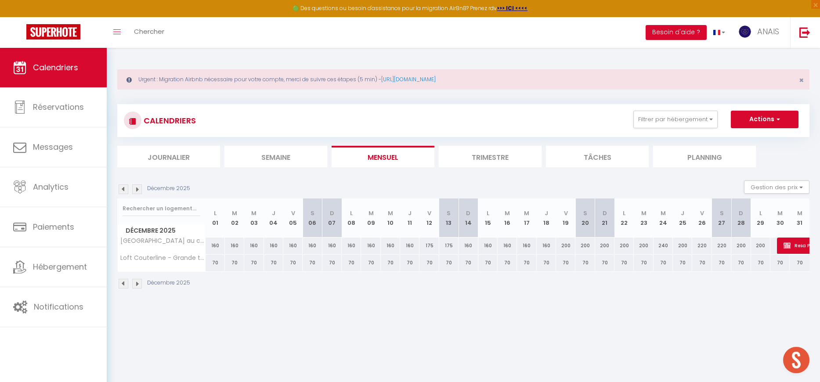
click at [137, 191] on img at bounding box center [137, 189] width 10 height 10
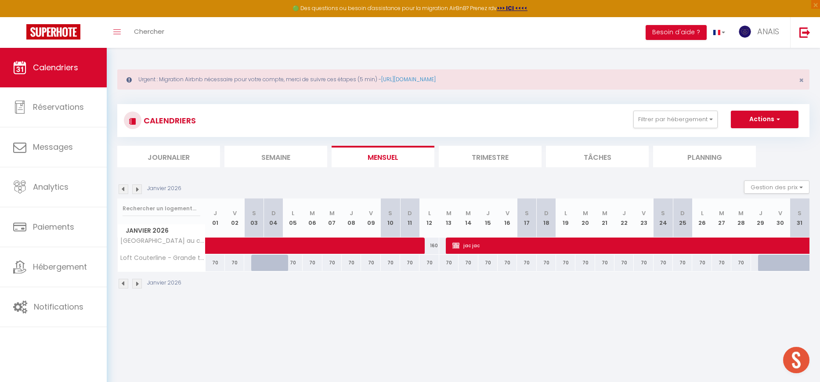
click at [137, 191] on img at bounding box center [137, 189] width 10 height 10
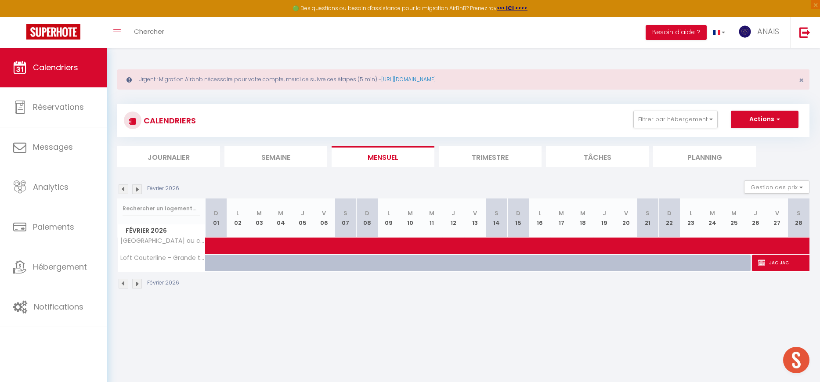
click at [433, 264] on div at bounding box center [440, 267] width 22 height 17
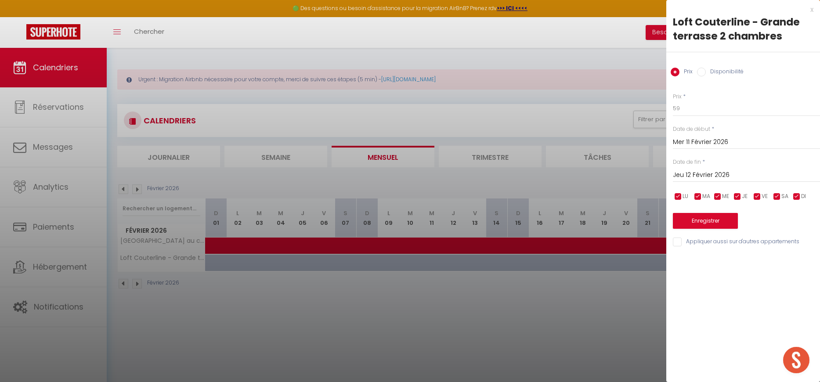
click at [433, 264] on div at bounding box center [410, 191] width 820 height 382
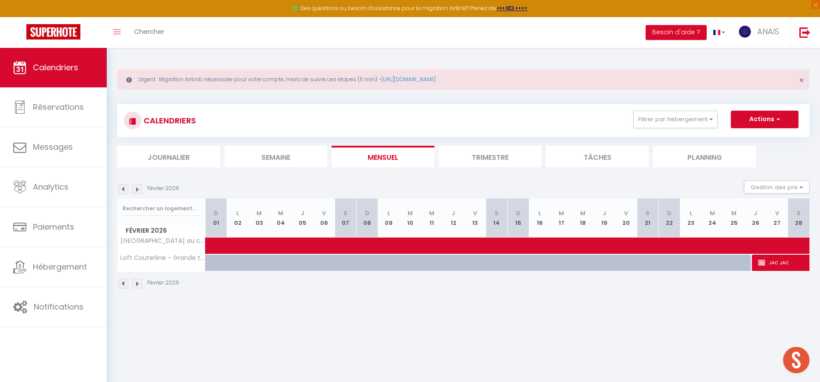
click at [122, 192] on img at bounding box center [124, 189] width 10 height 10
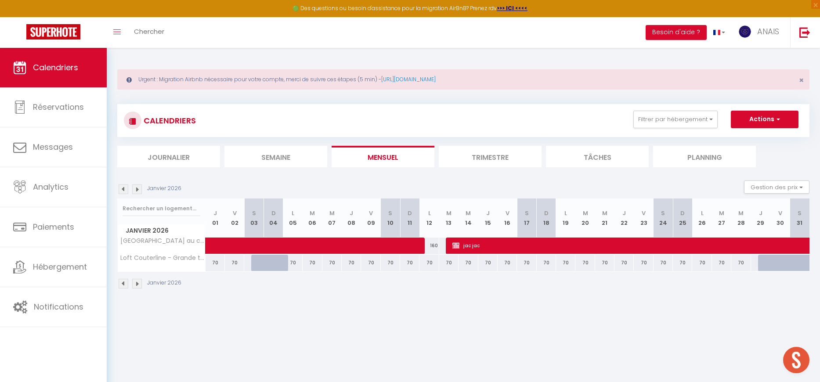
click at [774, 262] on div at bounding box center [779, 263] width 19 height 17
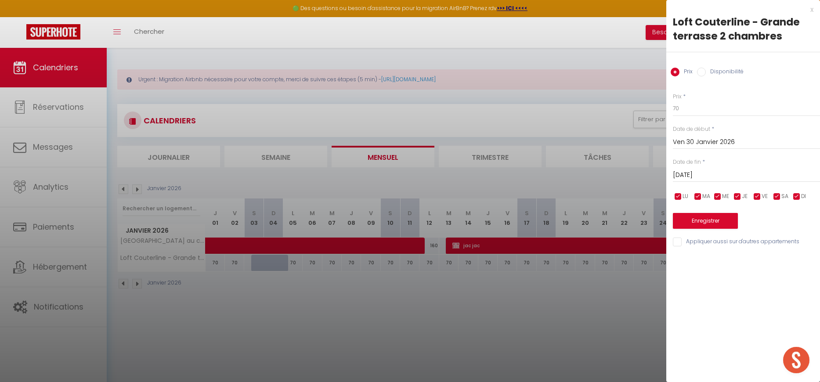
click at [527, 309] on div at bounding box center [410, 191] width 820 height 382
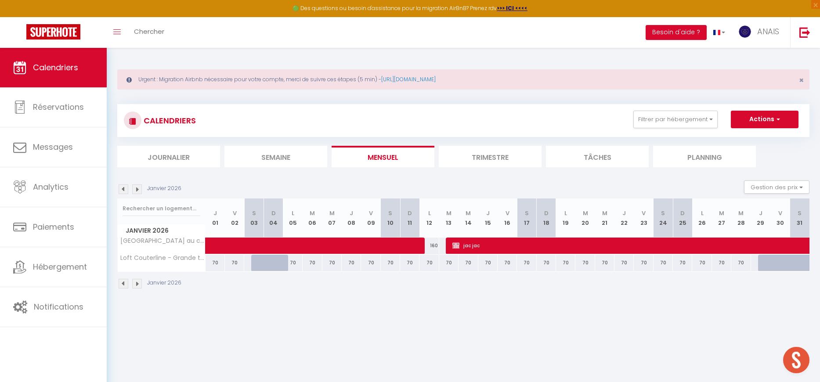
click at [120, 189] on img at bounding box center [124, 189] width 10 height 10
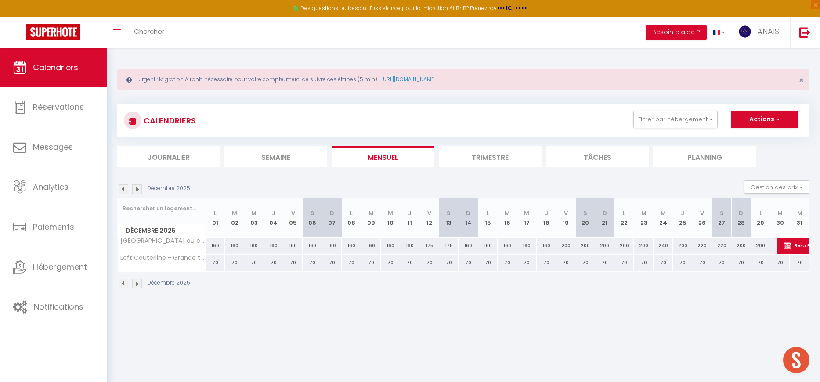
click at [121, 189] on img at bounding box center [124, 189] width 10 height 10
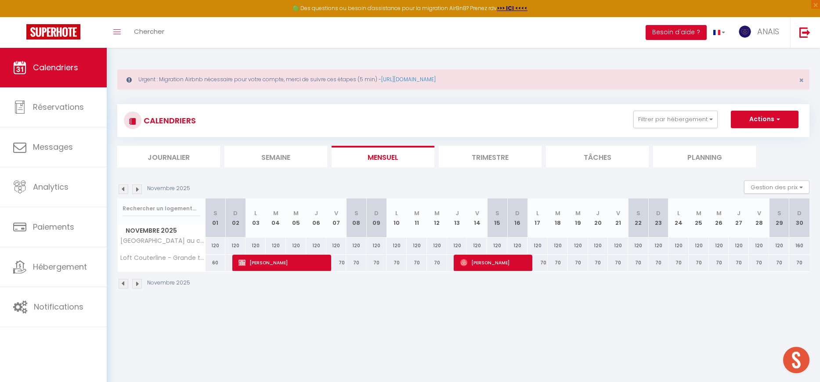
click at [125, 189] on img at bounding box center [124, 189] width 10 height 10
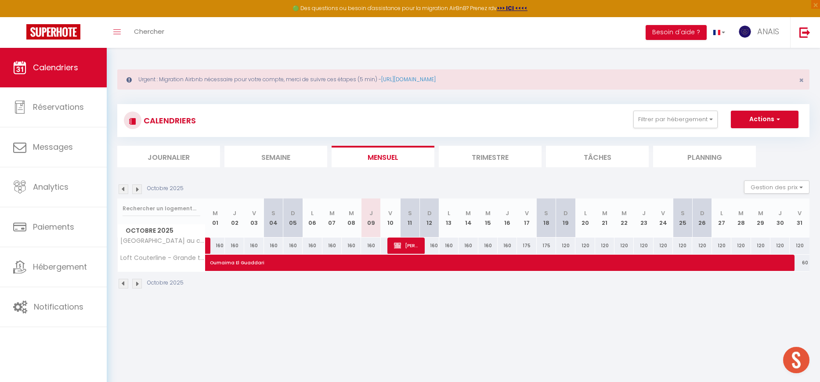
click at [136, 191] on img at bounding box center [137, 189] width 10 height 10
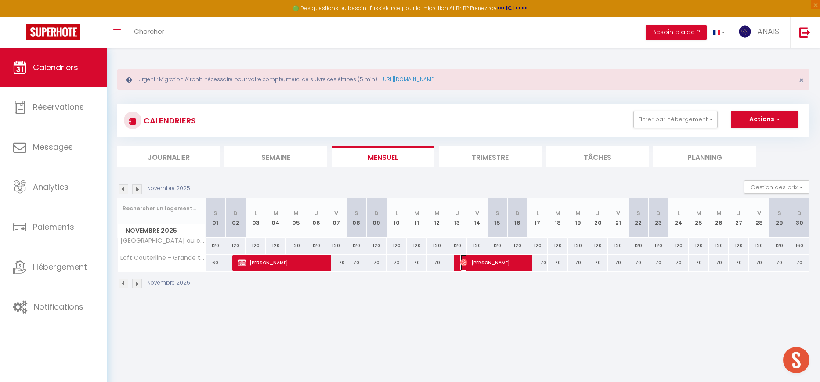
click at [471, 258] on span "[PERSON_NAME]" at bounding box center [493, 262] width 67 height 17
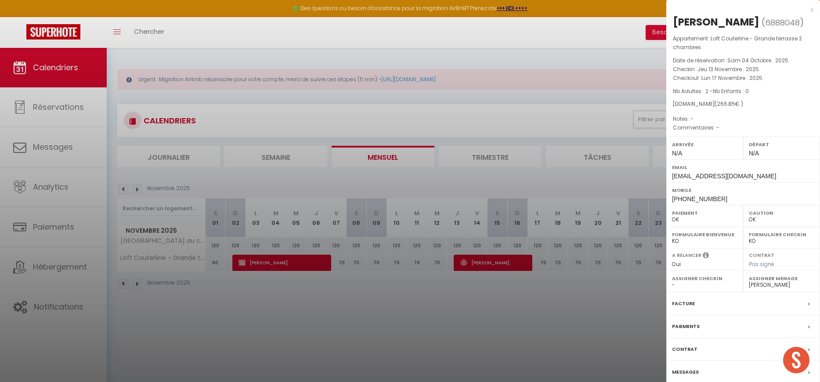
click at [123, 188] on div at bounding box center [410, 191] width 820 height 382
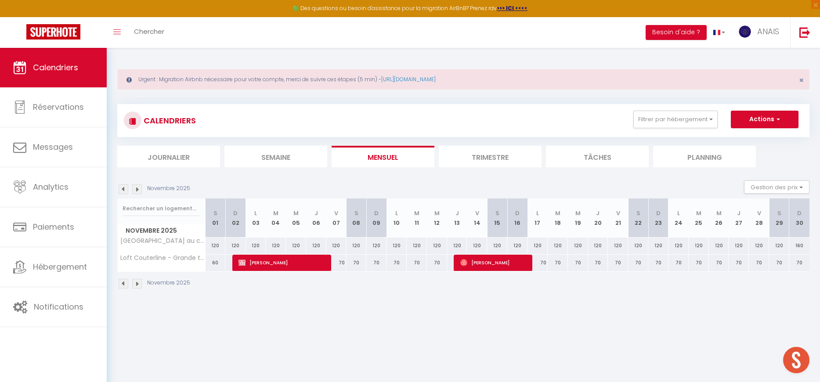
click at [120, 189] on img at bounding box center [124, 189] width 10 height 10
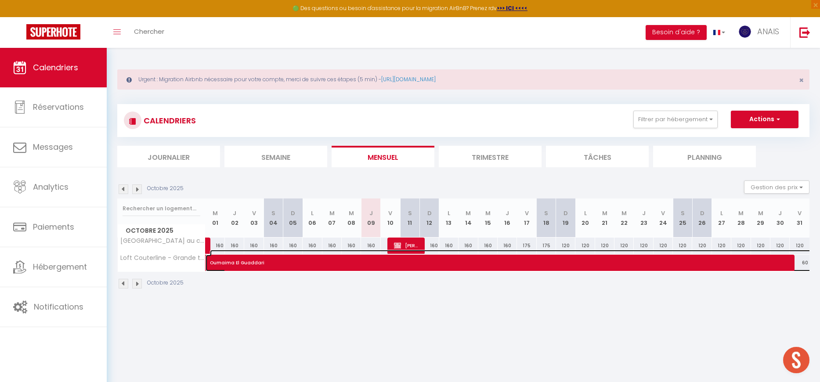
click at [806, 263] on span "Oumaima El Guaddari" at bounding box center [513, 258] width 606 height 17
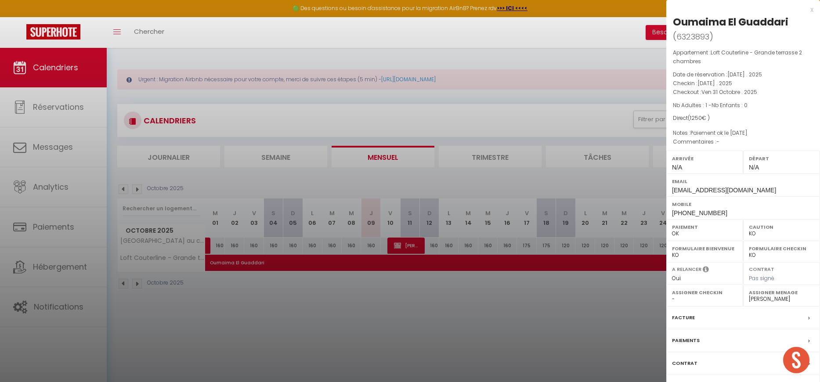
drag, startPoint x: 591, startPoint y: 343, endPoint x: 584, endPoint y: 338, distance: 8.5
click at [590, 342] on div at bounding box center [410, 191] width 820 height 382
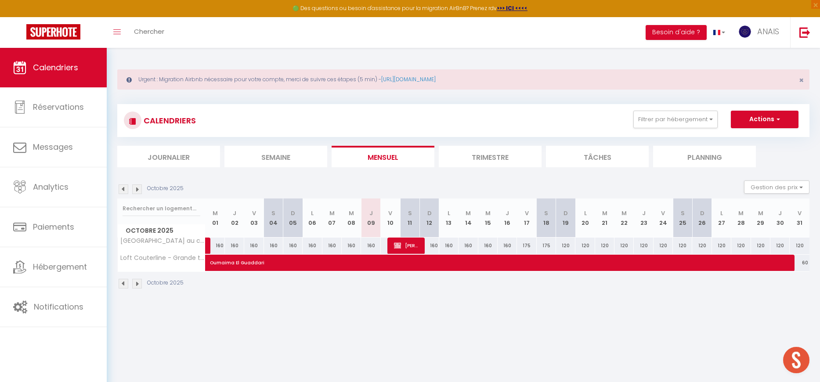
click at [139, 189] on img at bounding box center [137, 189] width 10 height 10
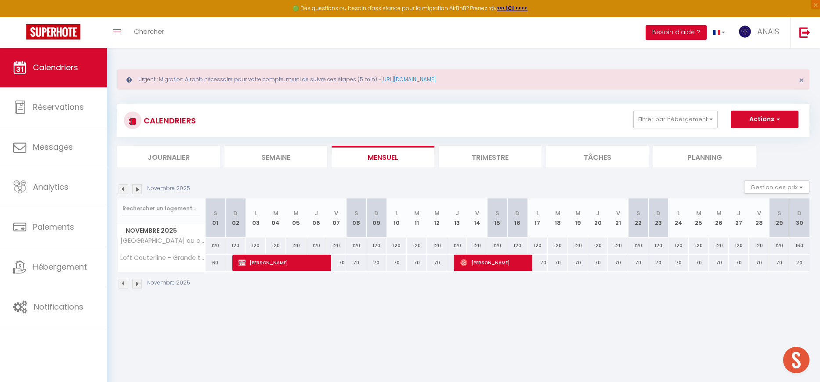
click at [214, 263] on div "60" at bounding box center [215, 263] width 20 height 16
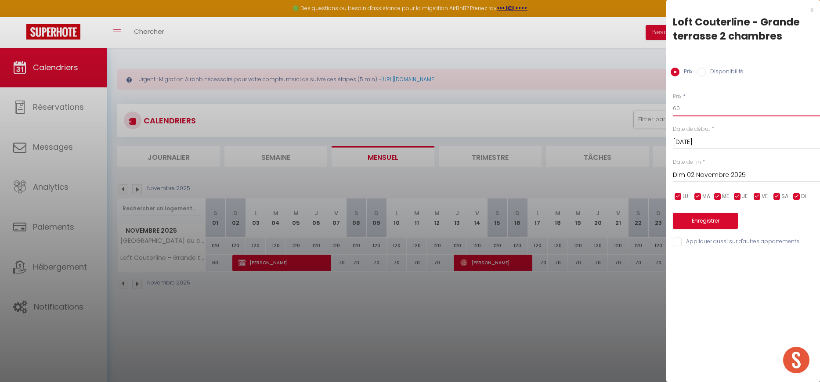
click at [697, 108] on input "60" at bounding box center [746, 109] width 147 height 16
click at [680, 144] on input "[DATE]" at bounding box center [746, 142] width 147 height 11
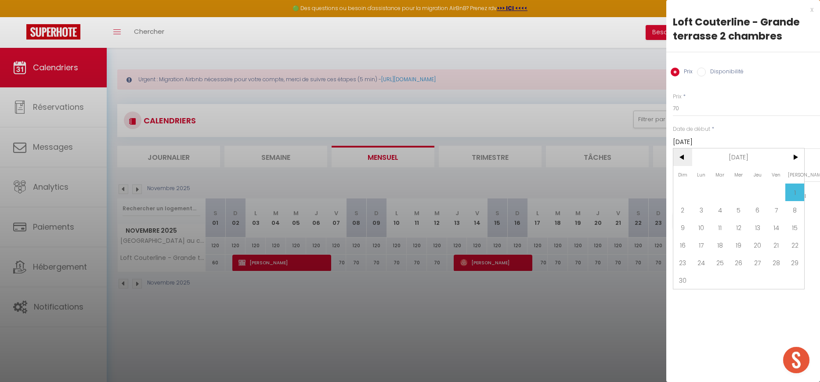
click at [681, 156] on span "<" at bounding box center [682, 157] width 19 height 18
click at [772, 262] on span "31" at bounding box center [776, 263] width 19 height 18
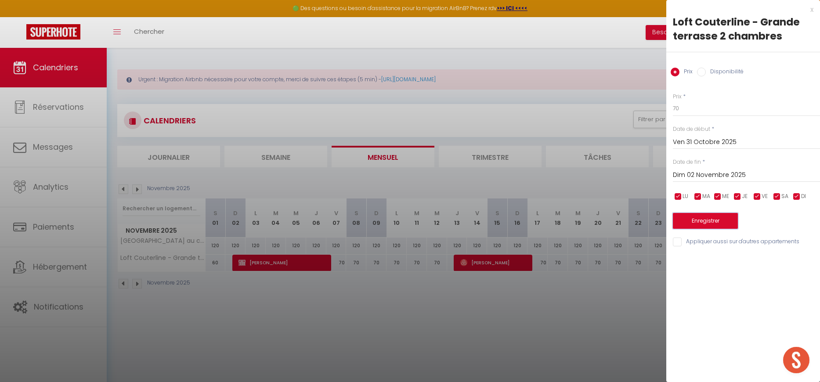
click at [710, 219] on button "Enregistrer" at bounding box center [705, 221] width 65 height 16
